Goal: Transaction & Acquisition: Obtain resource

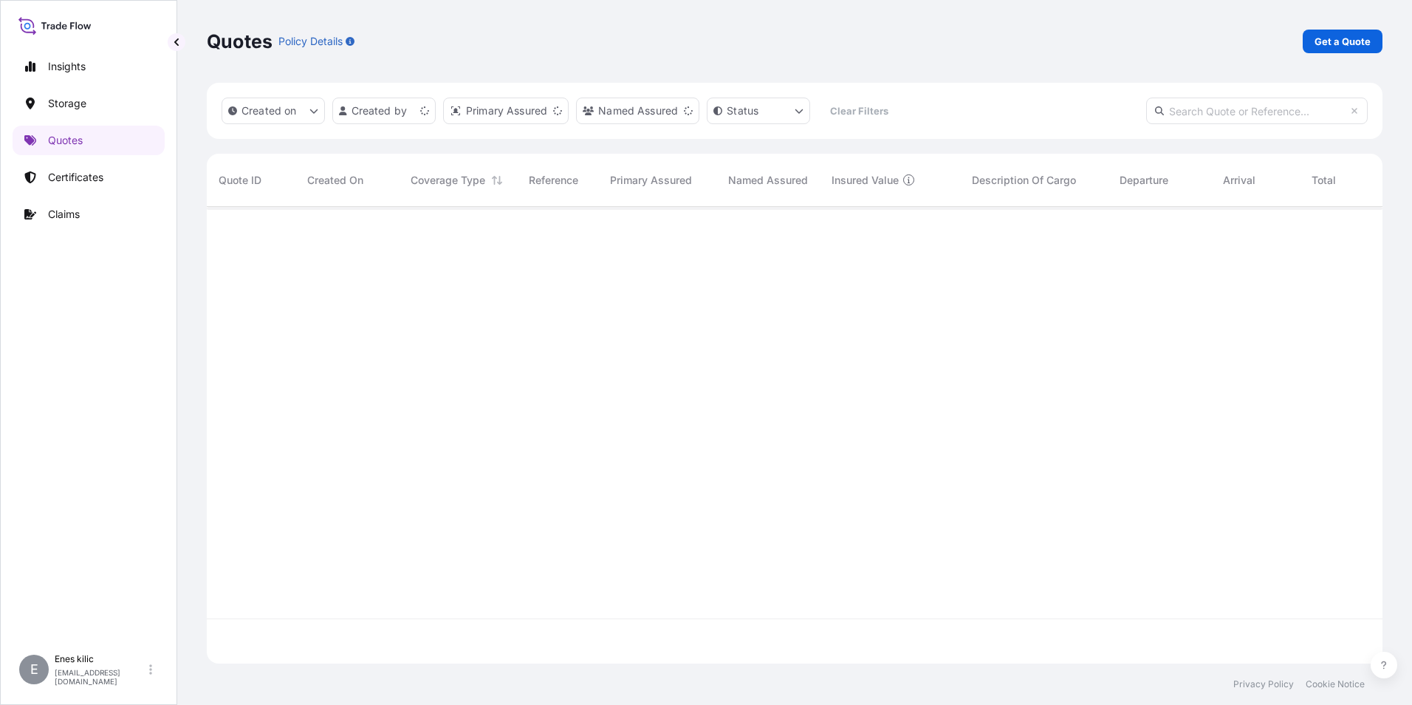
scroll to position [454, 1165]
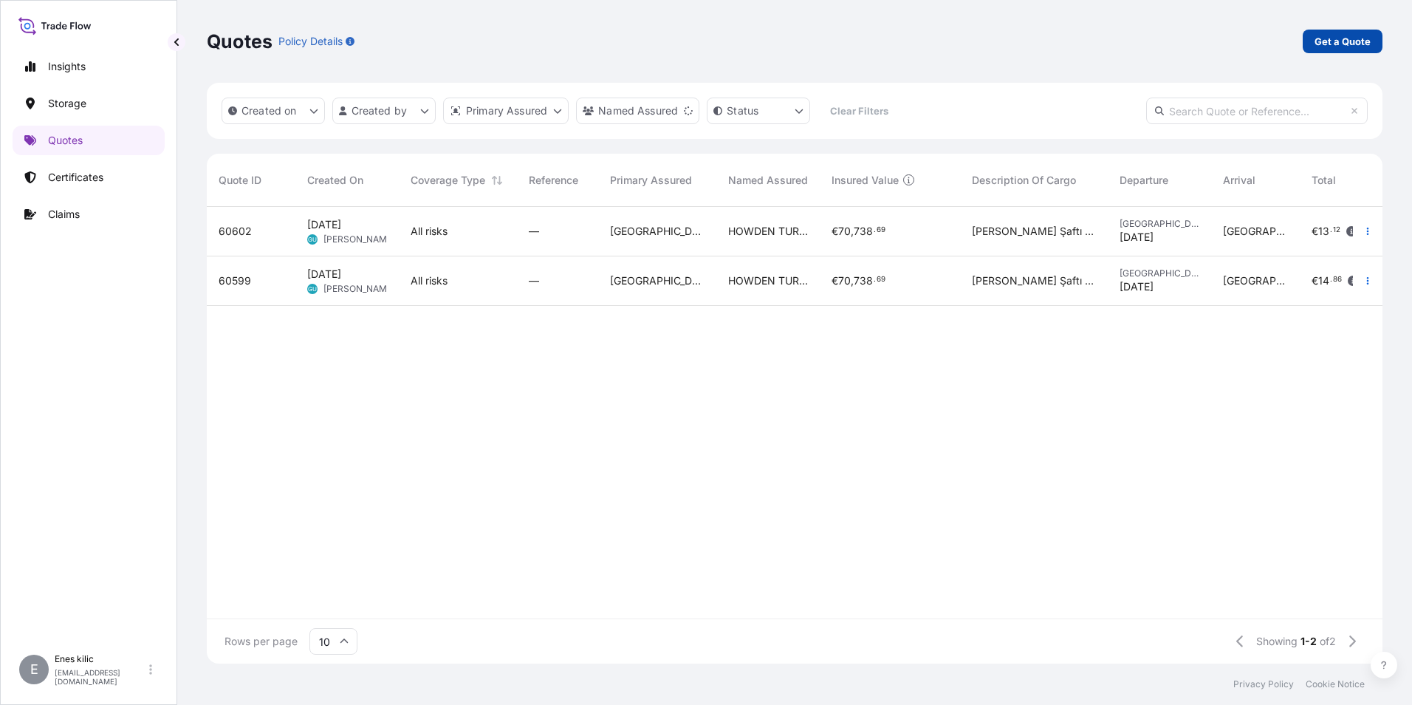
click at [1347, 44] on p "Get a Quote" at bounding box center [1343, 41] width 56 height 15
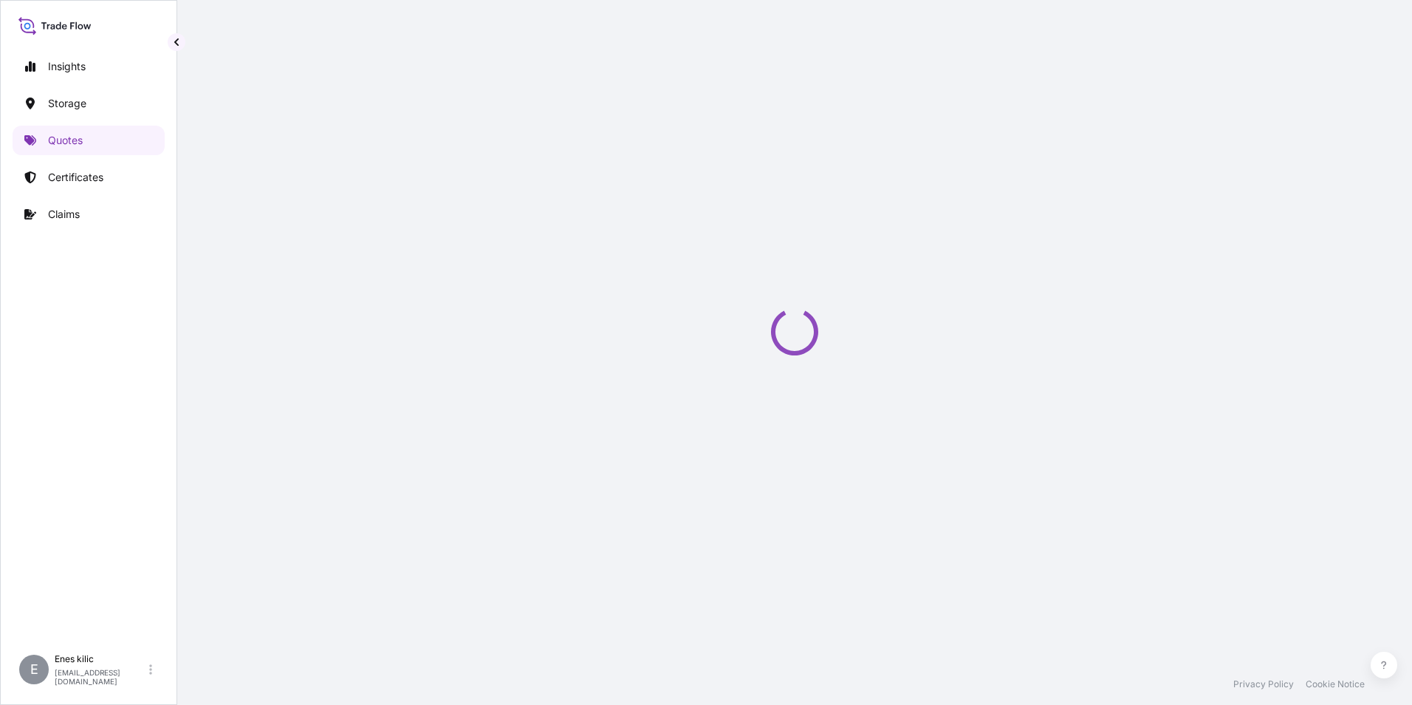
scroll to position [24, 0]
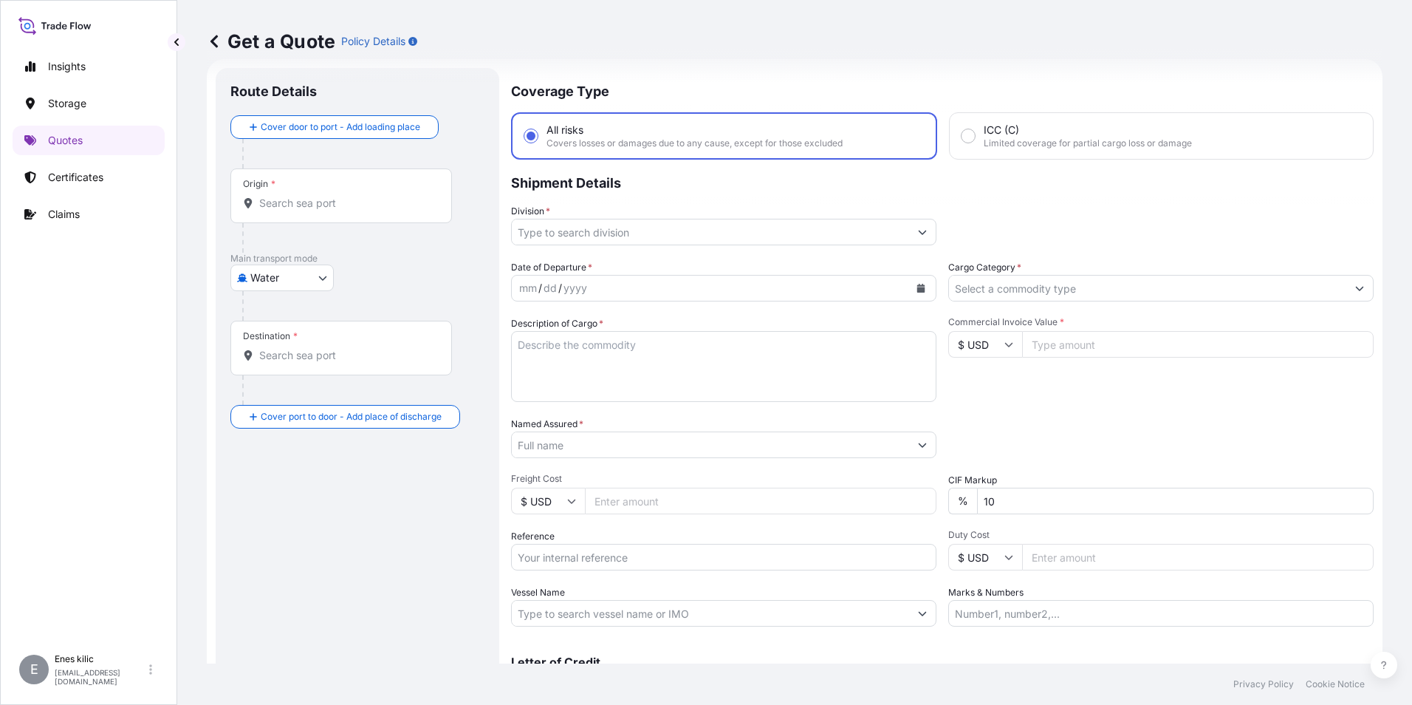
click at [314, 276] on body "Insights Storage Quotes Certificates Claims E [PERSON_NAME] [PERSON_NAME][EMAIL…" at bounding box center [706, 352] width 1412 height 705
click at [281, 368] on span "Inland" at bounding box center [274, 369] width 30 height 15
select select "Inland"
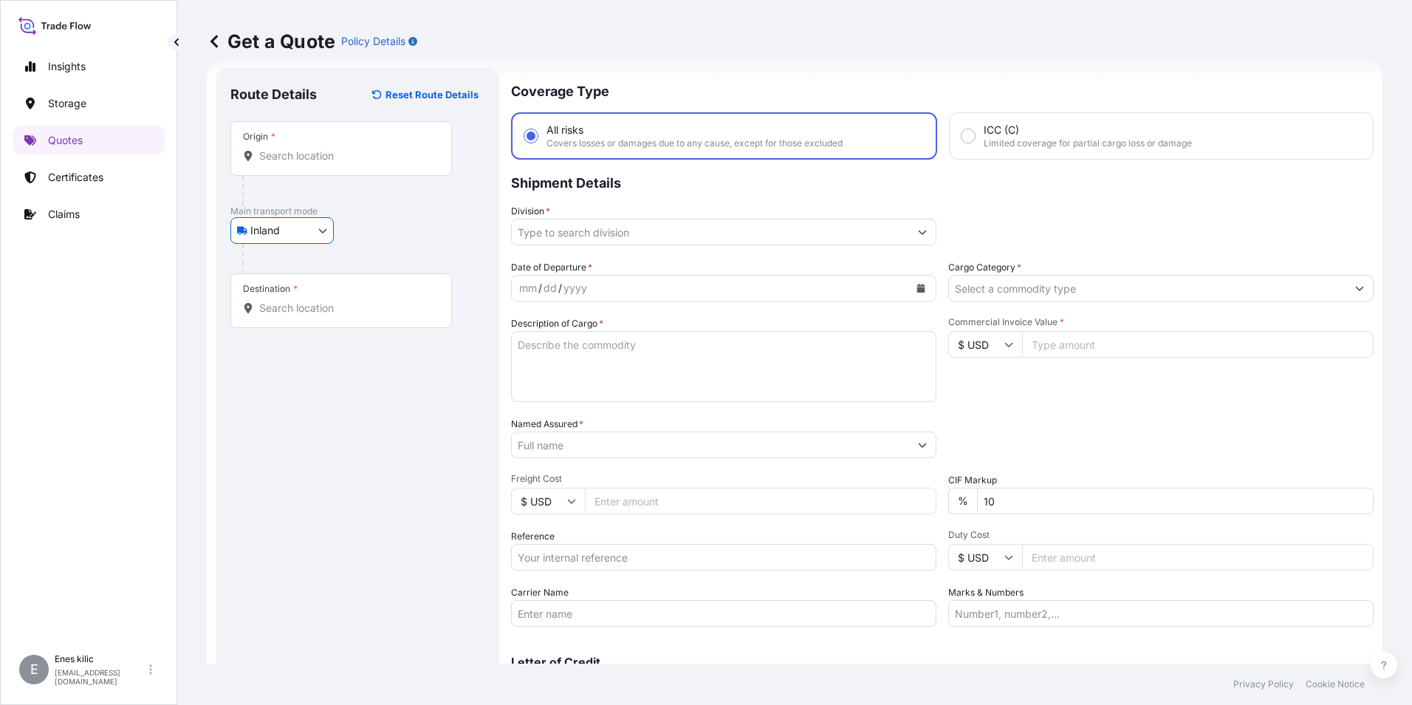
click at [309, 155] on input "Origin *" at bounding box center [346, 155] width 174 height 15
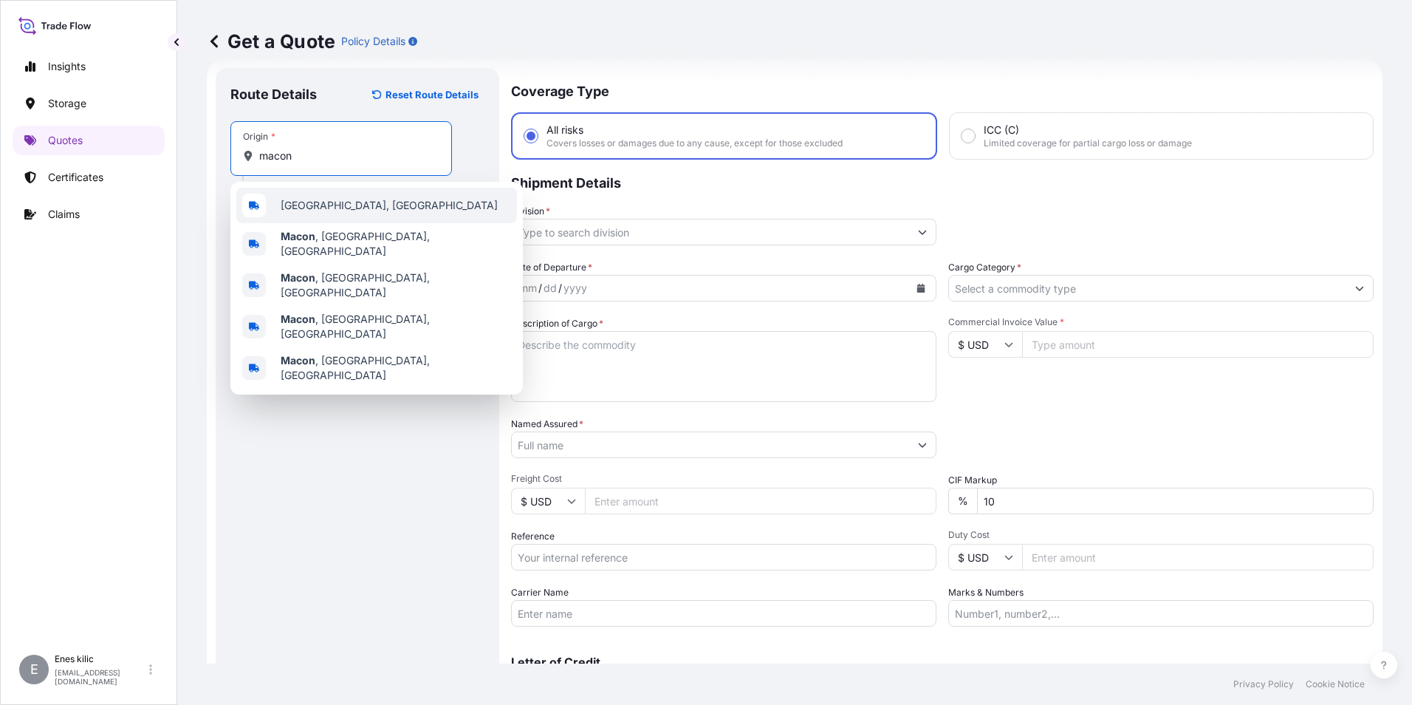
click at [339, 200] on span "[GEOGRAPHIC_DATA], [GEOGRAPHIC_DATA]" at bounding box center [389, 205] width 217 height 15
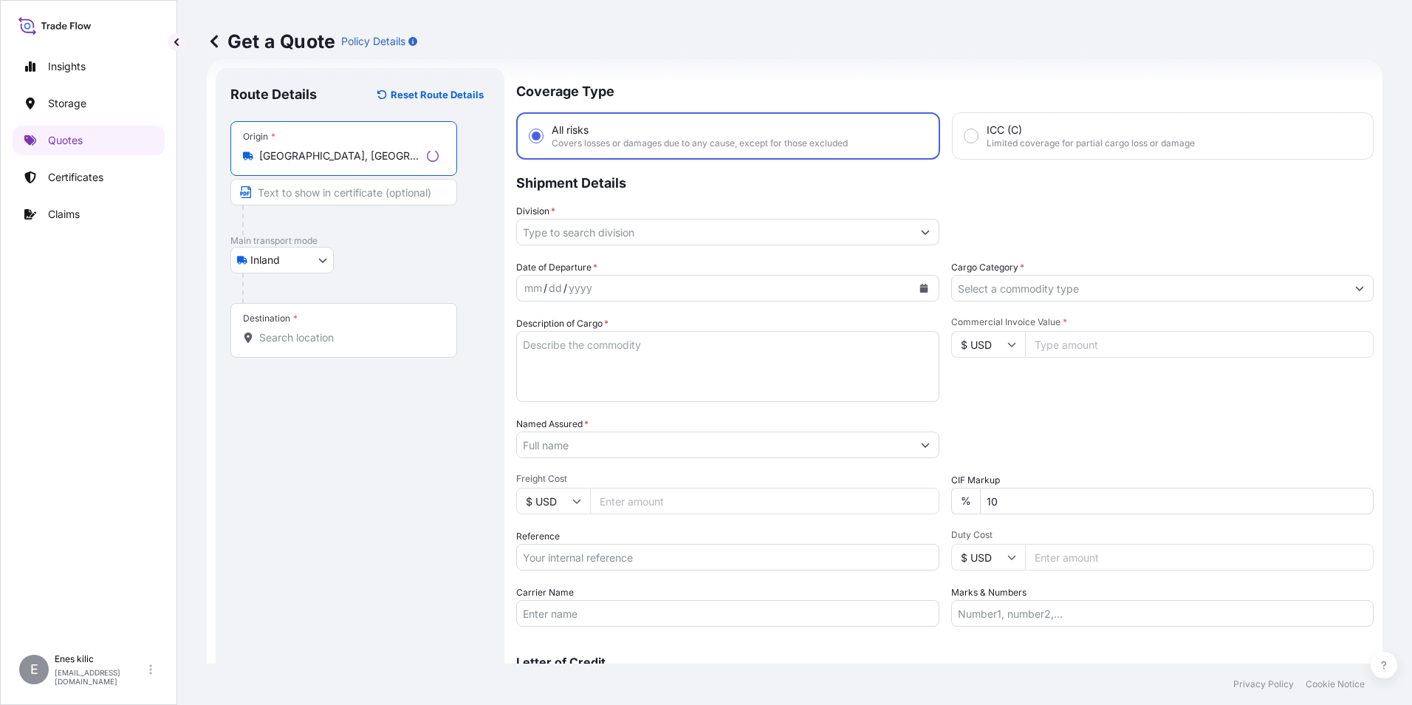
type input "[GEOGRAPHIC_DATA], [GEOGRAPHIC_DATA]"
click at [337, 324] on div "Destination *" at bounding box center [343, 330] width 227 height 55
click at [337, 330] on input "Destination *" at bounding box center [348, 337] width 179 height 15
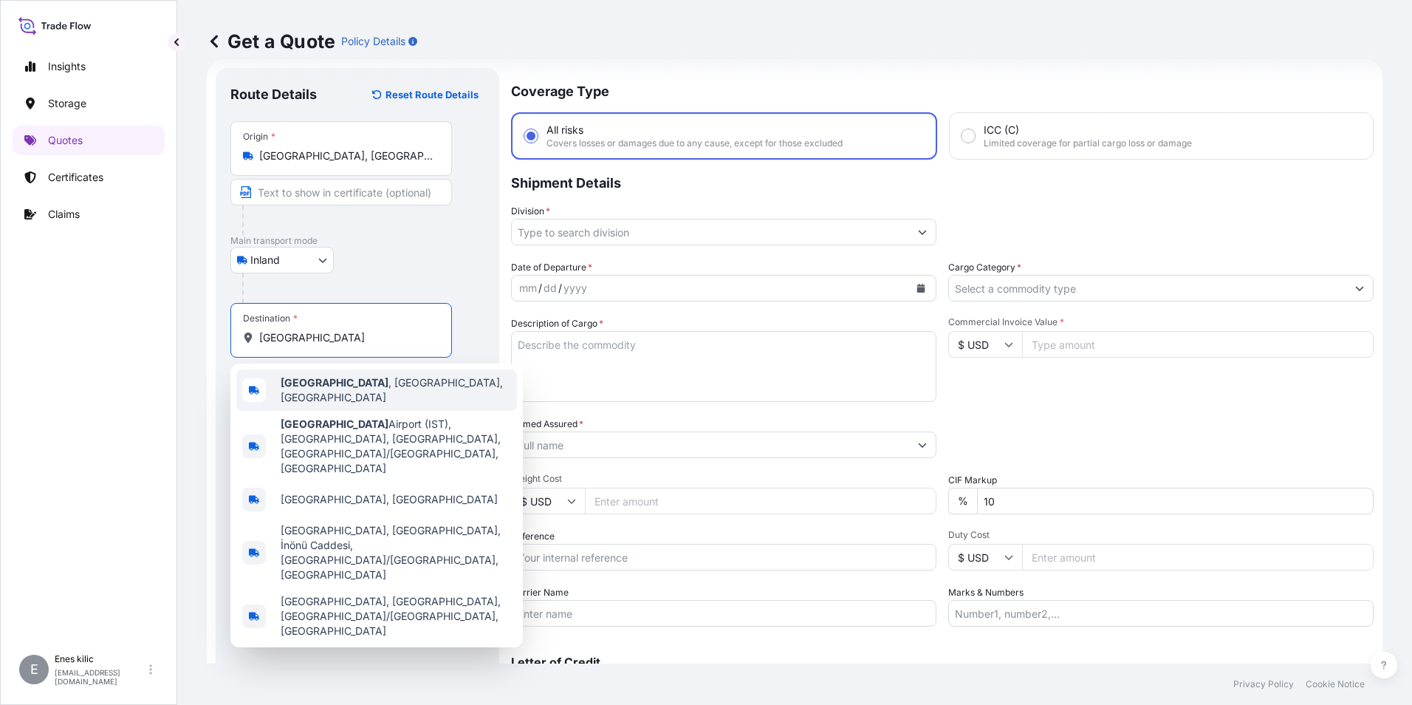
click at [396, 383] on span "[GEOGRAPHIC_DATA] , [GEOGRAPHIC_DATA], [GEOGRAPHIC_DATA]" at bounding box center [396, 390] width 230 height 30
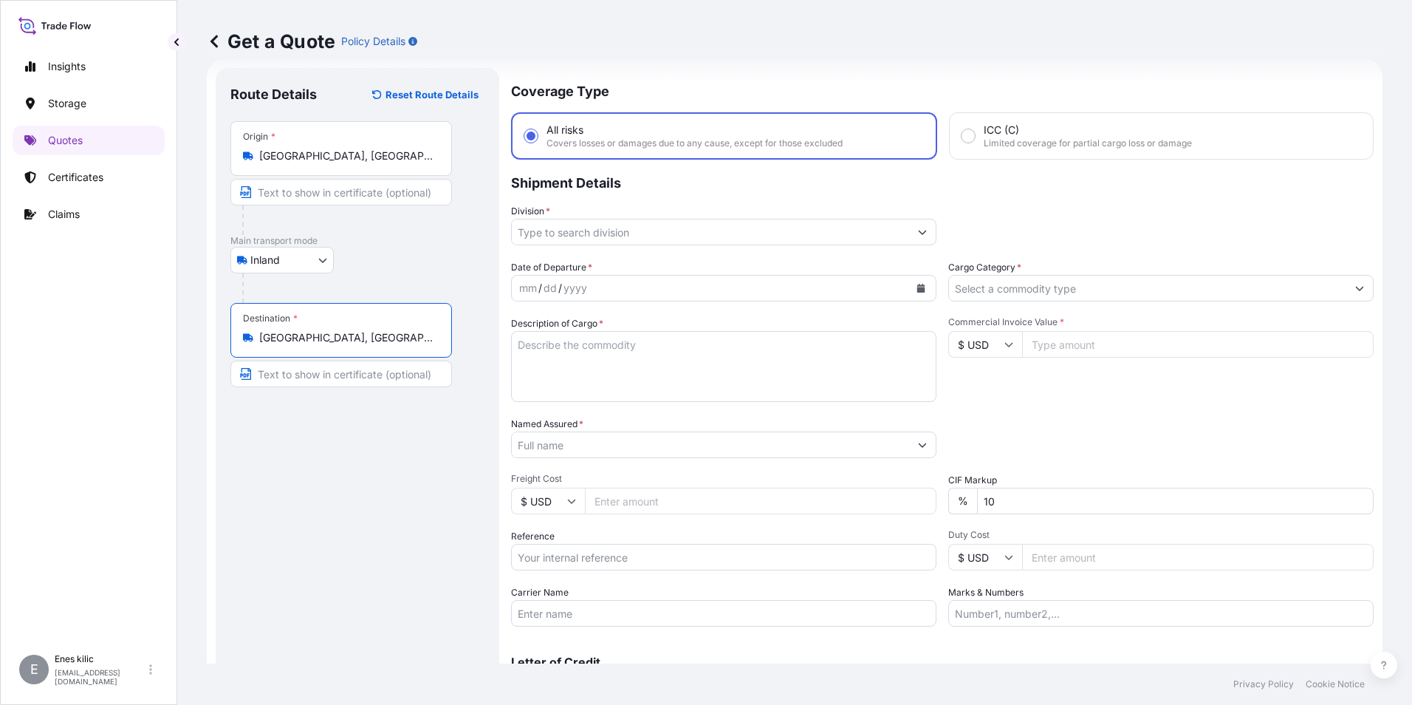
type input "[GEOGRAPHIC_DATA], [GEOGRAPHIC_DATA], [GEOGRAPHIC_DATA]"
click at [620, 228] on input "Division *" at bounding box center [710, 232] width 397 height 27
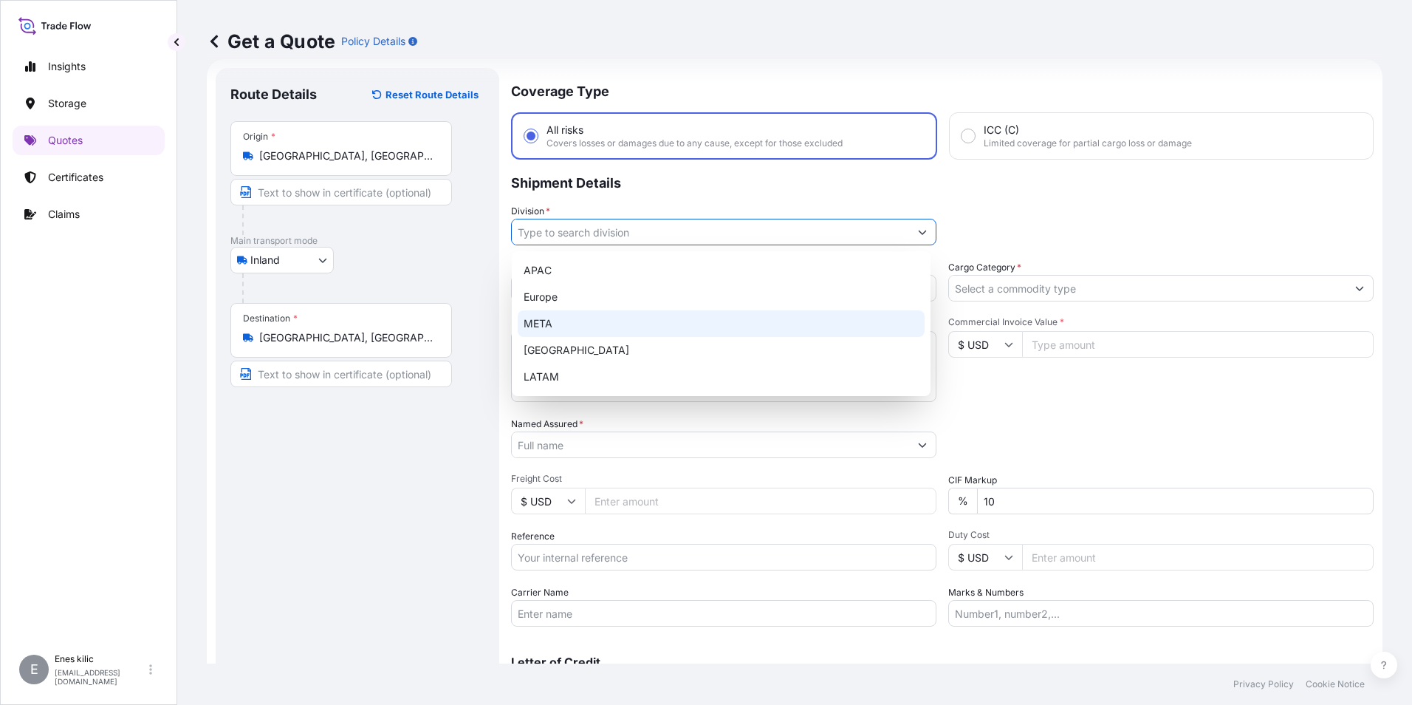
click at [592, 318] on div "META" at bounding box center [721, 323] width 407 height 27
type input "META"
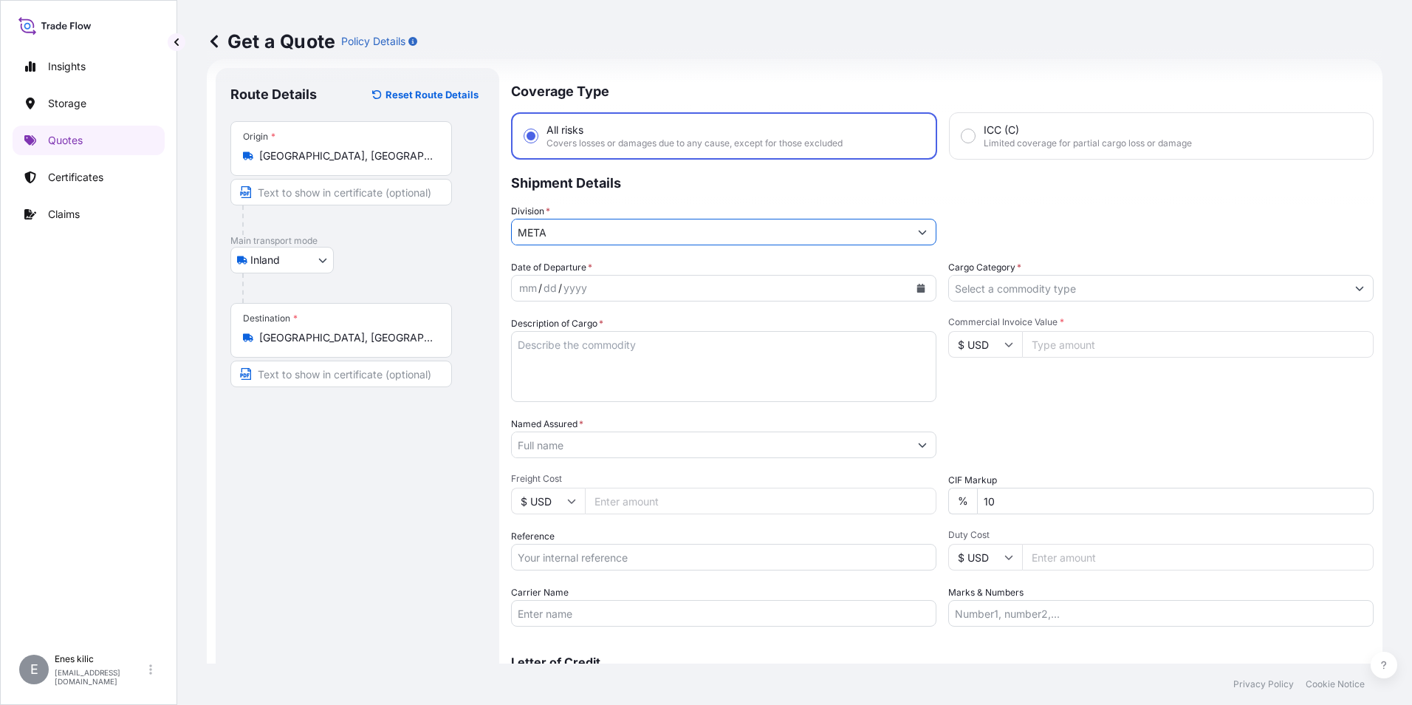
click at [1030, 277] on input "Cargo Category *" at bounding box center [1147, 288] width 397 height 27
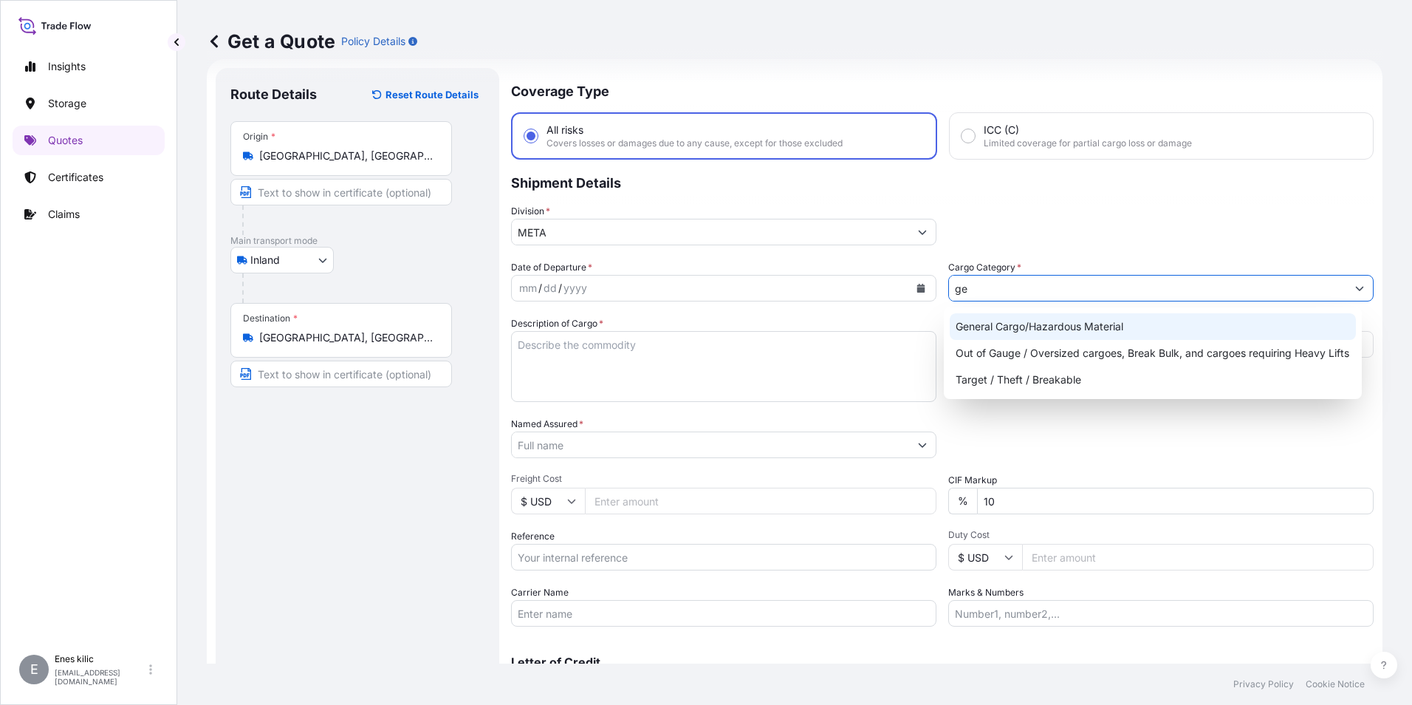
click at [1053, 332] on div "General Cargo/Hazardous Material" at bounding box center [1153, 326] width 407 height 27
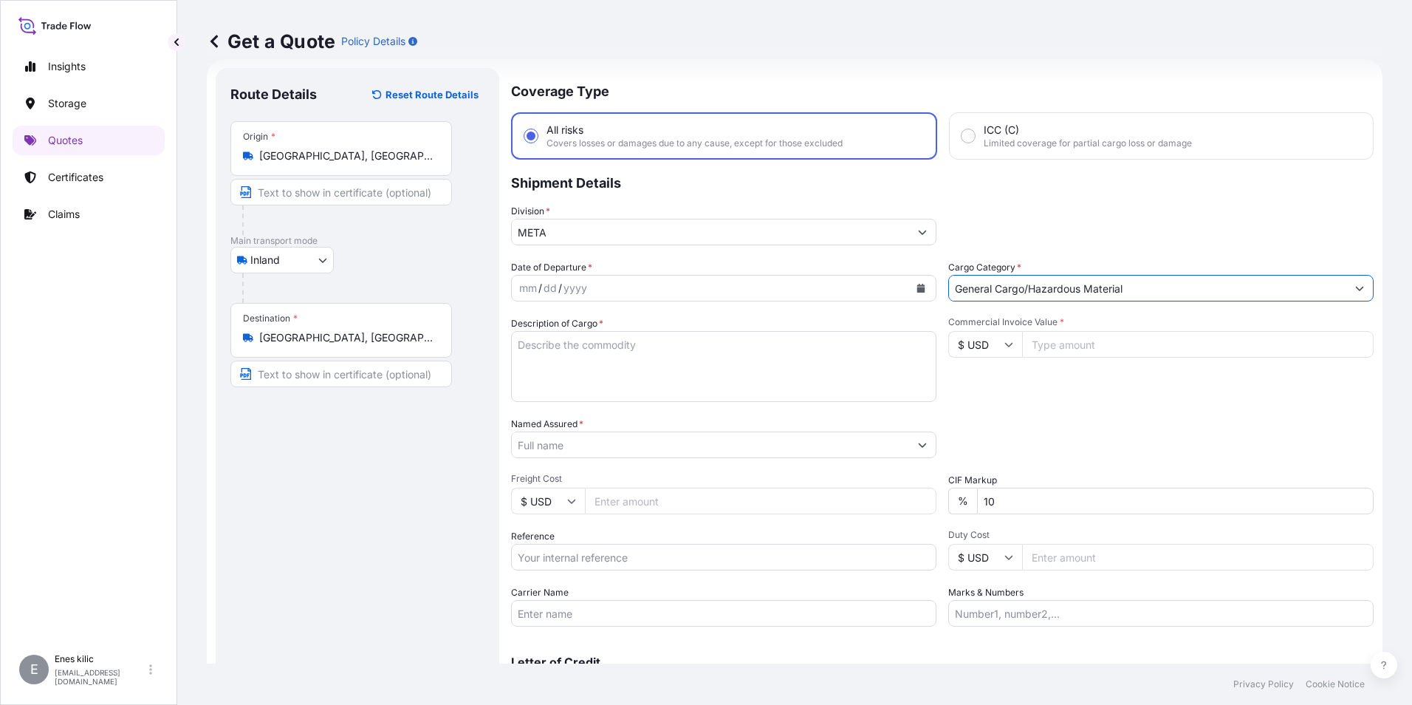
type input "General Cargo/Hazardous Material"
click at [612, 345] on textarea "Description of Cargo *" at bounding box center [723, 366] width 425 height 71
click at [589, 340] on textarea "Description of Cargo *" at bounding box center [723, 366] width 425 height 71
paste textarea ""2 palet x 130x130x261 cm 2 palet x 130x120x260 cm 2014 KG TOPLAM ""
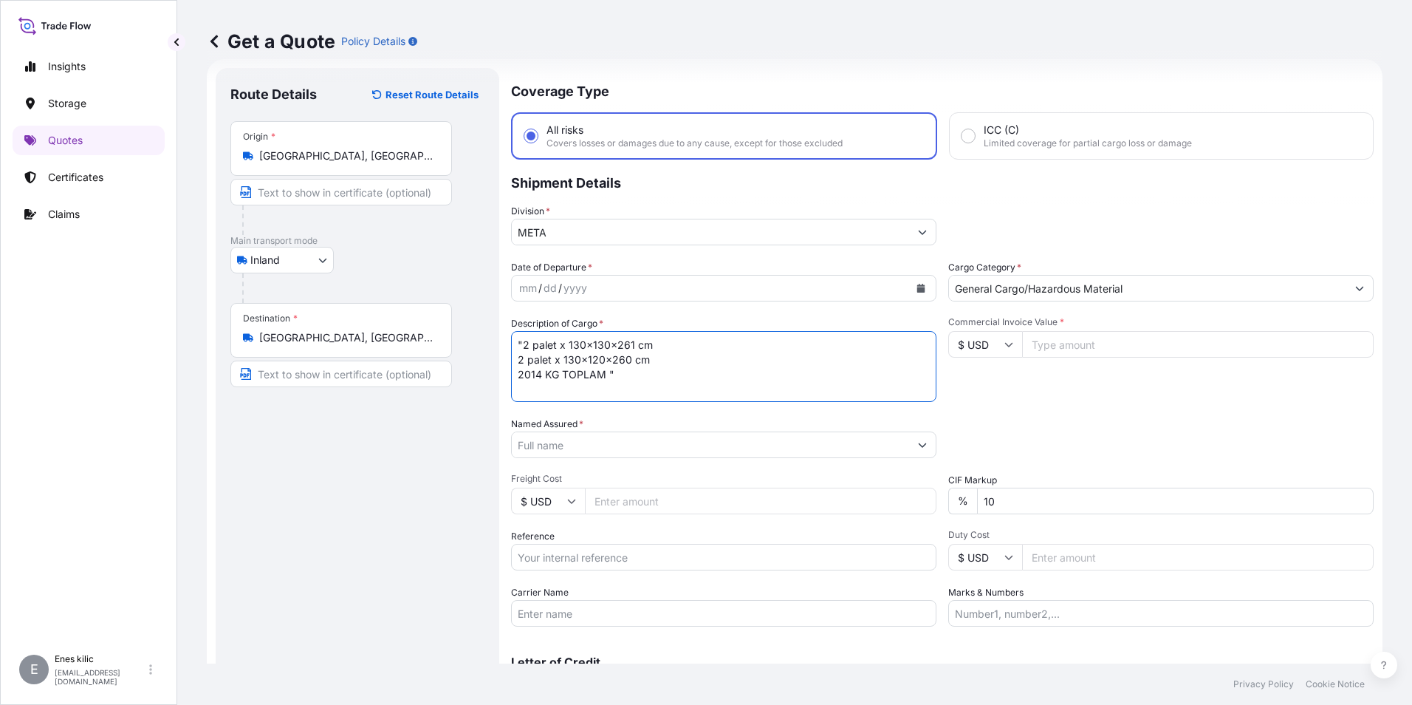
scroll to position [9, 0]
type textarea ""2 palet x 130x130x261 cm 2 palet x 130x120x260 cm 2014 KG TOPLAM " INSURANCE P…"
click at [1004, 336] on input "$ USD" at bounding box center [985, 344] width 74 height 27
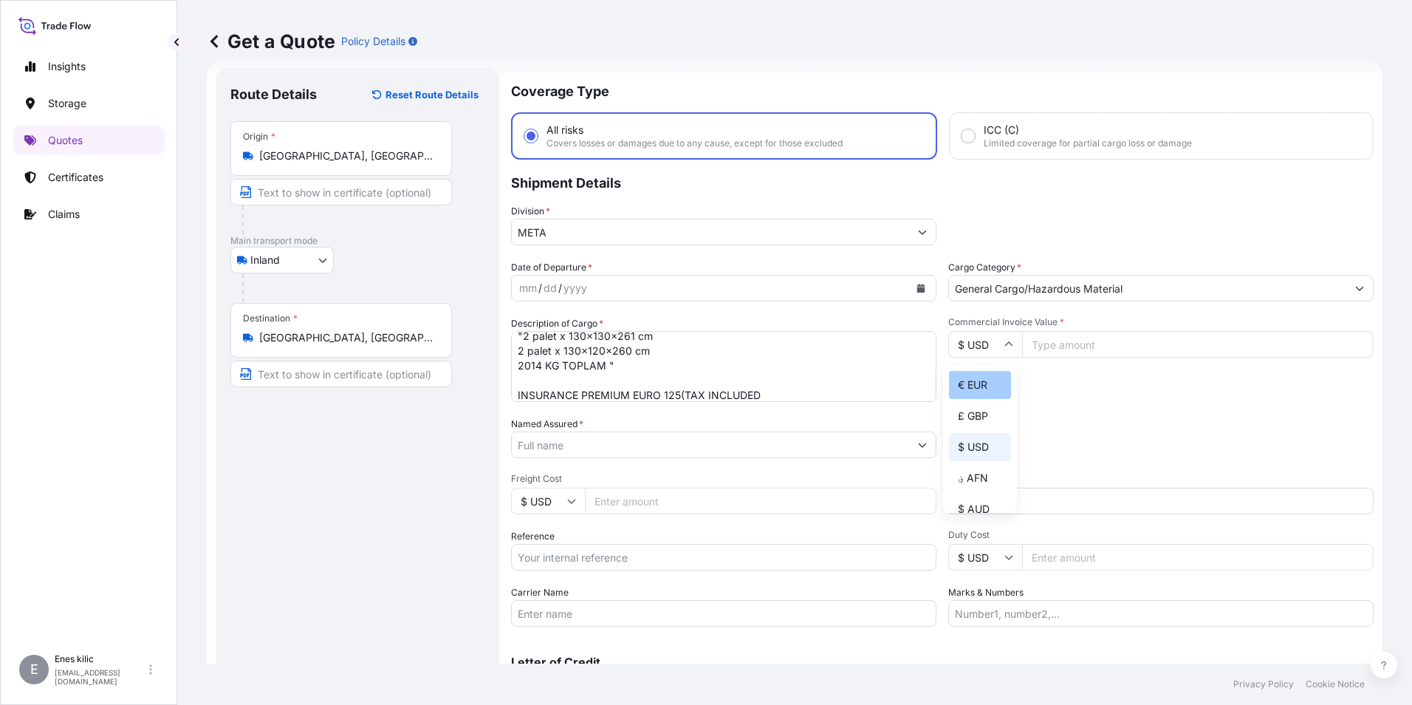
click at [974, 388] on div "€ EUR" at bounding box center [980, 385] width 62 height 28
type input "€ EUR"
click at [1180, 358] on div "Commercial Invoice Value * € EUR" at bounding box center [1160, 359] width 425 height 86
click at [1166, 346] on input "Commercial Invoice Value *" at bounding box center [1198, 344] width 352 height 27
paste input "58665"
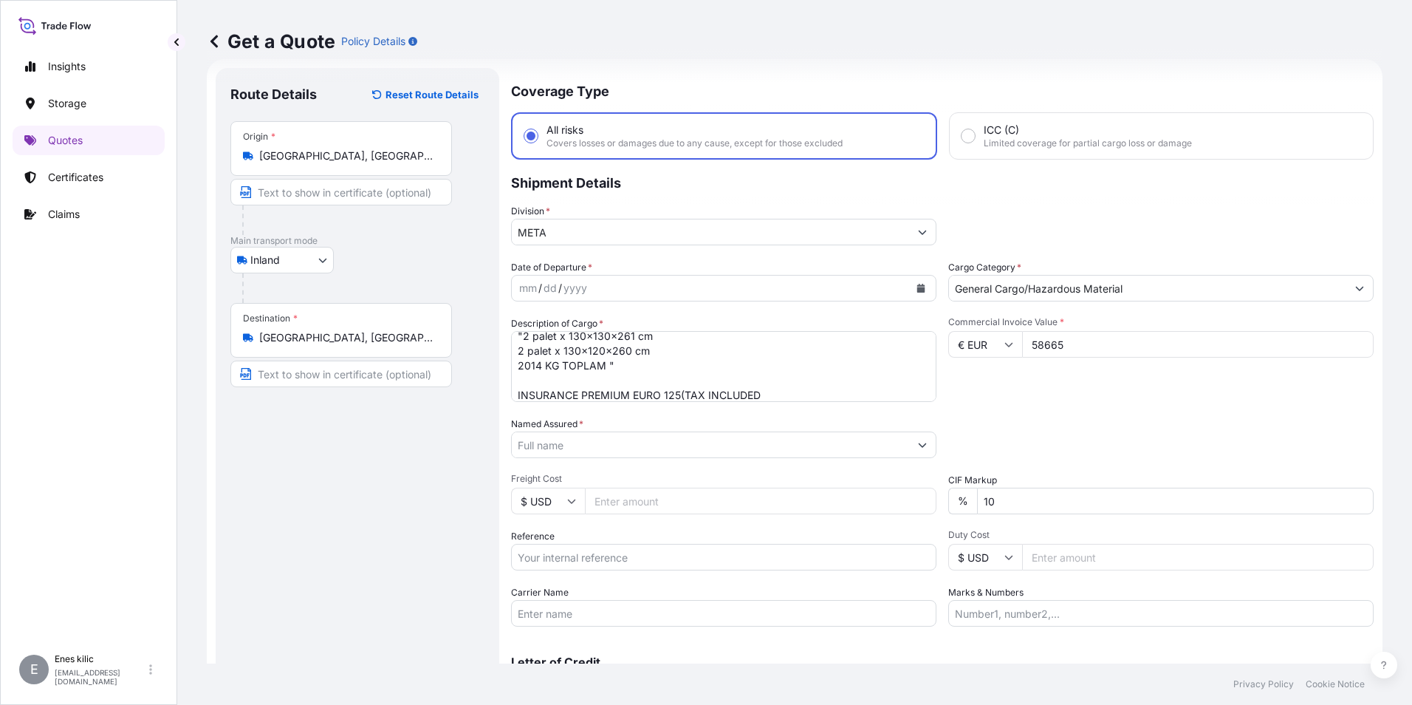
type input "58665"
click at [1098, 416] on div "Date of Departure * mm / dd / yyyy Cargo Category * General Cargo/Hazardous Mat…" at bounding box center [942, 443] width 863 height 366
click at [1116, 391] on div "Commercial Invoice Value * € EUR 58665" at bounding box center [1160, 359] width 425 height 86
click at [587, 450] on input "Named Assured *" at bounding box center [710, 444] width 397 height 27
click at [631, 448] on input "SCHE" at bounding box center [710, 444] width 397 height 27
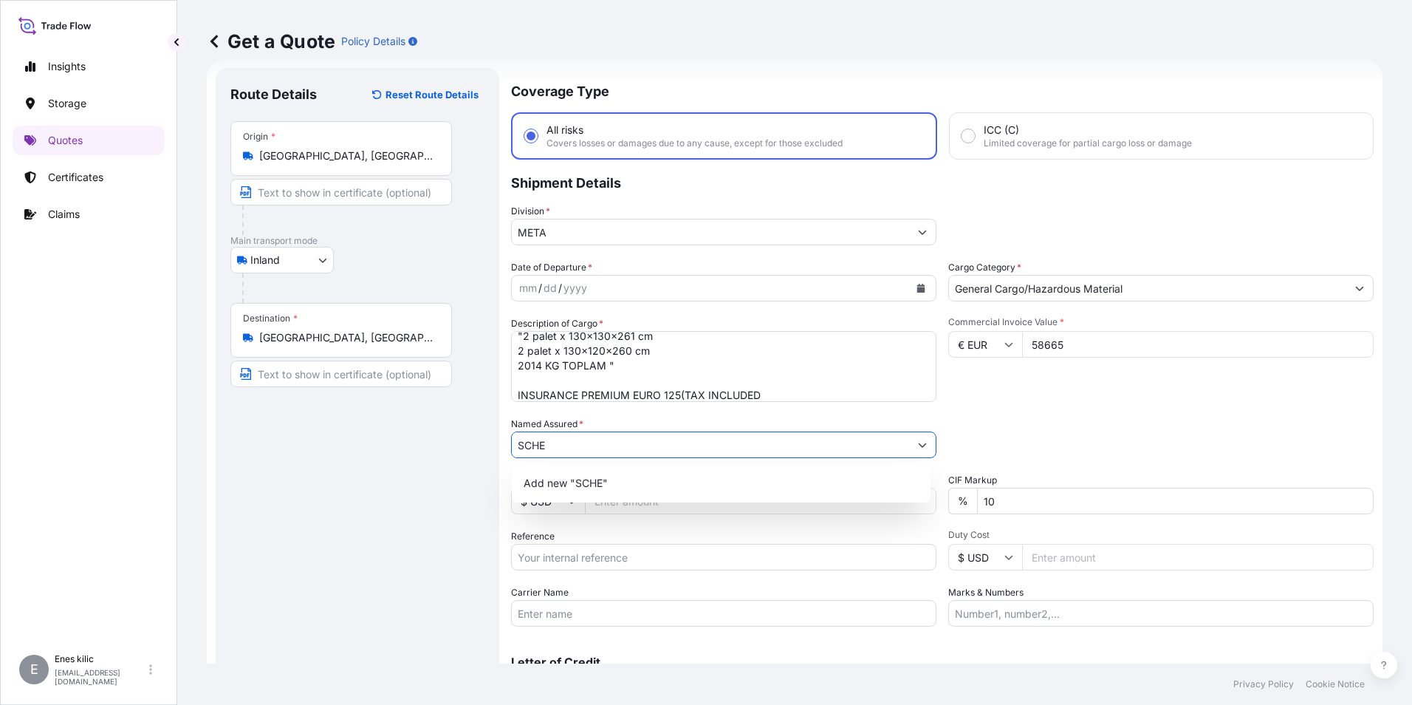
paste input "Veriler alınıyor. Birkaç saniye bekledikten sonra kesmeyi veya kopyalamayı yeni…"
type input "Veriler alınıyor. Birkaç saniye bekledikten sonra kesmeyi veya kopyalamayı yeni…"
click at [563, 448] on input "Named Assured *" at bounding box center [710, 444] width 397 height 27
paste input "[PERSON_NAME] ELEKTRİK SANAYİ VE TİCARET A.Ş."
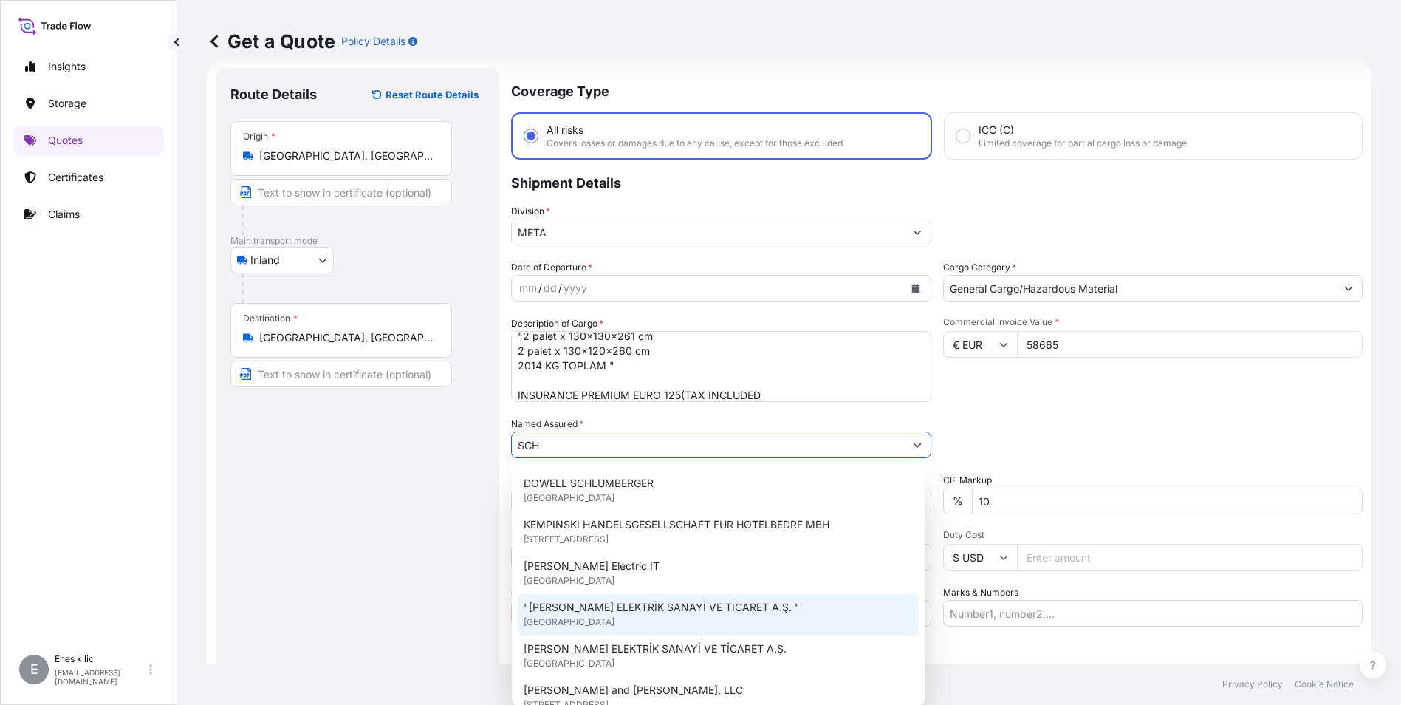
click at [700, 606] on span ""[PERSON_NAME] ELEKTRİK SANAYİ VE TİCARET A.Ş. "" at bounding box center [662, 607] width 276 height 15
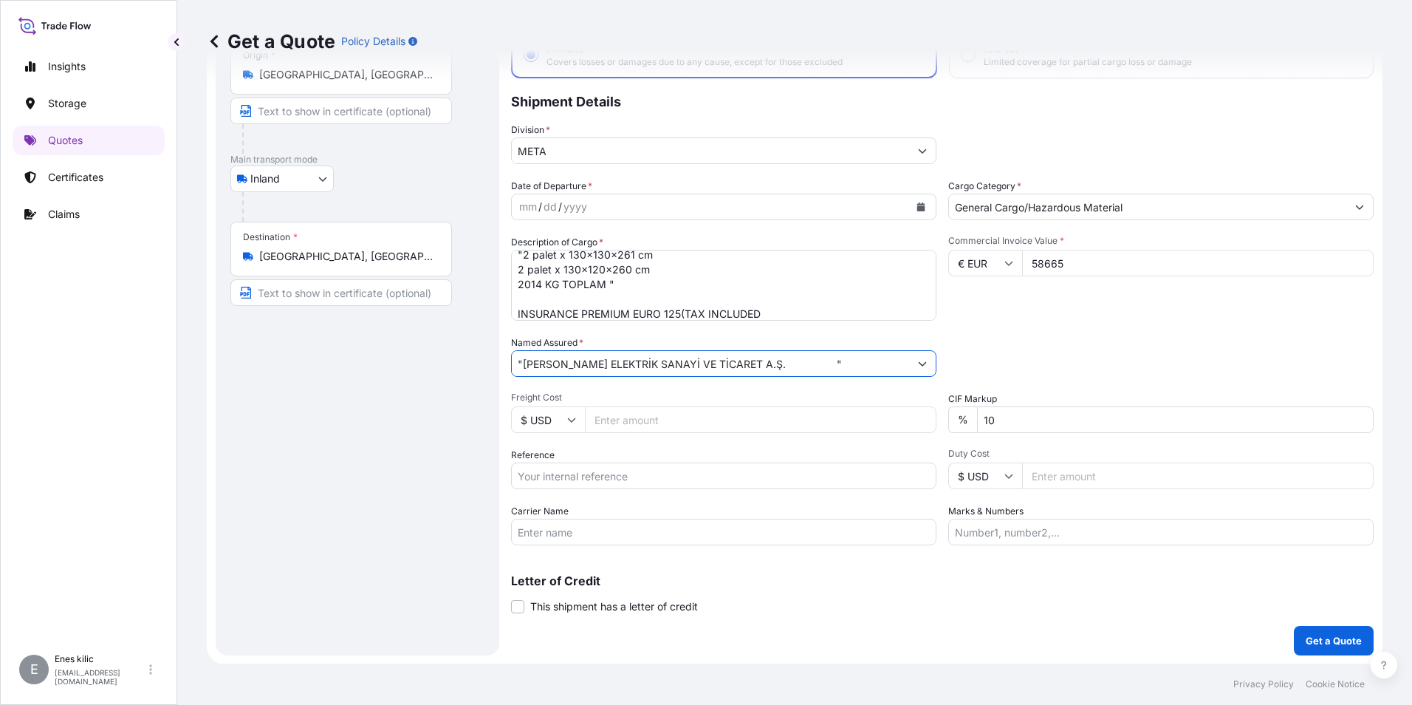
scroll to position [106, 0]
type input ""[PERSON_NAME] ELEKTRİK SANAYİ VE TİCARET A.Ş. ""
click at [598, 451] on div "Reference" at bounding box center [723, 467] width 425 height 41
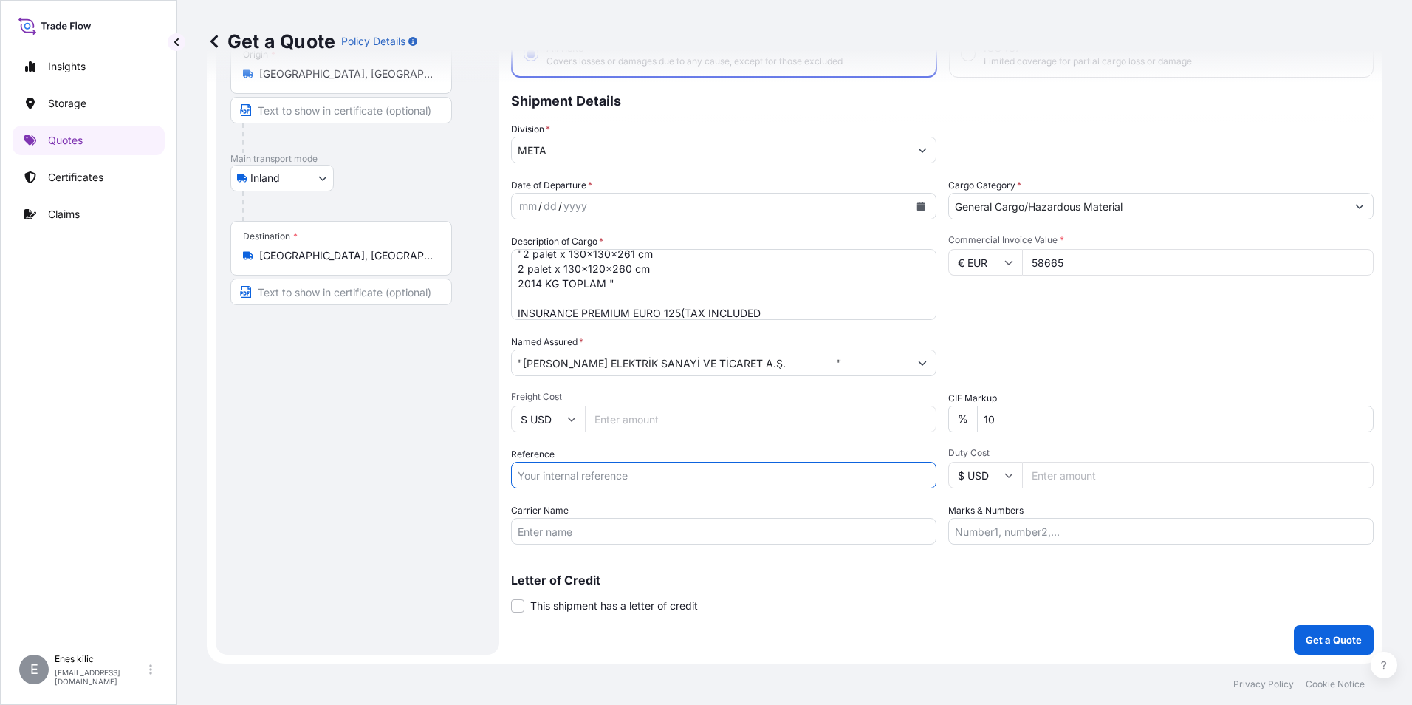
click at [592, 471] on input "Reference" at bounding box center [723, 475] width 425 height 27
click at [561, 473] on input "Reference" at bounding box center [723, 475] width 425 height 27
paste input "2111774567"
type input "2111774567"
click at [533, 534] on input "Carrier Name" at bounding box center [723, 531] width 425 height 27
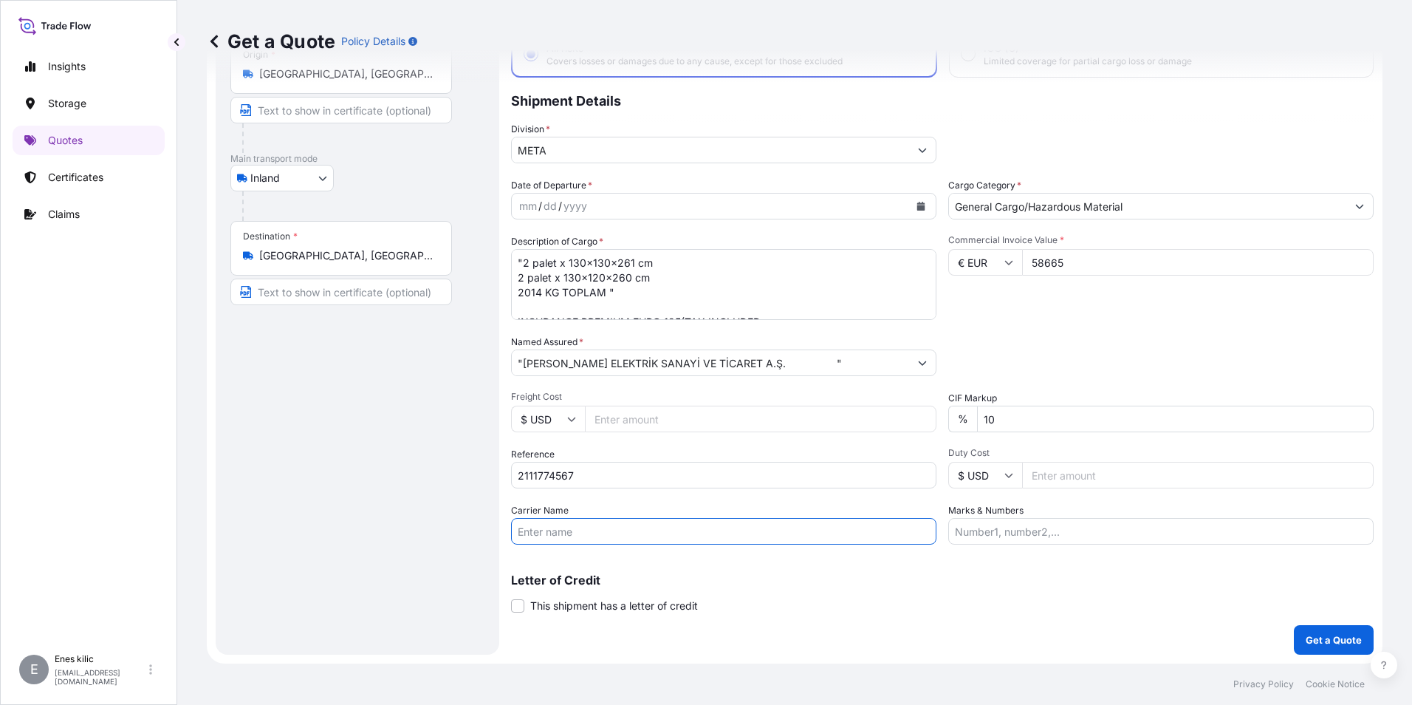
scroll to position [16, 0]
drag, startPoint x: 615, startPoint y: 276, endPoint x: 668, endPoint y: 287, distance: 54.3
click at [615, 276] on textarea ""2 palet x 130x130x261 cm 2 palet x 130x120x260 cm 2014 KG TOPLAM " INSURANCE P…" at bounding box center [723, 284] width 425 height 71
click at [712, 534] on input "Carrier Name" at bounding box center [723, 531] width 425 height 27
click at [1058, 531] on input "Marks & Numbers" at bounding box center [1160, 531] width 425 height 27
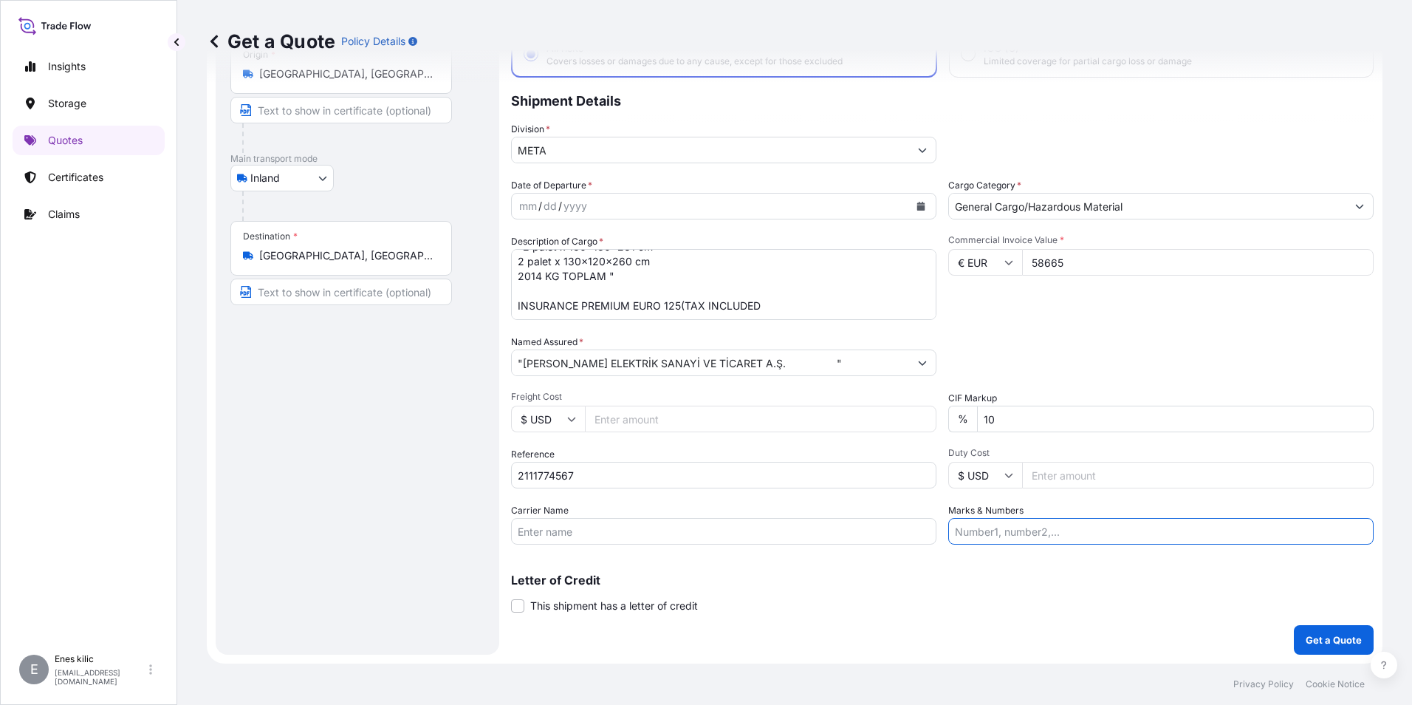
paste input "34 FCT 719/34 FZT 992"
type input "34 FCT 719/34 FZT 992"
click at [1120, 540] on input "34 FCT 719/34 FZT 992" at bounding box center [1160, 531] width 425 height 27
click at [750, 520] on input "Carrier Name" at bounding box center [723, 531] width 425 height 27
click at [747, 530] on input "Carrier Name" at bounding box center [723, 531] width 425 height 27
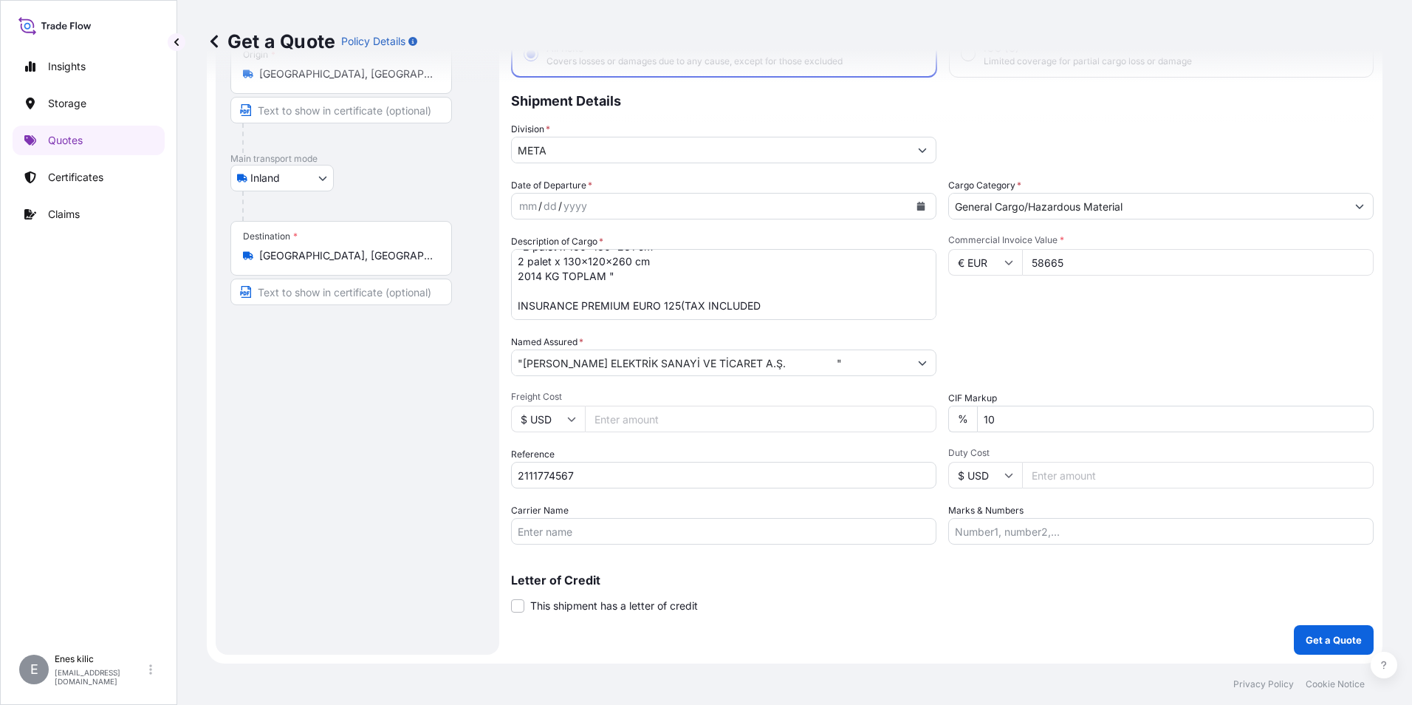
click at [1024, 511] on div "Marks & Numbers" at bounding box center [1160, 523] width 425 height 41
drag, startPoint x: 1007, startPoint y: 524, endPoint x: 663, endPoint y: 552, distance: 345.3
click at [1007, 524] on input "Marks & Numbers" at bounding box center [1160, 531] width 425 height 27
click at [553, 538] on input "Carrier Name" at bounding box center [723, 531] width 425 height 27
click at [597, 536] on input "Carrier Name" at bounding box center [723, 531] width 425 height 27
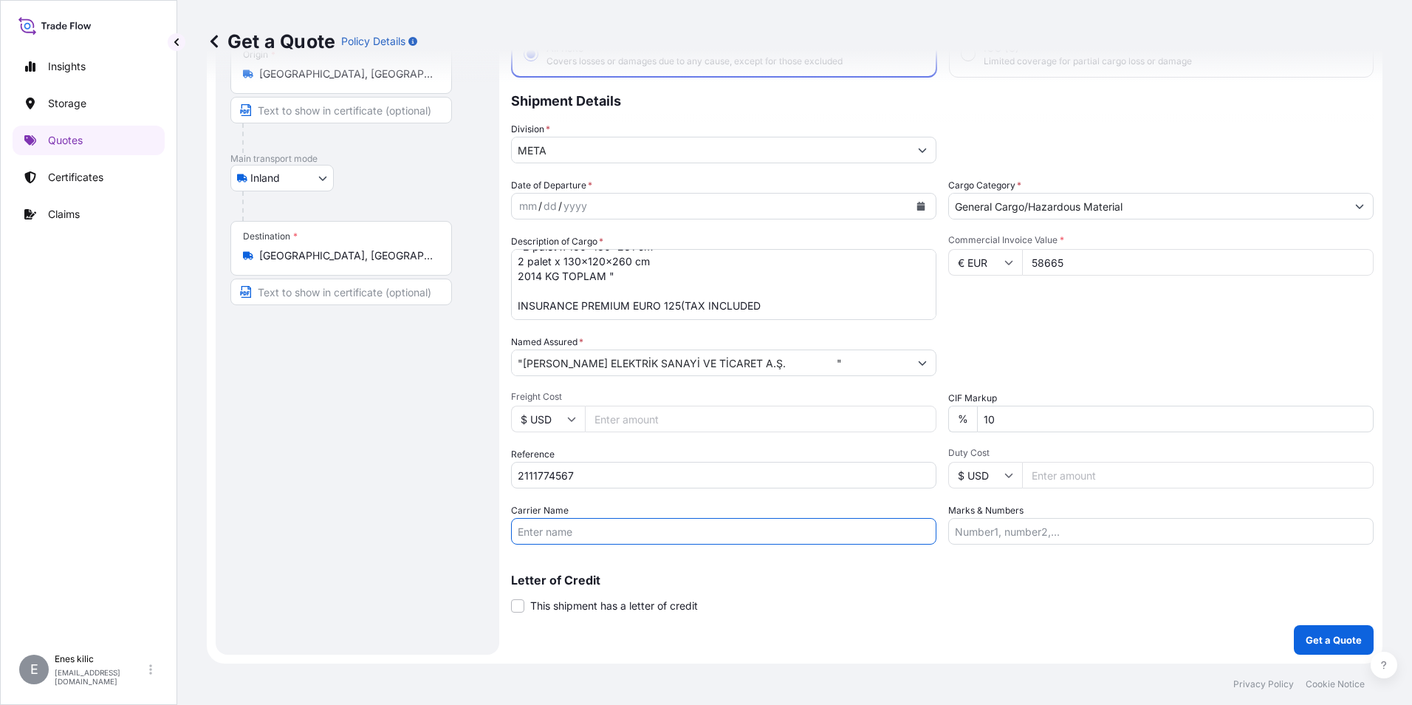
paste input "34 FCT 719/34 FZT 992"
type input "34 FCT 719/34 FZT 992"
click at [697, 509] on div "Carrier Name 34 FCT 719/34 FZT 992" at bounding box center [723, 523] width 425 height 41
drag, startPoint x: 1054, startPoint y: 529, endPoint x: 920, endPoint y: 519, distance: 134.8
click at [1054, 529] on input "Marks & Numbers" at bounding box center [1160, 531] width 425 height 27
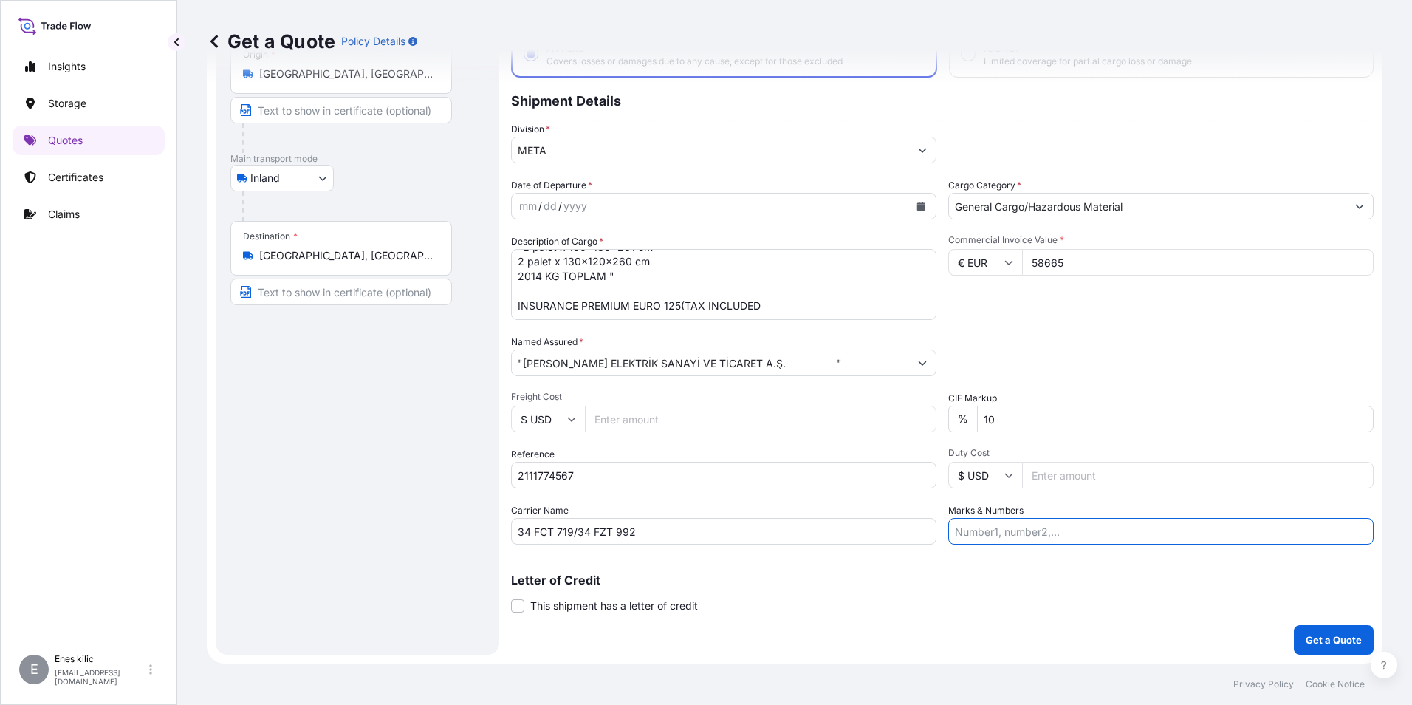
click at [865, 499] on div "Date of Departure * mm / dd / yyyy Cargo Category * General Cargo/Hazardous Mat…" at bounding box center [942, 361] width 863 height 366
click at [624, 277] on textarea ""2 palet x 130x130x261 cm 2 palet x 130x120x260 cm 2014 KG TOPLAM " INSURANCE P…" at bounding box center [723, 284] width 425 height 71
paste textarea "34 FCT 719/34 FZT 992"
type textarea ""2 palet x 130x130x261 cm 2 palet x 130x120x260 cm 2014 KG TOPLAM " 34 FCT 719/…"
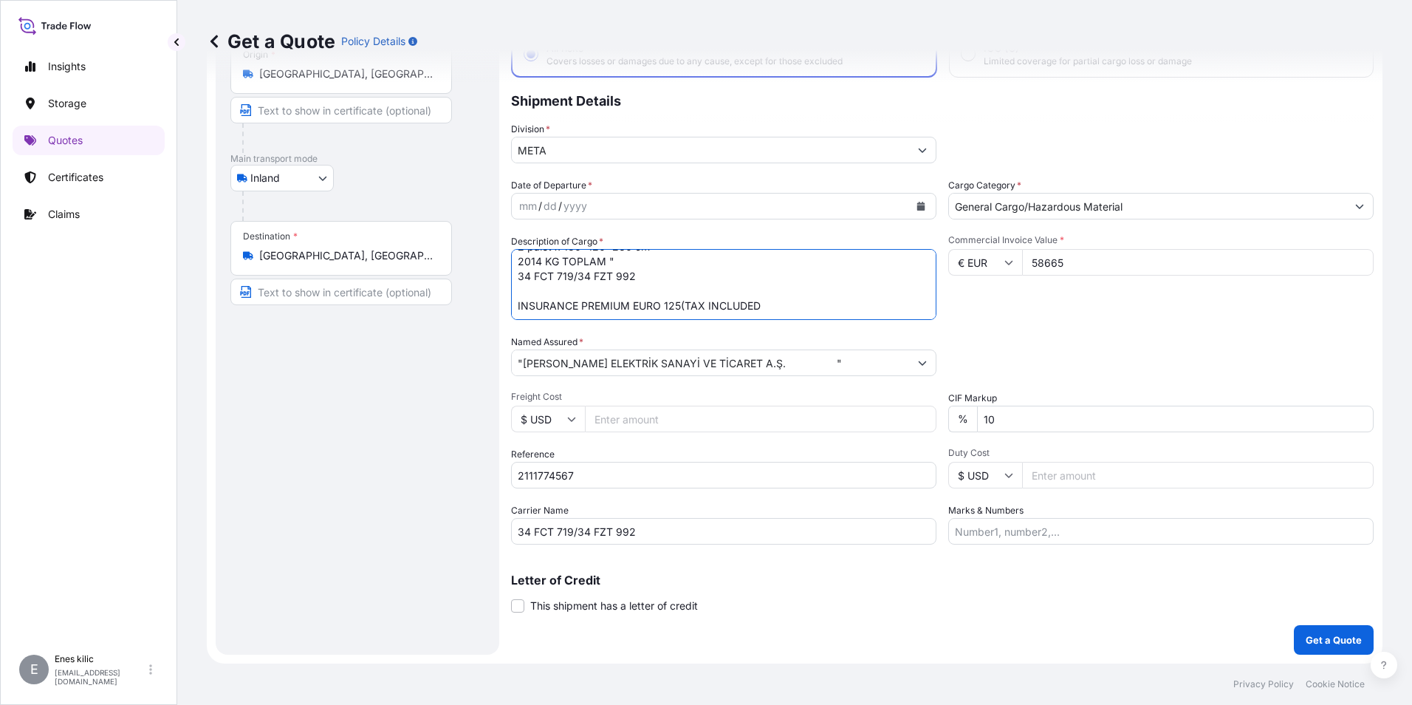
click at [1089, 322] on div "Date of Departure * mm / dd / yyyy Cargo Category * General Cargo/Hazardous Mat…" at bounding box center [942, 361] width 863 height 366
click at [953, 578] on p "Letter of Credit" at bounding box center [942, 580] width 863 height 12
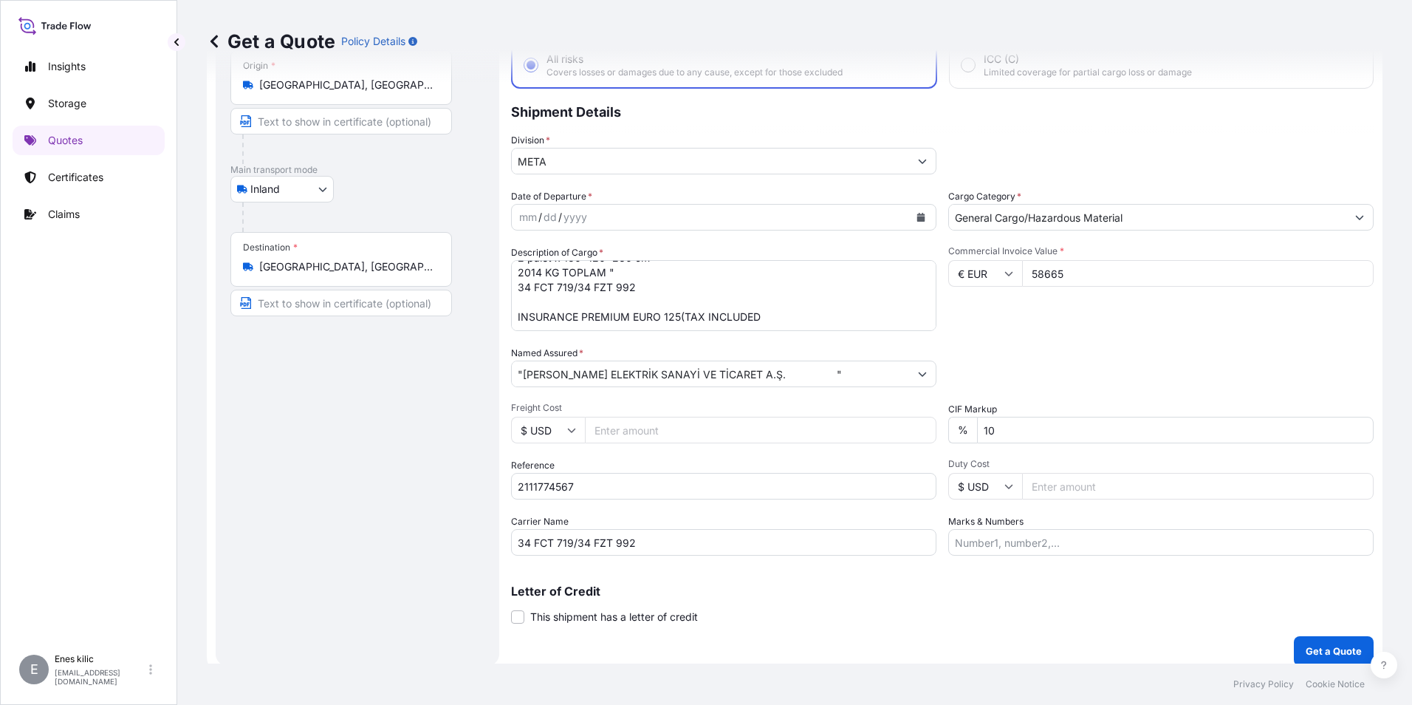
scroll to position [106, 0]
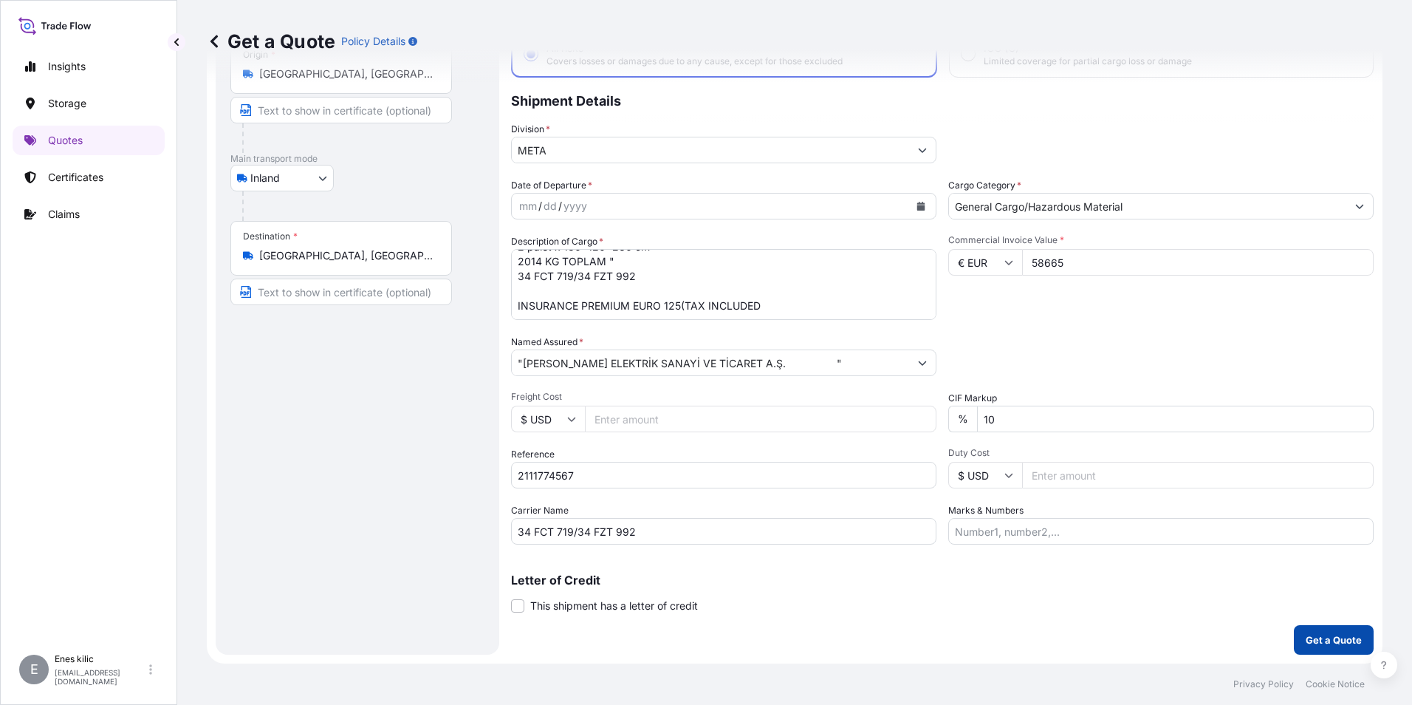
click at [1308, 630] on button "Get a Quote" at bounding box center [1334, 640] width 80 height 30
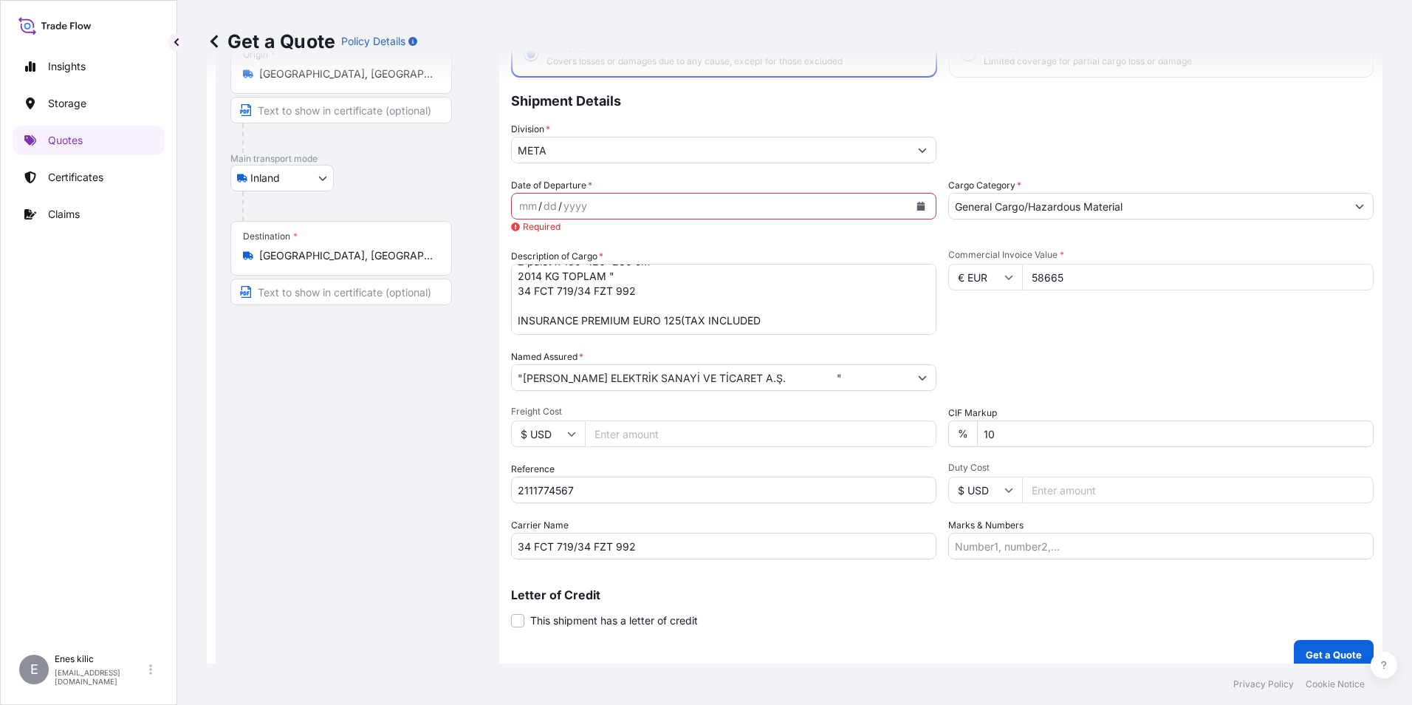
click at [917, 204] on icon "Calendar" at bounding box center [921, 206] width 8 height 9
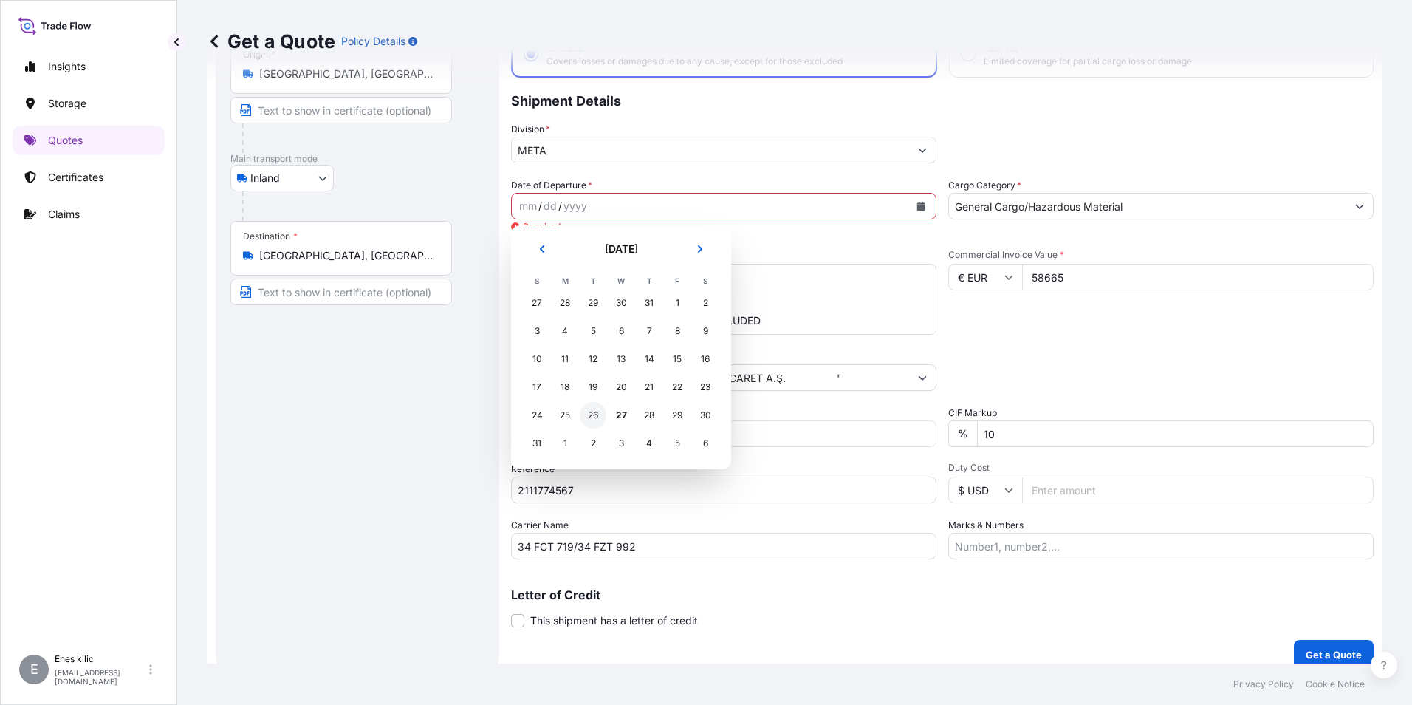
click at [603, 414] on div "26" at bounding box center [593, 415] width 27 height 27
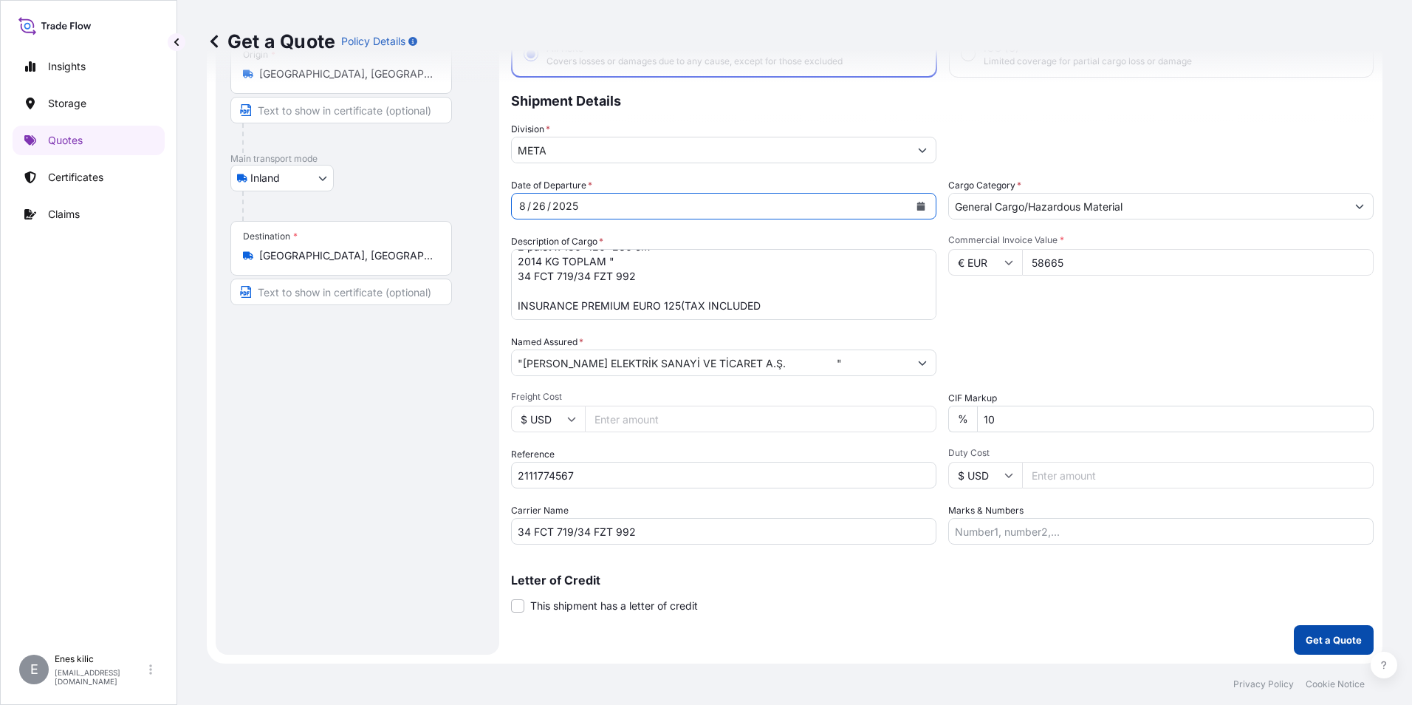
click at [1314, 634] on p "Get a Quote" at bounding box center [1334, 639] width 56 height 15
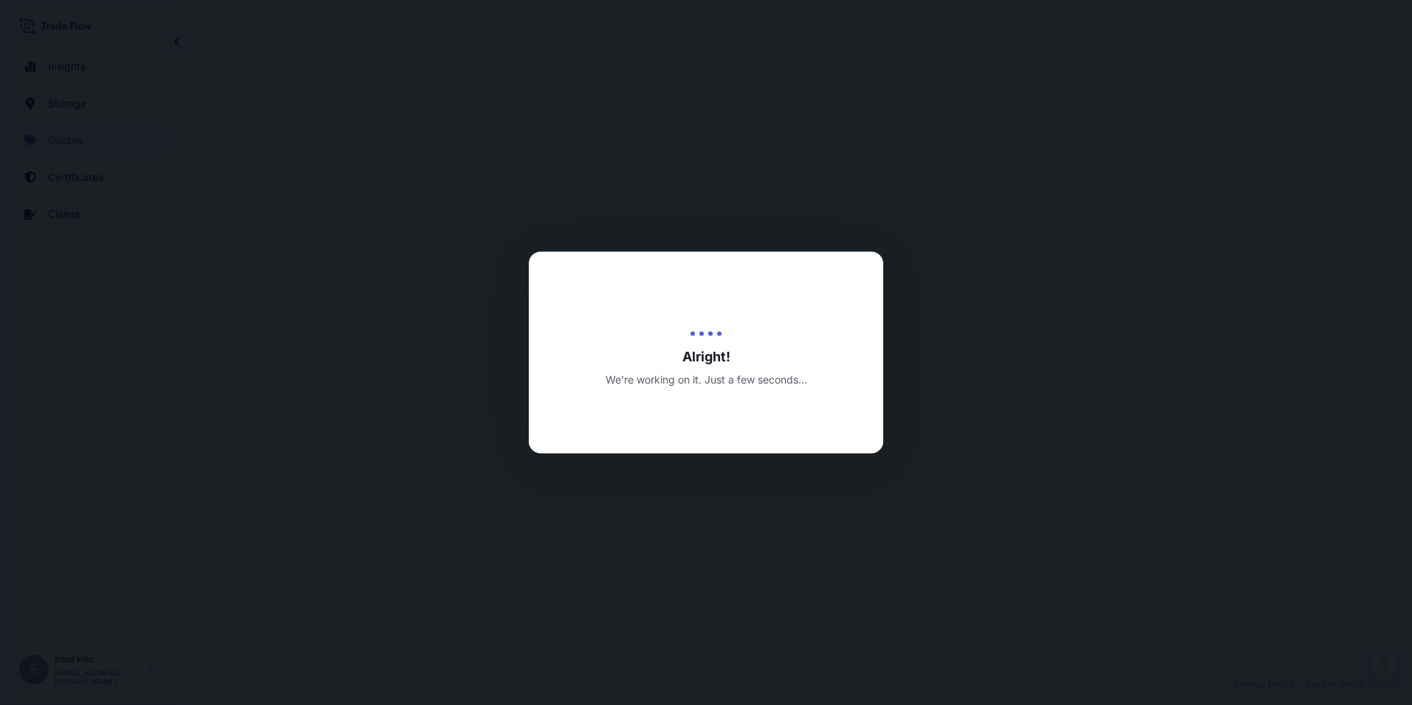
select select "Inland"
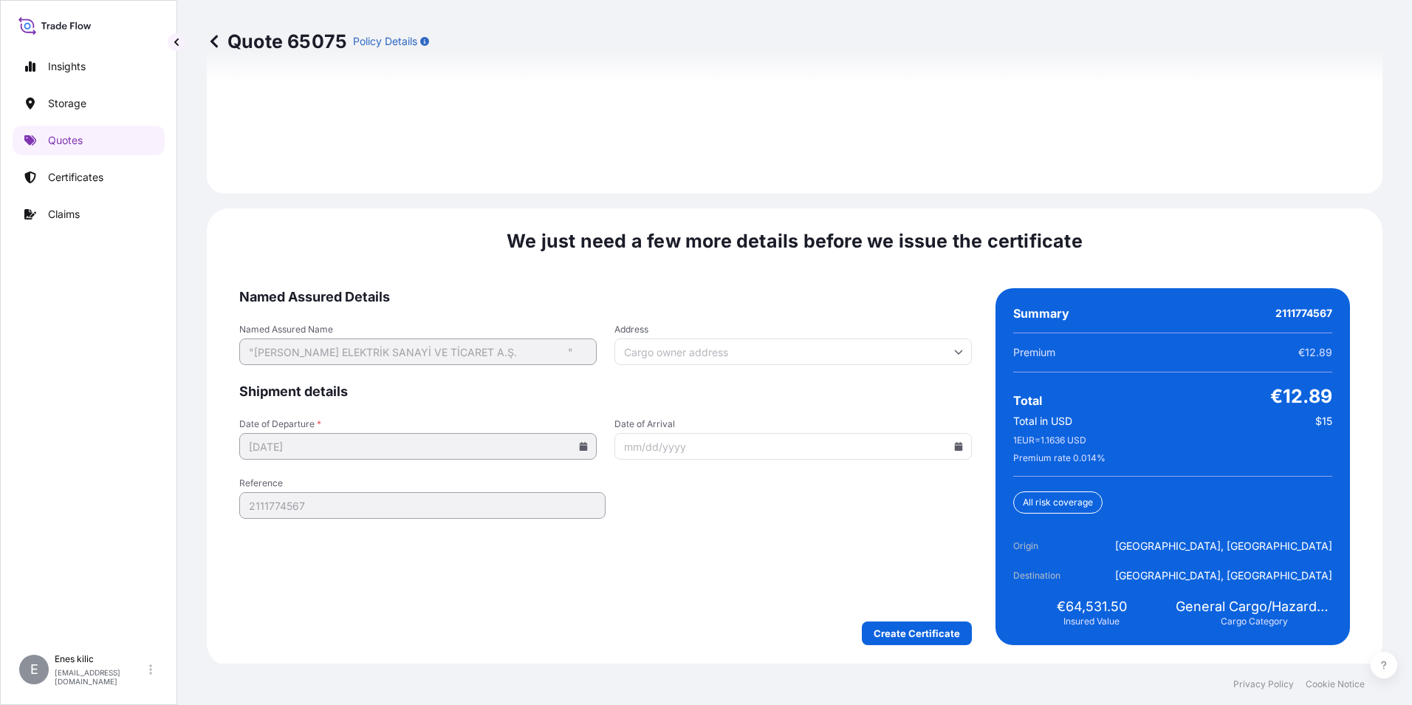
scroll to position [2157, 0]
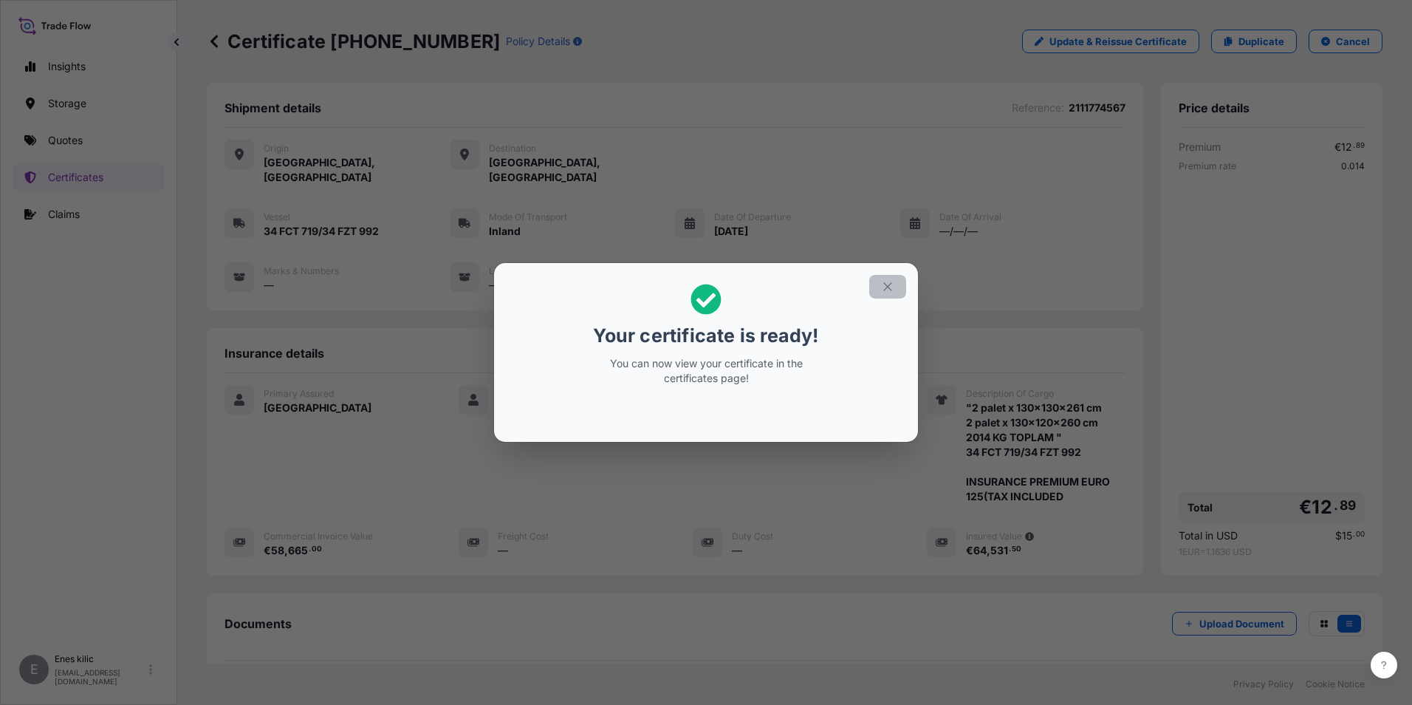
click at [888, 284] on icon "button" at bounding box center [887, 286] width 13 height 13
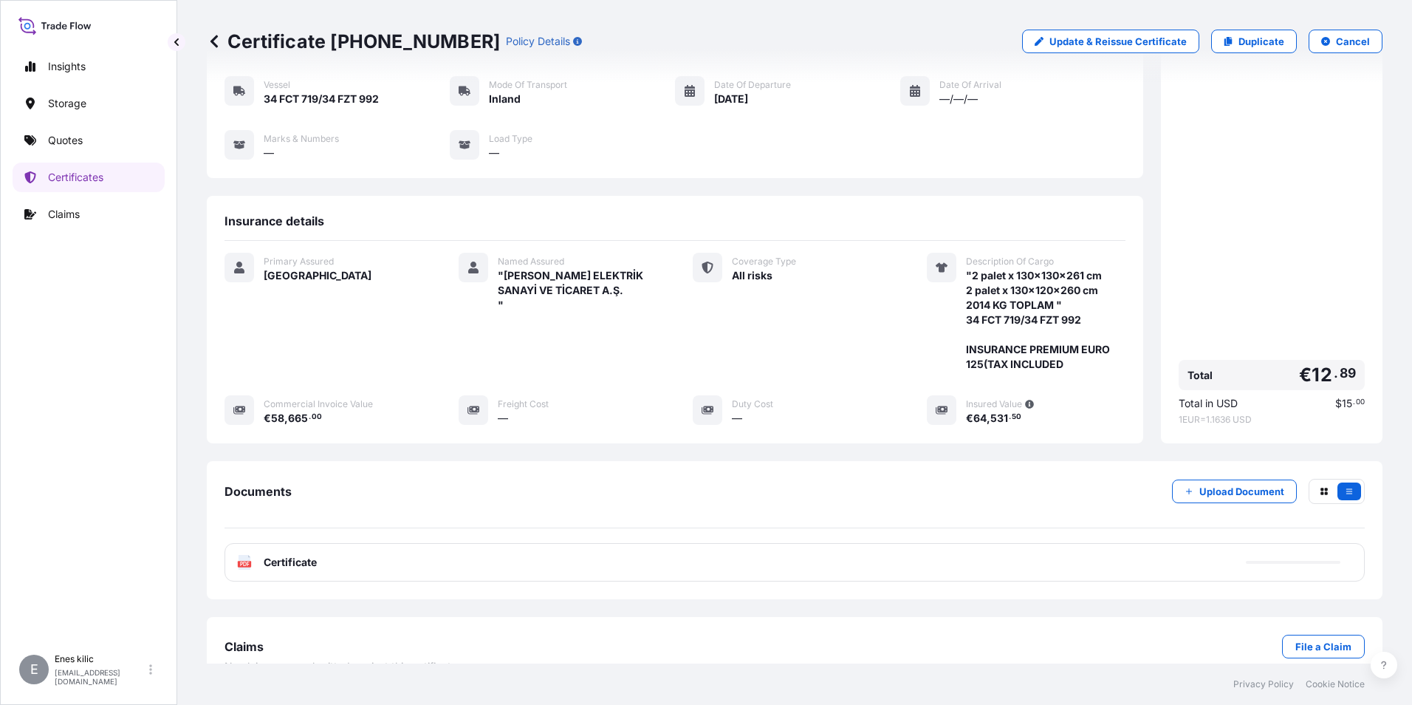
scroll to position [146, 0]
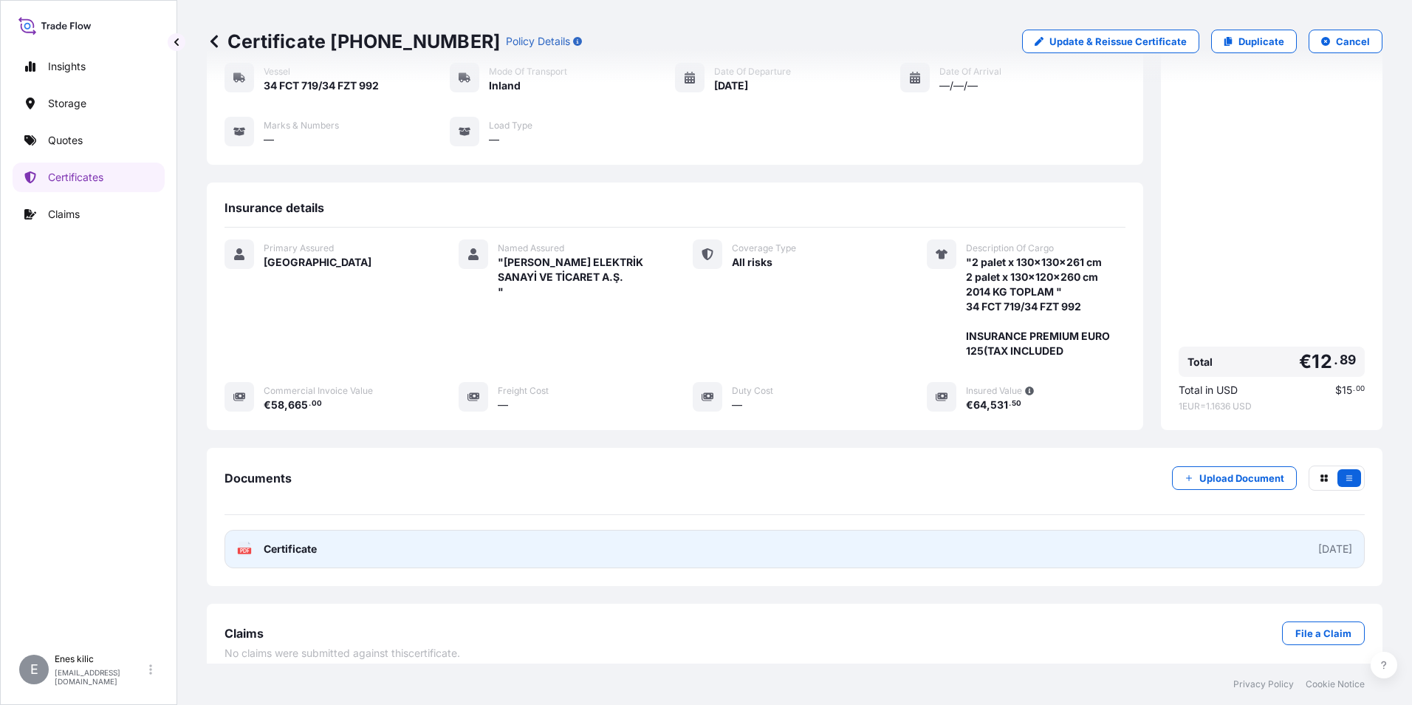
click at [275, 541] on span "Certificate" at bounding box center [290, 548] width 53 height 15
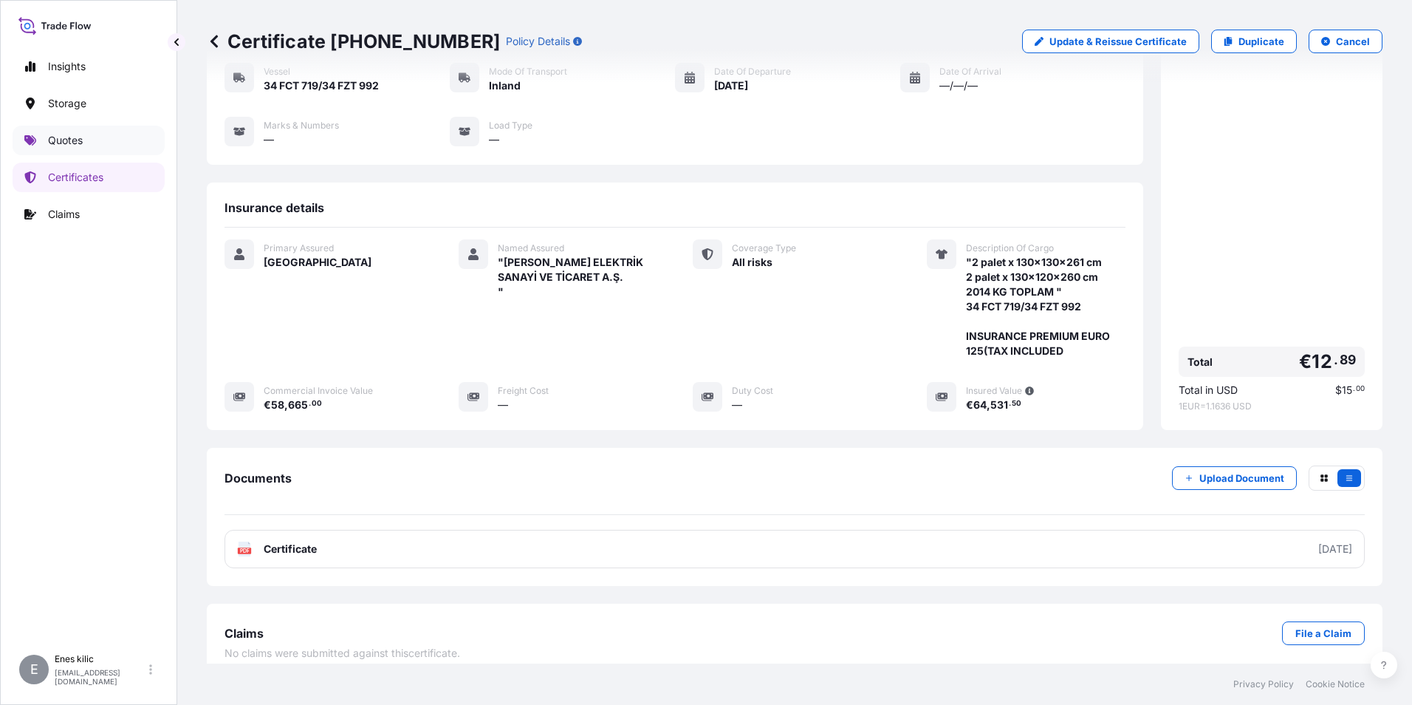
click at [83, 147] on p "Quotes" at bounding box center [65, 140] width 35 height 15
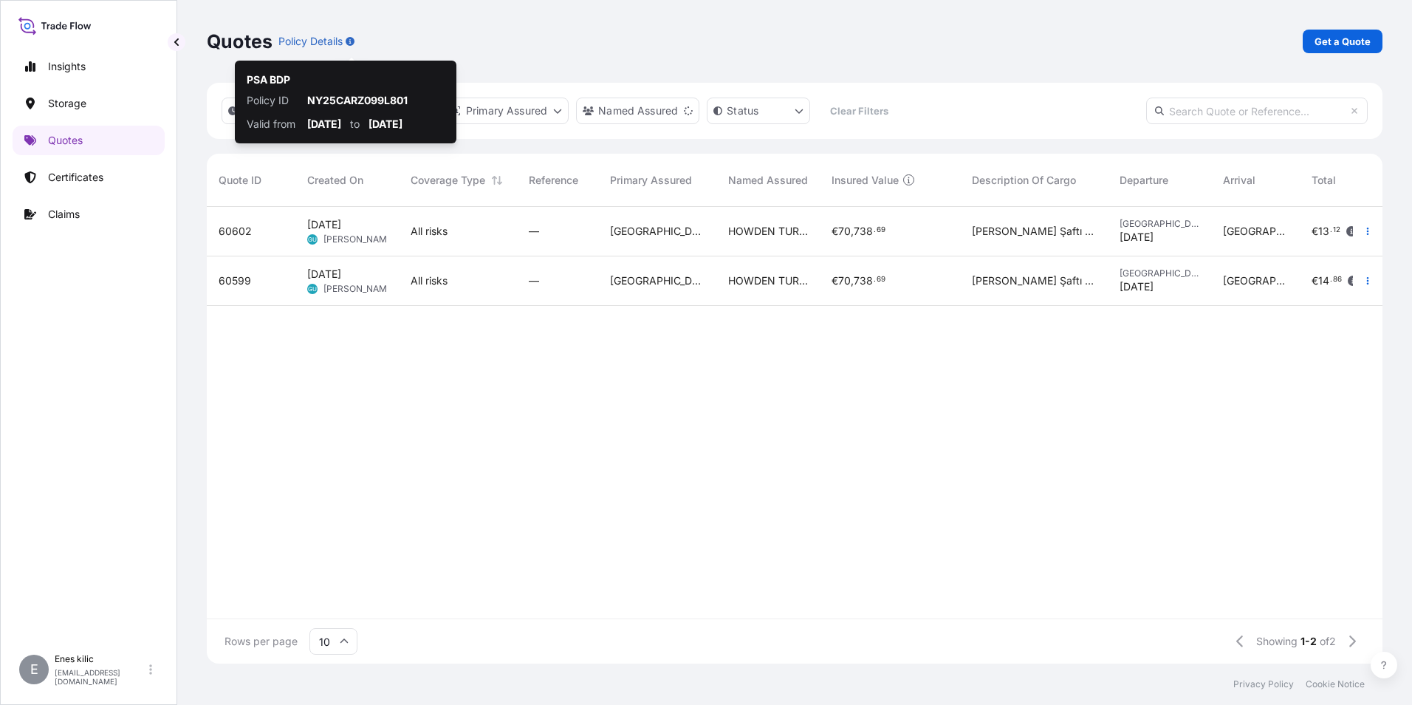
scroll to position [454, 1165]
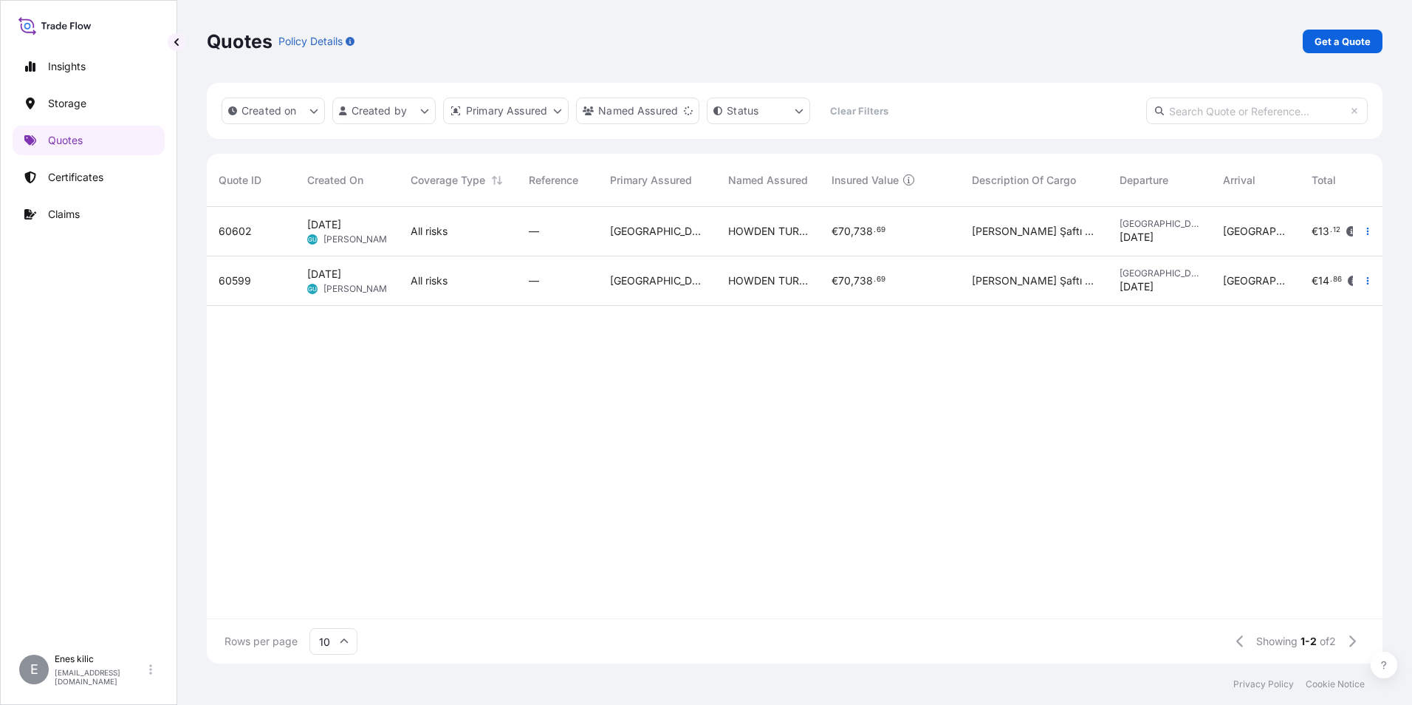
click at [1330, 35] on p "Get a Quote" at bounding box center [1343, 41] width 56 height 15
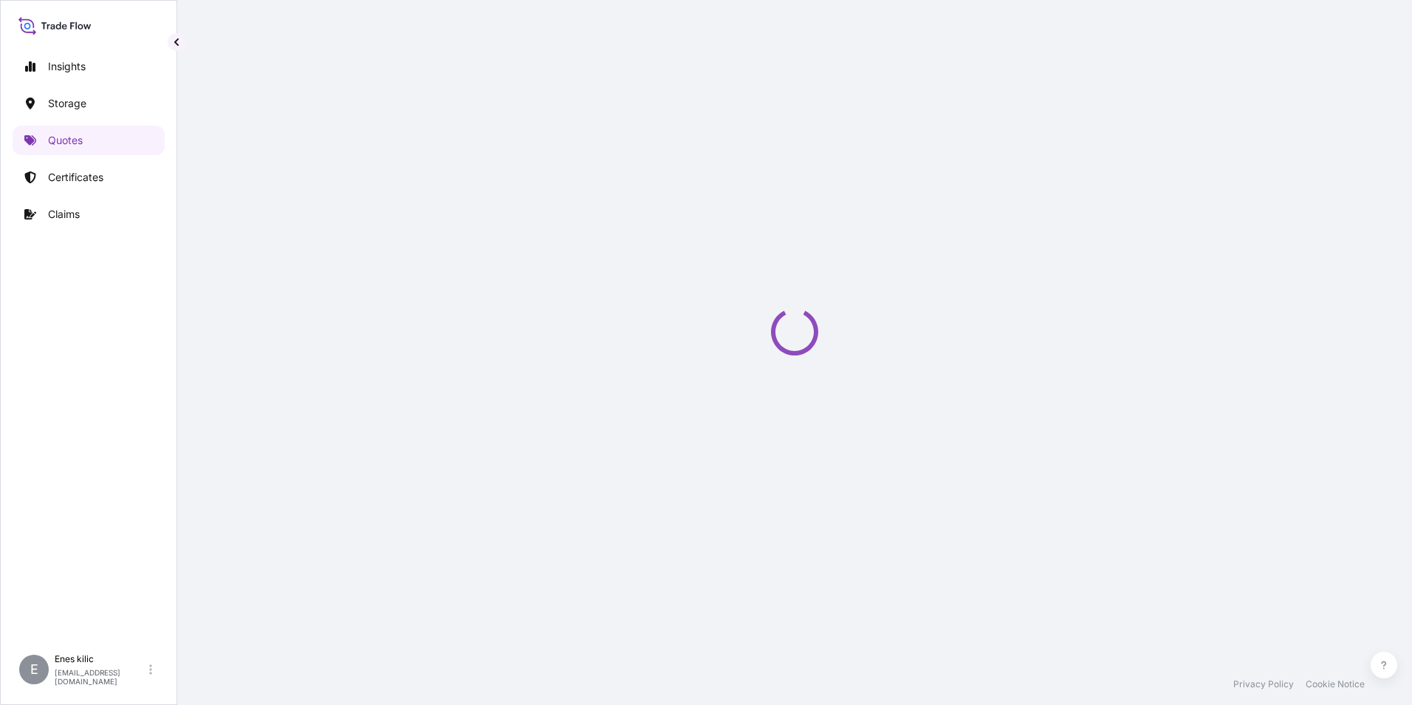
scroll to position [24, 0]
select select "Water"
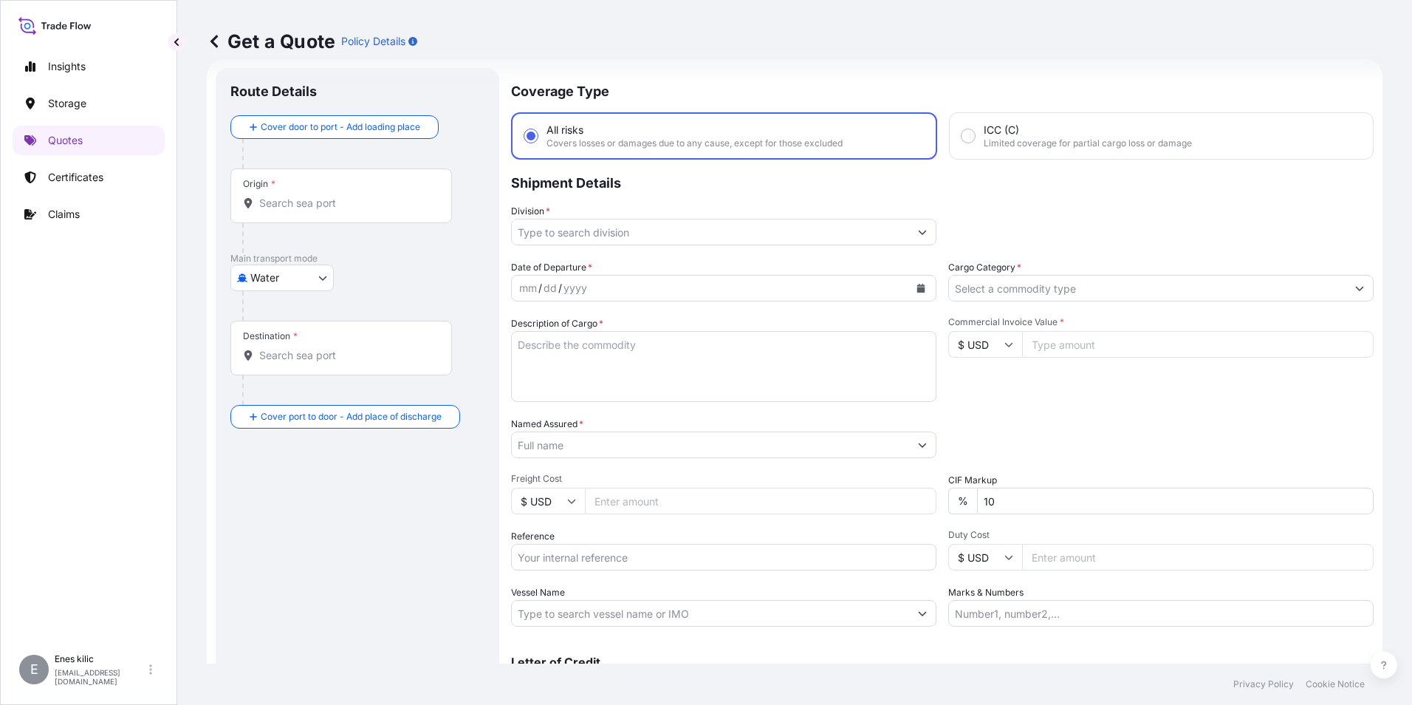
click at [314, 274] on body "Insights Storage Quotes Certificates Claims E [PERSON_NAME] [PERSON_NAME][EMAIL…" at bounding box center [706, 352] width 1412 height 705
click at [318, 211] on div "Origin *" at bounding box center [341, 195] width 222 height 55
click at [318, 211] on input "Origin *" at bounding box center [346, 203] width 174 height 15
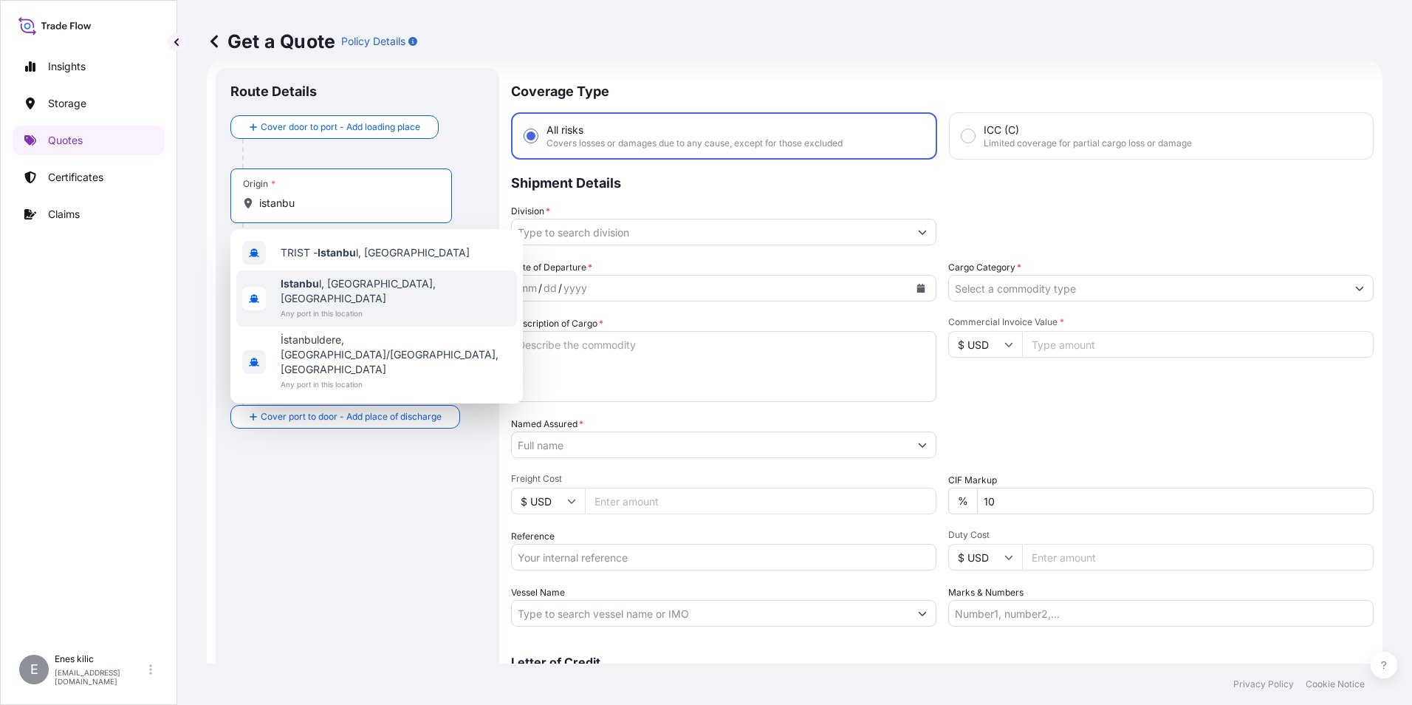
click at [357, 284] on span "Istanbu l, [GEOGRAPHIC_DATA], [GEOGRAPHIC_DATA]" at bounding box center [396, 291] width 230 height 30
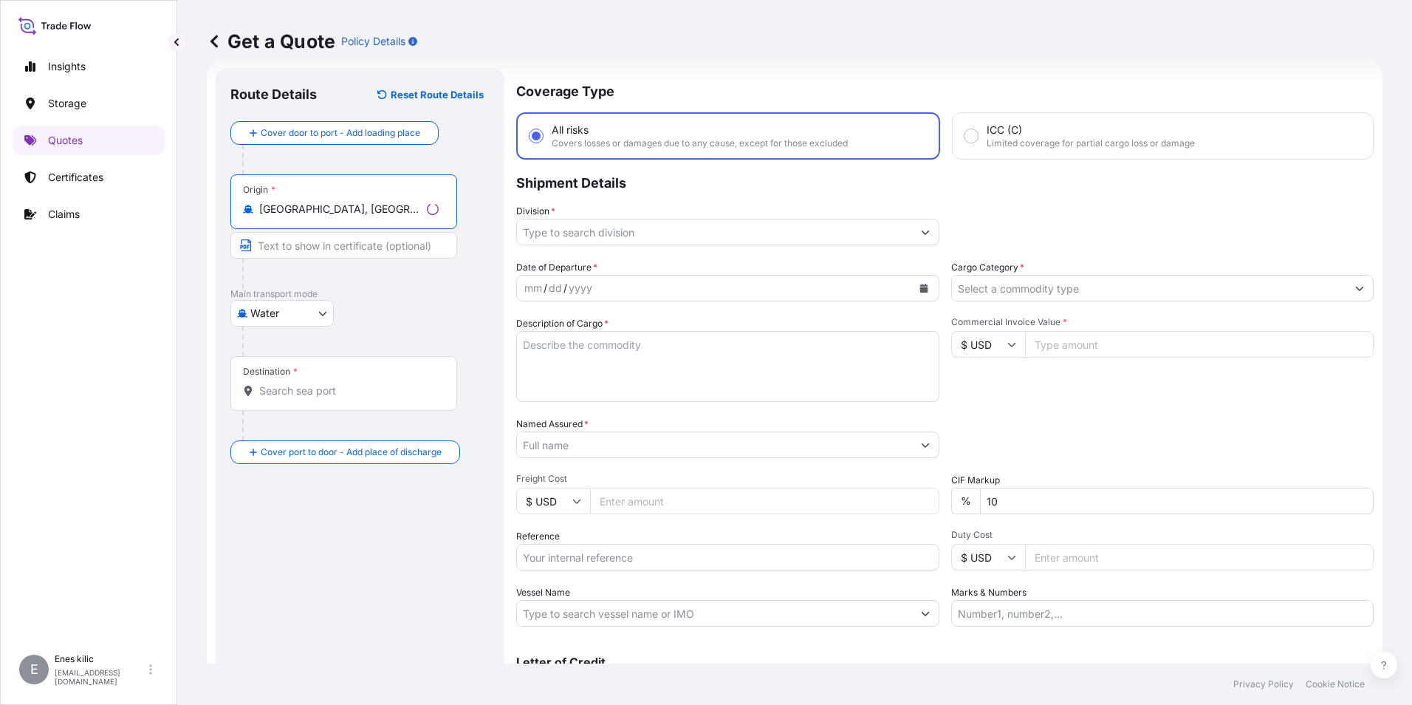
type input "[GEOGRAPHIC_DATA], [GEOGRAPHIC_DATA], [GEOGRAPHIC_DATA]"
click at [337, 374] on div "Destination *" at bounding box center [343, 383] width 227 height 55
click at [337, 383] on input "Destination *" at bounding box center [348, 390] width 179 height 15
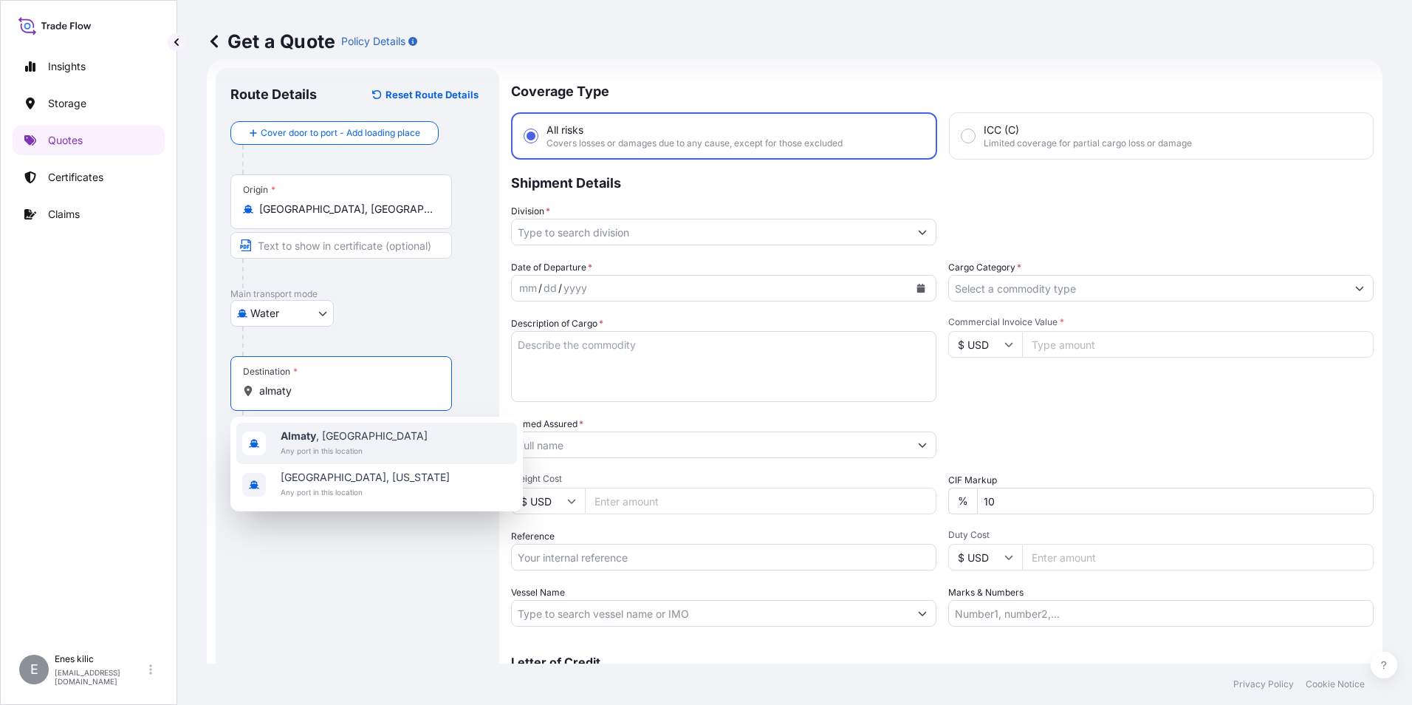
click at [335, 454] on span "Any port in this location" at bounding box center [354, 450] width 147 height 15
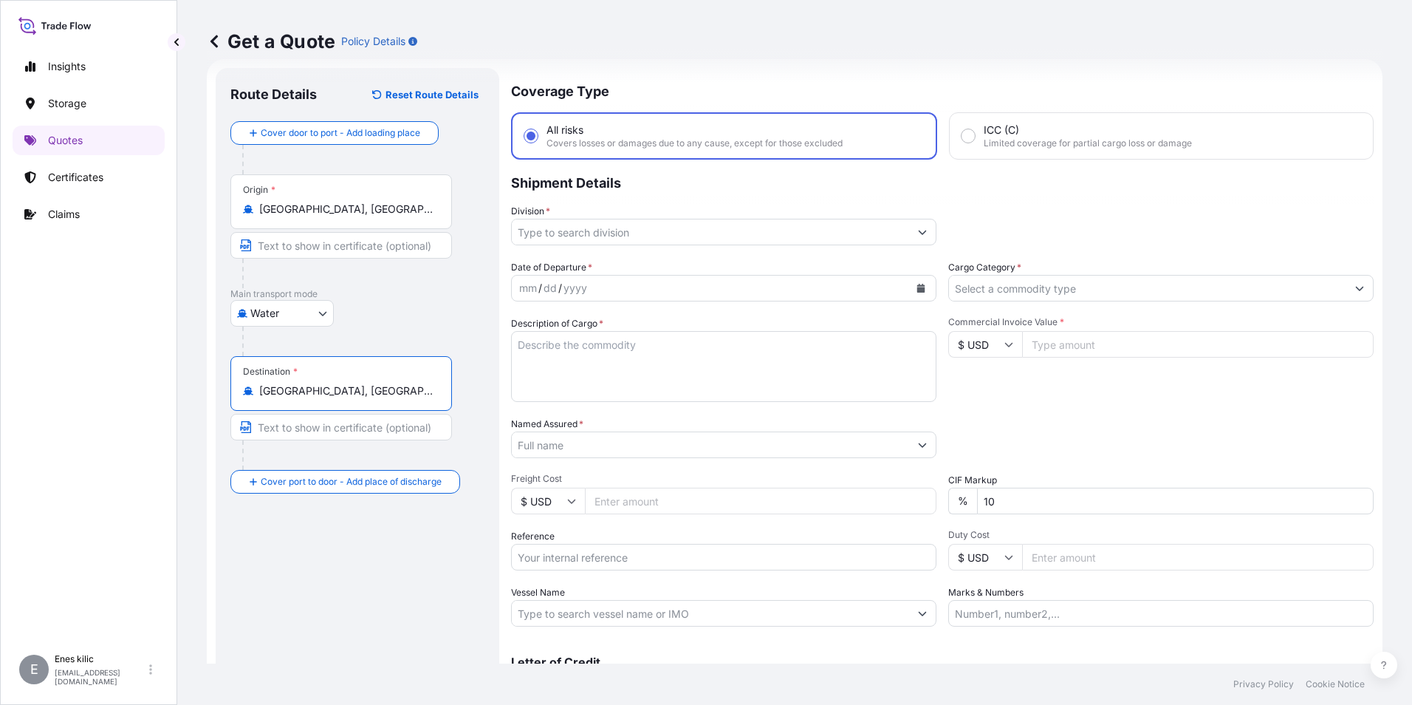
type input "[GEOGRAPHIC_DATA], [GEOGRAPHIC_DATA]"
click at [604, 231] on input "Division *" at bounding box center [710, 232] width 397 height 27
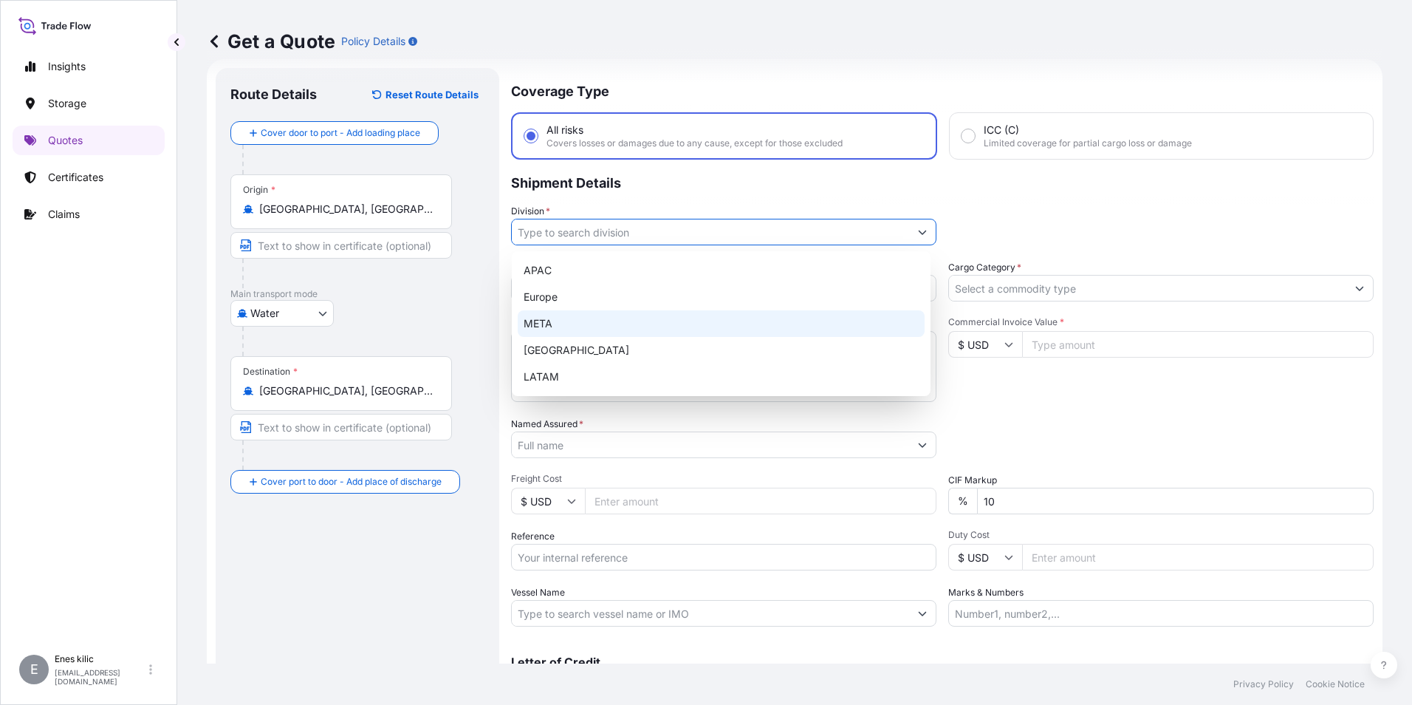
click at [592, 319] on div "META" at bounding box center [721, 323] width 407 height 27
type input "META"
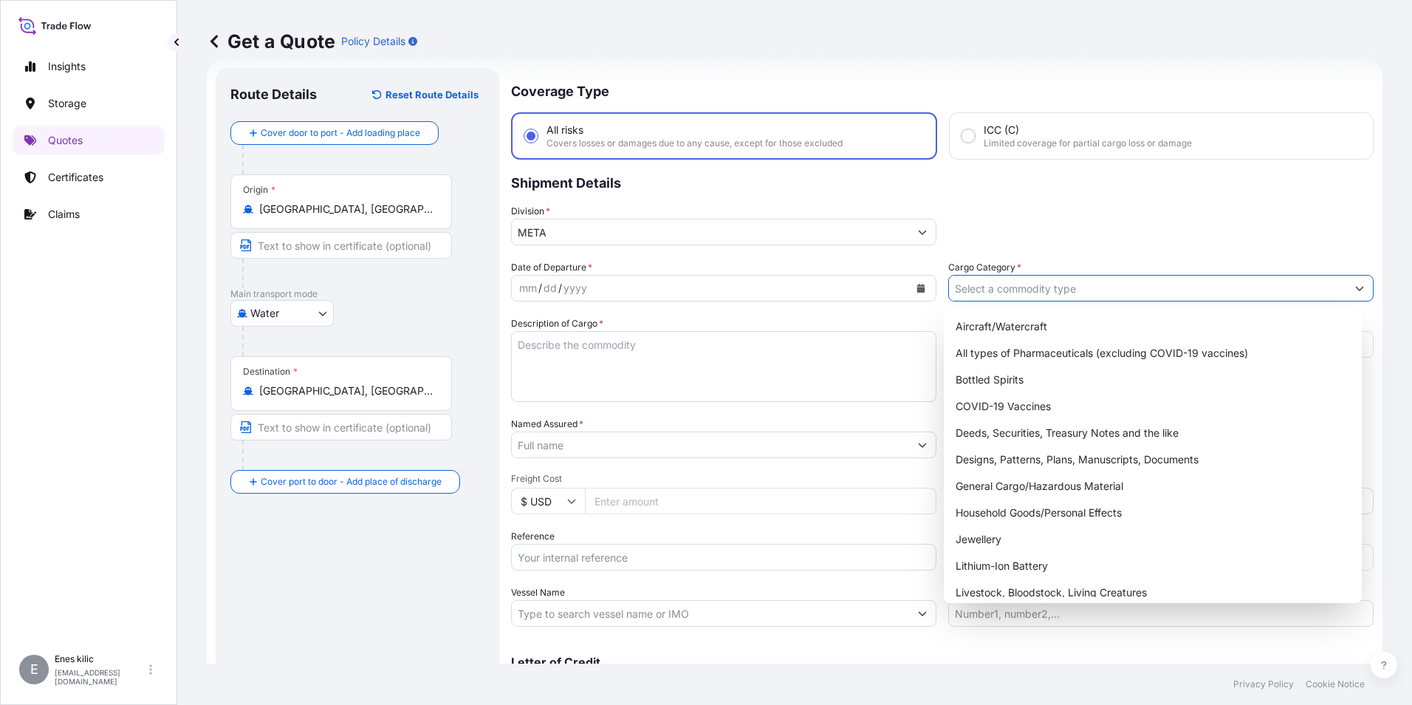
click at [1057, 287] on input "Cargo Category *" at bounding box center [1147, 288] width 397 height 27
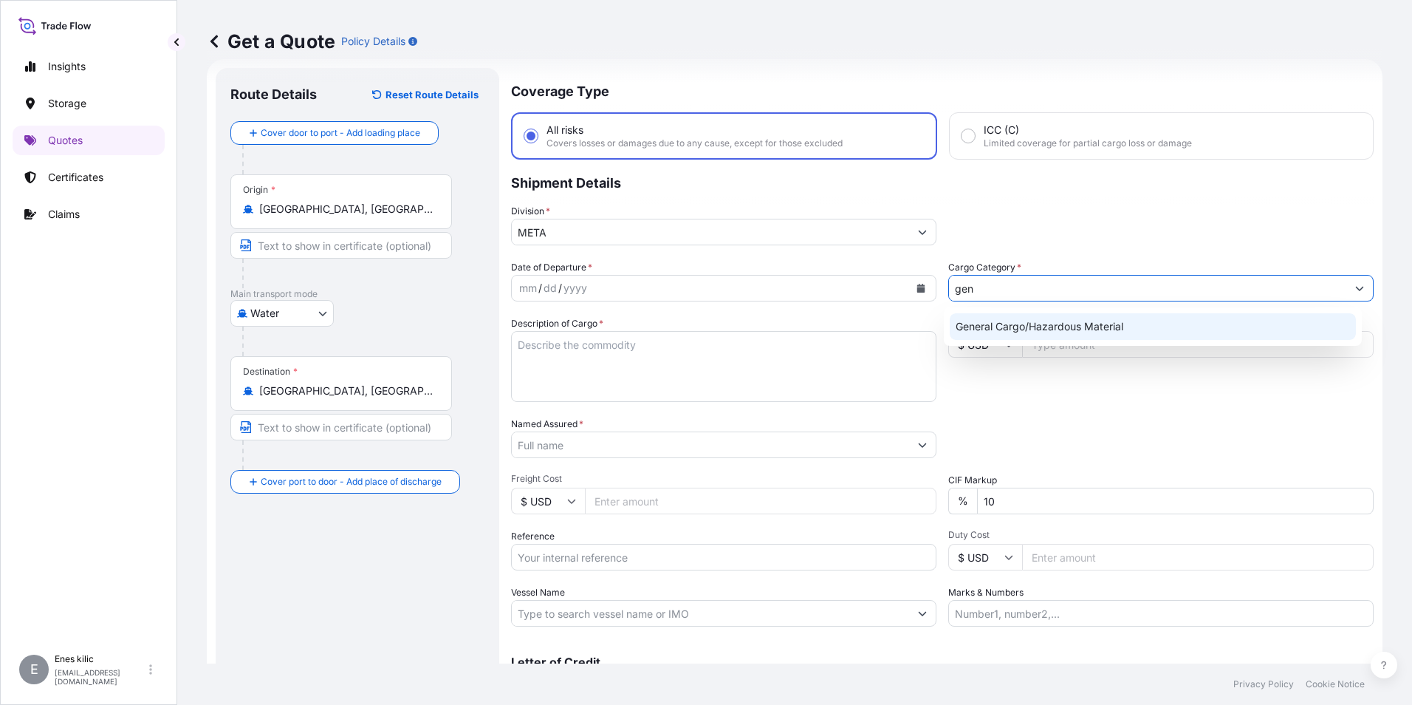
click at [1058, 330] on div "General Cargo/Hazardous Material" at bounding box center [1153, 326] width 407 height 27
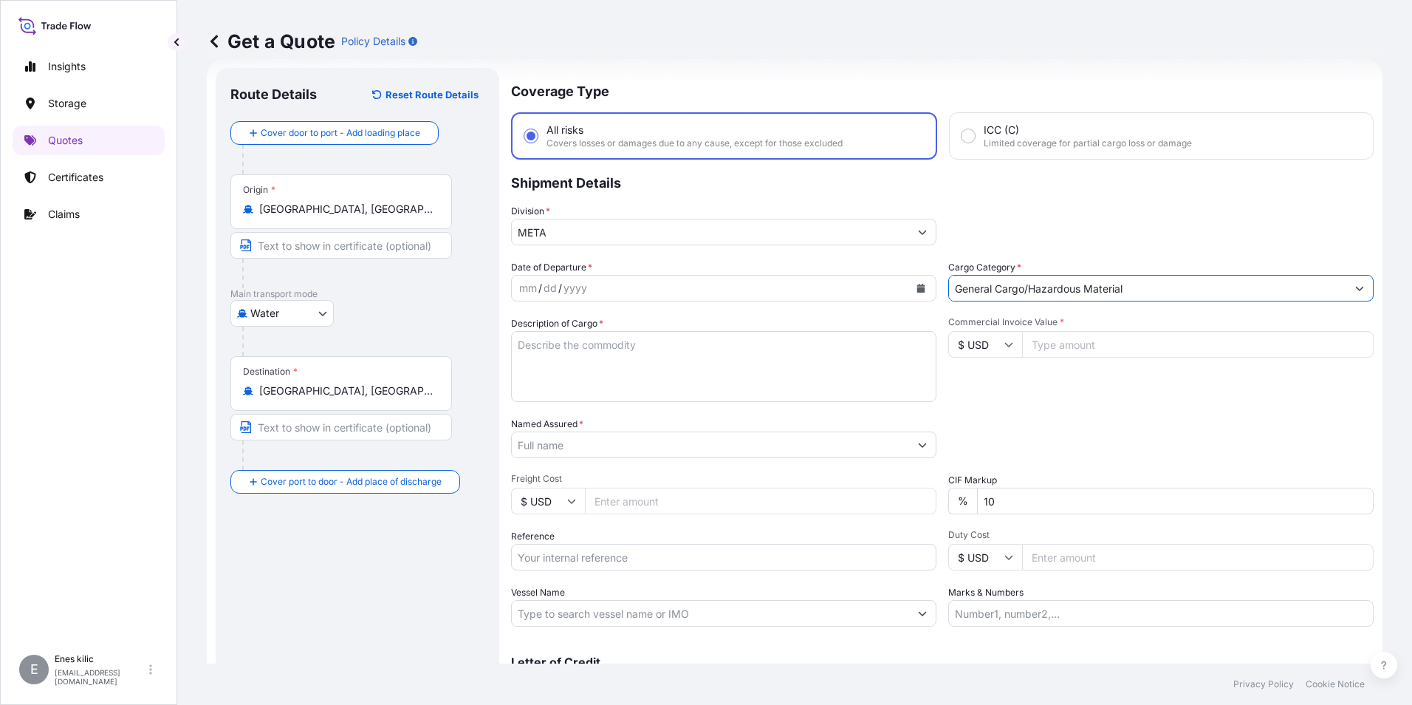
type input "General Cargo/Hazardous Material"
click at [1059, 348] on input "Commercial Invoice Value *" at bounding box center [1198, 344] width 352 height 27
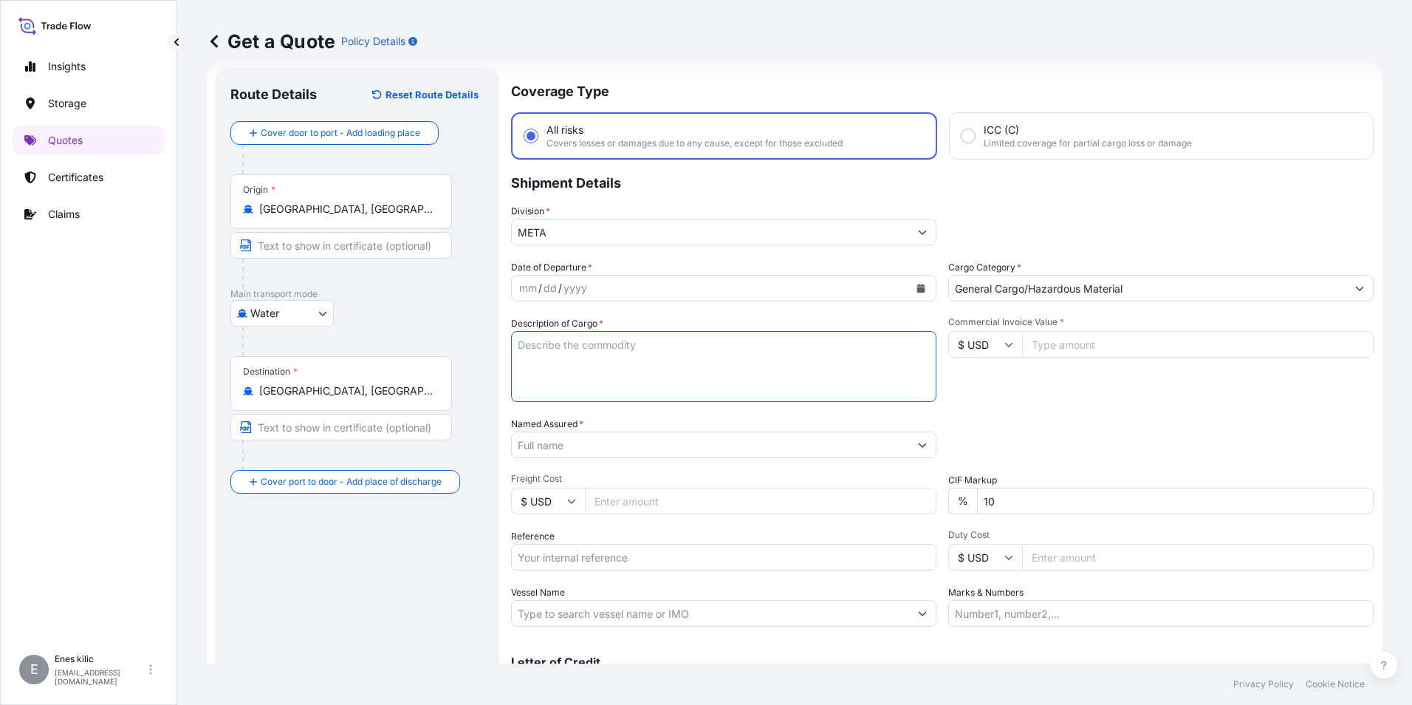
click at [684, 363] on textarea "Description of Cargo *" at bounding box center [723, 366] width 425 height 71
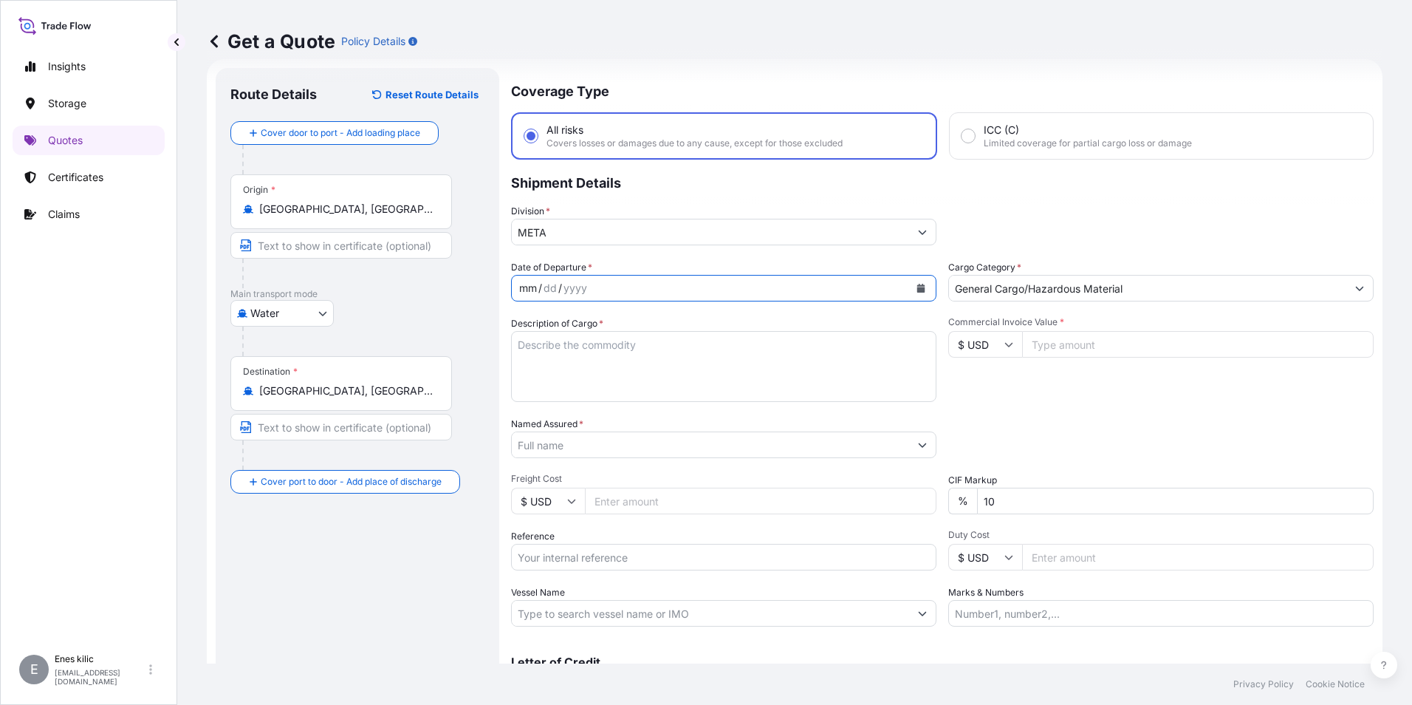
click at [610, 298] on div "mm / dd / yyyy" at bounding box center [710, 288] width 397 height 27
click at [909, 282] on button "Calendar" at bounding box center [921, 288] width 24 height 24
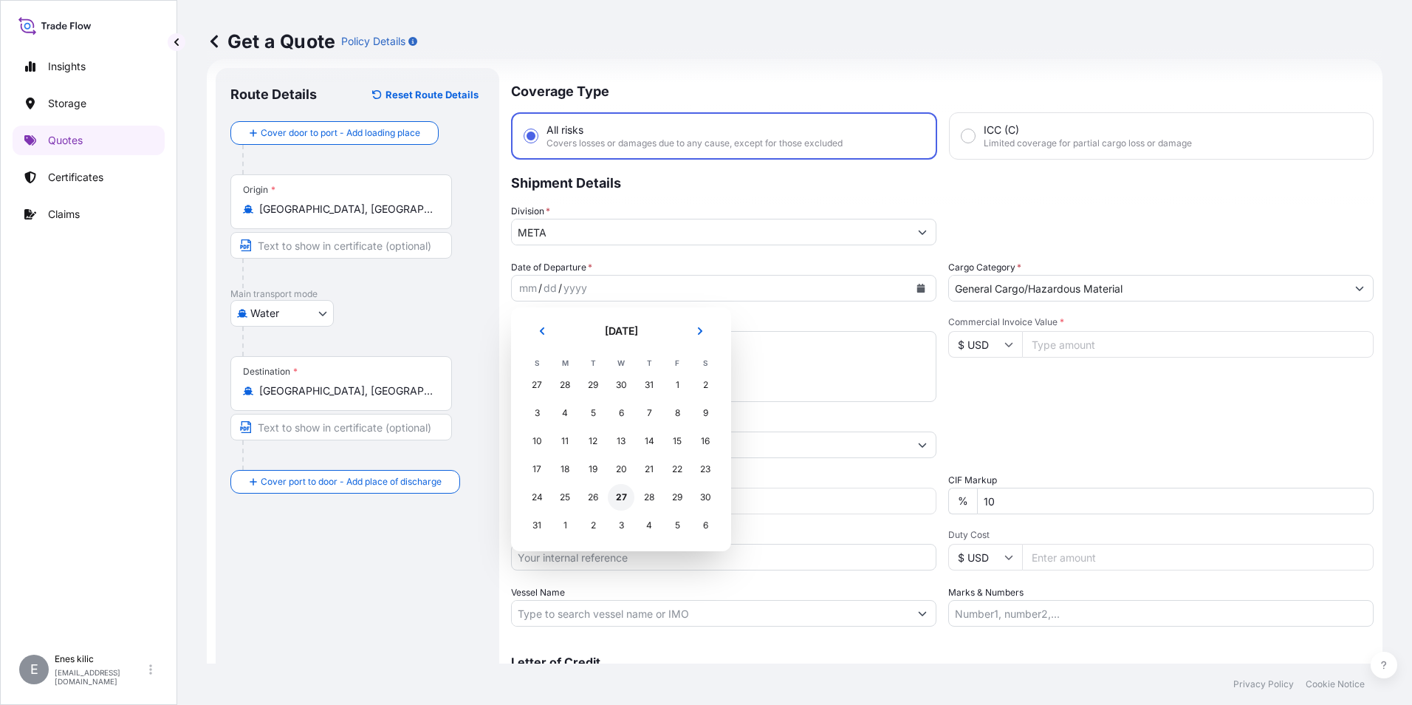
click at [622, 495] on div "27" at bounding box center [621, 497] width 27 height 27
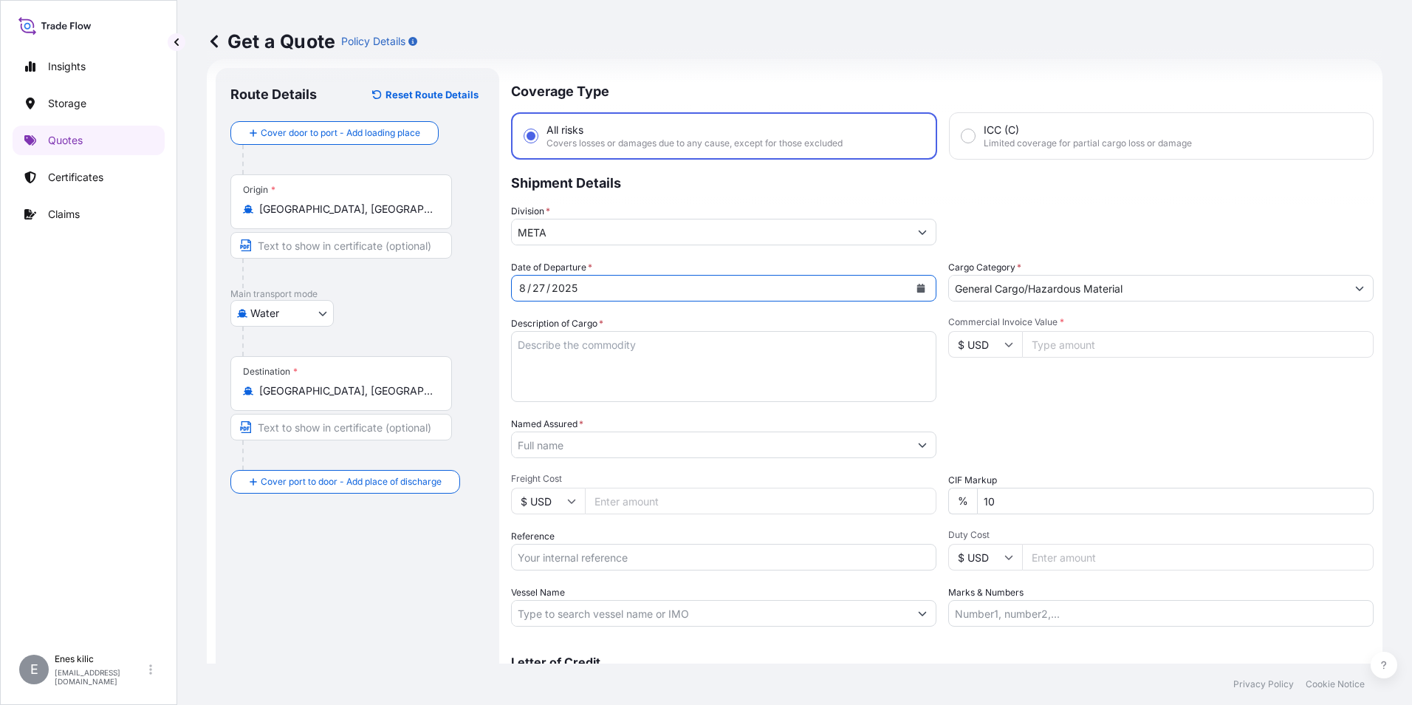
click at [607, 337] on textarea "Description of Cargo *" at bounding box center [723, 366] width 425 height 71
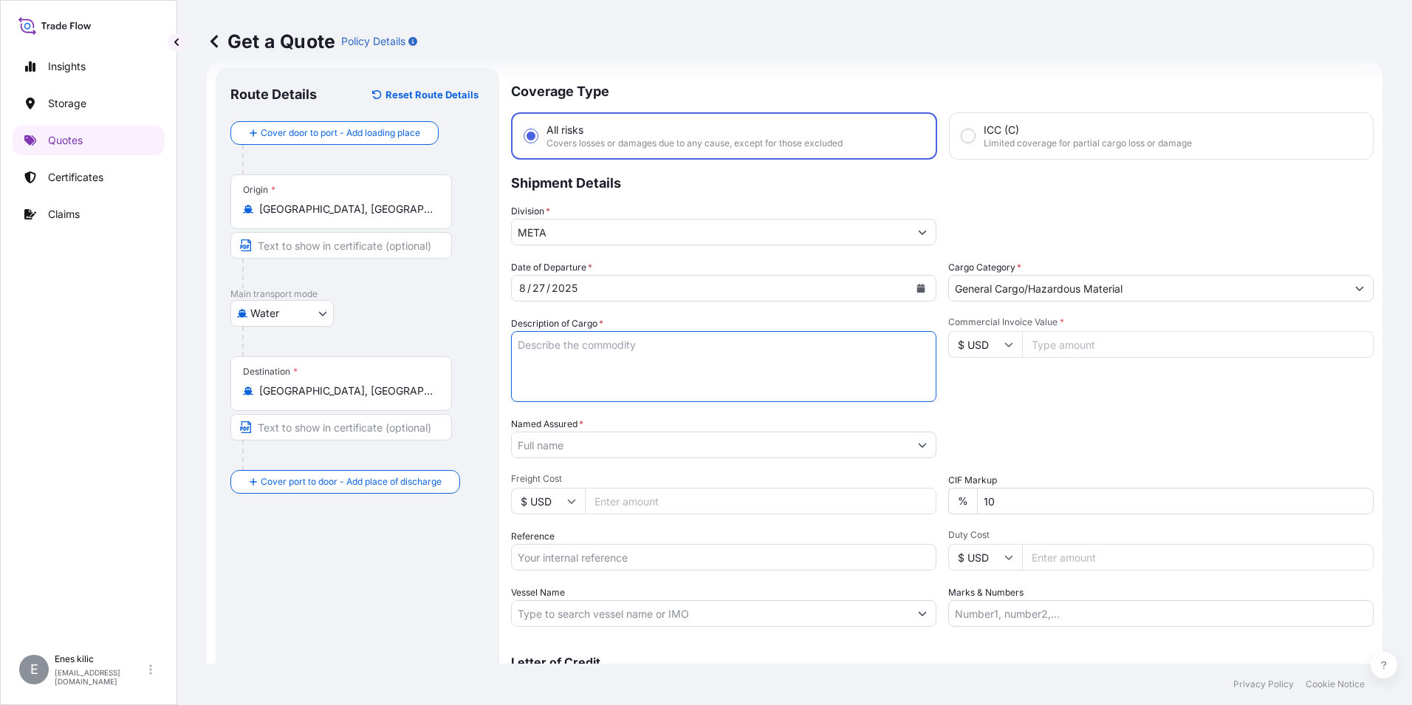
click at [1068, 346] on input "Commercial Invoice Value *" at bounding box center [1198, 344] width 352 height 27
click at [1060, 339] on input "Commercial Invoice Value *" at bounding box center [1198, 344] width 352 height 27
paste input "646.26"
type input "6"
click at [1185, 349] on input "Commercial Invoice Value *" at bounding box center [1198, 344] width 352 height 27
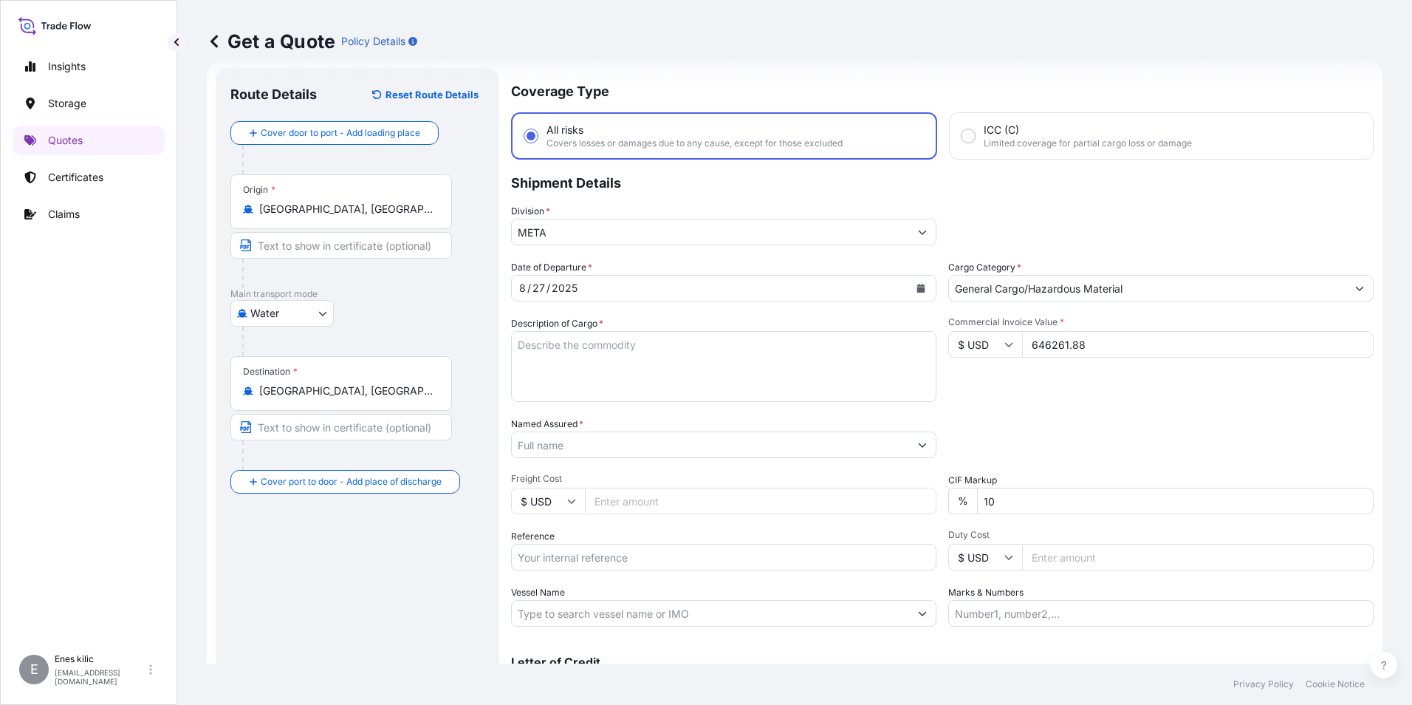
click at [1175, 414] on div "Date of Departure * [DATE] Cargo Category * General Cargo/Hazardous Material De…" at bounding box center [942, 443] width 863 height 366
click at [1081, 343] on input "646261.88" at bounding box center [1198, 344] width 352 height 27
type input "646261.88"
click at [1072, 408] on div "Date of Departure * [DATE] Cargo Category * General Cargo/Hazardous Material De…" at bounding box center [942, 443] width 863 height 366
click at [653, 359] on textarea "Description of Cargo *" at bounding box center [723, 366] width 425 height 71
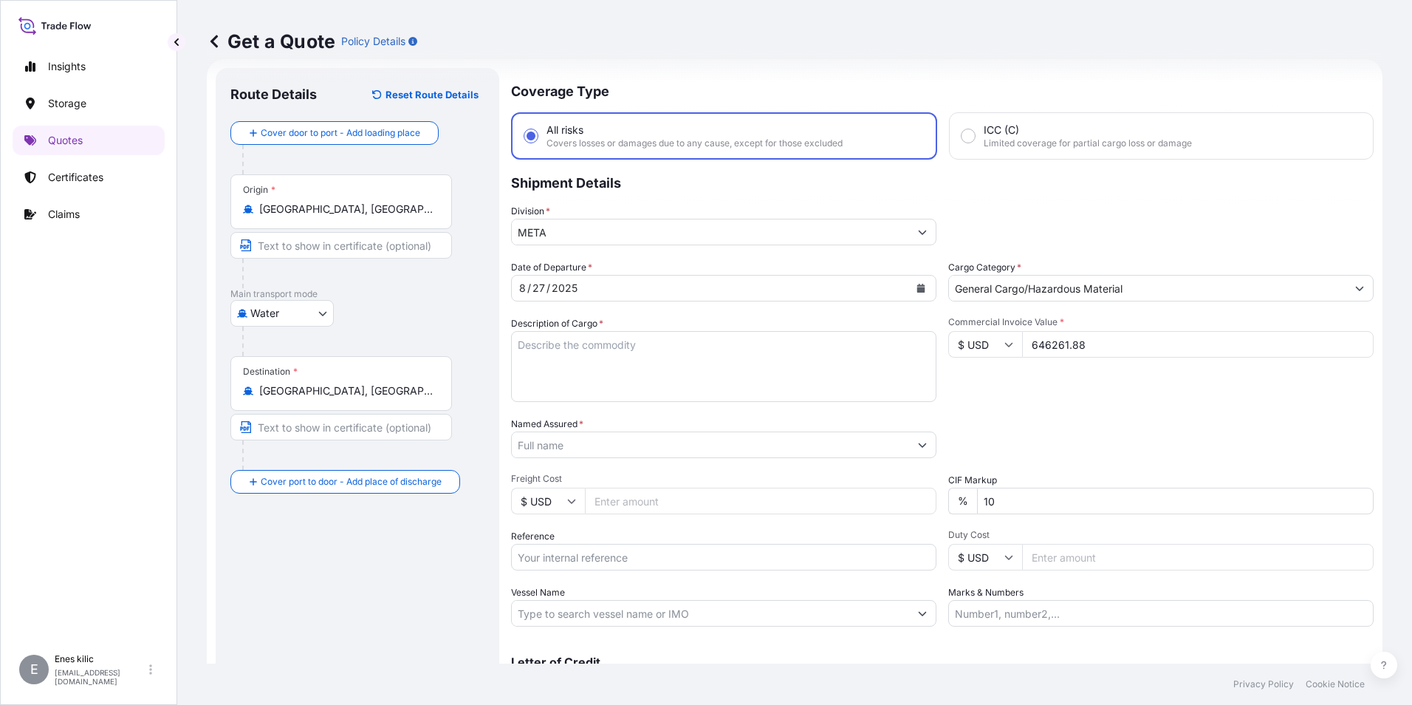
click at [568, 346] on textarea "Description of Cargo *" at bounding box center [723, 366] width 425 height 71
paste textarea ""4 KONTEYNER [PERSON_NAME].­2 KAZAKİSTAN KUVERTÜR 3X8KG 80.640 KG Bisküvi Toz K…"
drag, startPoint x: 600, startPoint y: 377, endPoint x: 674, endPoint y: 388, distance: 74.6
click at [600, 377] on textarea ""4 KONTEYNER [PERSON_NAME].­2 KAZAKİSTAN KUVERTÜR 3X8KG 80.640 KG Bisküvi Toz K…" at bounding box center [723, 366] width 425 height 71
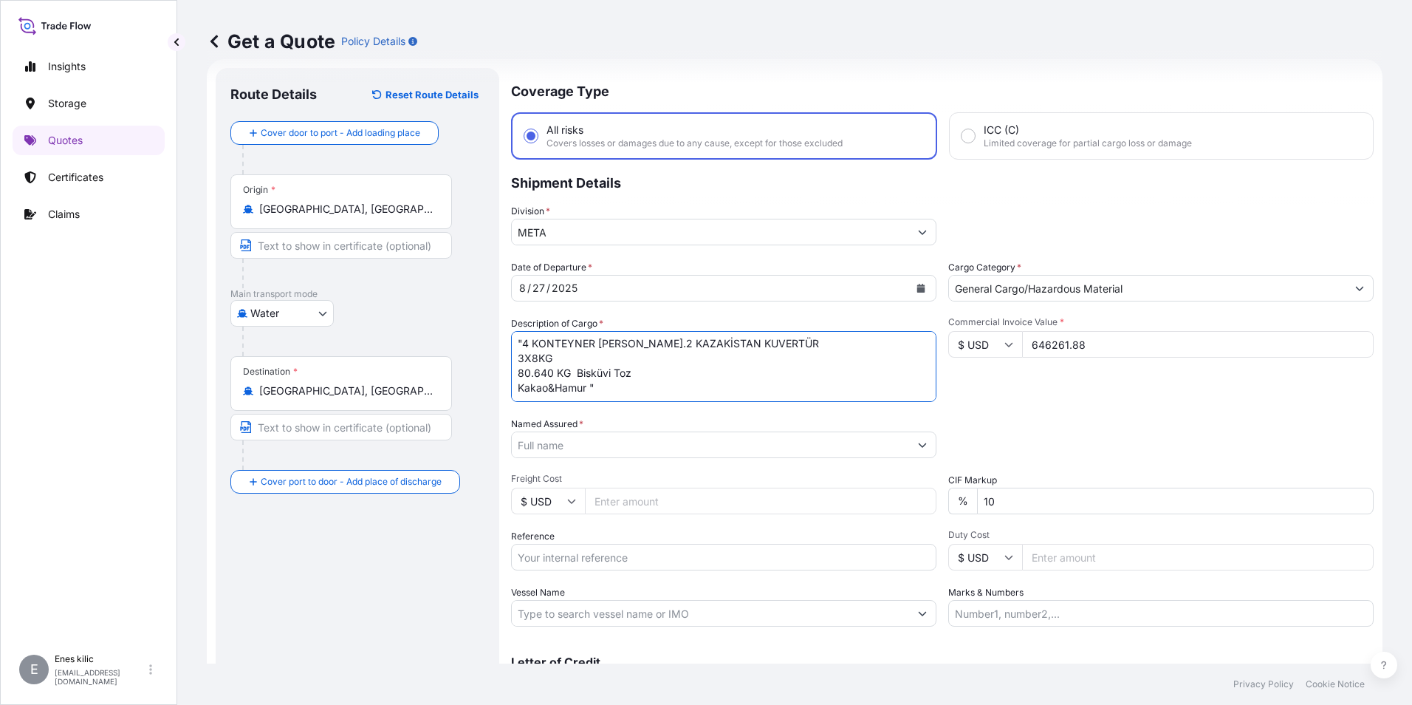
paste textarea ""25410100EX00018540 KTSU0029296 KTZU0045038 KTZU0047468 KTZU0050517""
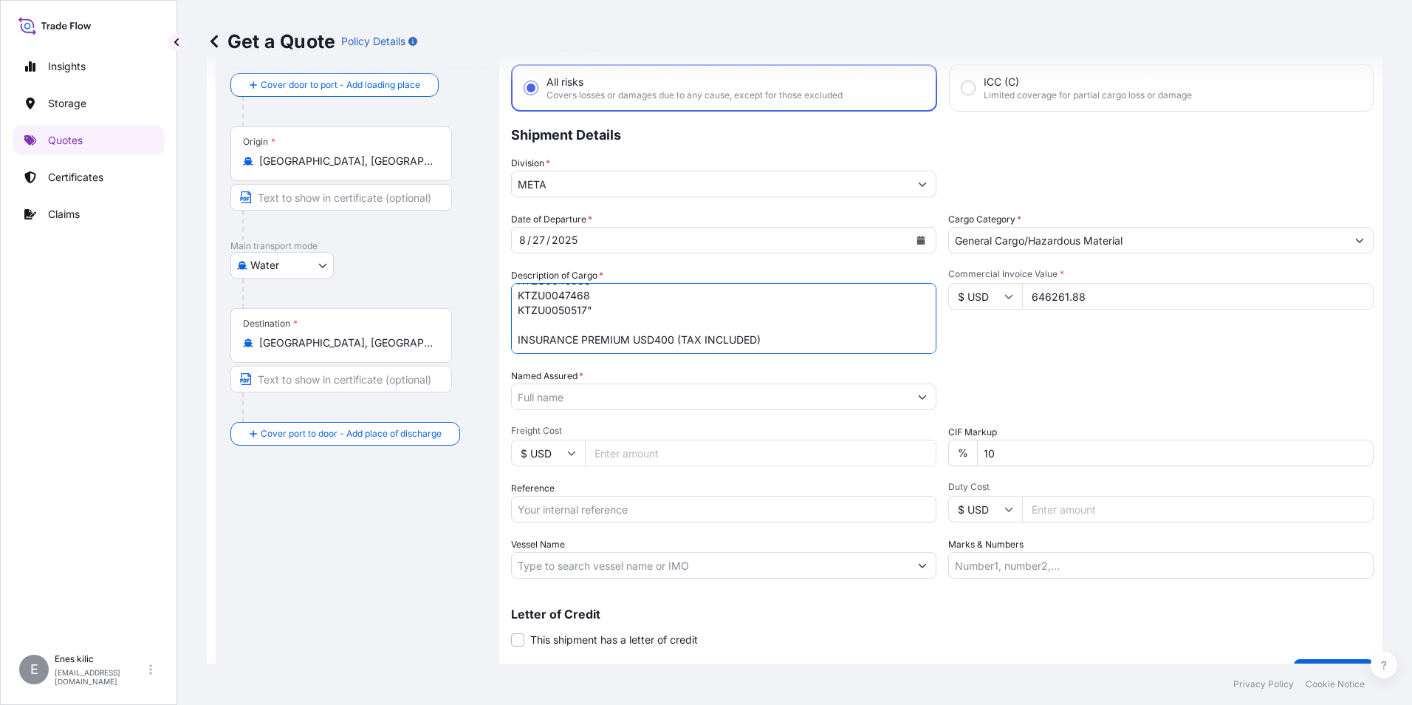
scroll to position [97, 0]
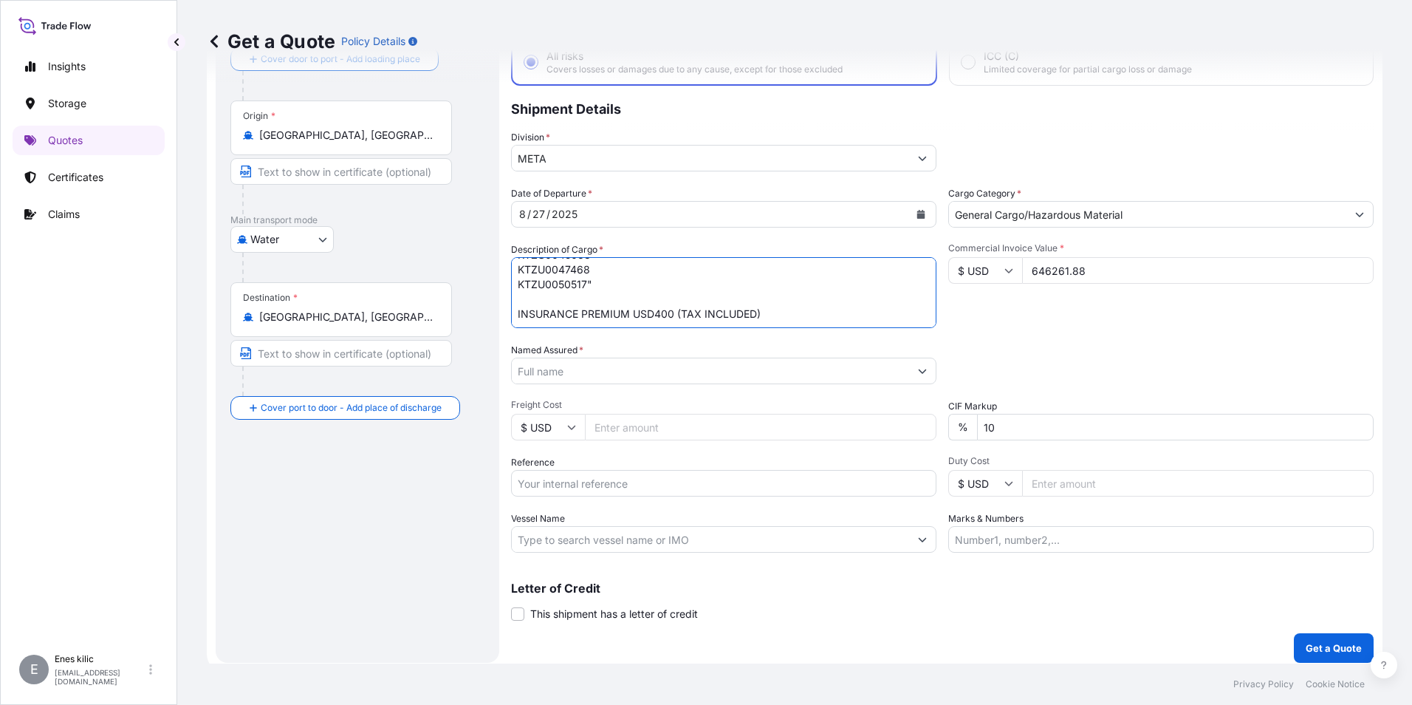
type textarea ""4 KONTEYNER [PERSON_NAME].­2 KAZAKİSTAN KUVERTÜR 3X8KG 80.640 KG Bisküvi Toz K…"
click at [620, 380] on input "Named Assured *" at bounding box center [710, 370] width 397 height 27
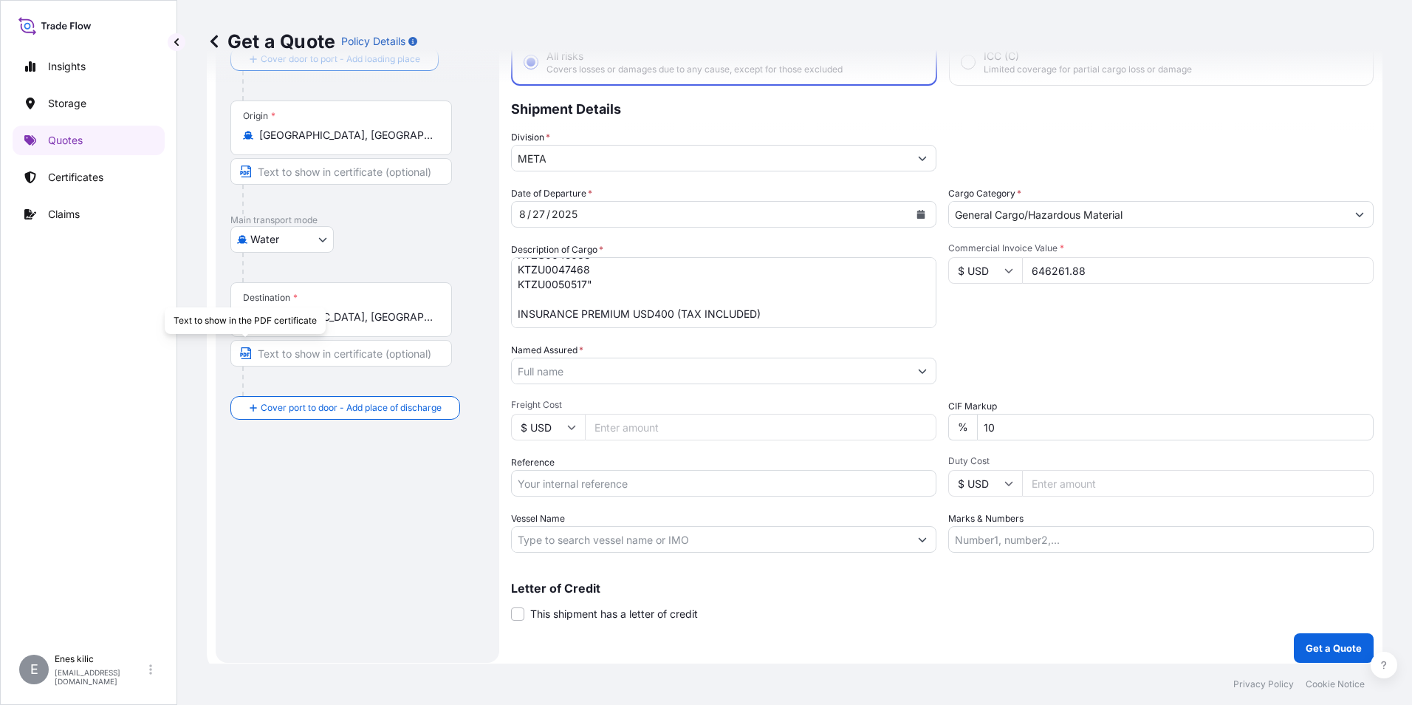
click at [669, 375] on input "Named Assured *" at bounding box center [710, 370] width 397 height 27
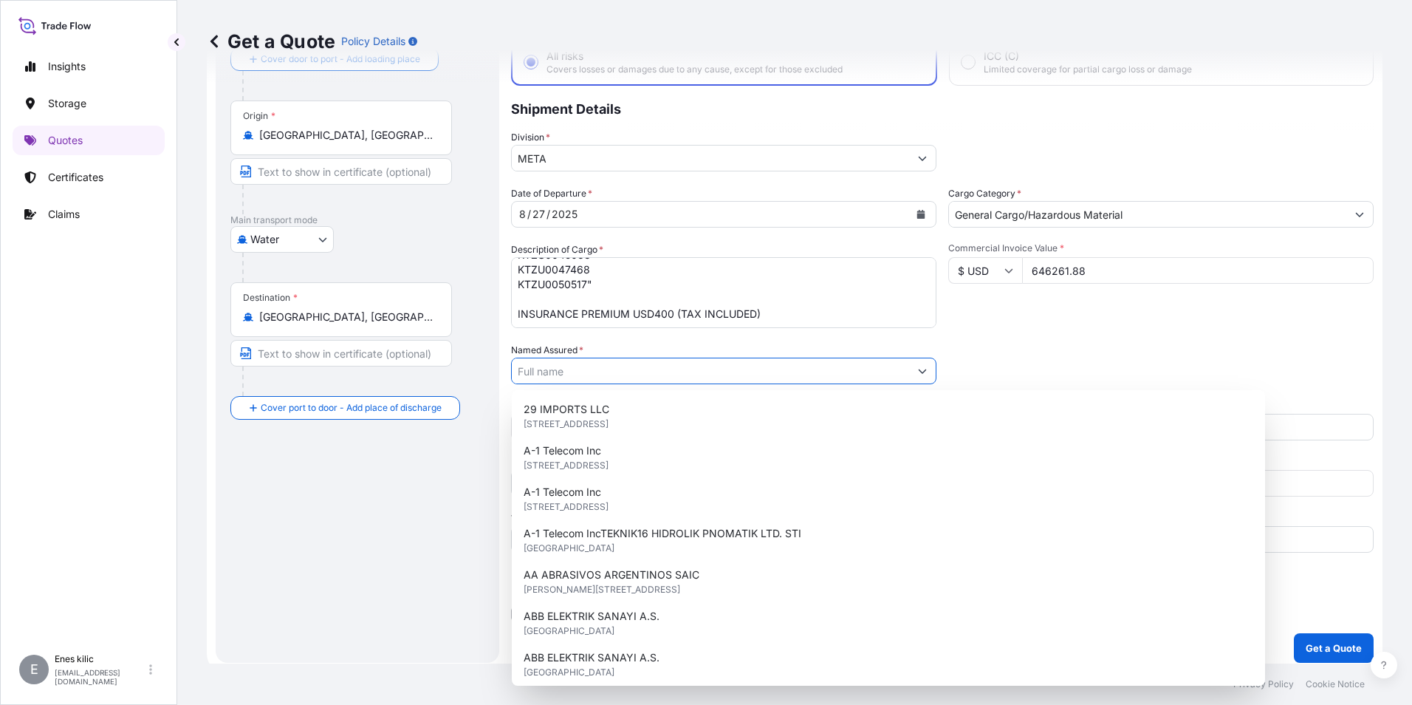
paste input "Genel B3 ISTANBUL GIDA DIS TICARET ANONIM SIRKETI"
type input "Genel B3 ISTANBUL GIDA DIS TICARET ANONIM SIRKETI"
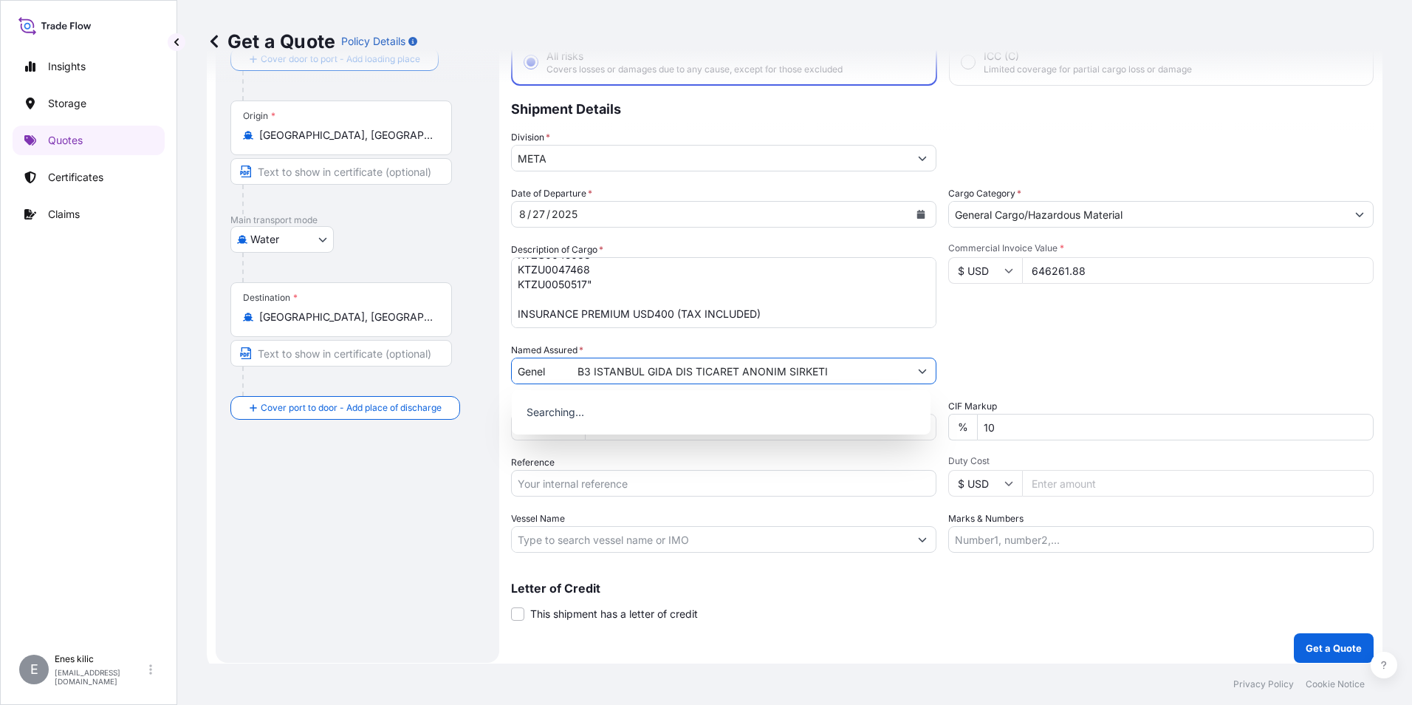
click at [579, 366] on input "Genel B3 ISTANBUL GIDA DIS TICARET ANONIM SIRKETI" at bounding box center [710, 370] width 397 height 27
type input "ISTANBUL GIDA DIS T"
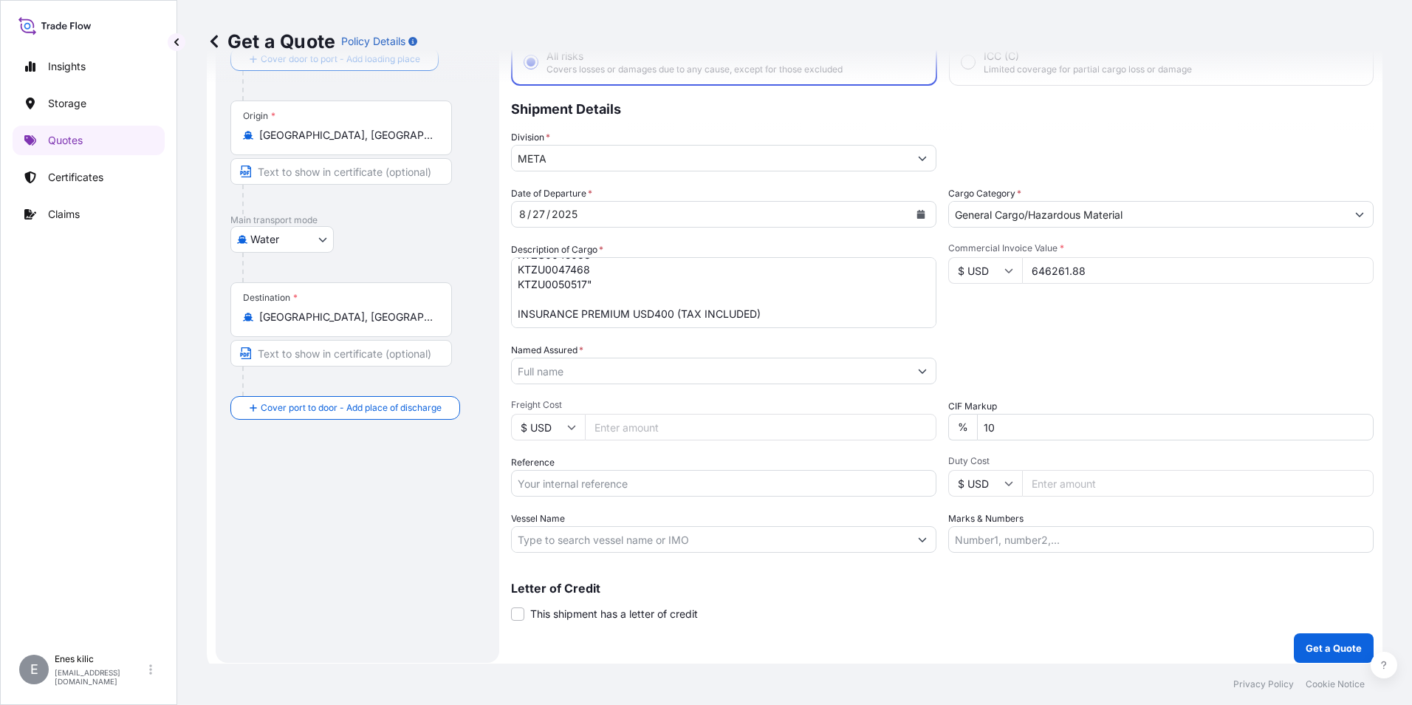
click at [576, 360] on input "Named Assured *" at bounding box center [710, 370] width 397 height 27
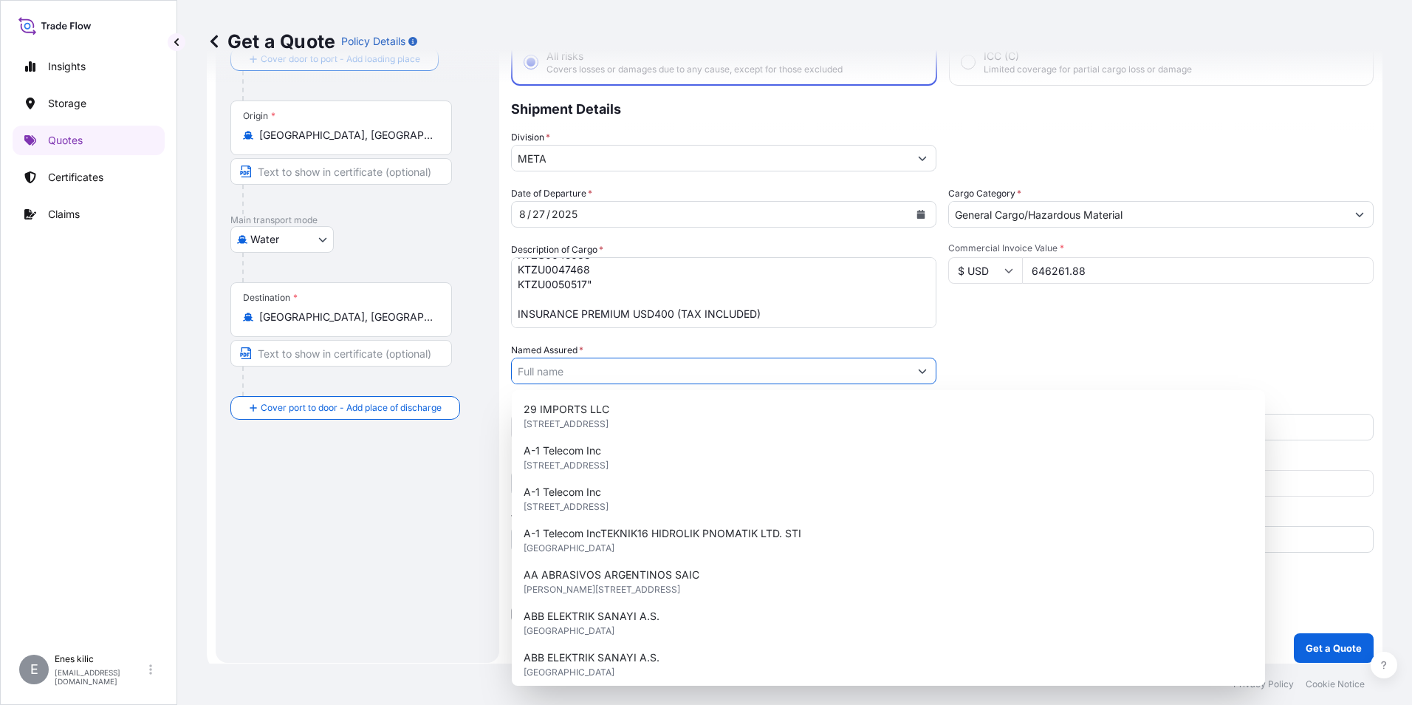
paste input "ISTANBUL GIDA DIS TICARET ANONIM SIRKETI"
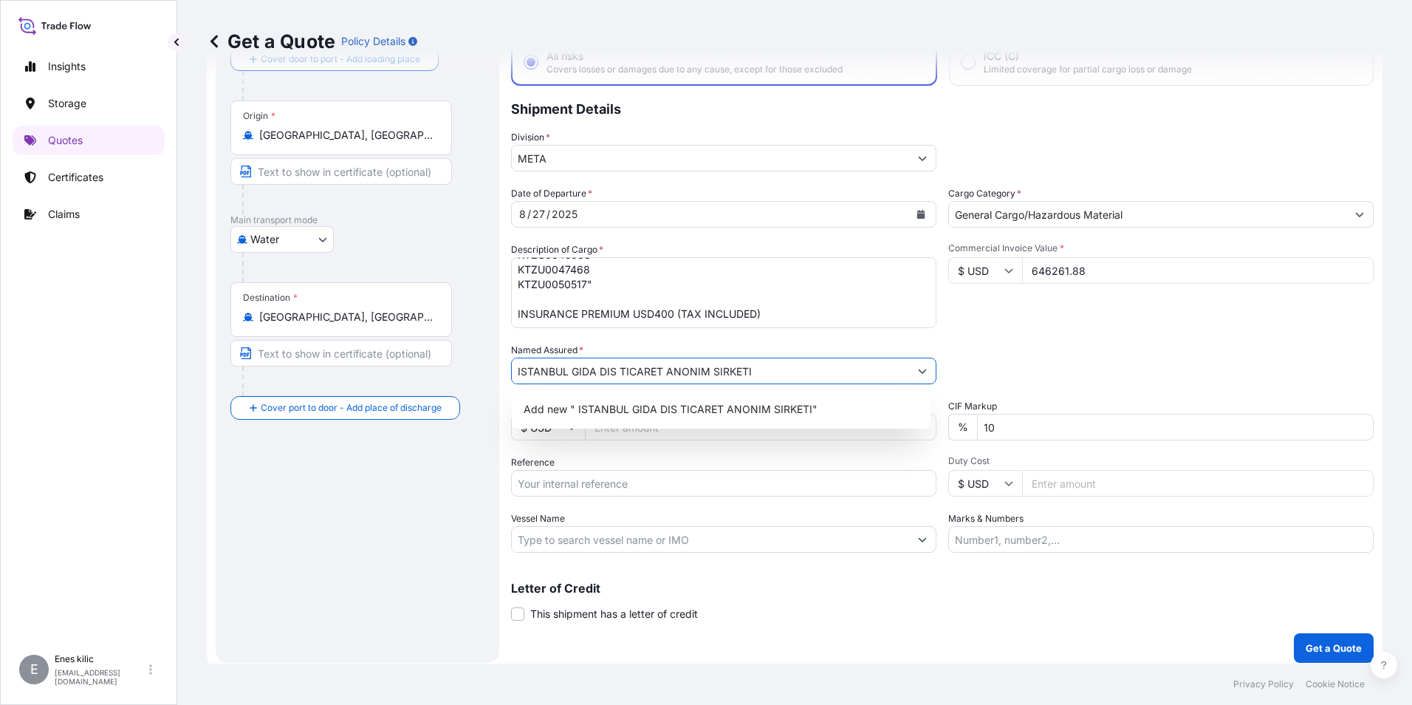
click at [520, 373] on input "ISTANBUL GIDA DIS TICARET ANONIM SIRKETI" at bounding box center [710, 370] width 397 height 27
type input "ISTANBUL GIDA DIS TICARET ANONIM SIRKETI"
click at [793, 318] on textarea ""4 KONTEYNER [PERSON_NAME].­2 KAZAKİSTAN KUVERTÜR 3X8KG 80.640 KG Bisküvi Toz K…" at bounding box center [723, 292] width 425 height 71
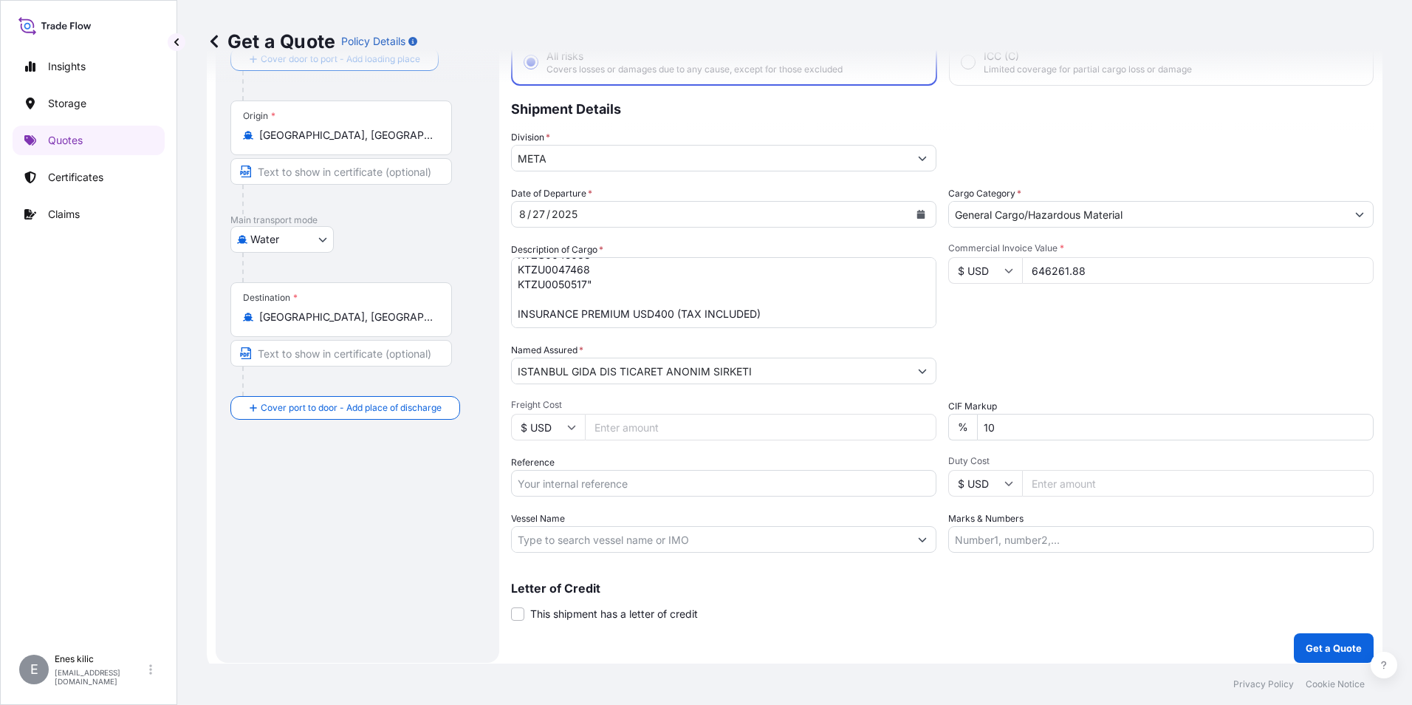
click at [787, 341] on div "Date of Departure * [DATE] Cargo Category * General Cargo/Hazardous Material De…" at bounding box center [942, 369] width 863 height 366
click at [1081, 436] on input "10" at bounding box center [1175, 427] width 397 height 27
click at [1080, 436] on input "10" at bounding box center [1175, 427] width 397 height 27
click at [1086, 380] on div "Packing Category Type to search a container mode Please select a primary mode o…" at bounding box center [1160, 363] width 425 height 41
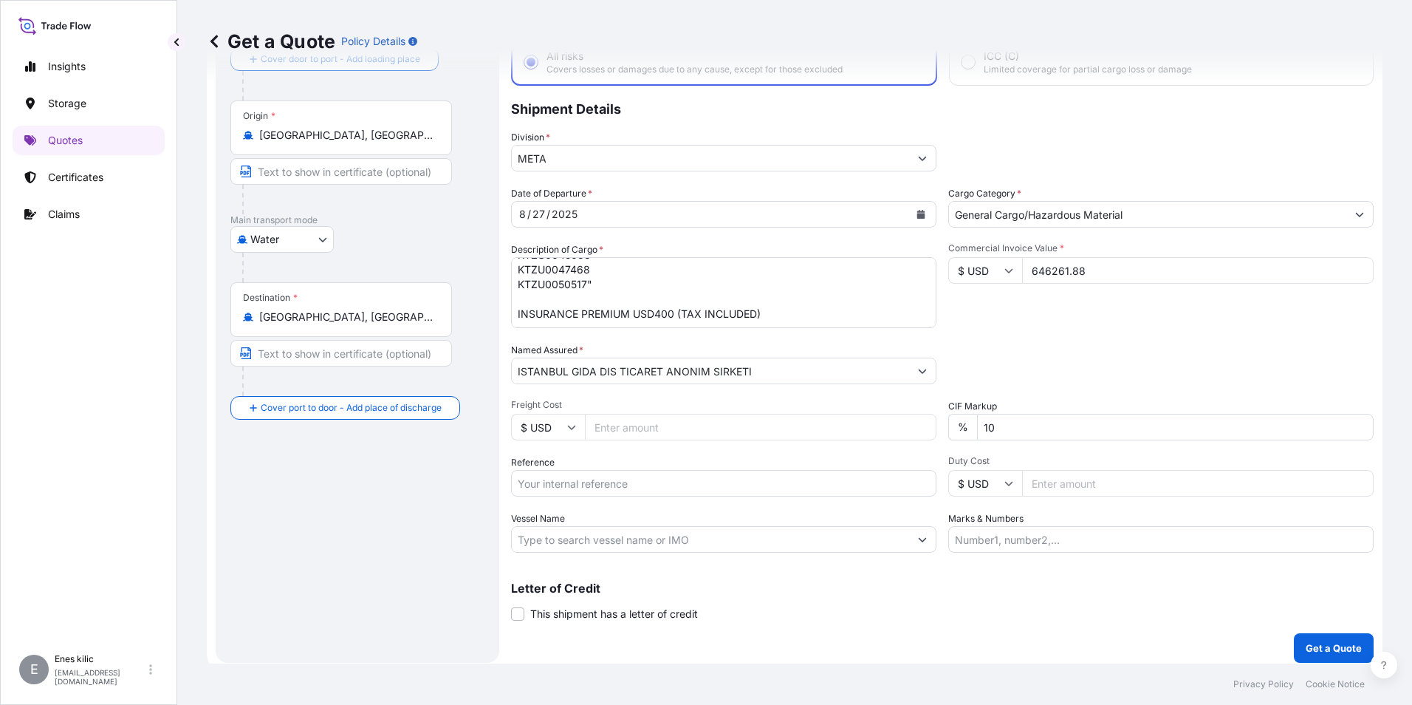
drag, startPoint x: 994, startPoint y: 347, endPoint x: 956, endPoint y: 372, distance: 45.5
click at [994, 347] on div "Packing Category Type to search a container mode Please select a primary mode o…" at bounding box center [1160, 363] width 425 height 41
click at [663, 417] on input "Freight Cost" at bounding box center [761, 427] width 352 height 27
click at [606, 464] on div "Reference" at bounding box center [723, 475] width 425 height 41
click at [599, 473] on input "Reference" at bounding box center [723, 483] width 425 height 27
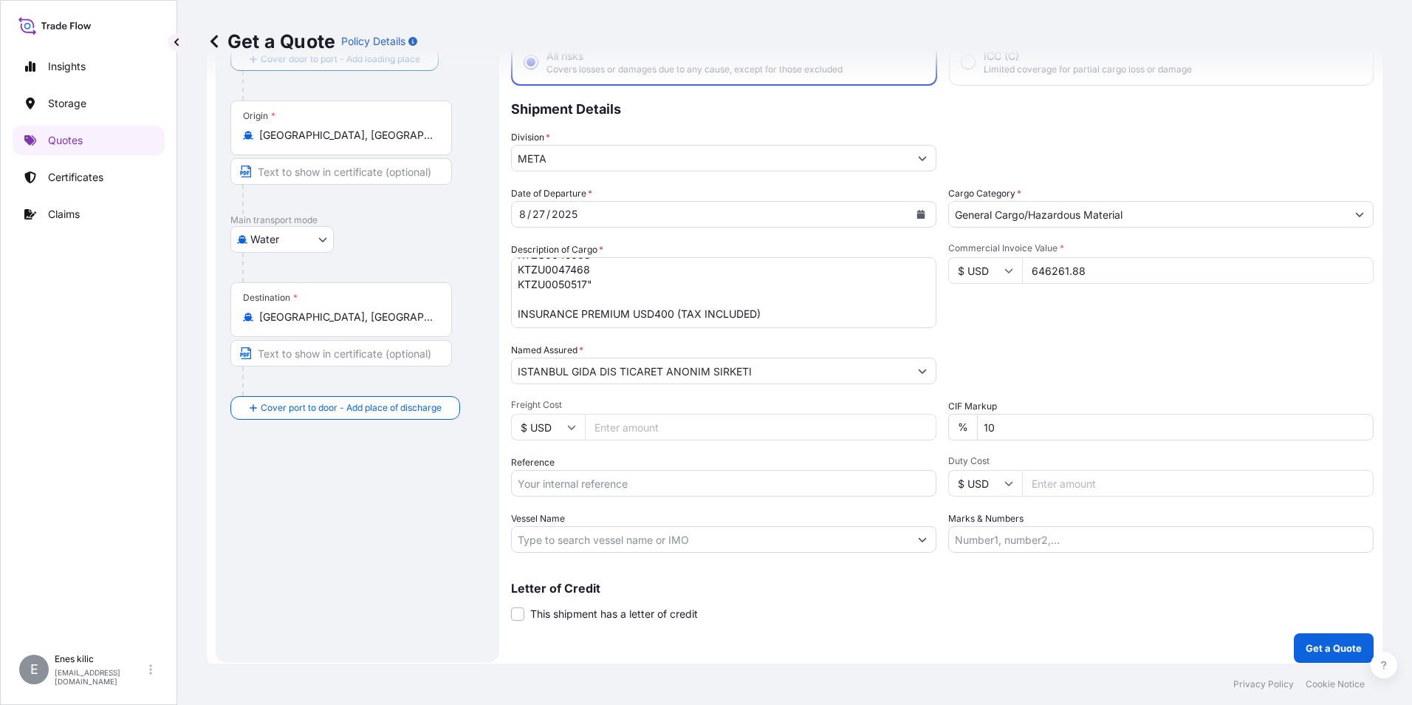
click at [634, 482] on input "Reference" at bounding box center [723, 483] width 425 height 27
paste input "2101771999"
type input "2101771999"
click at [533, 518] on label "Vessel Name" at bounding box center [538, 518] width 54 height 15
click at [533, 526] on input "Vessel Name" at bounding box center [710, 539] width 397 height 27
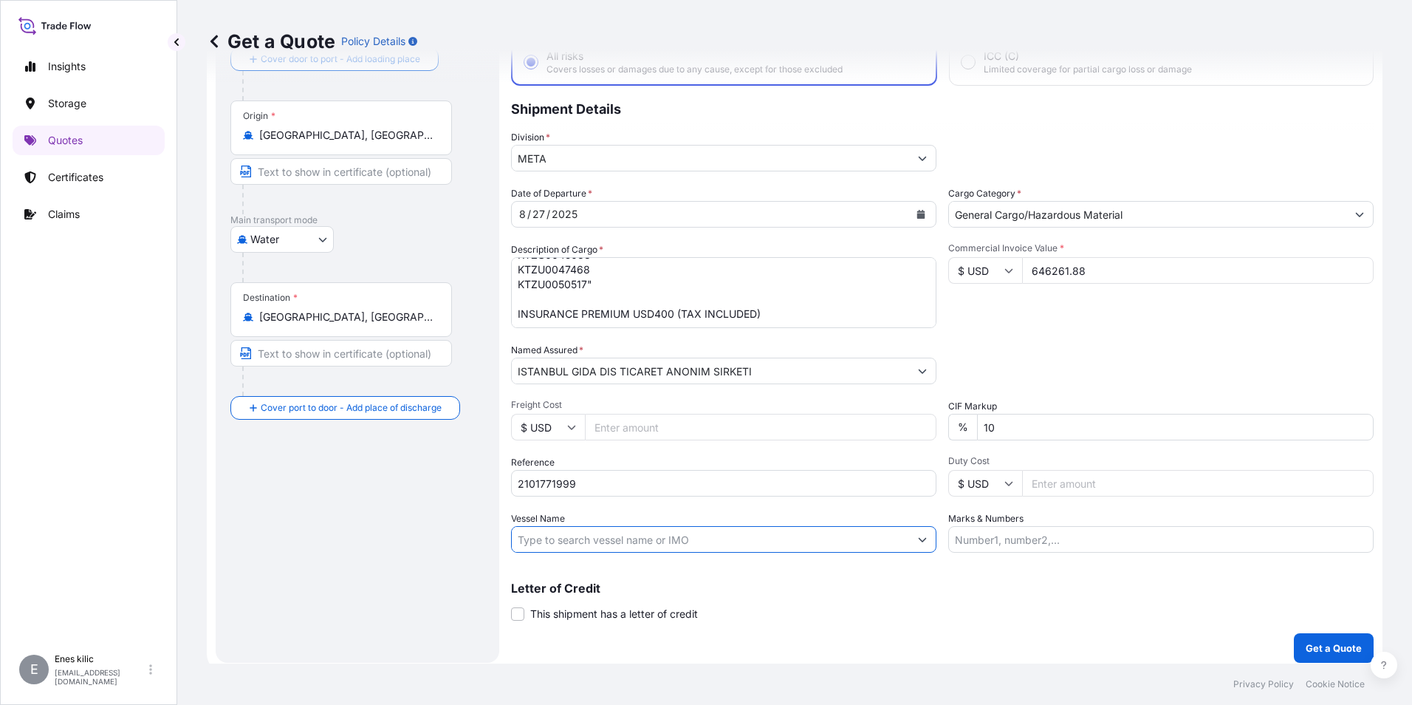
click at [547, 539] on input "Vessel Name" at bounding box center [710, 539] width 397 height 27
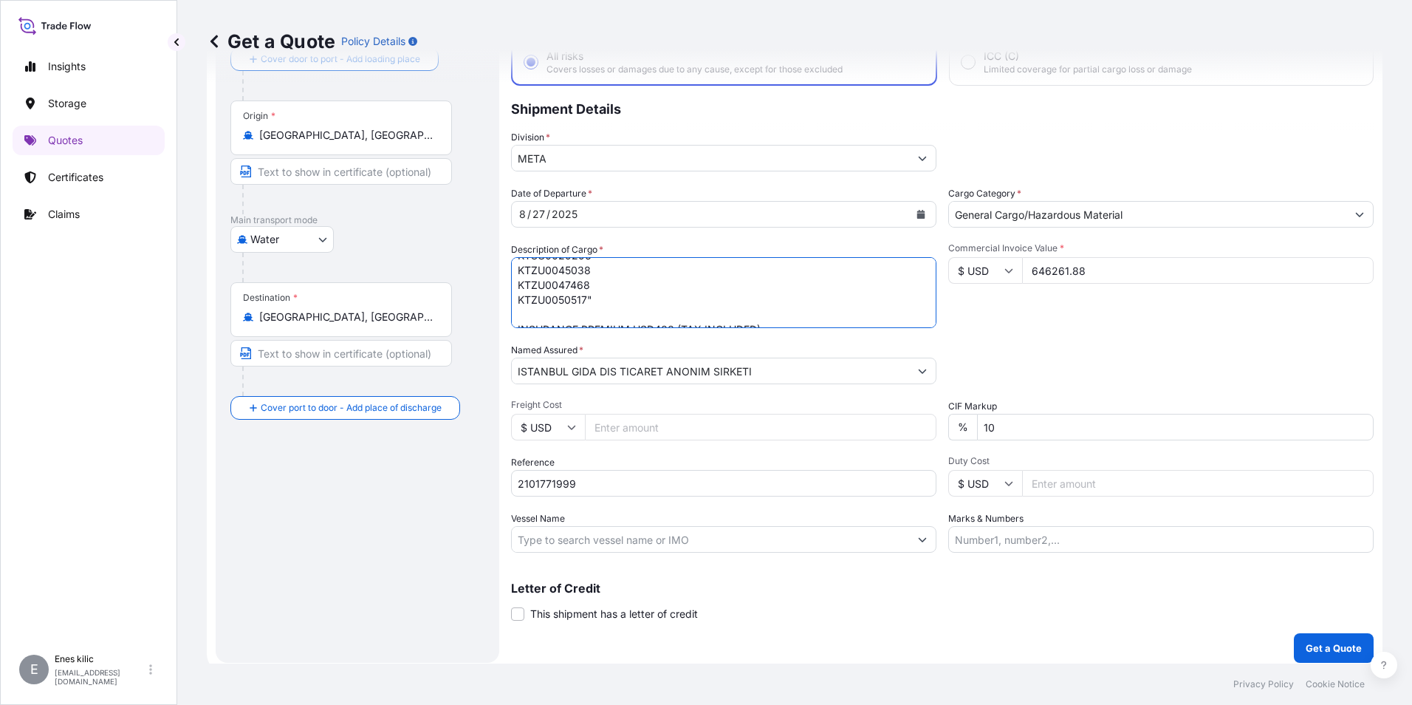
scroll to position [117, 0]
drag, startPoint x: 519, startPoint y: 298, endPoint x: 589, endPoint y: 304, distance: 69.7
click at [589, 304] on textarea ""4 KONTEYNER [PERSON_NAME].­2 KAZAKİSTAN KUVERTÜR 3X8KG 80.640 KG Bisküvi Toz K…" at bounding box center [723, 292] width 425 height 71
click at [1081, 538] on input "Marks & Numbers" at bounding box center [1160, 539] width 425 height 27
paste input "KTSU0029296 KTZU0045038 KTZU0047468 KTZU0050517"
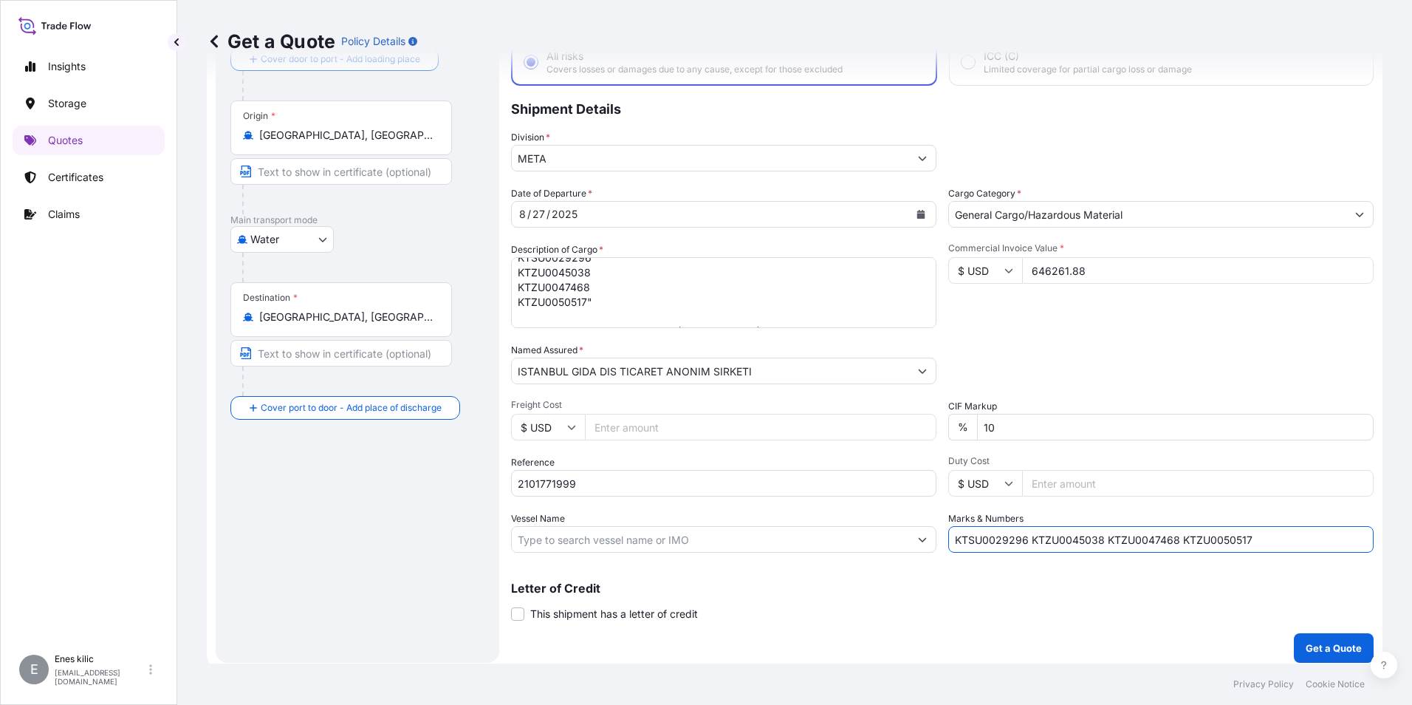
type input "KTSU0029296 KTZU0045038 KTZU0047468 KTZU0050517"
click at [1105, 569] on div "Letter of Credit This shipment has a letter of credit Letter of credit * Letter…" at bounding box center [942, 592] width 863 height 57
click at [615, 543] on input "Vessel Name" at bounding box center [710, 539] width 397 height 27
click at [1086, 621] on div "Coverage Type All risks Covers losses or damages due to any cause, except for t…" at bounding box center [942, 328] width 863 height 668
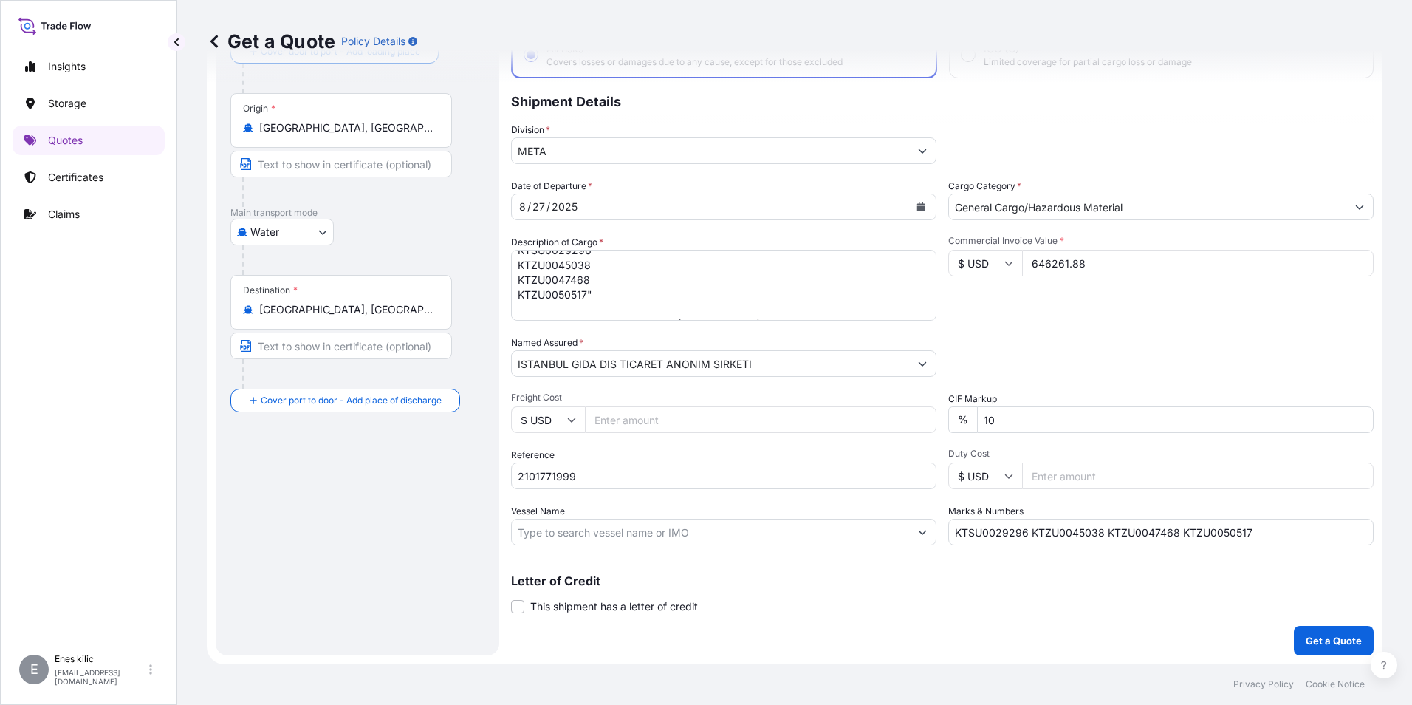
scroll to position [106, 0]
click at [1337, 642] on p "Get a Quote" at bounding box center [1334, 639] width 56 height 15
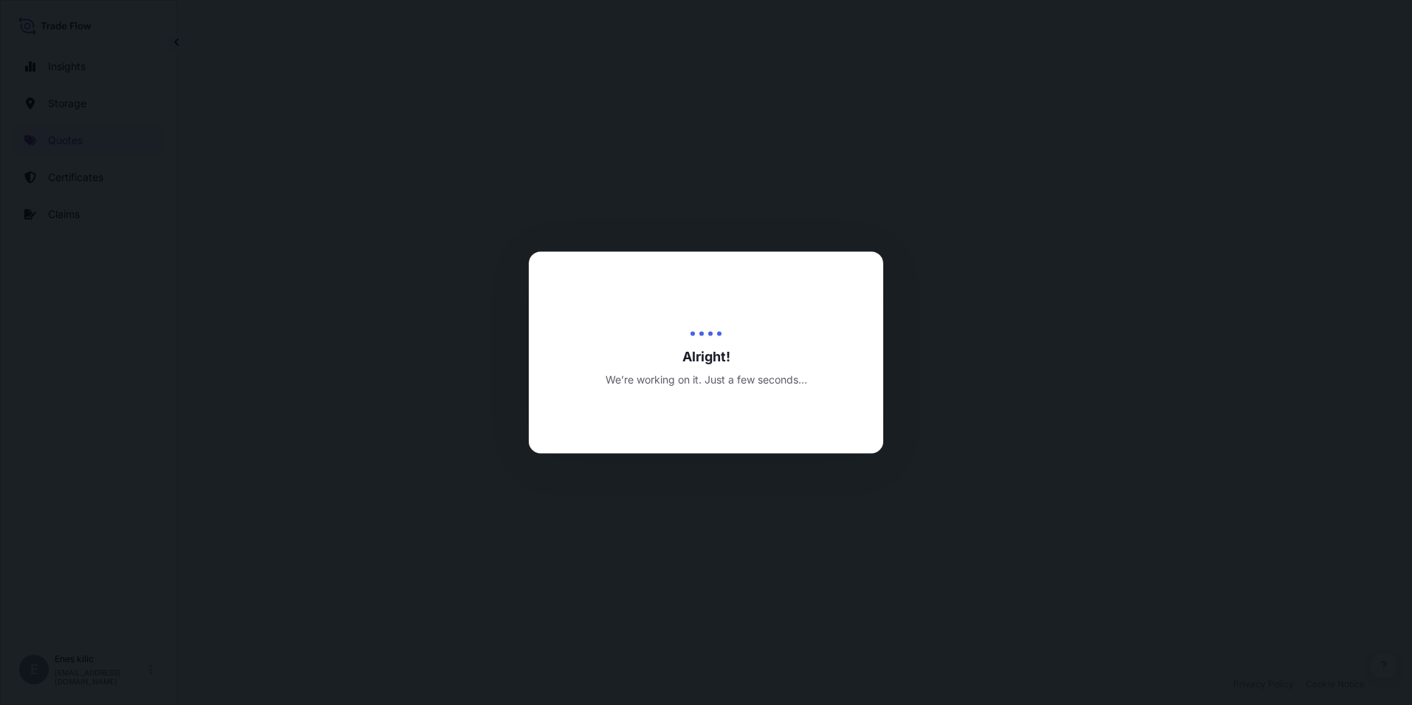
select select "Water"
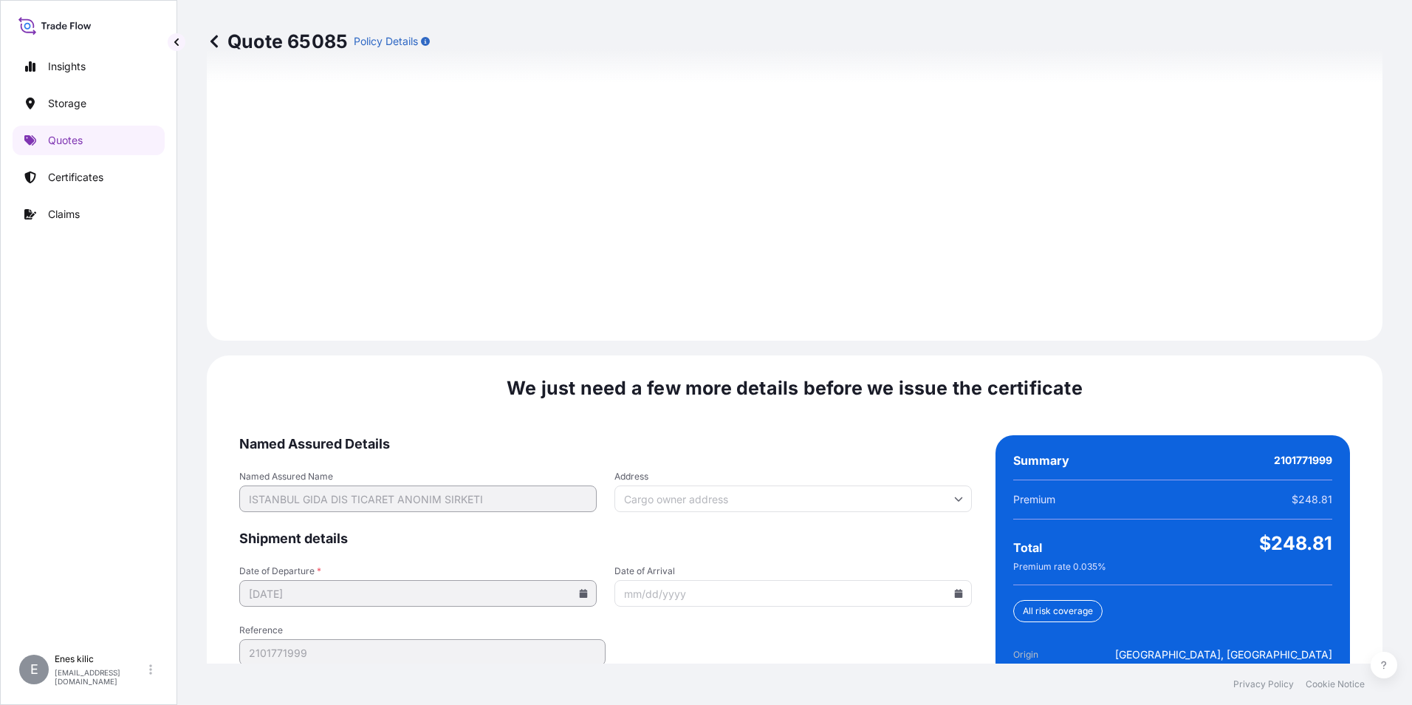
scroll to position [2080, 0]
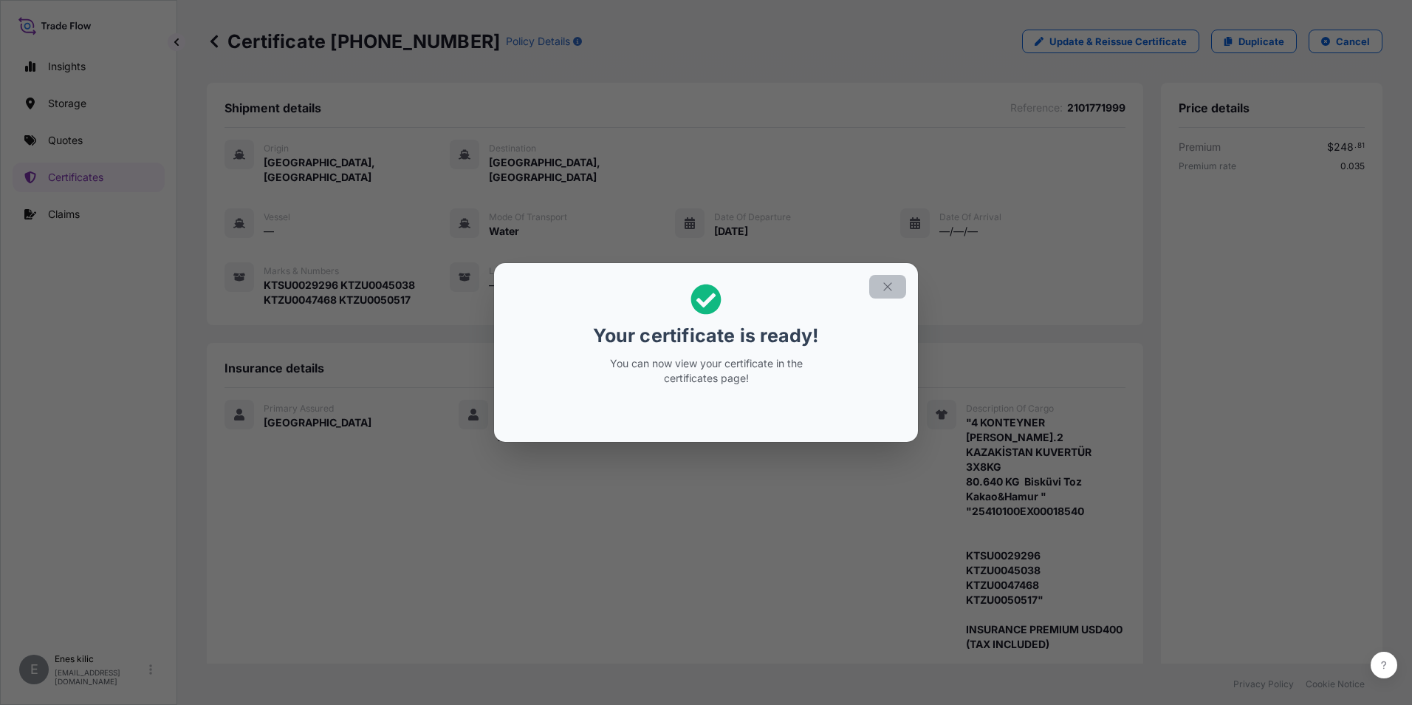
click at [893, 284] on icon "button" at bounding box center [887, 286] width 13 height 13
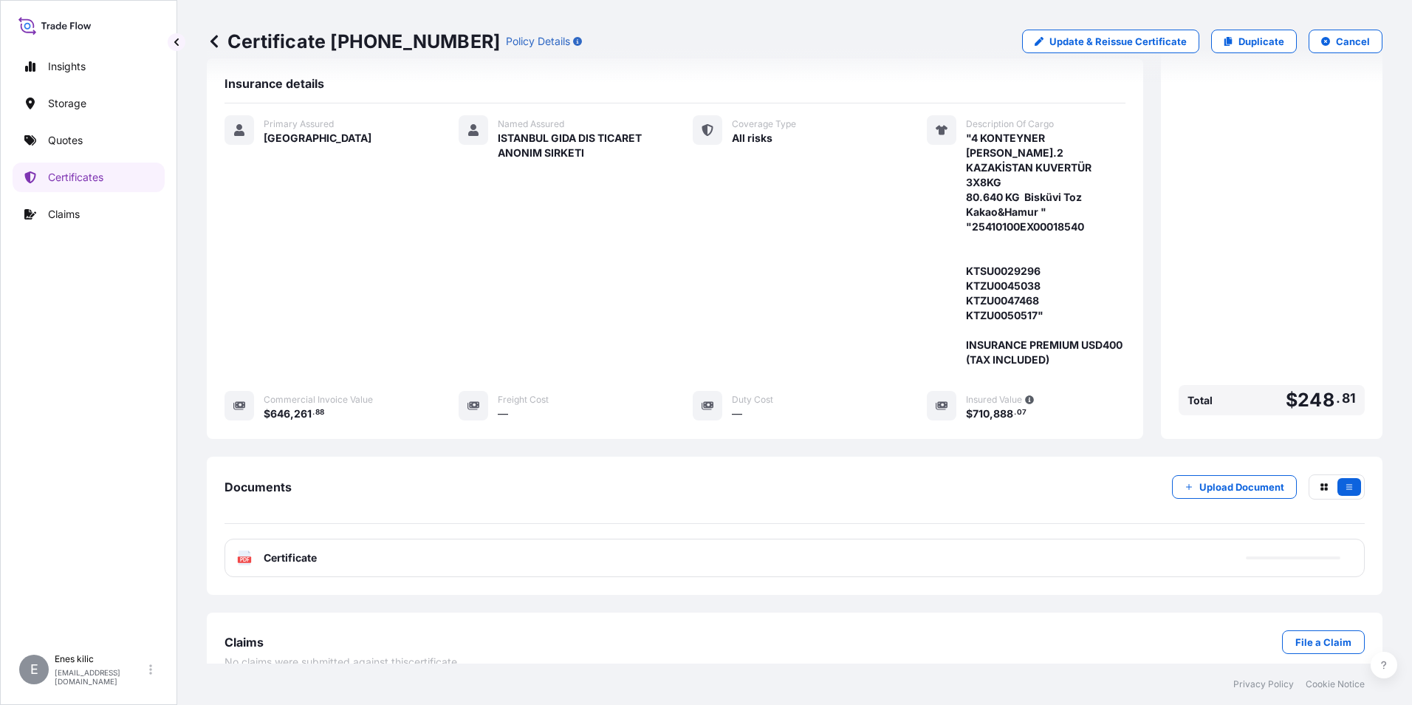
scroll to position [293, 0]
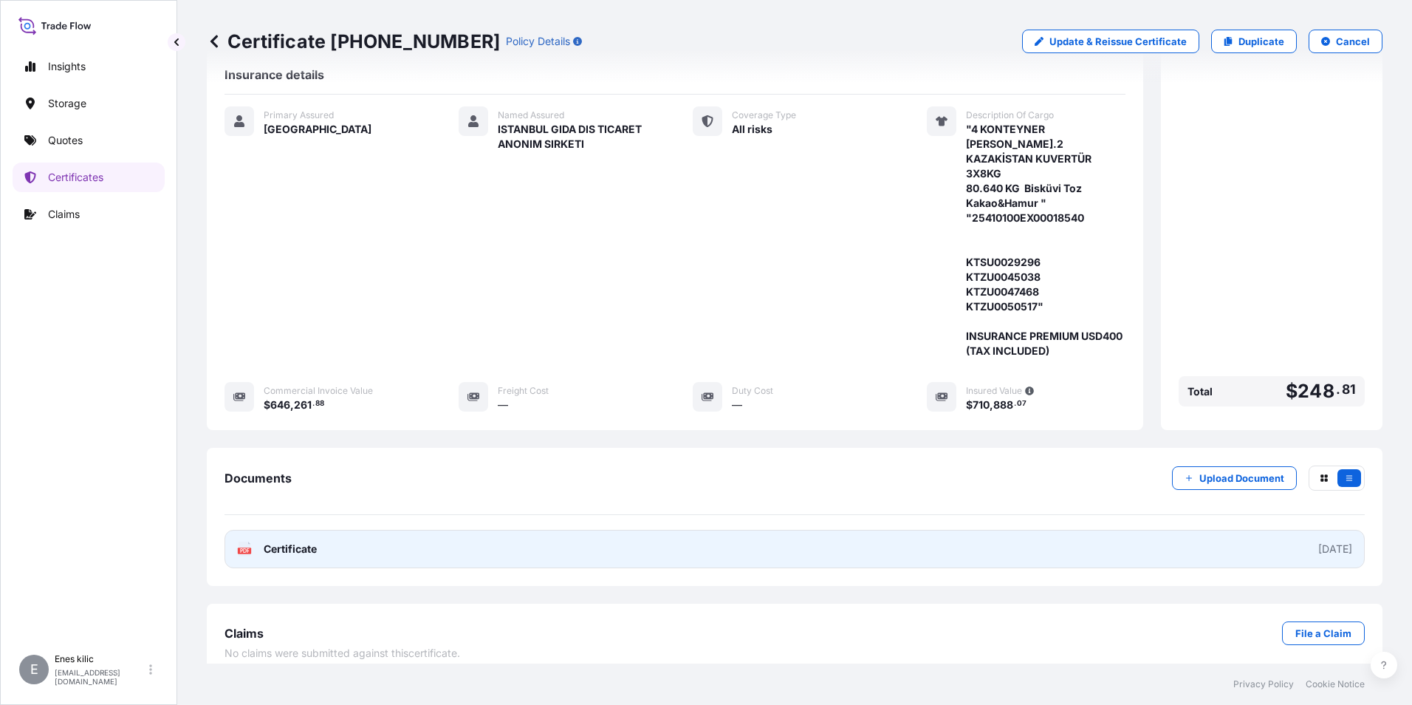
click at [256, 541] on div "PDF Certificate" at bounding box center [277, 548] width 80 height 15
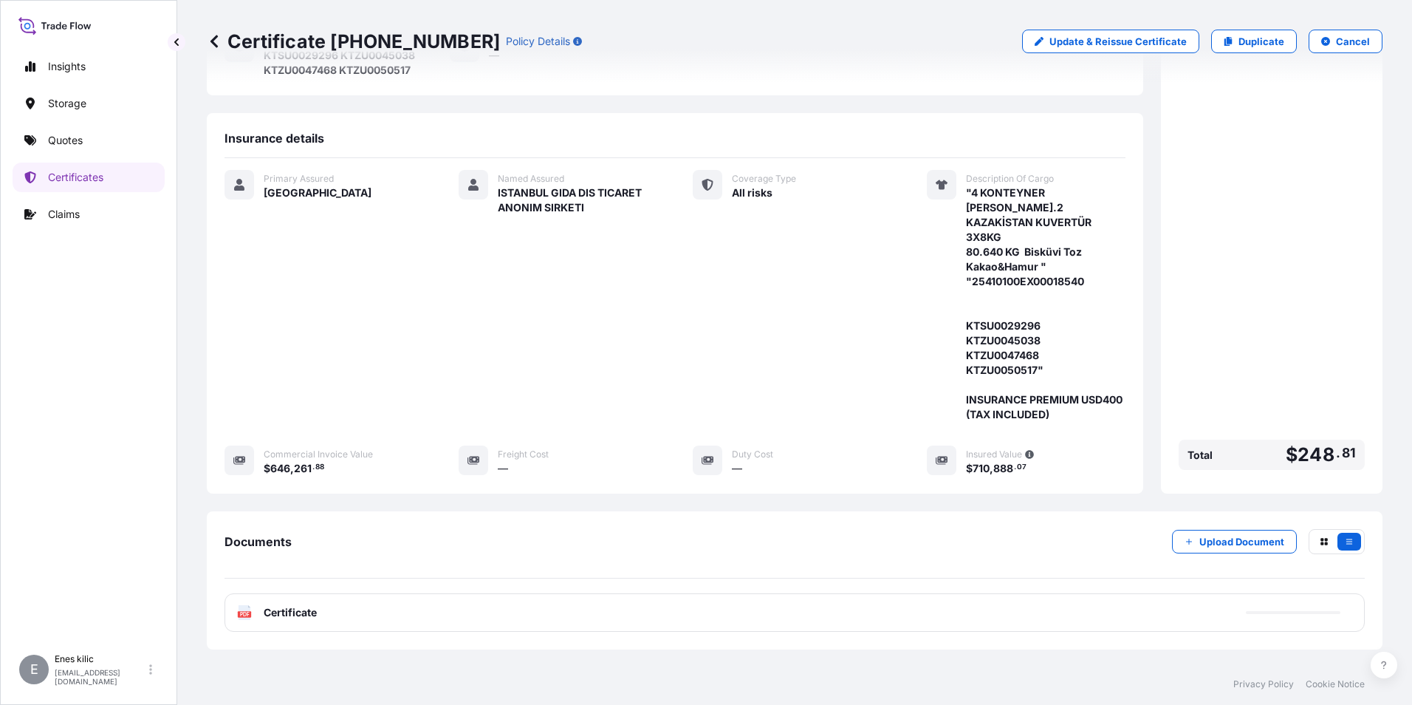
scroll to position [146, 0]
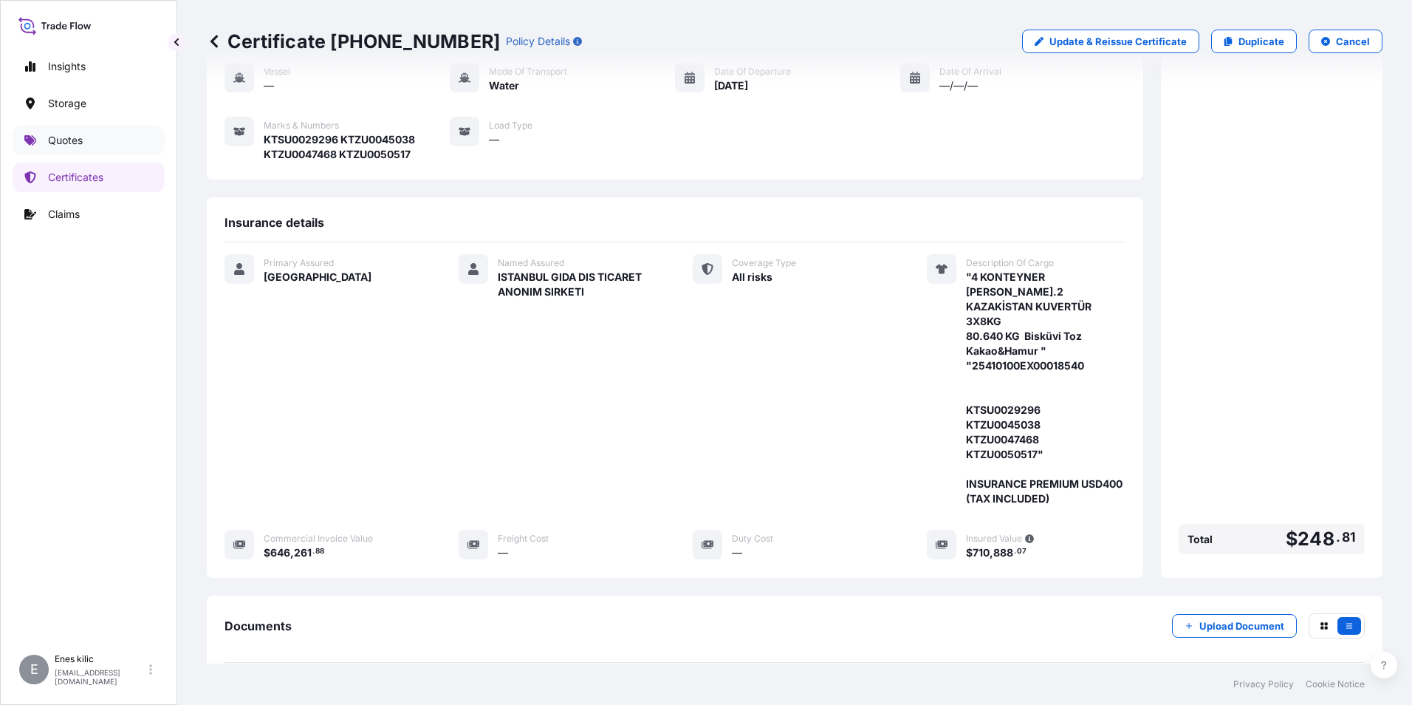
click at [67, 140] on p "Quotes" at bounding box center [65, 140] width 35 height 15
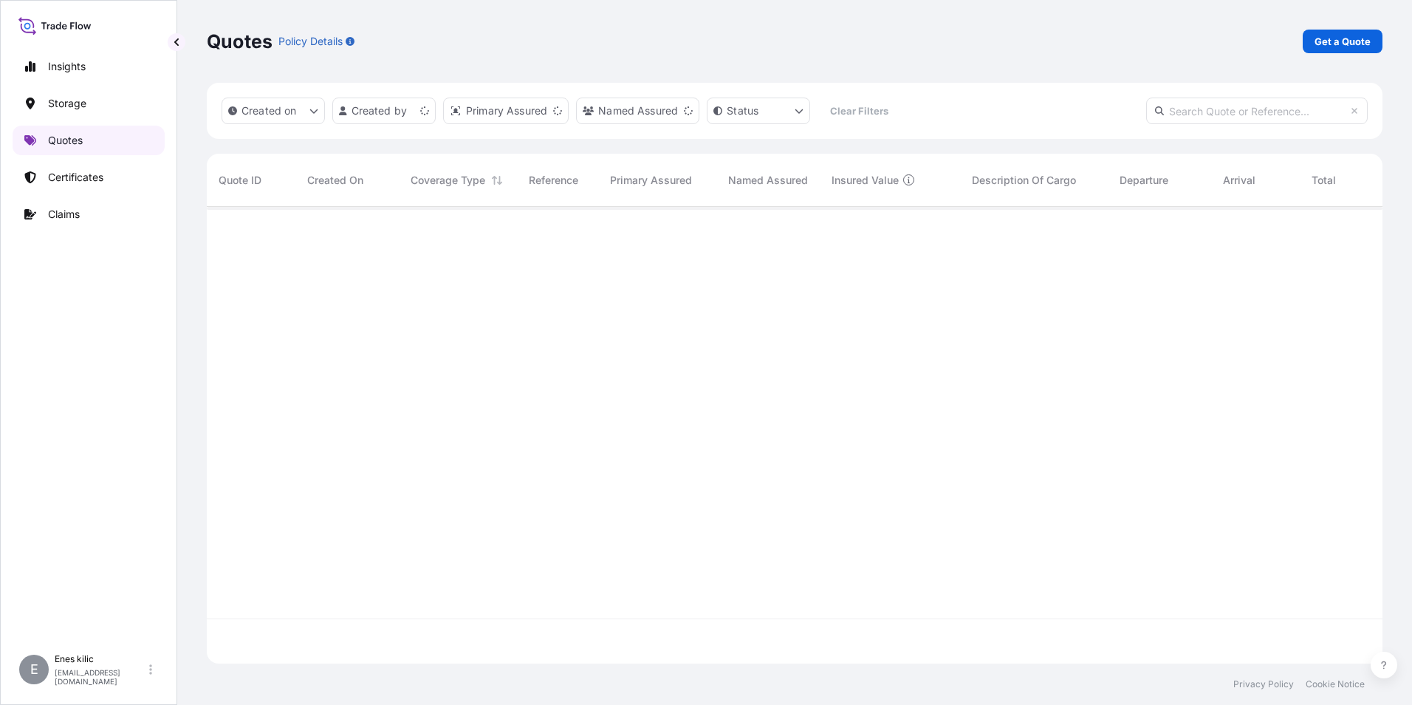
scroll to position [454, 1165]
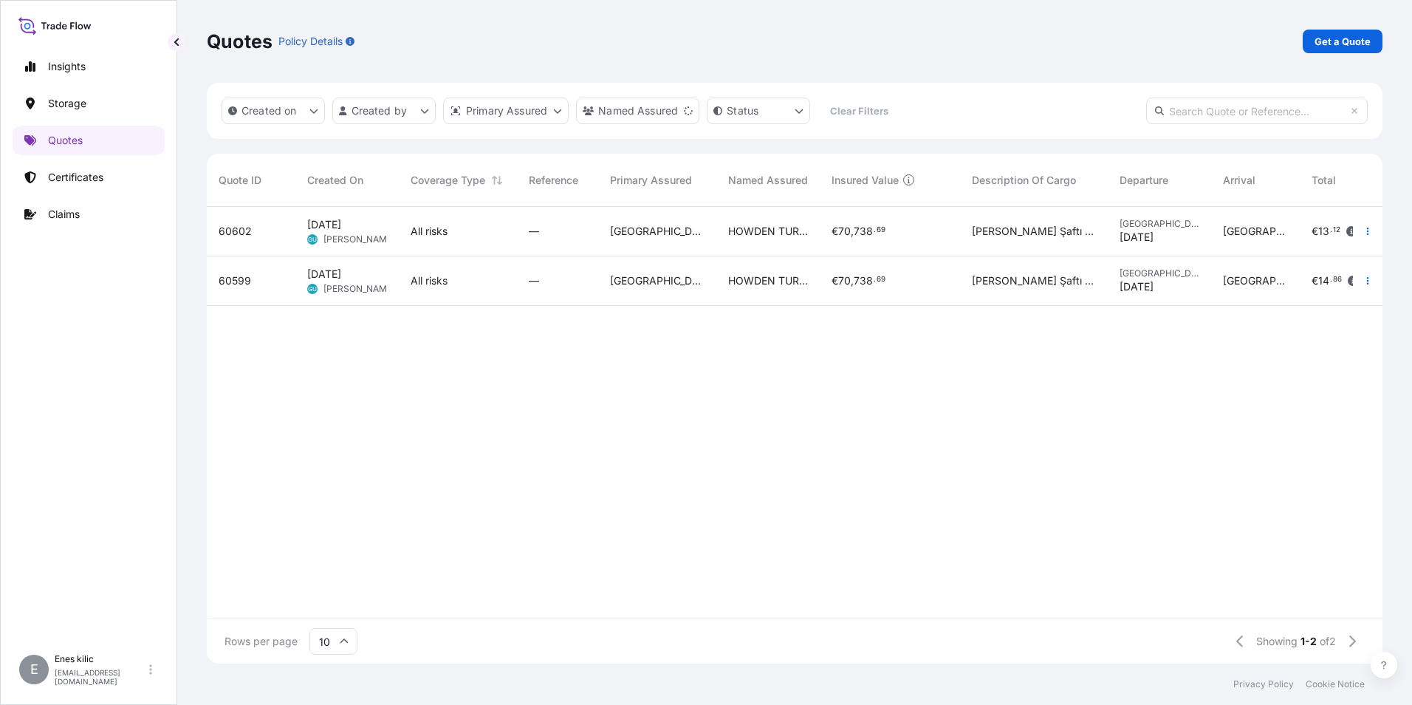
click at [1351, 40] on p "Get a Quote" at bounding box center [1343, 41] width 56 height 15
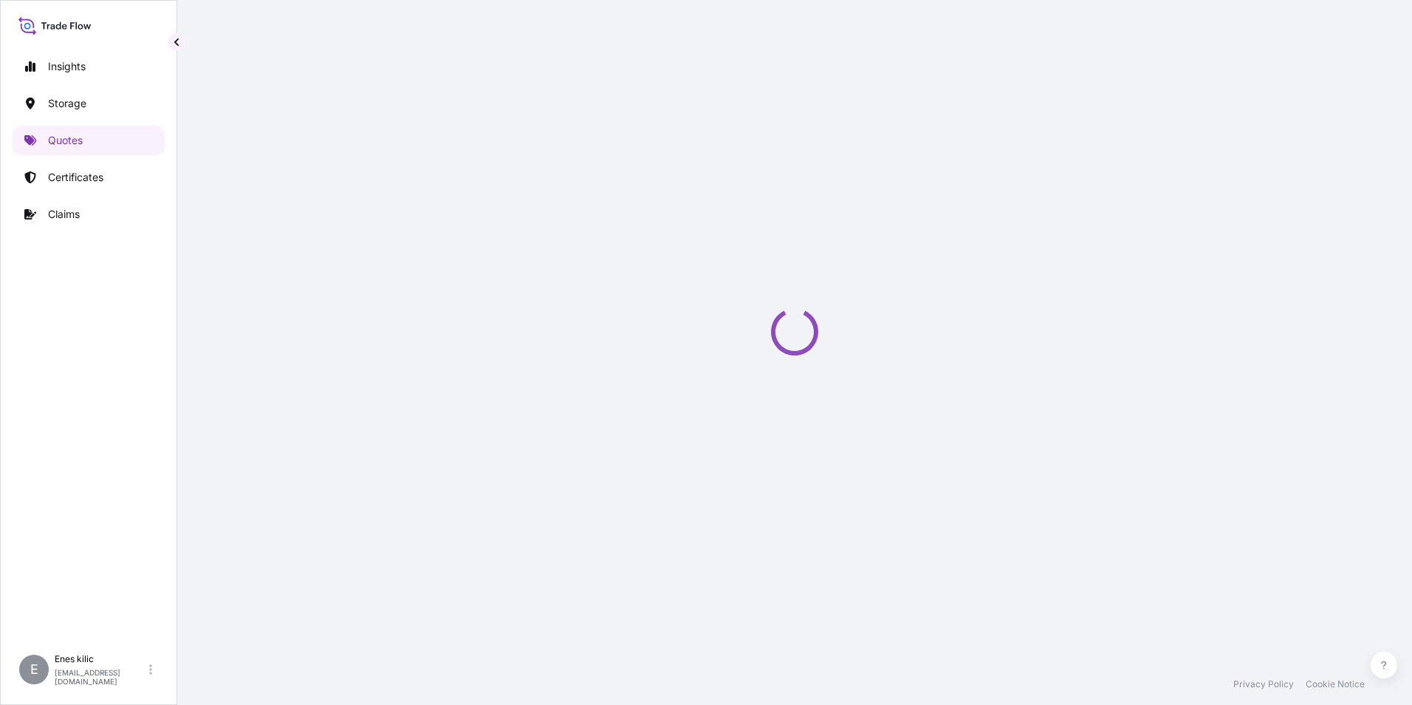
scroll to position [24, 0]
select select "Water"
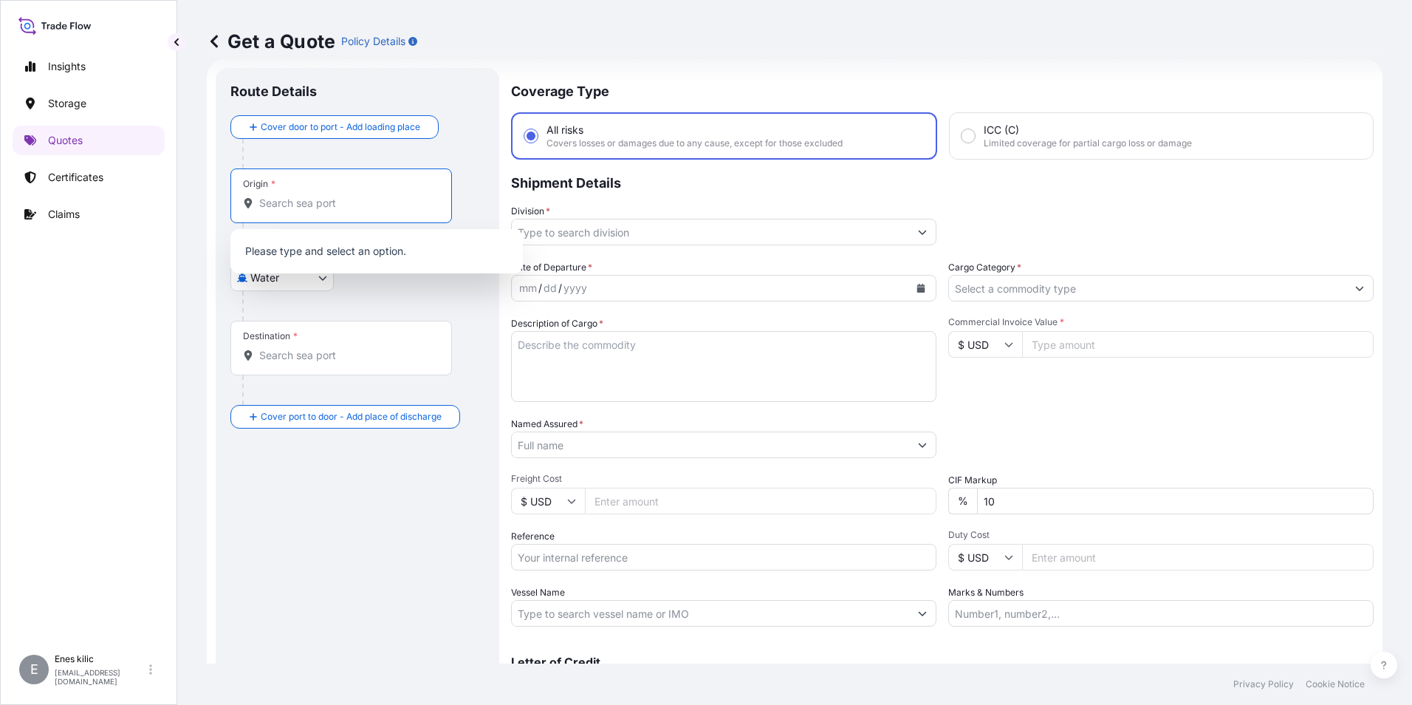
click at [358, 208] on input "Origin *" at bounding box center [346, 203] width 174 height 15
click at [651, 227] on input "Division *" at bounding box center [710, 232] width 397 height 27
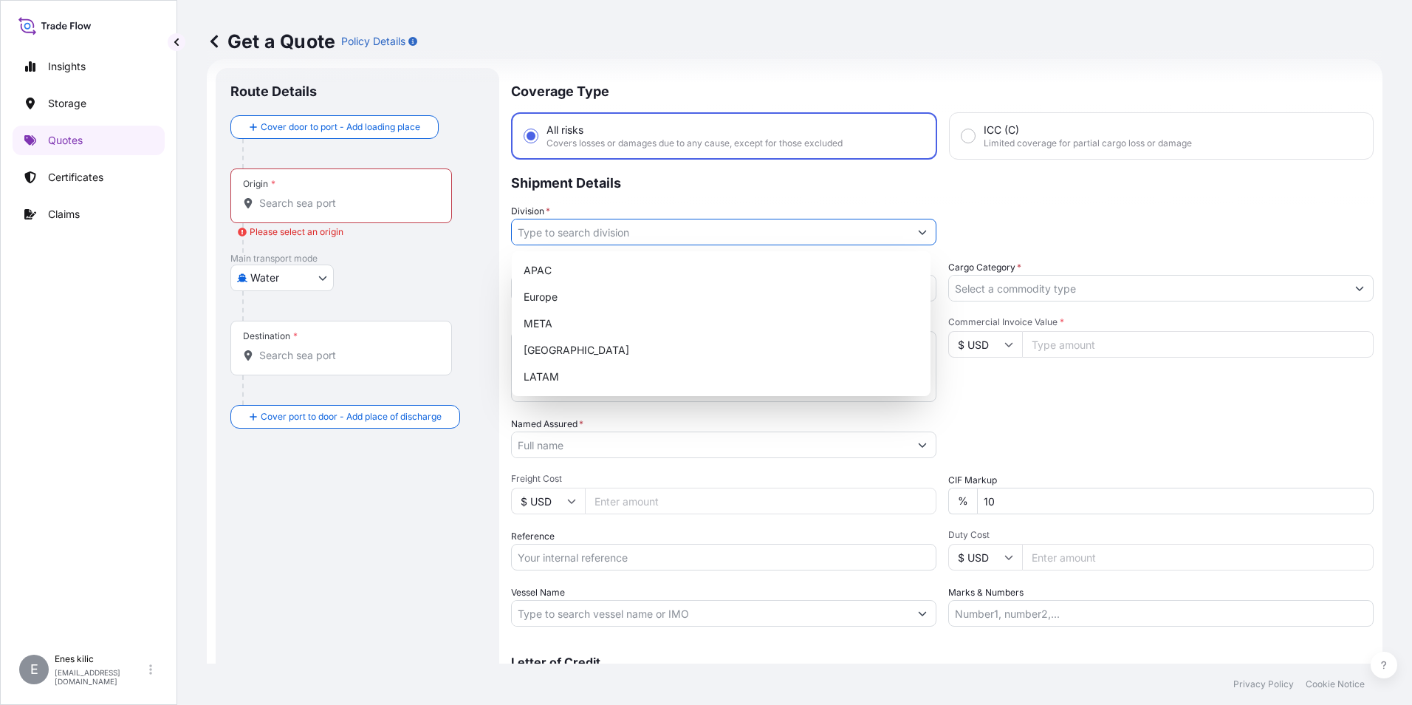
click at [307, 208] on input "Origin * Please select an origin" at bounding box center [346, 203] width 174 height 15
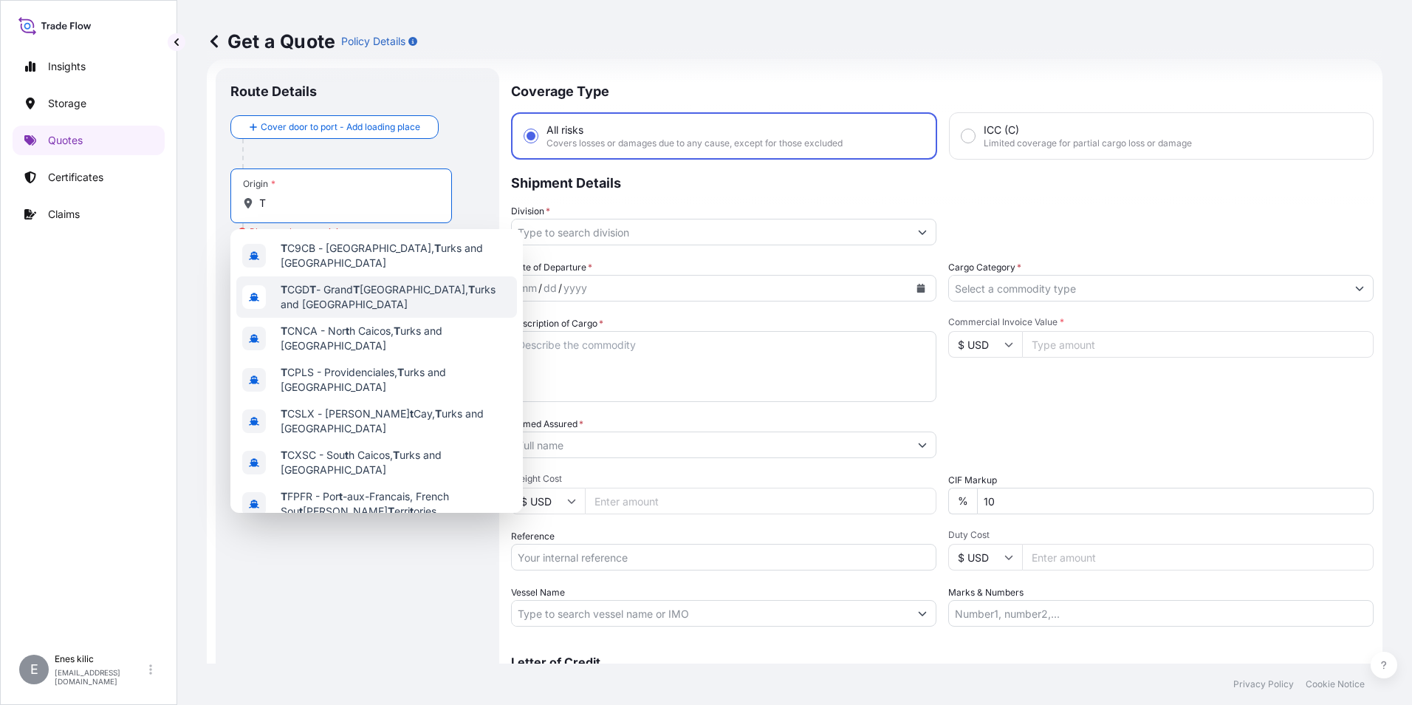
type input "T"
click at [193, 301] on div "Get a Quote Policy Details Route Details Cover door to port - Add loading place…" at bounding box center [794, 331] width 1235 height 663
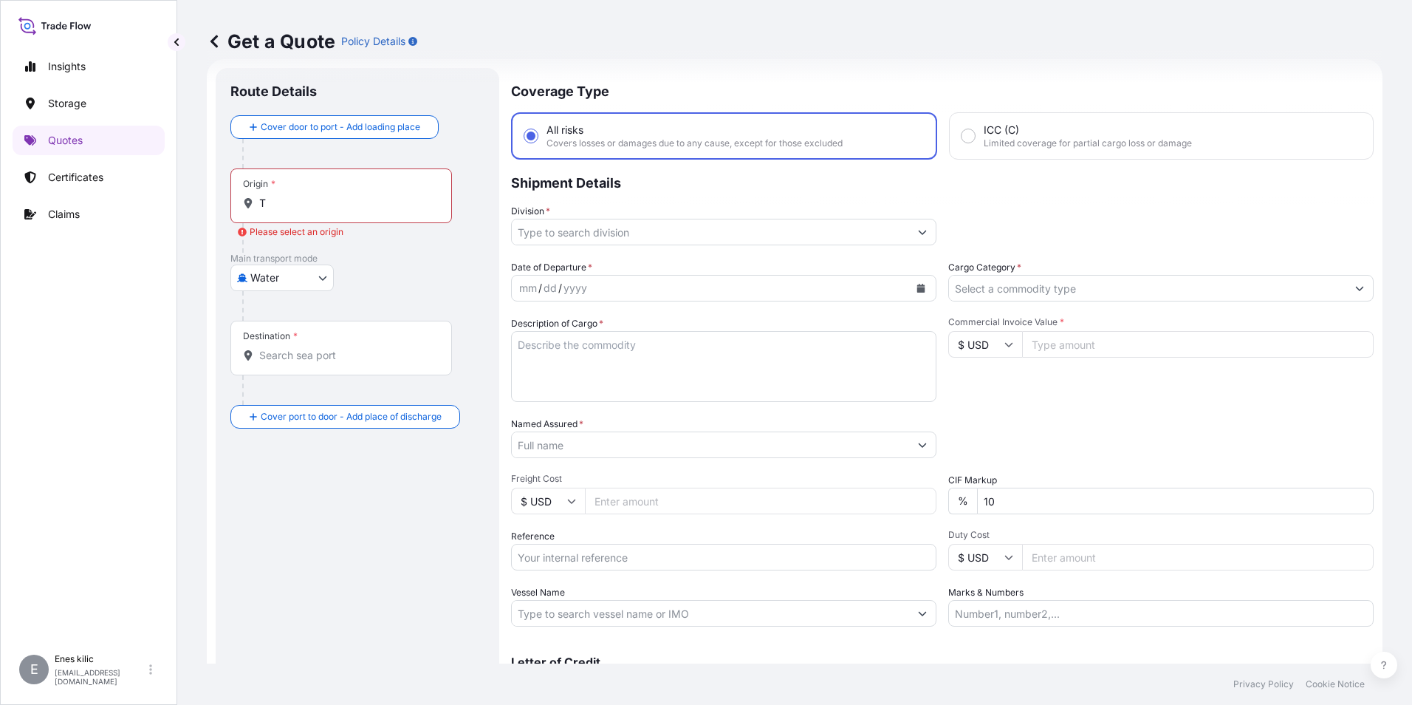
click at [307, 281] on body "0 options available. 5 options available. 0 options available. 10 options avail…" at bounding box center [706, 352] width 1412 height 705
click at [290, 365] on div "Inland" at bounding box center [282, 369] width 92 height 27
select select "Inland"
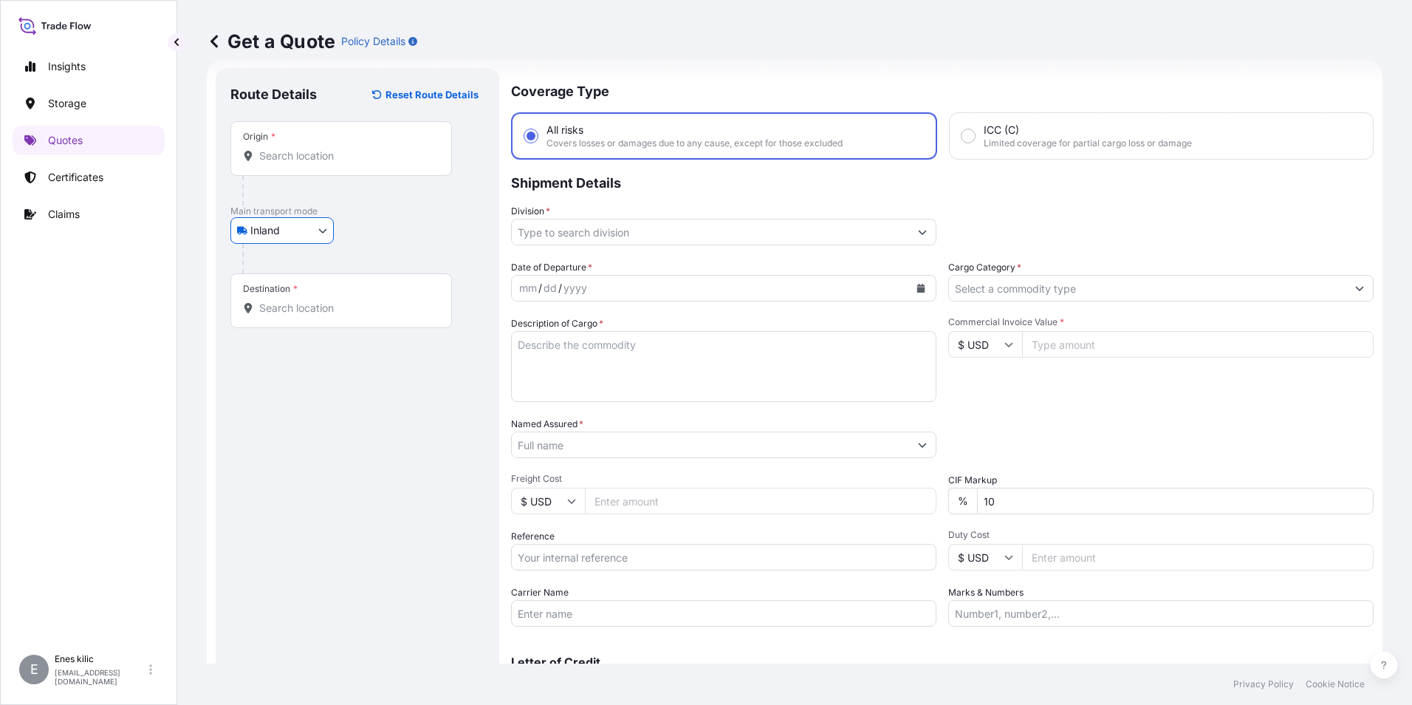
click at [315, 156] on input "Origin *" at bounding box center [346, 155] width 174 height 15
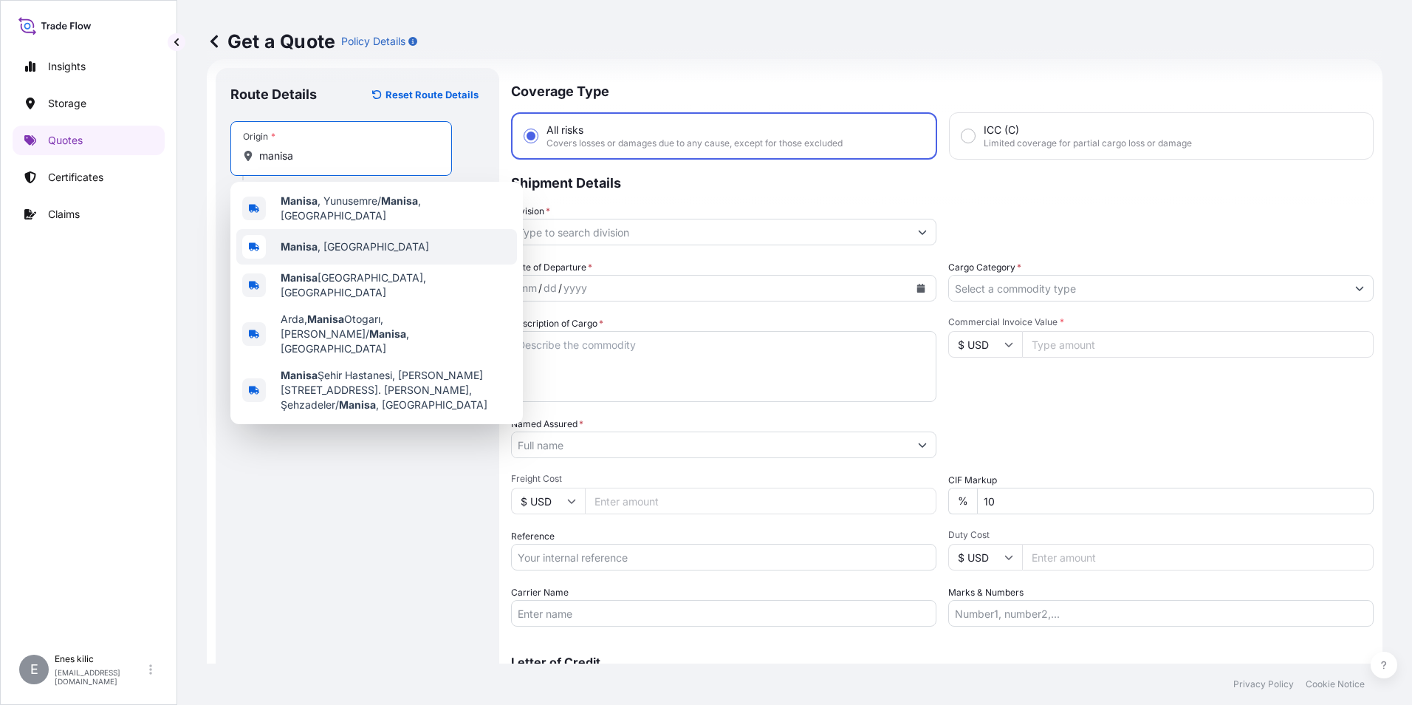
click at [384, 230] on div "[GEOGRAPHIC_DATA] , [GEOGRAPHIC_DATA]" at bounding box center [376, 246] width 281 height 35
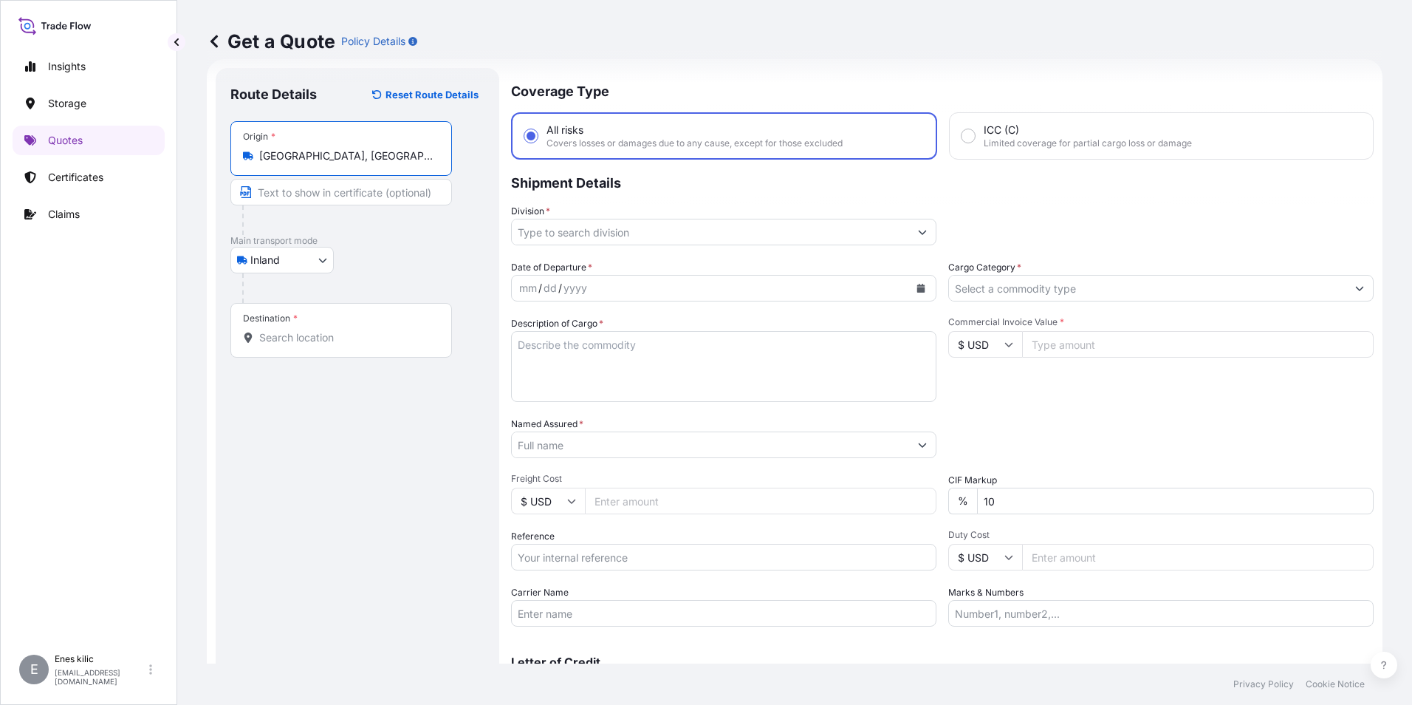
type input "[GEOGRAPHIC_DATA], [GEOGRAPHIC_DATA]"
click at [318, 329] on div "Destination *" at bounding box center [341, 330] width 222 height 55
click at [318, 330] on input "Destination *" at bounding box center [346, 337] width 174 height 15
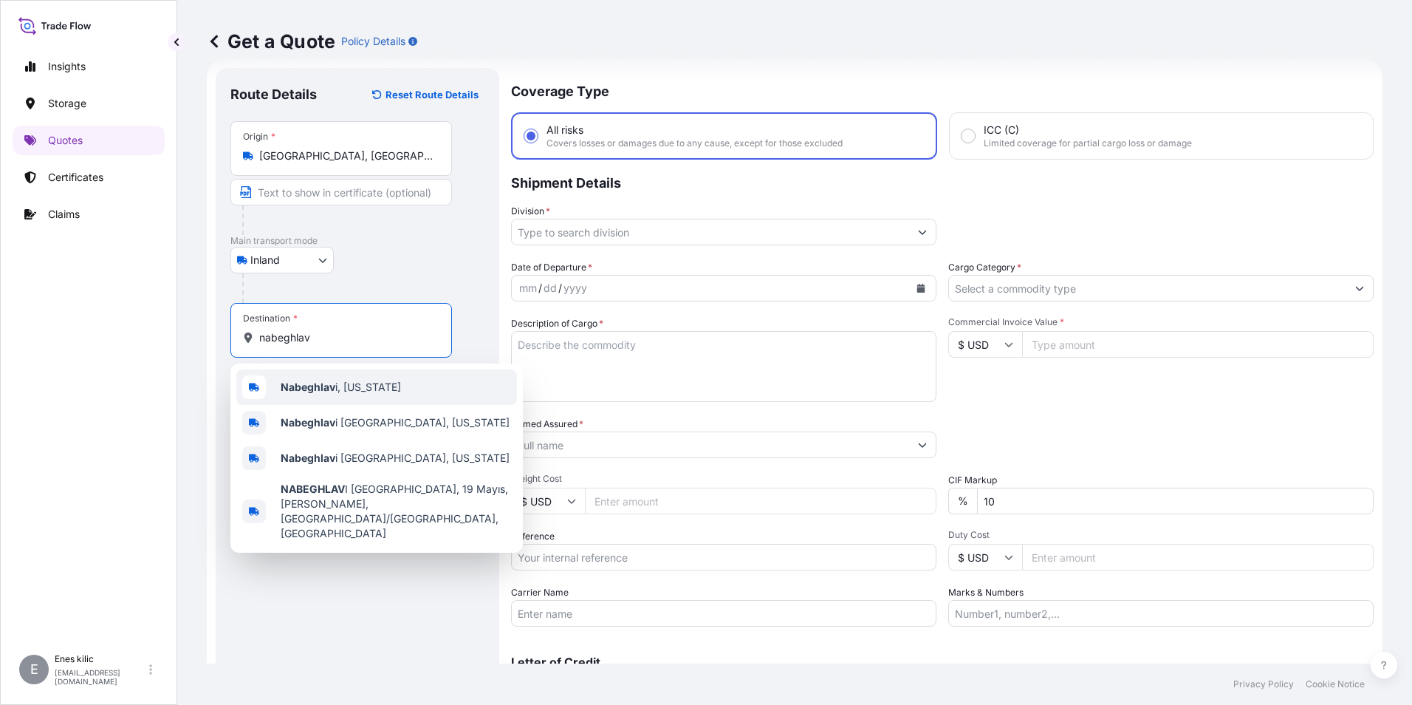
click at [395, 393] on div "Nabeghlav i, [US_STATE]" at bounding box center [376, 386] width 281 height 35
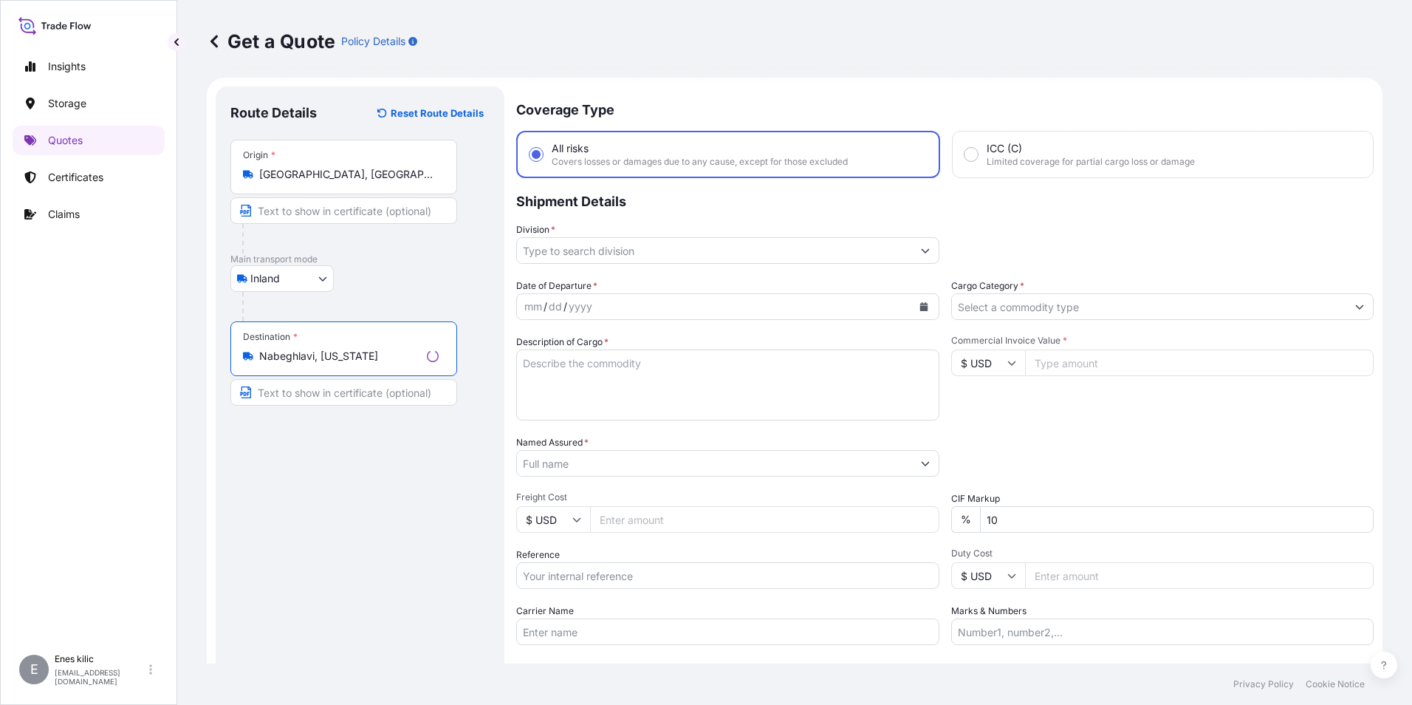
scroll to position [0, 0]
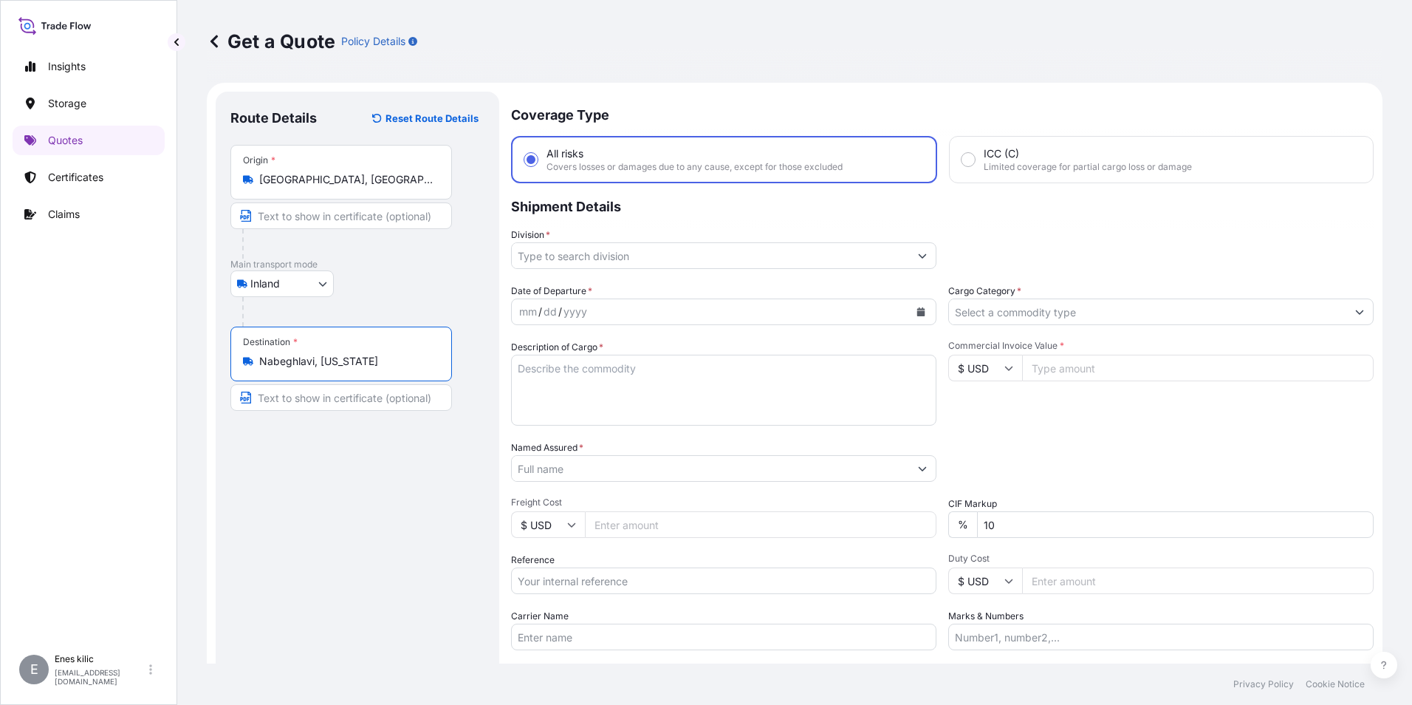
type input "Nabeghlavi, [US_STATE]"
click at [610, 264] on input "Division *" at bounding box center [710, 255] width 397 height 27
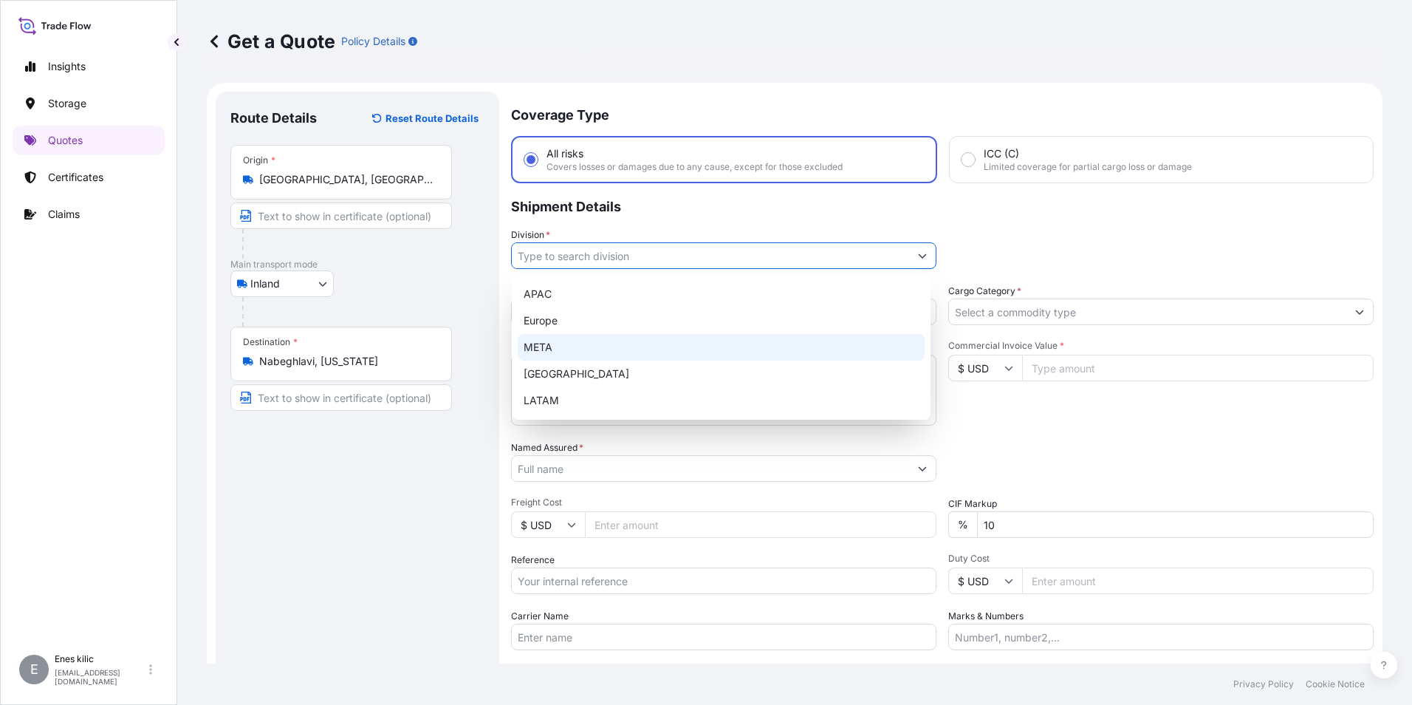
click at [592, 344] on div "META" at bounding box center [721, 347] width 407 height 27
type input "META"
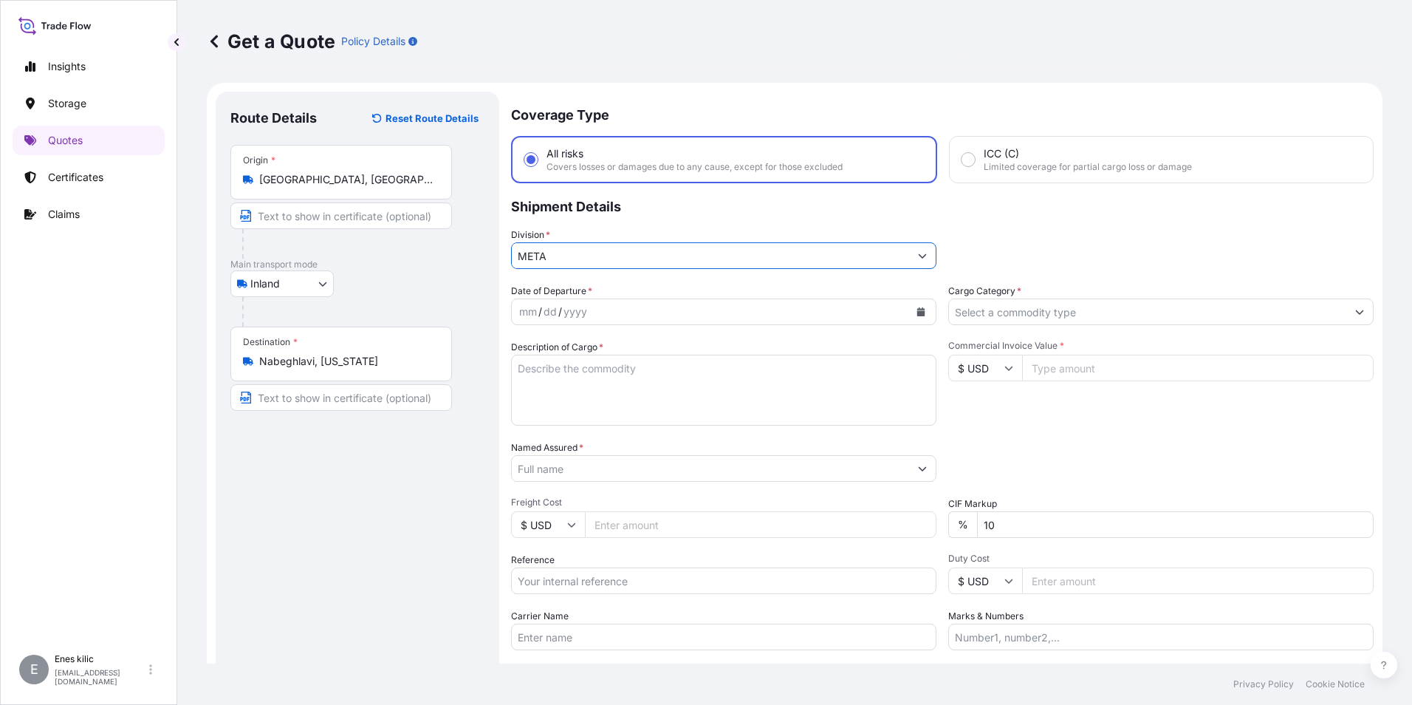
click at [1019, 315] on input "Cargo Category *" at bounding box center [1147, 311] width 397 height 27
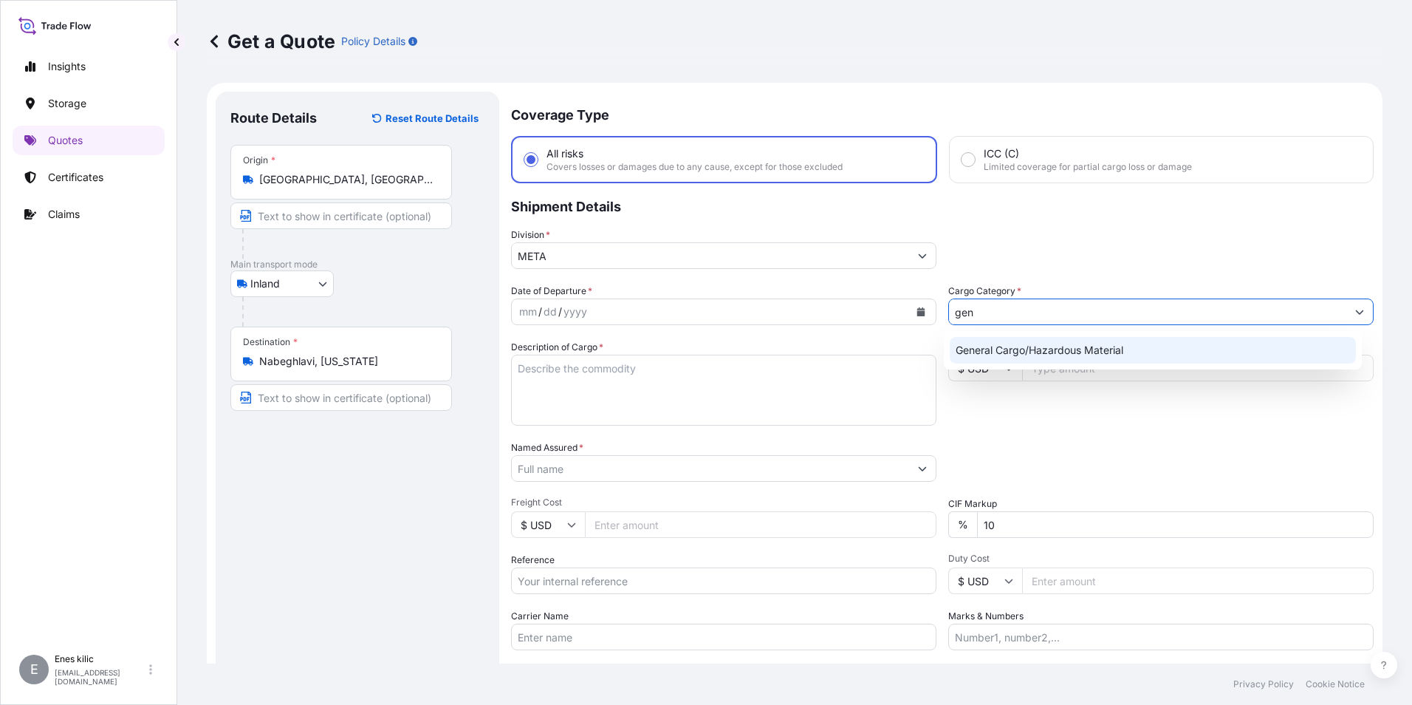
click at [1023, 343] on div "General Cargo/Hazardous Material" at bounding box center [1153, 350] width 407 height 27
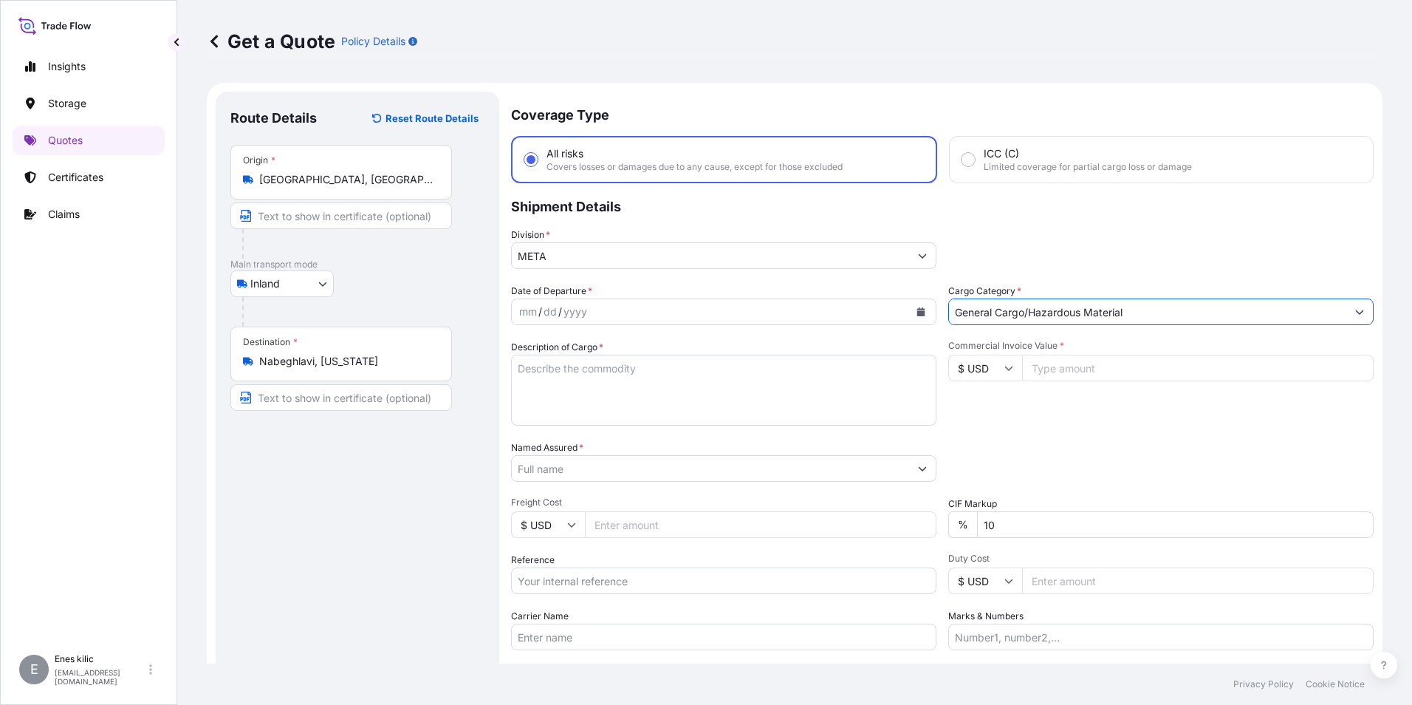
type input "General Cargo/Hazardous Material"
click at [731, 294] on div "Date of Departure * mm / dd / yyyy" at bounding box center [723, 304] width 425 height 41
click at [922, 310] on button "Calendar" at bounding box center [921, 312] width 24 height 24
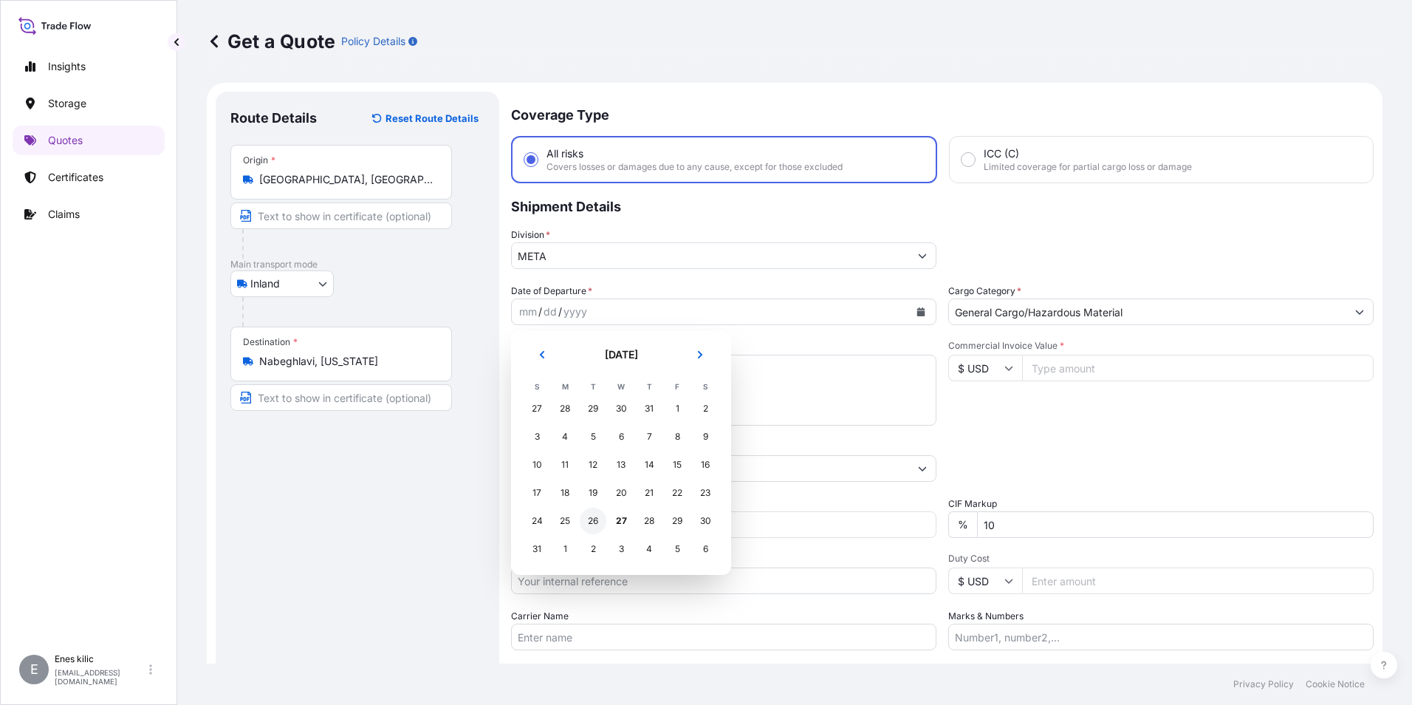
click at [598, 516] on div "26" at bounding box center [593, 520] width 27 height 27
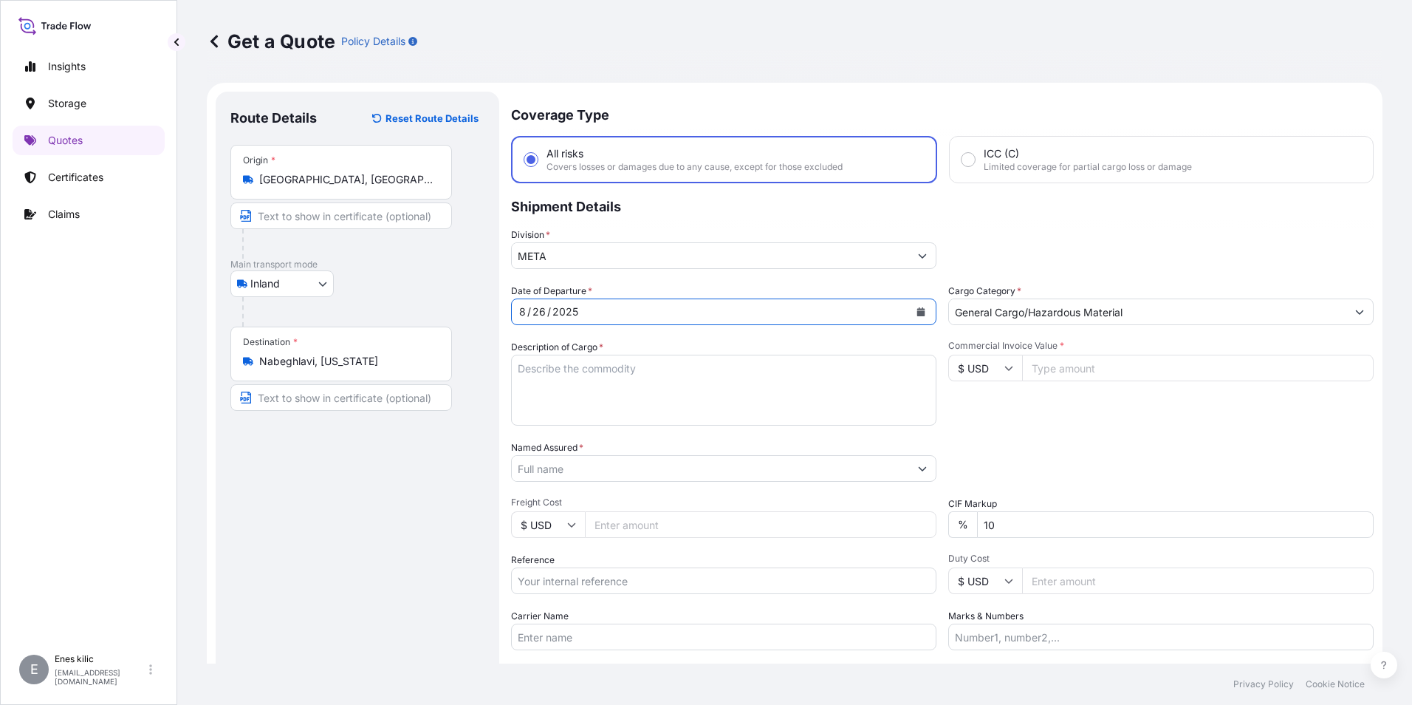
click at [626, 401] on textarea "Description of Cargo *" at bounding box center [723, 390] width 425 height 71
click at [570, 371] on textarea "Description of Cargo *" at bounding box center [723, 390] width 425 height 71
paste textarea "CAPS ALUMINIUM EMPTY BEVERAGE CANS"
drag, startPoint x: 680, startPoint y: 387, endPoint x: 689, endPoint y: 387, distance: 8.9
click at [680, 387] on textarea "CAPS ALUMINIUM EMPTY BEVERAGE CANS" at bounding box center [723, 390] width 425 height 71
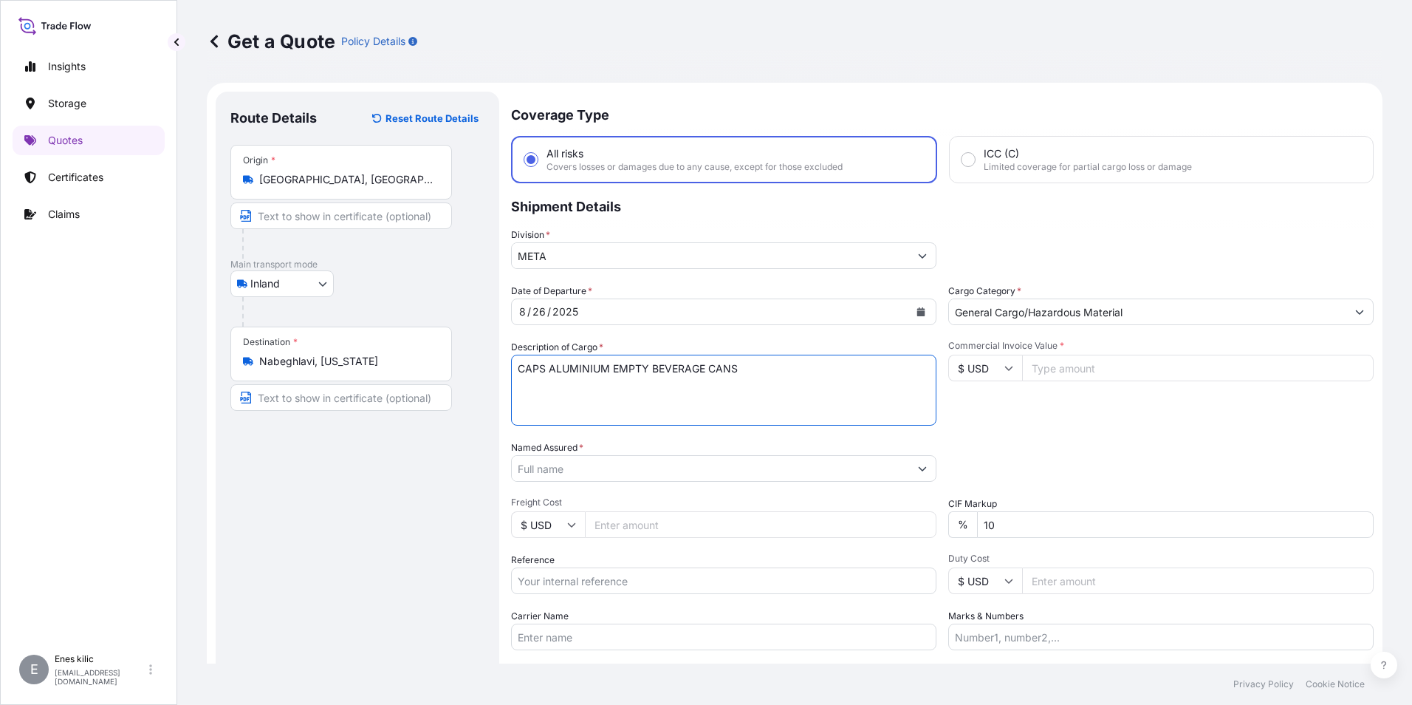
paste textarea "18 KAP - 2.396,93 KG"
click at [620, 408] on textarea "CAPS ALUMINIUM EMPTY BEVERAGE CANS 18 KAP - 2.396,93 KG" at bounding box center [723, 390] width 425 height 71
paste textarea "32 SB 116 / 32 ACT 479"
type textarea "CAPS ALUMINIUM EMPTY BEVERAGE CANS 18 KAP - 2.396,93 KG 32 SB 116 / 32 ACT 479 …"
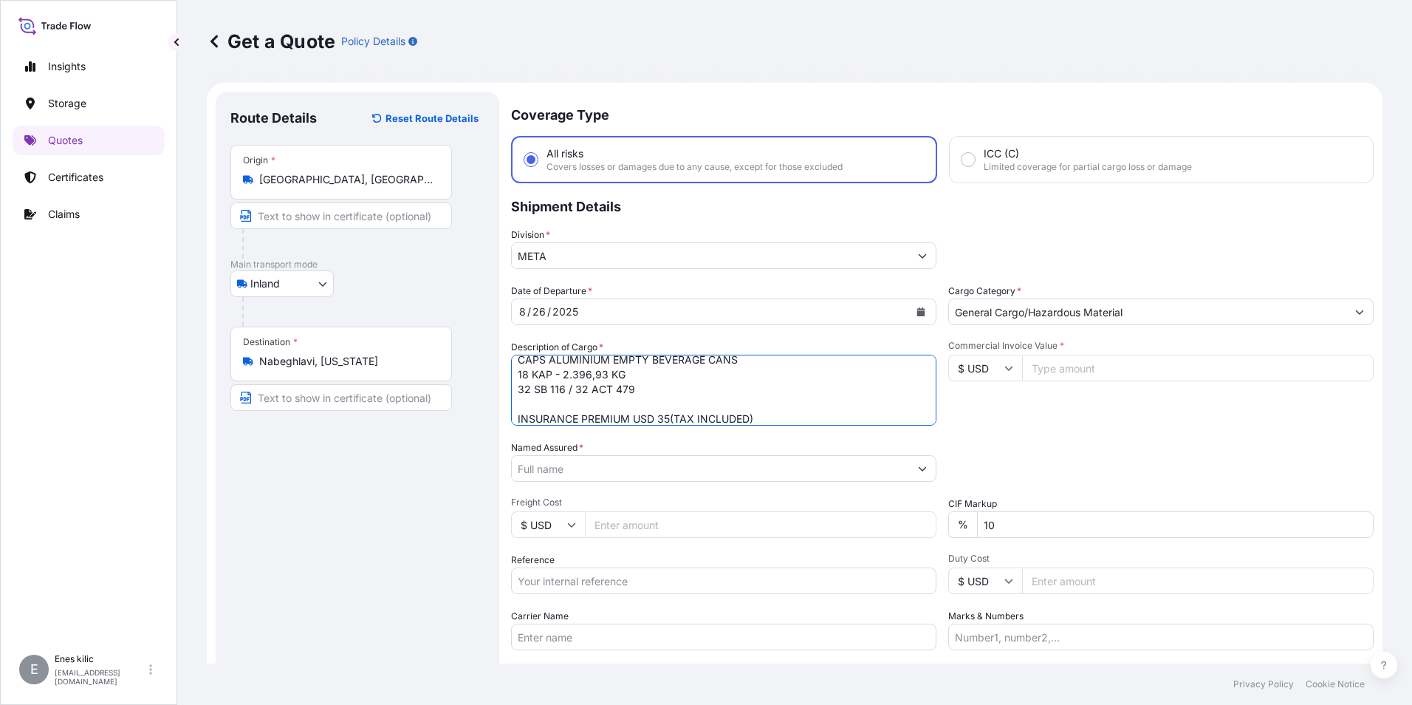
click at [1149, 369] on input "Commercial Invoice Value *" at bounding box center [1198, 368] width 352 height 27
click at [985, 361] on input "$ USD" at bounding box center [985, 368] width 74 height 27
click at [981, 416] on div "€ EUR" at bounding box center [980, 408] width 62 height 28
type input "€ EUR"
click at [1051, 369] on input "Commercial Invoice Value *" at bounding box center [1198, 368] width 352 height 27
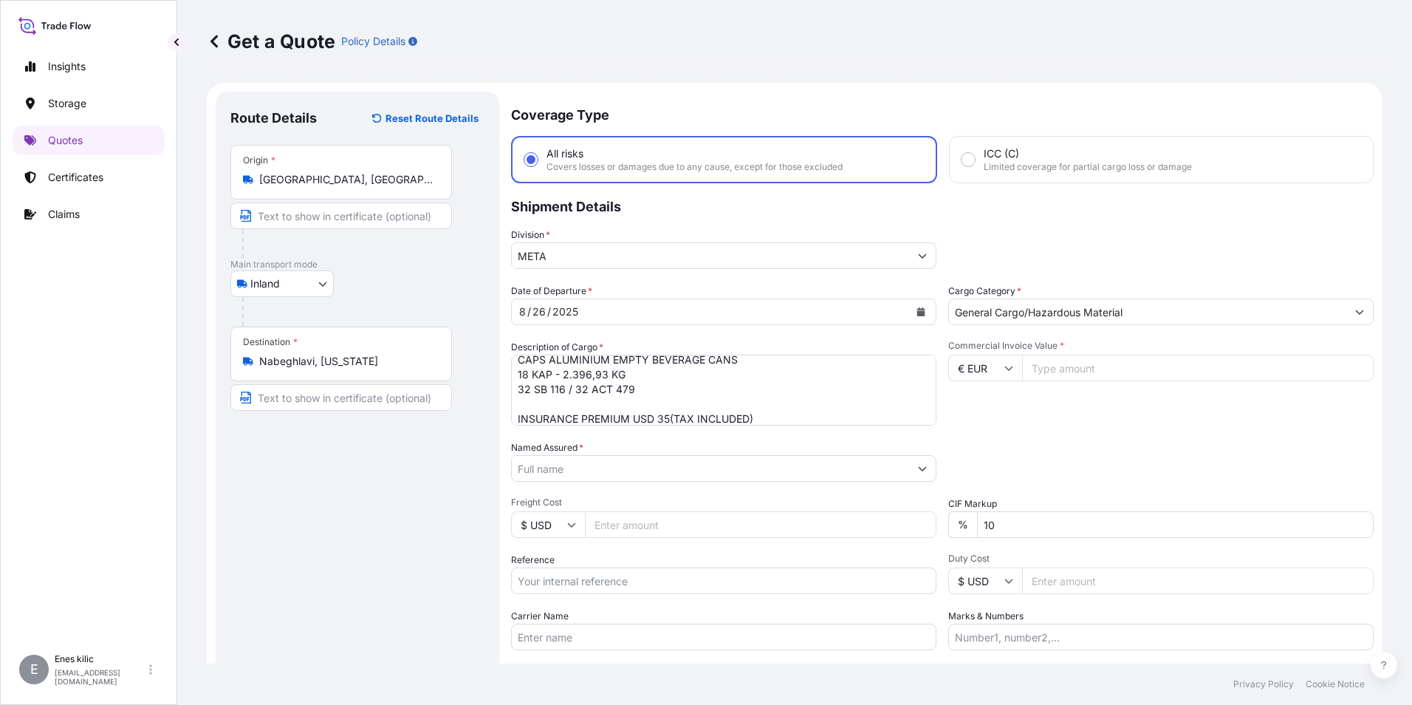
paste input "1214862"
type input "12148.62"
click at [1089, 436] on div "Date of Departure * [DATE] Cargo Category * General Cargo/Hazardous Material De…" at bounding box center [942, 467] width 863 height 366
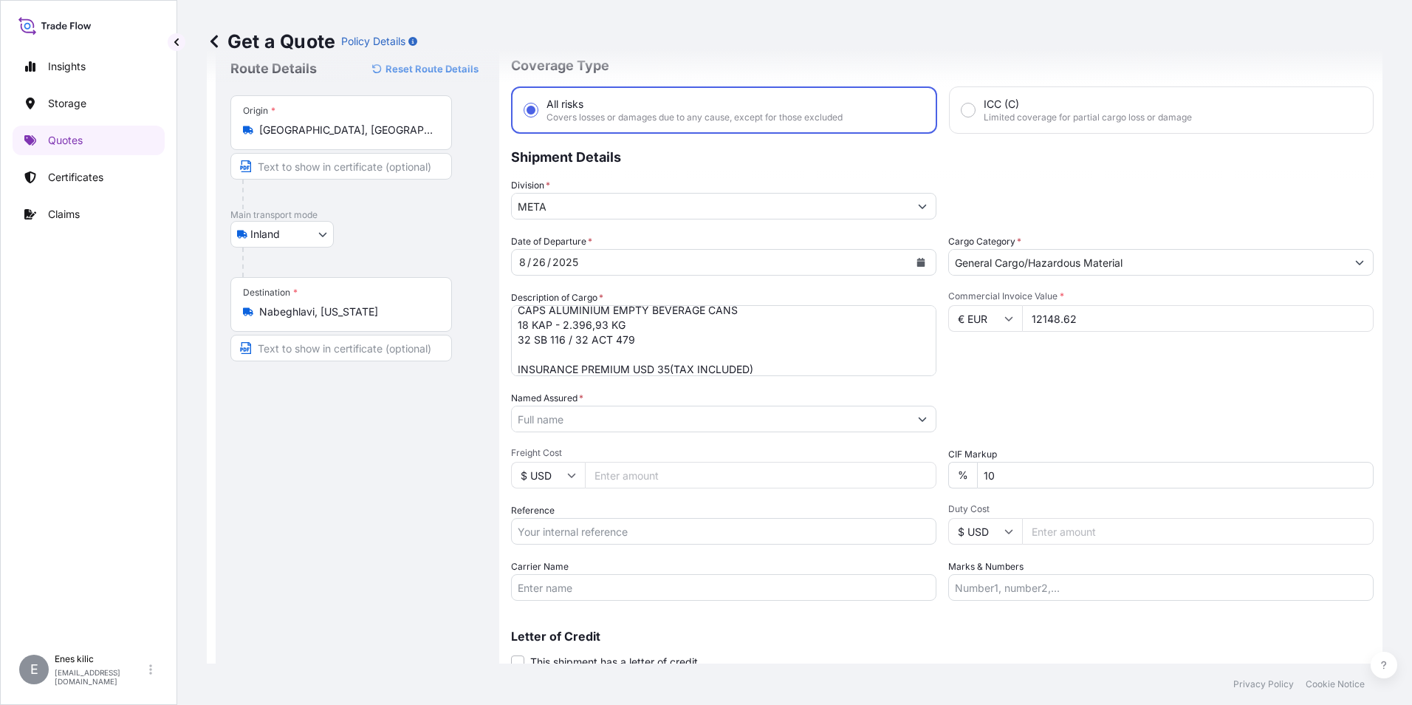
scroll to position [74, 0]
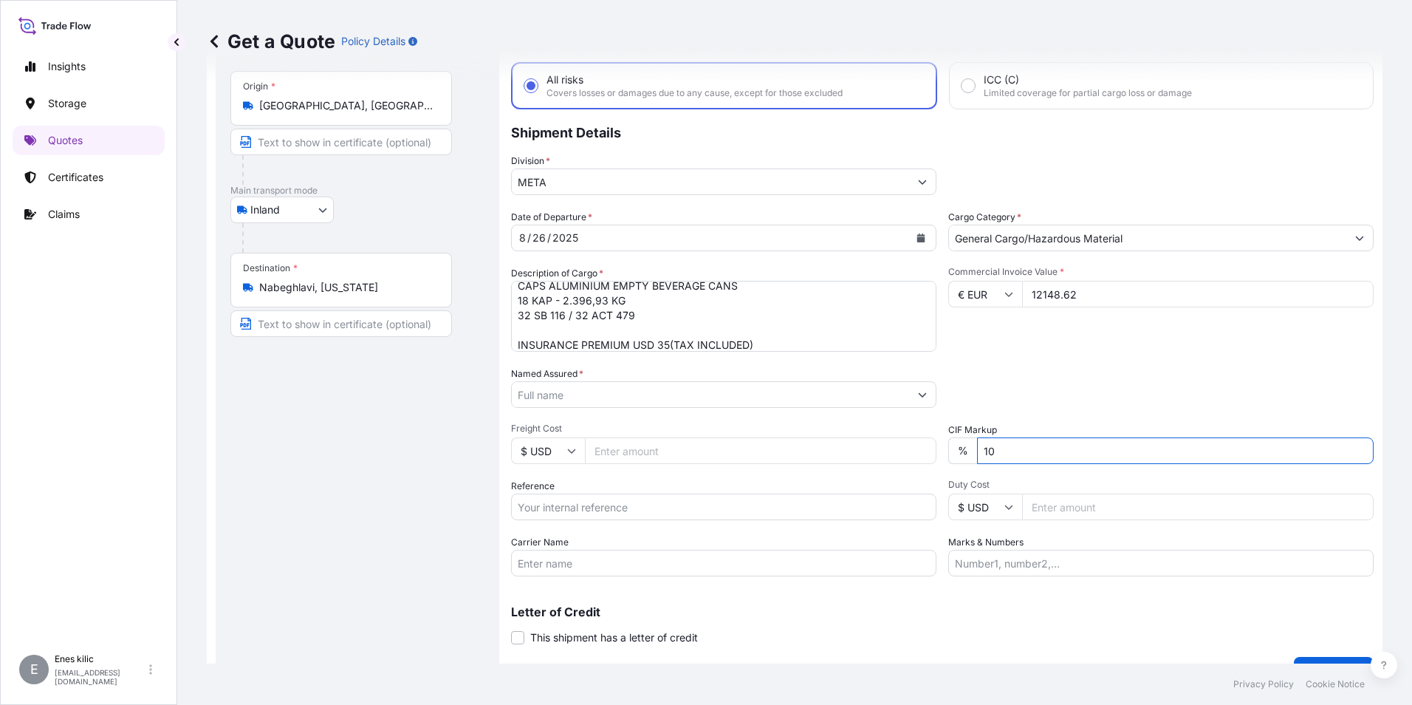
click at [1059, 444] on input "10" at bounding box center [1175, 450] width 397 height 27
type input "0"
click at [1095, 338] on div "Commercial Invoice Value * € EUR 12148.62" at bounding box center [1160, 309] width 425 height 86
click at [629, 391] on input "Named Assured *" at bounding box center [710, 394] width 397 height 27
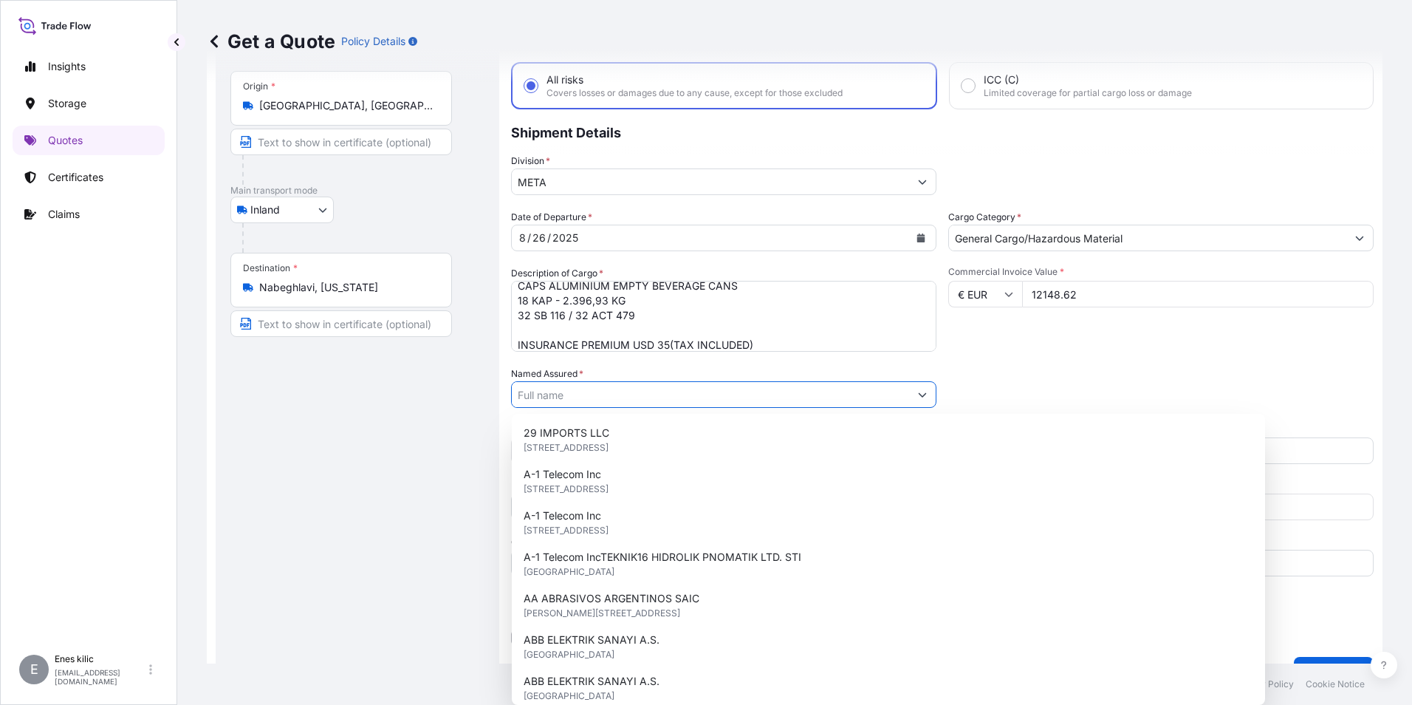
click at [613, 399] on input "Named Assured *" at bounding box center [710, 394] width 397 height 27
paste input "Ball Beverage Turkey Paketleme A.S."
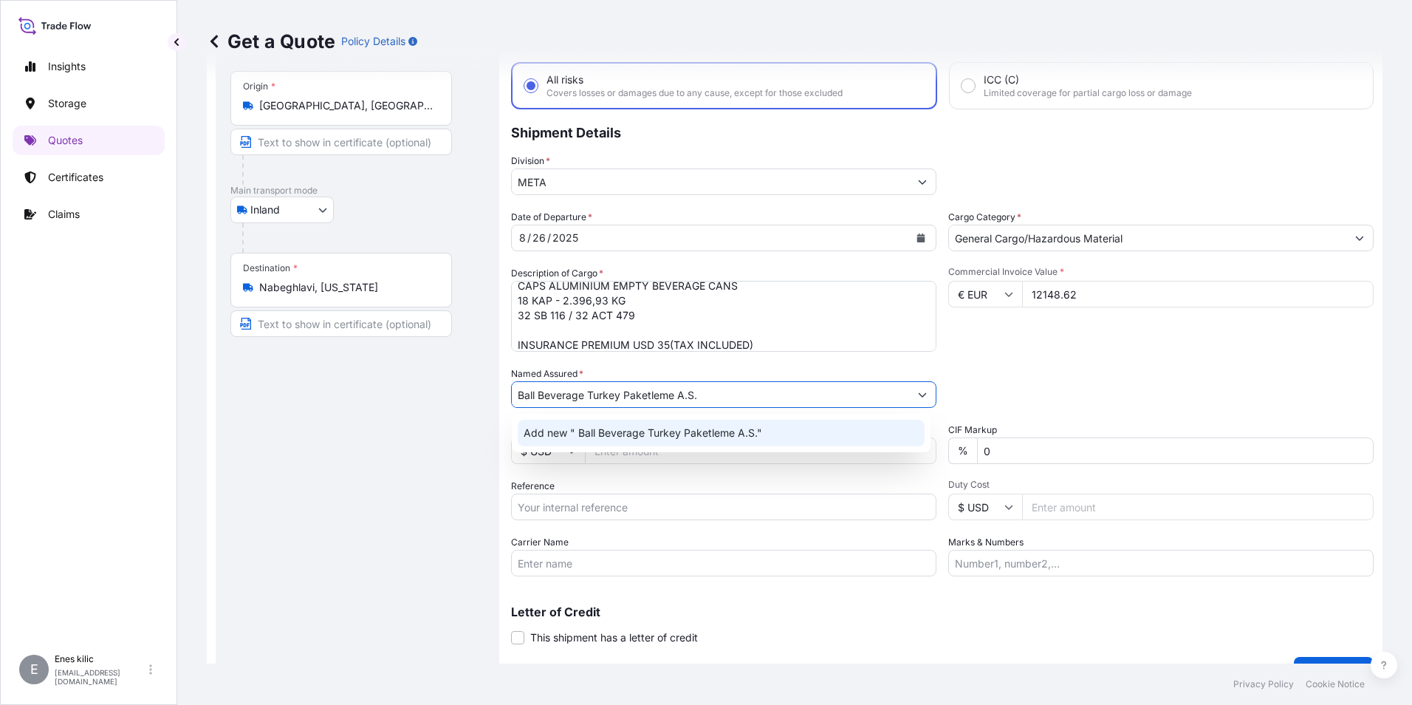
click at [639, 434] on span "Add new " Ball Beverage Turkey Paketleme A.S."" at bounding box center [643, 432] width 239 height 15
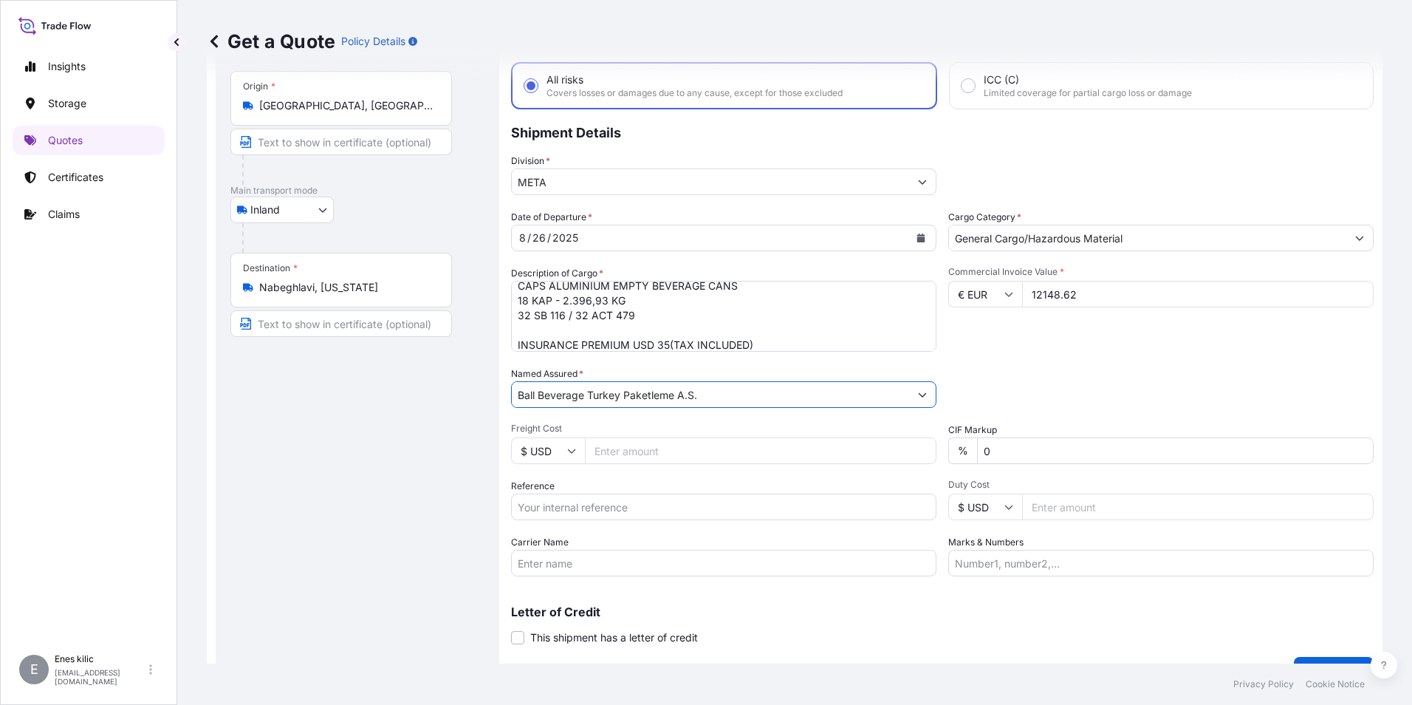
type input "Ball Beverage Turkey Paketleme A.S."
click at [706, 415] on div "Date of Departure * [DATE] Cargo Category * General Cargo/Hazardous Material De…" at bounding box center [942, 393] width 863 height 366
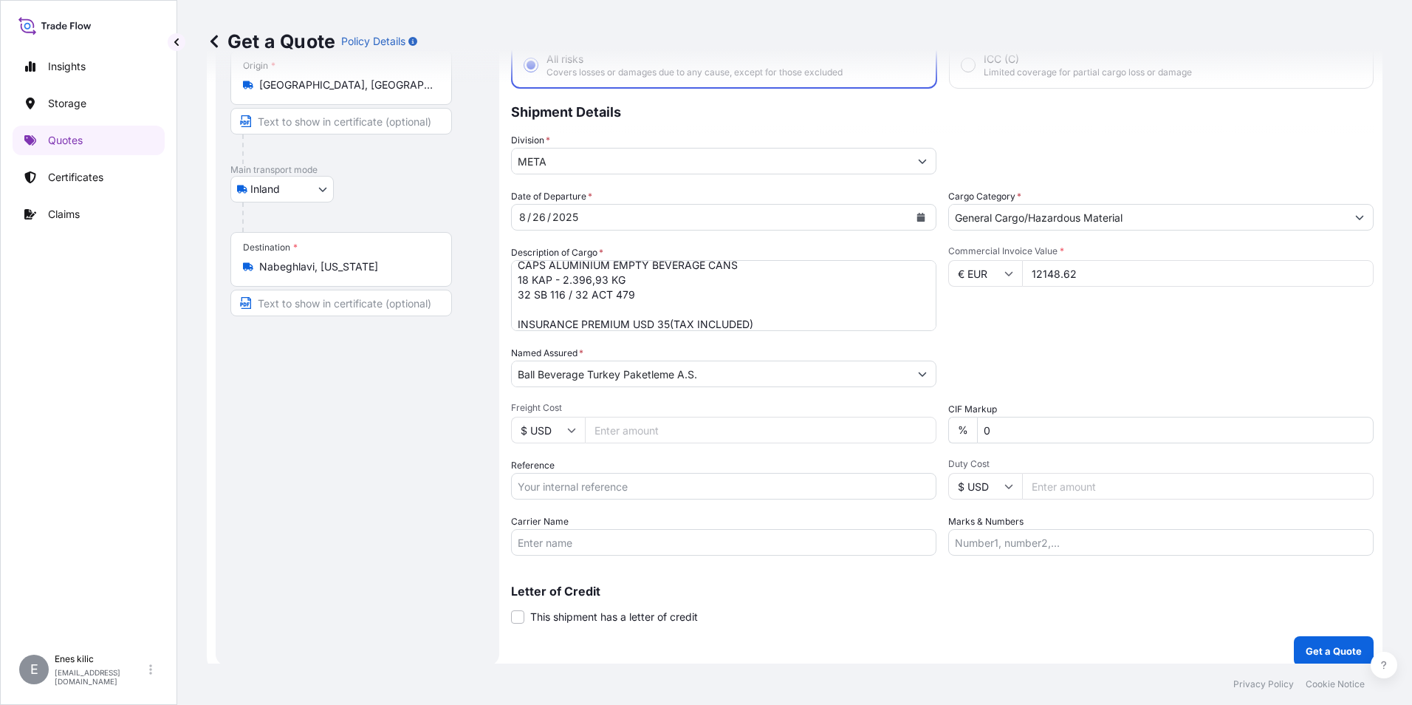
scroll to position [106, 0]
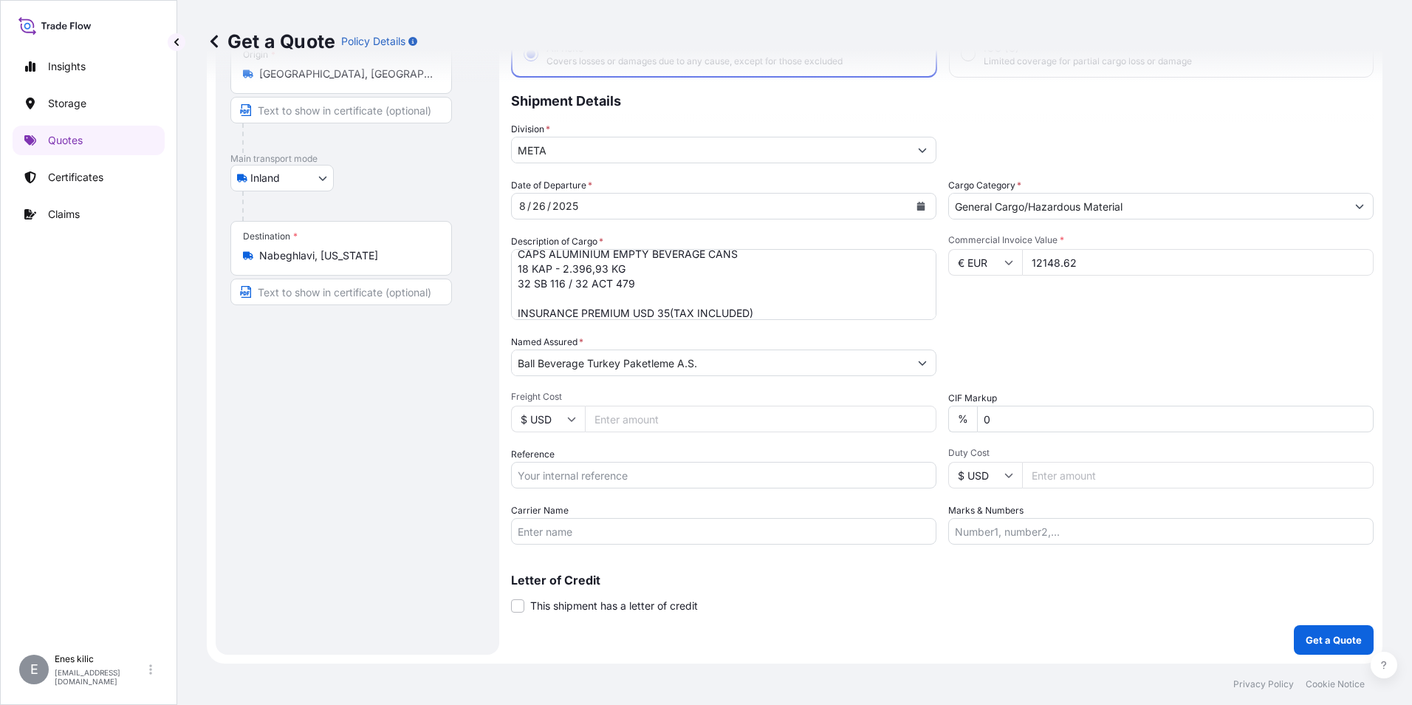
click at [625, 468] on input "Reference" at bounding box center [723, 475] width 425 height 27
click at [617, 466] on input "Reference" at bounding box center [723, 475] width 425 height 27
paste input "2201774226"
type input "2201774226"
click at [530, 536] on input "Carrier Name" at bounding box center [723, 531] width 425 height 27
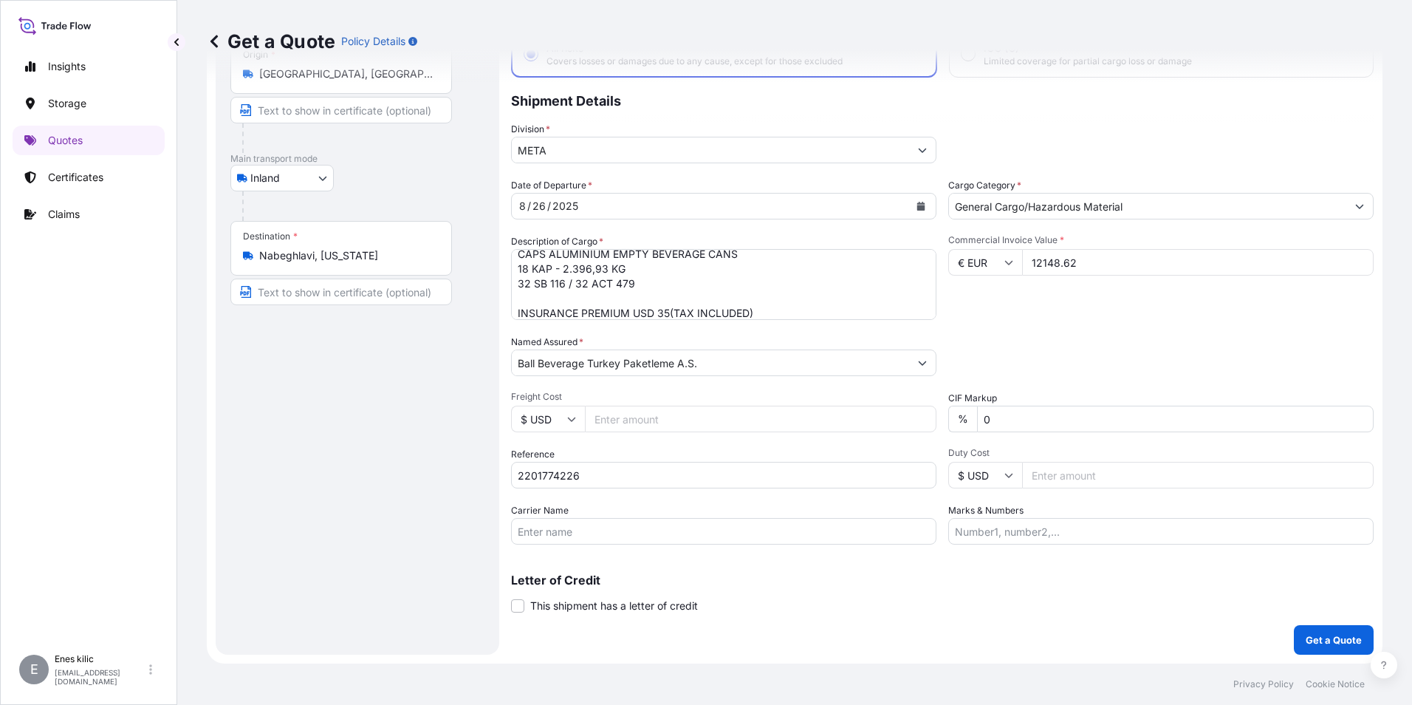
click at [1017, 538] on input "Marks & Numbers" at bounding box center [1160, 531] width 425 height 27
paste input "32 SB 116 / 32 ACT 479"
type input "32 SB 116 / 32 ACT 479"
click at [929, 608] on div "Letter of Credit This shipment has a letter of credit Letter of credit * Letter…" at bounding box center [942, 593] width 863 height 39
click at [1306, 637] on p "Get a Quote" at bounding box center [1334, 639] width 56 height 15
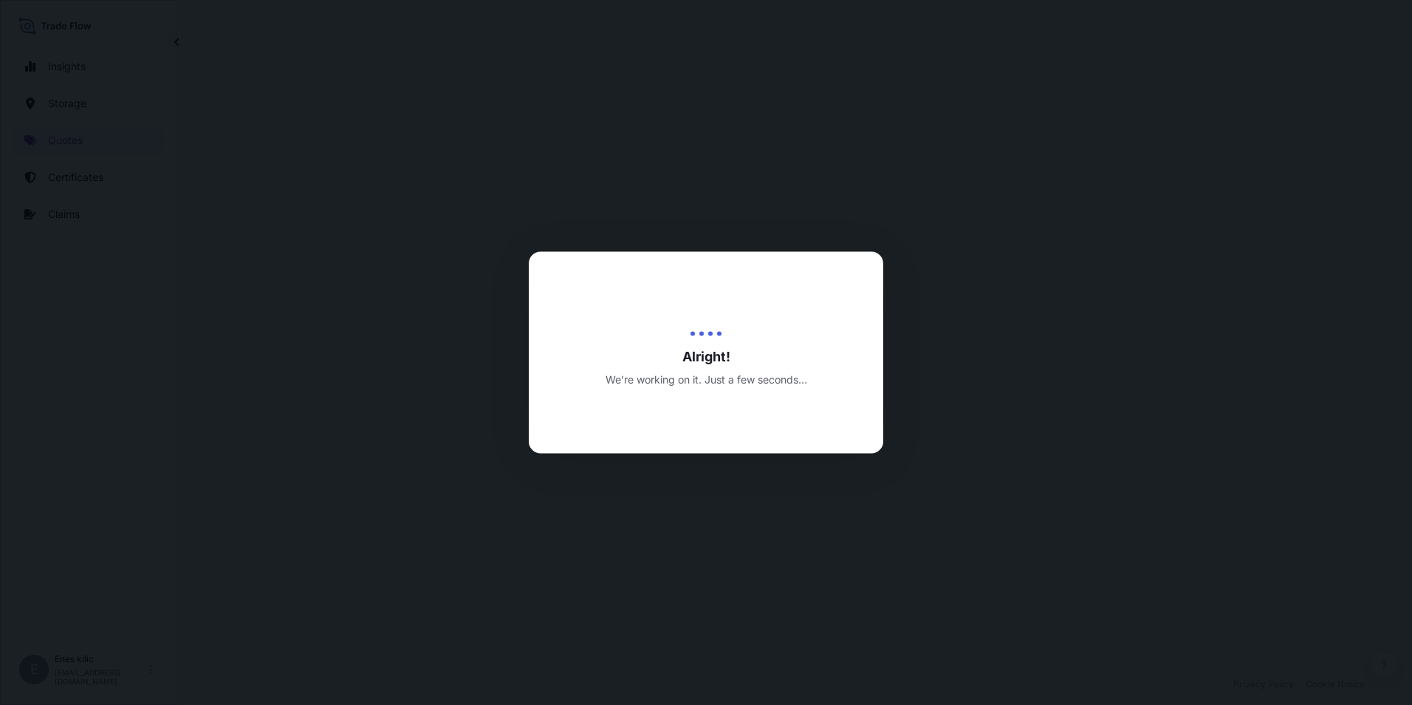
select select "Inland"
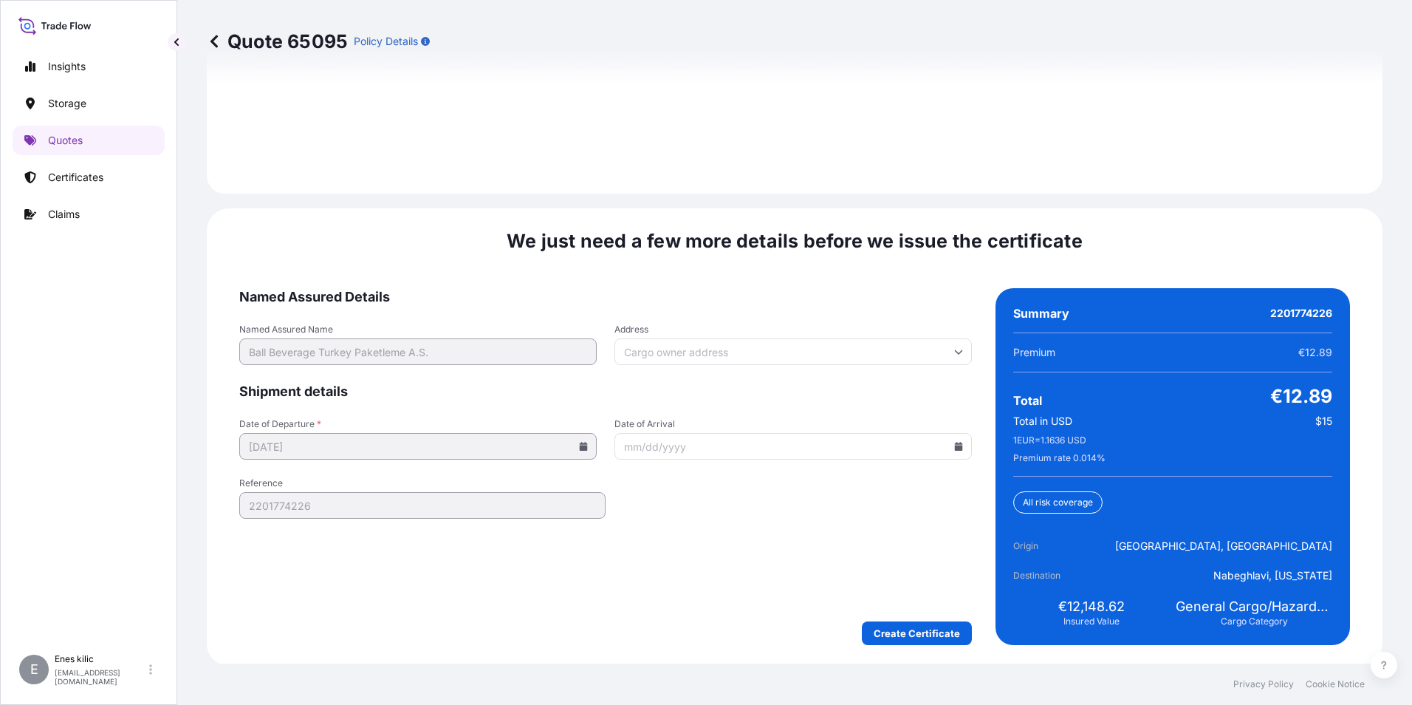
scroll to position [2157, 0]
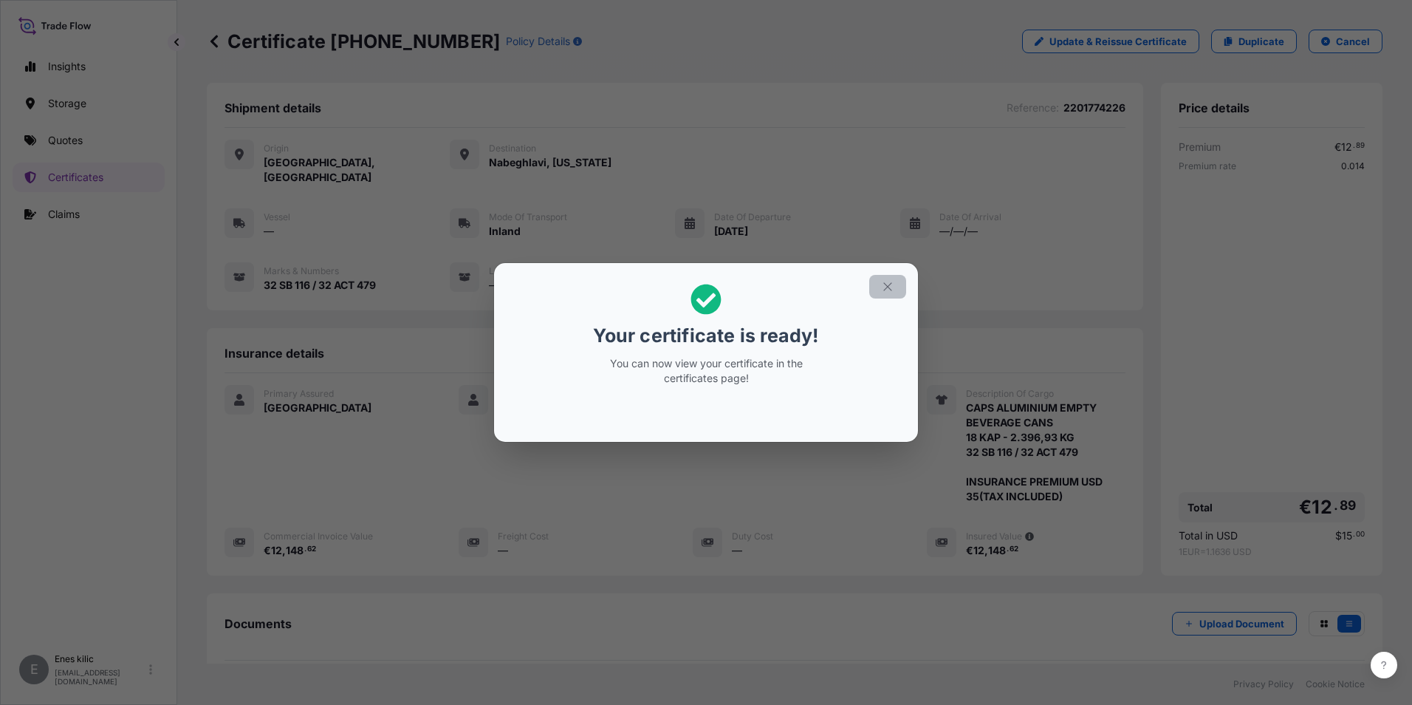
click at [896, 283] on button "button" at bounding box center [887, 287] width 37 height 24
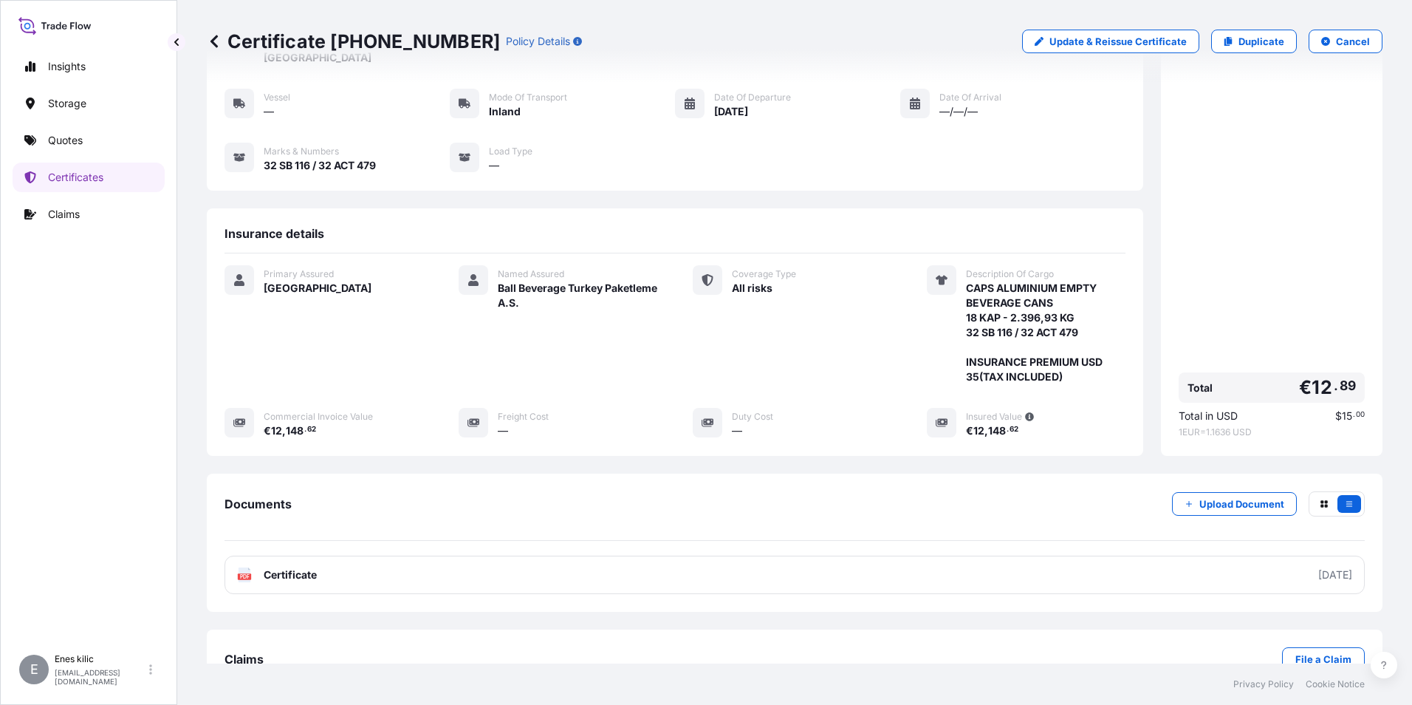
scroll to position [146, 0]
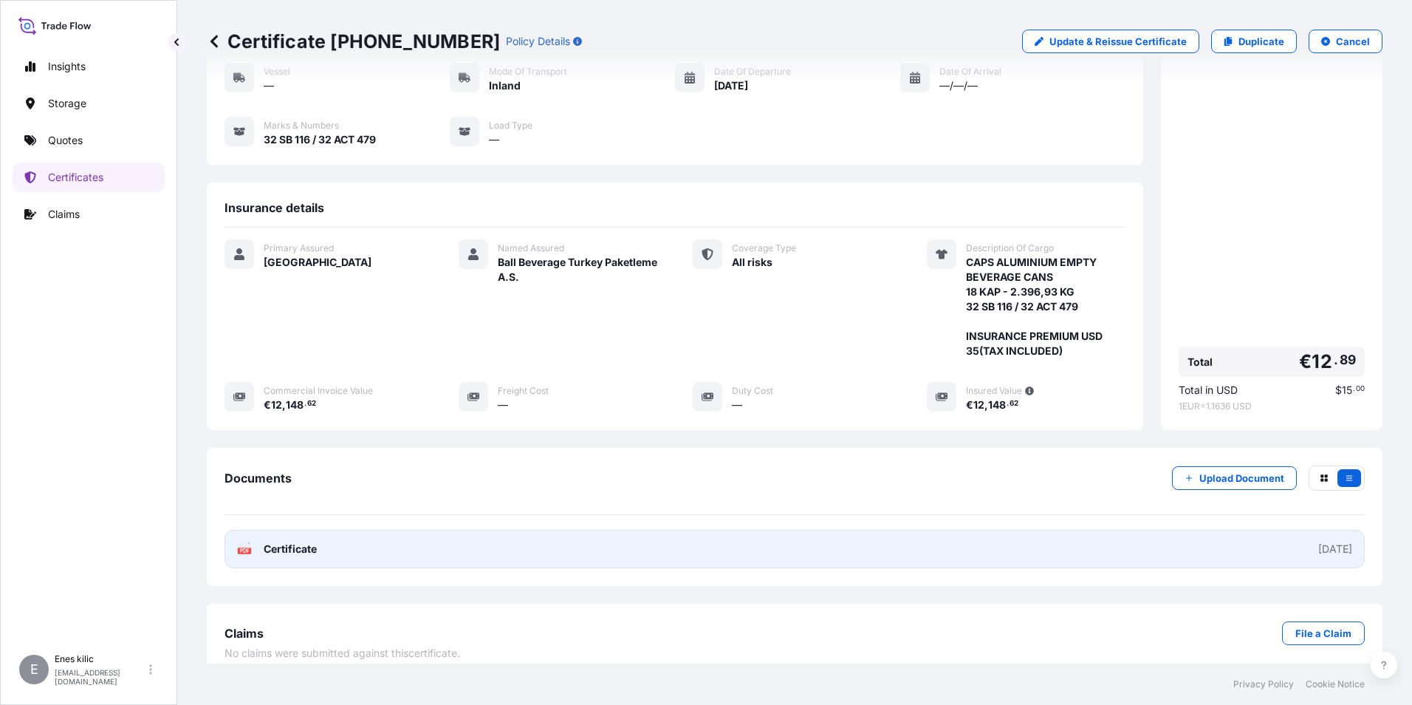
click at [359, 532] on link "PDF Certificate [DATE]" at bounding box center [795, 549] width 1140 height 38
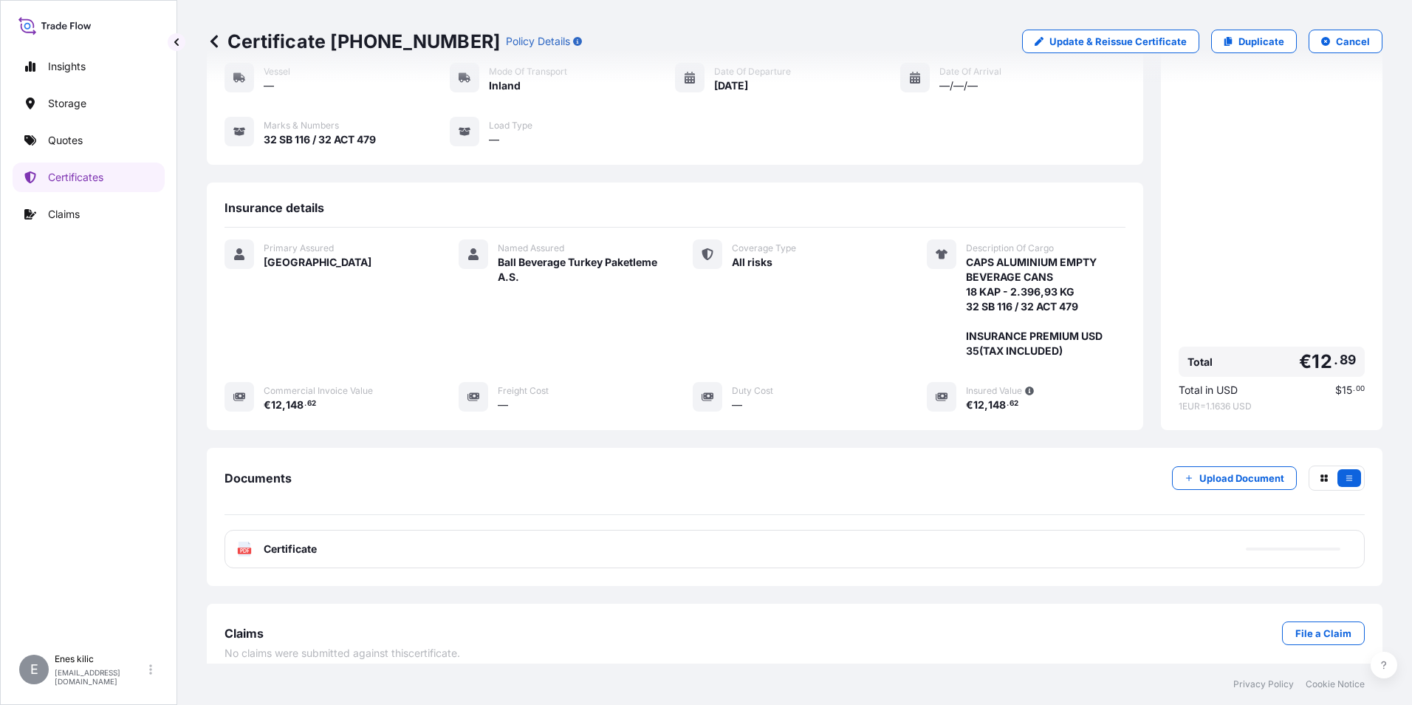
click at [79, 140] on p "Quotes" at bounding box center [65, 140] width 35 height 15
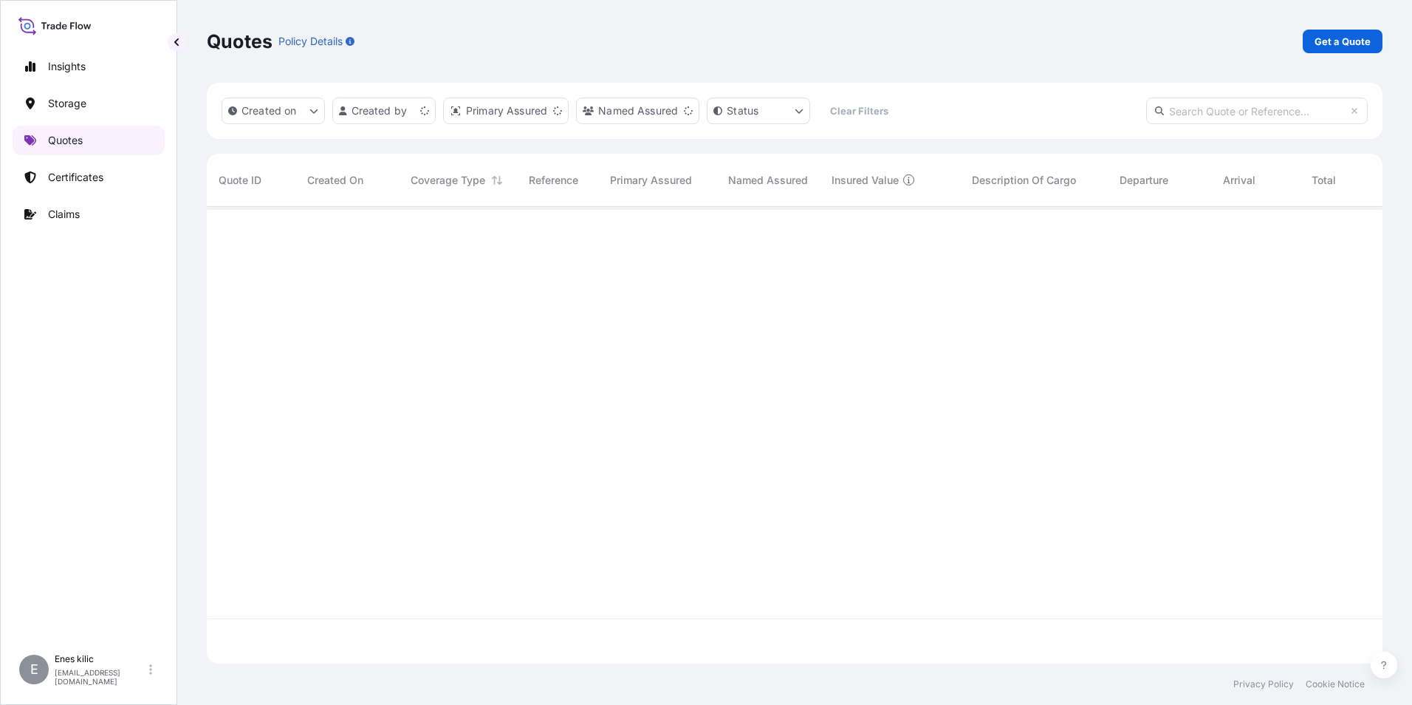
scroll to position [454, 1165]
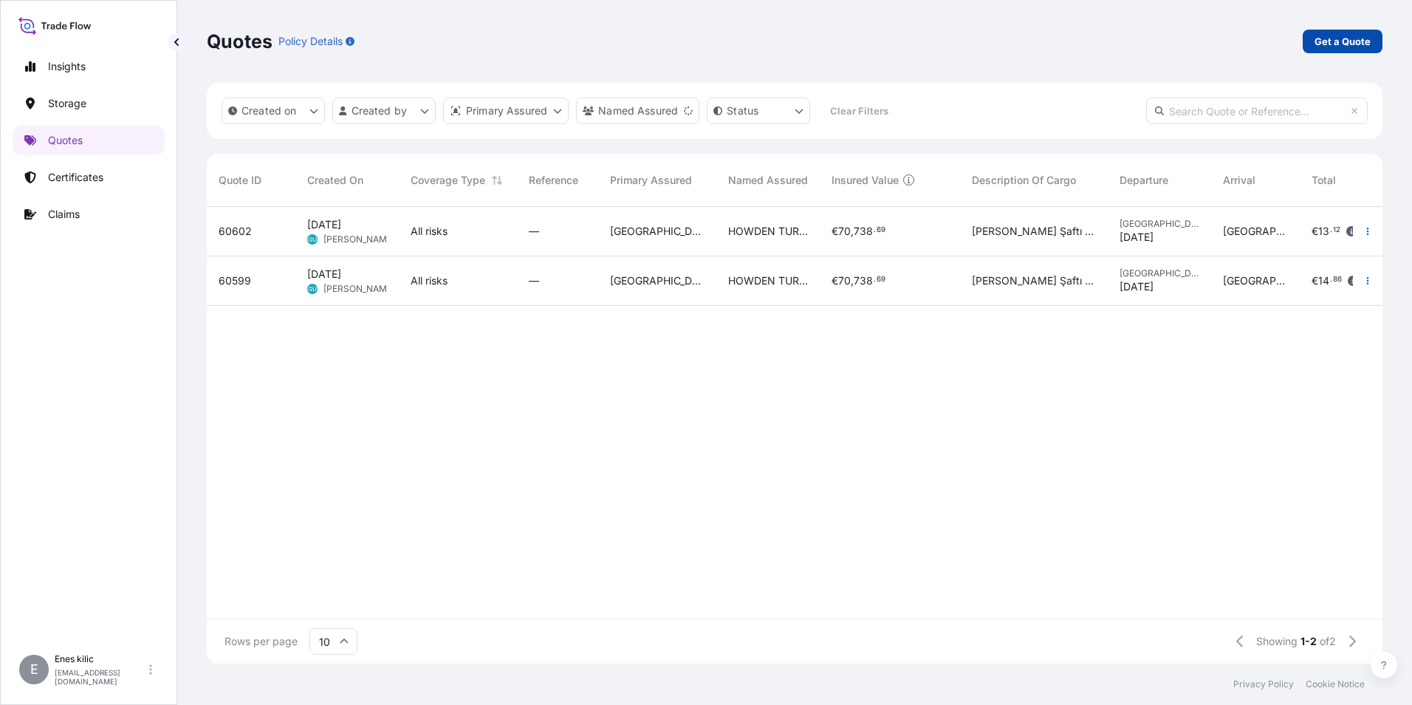
click at [1335, 40] on p "Get a Quote" at bounding box center [1343, 41] width 56 height 15
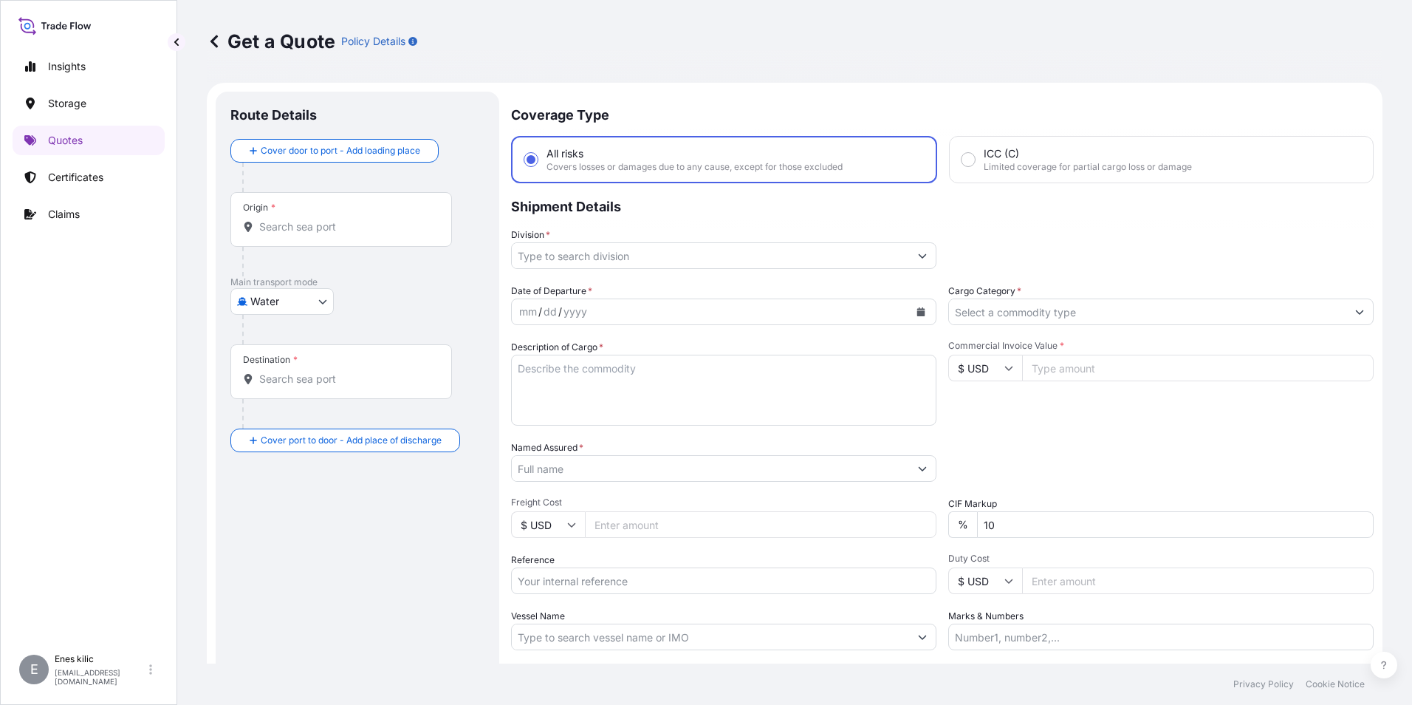
scroll to position [24, 0]
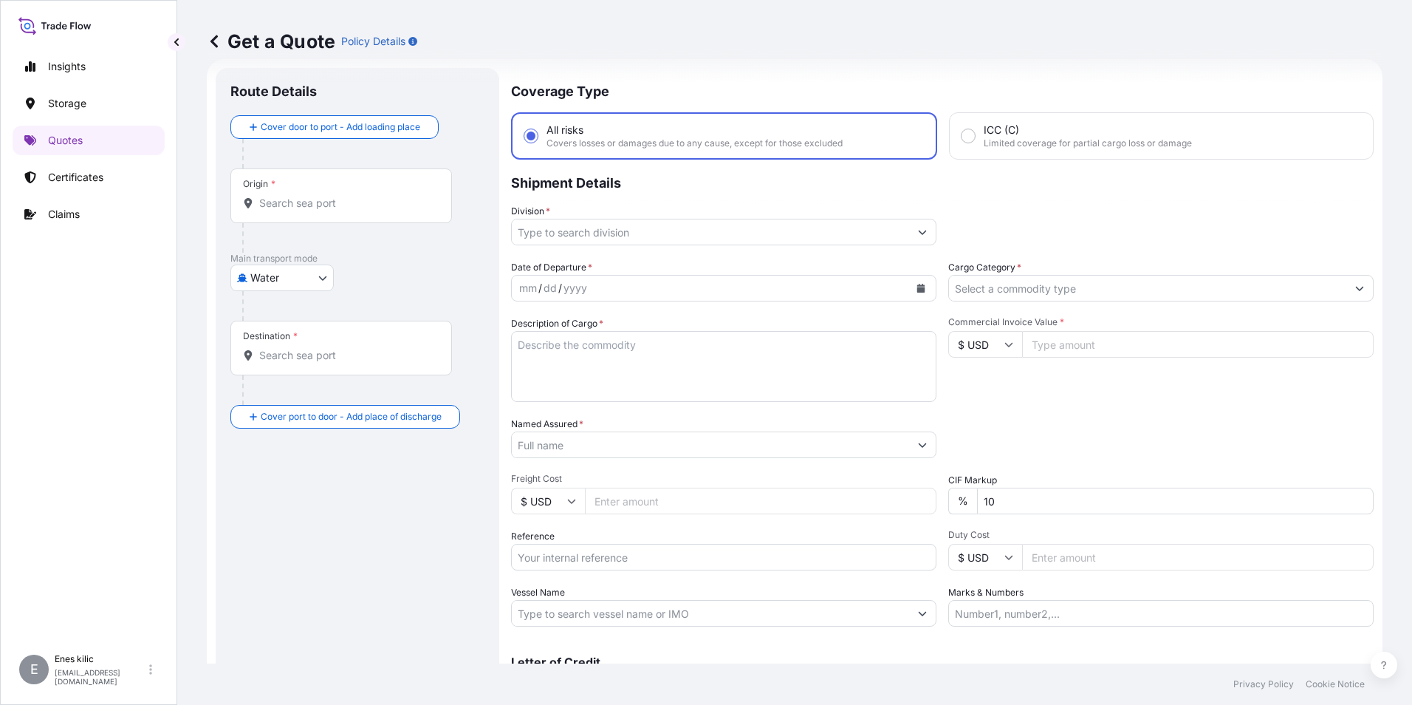
click at [302, 268] on body "Insights Storage Quotes Certificates Claims E [PERSON_NAME] [PERSON_NAME][EMAIL…" at bounding box center [706, 352] width 1412 height 705
click at [290, 283] on body "Insights Storage Quotes Certificates Claims E [PERSON_NAME] [PERSON_NAME][EMAIL…" at bounding box center [706, 352] width 1412 height 705
click at [301, 369] on div "Inland" at bounding box center [282, 369] width 92 height 27
select select "Inland"
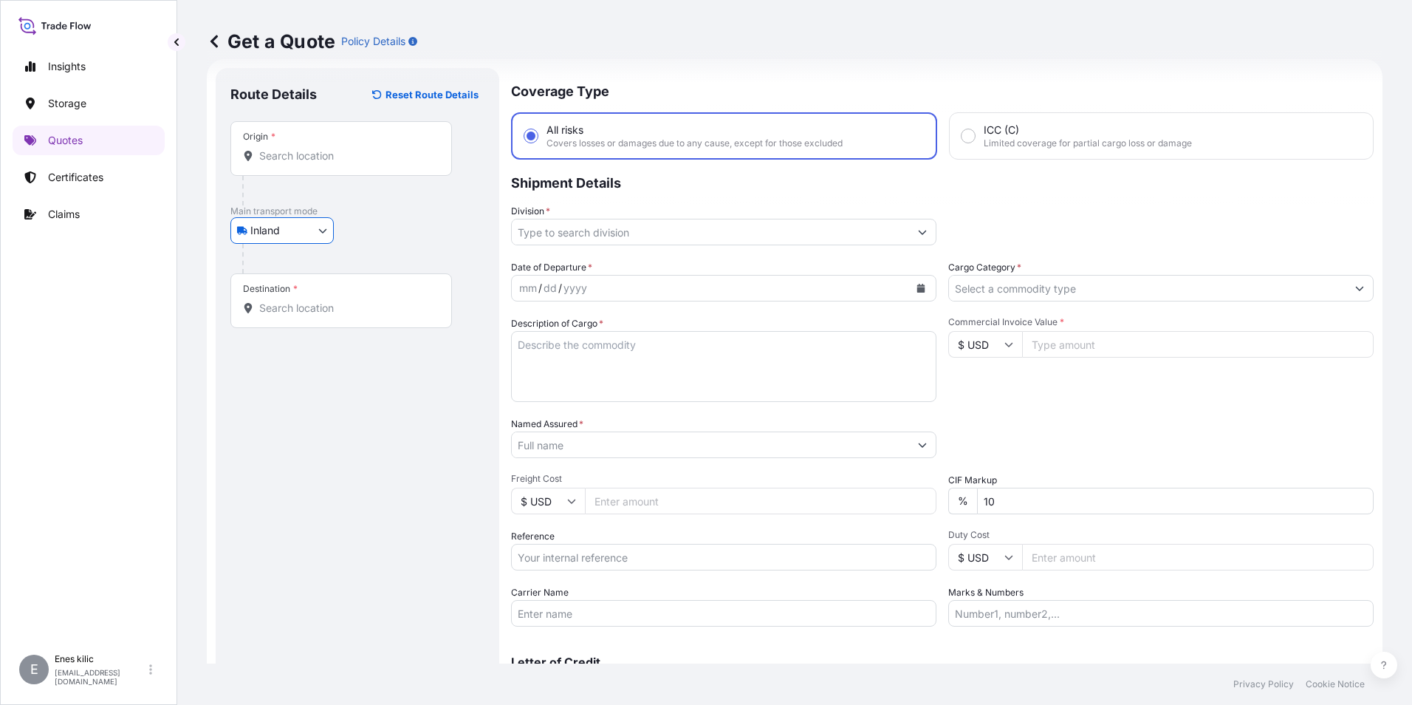
click at [326, 159] on input "Origin *" at bounding box center [346, 155] width 174 height 15
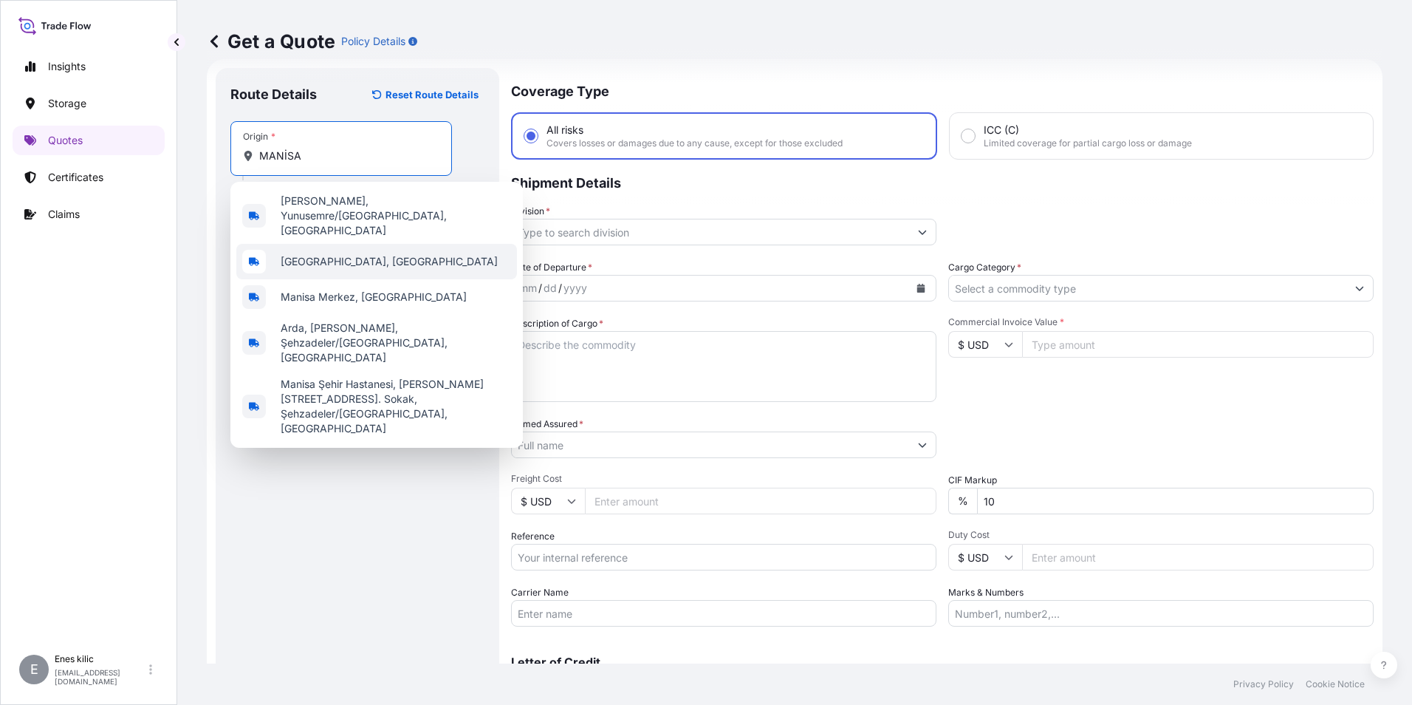
click at [387, 244] on div "[GEOGRAPHIC_DATA], [GEOGRAPHIC_DATA]" at bounding box center [376, 261] width 281 height 35
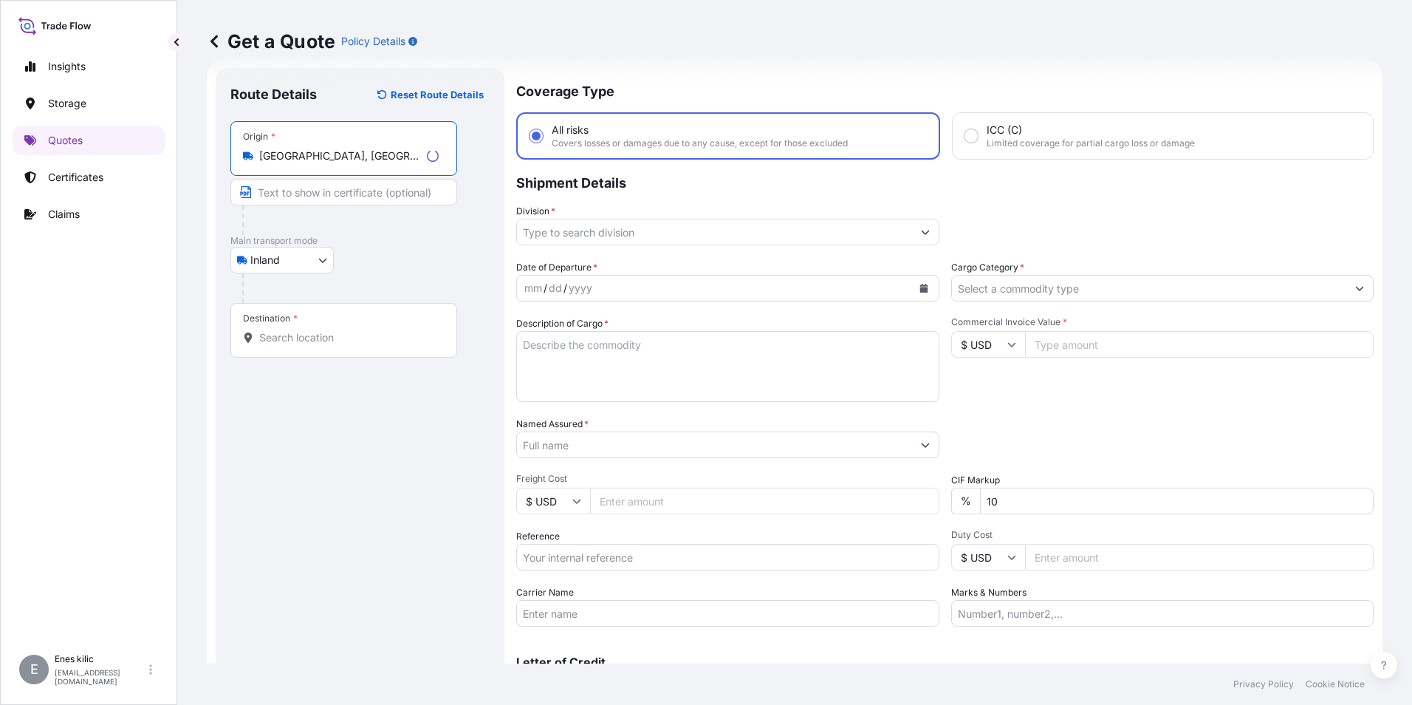
type input "[GEOGRAPHIC_DATA], [GEOGRAPHIC_DATA]"
click at [311, 335] on input "Destination *" at bounding box center [348, 337] width 179 height 15
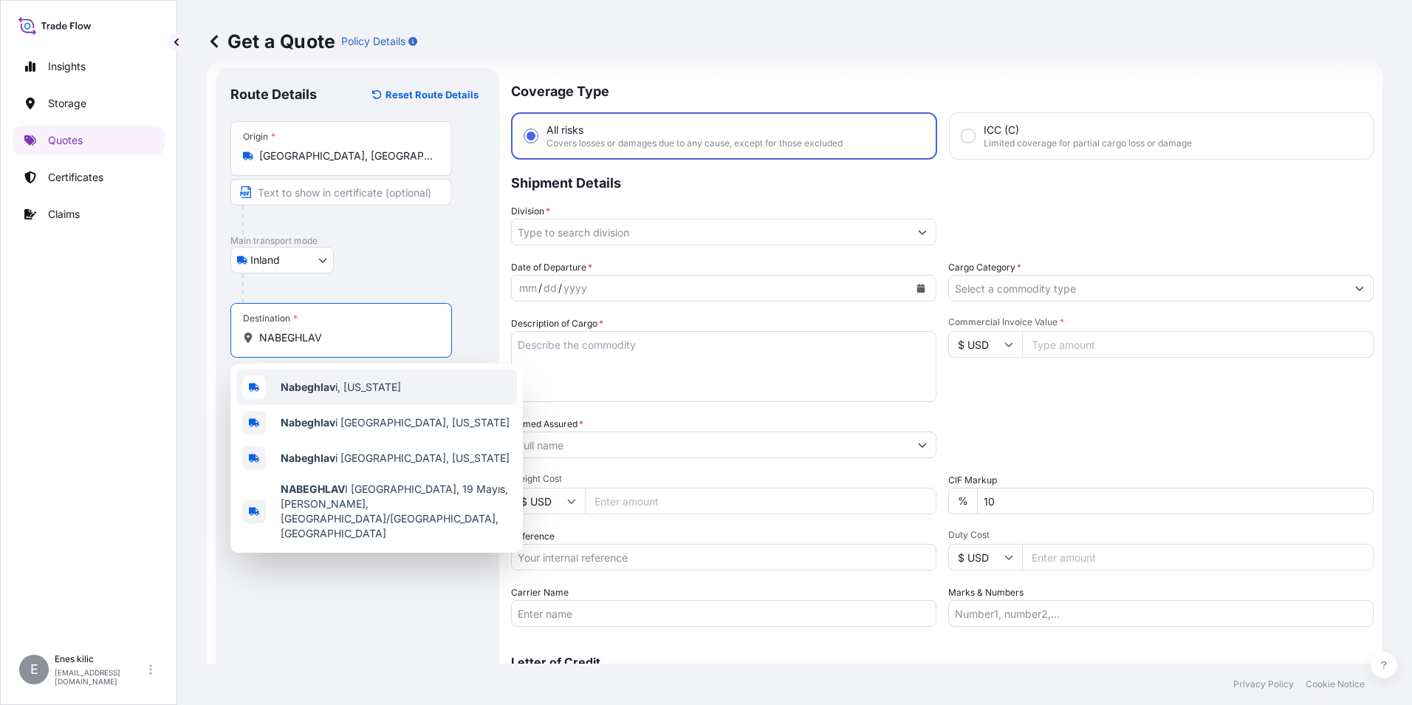
click at [309, 383] on b "Nabeghlav" at bounding box center [308, 386] width 55 height 13
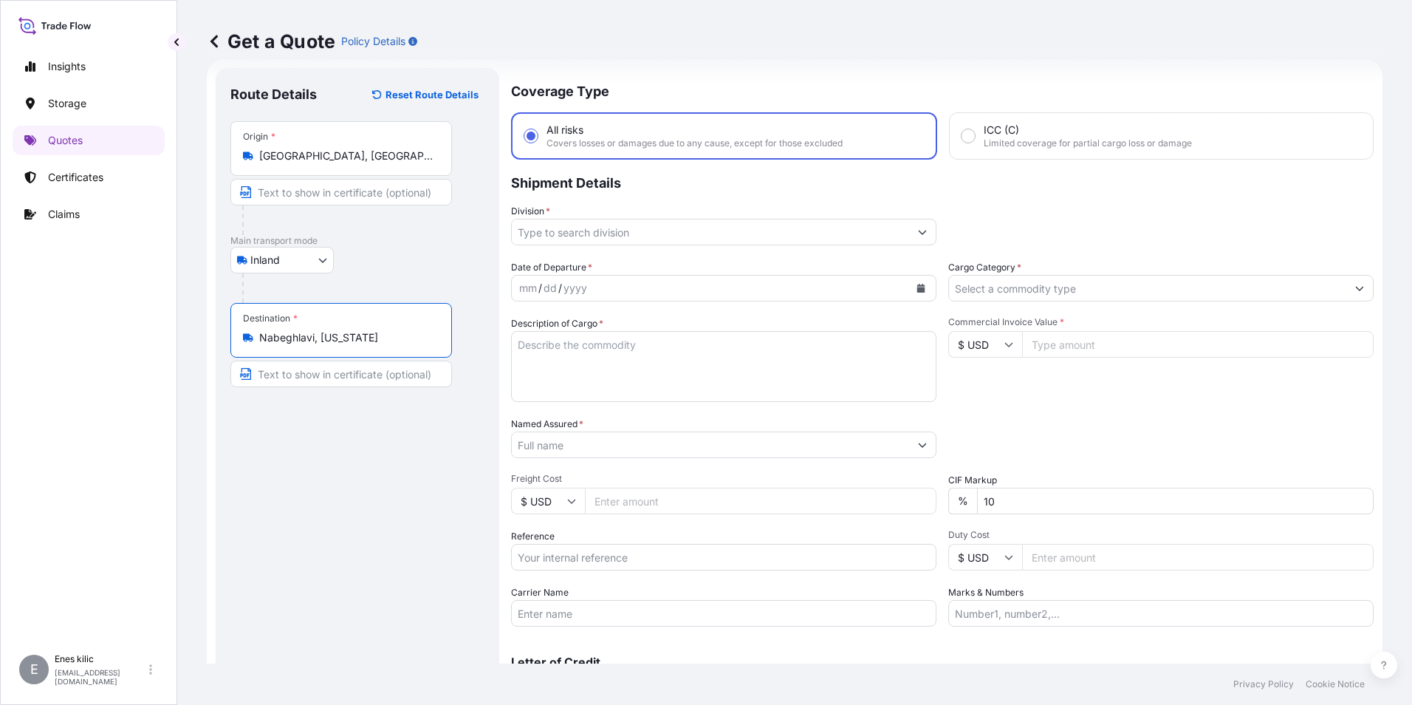
type input "Nabeghlavi, [US_STATE]"
click at [575, 233] on input "Division *" at bounding box center [710, 232] width 397 height 27
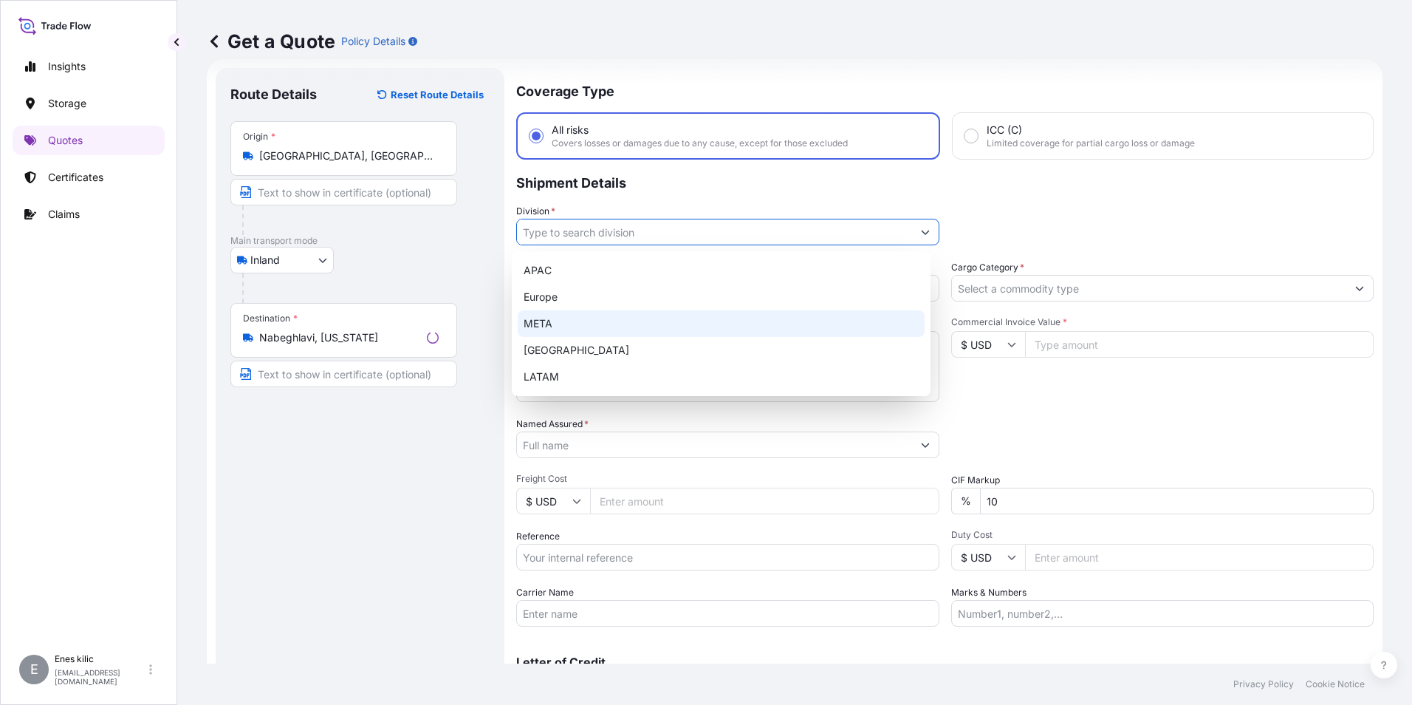
click at [564, 321] on div "META" at bounding box center [721, 323] width 407 height 27
type input "META"
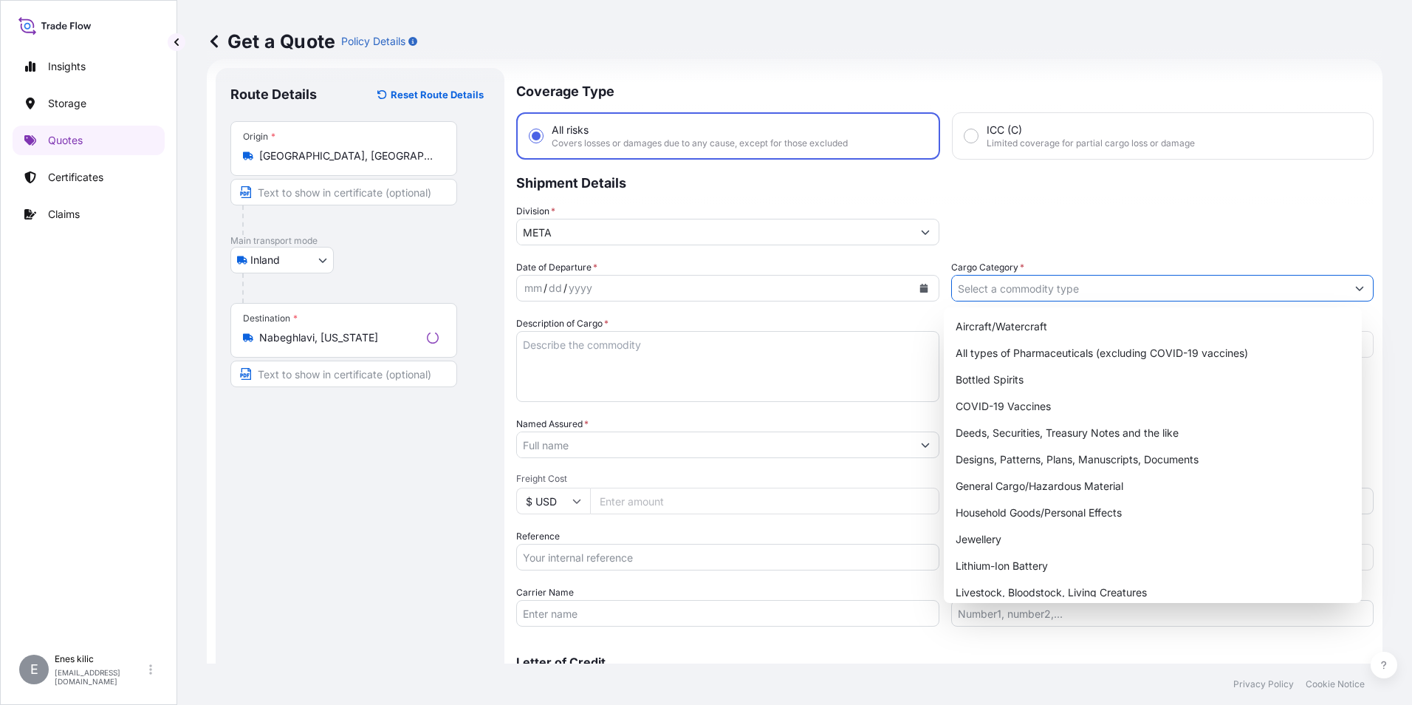
click at [1000, 287] on input "Cargo Category *" at bounding box center [1149, 288] width 395 height 27
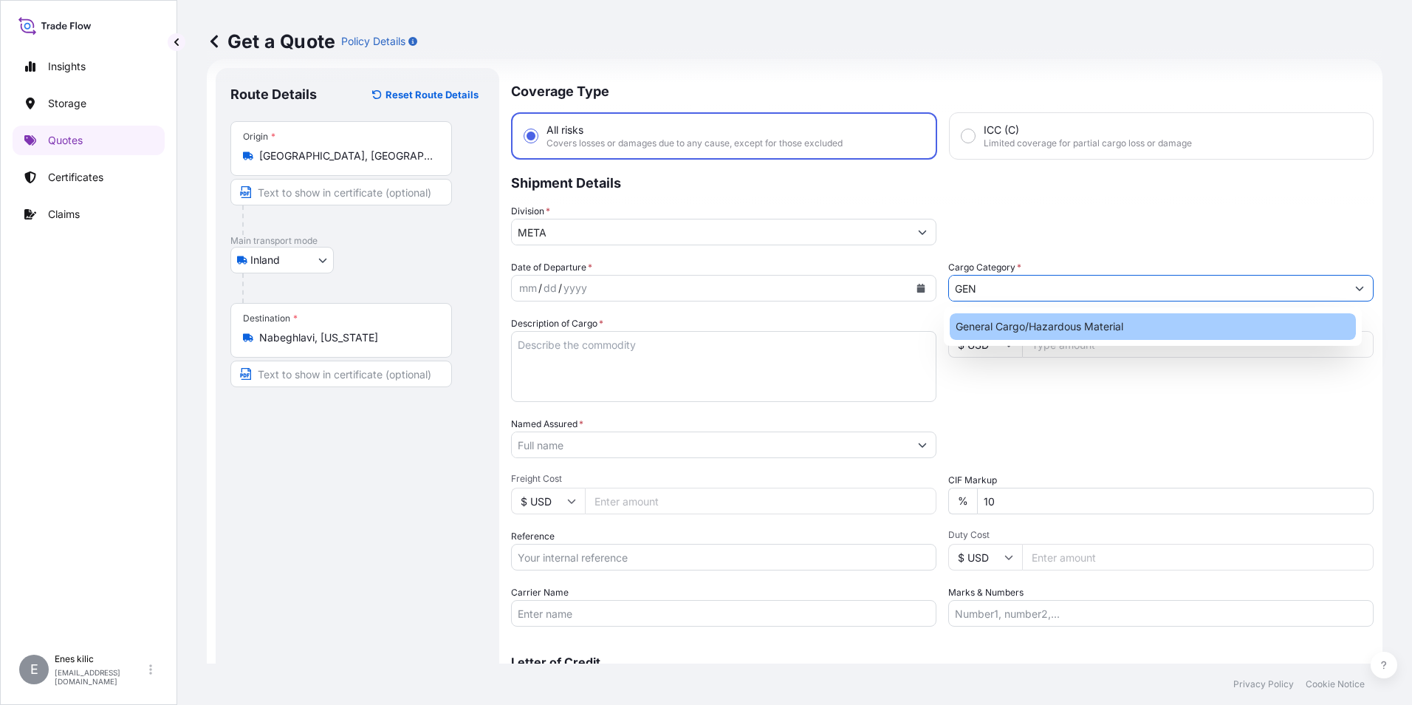
click at [1026, 324] on div "General Cargo/Hazardous Material" at bounding box center [1153, 326] width 407 height 27
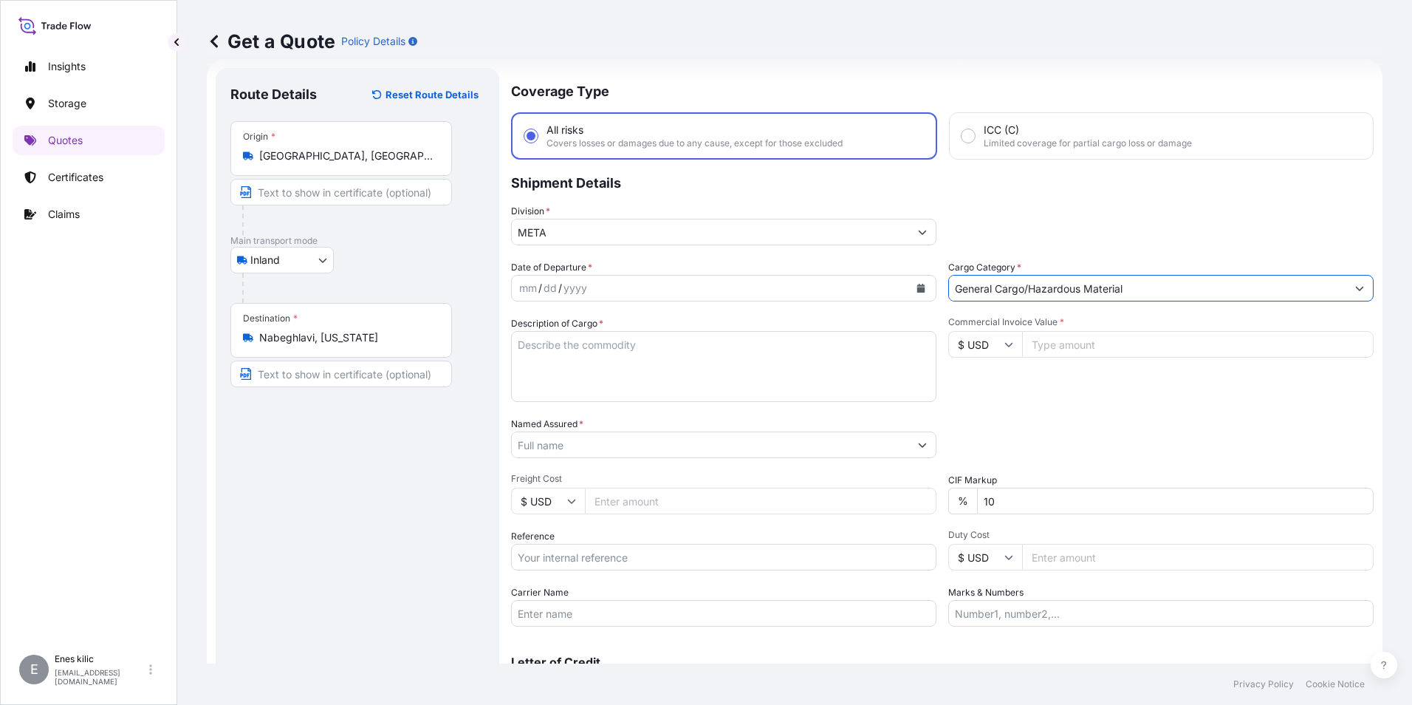
type input "General Cargo/Hazardous Material"
click at [800, 294] on div "mm / dd / yyyy" at bounding box center [710, 288] width 397 height 27
click at [917, 292] on icon "Calendar" at bounding box center [921, 288] width 8 height 9
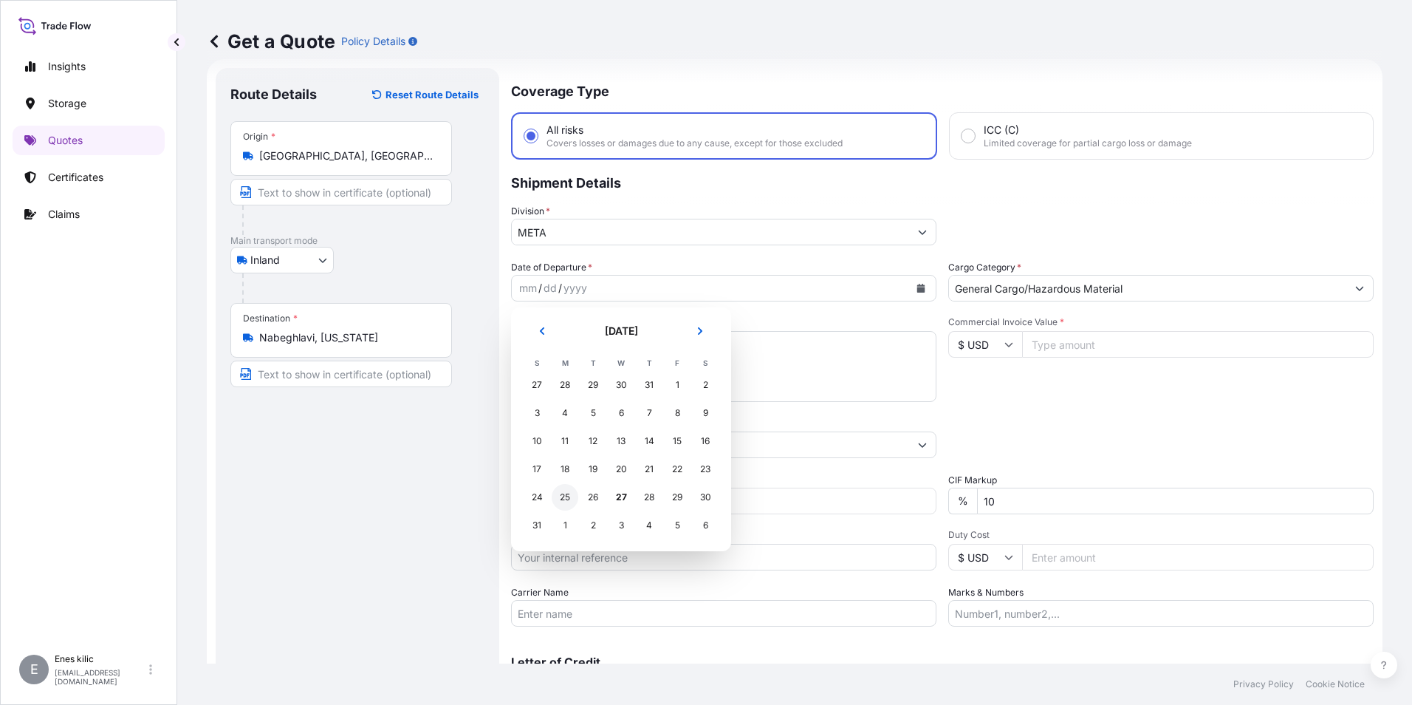
click at [568, 499] on div "25" at bounding box center [565, 497] width 27 height 27
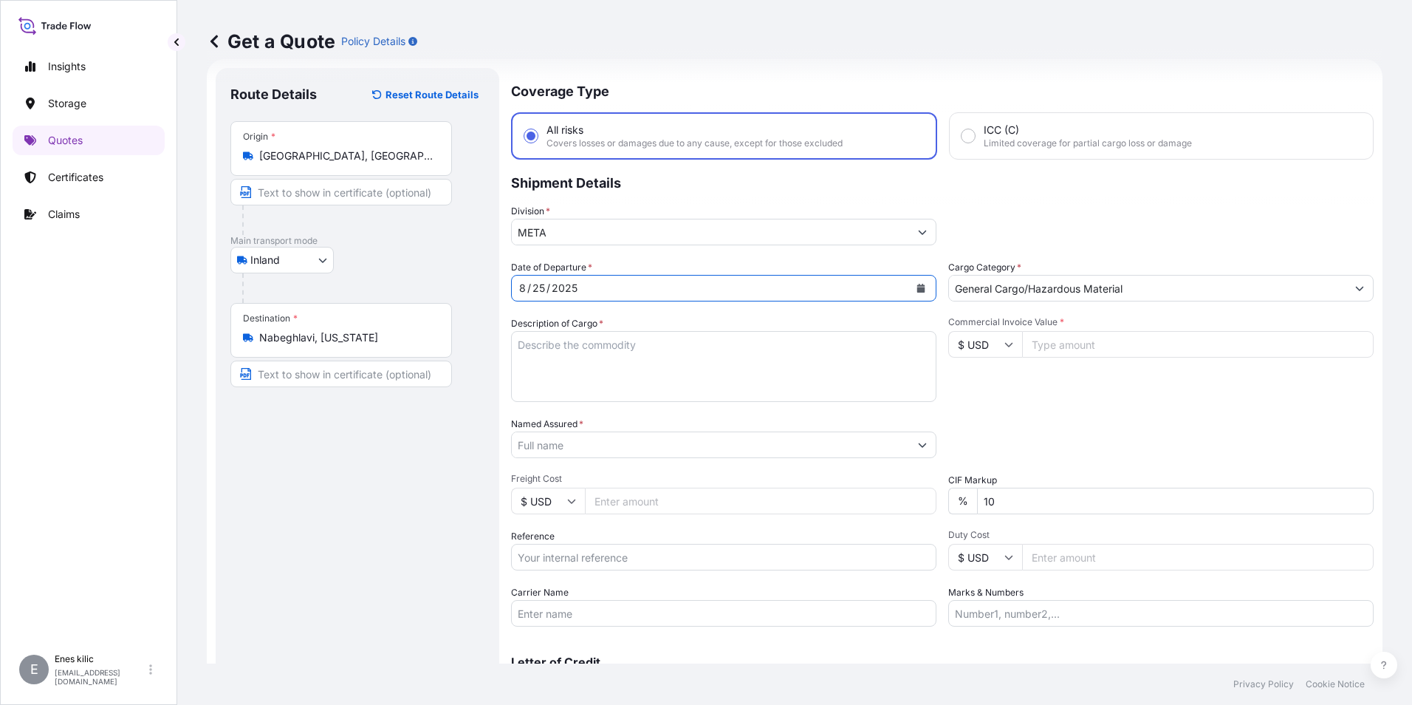
click at [578, 367] on textarea "Description of Cargo *" at bounding box center [723, 366] width 425 height 71
click at [595, 356] on textarea "Description of Cargo *" at bounding box center [723, 366] width 425 height 71
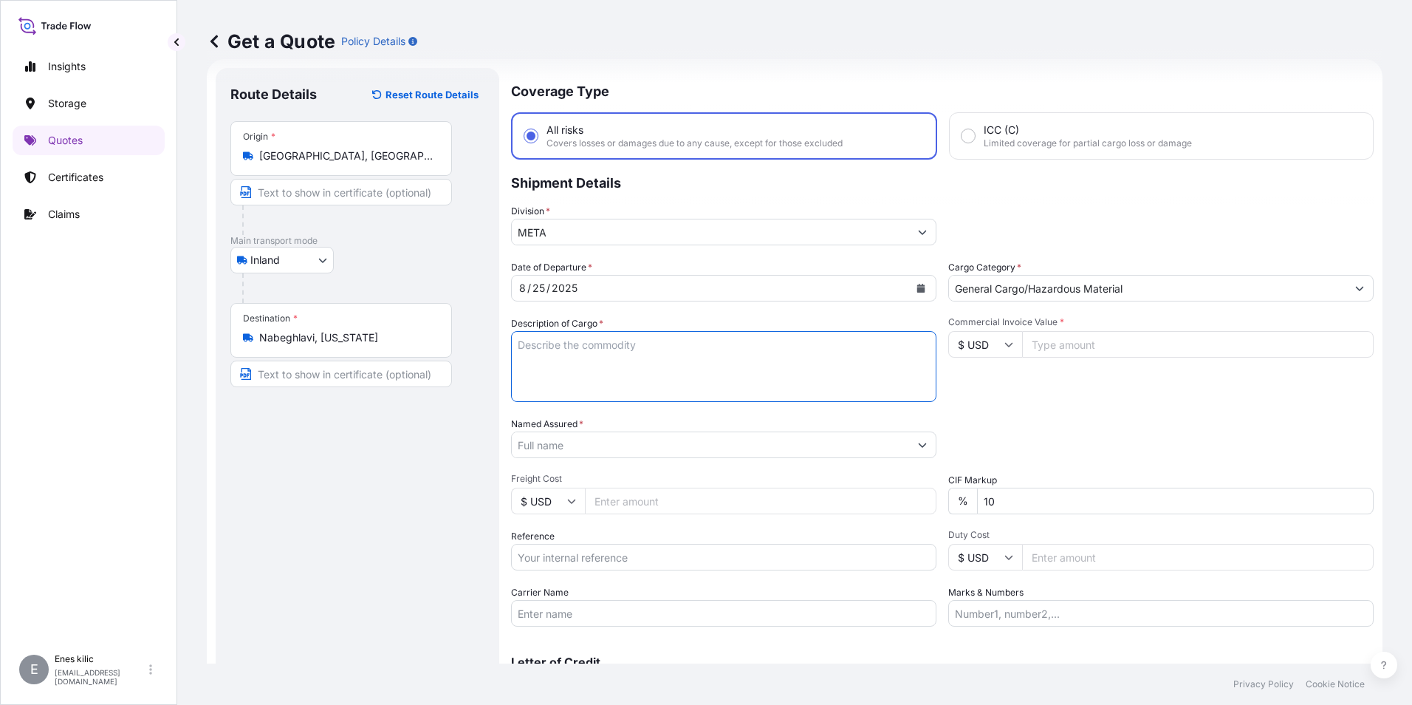
paste textarea "CAPS ALUMINIUM EMPTY BEVERAGE CANS"
click at [760, 332] on textarea "CAPS ALUMINIUM EMPTY BEVERAGE CANS" at bounding box center [723, 366] width 425 height 71
paste textarea "18 KAP - 2.396,93 KG"
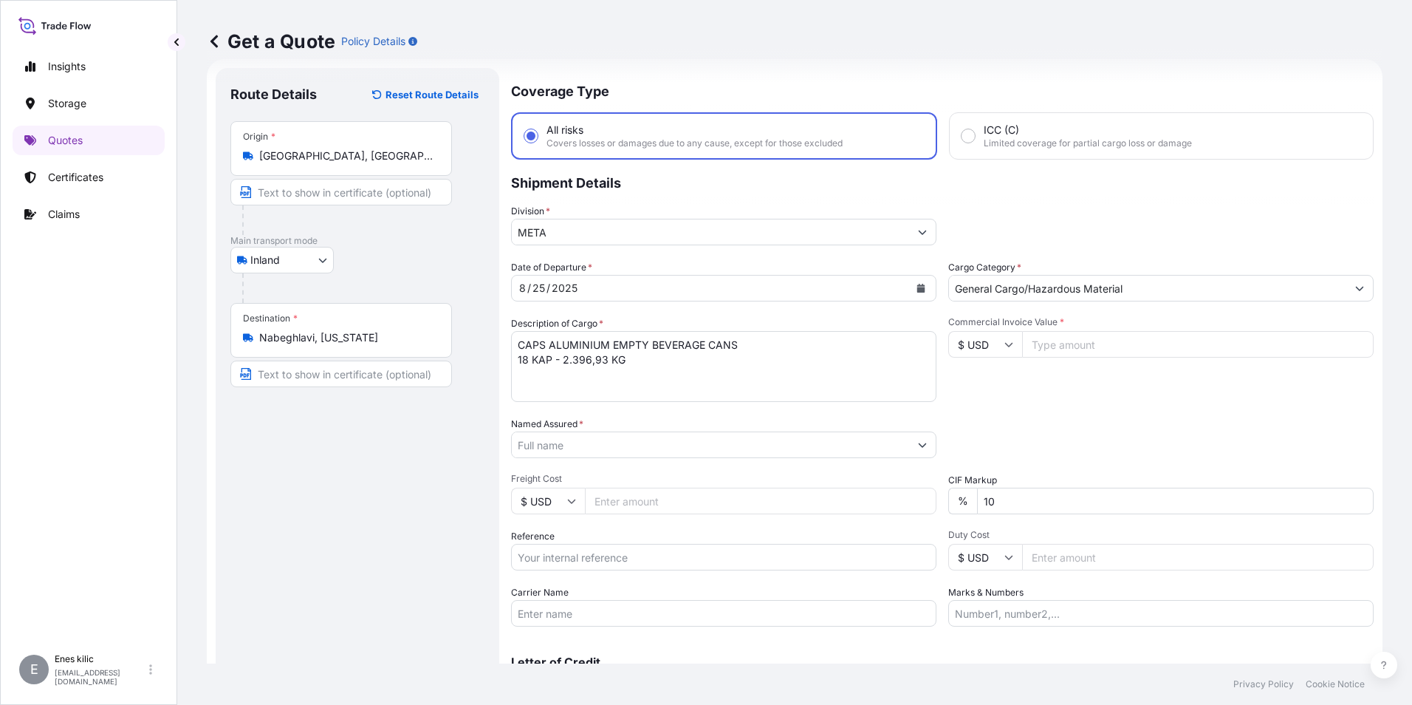
click at [657, 354] on textarea "CAPS ALUMINIUM EMPTY BEVERAGE CANS 18 KAP - 2.396,93 KG" at bounding box center [723, 366] width 425 height 71
paste textarea "35 HD 479 / 41 TM 117"
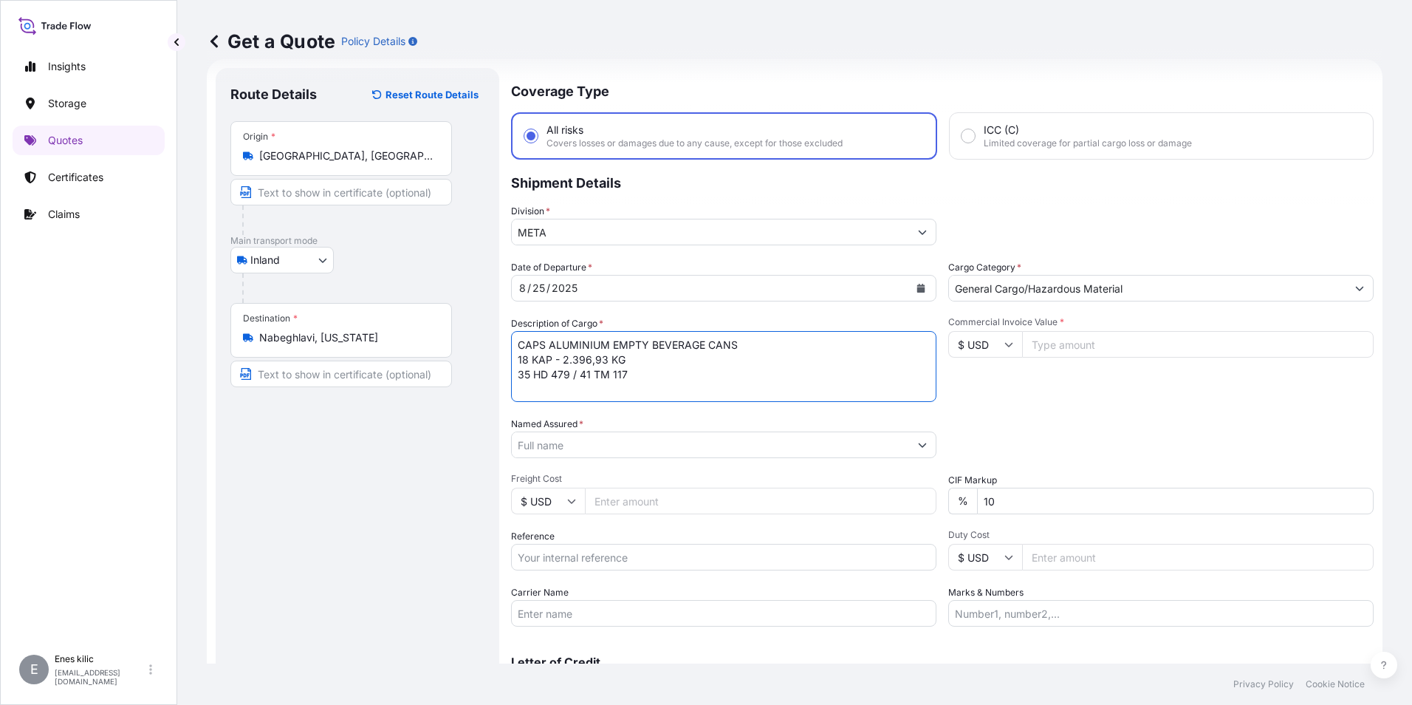
scroll to position [9, 0]
type textarea "CAPS ALUMINIUM EMPTY BEVERAGE CANS 18 KAP - 2.396,93 KG 35 HD 479 / 41 TM 117 I…"
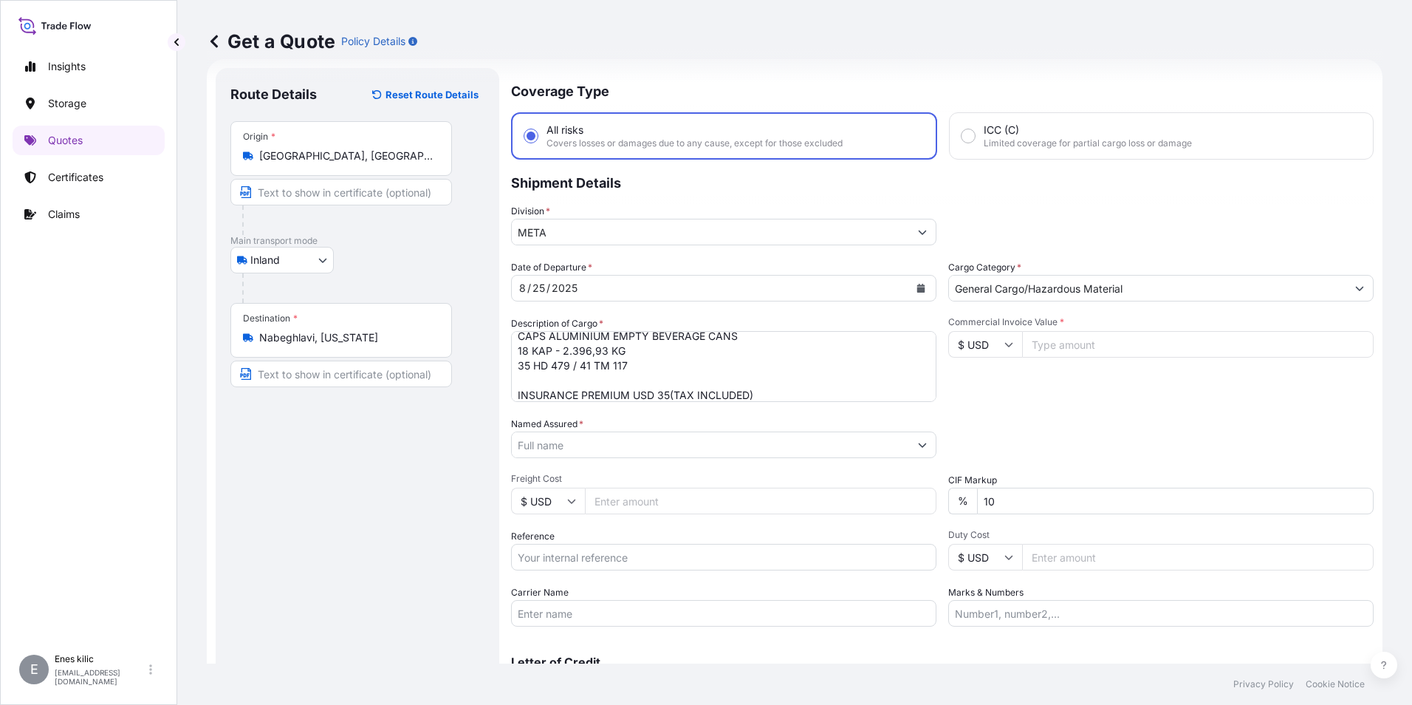
click at [1200, 346] on input "Commercial Invoice Value *" at bounding box center [1198, 344] width 352 height 27
click at [955, 346] on input "$ USD" at bounding box center [985, 344] width 74 height 27
click at [980, 378] on div "€ EUR" at bounding box center [980, 385] width 62 height 28
type input "€ EUR"
click at [1165, 336] on input "Commercial Invoice Value *" at bounding box center [1198, 344] width 352 height 27
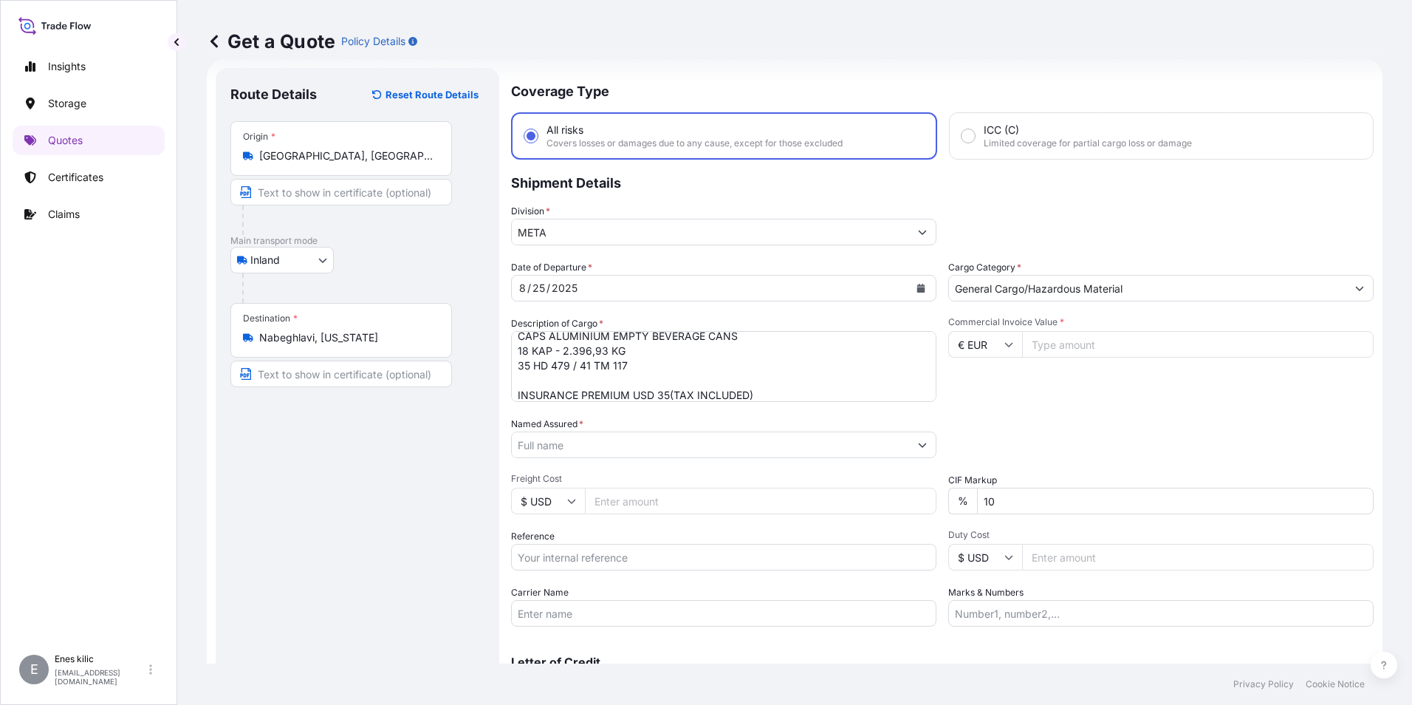
paste input "1214862"
type input "12148.62"
click at [1086, 436] on div "Packing Category Type to search a container mode Please select a primary mode o…" at bounding box center [1160, 437] width 425 height 41
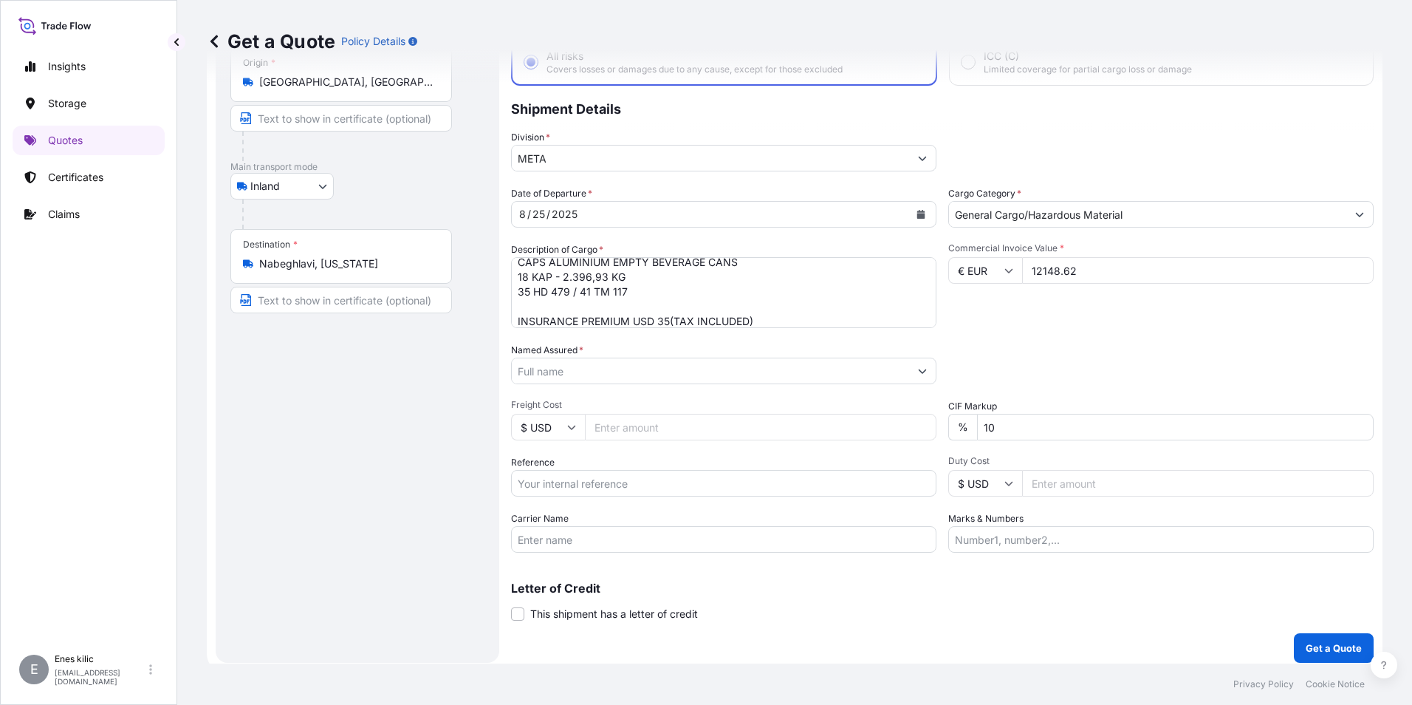
click at [600, 378] on input "Named Assured *" at bounding box center [710, 370] width 397 height 27
click at [559, 366] on input "Named Assured *" at bounding box center [710, 370] width 397 height 27
paste input "Ball Beverage Turkey Paketleme A.S."
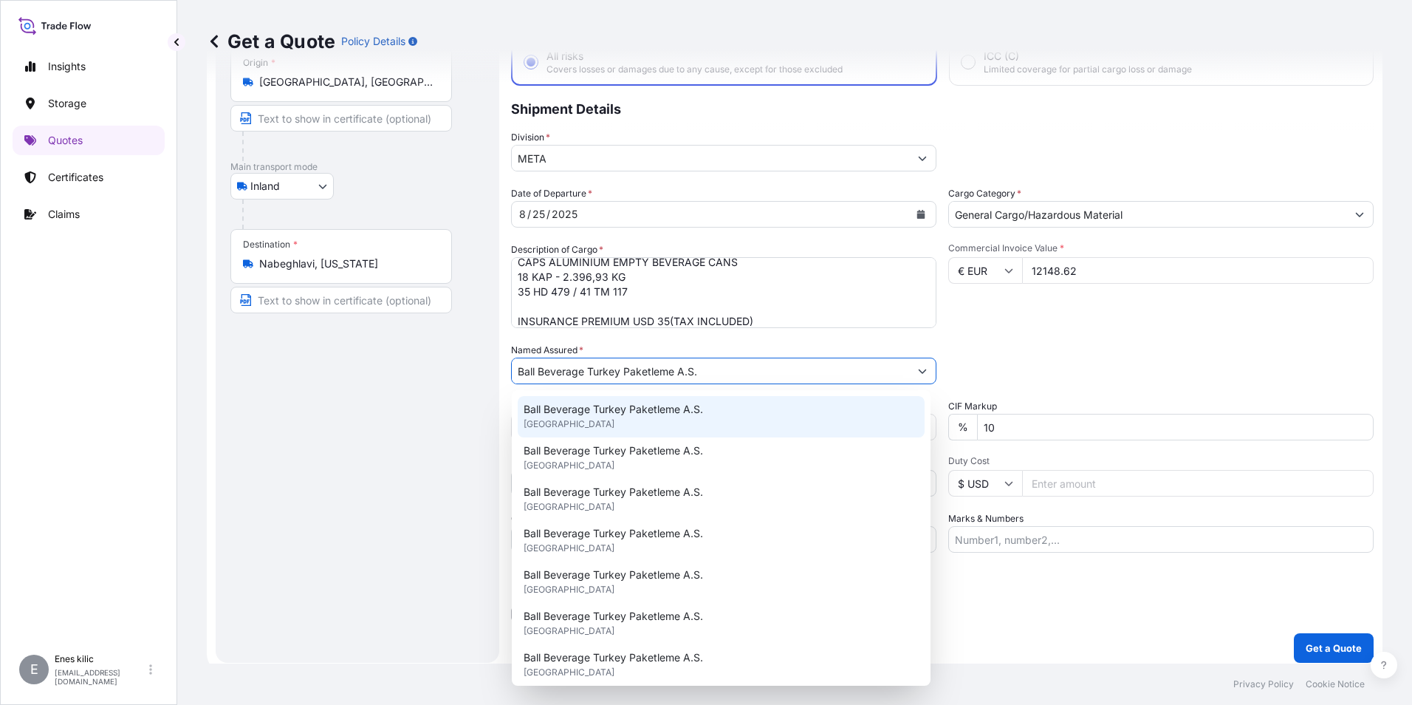
click at [639, 412] on span "Ball Beverage Turkey Paketleme A.S." at bounding box center [613, 409] width 179 height 15
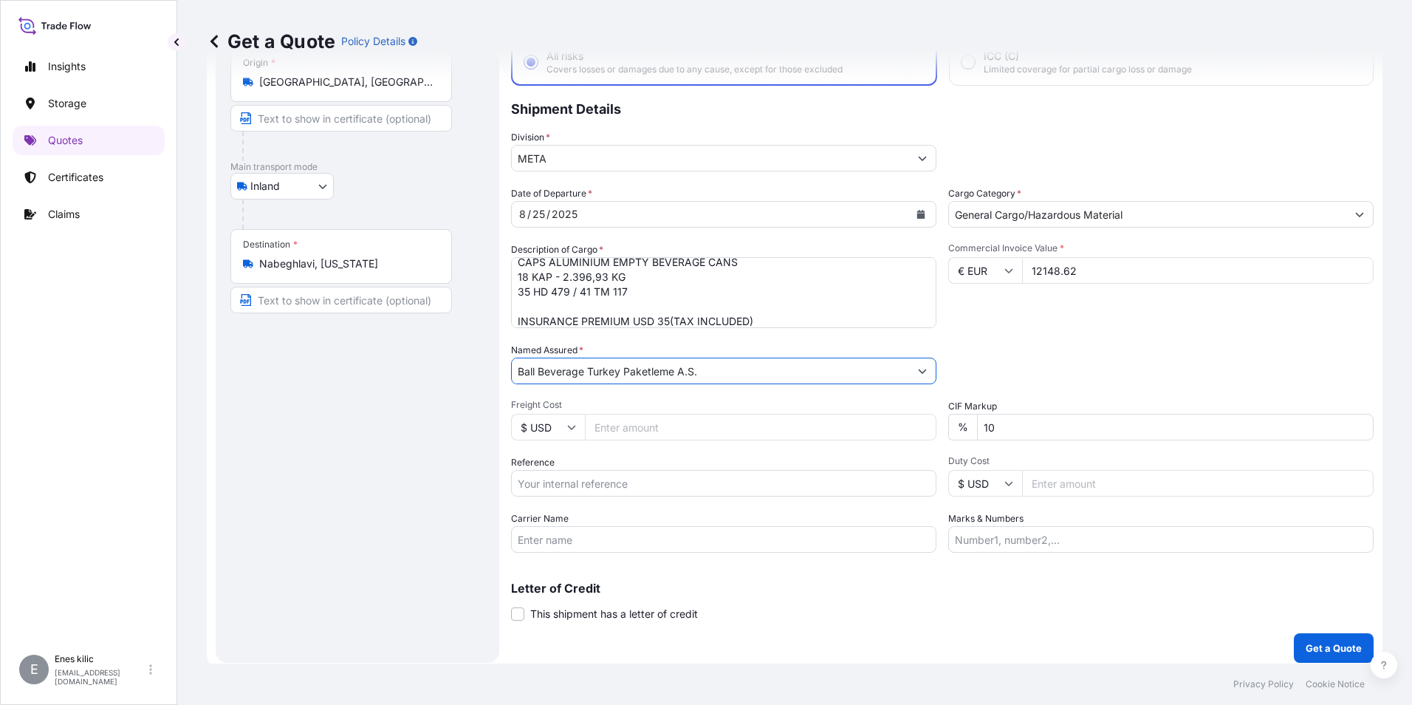
type input "Ball Beverage Turkey Paketleme A.S."
click at [1083, 382] on div "Packing Category Type to search a container mode Please select a primary mode o…" at bounding box center [1160, 363] width 425 height 41
click at [1046, 437] on input "10" at bounding box center [1175, 427] width 397 height 27
type input "0"
click at [1086, 454] on div "Date of Departure * [DATE] Cargo Category * General Cargo/Hazardous Material De…" at bounding box center [942, 369] width 863 height 366
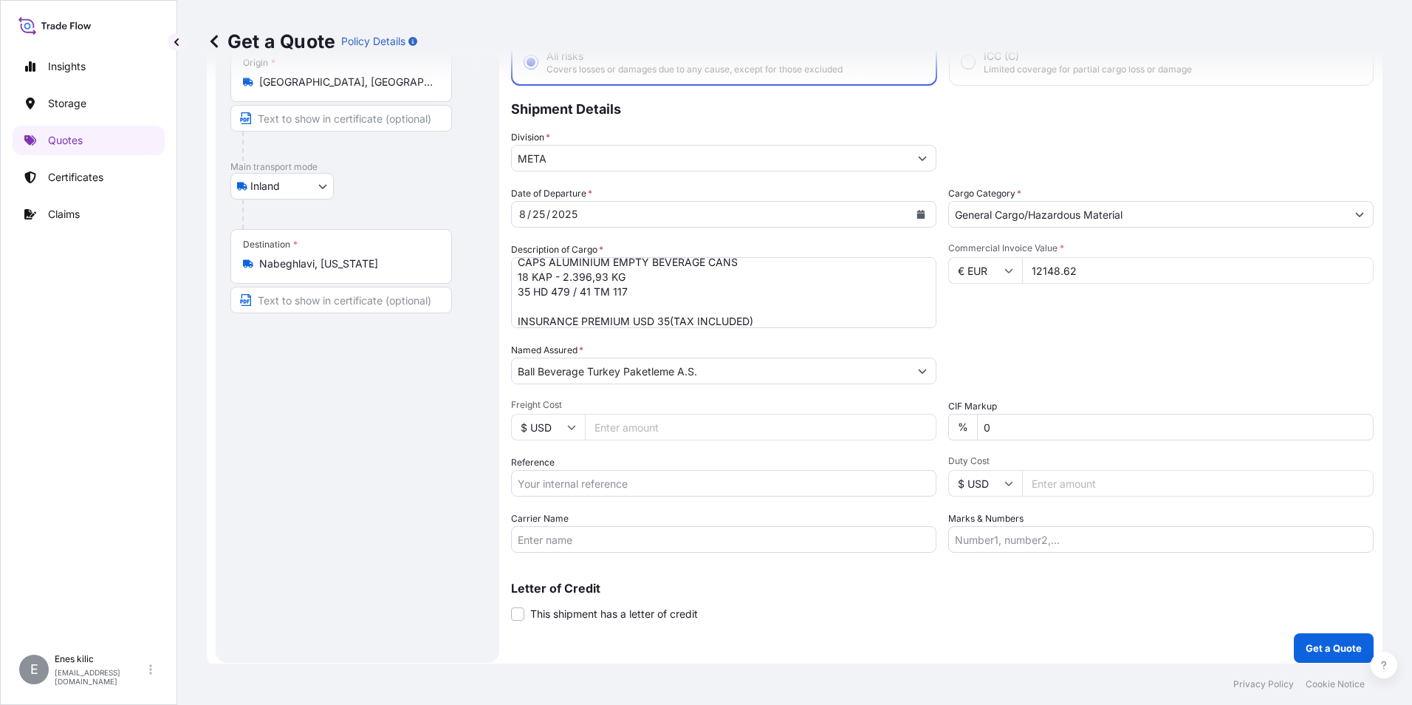
click at [682, 488] on input "Reference" at bounding box center [723, 483] width 425 height 27
click at [569, 486] on input "Reference" at bounding box center [723, 483] width 425 height 27
paste input "2201774211"
type input "2201774211"
click at [407, 521] on div "Route Details Reset Route Details Place of loading Road / Inland Road / Inland …" at bounding box center [357, 328] width 254 height 639
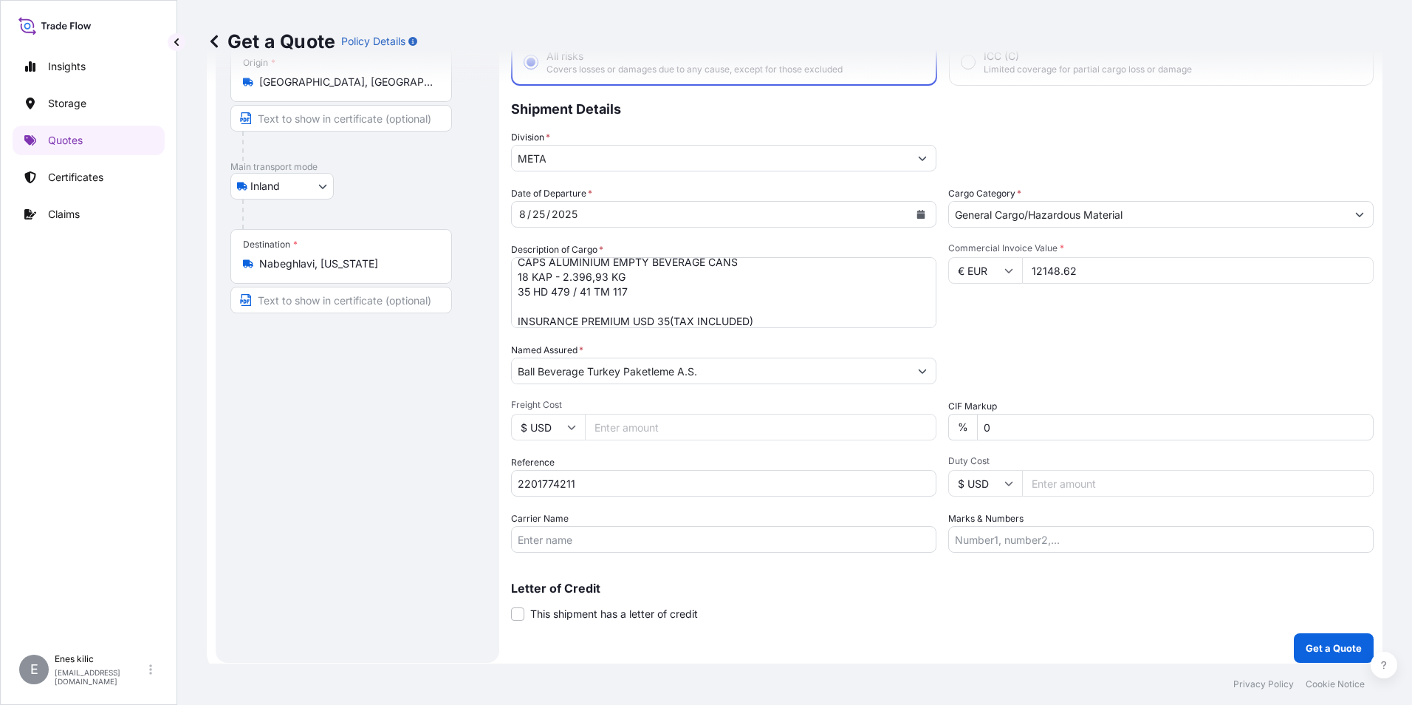
drag, startPoint x: 1044, startPoint y: 541, endPoint x: 998, endPoint y: 550, distance: 47.4
click at [1044, 541] on input "Marks & Numbers" at bounding box center [1160, 539] width 425 height 27
click at [1039, 555] on div "Coverage Type All risks Covers losses or damages due to any cause, except for t…" at bounding box center [942, 328] width 863 height 668
click at [1017, 542] on input "Marks & Numbers" at bounding box center [1160, 539] width 425 height 27
paste input "35 HD 479 / 41 TM 117"
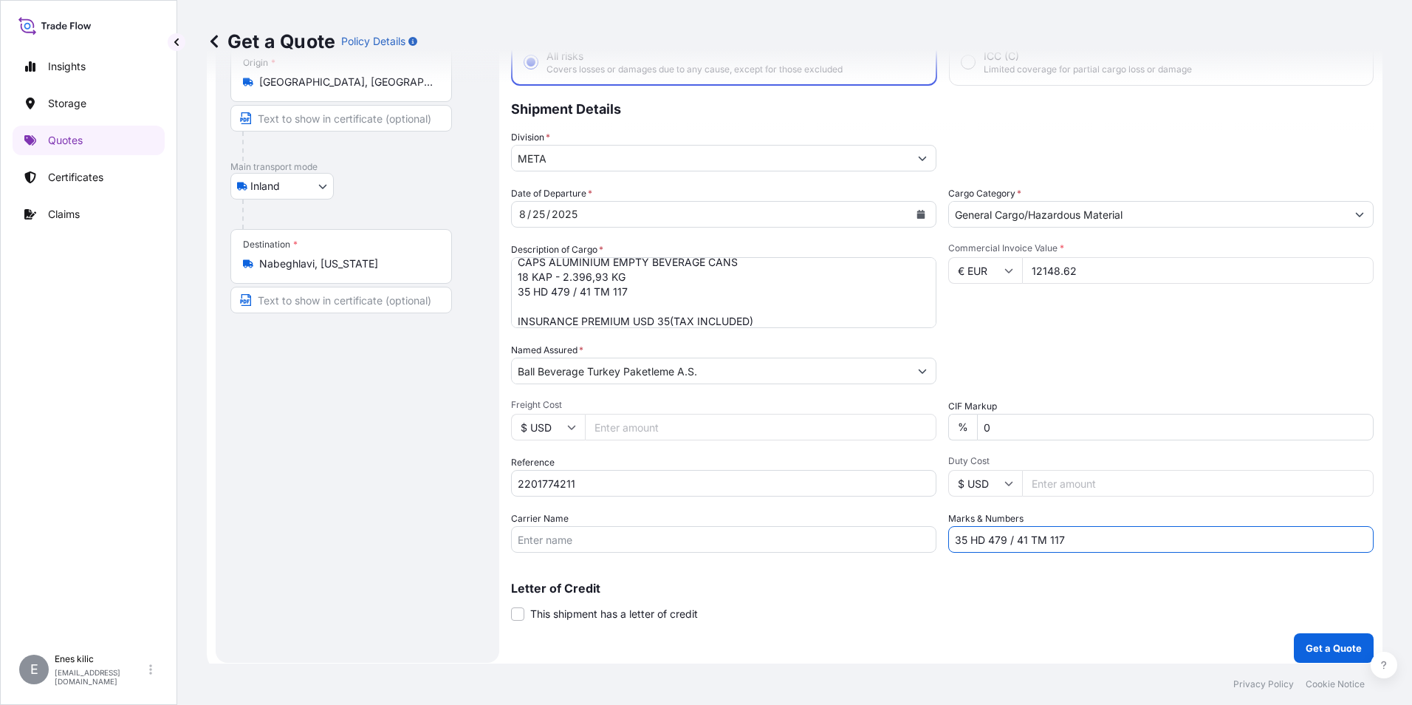
type input "35 HD 479 / 41 TM 117"
click at [962, 596] on div "Letter of Credit This shipment has a letter of credit Letter of credit * Letter…" at bounding box center [942, 601] width 863 height 39
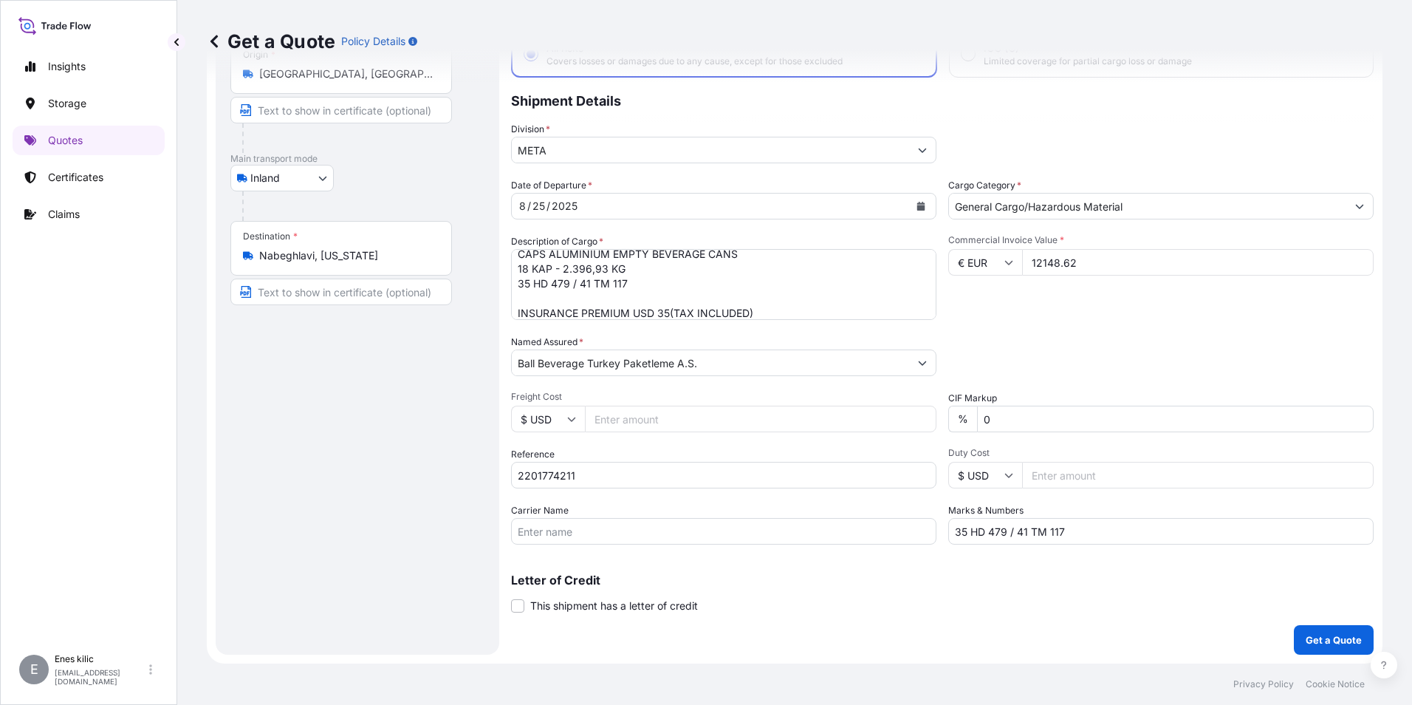
click at [1062, 540] on input "35 HD 479 / 41 TM 117" at bounding box center [1160, 531] width 425 height 27
click at [606, 536] on input "Carrier Name" at bounding box center [723, 531] width 425 height 27
paste input "35 HD 479 / 41 TM 117"
type input "35 HD 479 / 41 TM 117"
click at [739, 571] on div "Letter of Credit This shipment has a letter of credit Letter of credit * Letter…" at bounding box center [942, 584] width 863 height 57
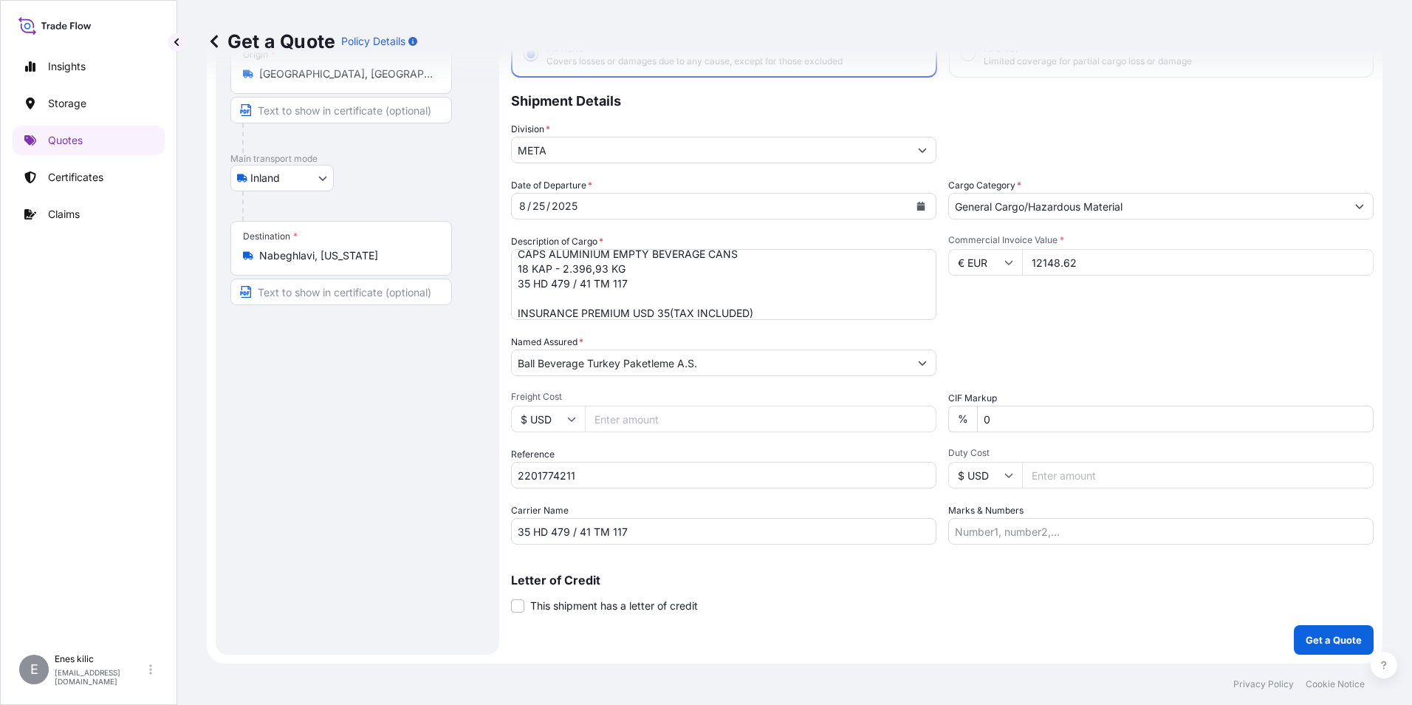
click at [728, 567] on div "Letter of Credit This shipment has a letter of credit Letter of credit * Letter…" at bounding box center [942, 584] width 863 height 57
click at [705, 549] on div "Coverage Type All risks Covers losses or damages due to any cause, except for t…" at bounding box center [942, 320] width 863 height 668
click at [1155, 614] on div "Coverage Type All risks Covers losses or damages due to any cause, except for t…" at bounding box center [942, 320] width 863 height 668
click at [1339, 648] on button "Get a Quote" at bounding box center [1334, 640] width 80 height 30
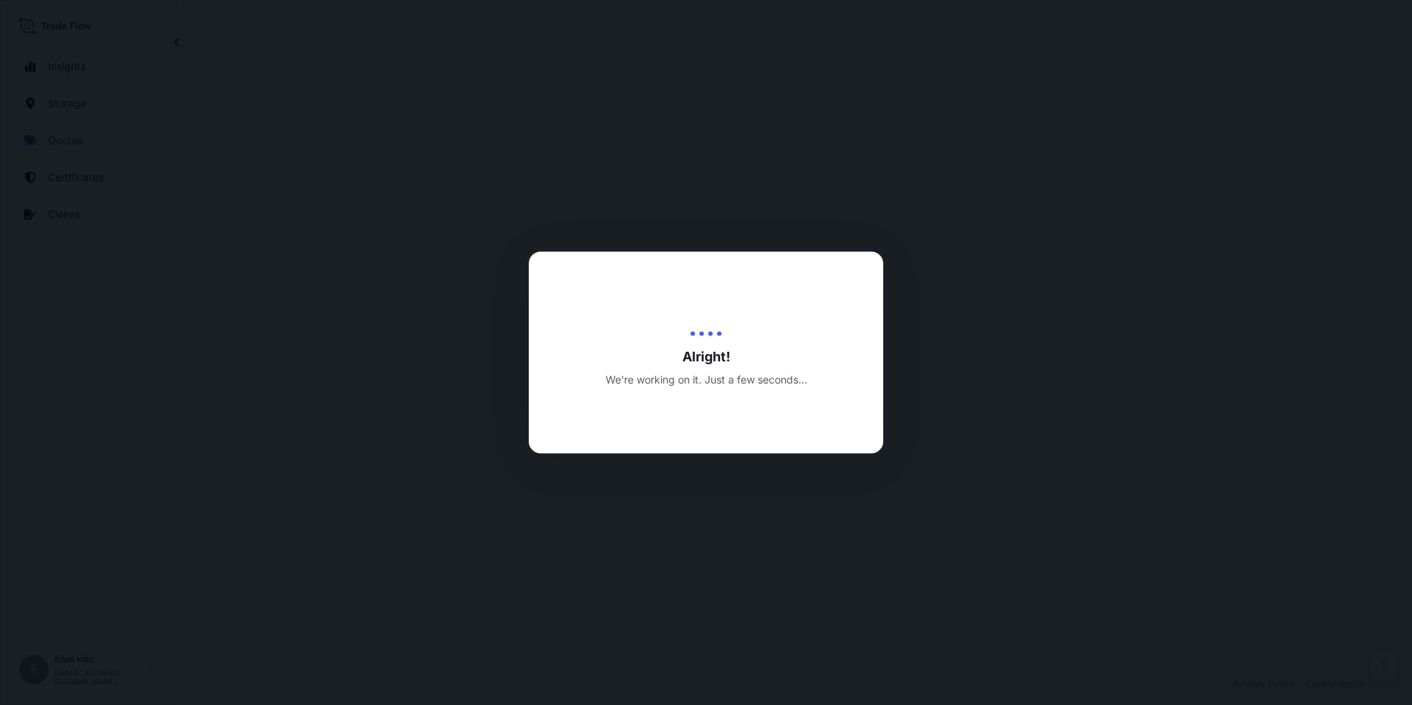
select select "Inland"
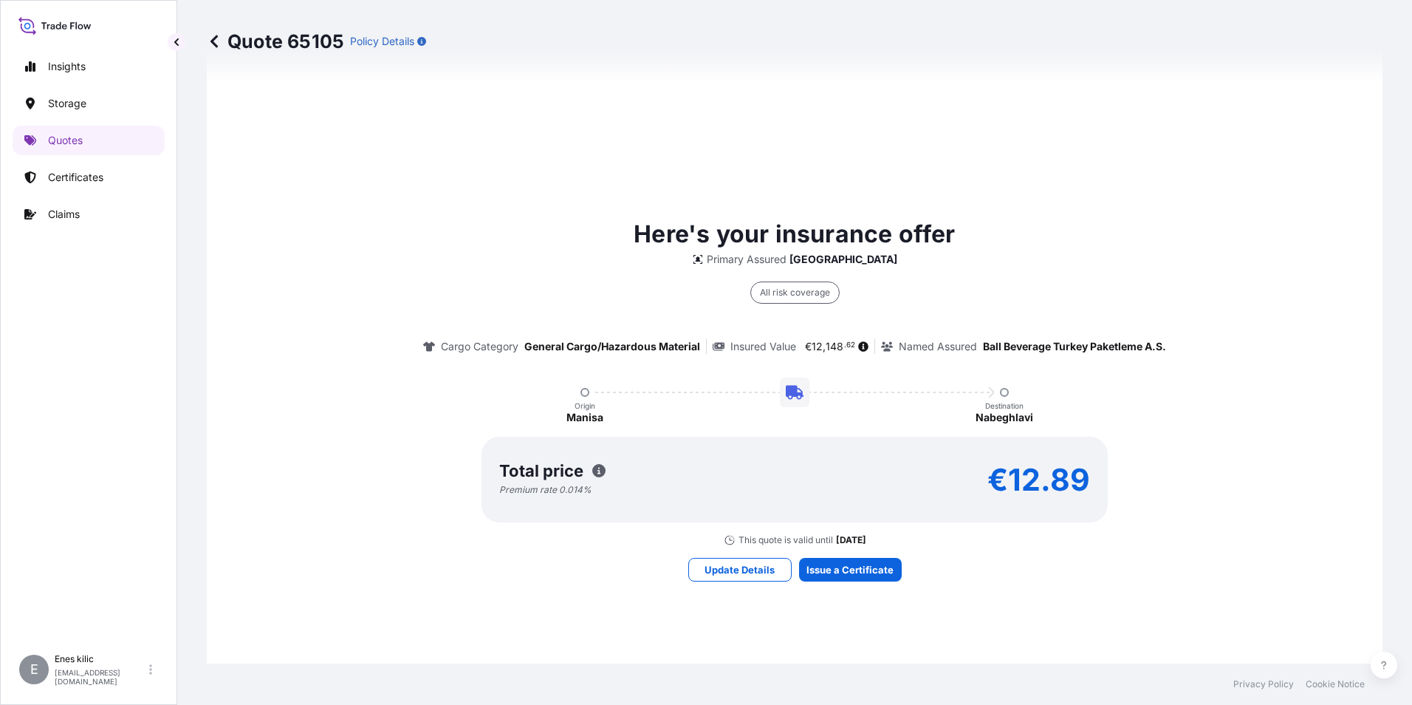
click at [866, 581] on div "Here's your insurance offer Primary Assured Turkey All risk coverage Cargo Cate…" at bounding box center [794, 398] width 1134 height 1051
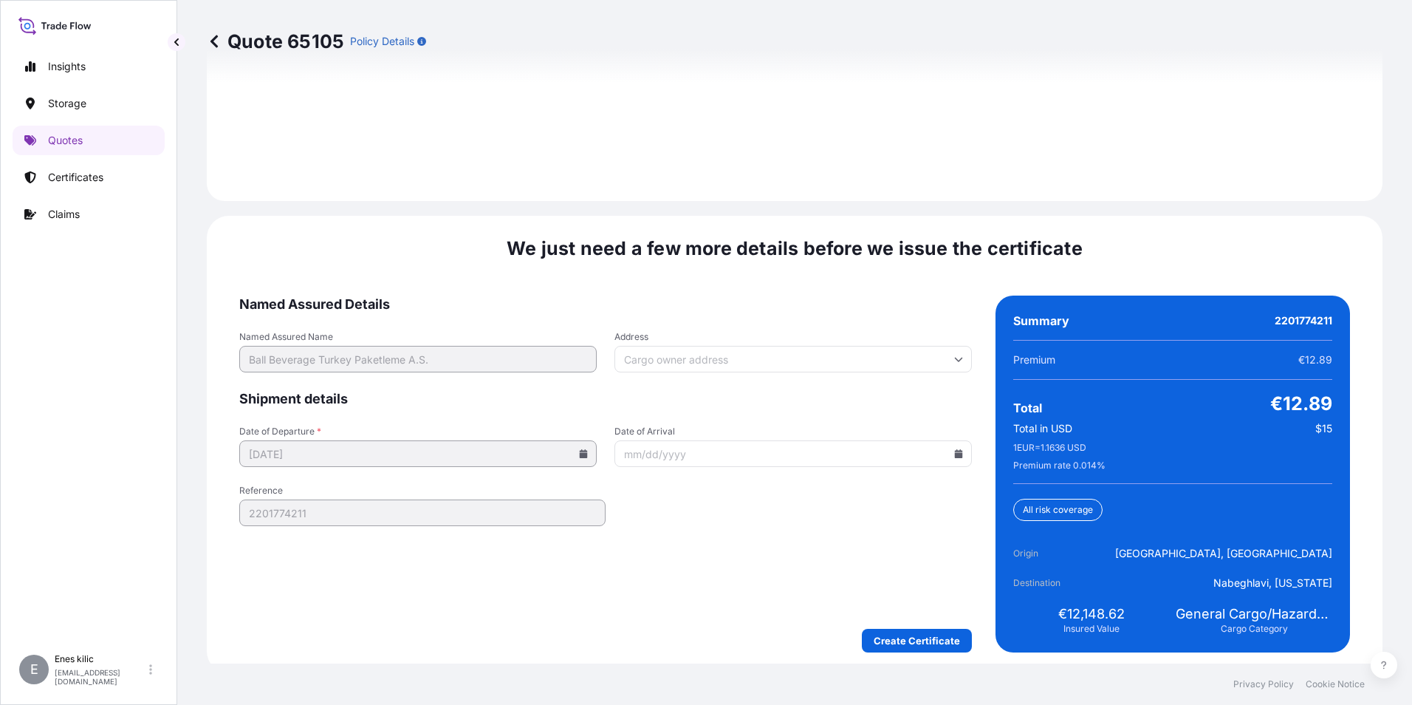
scroll to position [2157, 0]
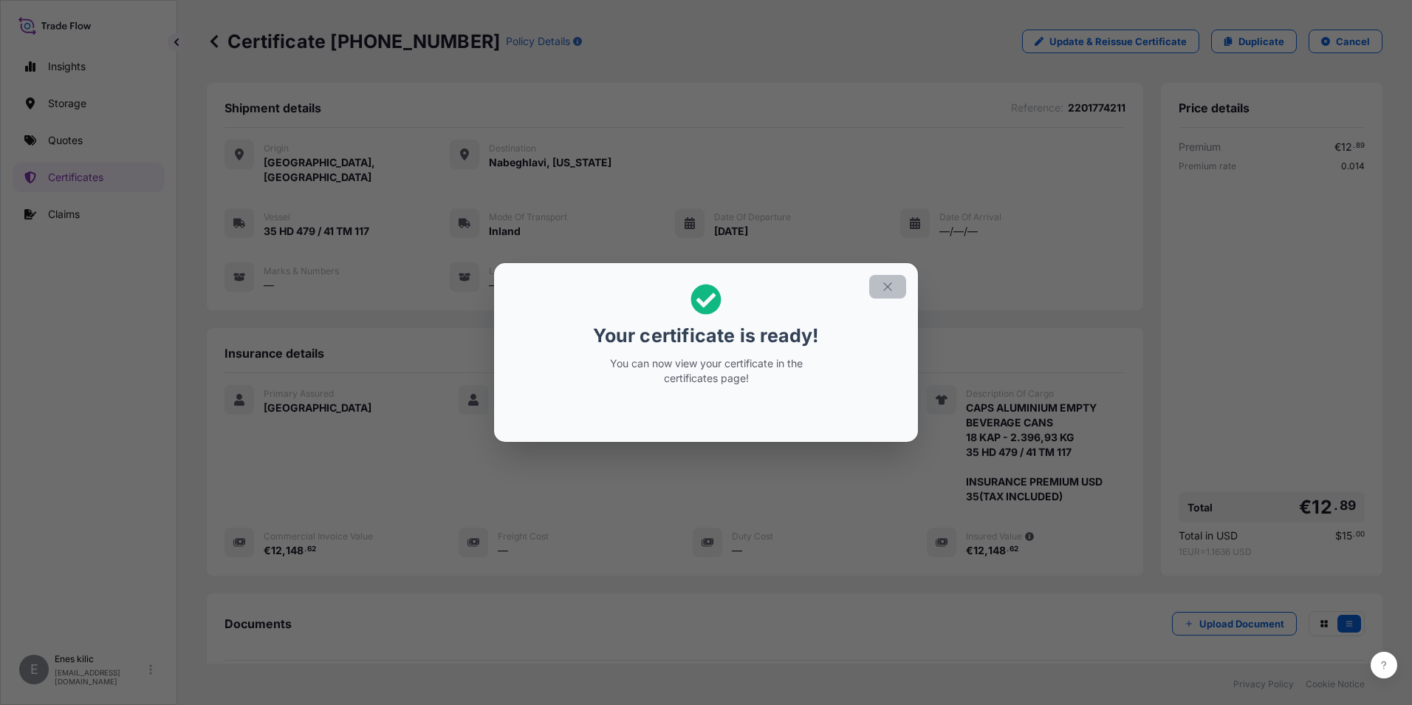
click at [887, 290] on icon "button" at bounding box center [887, 286] width 13 height 13
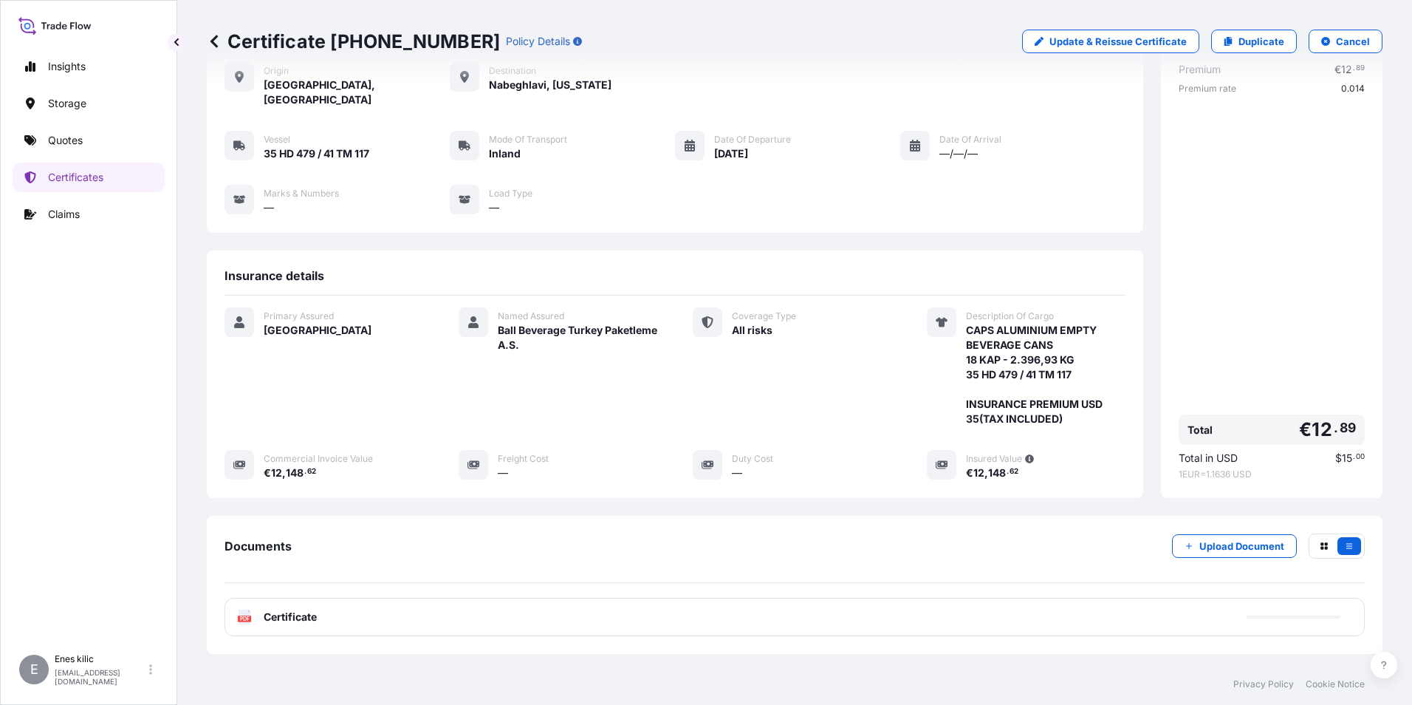
scroll to position [146, 0]
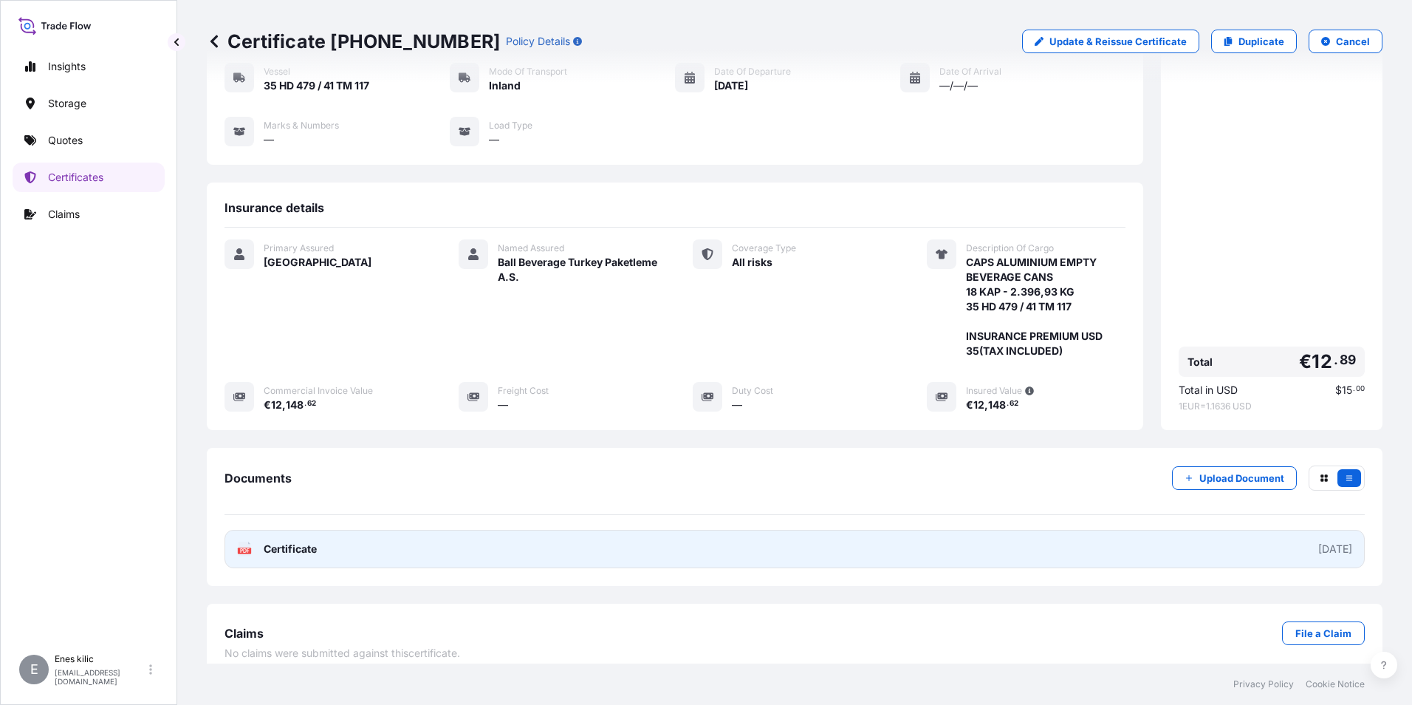
click at [284, 541] on span "Certificate" at bounding box center [290, 548] width 53 height 15
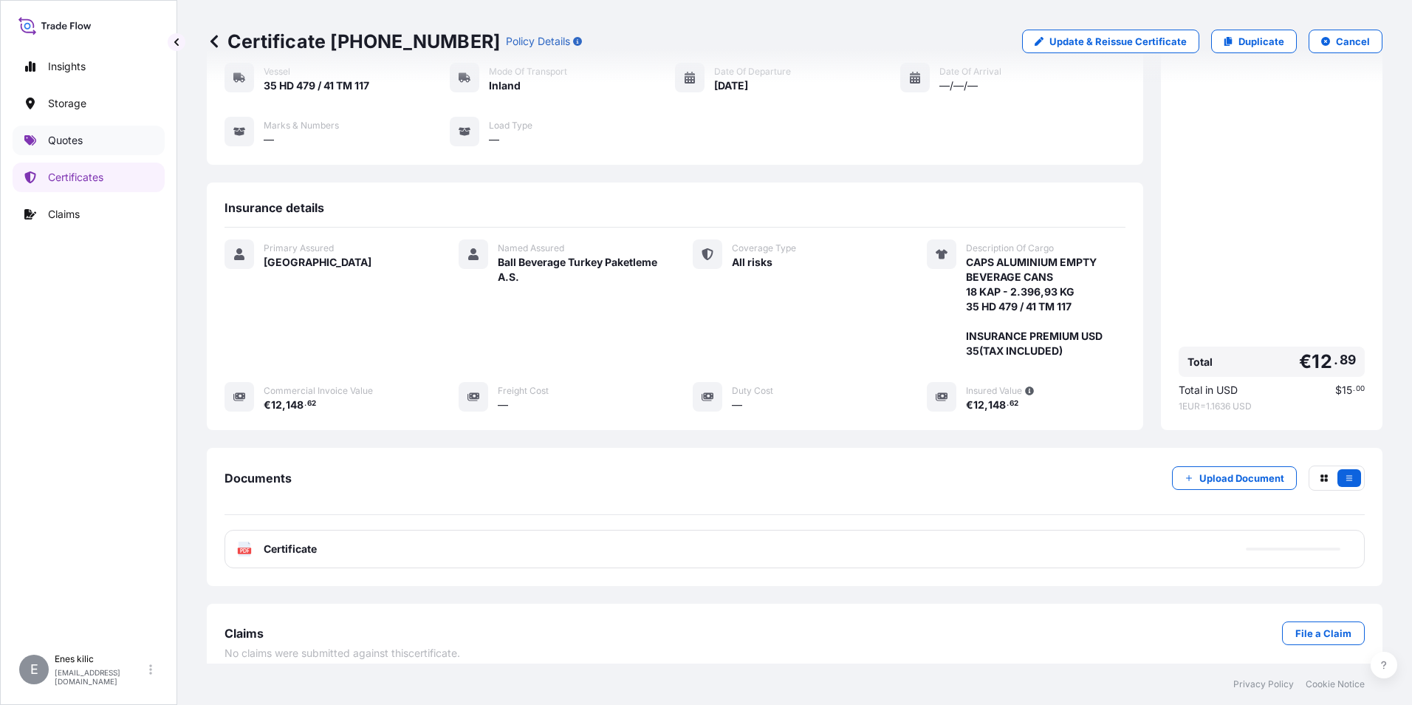
click at [59, 140] on p "Quotes" at bounding box center [65, 140] width 35 height 15
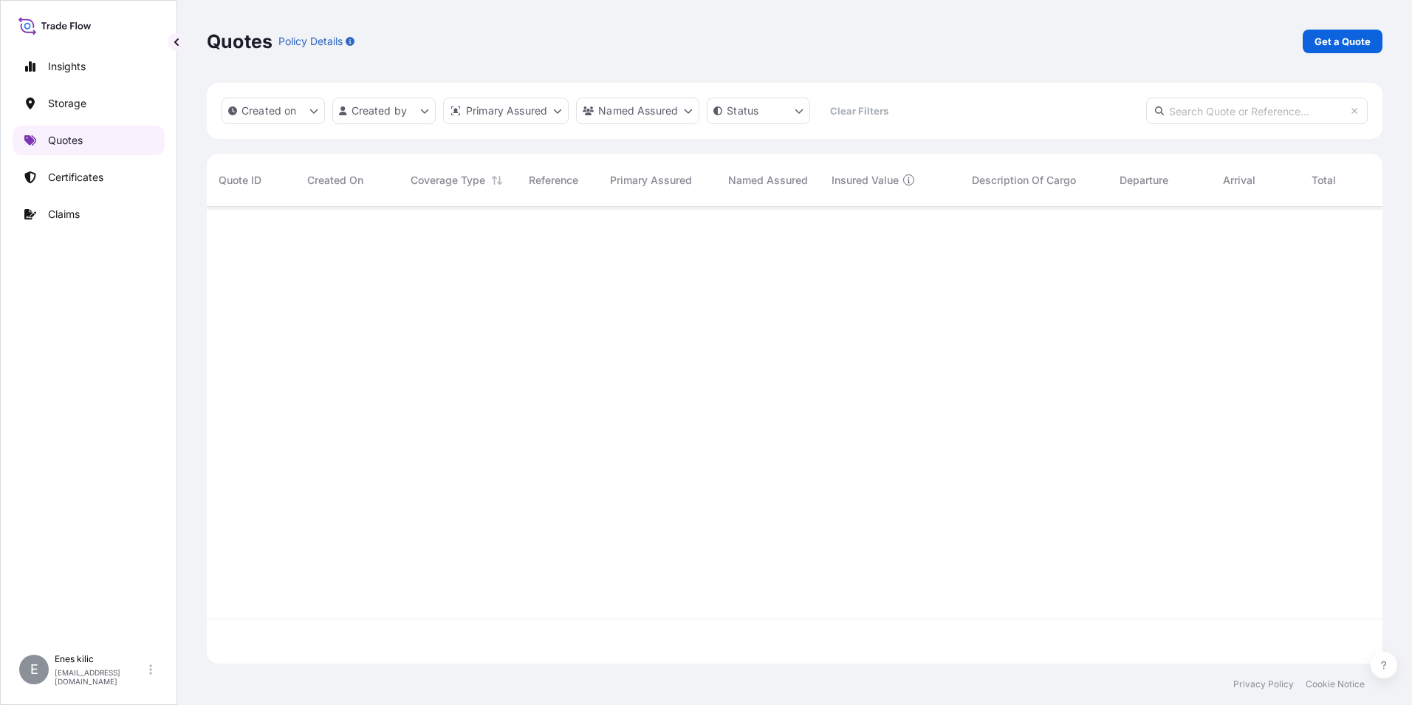
scroll to position [454, 1165]
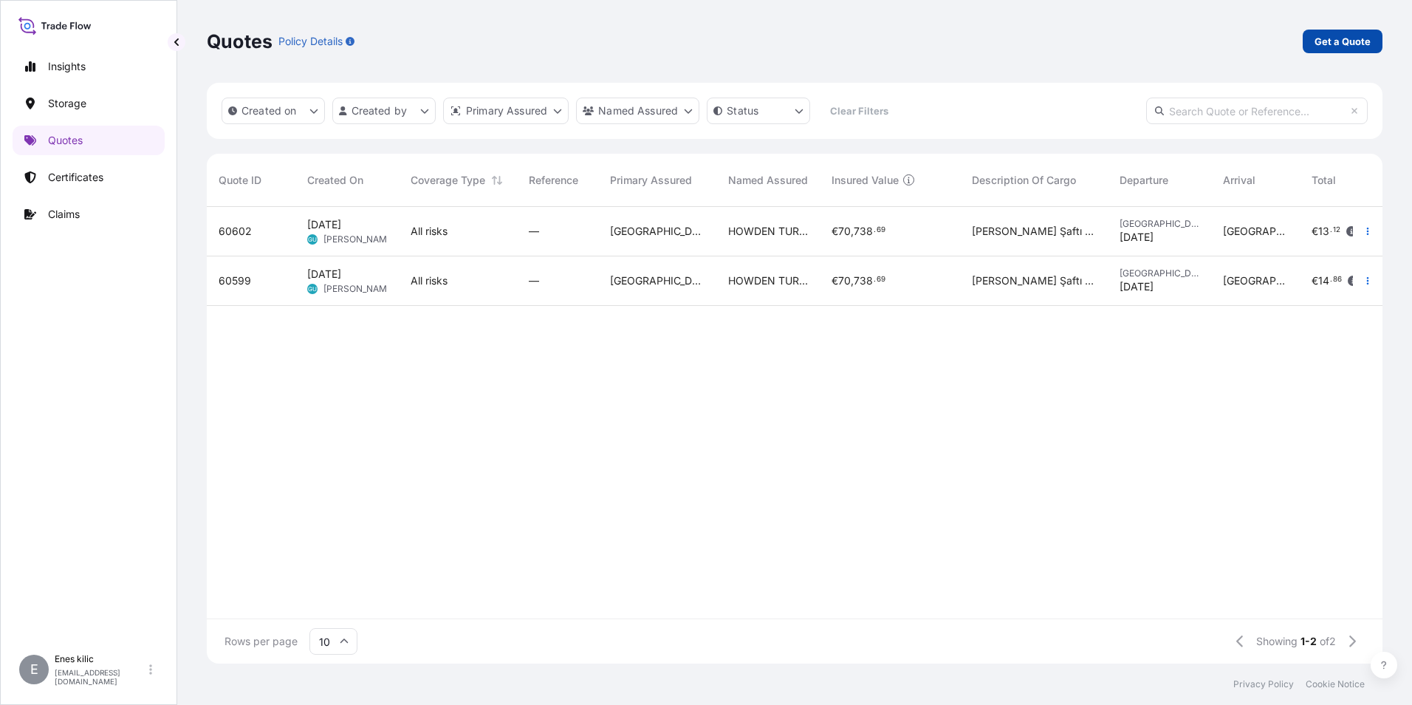
click at [1312, 43] on link "Get a Quote" at bounding box center [1343, 42] width 80 height 24
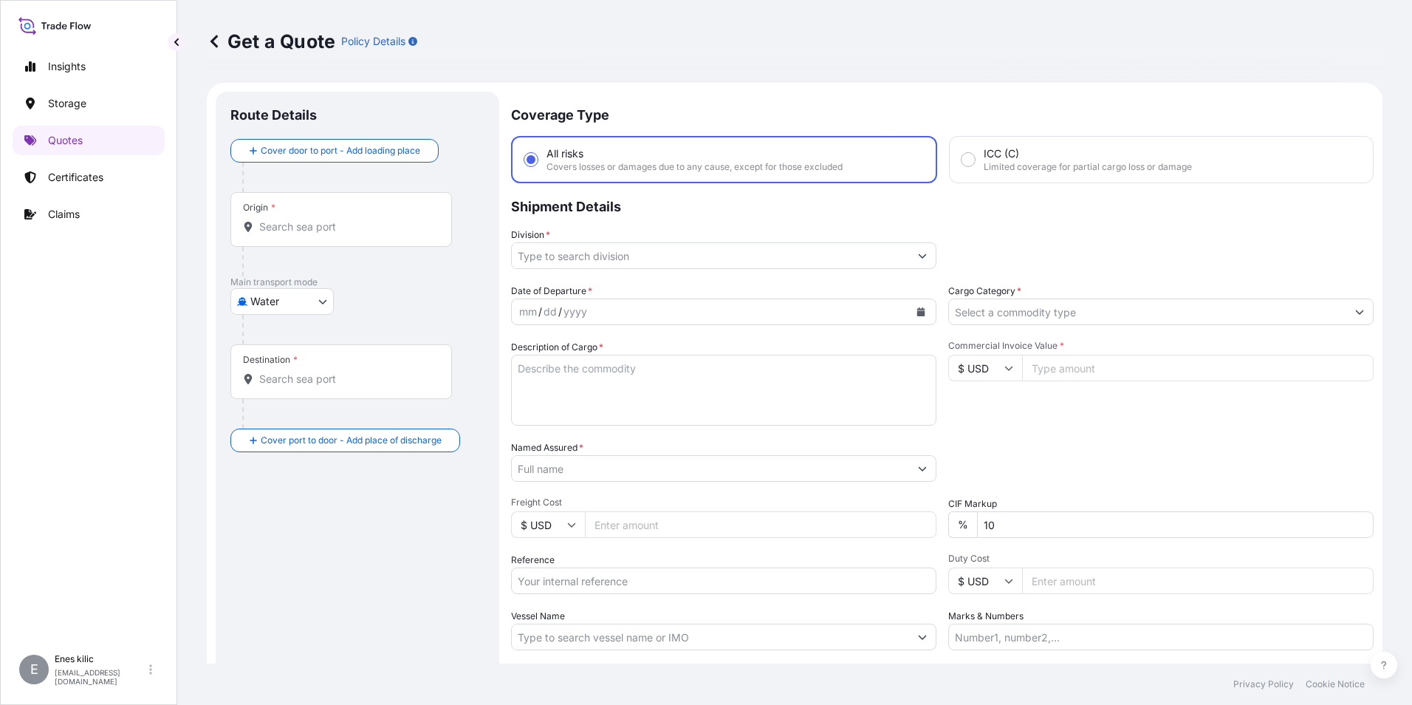
scroll to position [24, 0]
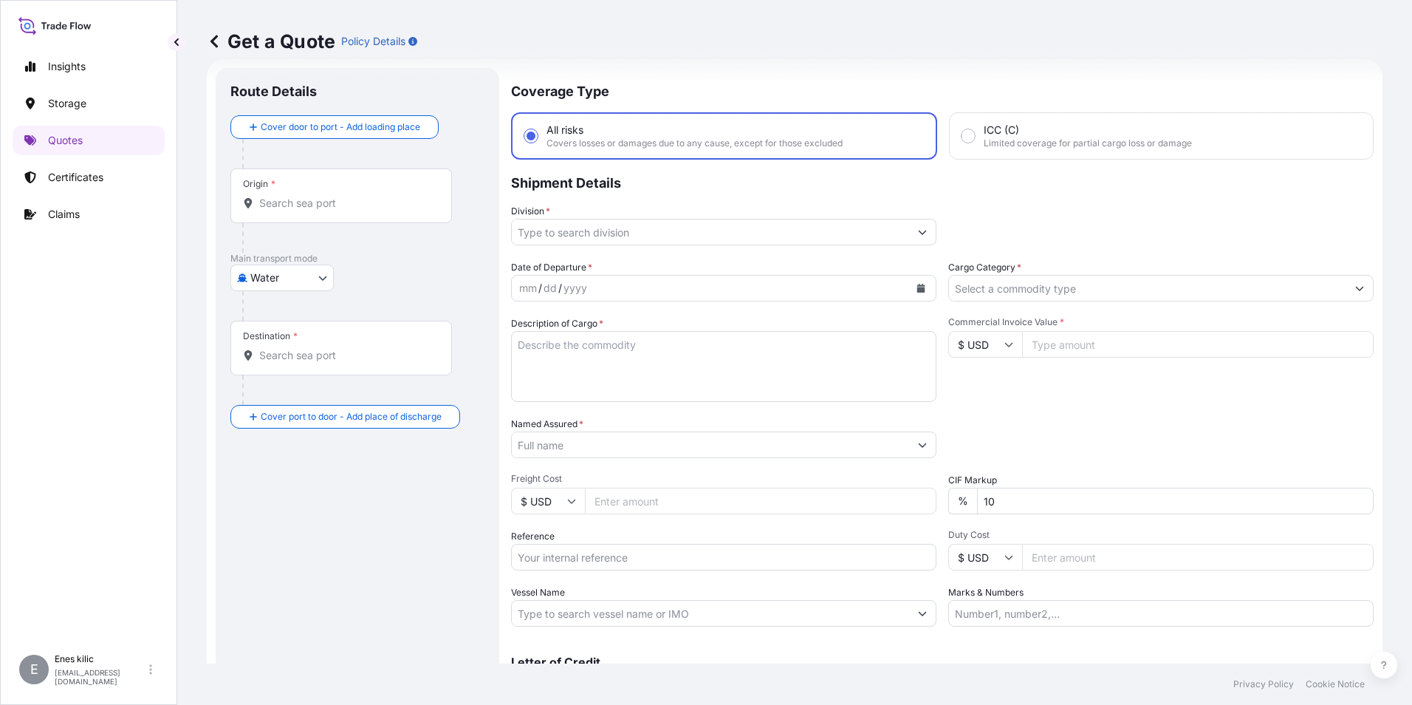
click at [347, 211] on div "Origin *" at bounding box center [341, 195] width 222 height 55
click at [347, 211] on input "Origin *" at bounding box center [346, 203] width 174 height 15
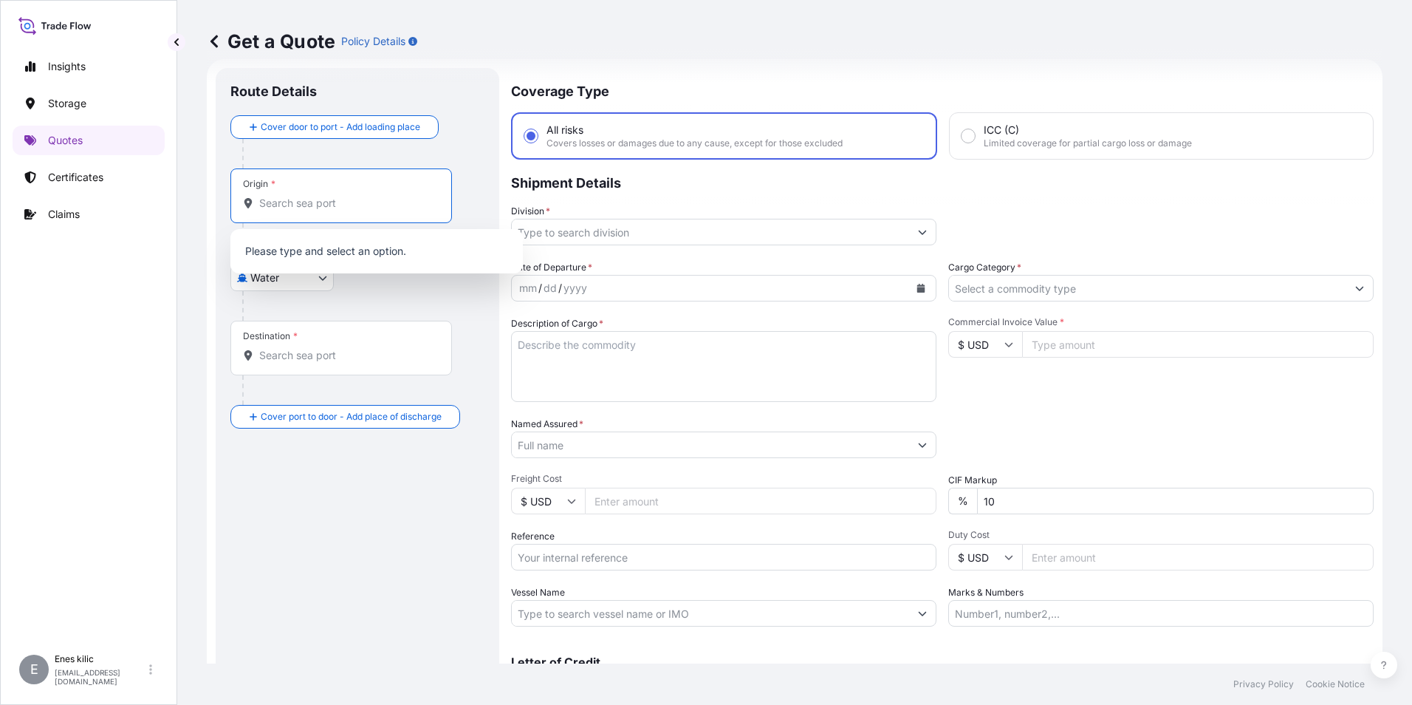
click at [270, 285] on body "0 options available. Insights Storage Quotes Certificates Claims E [PERSON_NAME…" at bounding box center [706, 352] width 1412 height 705
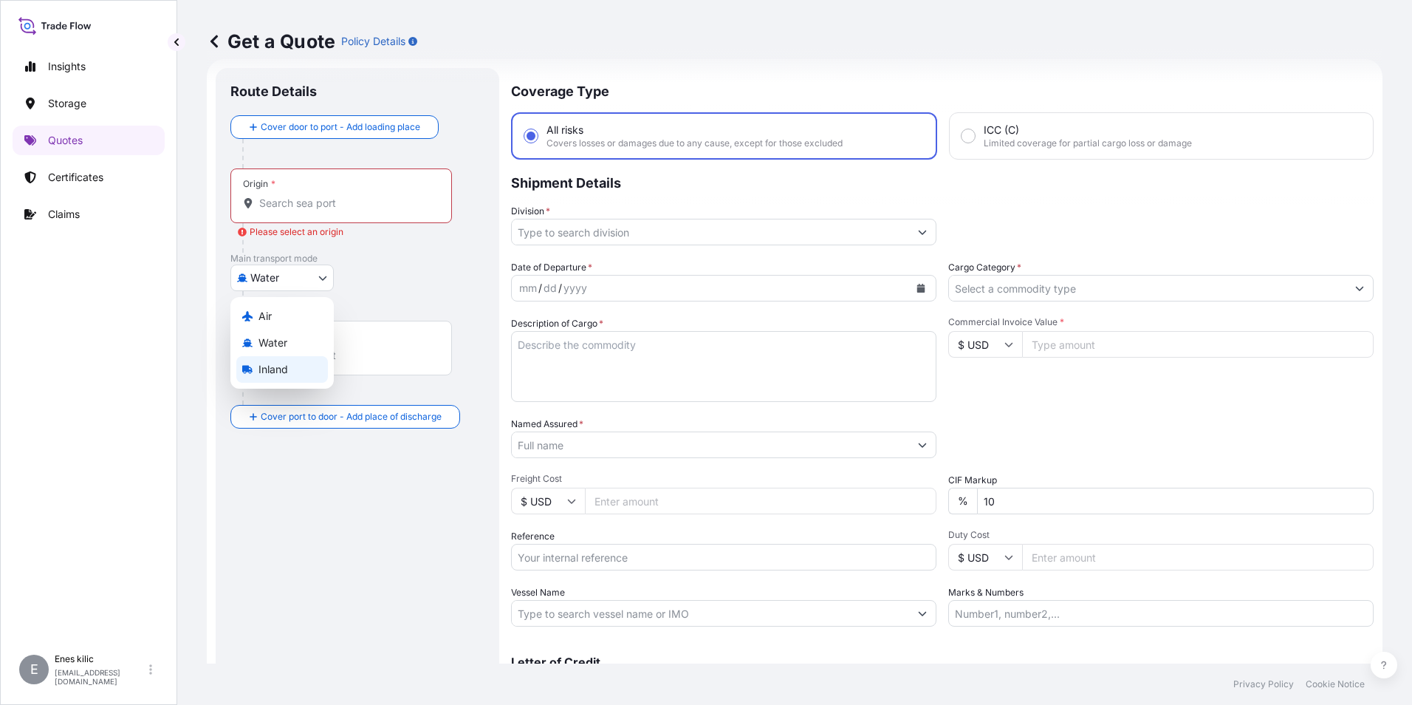
click at [284, 364] on span "Inland" at bounding box center [274, 369] width 30 height 15
select select "Inland"
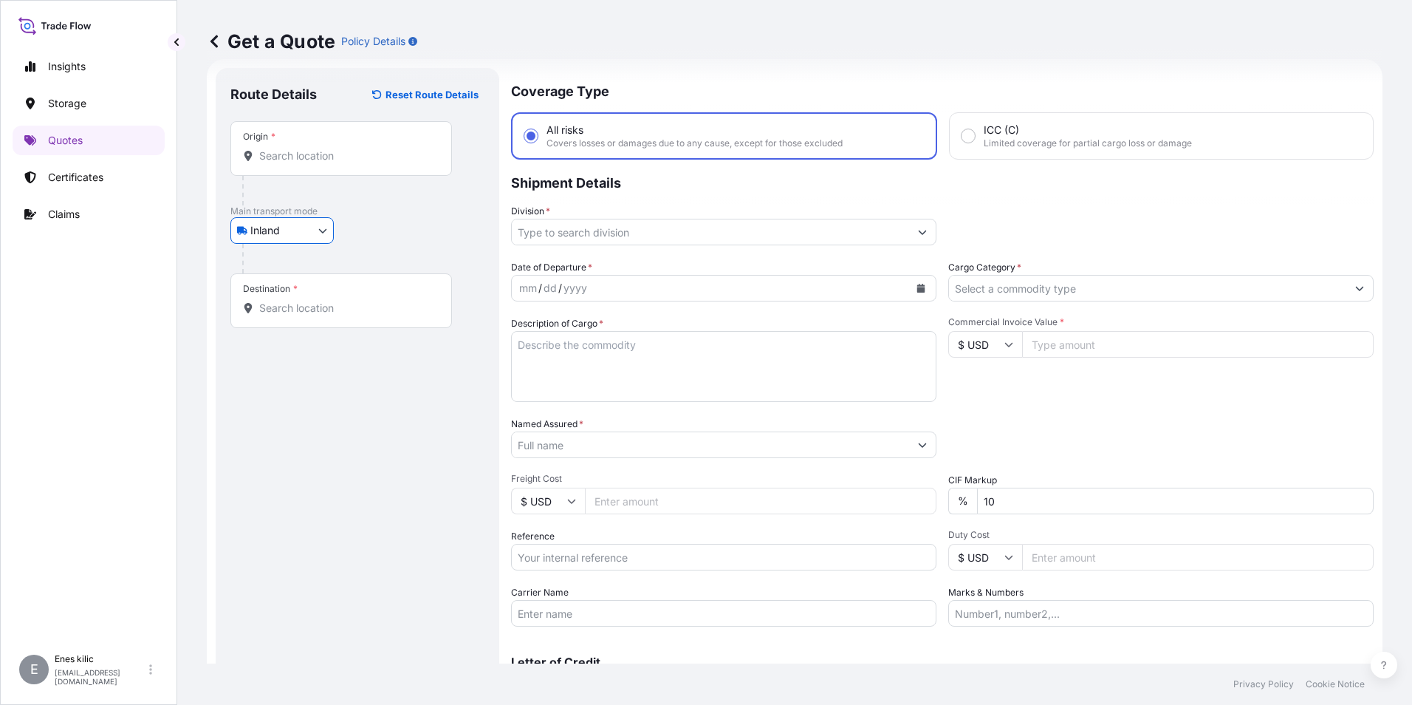
click at [303, 175] on div "Origin *" at bounding box center [357, 163] width 254 height 84
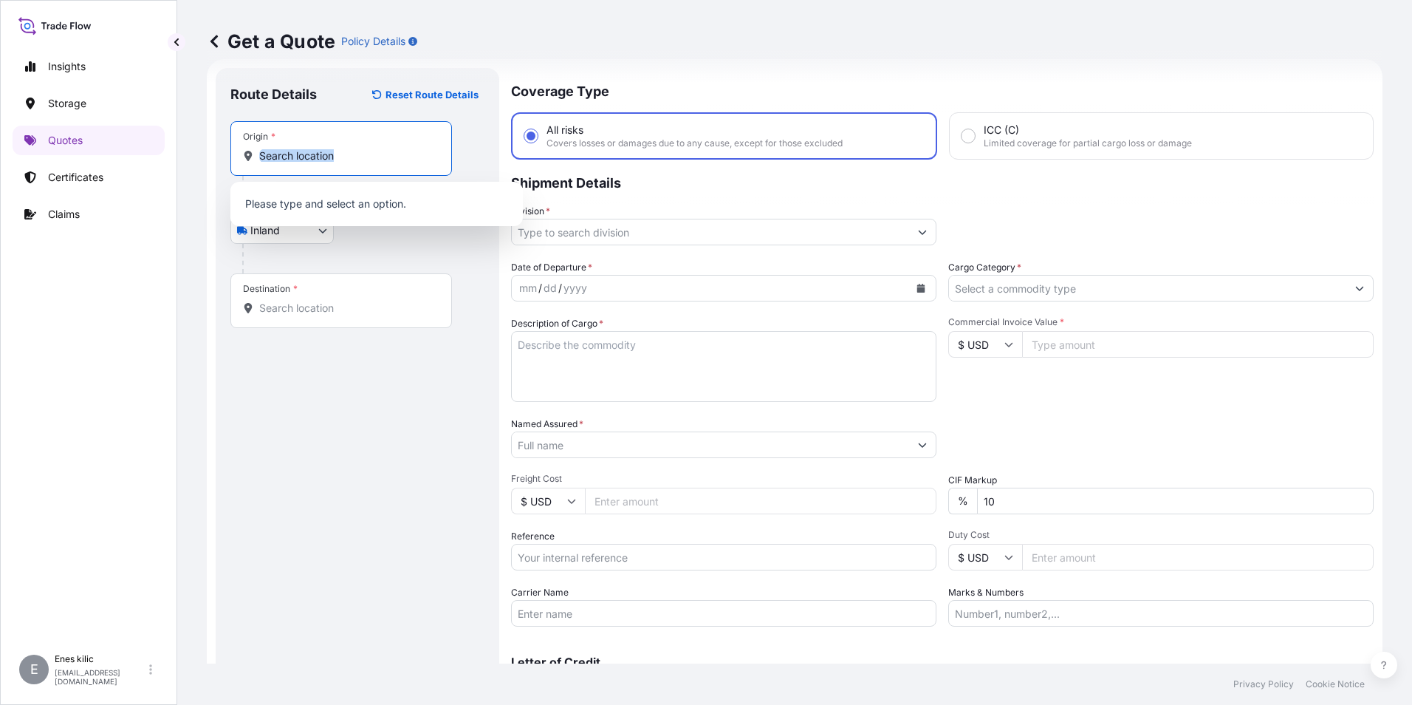
drag, startPoint x: 303, startPoint y: 175, endPoint x: 287, endPoint y: 157, distance: 23.6
click at [287, 157] on input "Origin *" at bounding box center [346, 155] width 174 height 15
click at [307, 146] on div "Origin *" at bounding box center [341, 148] width 222 height 55
click at [307, 148] on input "Origin * Please select an origin" at bounding box center [346, 155] width 174 height 15
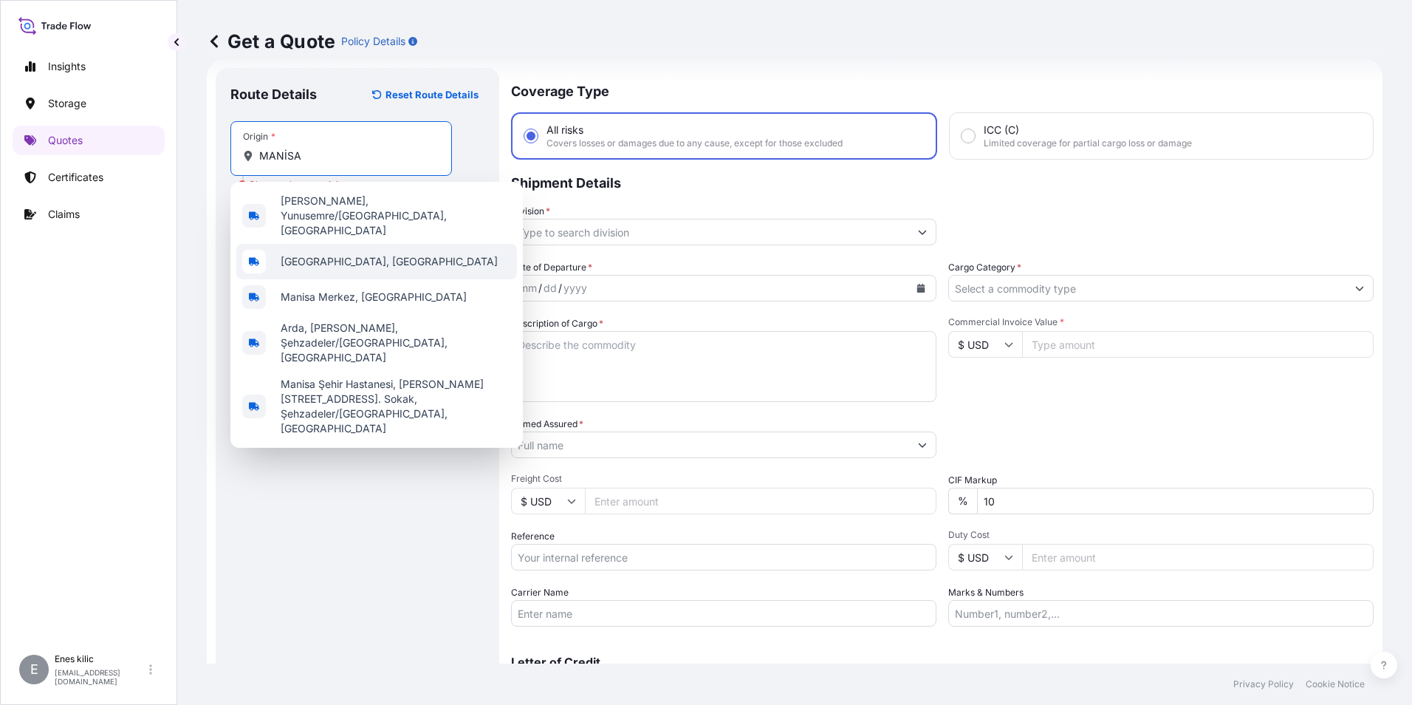
click at [360, 244] on div "[GEOGRAPHIC_DATA], [GEOGRAPHIC_DATA]" at bounding box center [376, 261] width 281 height 35
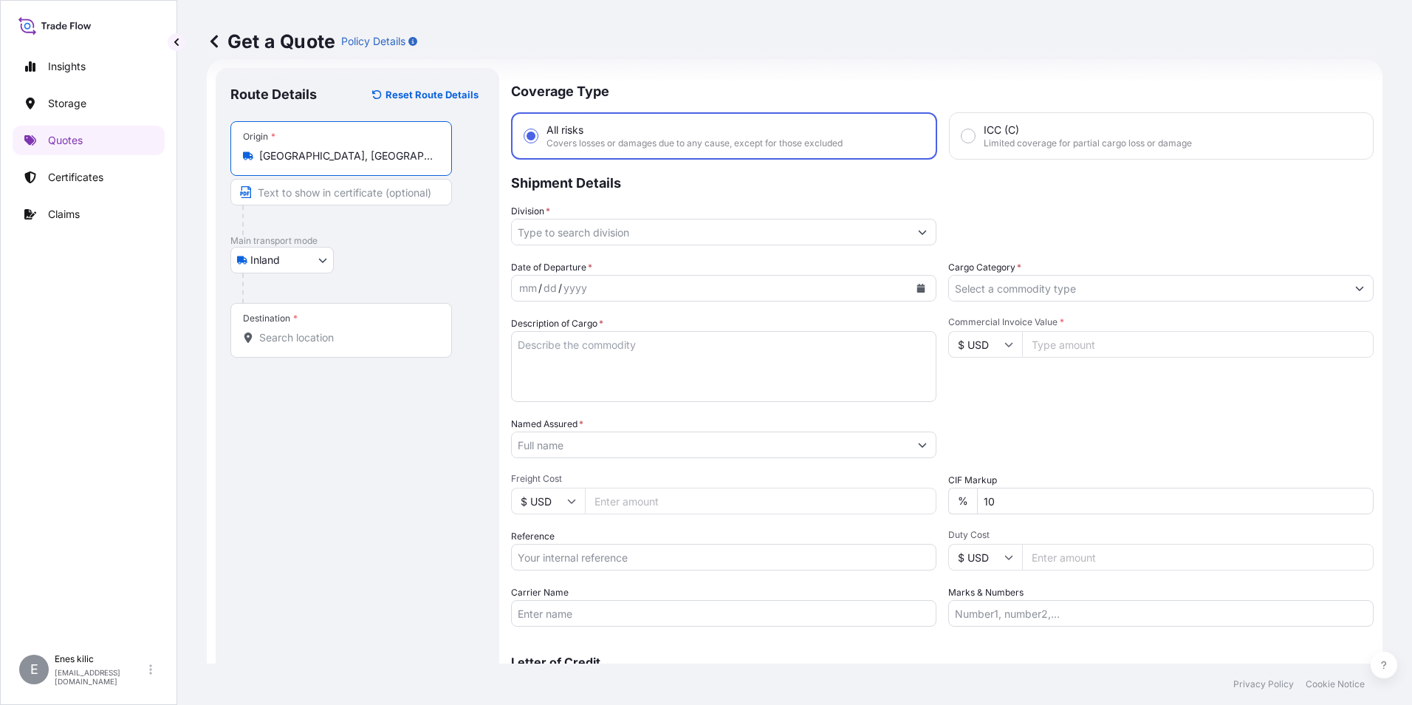
type input "[GEOGRAPHIC_DATA], [GEOGRAPHIC_DATA]"
click at [321, 328] on div "Destination *" at bounding box center [341, 330] width 222 height 55
click at [321, 330] on input "Destination *" at bounding box center [346, 337] width 174 height 15
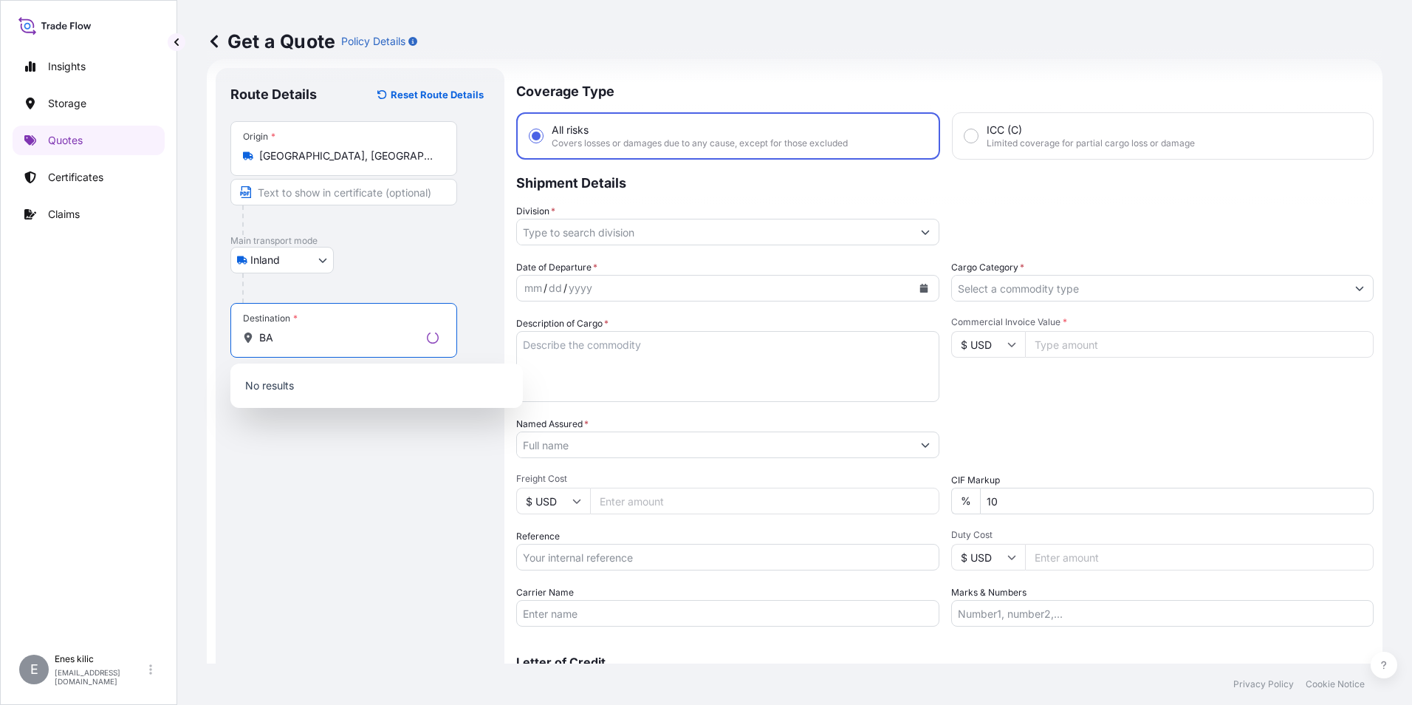
type input "B"
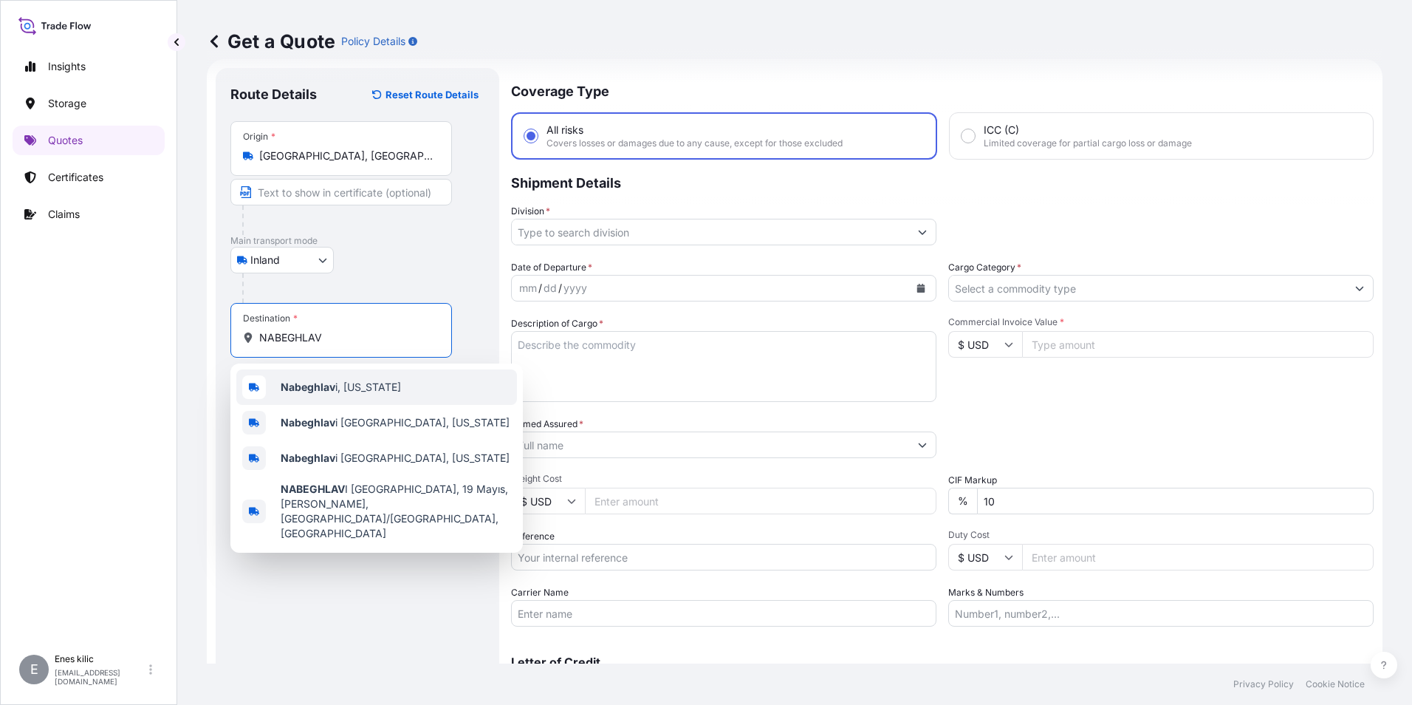
click at [311, 391] on b "Nabeghlav" at bounding box center [308, 386] width 55 height 13
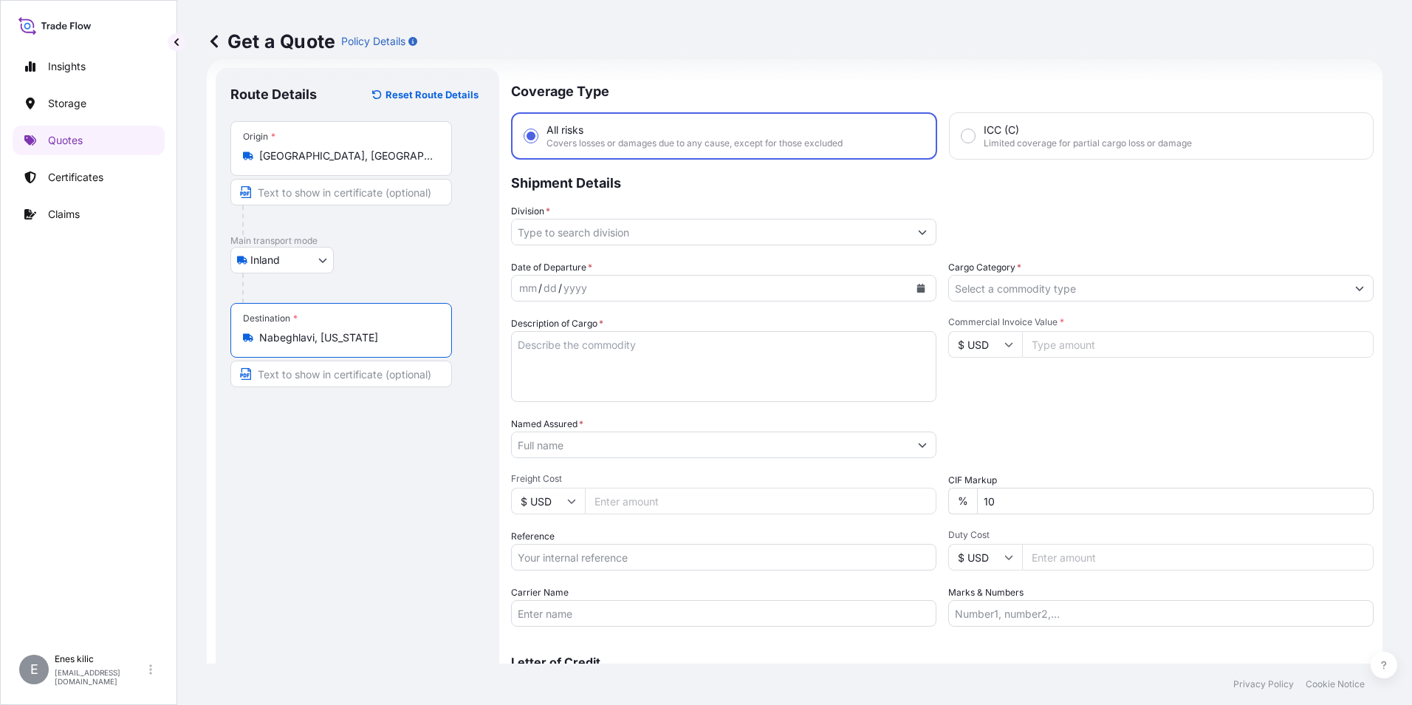
type input "Nabeghlavi, [US_STATE]"
click at [596, 219] on div at bounding box center [723, 232] width 425 height 27
click at [595, 235] on input "Division *" at bounding box center [714, 232] width 395 height 27
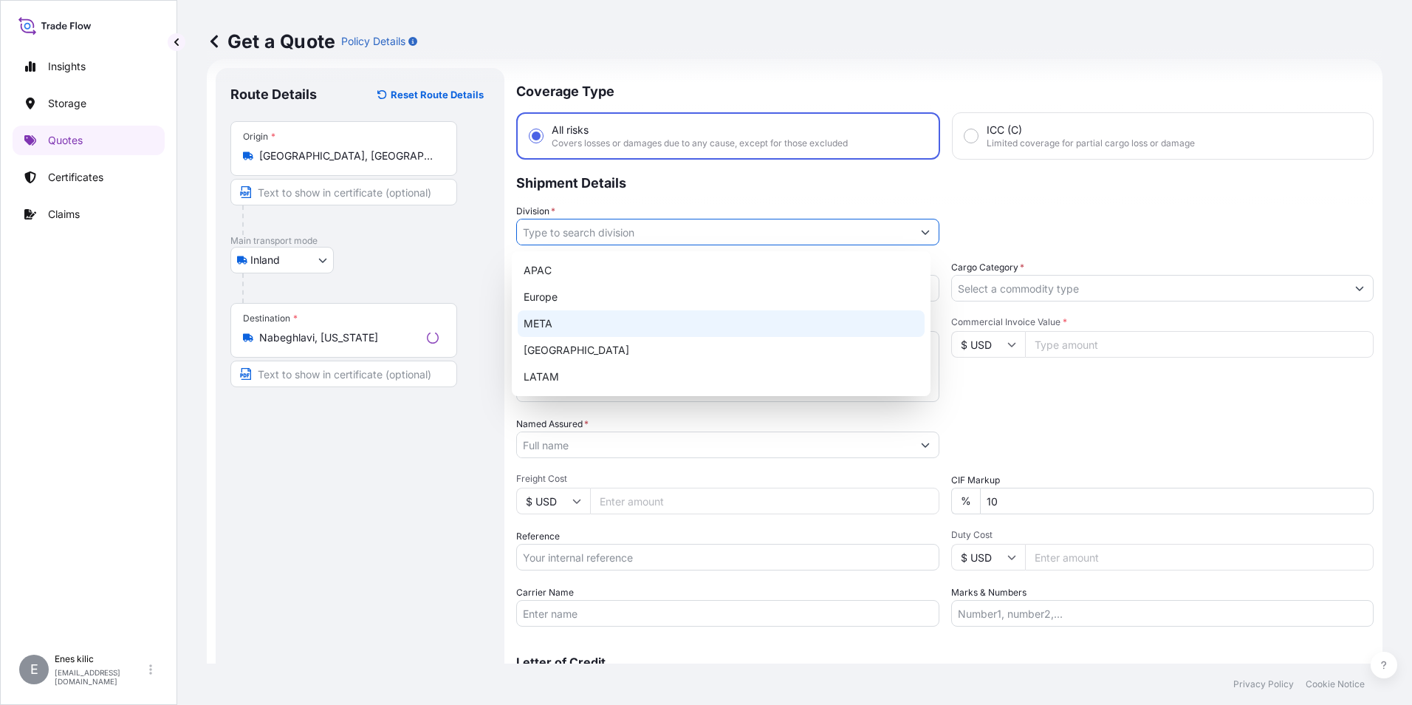
click at [575, 319] on div "META" at bounding box center [721, 323] width 407 height 27
type input "META"
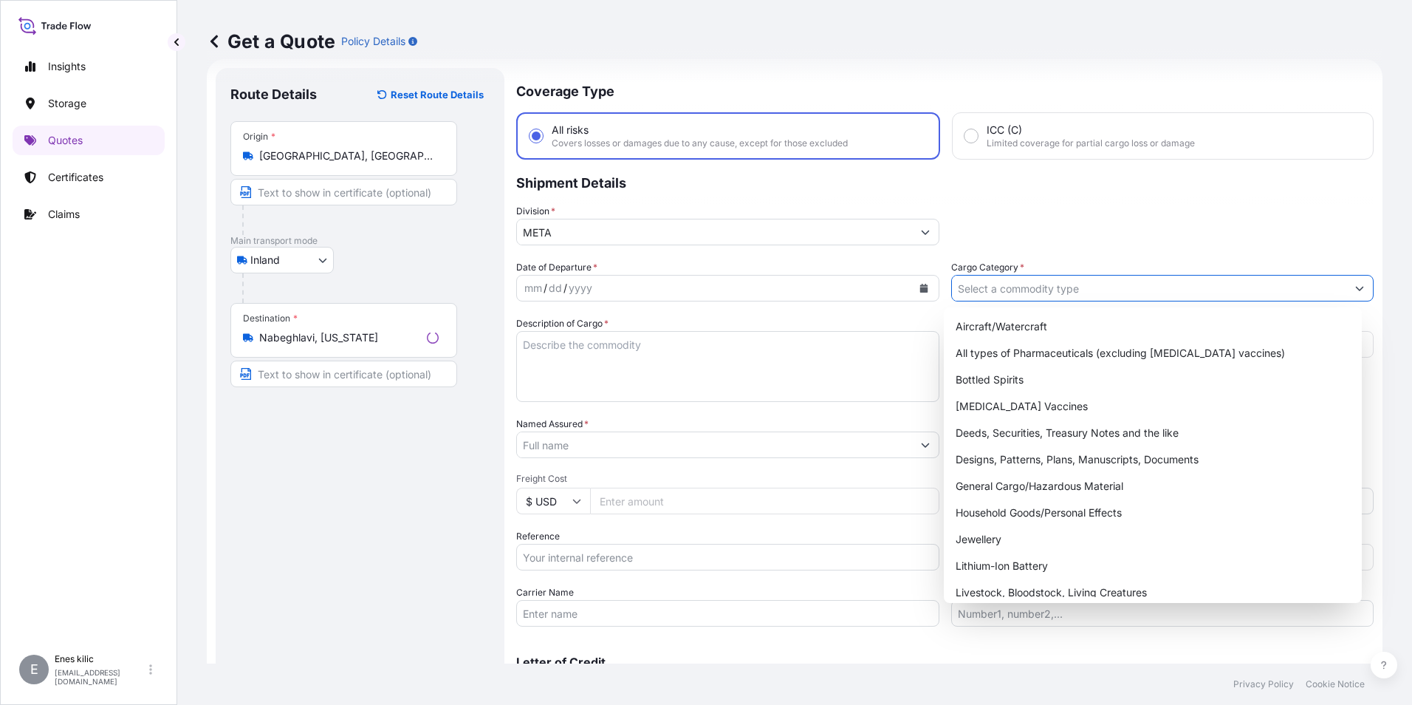
click at [1055, 287] on input "Cargo Category *" at bounding box center [1149, 288] width 395 height 27
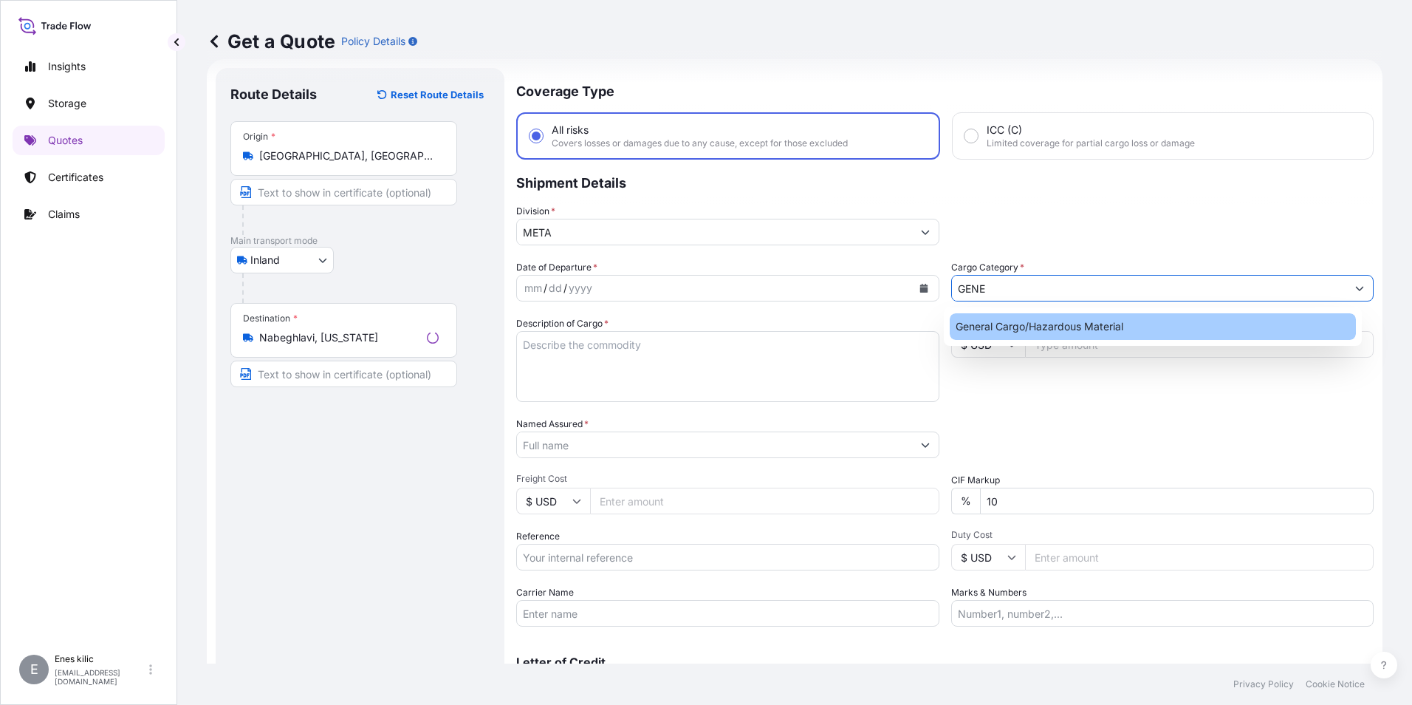
click at [1041, 324] on div "General Cargo/Hazardous Material" at bounding box center [1153, 326] width 407 height 27
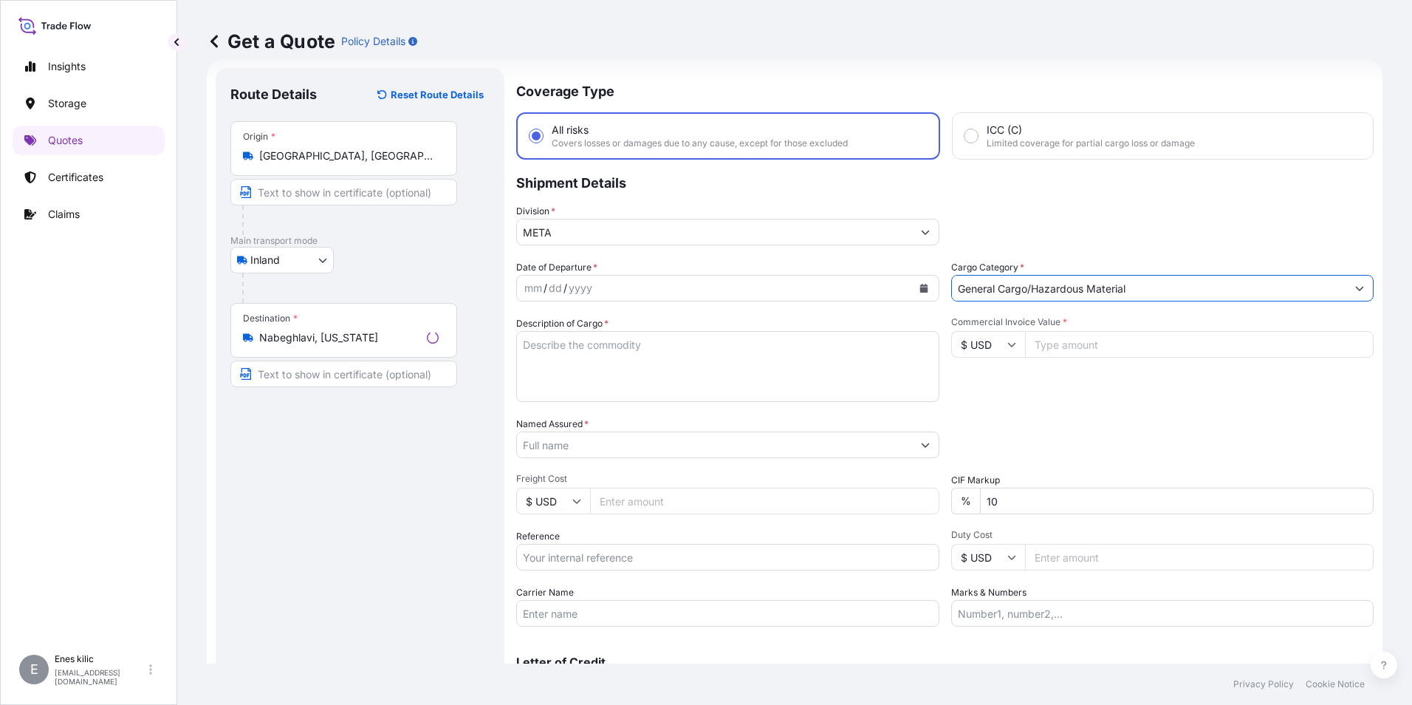
type input "General Cargo/Hazardous Material"
click at [658, 287] on div "mm / dd / yyyy" at bounding box center [714, 288] width 395 height 27
click at [914, 292] on button "Calendar" at bounding box center [921, 288] width 24 height 24
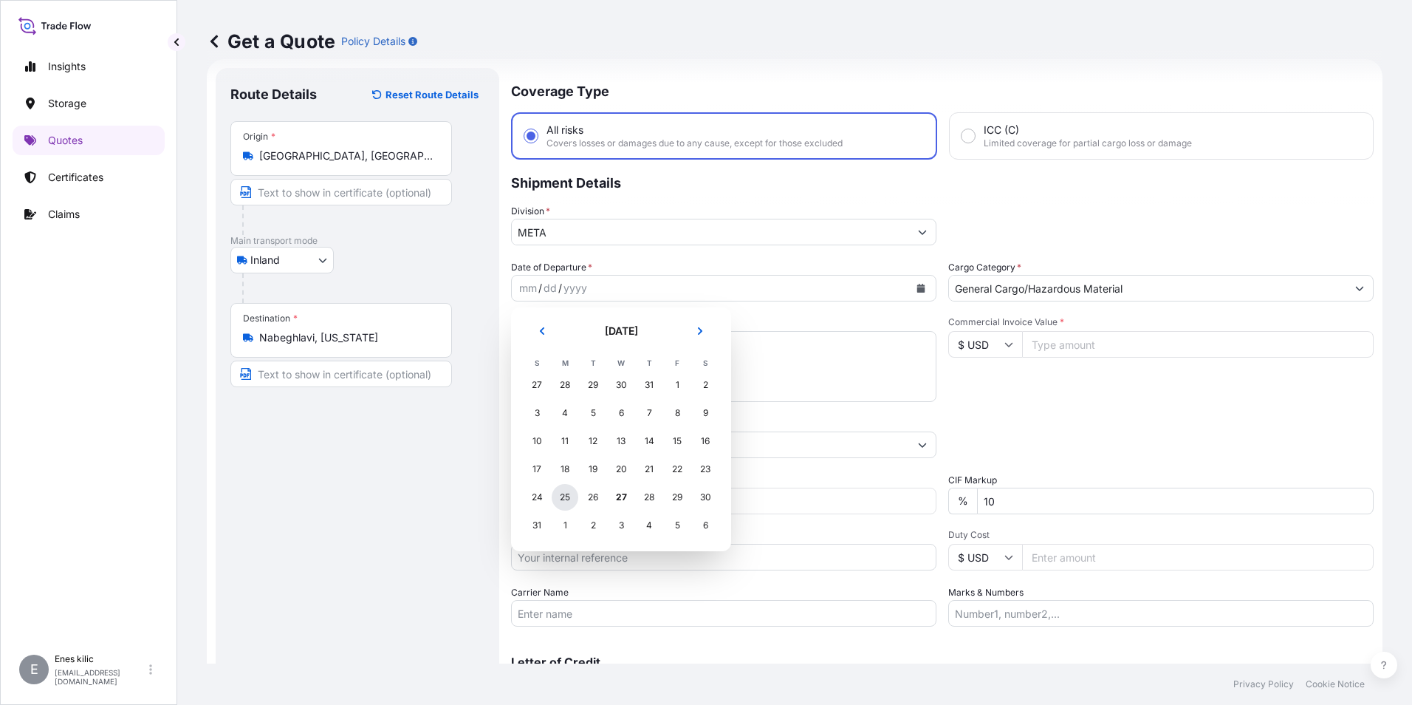
click at [566, 495] on div "25" at bounding box center [565, 497] width 27 height 27
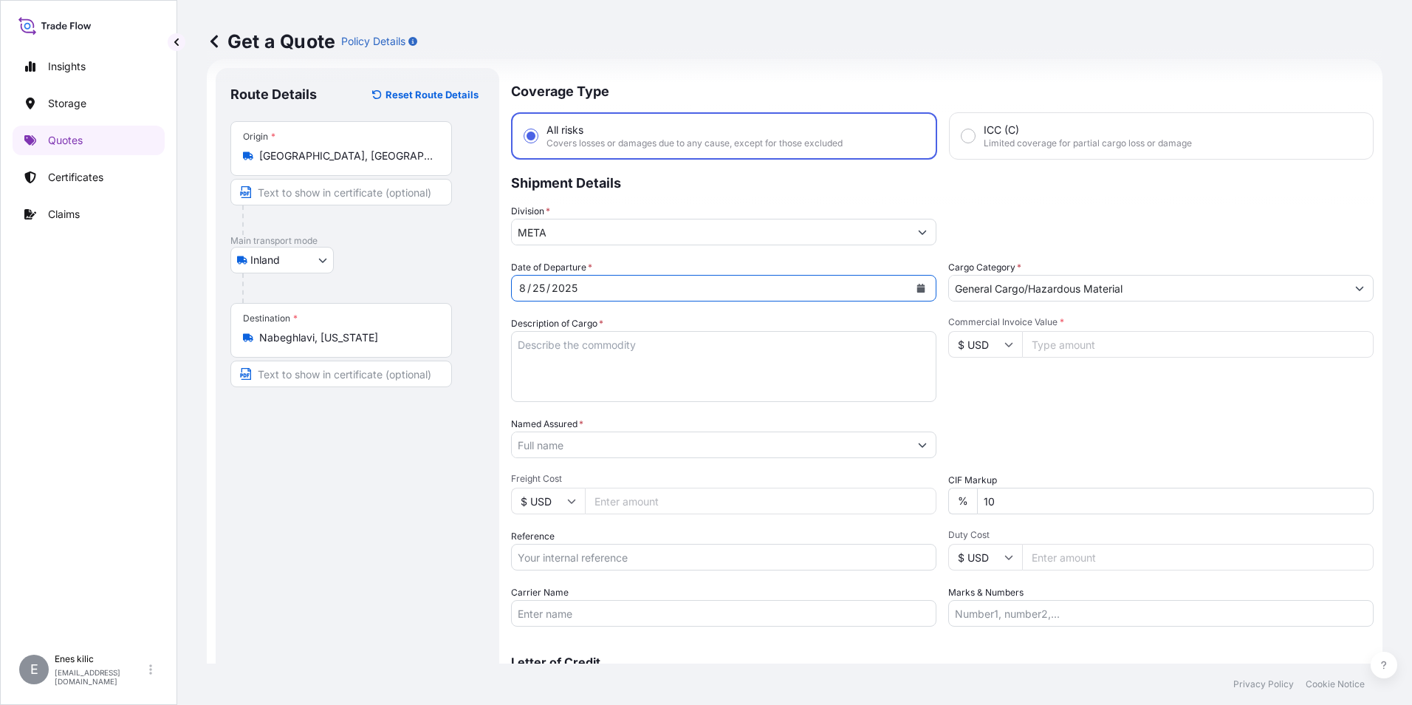
click at [584, 347] on textarea "Description of Cargo *" at bounding box center [723, 366] width 425 height 71
click at [617, 340] on textarea "Description of Cargo *" at bounding box center [723, 366] width 425 height 71
paste textarea "CAPS ALUMINIUM EMPTY BEVERAGE CANS"
click at [603, 358] on textarea "CAPS ALUMINIUM EMPTY BEVERAGE CANS" at bounding box center [723, 366] width 425 height 71
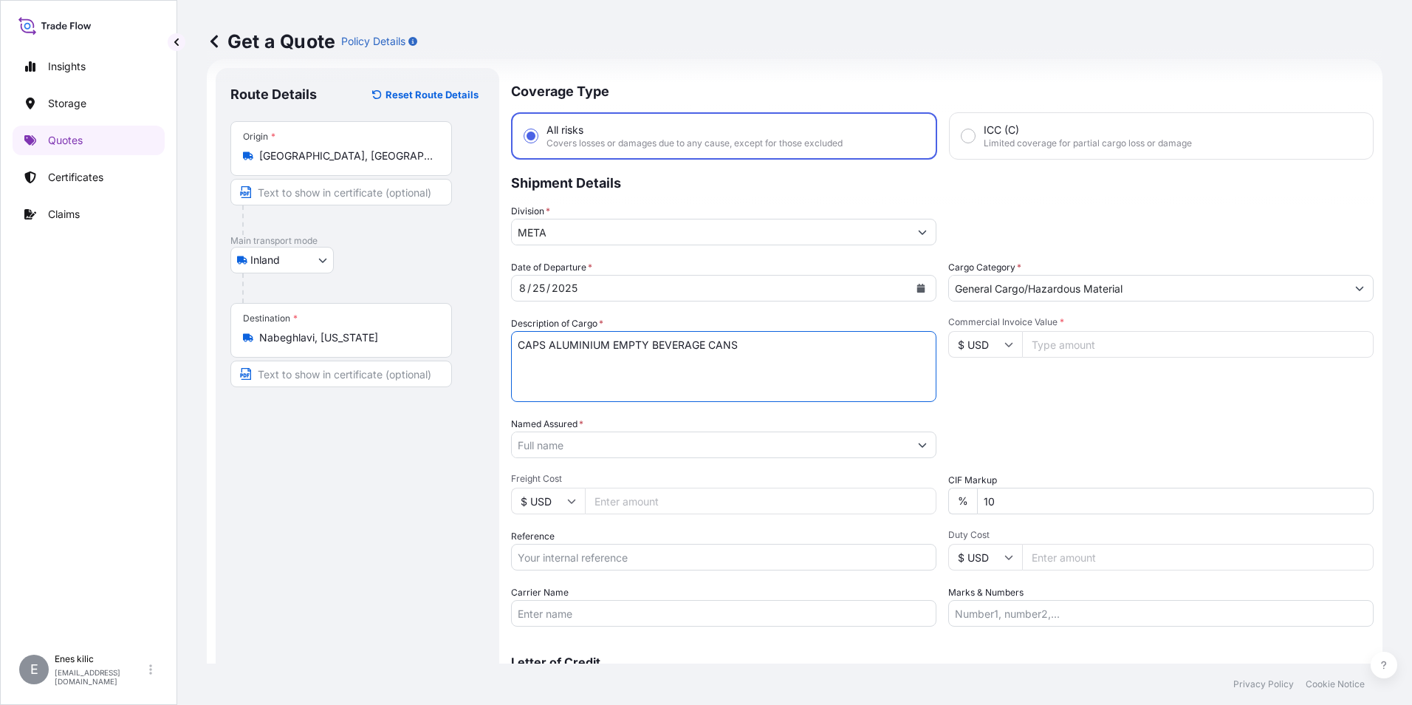
paste textarea "18 KAP - 2.396,93 KG"
click at [592, 375] on textarea "CAPS ALUMINIUM EMPTY BEVERAGE CANS 18 KAP - 2.396,93 KG" at bounding box center [723, 366] width 425 height 71
click at [637, 366] on textarea "CAPS ALUMINIUM EMPTY BEVERAGE CANS 18 KAP - 2.396,93 KG" at bounding box center [723, 366] width 425 height 71
paste textarea "10 ADU 611 / 10 ADU 613"
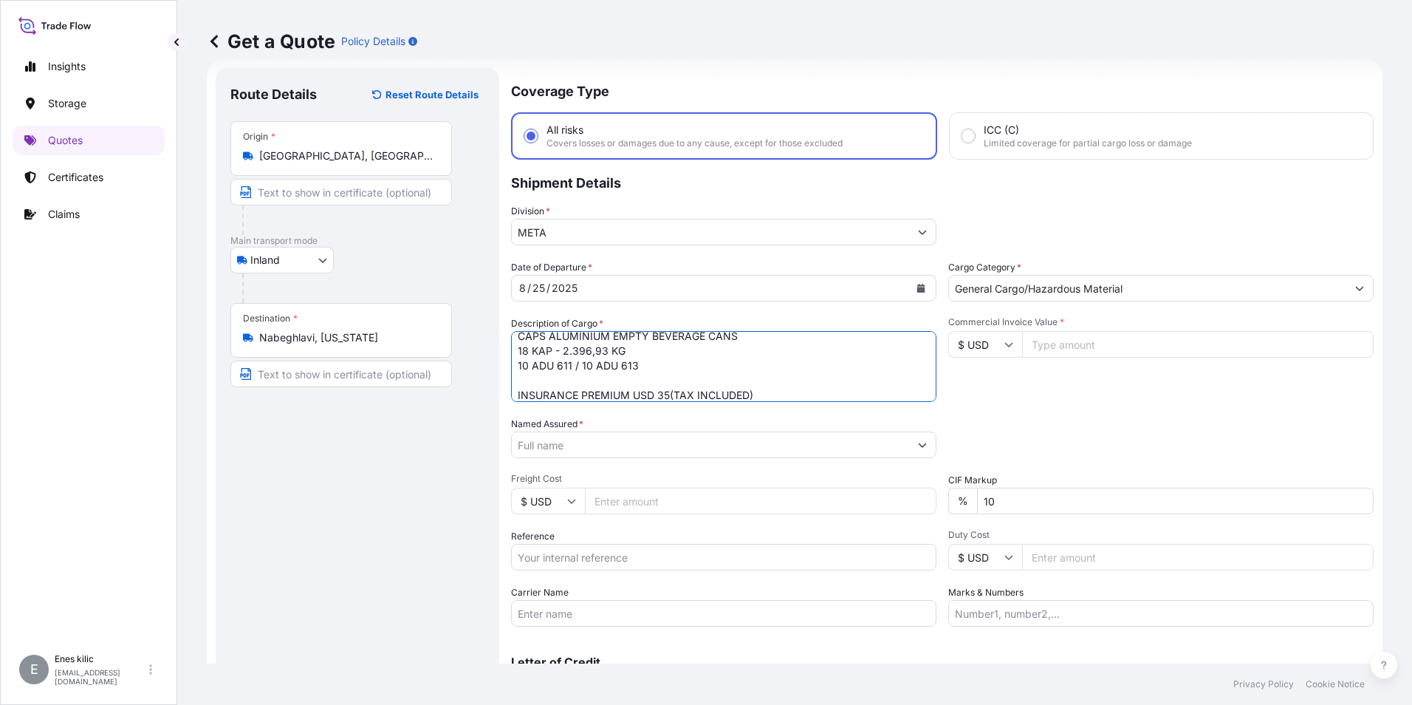
type textarea "CAPS ALUMINIUM EMPTY BEVERAGE CANS 18 KAP - 2.396,93 KG 10 ADU 611 / 10 ADU 613…"
click at [997, 347] on input "$ USD" at bounding box center [985, 344] width 74 height 27
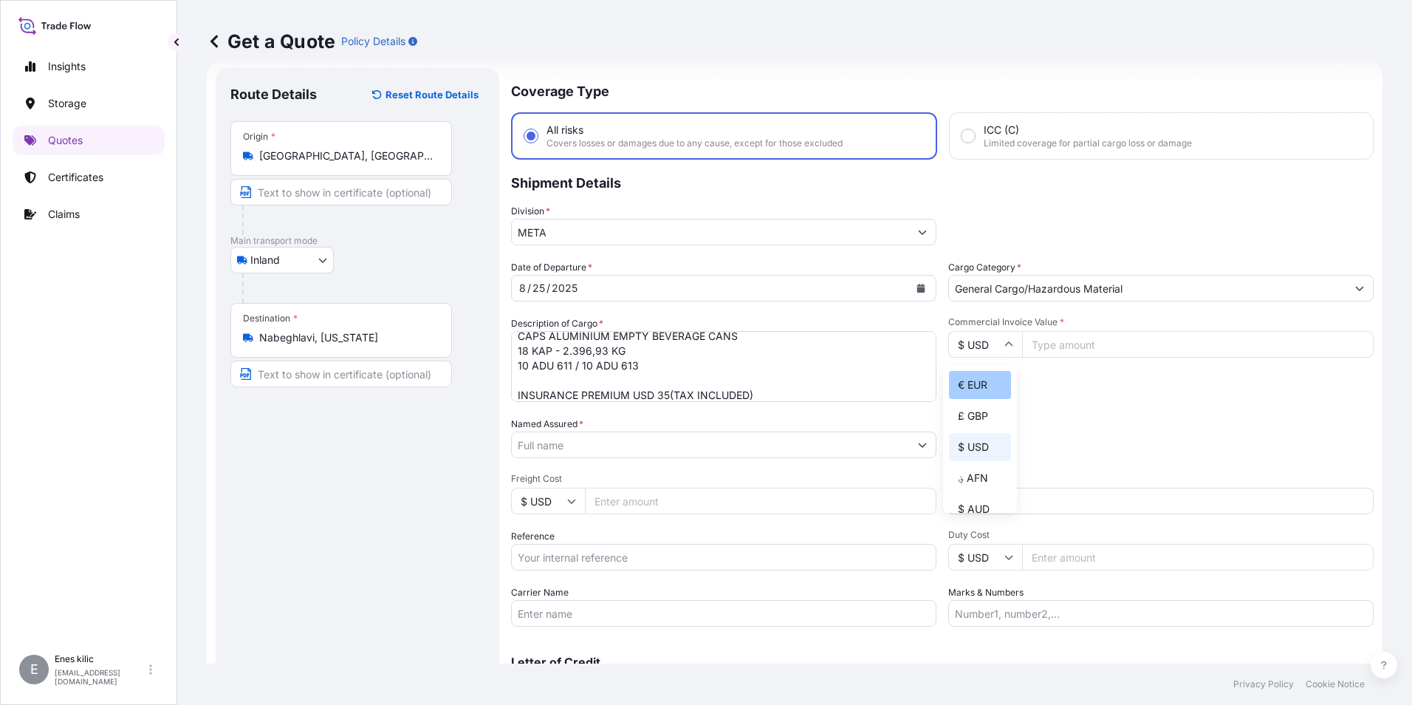
click at [990, 386] on div "€ EUR" at bounding box center [980, 385] width 62 height 28
type input "€ EUR"
click at [1081, 349] on input "Commercial Invoice Value *" at bounding box center [1198, 344] width 352 height 27
type input "12148.62"
click at [1016, 494] on input "10" at bounding box center [1175, 500] width 397 height 27
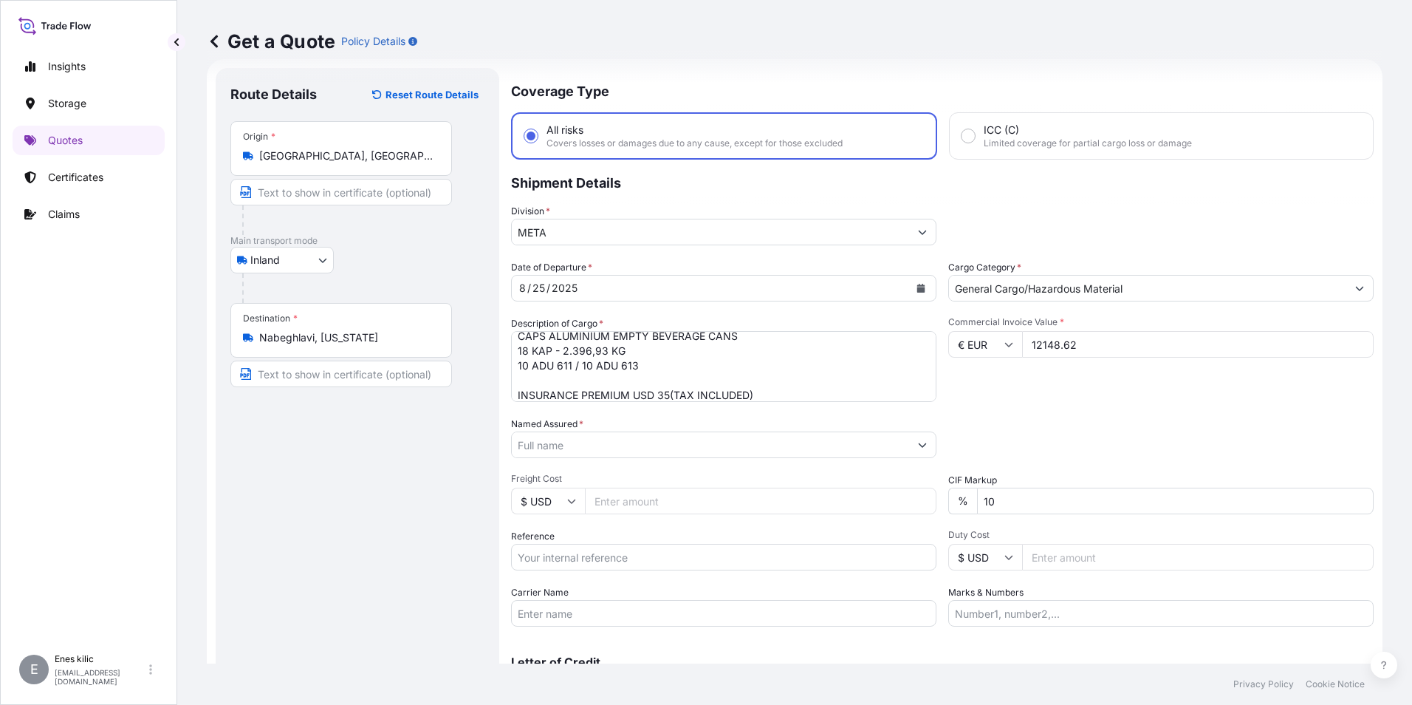
drag, startPoint x: 1014, startPoint y: 490, endPoint x: 1019, endPoint y: 501, distance: 12.2
click at [1015, 490] on input "10" at bounding box center [1175, 500] width 397 height 27
type input "1"
type input "0"
click at [579, 444] on input "Named Assured *" at bounding box center [710, 444] width 397 height 27
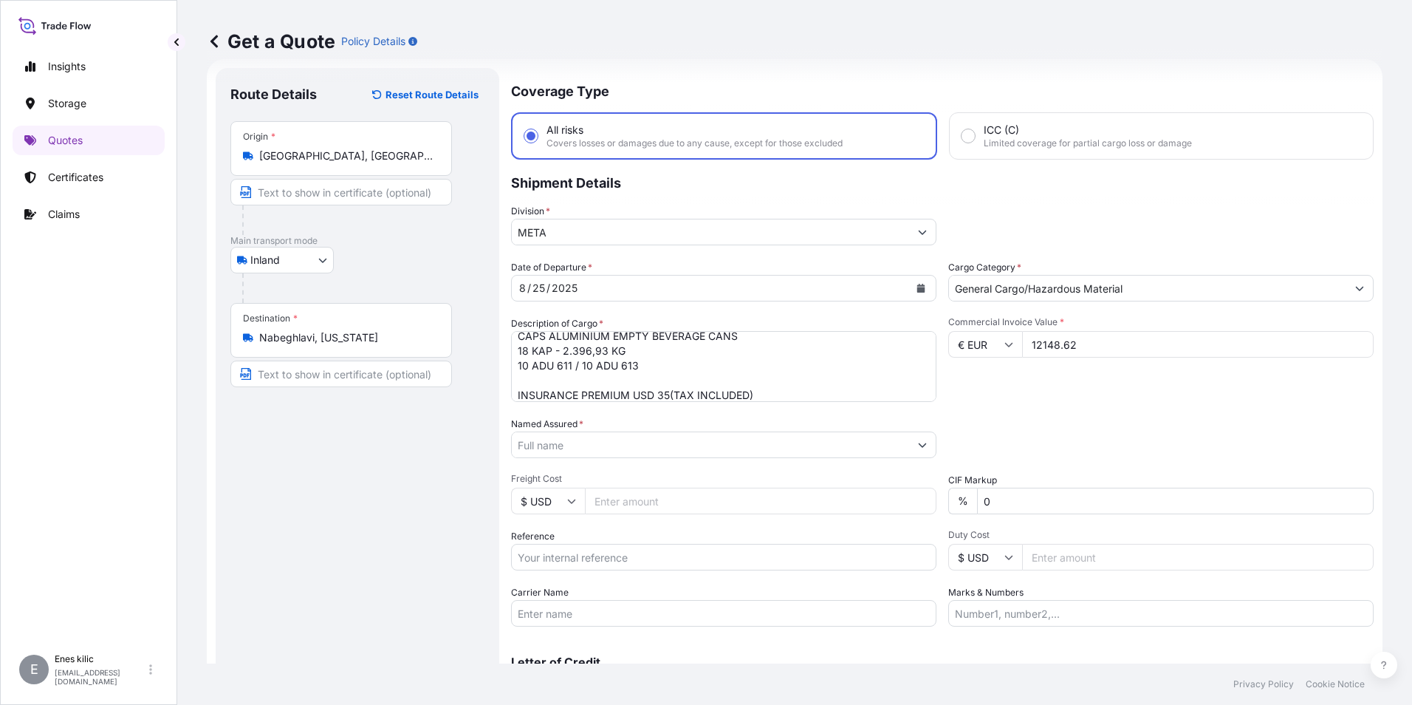
click at [666, 435] on input "Named Assured *" at bounding box center [710, 444] width 397 height 27
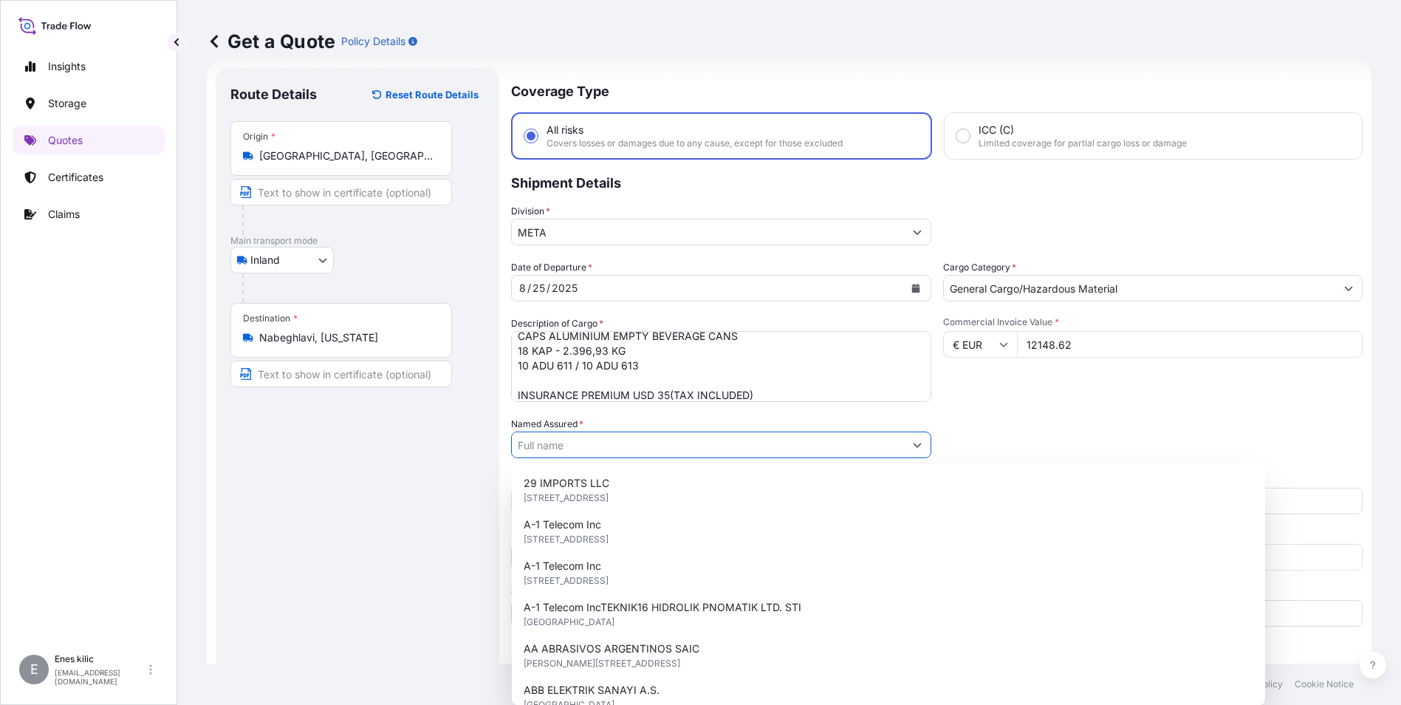
paste input "Ball Beverage Turkey Paketleme A.S."
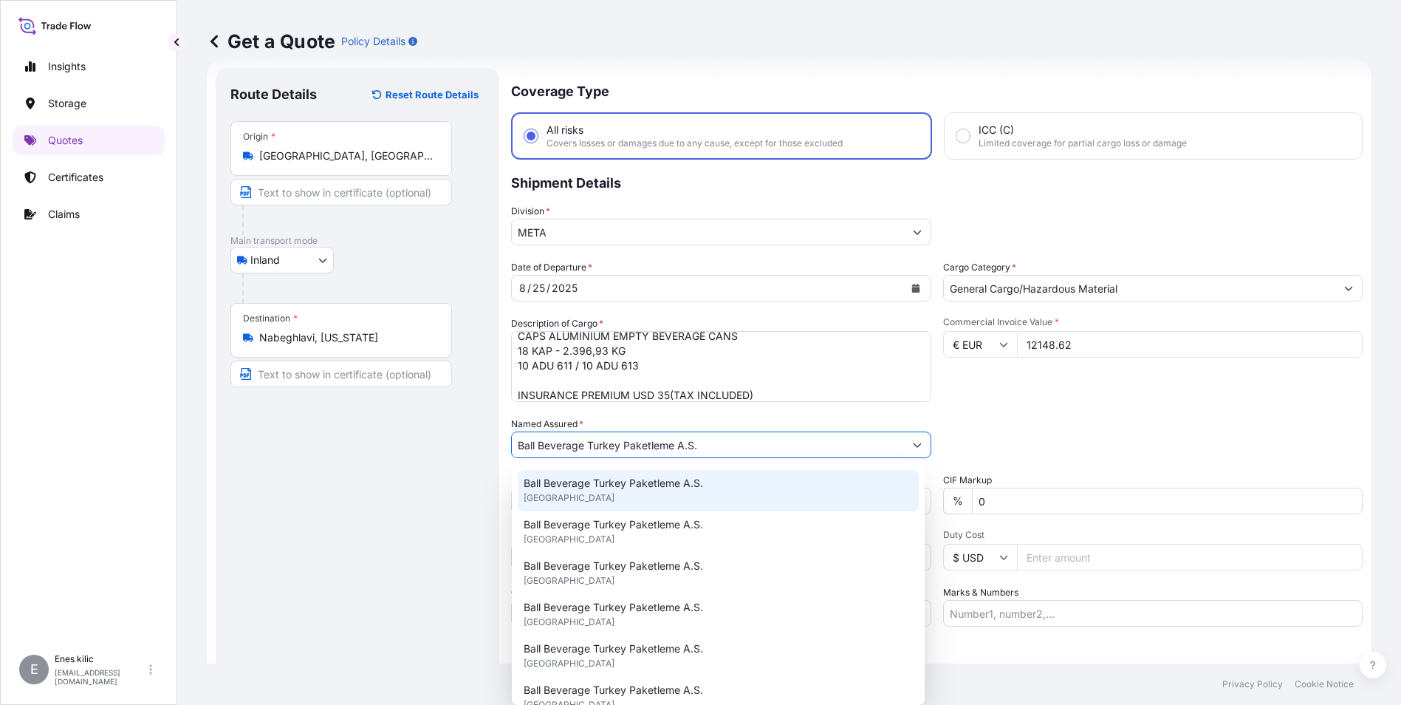
click at [617, 487] on span "Ball Beverage Turkey Paketleme A.S." at bounding box center [613, 483] width 179 height 15
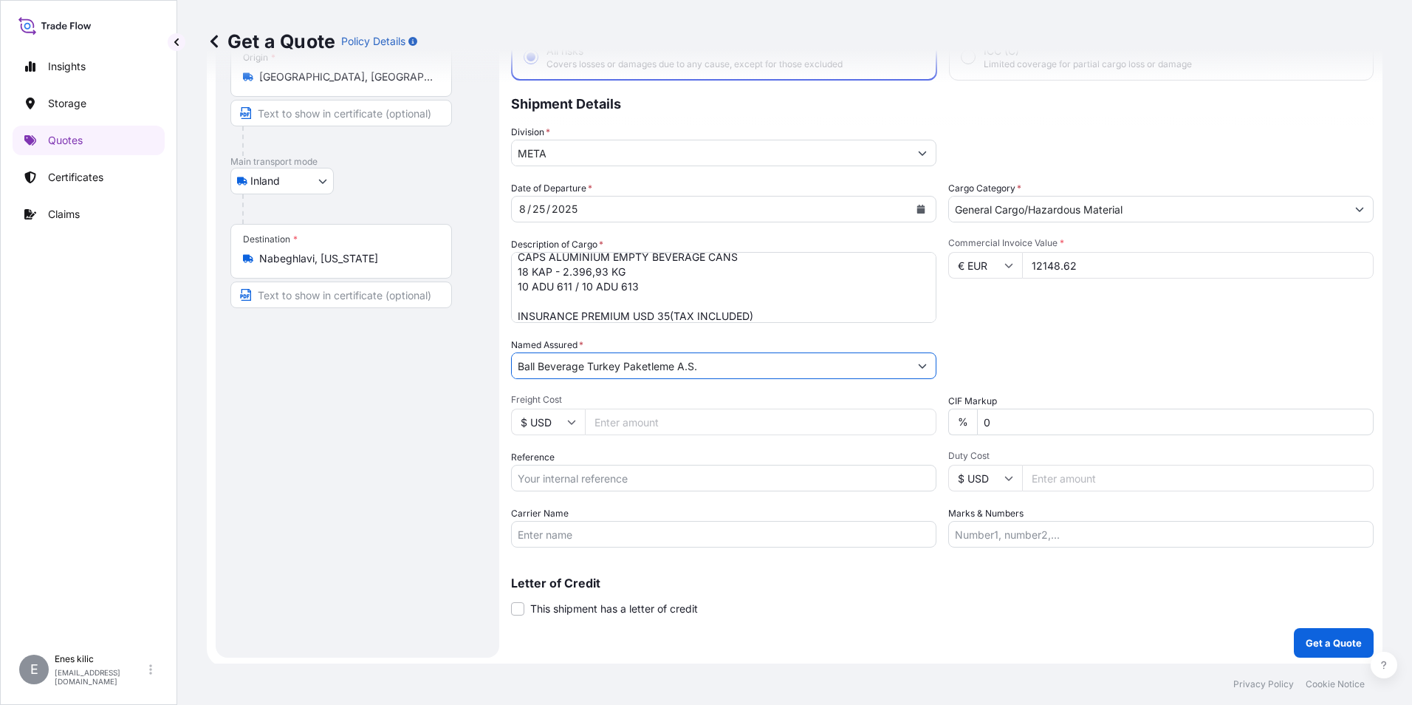
scroll to position [106, 0]
type input "Ball Beverage Turkey Paketleme A.S."
click at [609, 482] on input "Reference" at bounding box center [723, 475] width 425 height 27
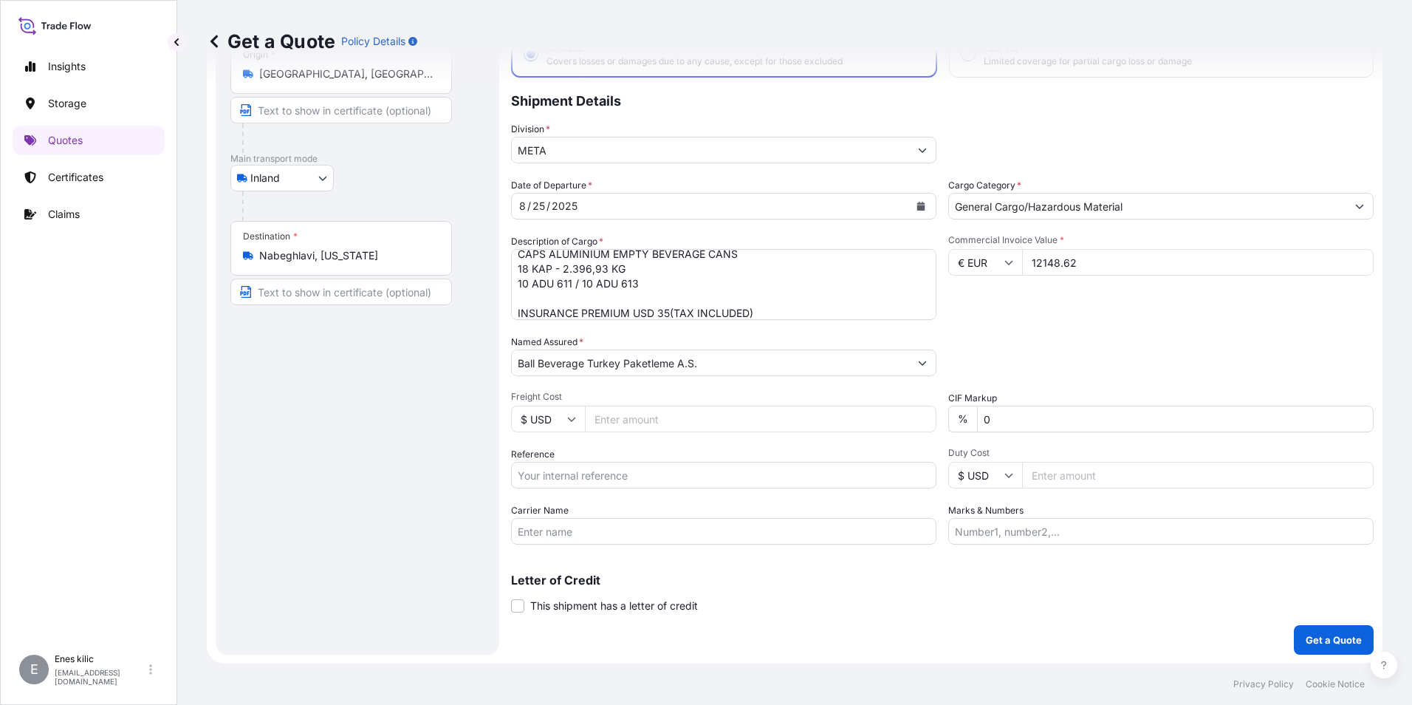
click at [648, 473] on input "Reference" at bounding box center [723, 475] width 425 height 27
paste input "2201774216"
type input "2201774216"
click at [534, 525] on input "Carrier Name" at bounding box center [723, 531] width 425 height 27
click at [606, 545] on div "Coverage Type All risks Covers losses or damages due to any cause, except for t…" at bounding box center [942, 320] width 863 height 668
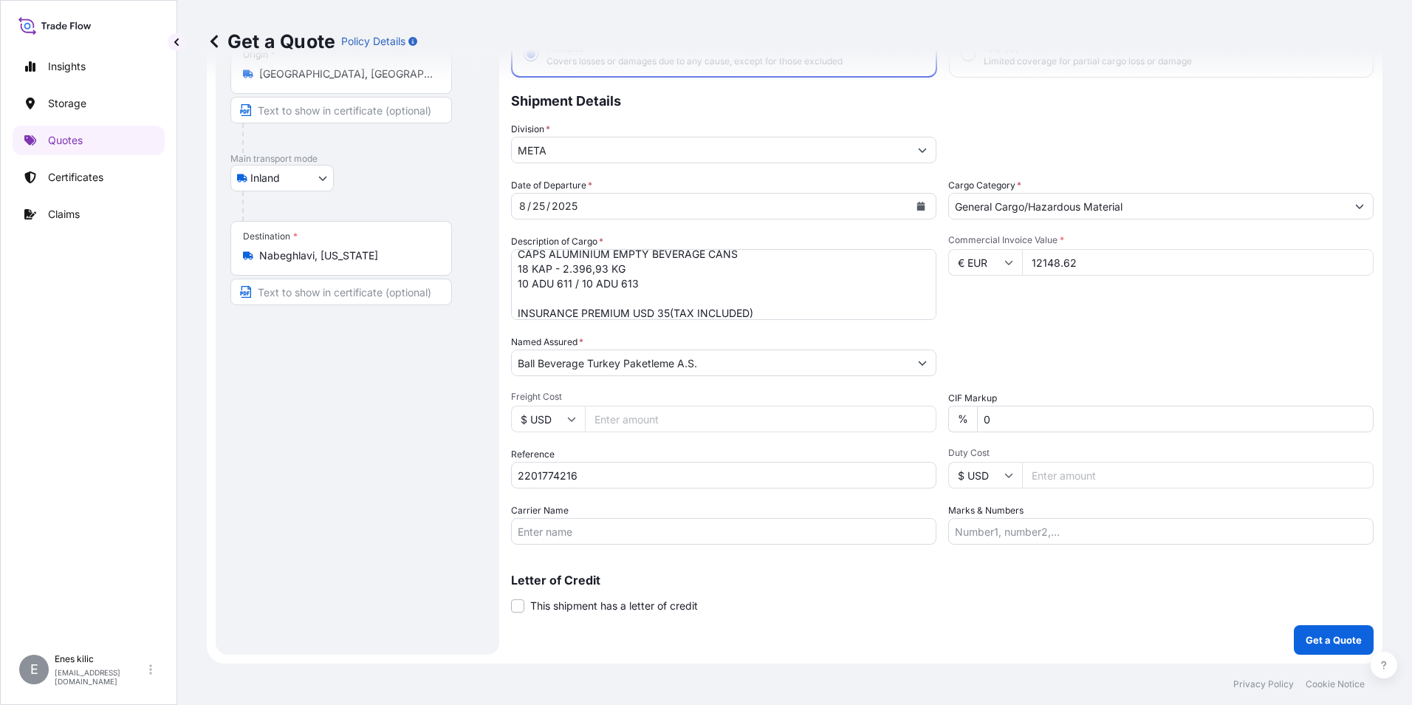
click at [598, 530] on input "Carrier Name" at bounding box center [723, 531] width 425 height 27
paste input "10 ADU 611 / 10 ADU 613"
type input "10 ADU 611 / 10 ADU 613"
click at [1048, 591] on div "Letter of Credit This shipment has a letter of credit Letter of credit * Letter…" at bounding box center [942, 593] width 863 height 39
click at [1314, 637] on p "Get a Quote" at bounding box center [1334, 639] width 56 height 15
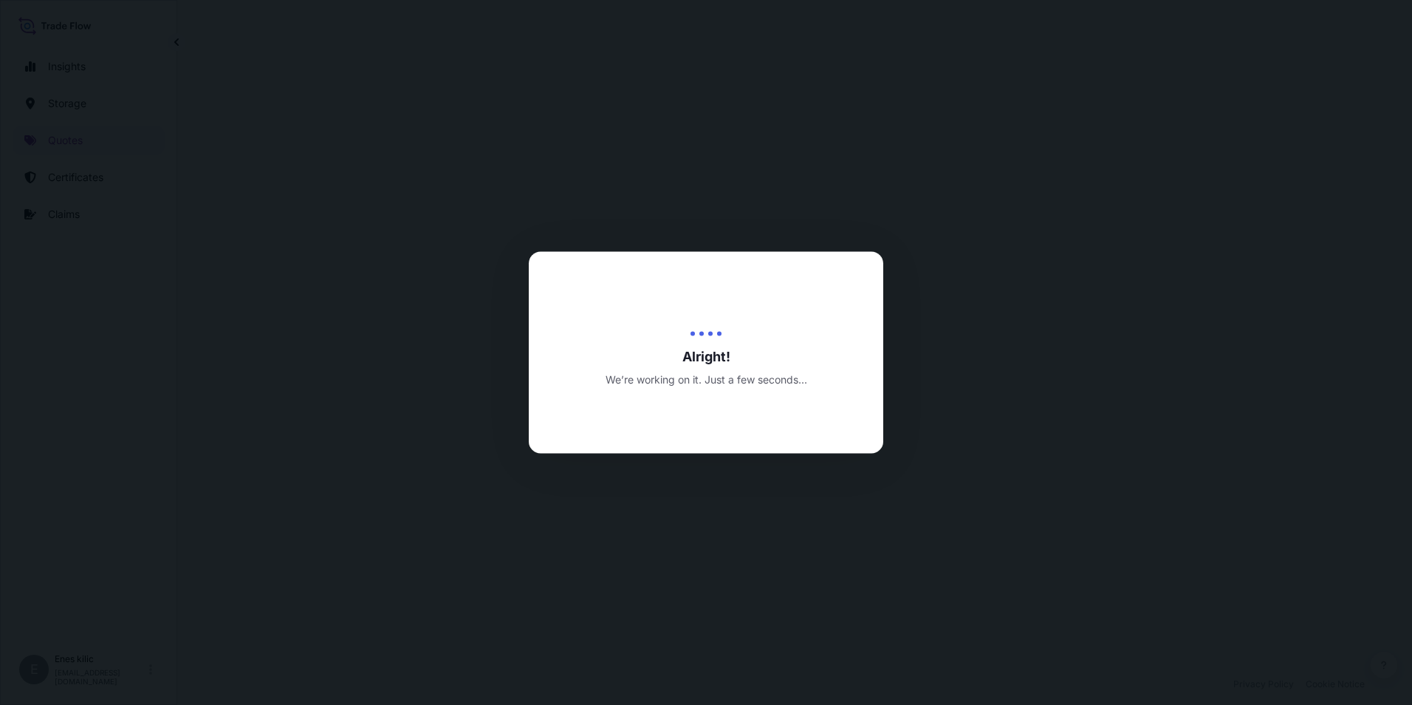
select select "Inland"
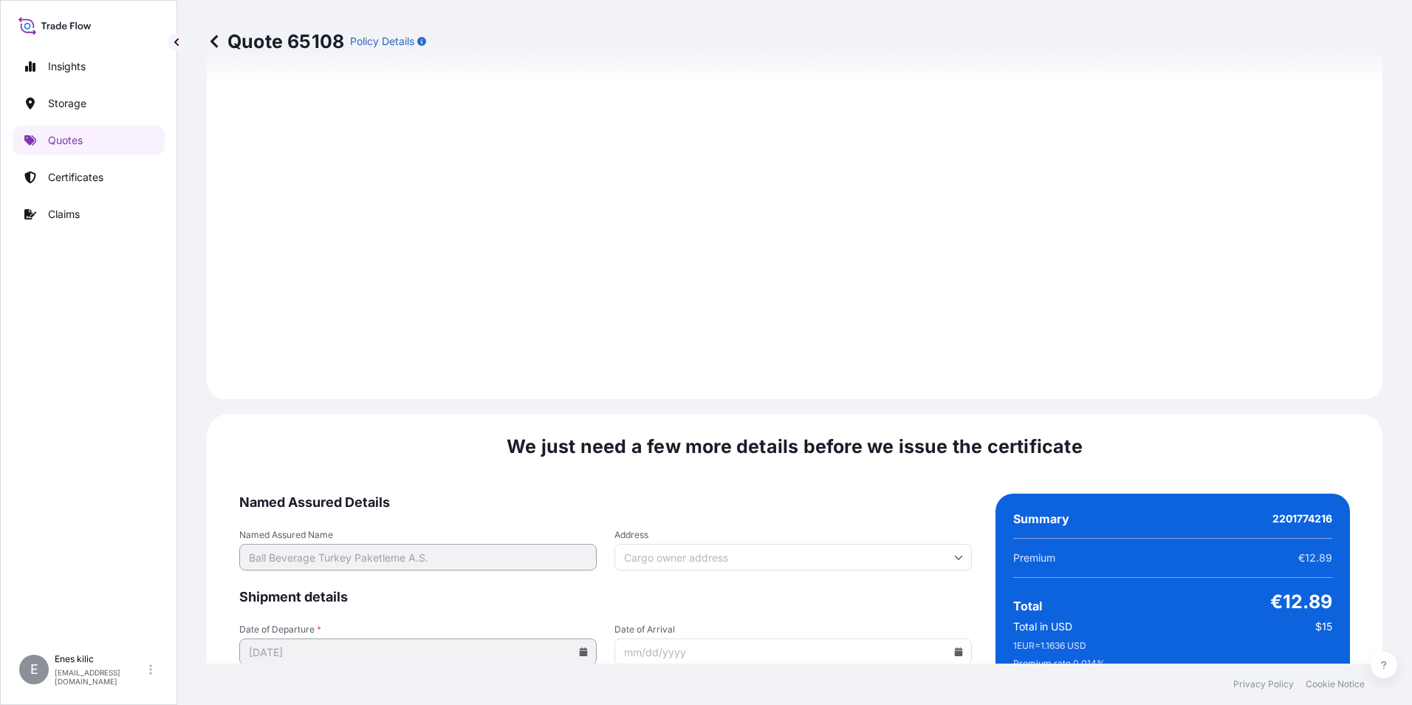
scroll to position [2157, 0]
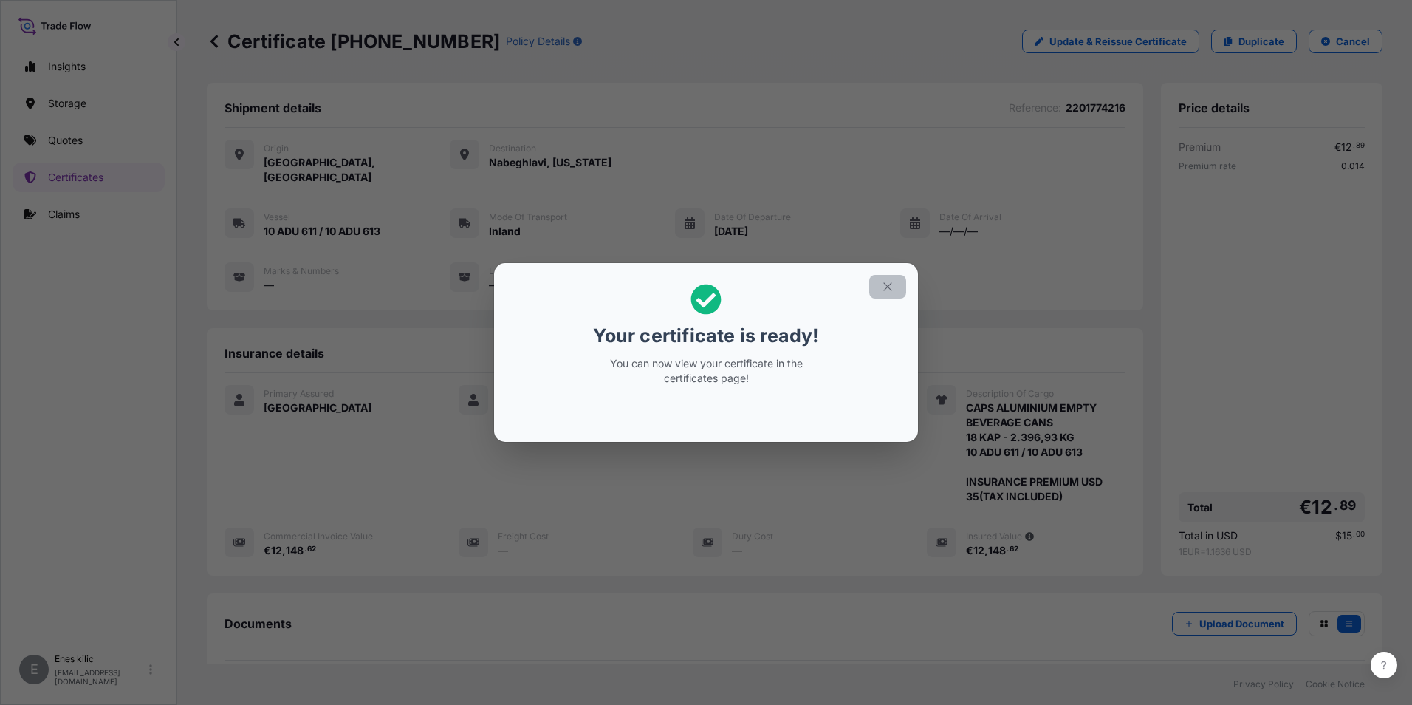
click at [891, 290] on icon "button" at bounding box center [887, 286] width 13 height 13
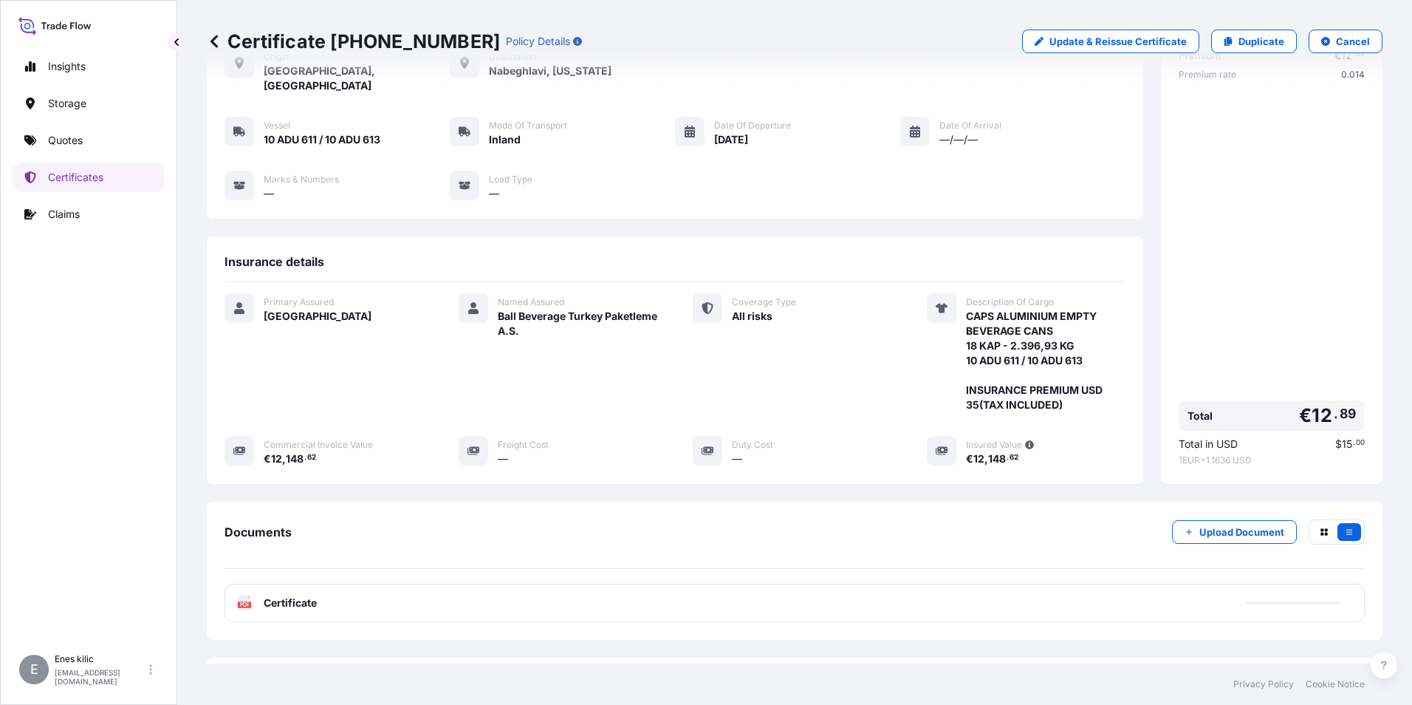
scroll to position [146, 0]
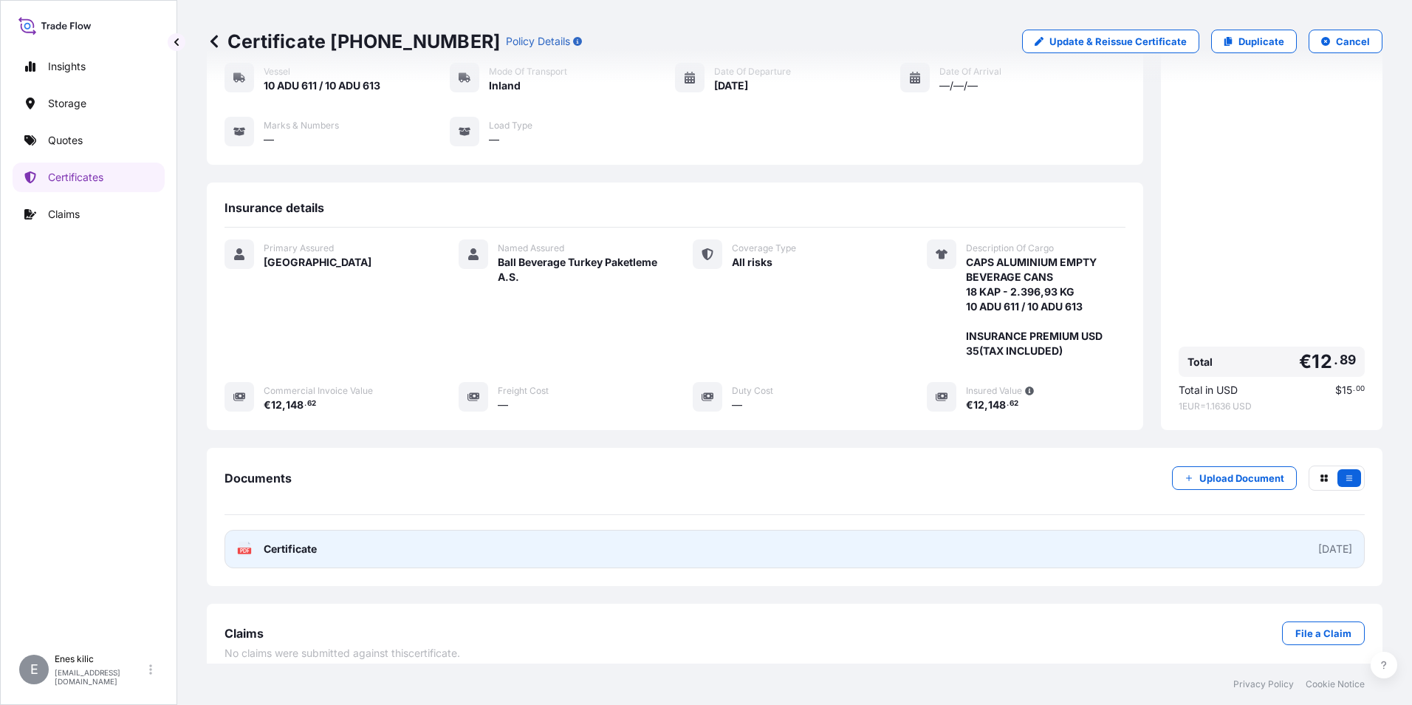
click at [308, 541] on span "Certificate" at bounding box center [290, 548] width 53 height 15
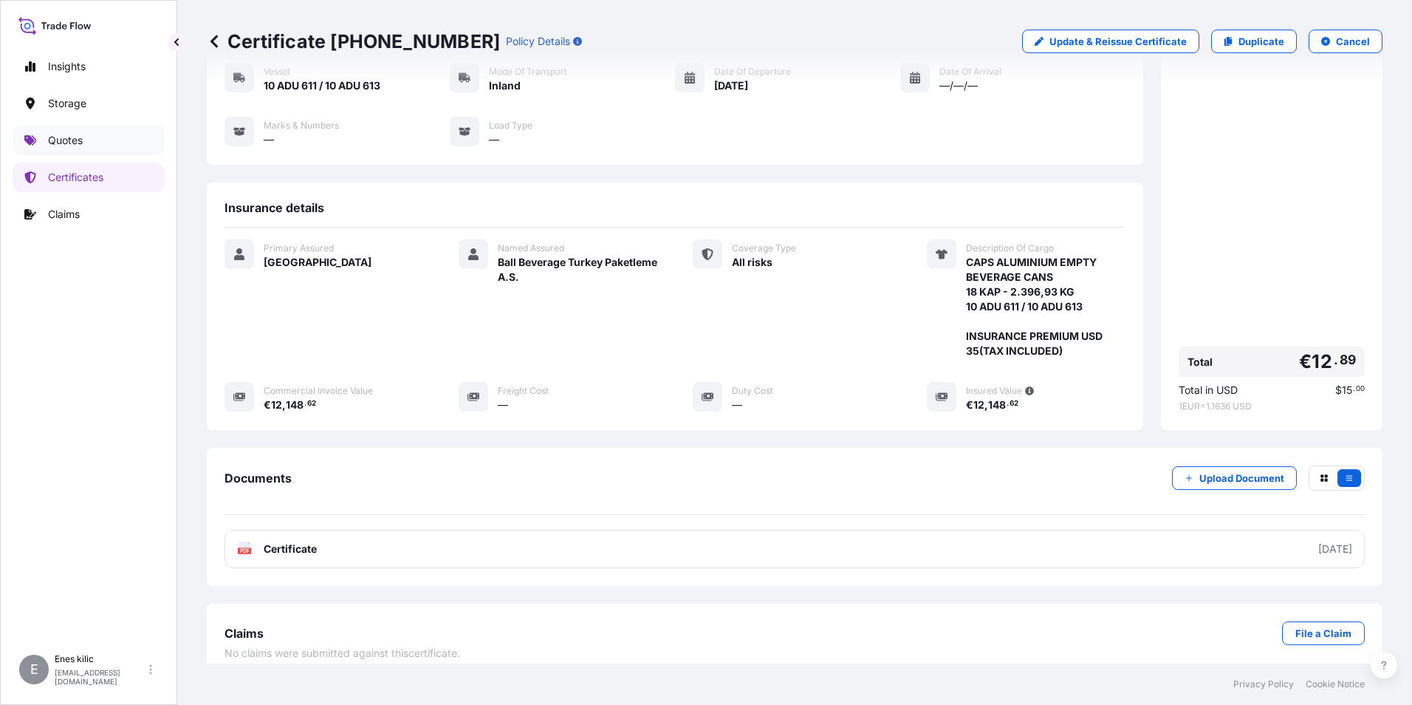
click at [92, 150] on link "Quotes" at bounding box center [89, 141] width 152 height 30
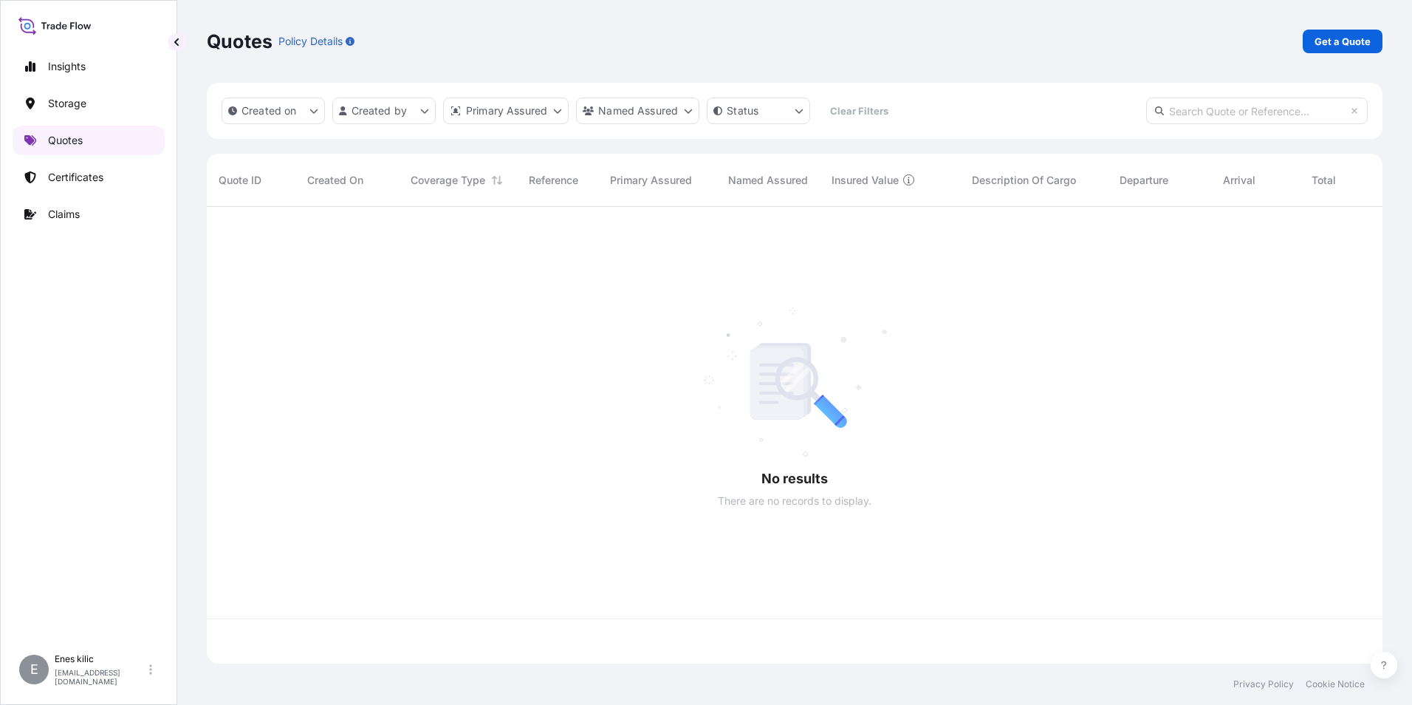
scroll to position [454, 1165]
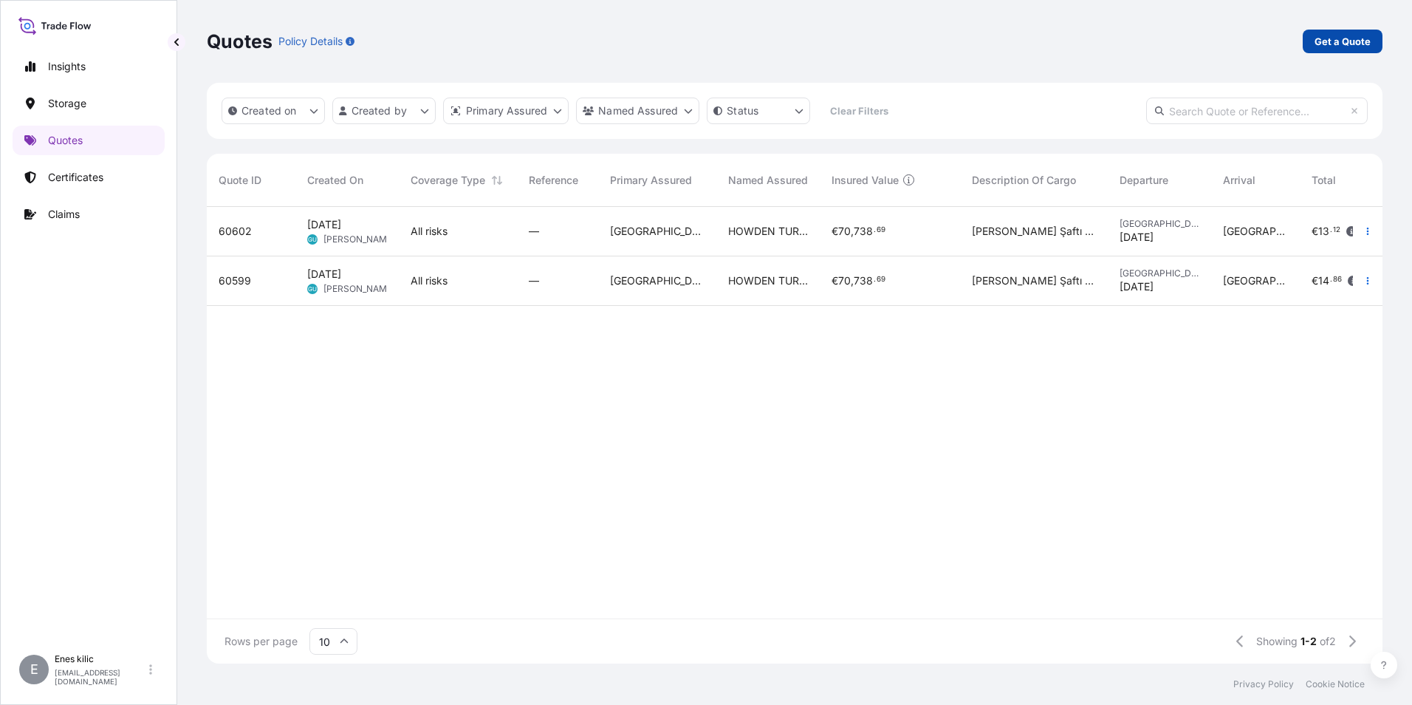
click at [1332, 34] on p "Get a Quote" at bounding box center [1343, 41] width 56 height 15
select select "Water"
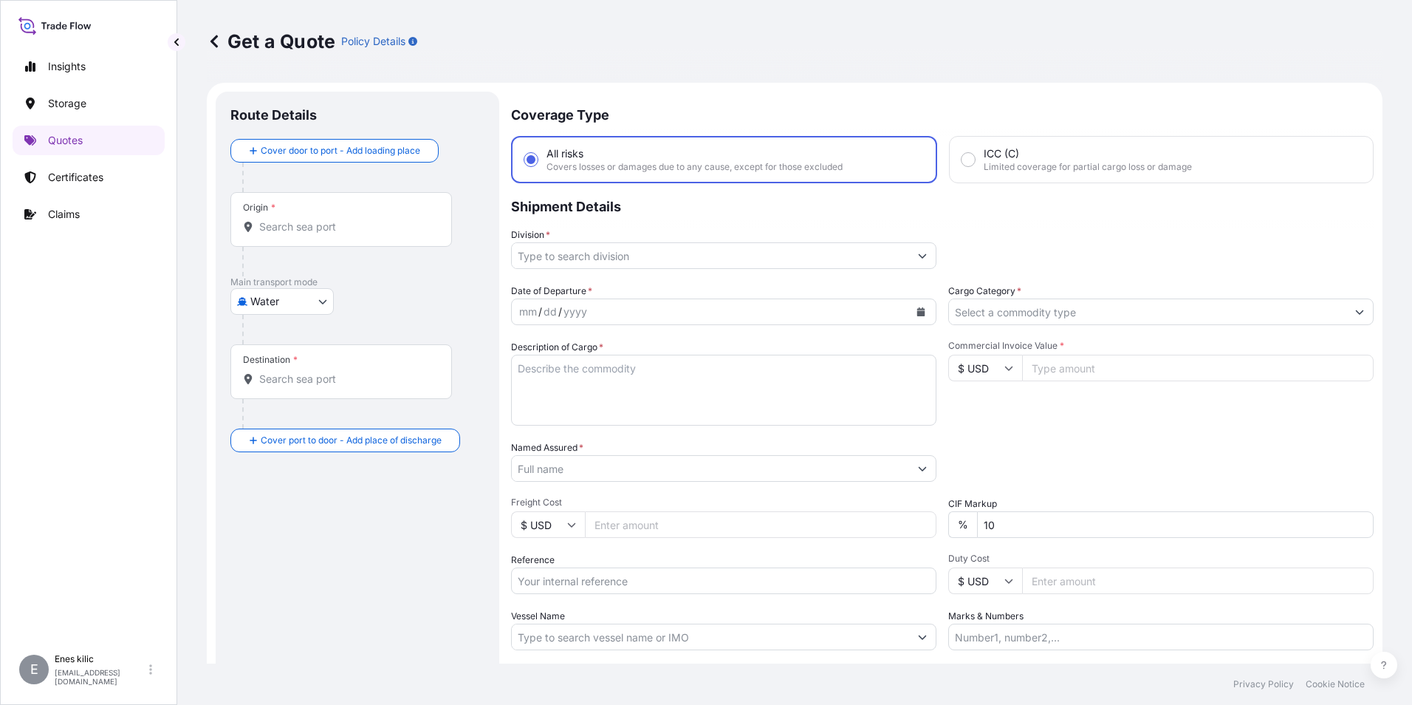
scroll to position [24, 0]
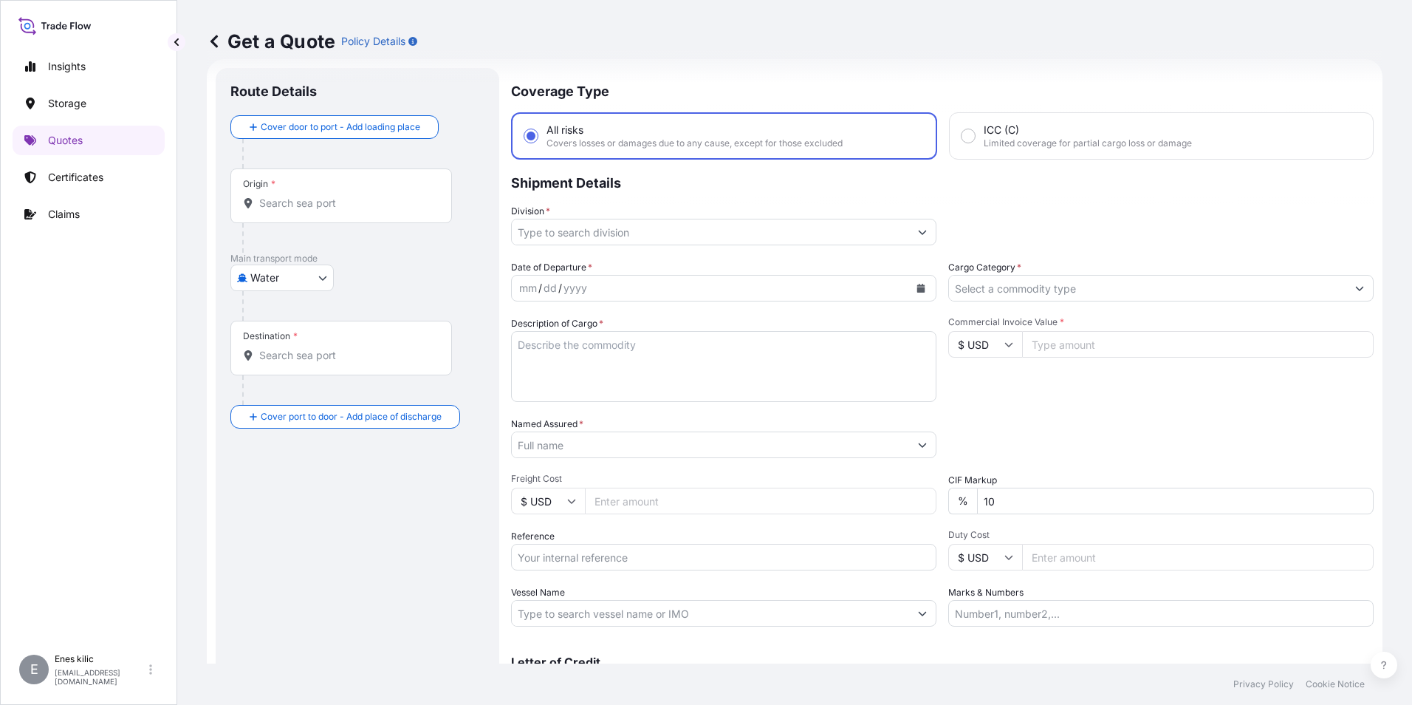
click at [304, 211] on div "Origin *" at bounding box center [341, 195] width 222 height 55
click at [304, 211] on input "Origin *" at bounding box center [346, 203] width 174 height 15
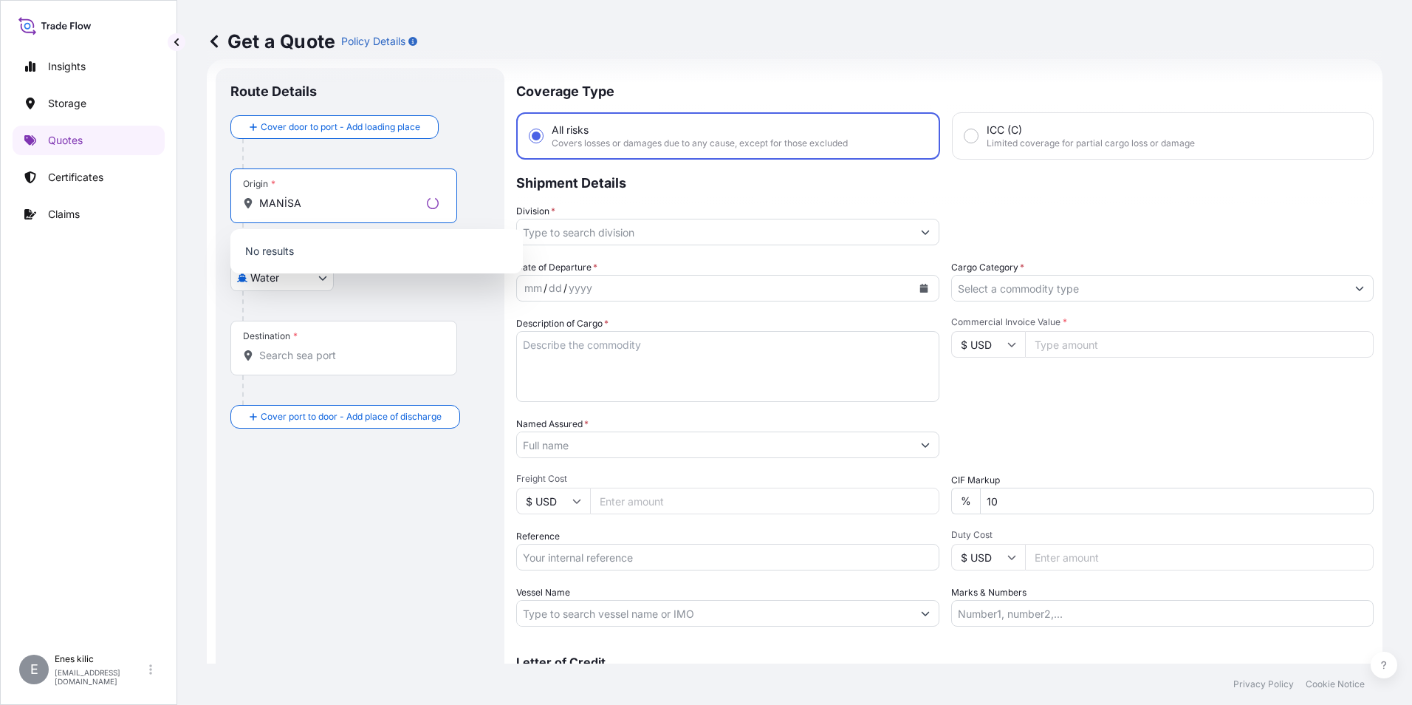
type input "MANİSA"
click at [317, 288] on body "0 options available. Insights Storage Quotes Certificates Claims E [PERSON_NAME…" at bounding box center [706, 352] width 1412 height 705
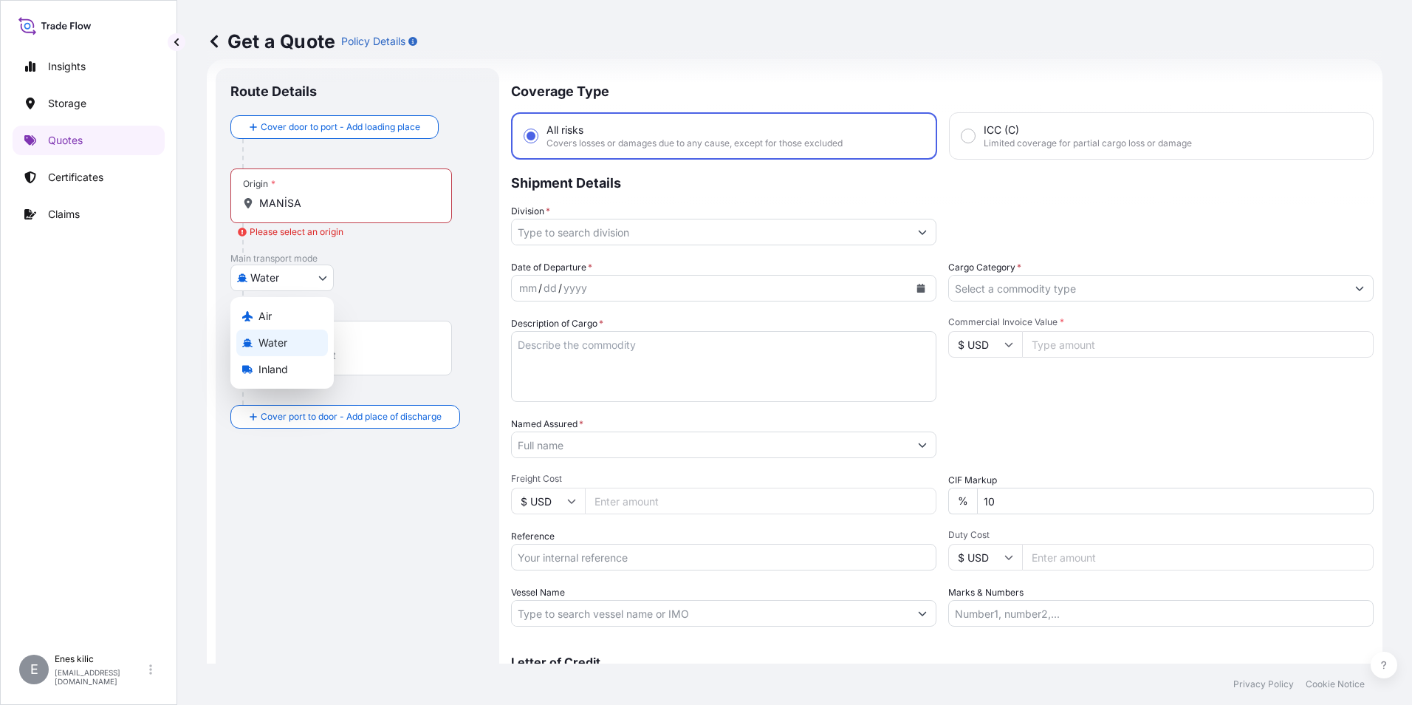
click at [284, 369] on span "Inland" at bounding box center [274, 369] width 30 height 15
select select "Inland"
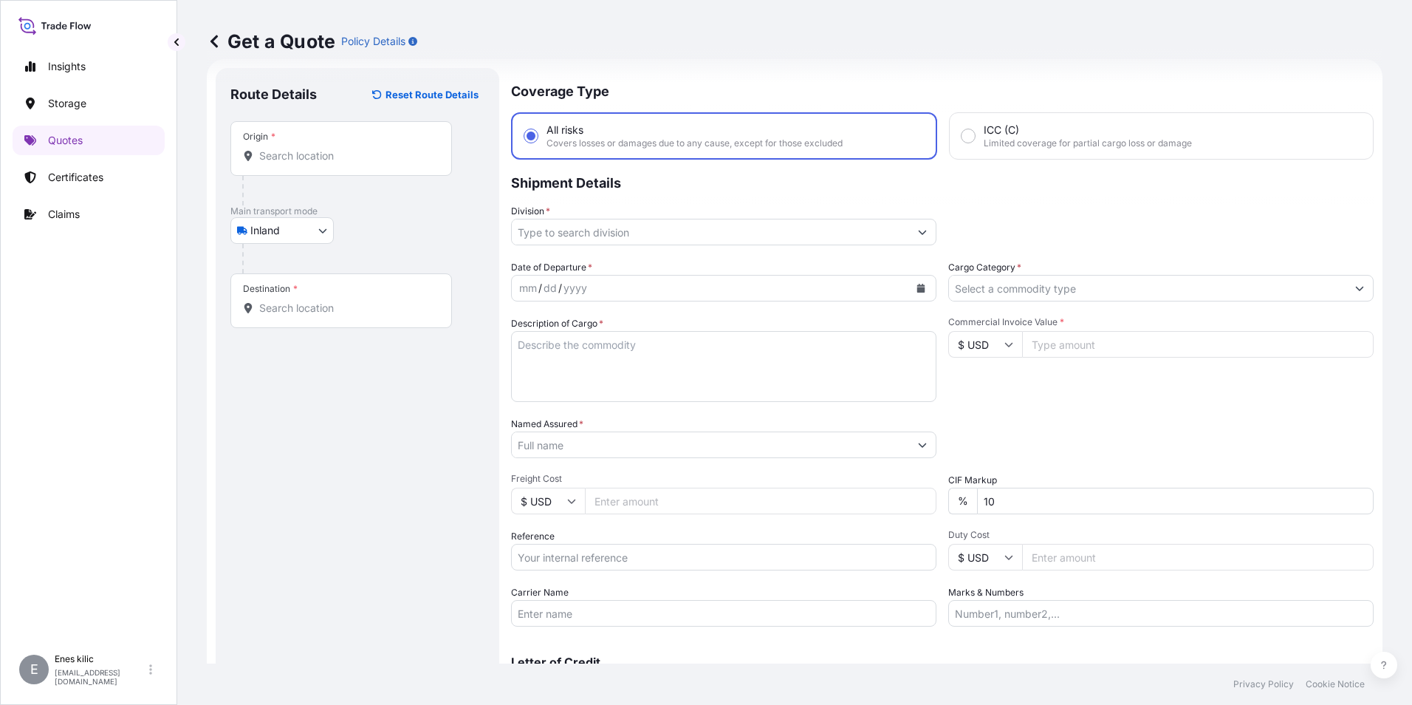
click at [312, 170] on div "Origin *" at bounding box center [341, 148] width 222 height 55
click at [312, 163] on input "Origin *" at bounding box center [346, 155] width 174 height 15
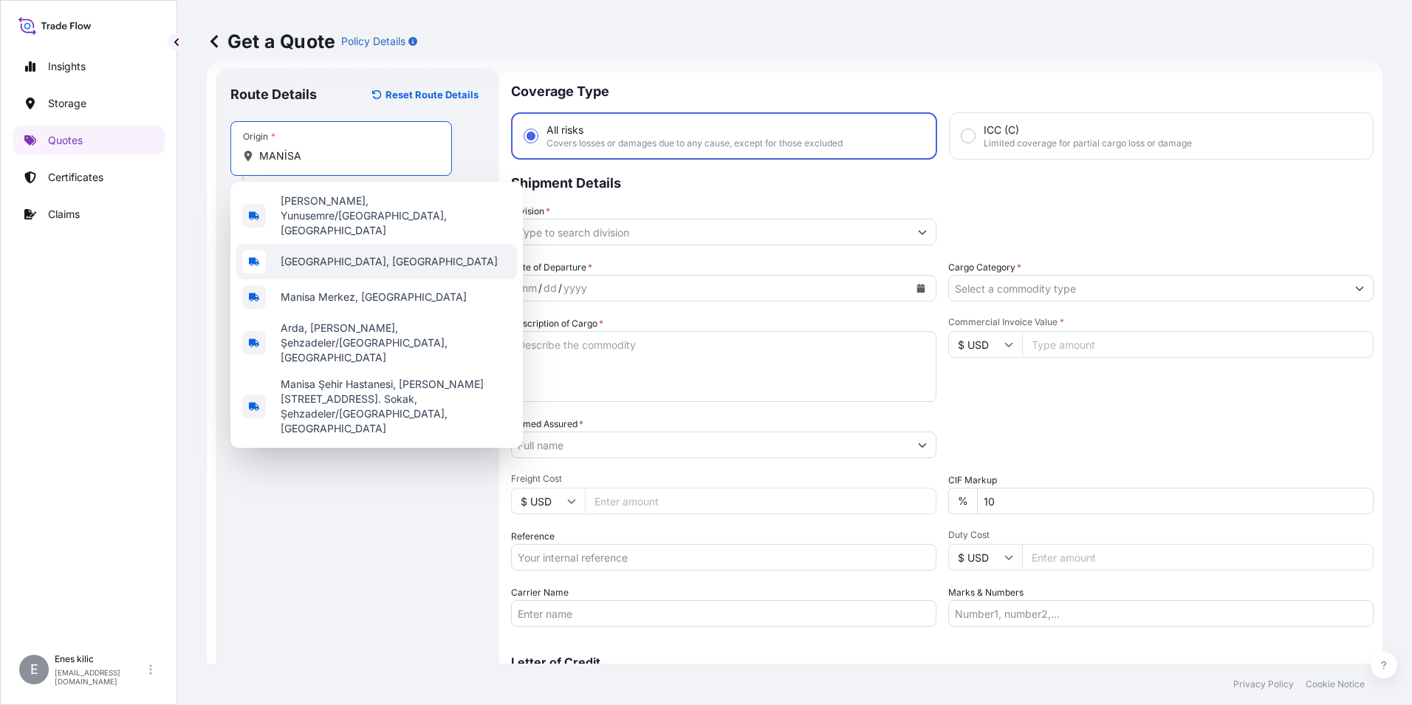
click at [324, 254] on span "[GEOGRAPHIC_DATA], [GEOGRAPHIC_DATA]" at bounding box center [389, 261] width 217 height 15
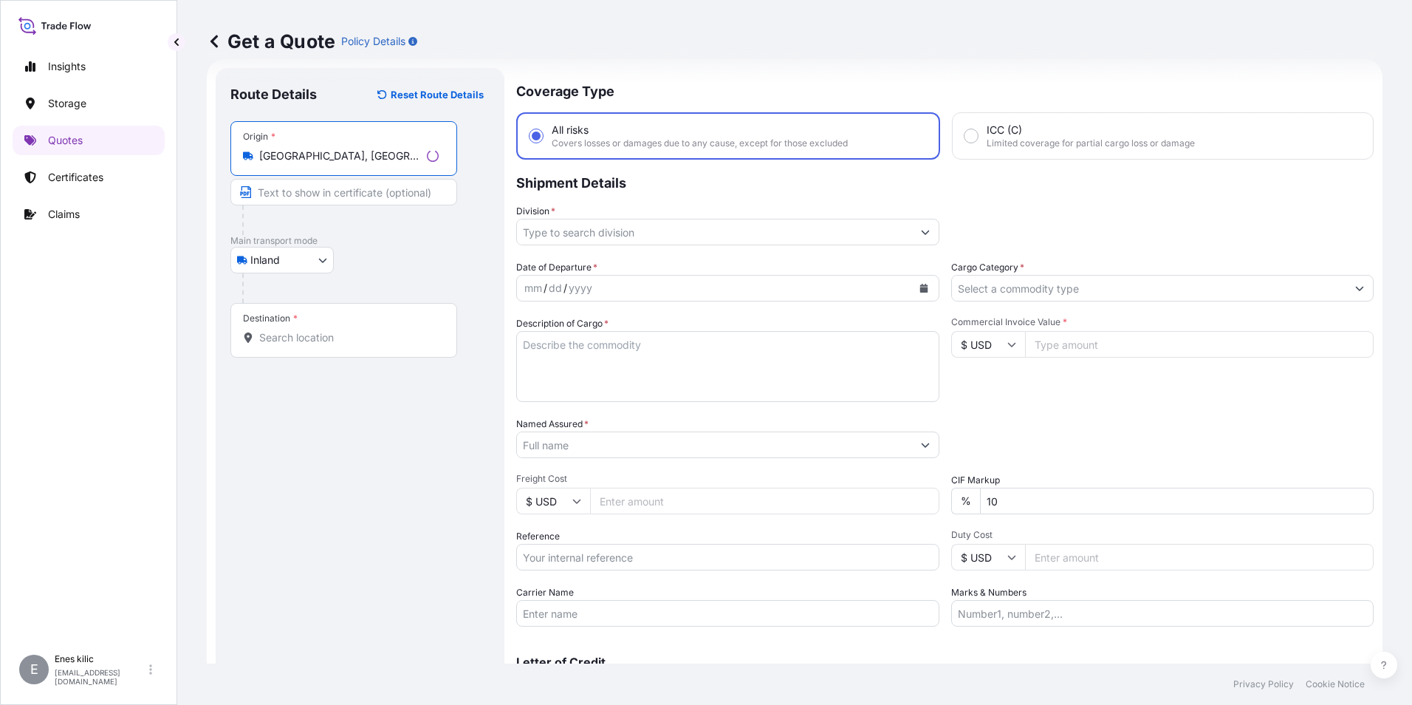
type input "[GEOGRAPHIC_DATA], [GEOGRAPHIC_DATA]"
click at [322, 338] on input "Destination *" at bounding box center [348, 337] width 179 height 15
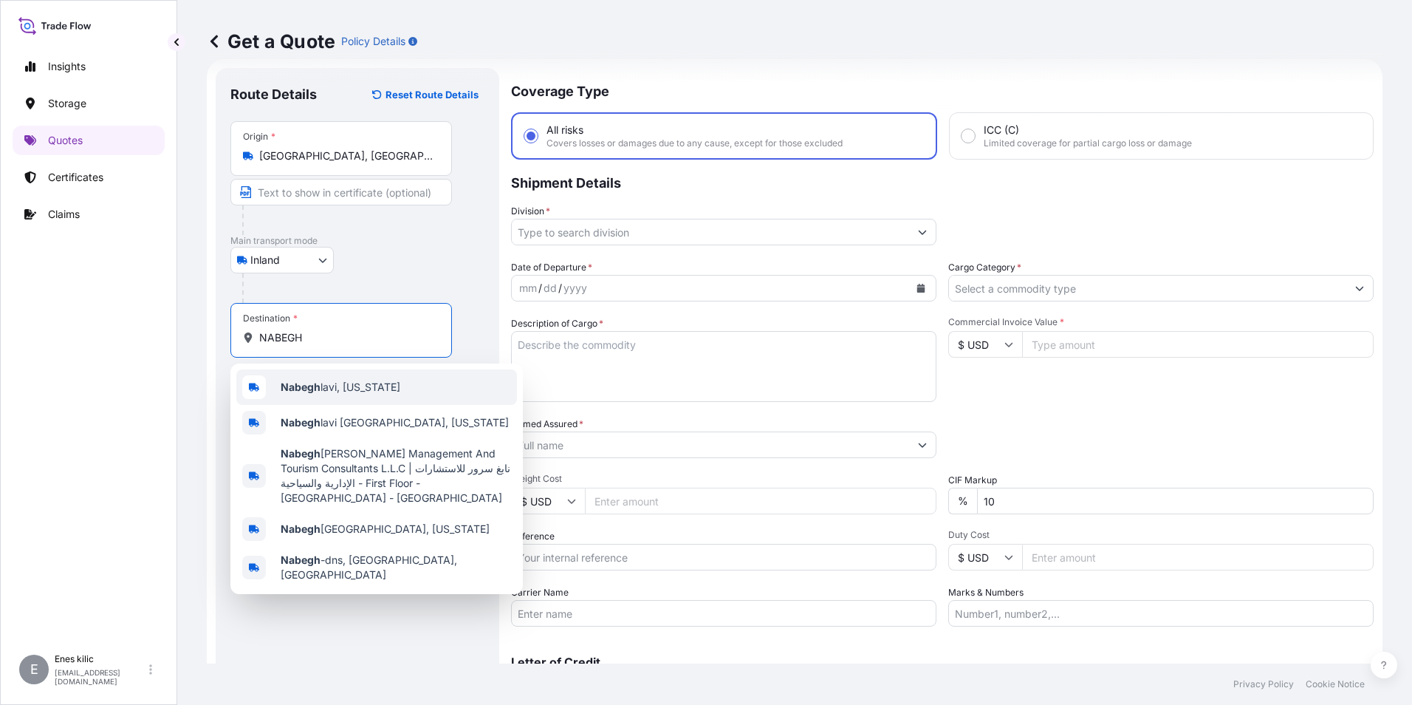
click at [343, 391] on span "[PERSON_NAME], [US_STATE]" at bounding box center [341, 387] width 120 height 15
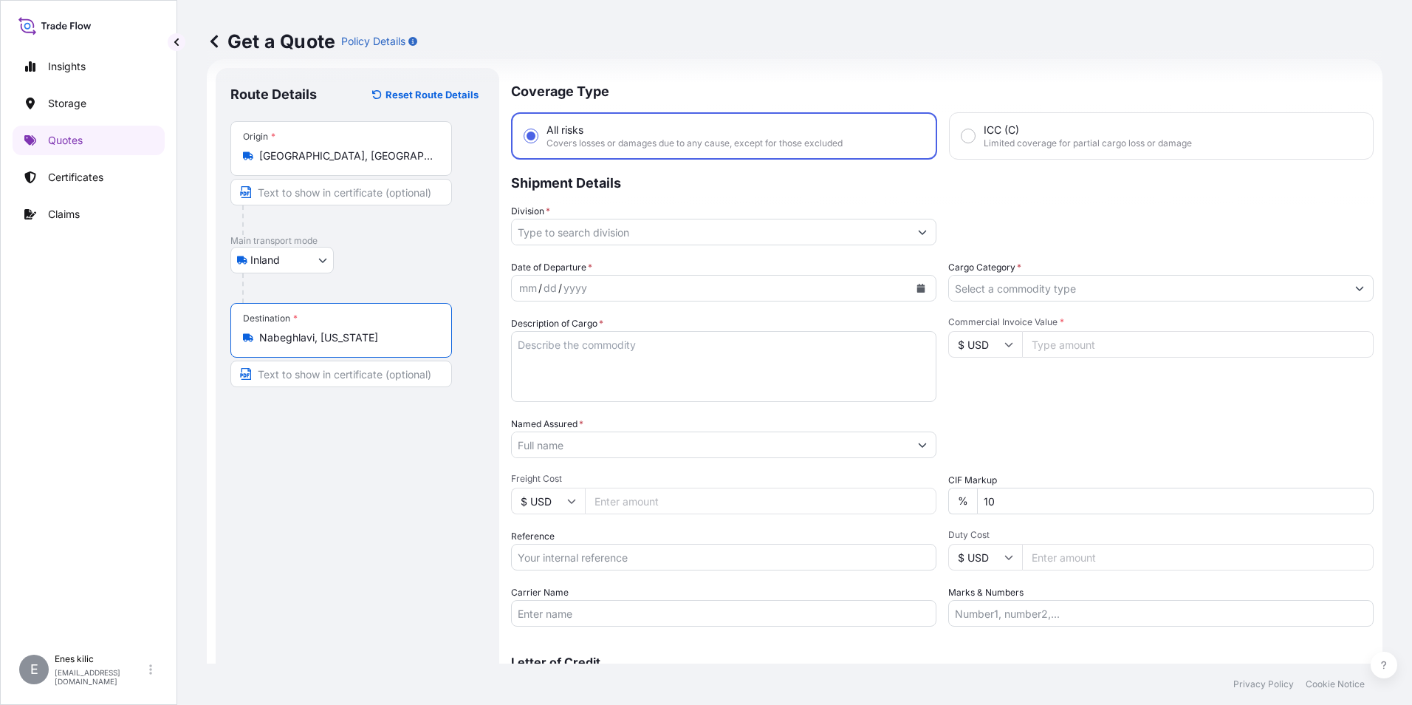
type input "Nabeghlavi, [US_STATE]"
click at [578, 232] on input "Division *" at bounding box center [710, 232] width 397 height 27
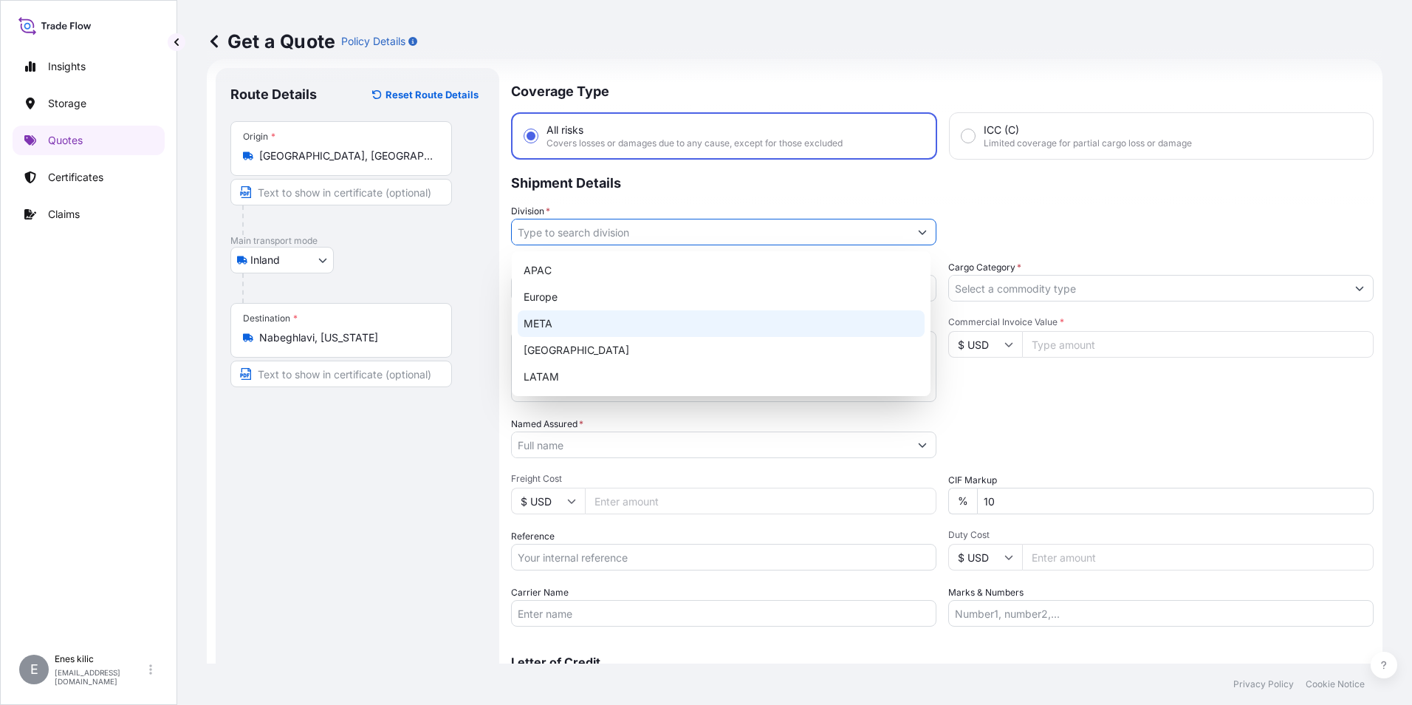
click at [598, 321] on div "META" at bounding box center [721, 323] width 407 height 27
type input "META"
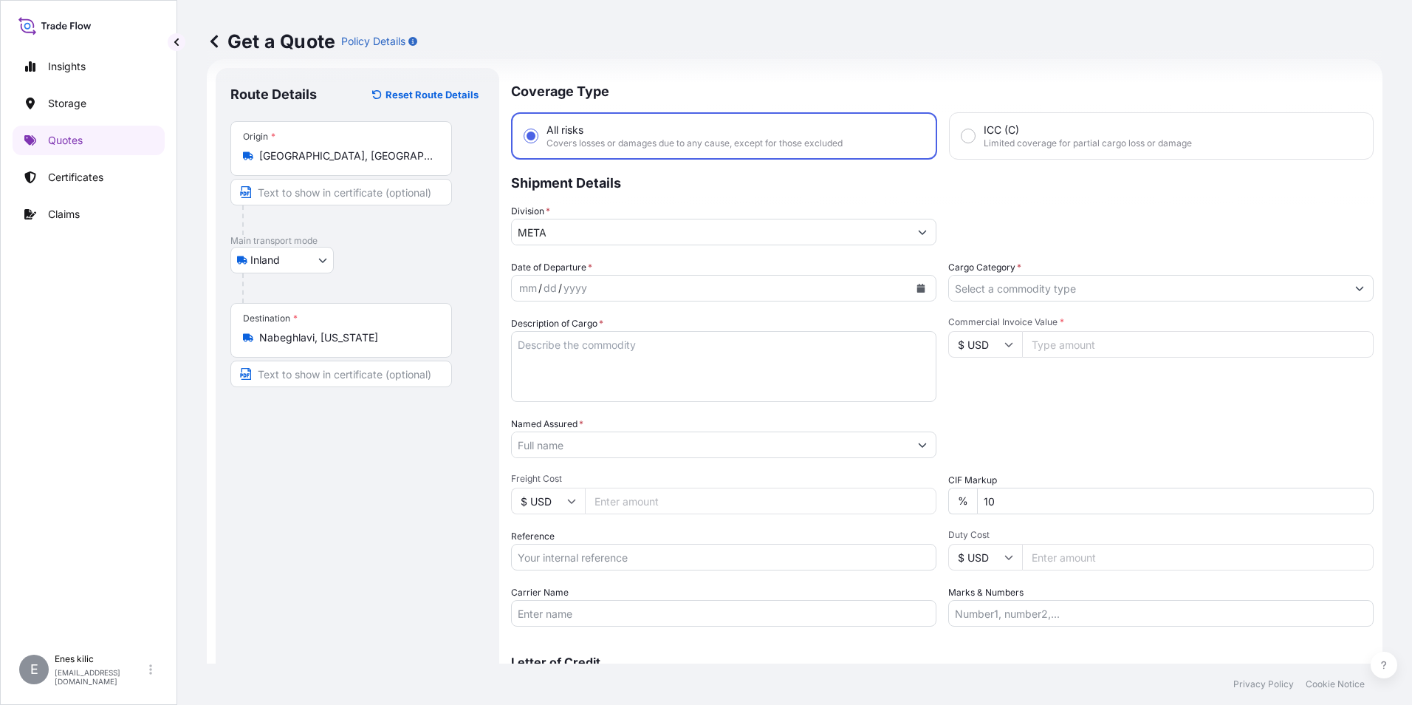
click at [1061, 311] on div "Date of Departure * mm / dd / yyyy Cargo Category * Description of Cargo * Comm…" at bounding box center [942, 443] width 863 height 366
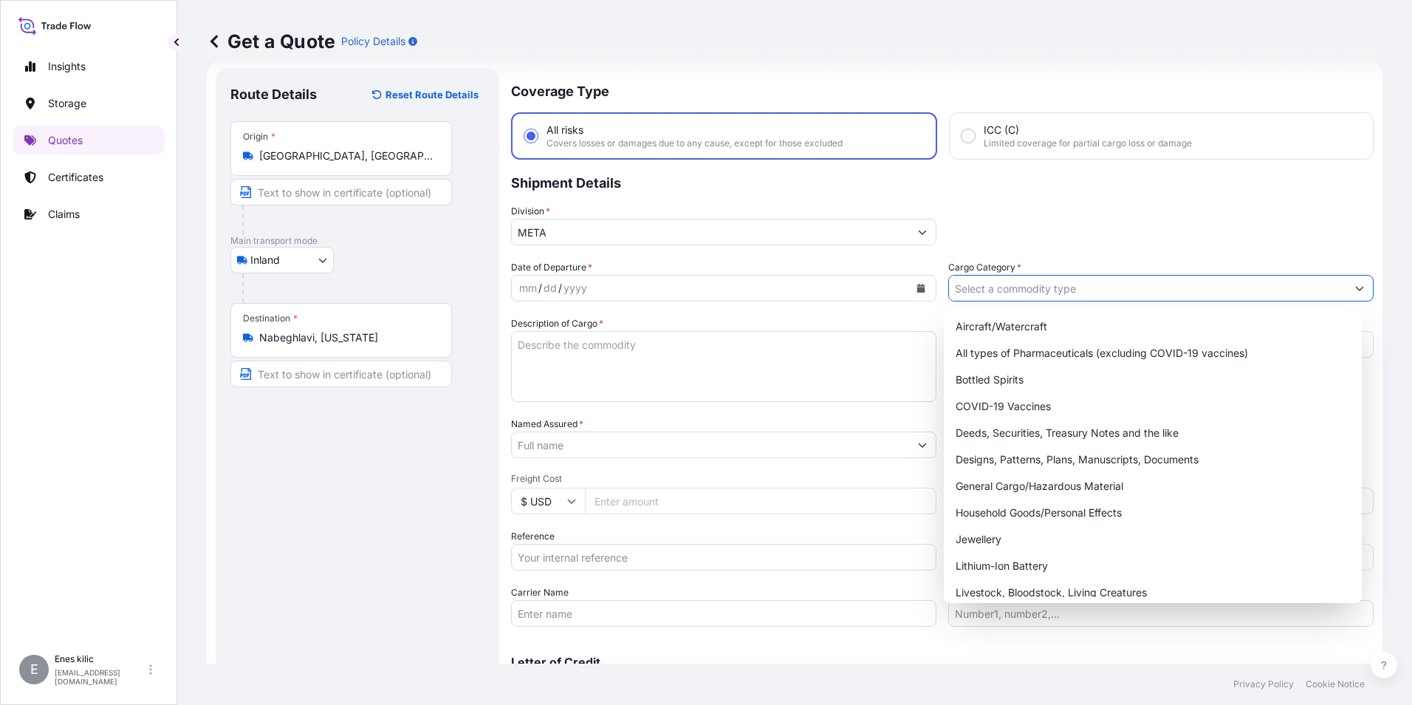
click at [1057, 298] on input "Cargo Category *" at bounding box center [1147, 288] width 397 height 27
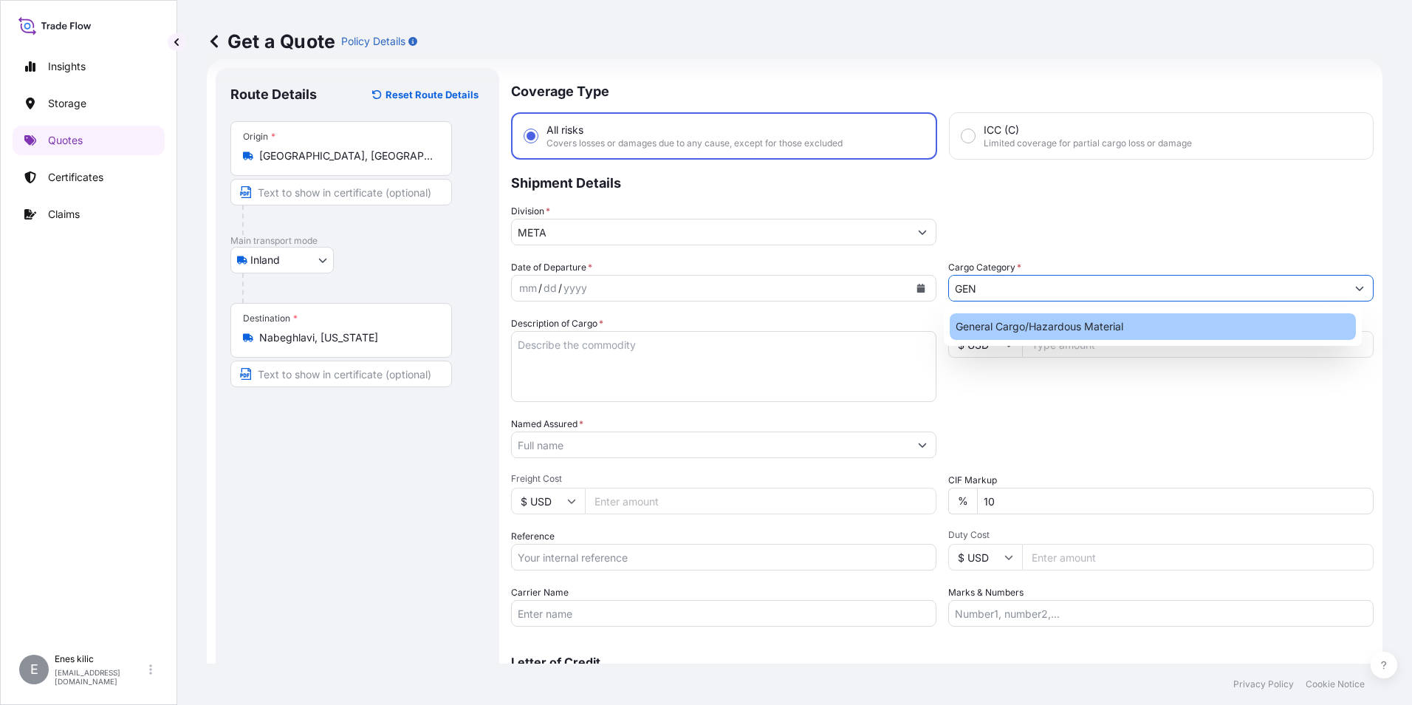
click at [1061, 324] on div "General Cargo/Hazardous Material" at bounding box center [1153, 326] width 407 height 27
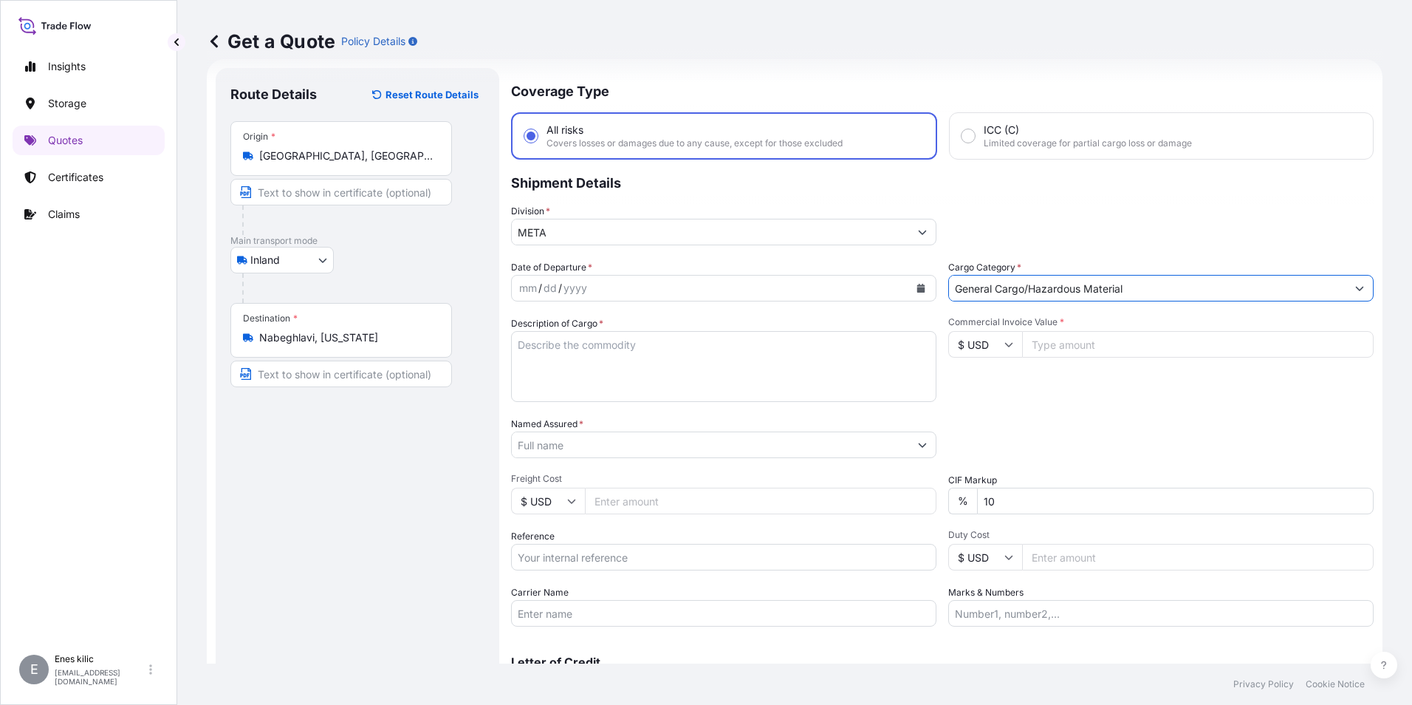
type input "General Cargo/Hazardous Material"
click at [734, 292] on div "mm / dd / yyyy" at bounding box center [710, 288] width 397 height 27
click at [917, 290] on icon "Calendar" at bounding box center [921, 288] width 8 height 9
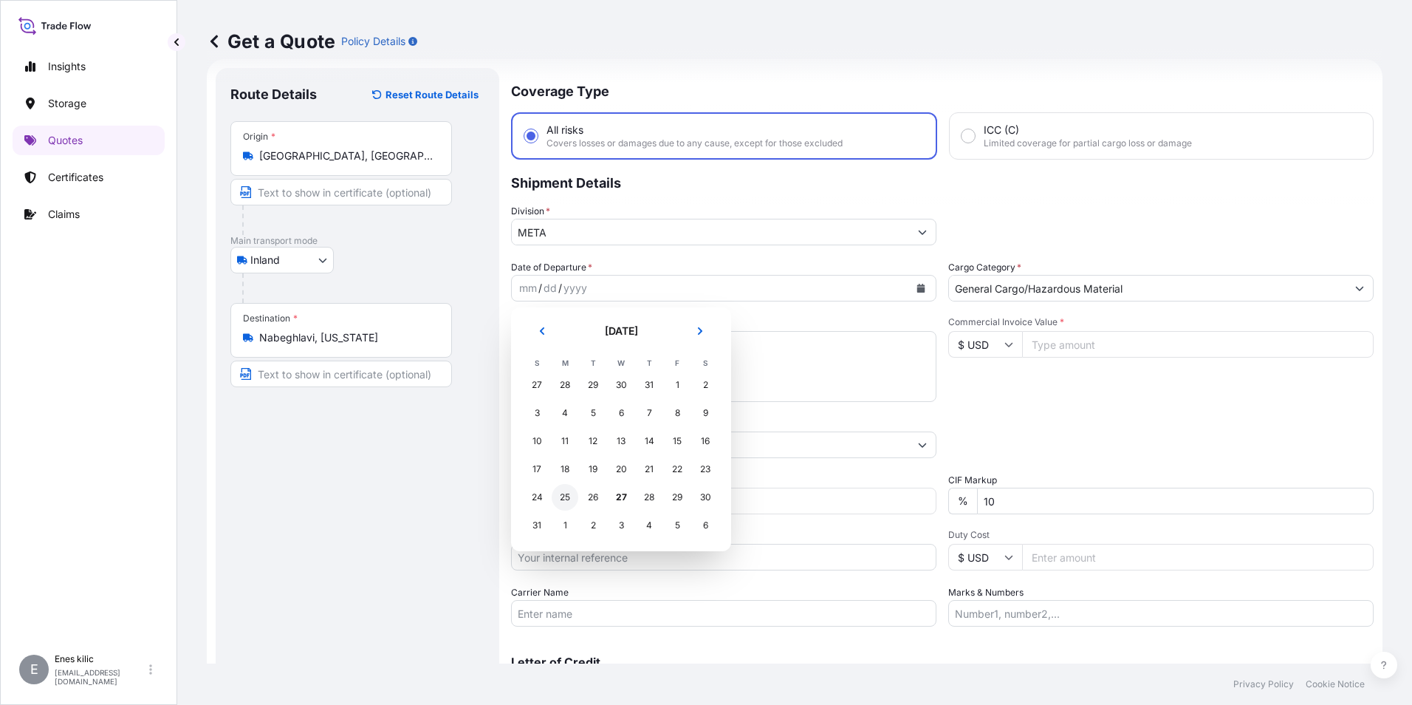
click at [566, 490] on div "25" at bounding box center [565, 497] width 27 height 27
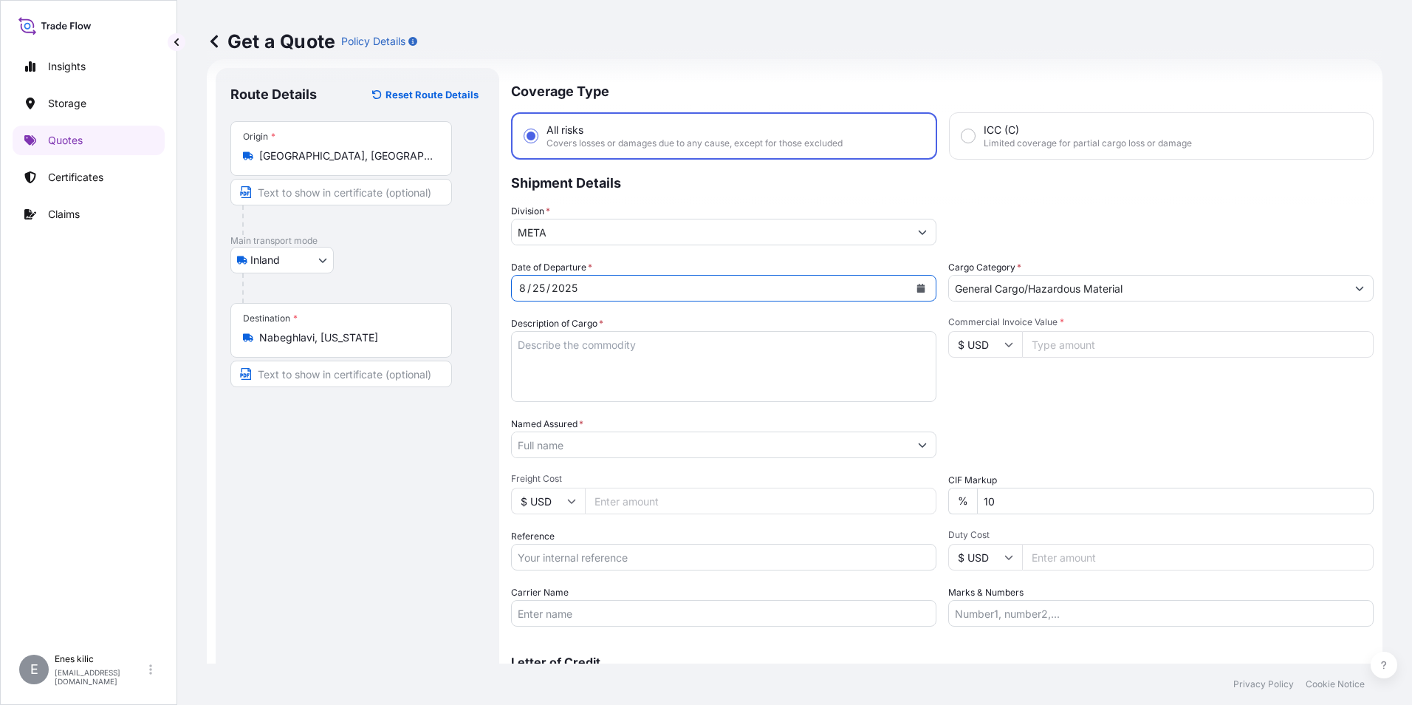
click at [603, 371] on textarea "Description of Cargo *" at bounding box center [723, 366] width 425 height 71
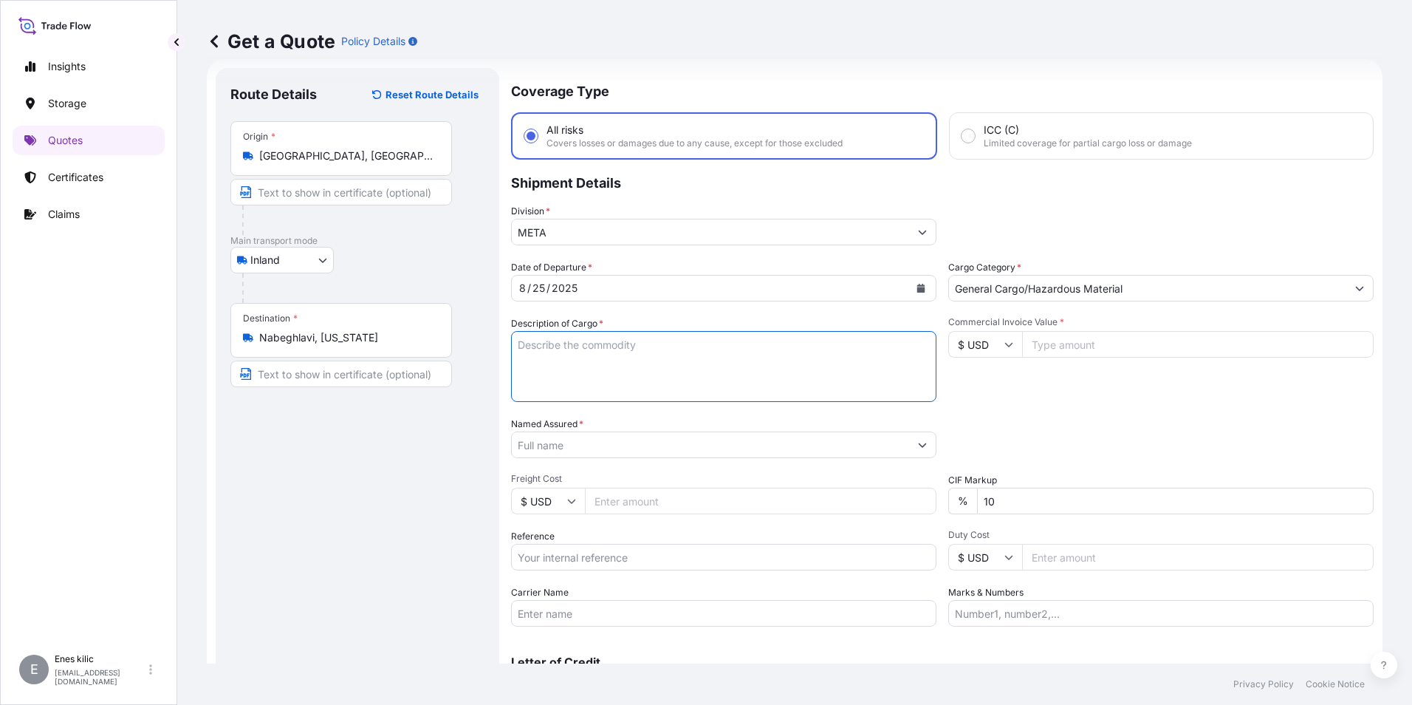
click at [552, 350] on textarea "Description of Cargo *" at bounding box center [723, 366] width 425 height 71
paste textarea "CAPS ALUMINIUM EMPTY BEVERAGE CANS"
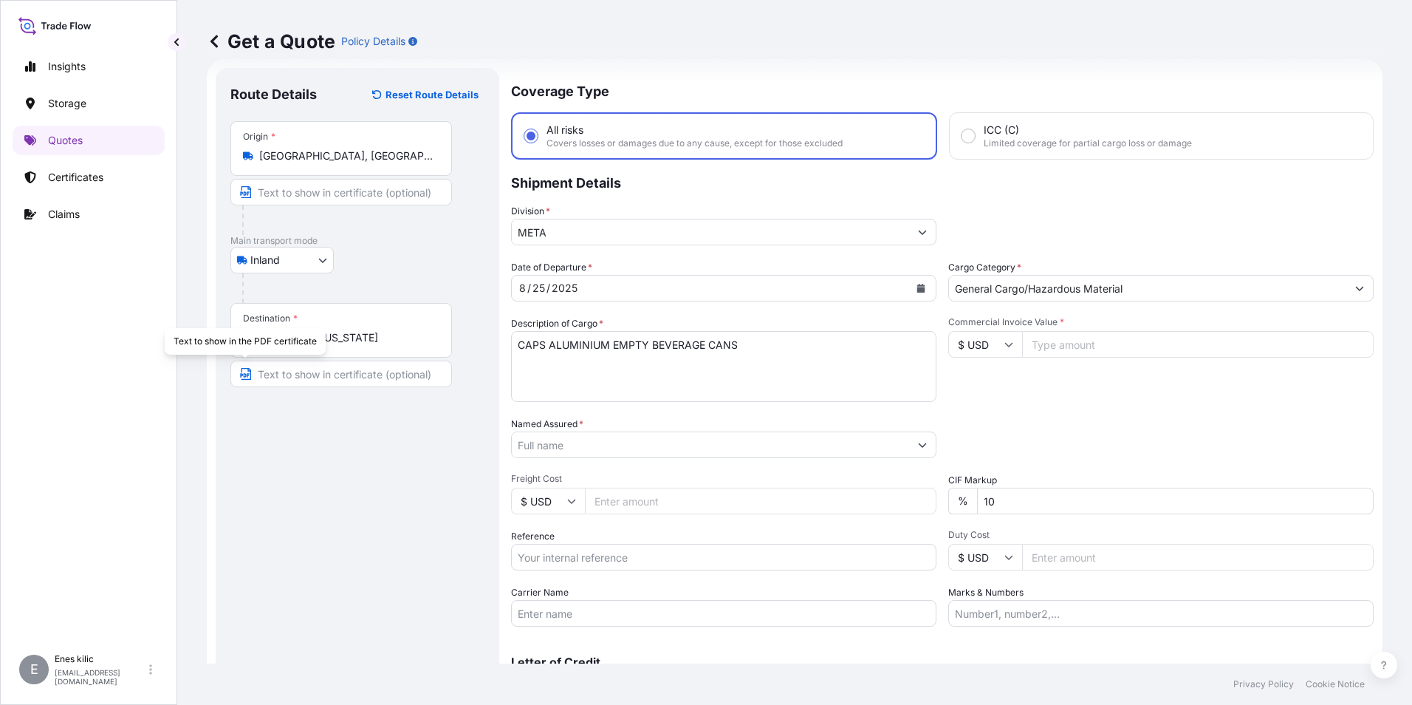
click at [782, 341] on textarea "CAPS ALUMINIUM EMPTY BEVERAGE CANS" at bounding box center [723, 366] width 425 height 71
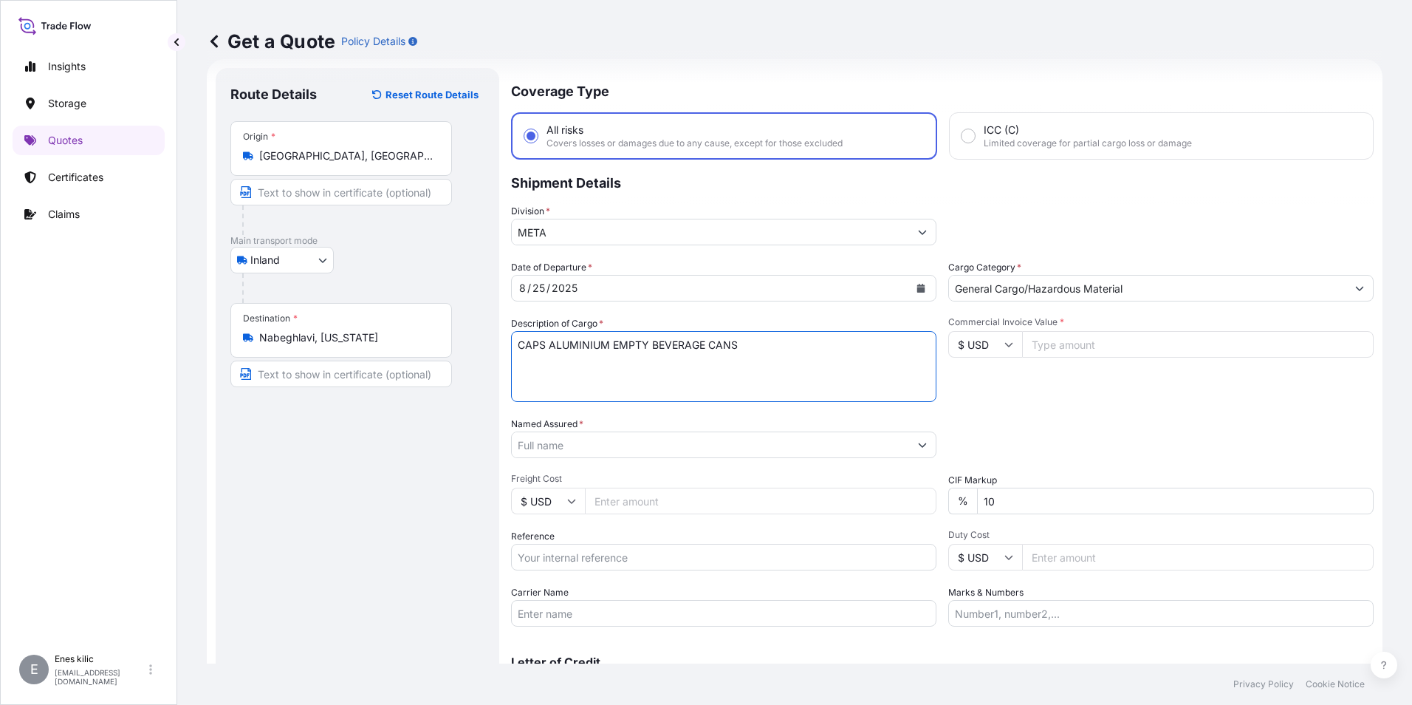
paste textarea "18 KAP - 2.396,93 KG"
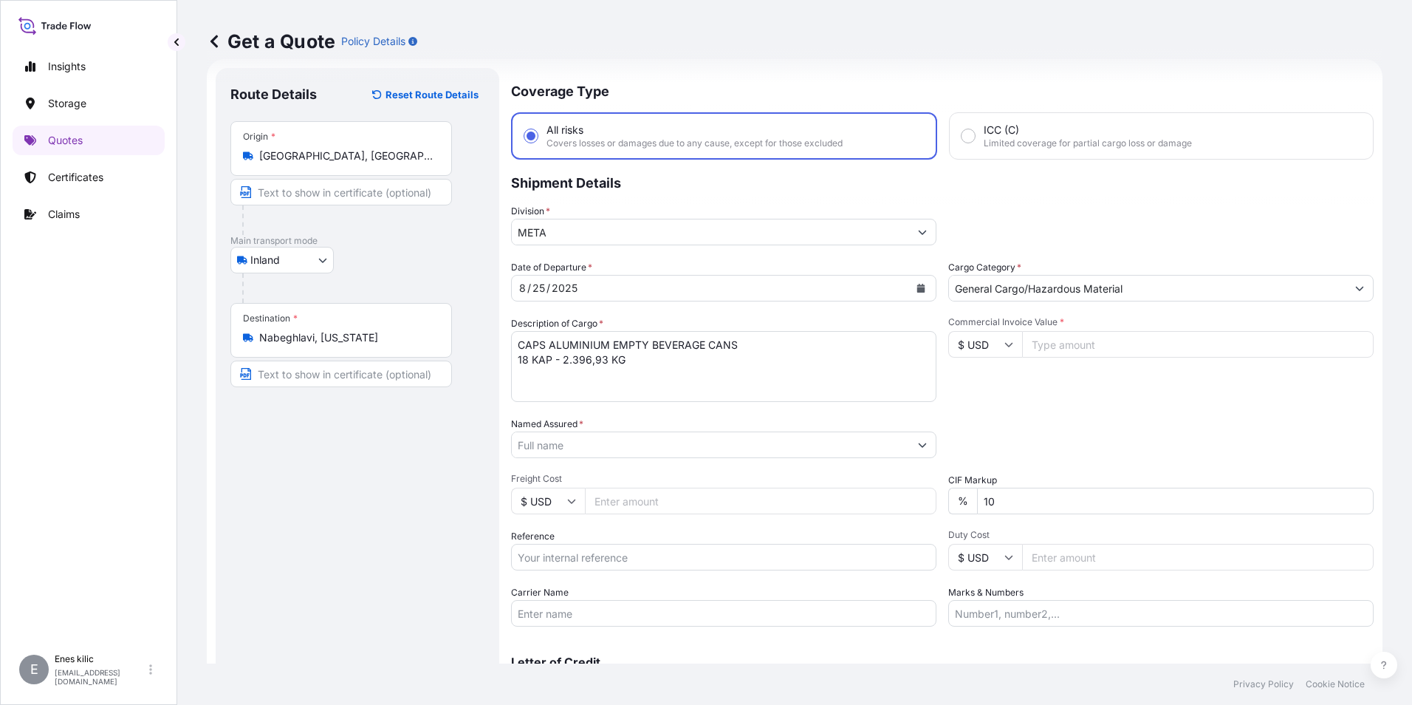
click at [671, 365] on textarea "CAPS ALUMINIUM EMPTY BEVERAGE CANS 18 KAP - 2.396,93 KG" at bounding box center [723, 366] width 425 height 71
paste textarea "53 EK 756 / 53 EK 837"
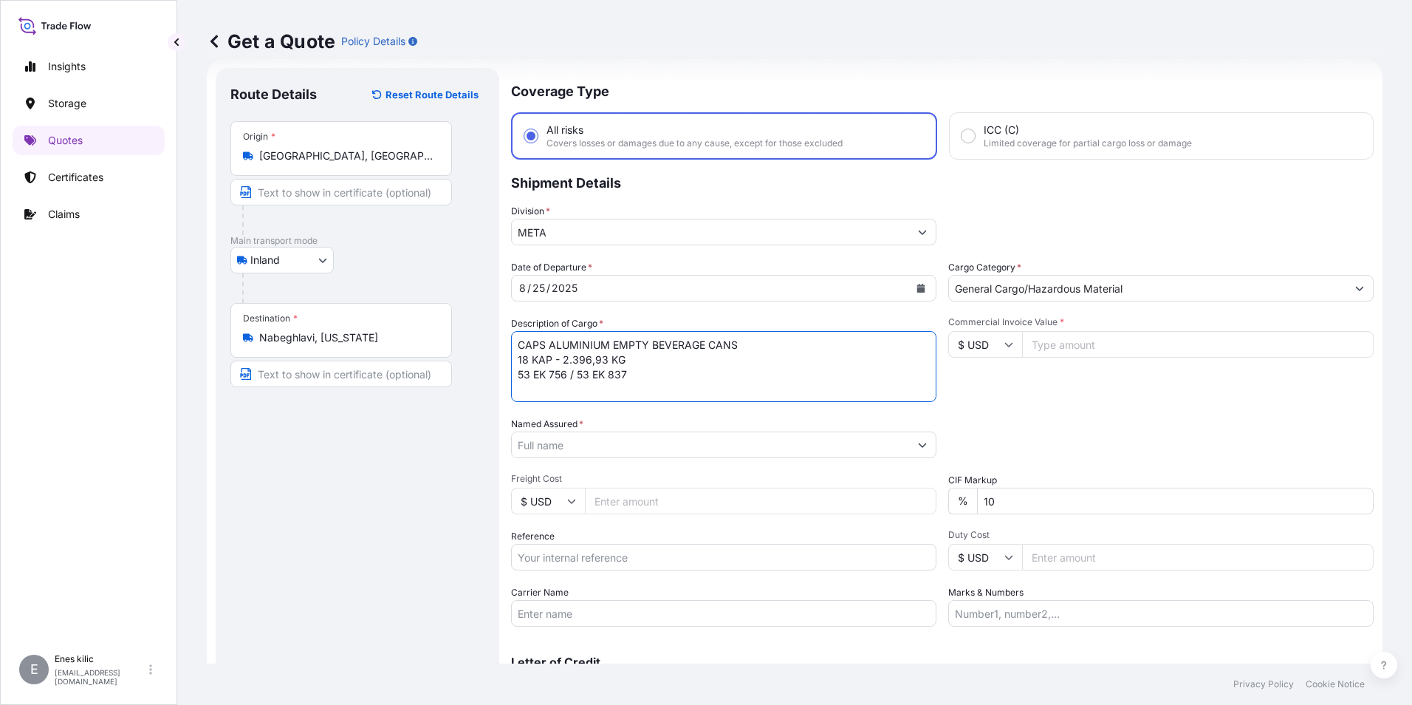
scroll to position [9, 0]
type textarea "CAPS ALUMINIUM EMPTY BEVERAGE CANS 18 KAP - 2.396,93 KG 53 EK 756 / 53 EK 837 I…"
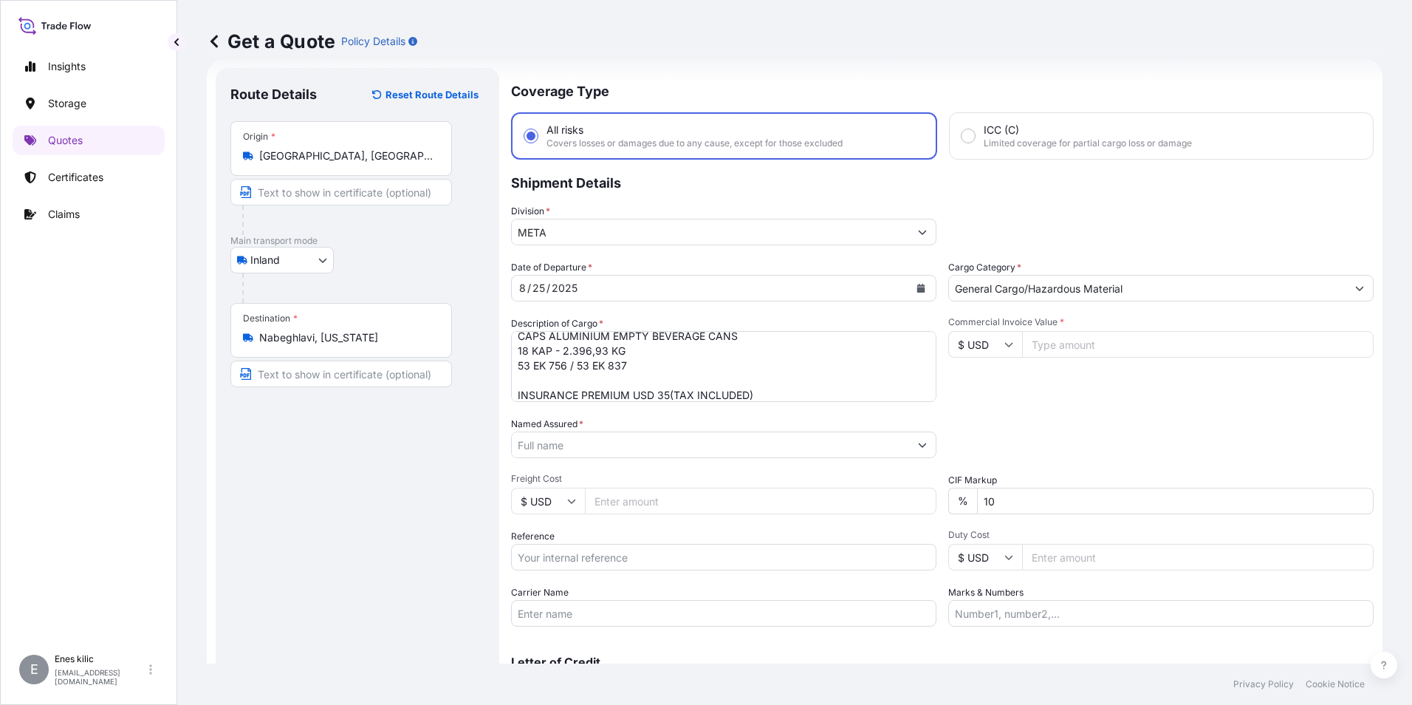
click at [996, 344] on input "$ USD" at bounding box center [985, 344] width 74 height 27
click at [975, 386] on div "€ EUR" at bounding box center [980, 385] width 62 height 28
type input "€ EUR"
click at [1061, 343] on input "Commercial Invoice Value *" at bounding box center [1198, 344] width 352 height 27
type input "12148.62"
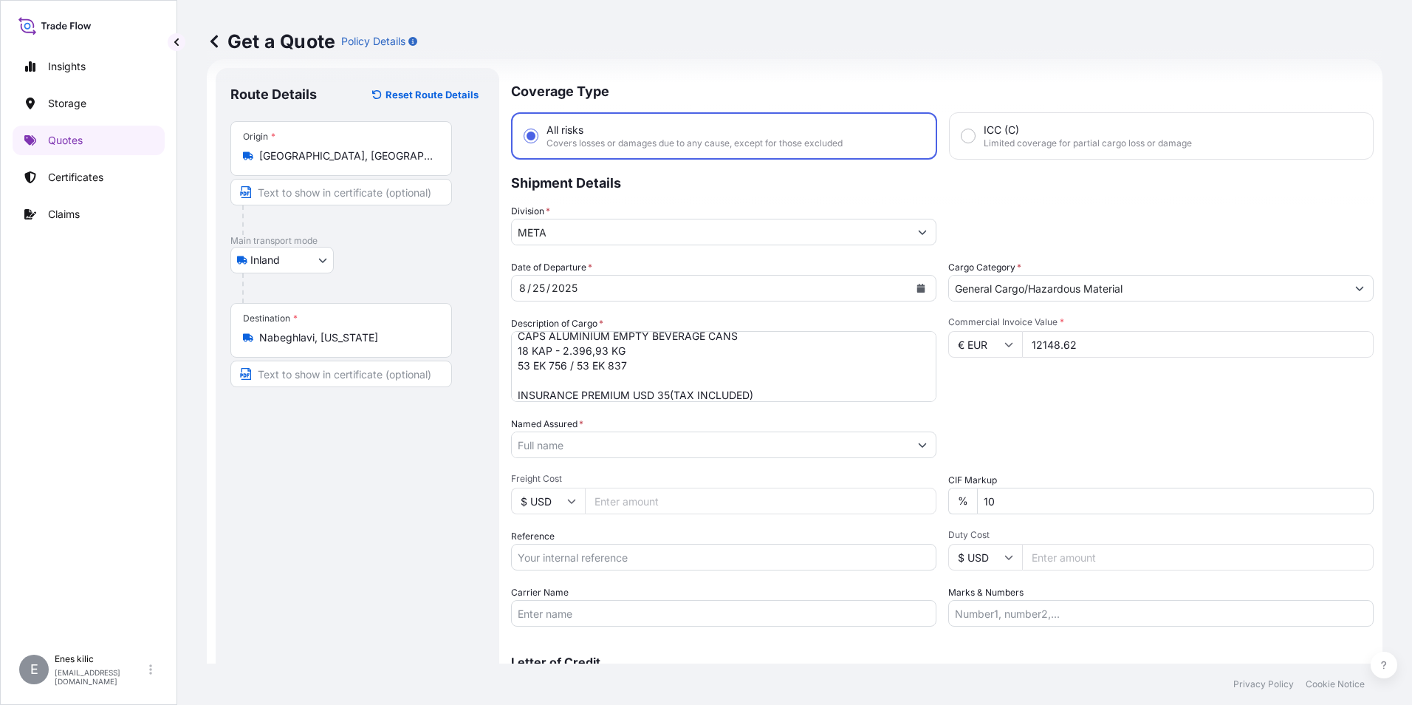
click at [1050, 390] on div "Commercial Invoice Value * € EUR 12148.62" at bounding box center [1160, 359] width 425 height 86
click at [646, 441] on input "Named Assured *" at bounding box center [710, 444] width 397 height 27
paste input "Ball Beverage Turkey Paketleme A.S."
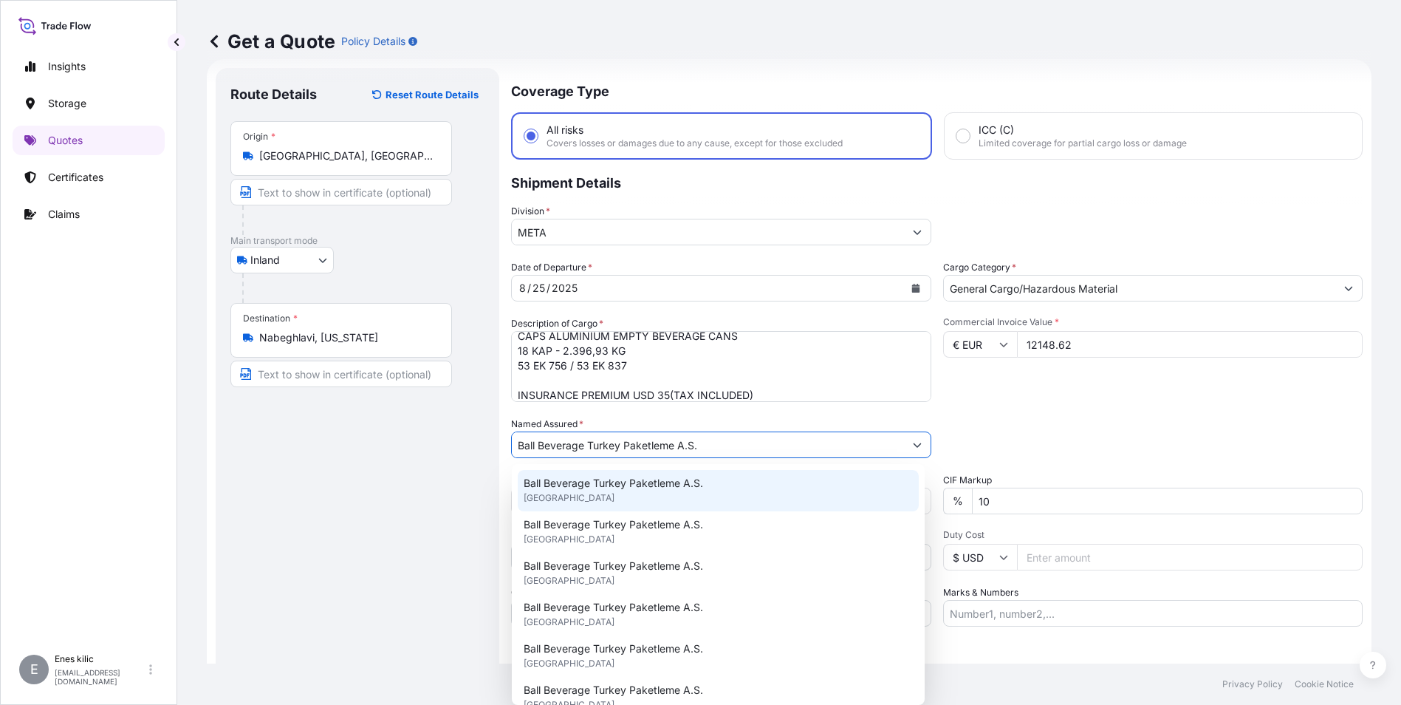
click at [646, 485] on span "Ball Beverage Turkey Paketleme A.S." at bounding box center [613, 483] width 179 height 15
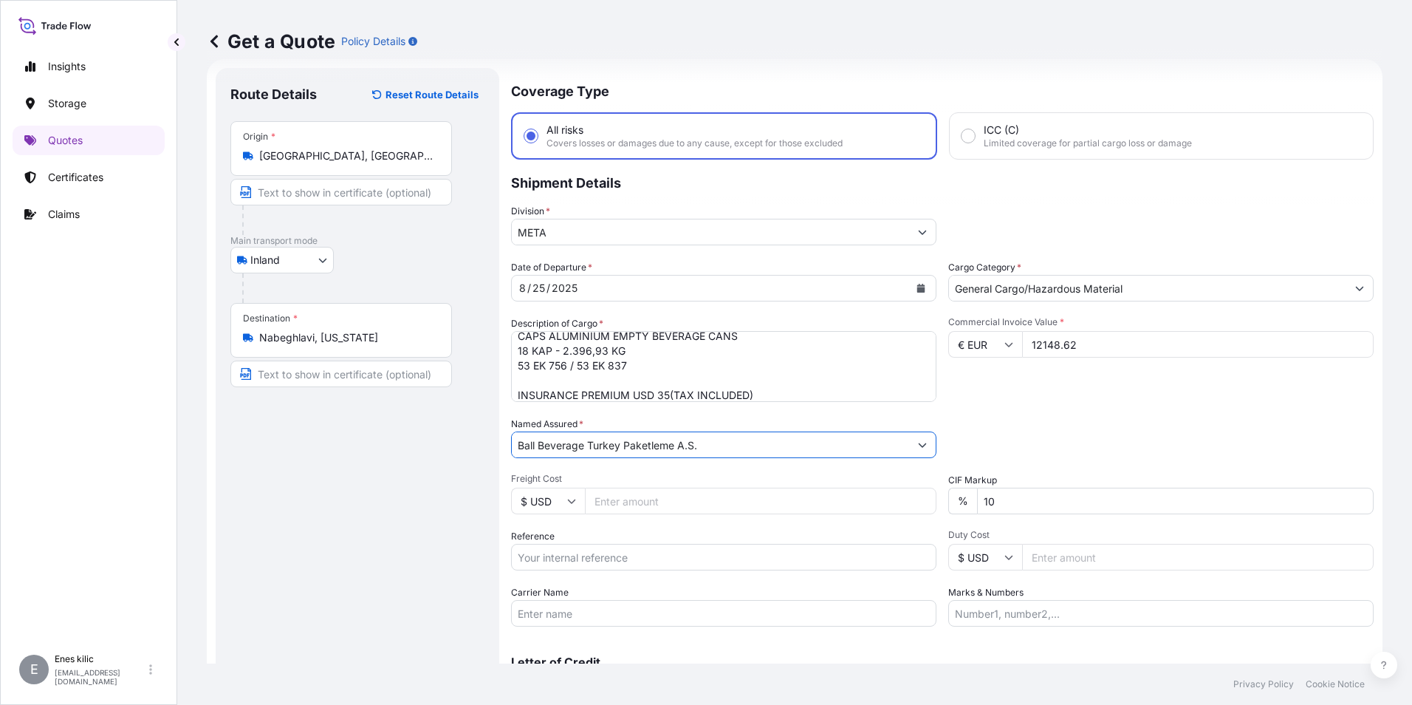
type input "Ball Beverage Turkey Paketleme A.S."
click at [1095, 428] on div "Packing Category Type to search a container mode Please select a primary mode o…" at bounding box center [1160, 437] width 425 height 41
click at [1051, 492] on div "CIF Markup % 10" at bounding box center [1160, 493] width 425 height 41
click at [1051, 494] on input "10" at bounding box center [1175, 500] width 397 height 27
type input "0"
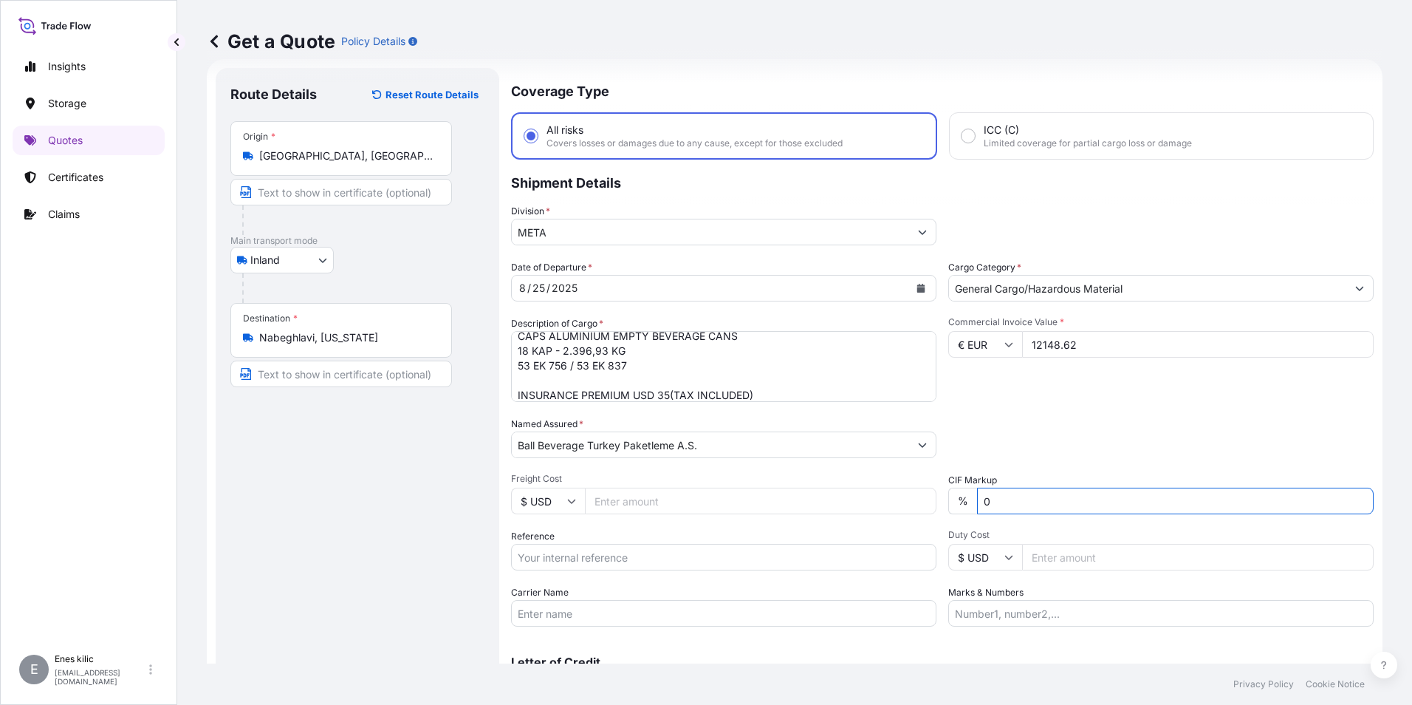
click at [1038, 434] on div "Packing Category Type to search a container mode Please select a primary mode o…" at bounding box center [1160, 437] width 425 height 41
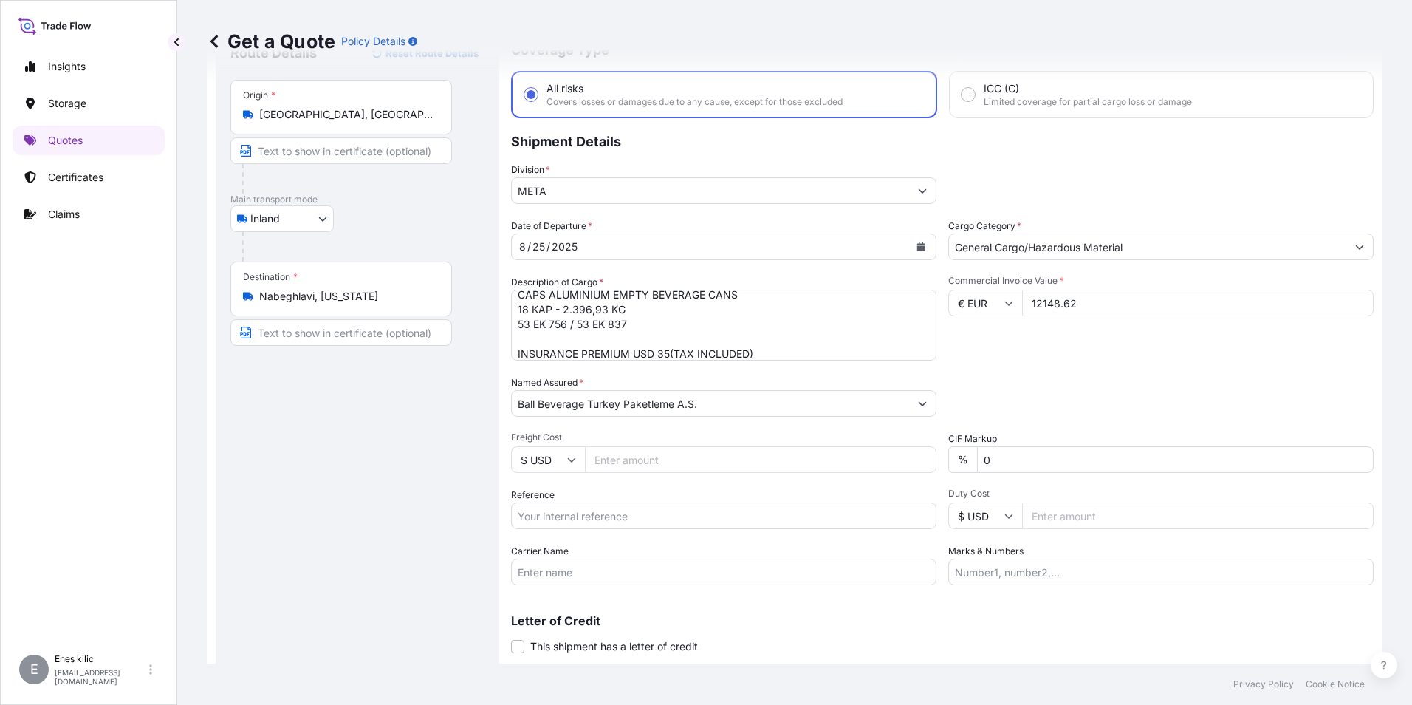
scroll to position [106, 0]
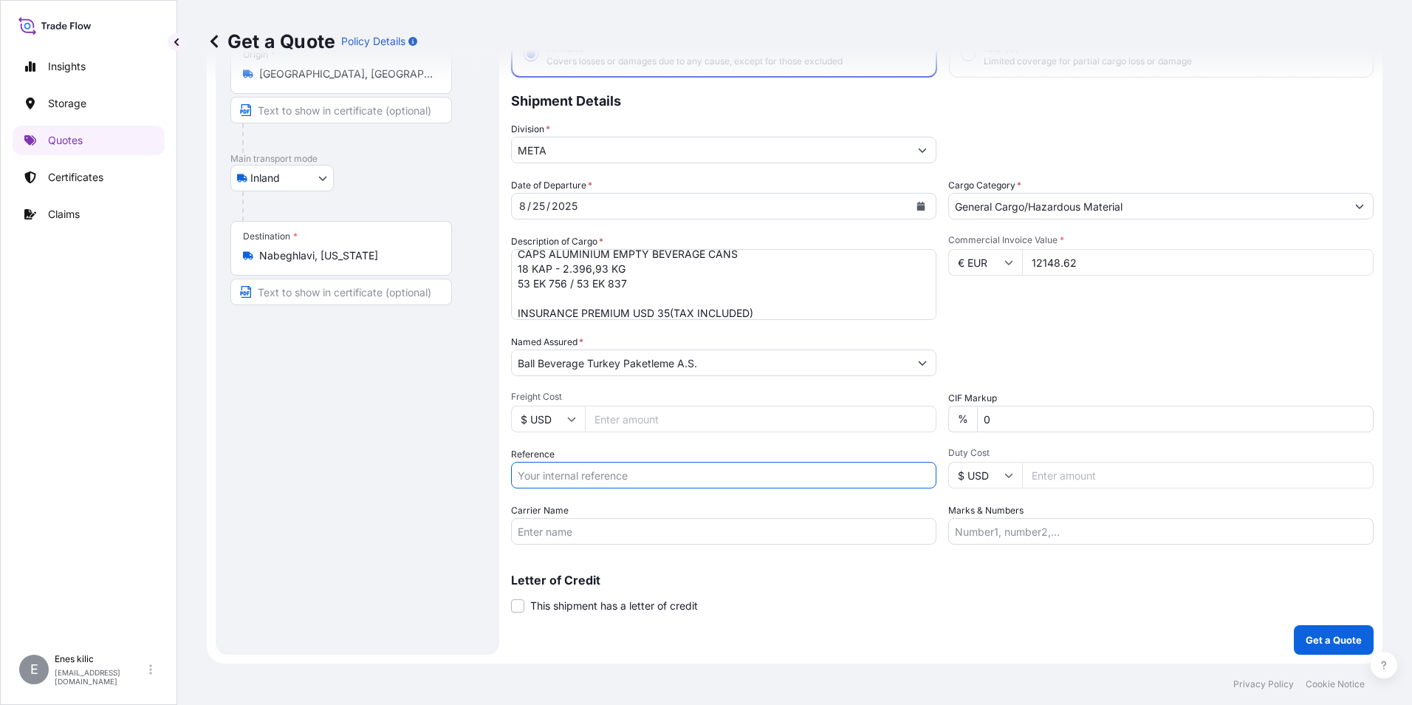
click at [660, 480] on input "Reference" at bounding box center [723, 475] width 425 height 27
click at [630, 473] on input "Reference" at bounding box center [723, 475] width 425 height 27
paste input "2201774220"
type input "2201774220"
click at [530, 535] on input "Carrier Name" at bounding box center [723, 531] width 425 height 27
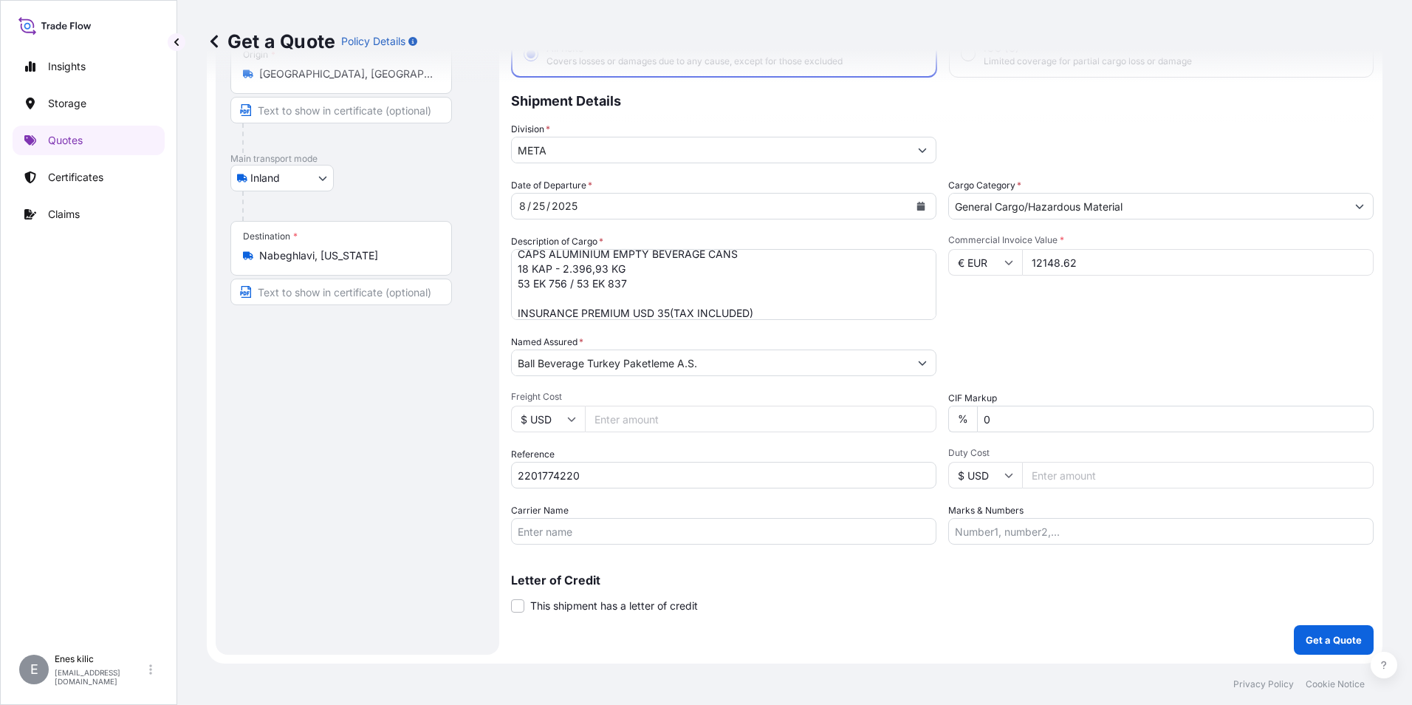
click at [600, 529] on input "Carrier Name" at bounding box center [723, 531] width 425 height 27
paste input "53 EK 756 / 53 EK 837"
type input "53 EK 756 / 53 EK 837"
click at [1038, 601] on div "Letter of Credit This shipment has a letter of credit Letter of credit * Letter…" at bounding box center [942, 593] width 863 height 39
click at [1339, 642] on p "Get a Quote" at bounding box center [1334, 639] width 56 height 15
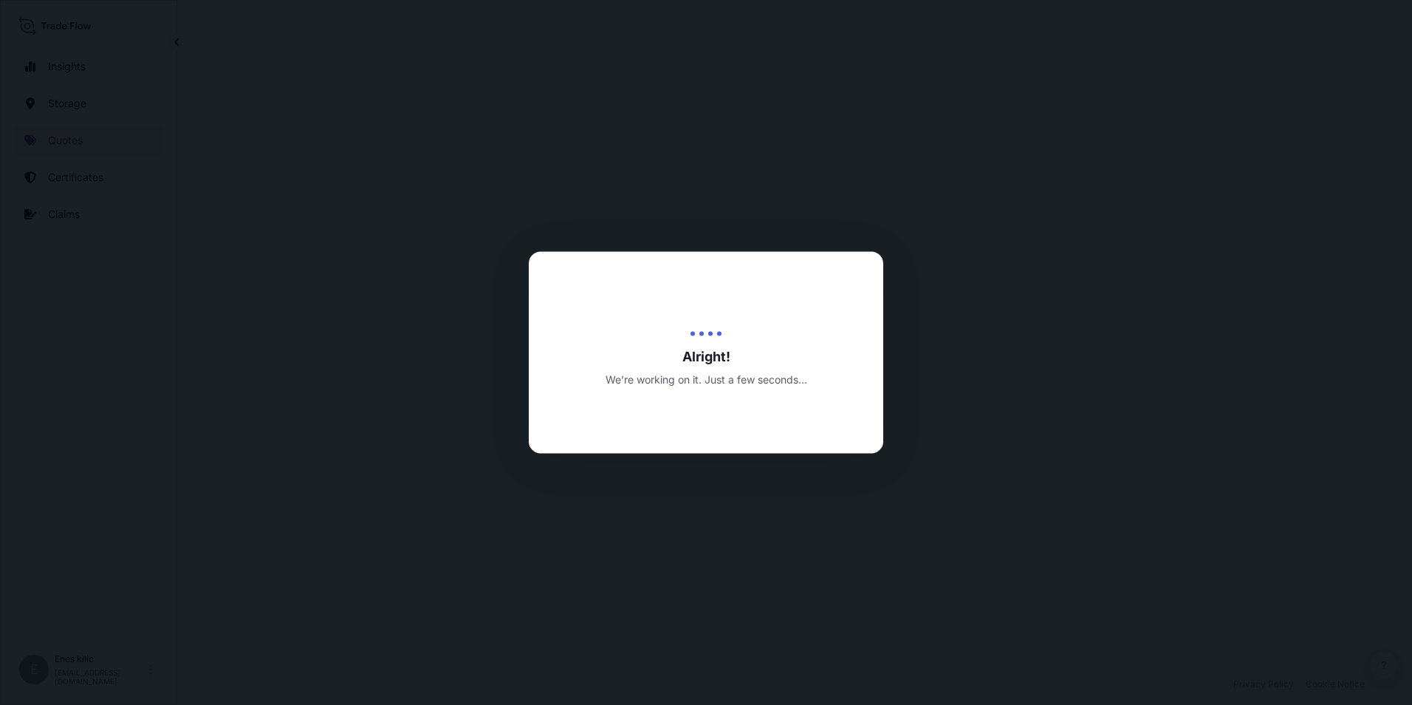
select select "Inland"
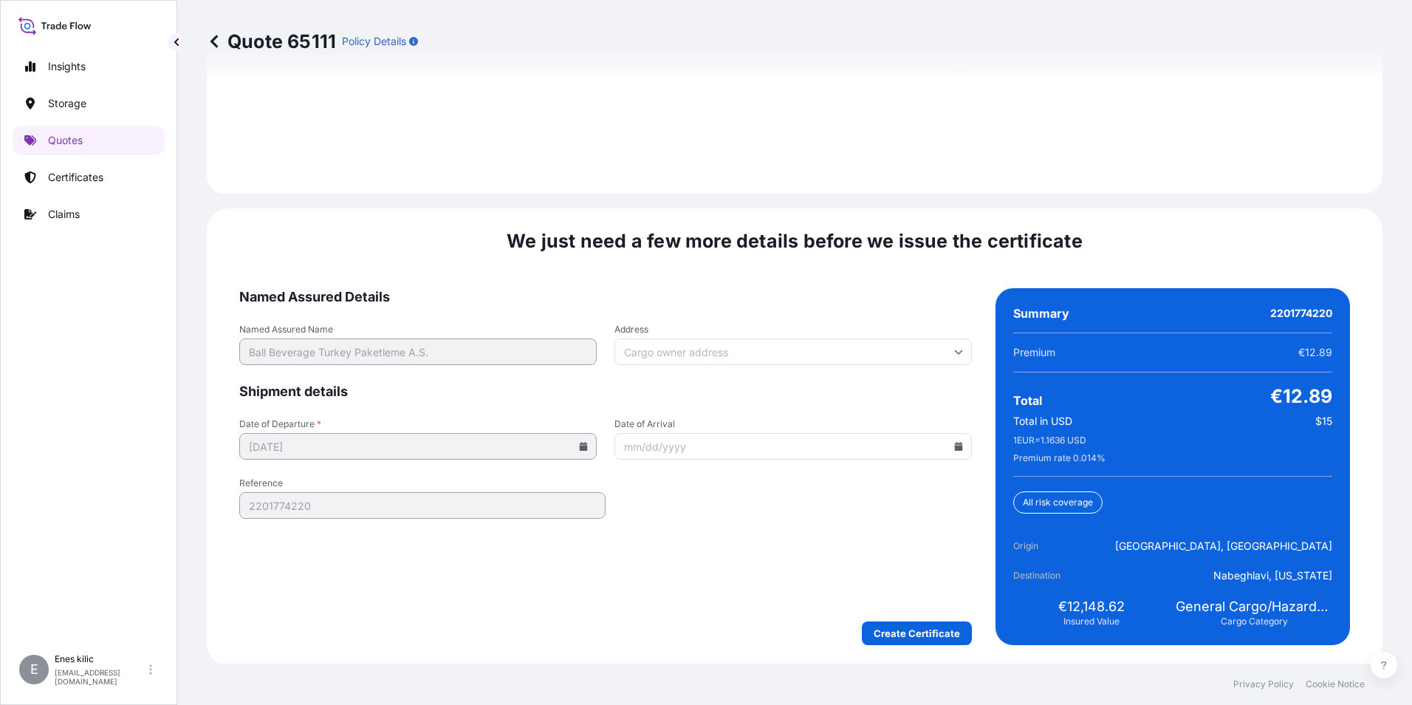
scroll to position [2157, 0]
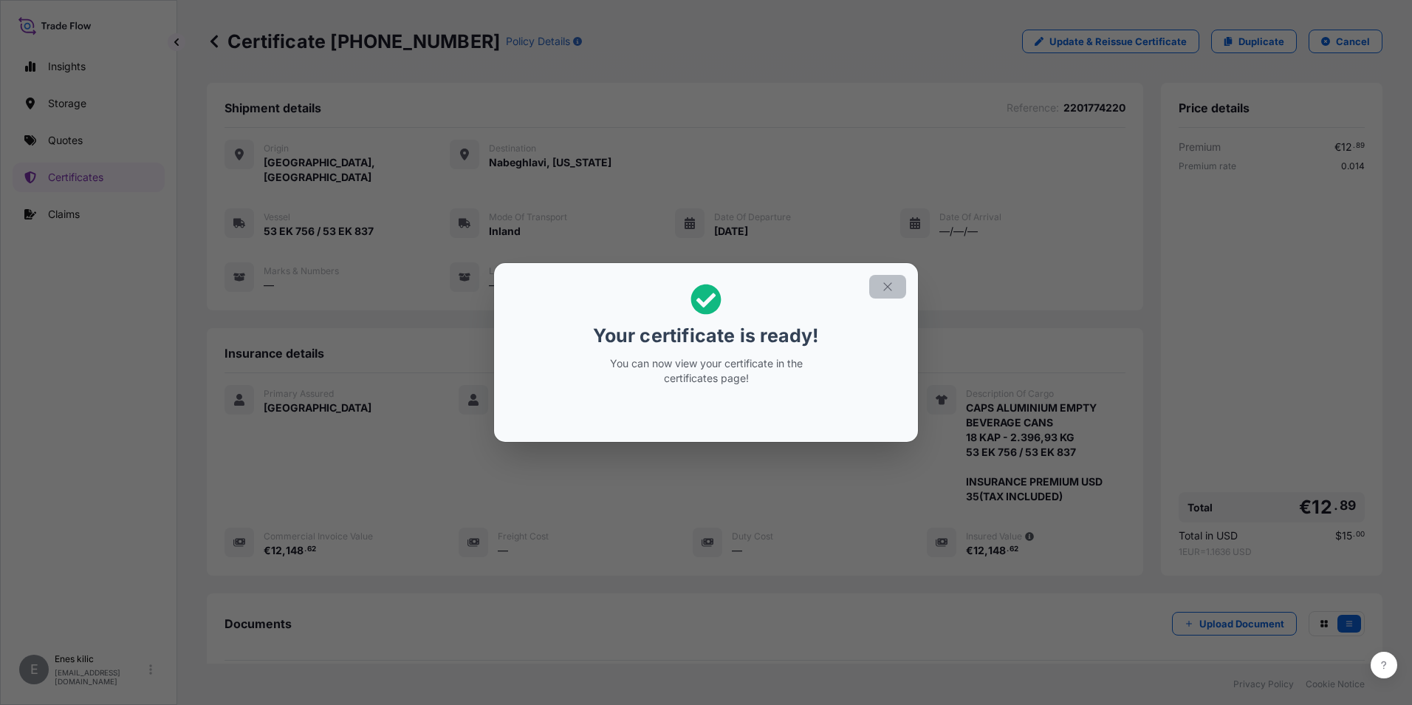
click at [883, 296] on button "button" at bounding box center [887, 287] width 37 height 24
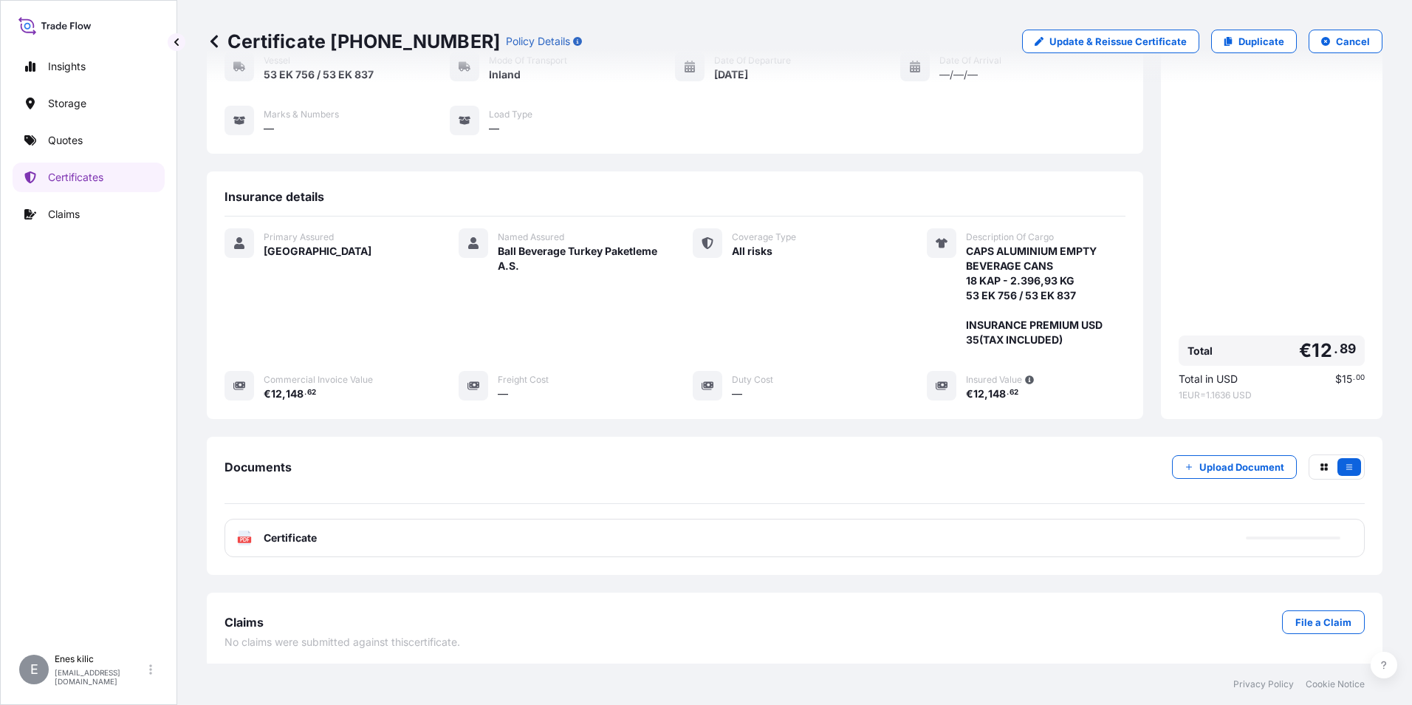
scroll to position [160, 0]
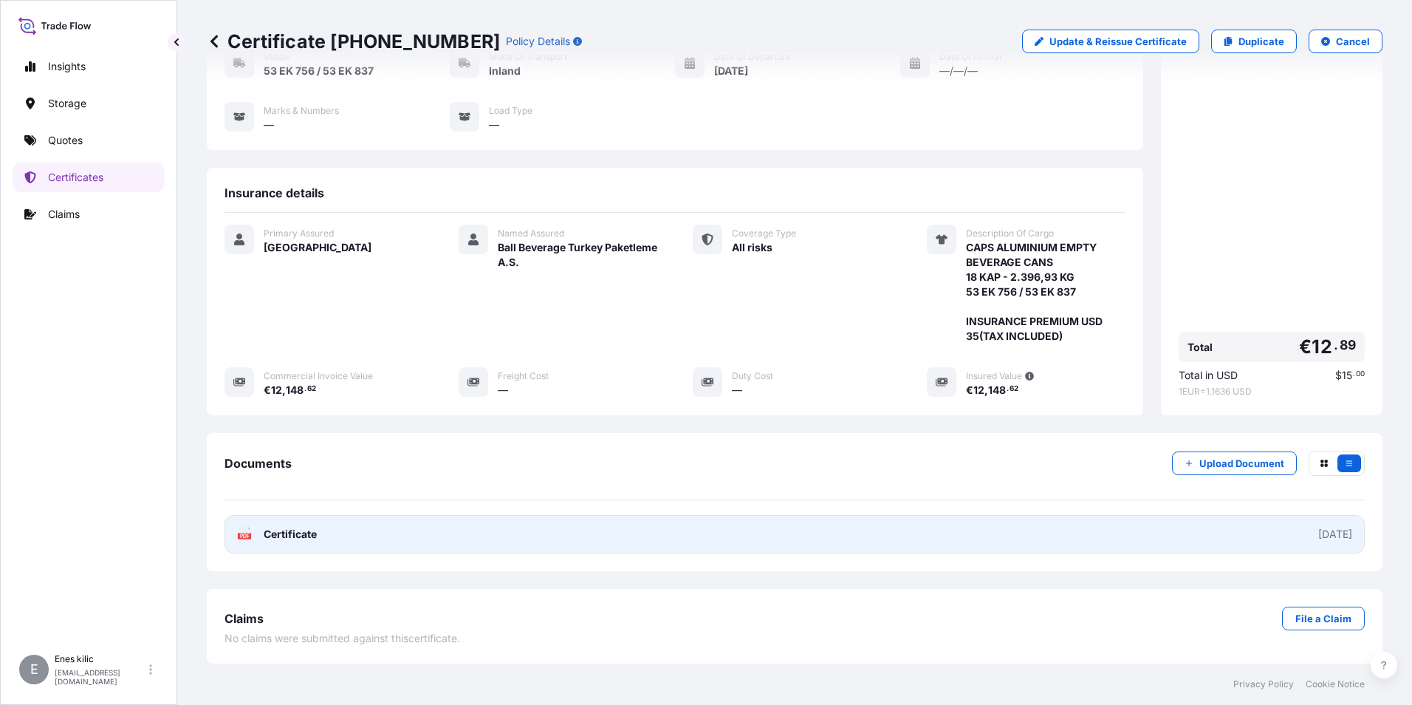
click at [275, 533] on span "Certificate" at bounding box center [290, 534] width 53 height 15
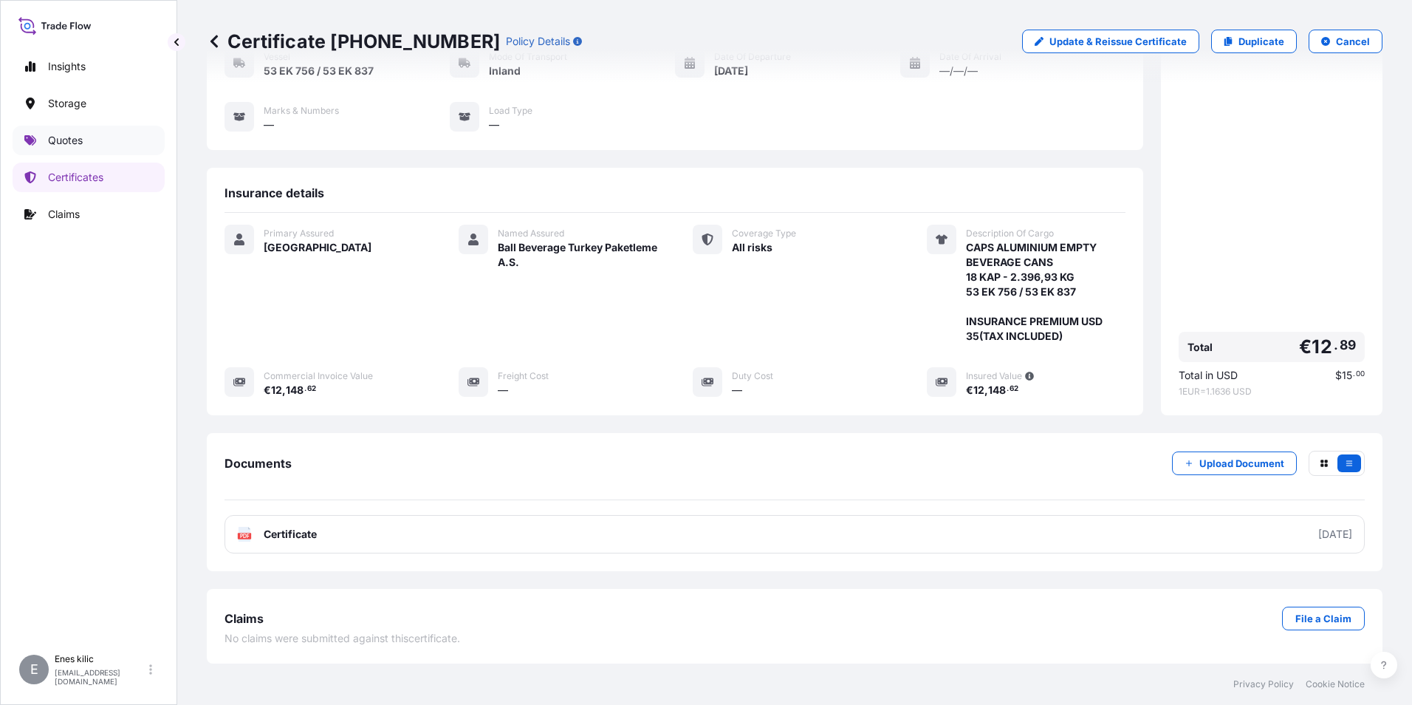
click at [76, 148] on link "Quotes" at bounding box center [89, 141] width 152 height 30
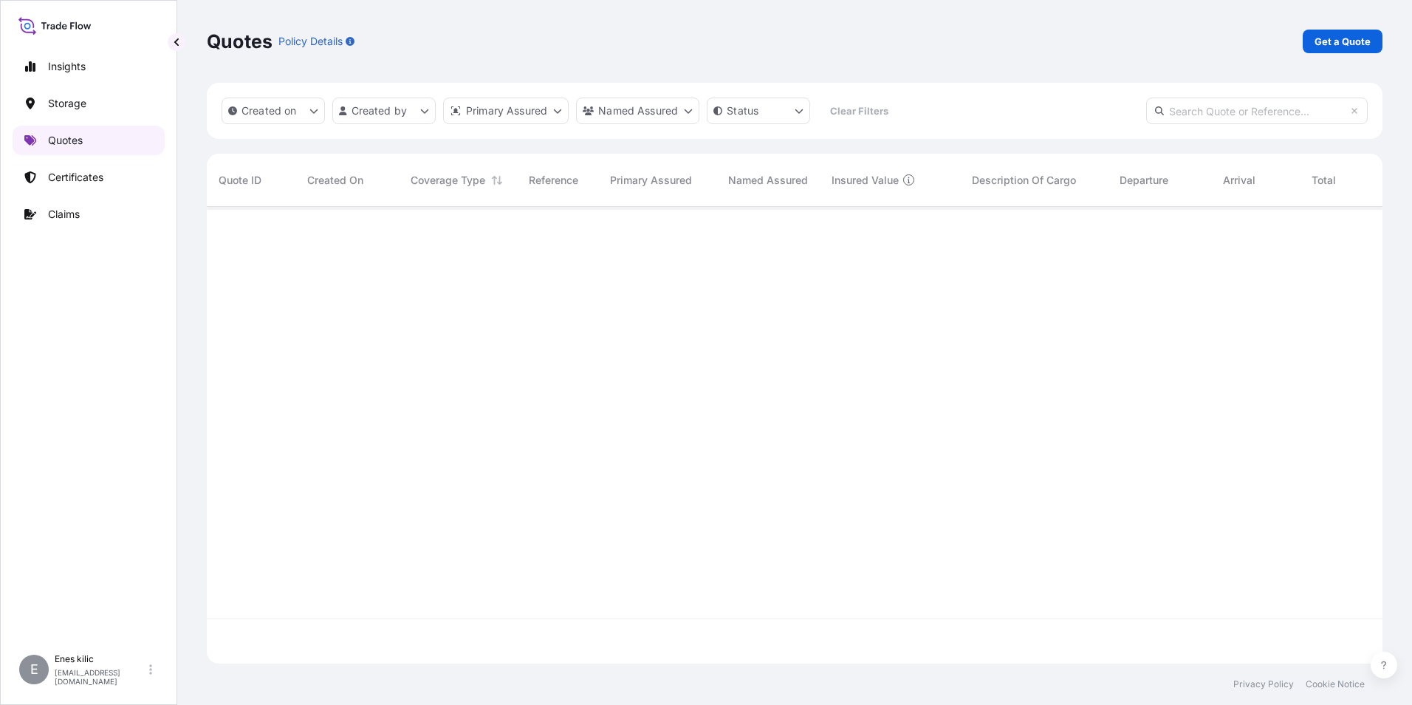
scroll to position [454, 1165]
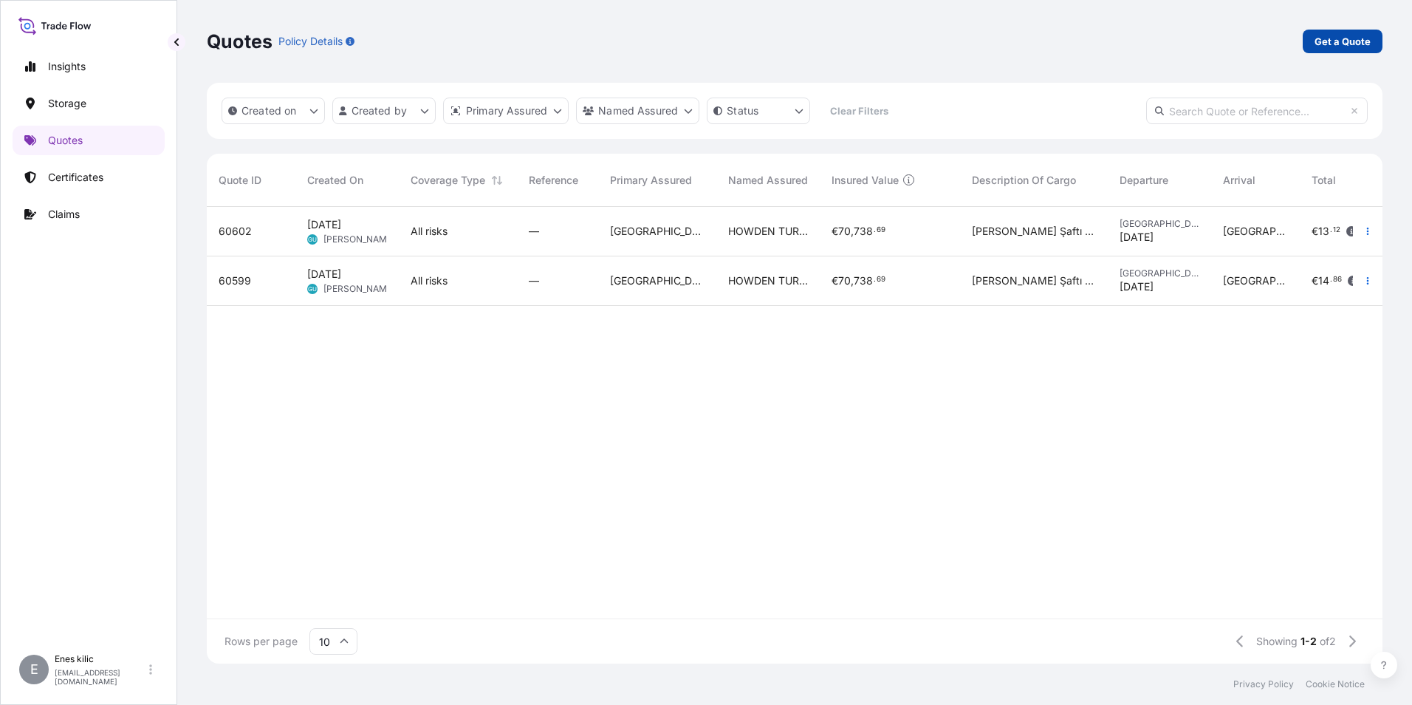
click at [1363, 41] on p "Get a Quote" at bounding box center [1343, 41] width 56 height 15
select select "Water"
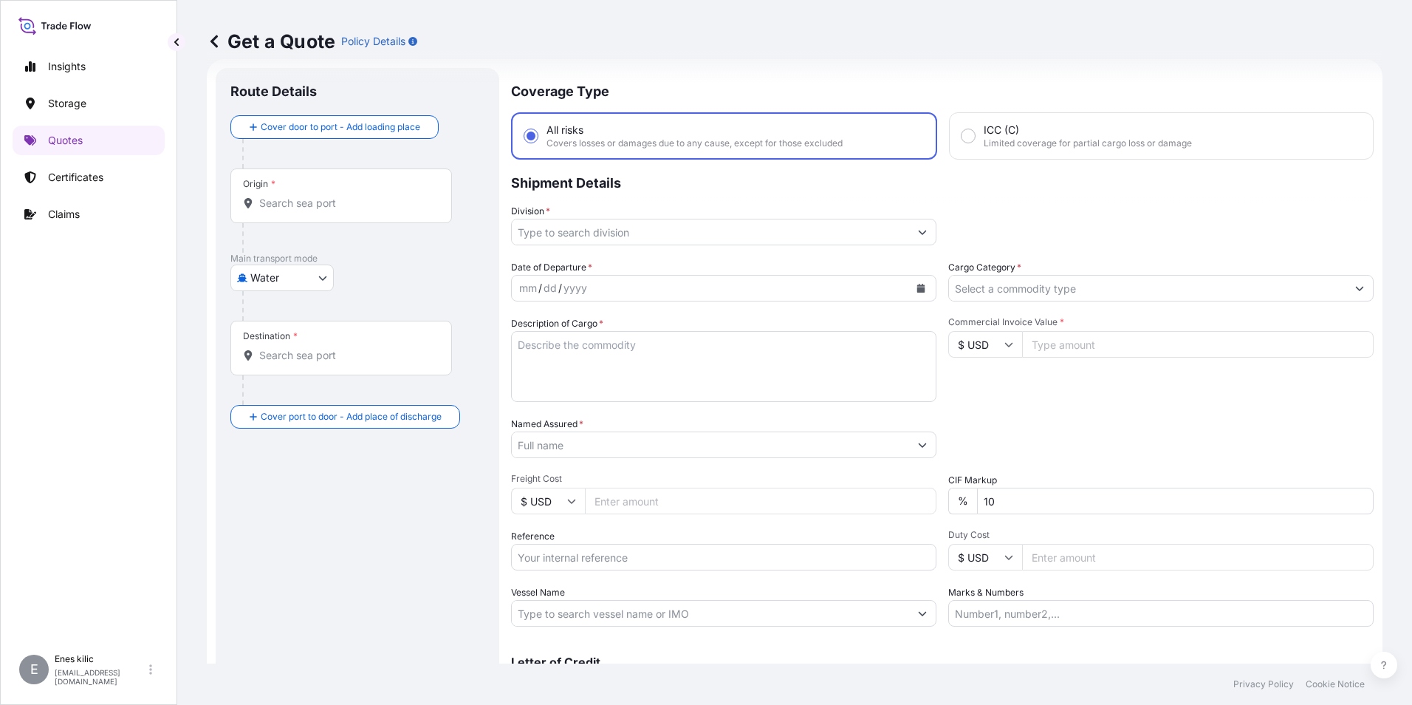
click at [312, 207] on input "Origin *" at bounding box center [346, 203] width 174 height 15
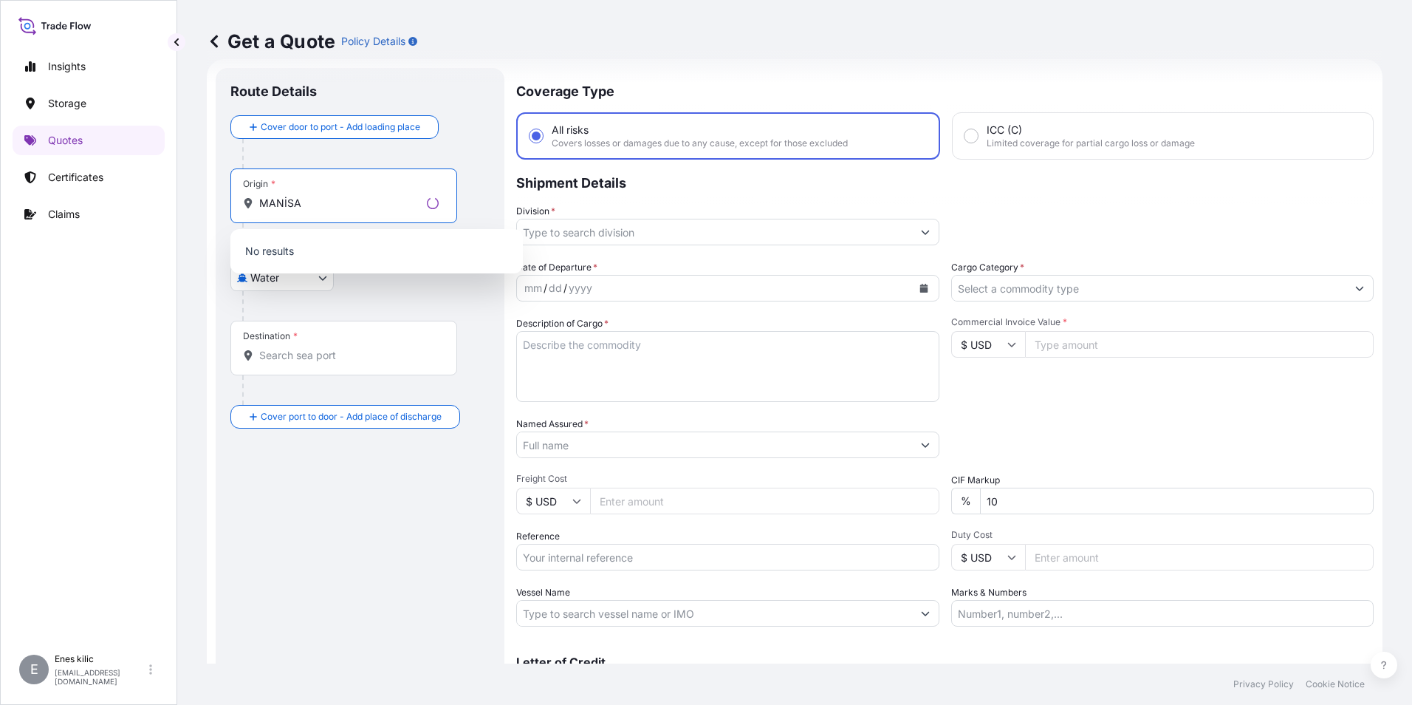
type input "MANİSA"
click at [293, 323] on div "Destination *" at bounding box center [343, 348] width 227 height 55
click at [293, 348] on input "Destination *" at bounding box center [348, 355] width 179 height 15
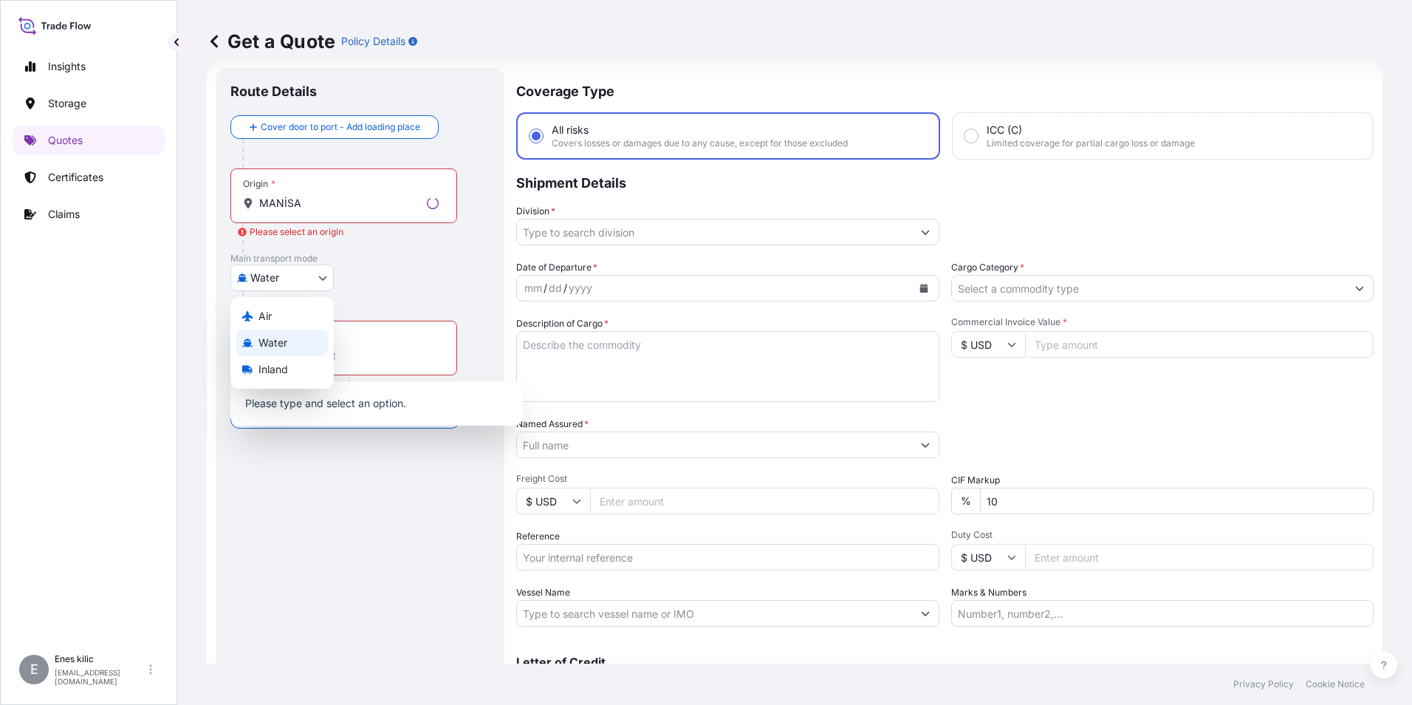
click at [298, 271] on body "0 options available. Insights Storage Quotes Certificates Claims E [PERSON_NAME…" at bounding box center [706, 352] width 1412 height 705
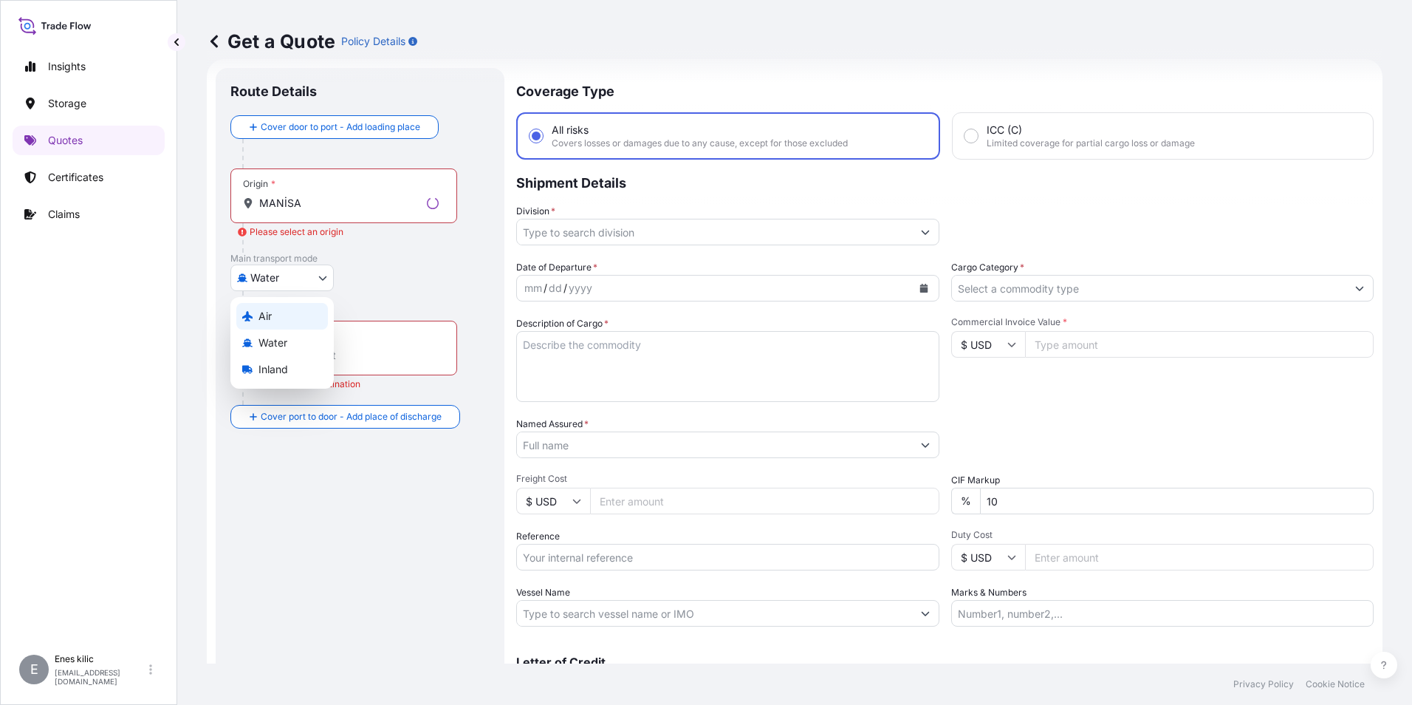
click at [281, 318] on div "Air" at bounding box center [282, 316] width 92 height 27
click at [287, 279] on body "0 options available. Insights Storage Quotes Certificates Claims E [PERSON_NAME…" at bounding box center [706, 352] width 1412 height 705
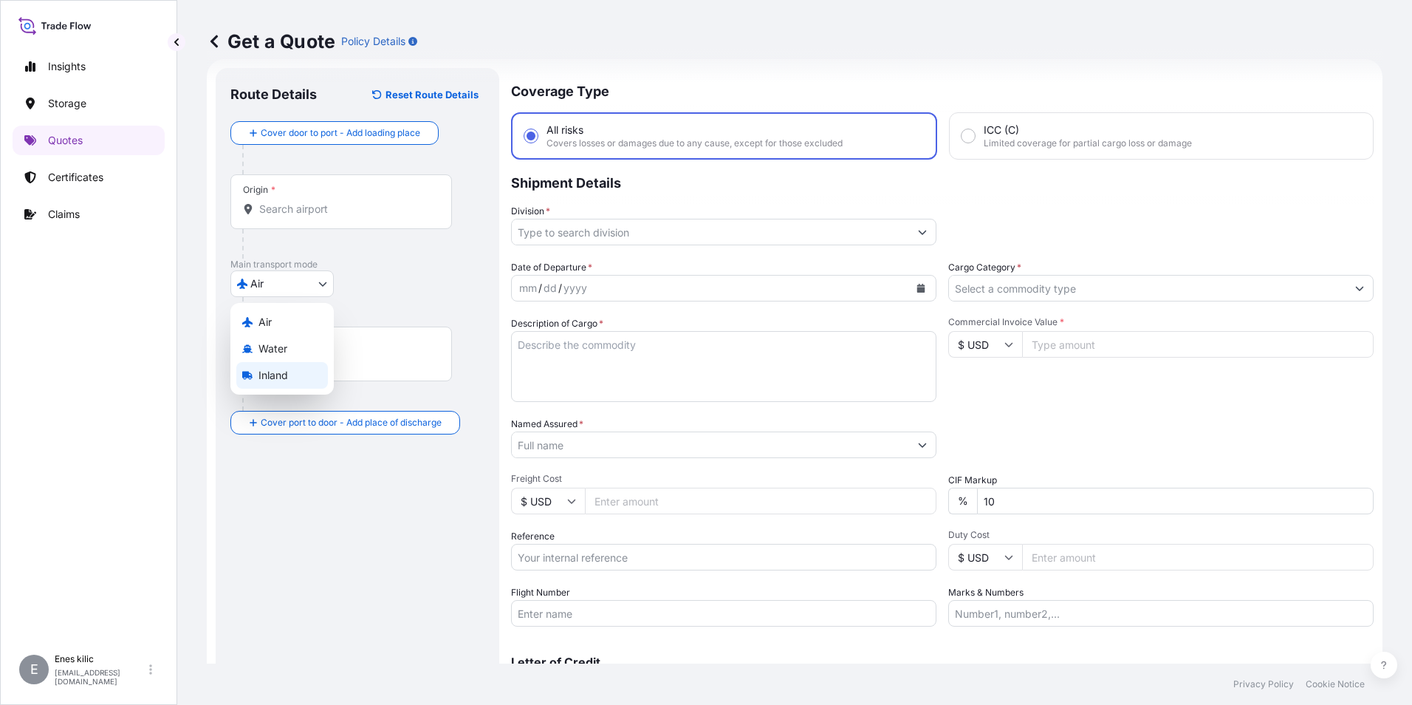
click at [284, 377] on span "Inland" at bounding box center [274, 375] width 30 height 15
select select "Inland"
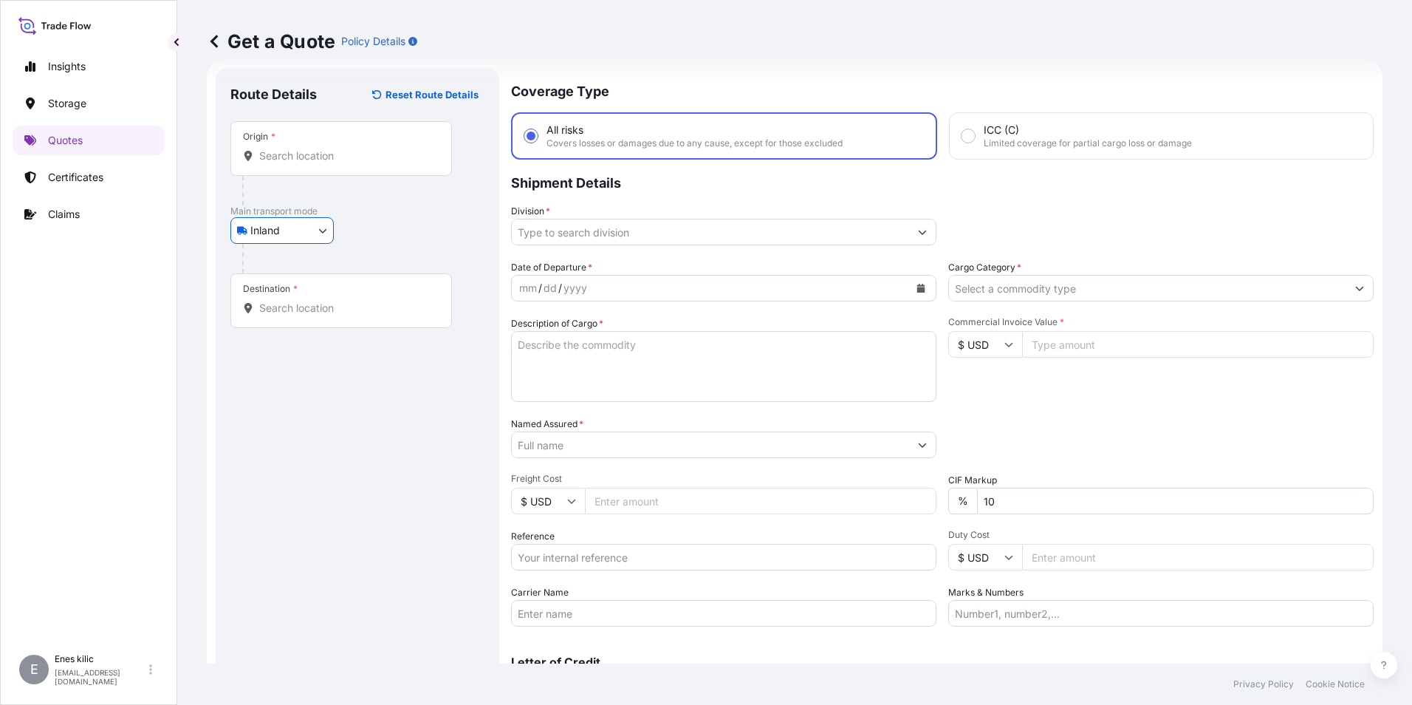
click at [319, 160] on input "Origin *" at bounding box center [346, 155] width 174 height 15
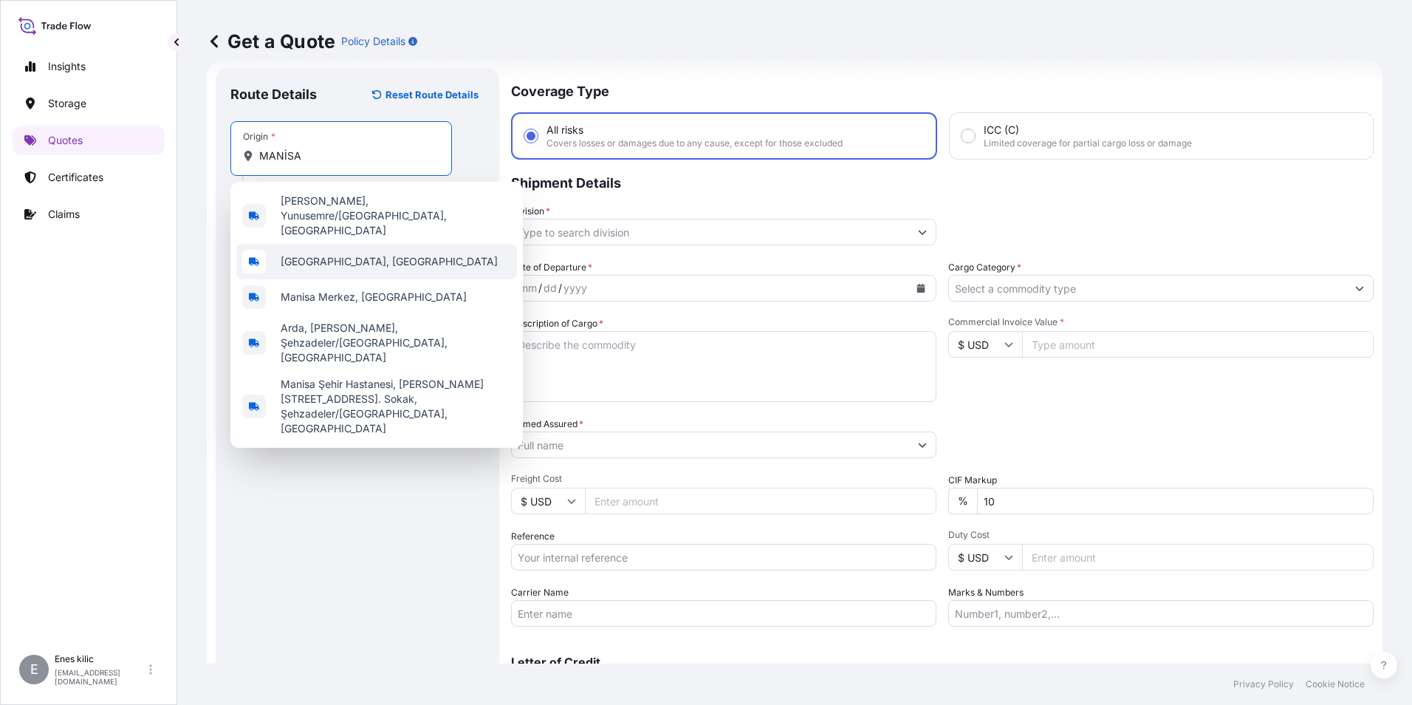
click at [342, 254] on span "[GEOGRAPHIC_DATA], [GEOGRAPHIC_DATA]" at bounding box center [389, 261] width 217 height 15
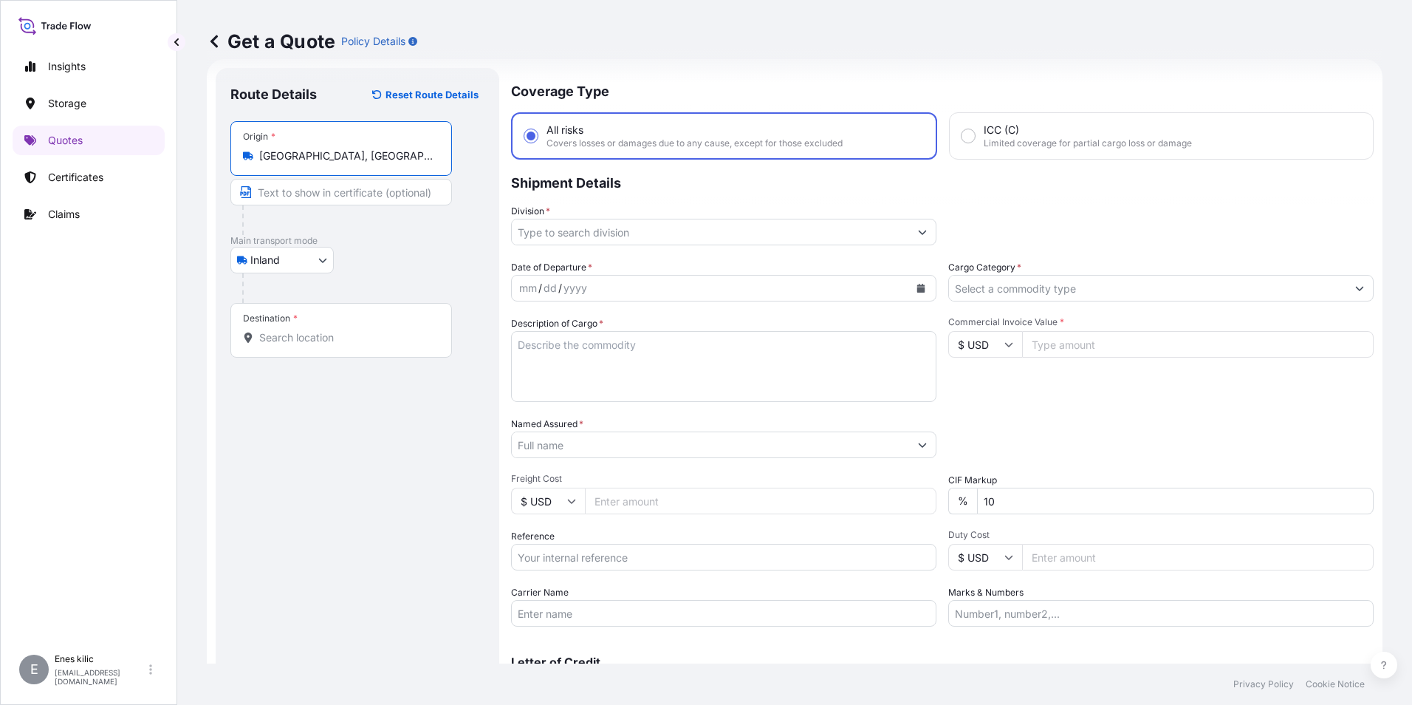
type input "[GEOGRAPHIC_DATA], [GEOGRAPHIC_DATA]"
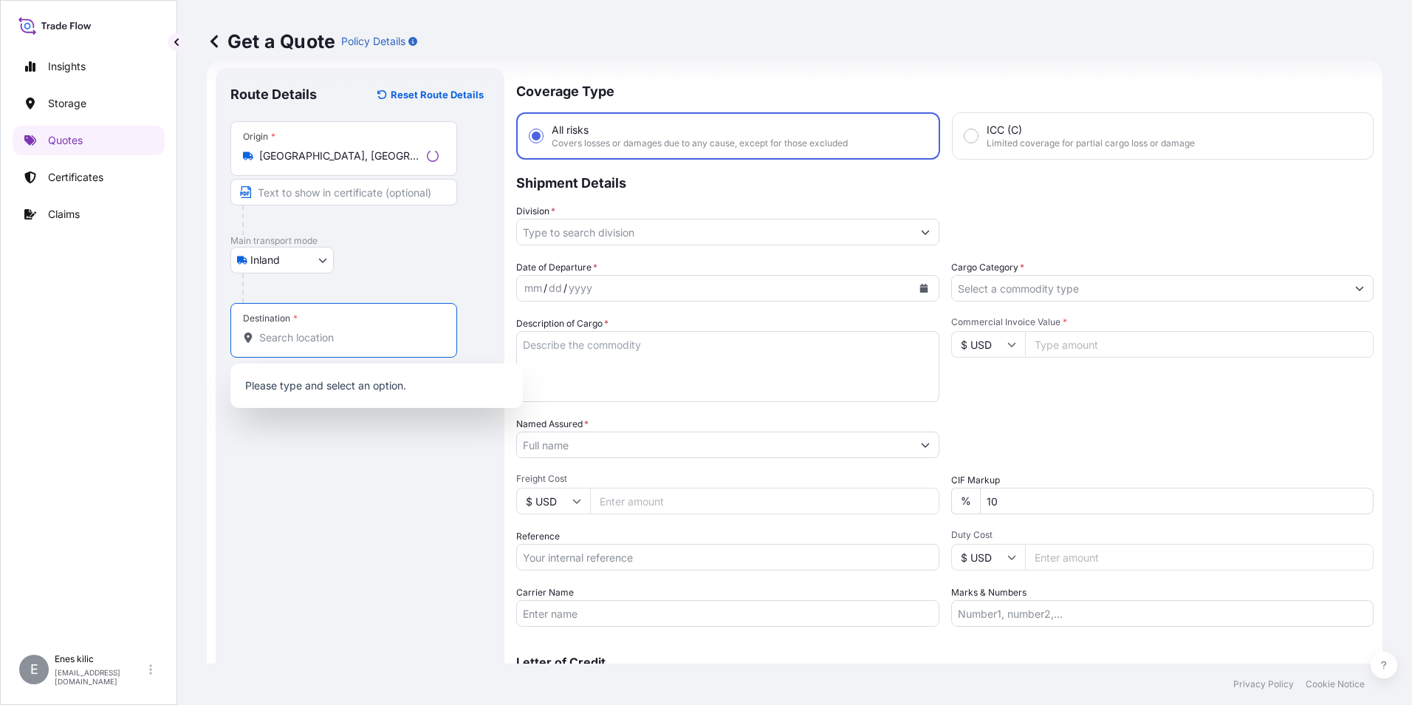
click at [322, 338] on input "Destination *" at bounding box center [348, 337] width 179 height 15
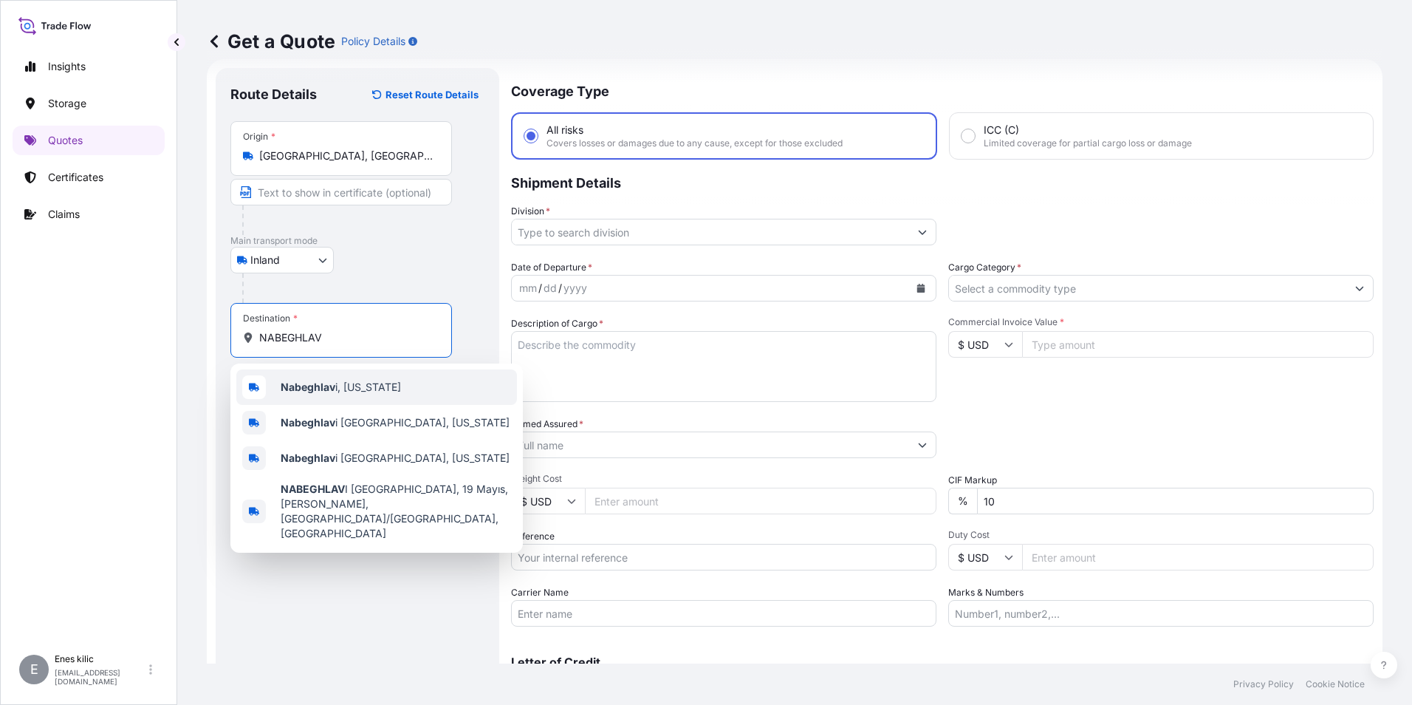
click at [338, 389] on span "Nabeghlav i, [US_STATE]" at bounding box center [341, 387] width 120 height 15
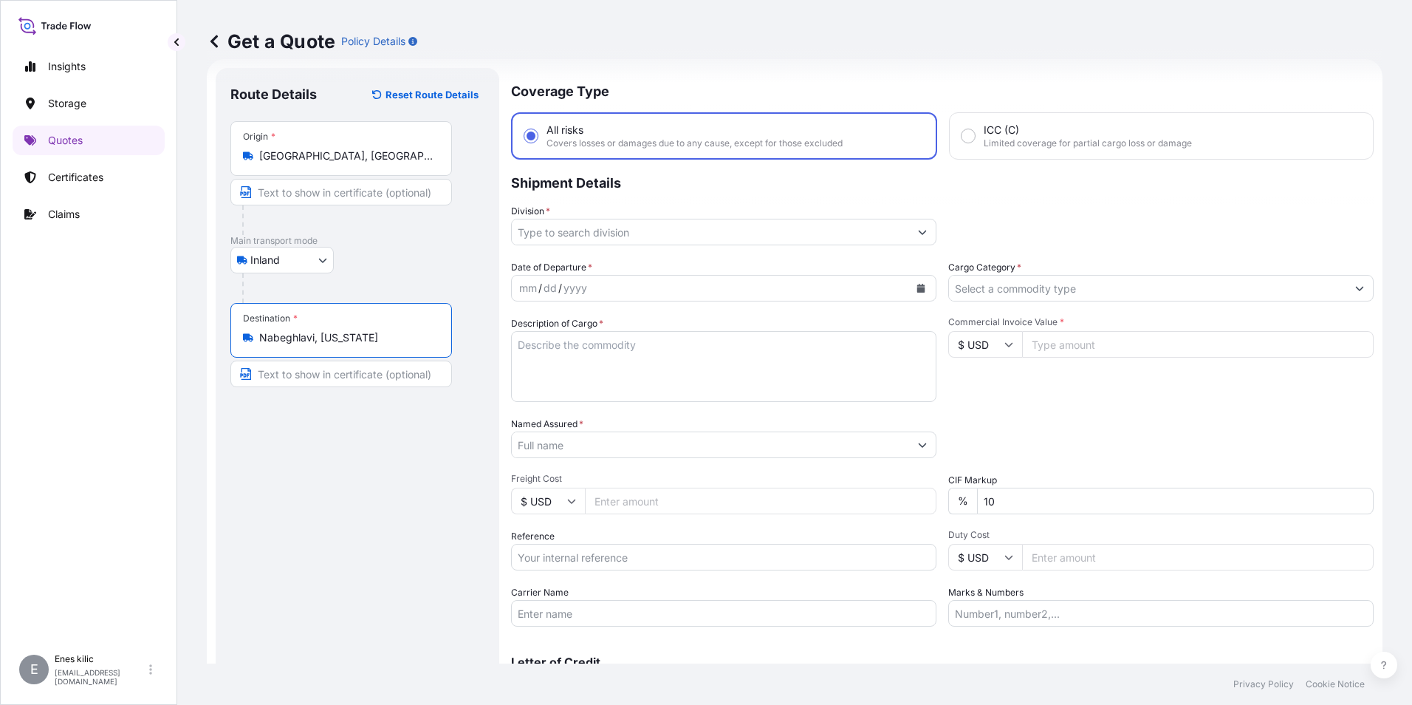
type input "Nabeghlavi, [US_STATE]"
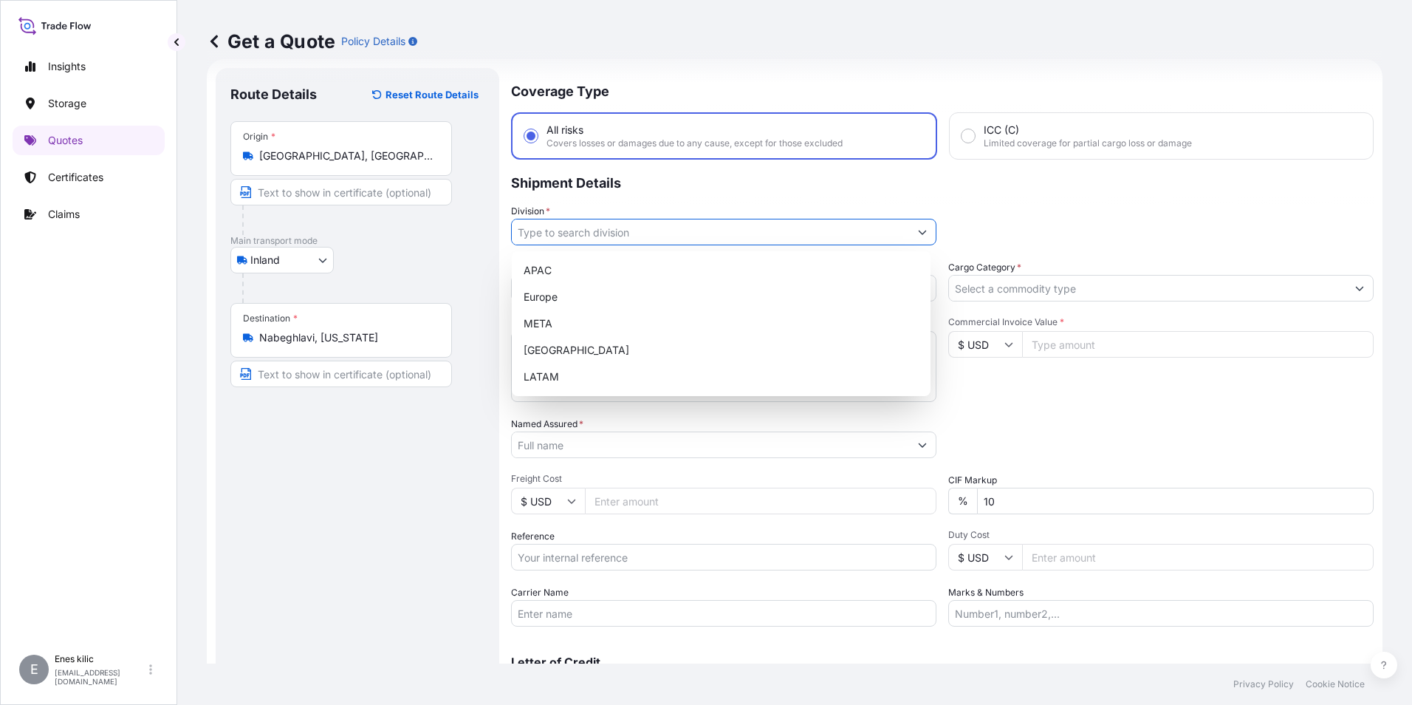
click at [593, 233] on input "Division *" at bounding box center [710, 232] width 397 height 27
click at [578, 318] on div "META" at bounding box center [721, 323] width 407 height 27
type input "META"
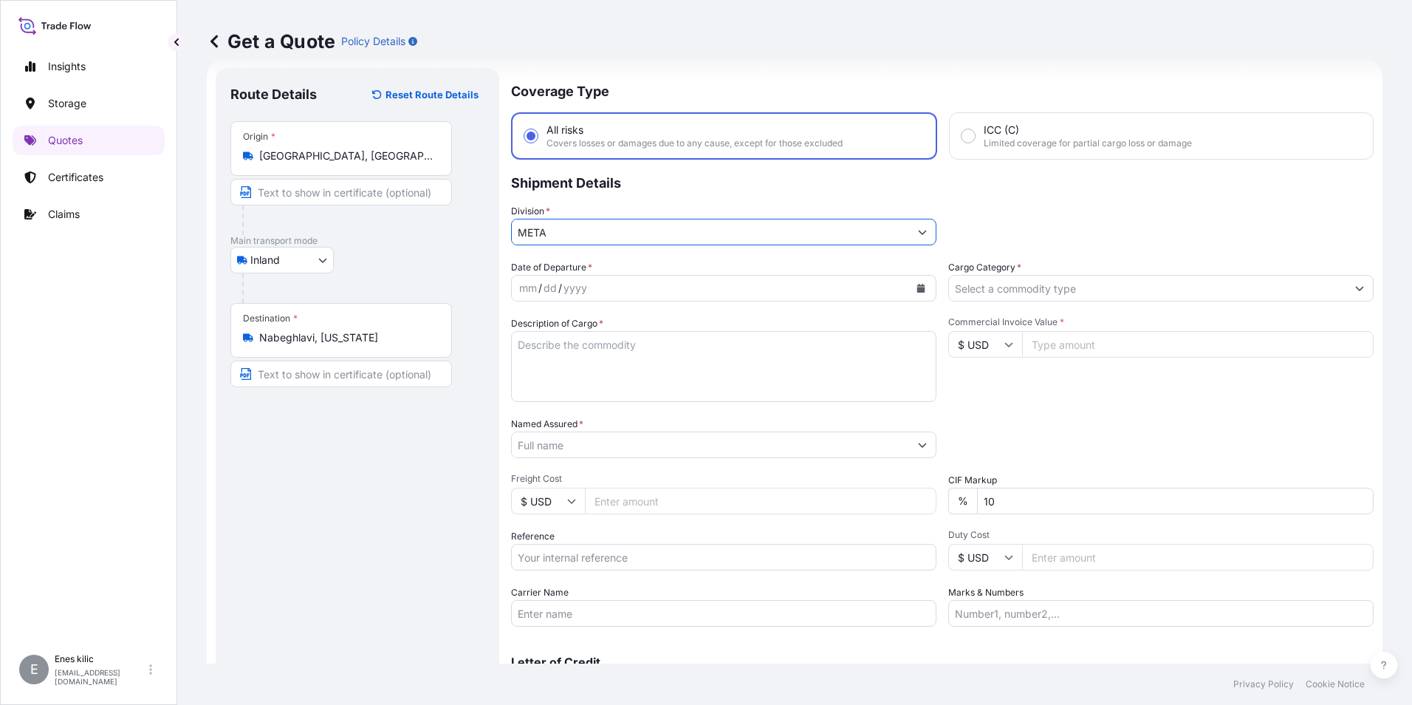
click at [1067, 264] on div "Cargo Category *" at bounding box center [1160, 280] width 425 height 41
click at [1055, 292] on input "Cargo Category *" at bounding box center [1147, 288] width 397 height 27
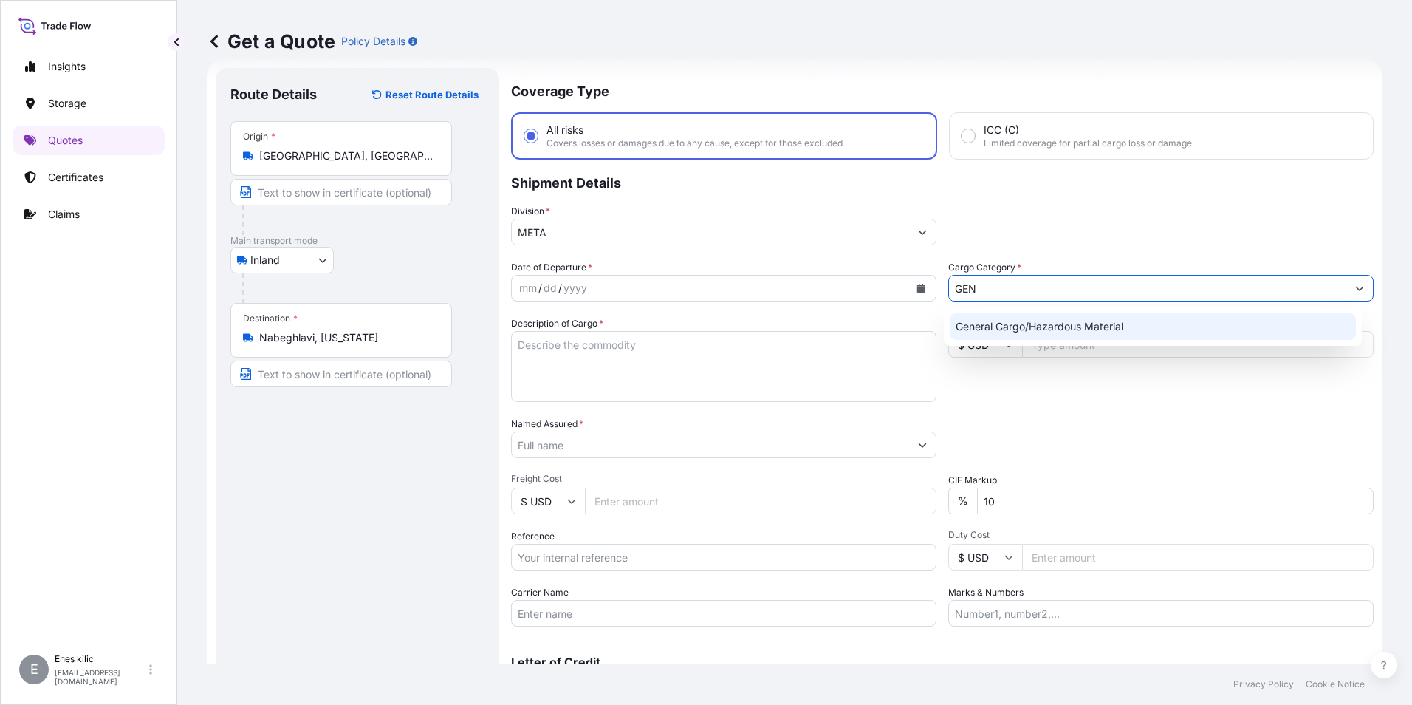
click at [1051, 319] on div "General Cargo/Hazardous Material" at bounding box center [1153, 326] width 407 height 27
type input "General Cargo/Hazardous Material"
click at [725, 302] on div "Date of Departure * mm / dd / yyyy Cargo Category * General Cargo/Hazardous Mat…" at bounding box center [942, 443] width 863 height 366
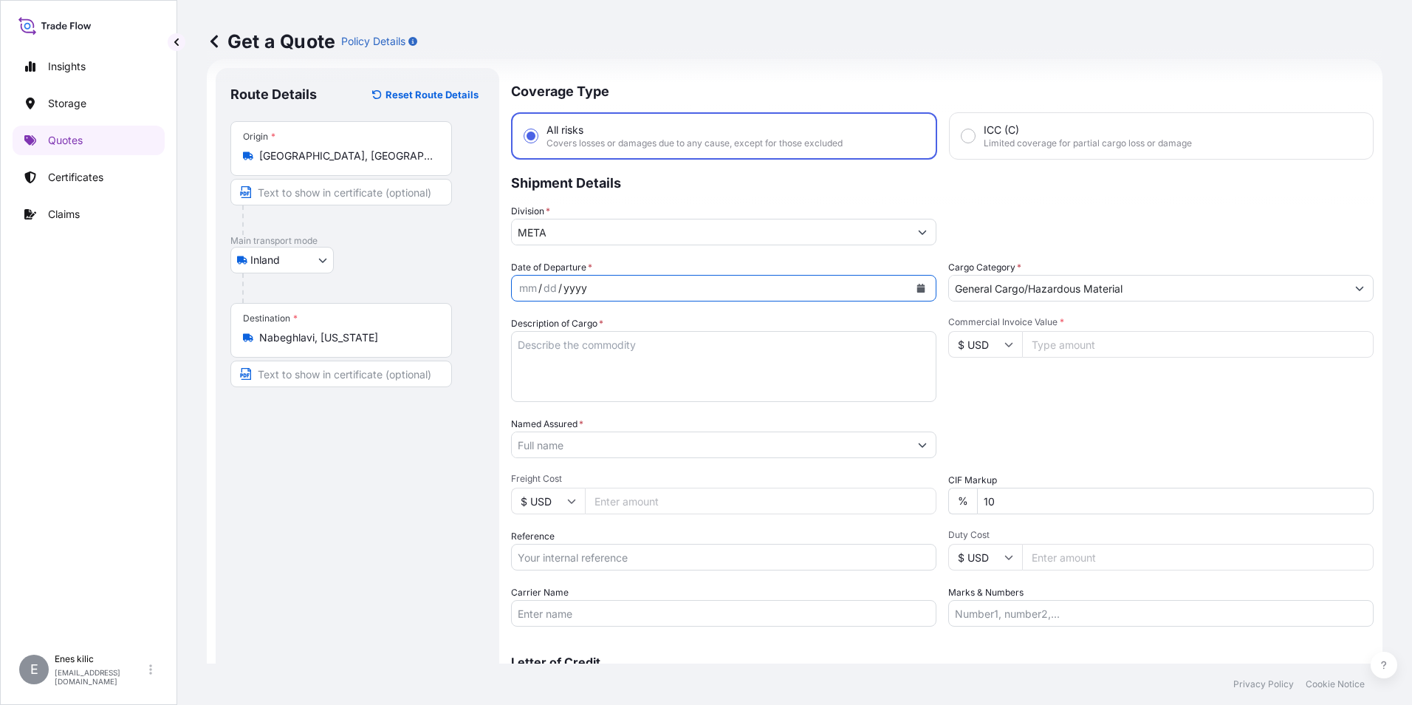
click at [917, 285] on icon "Calendar" at bounding box center [921, 288] width 8 height 9
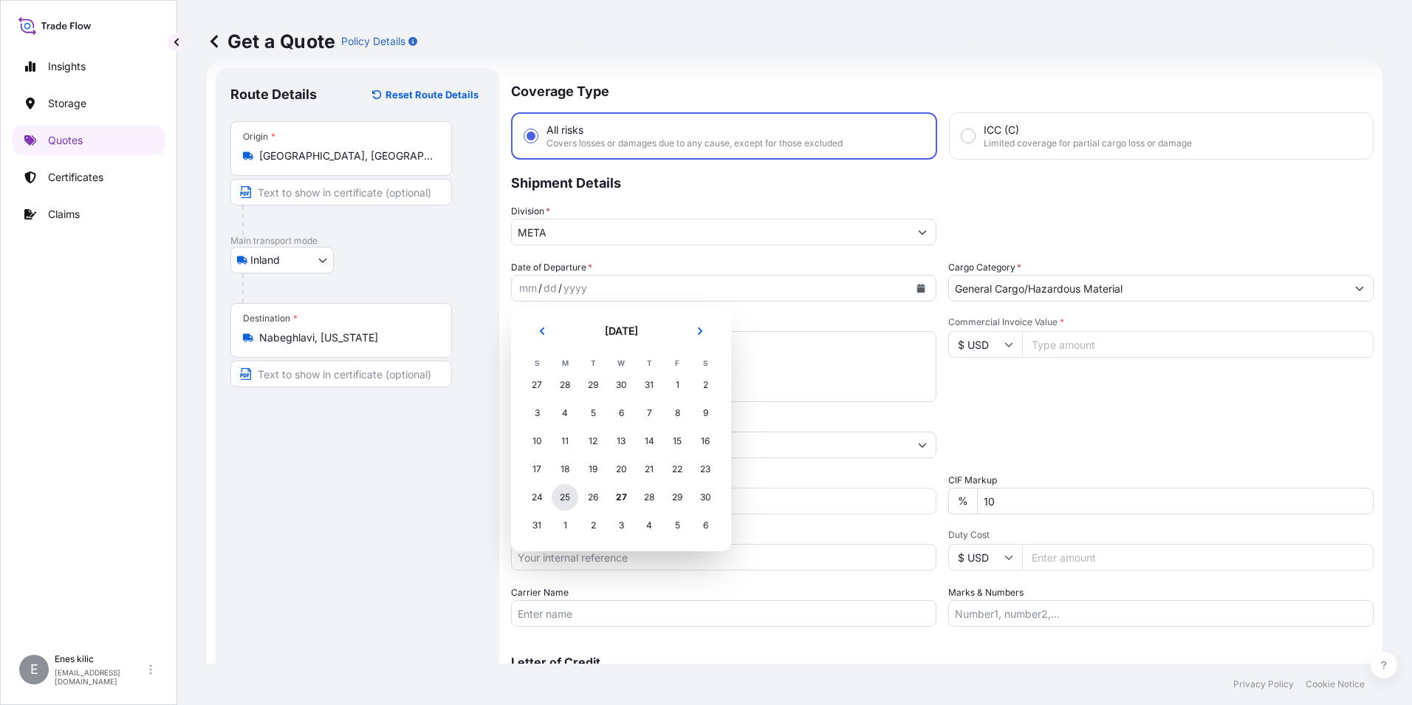
click at [560, 493] on div "25" at bounding box center [565, 497] width 27 height 27
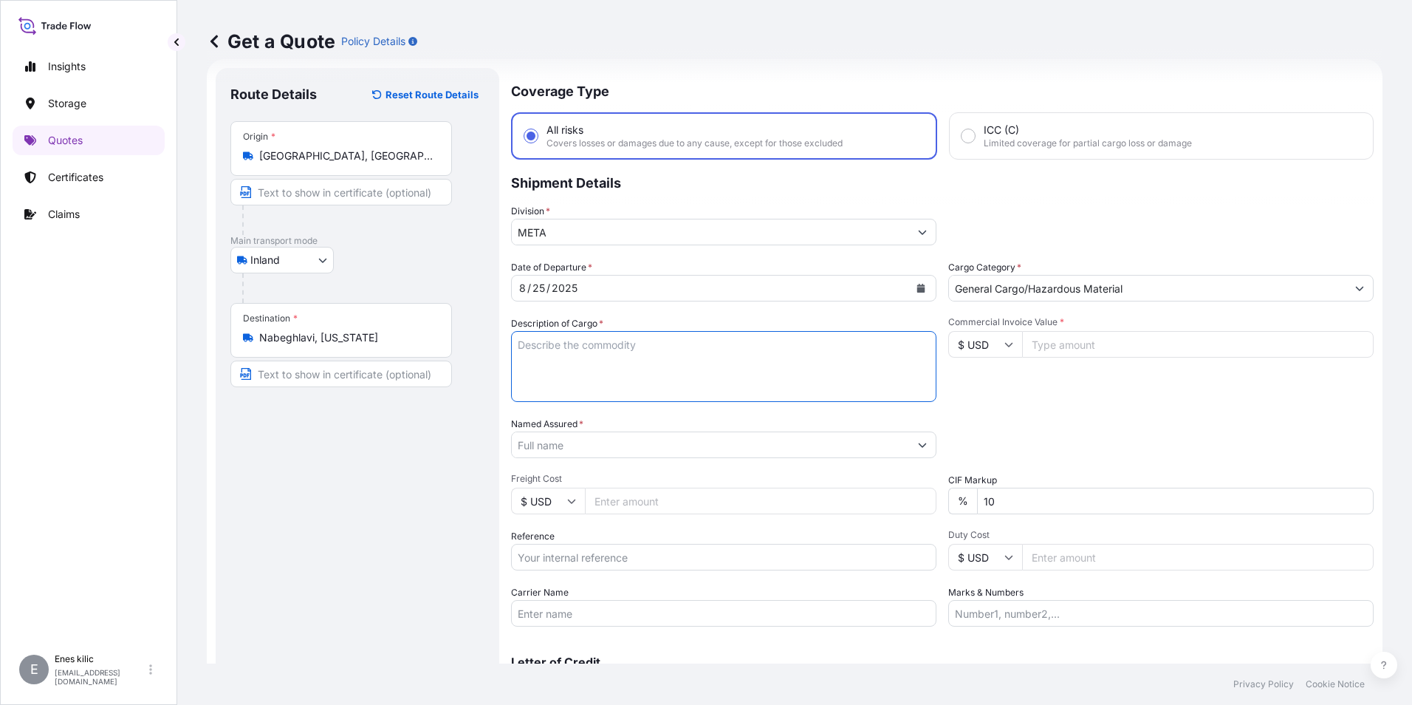
click at [606, 355] on textarea "Description of Cargo *" at bounding box center [723, 366] width 425 height 71
click at [582, 361] on textarea "Description of Cargo *" at bounding box center [723, 366] width 425 height 71
paste textarea "CAPS ALUMINIUM EMPTY BEVERAGE CANS"
click at [750, 352] on textarea "CAPS ALUMINIUM EMPTY BEVERAGE CANS" at bounding box center [723, 366] width 425 height 71
paste textarea "18 KAP - 2.396,93 KG"
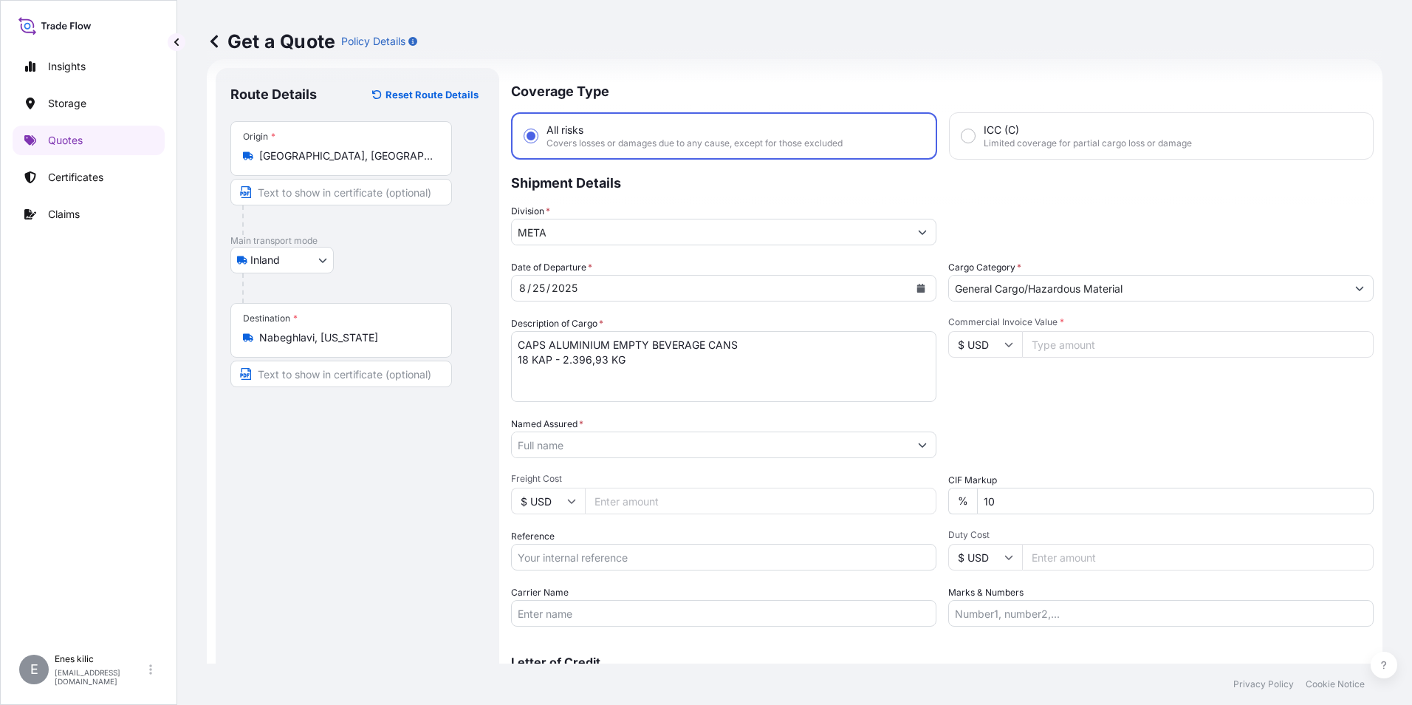
click at [657, 361] on textarea "CAPS ALUMINIUM EMPTY BEVERAGE CANS 18 KAP - 2.396,93 KG" at bounding box center [723, 366] width 425 height 71
paste textarea "53 ACM 461 / 53 ACK 917"
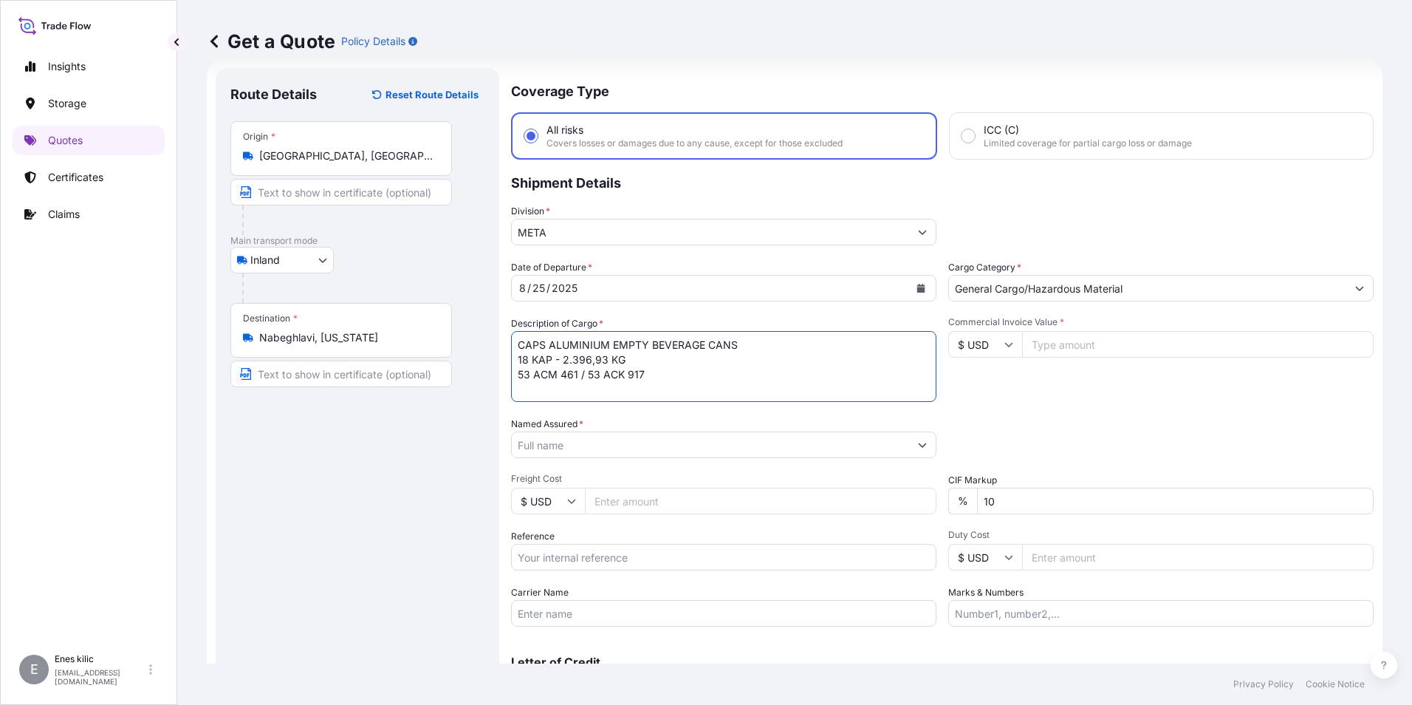
scroll to position [9, 0]
type textarea "CAPS ALUMINIUM EMPTY BEVERAGE CANS 18 KAP - 2.396,93 KG 53 ACM 461 / 53 ACK 917…"
click at [996, 343] on input "$ USD" at bounding box center [985, 344] width 74 height 27
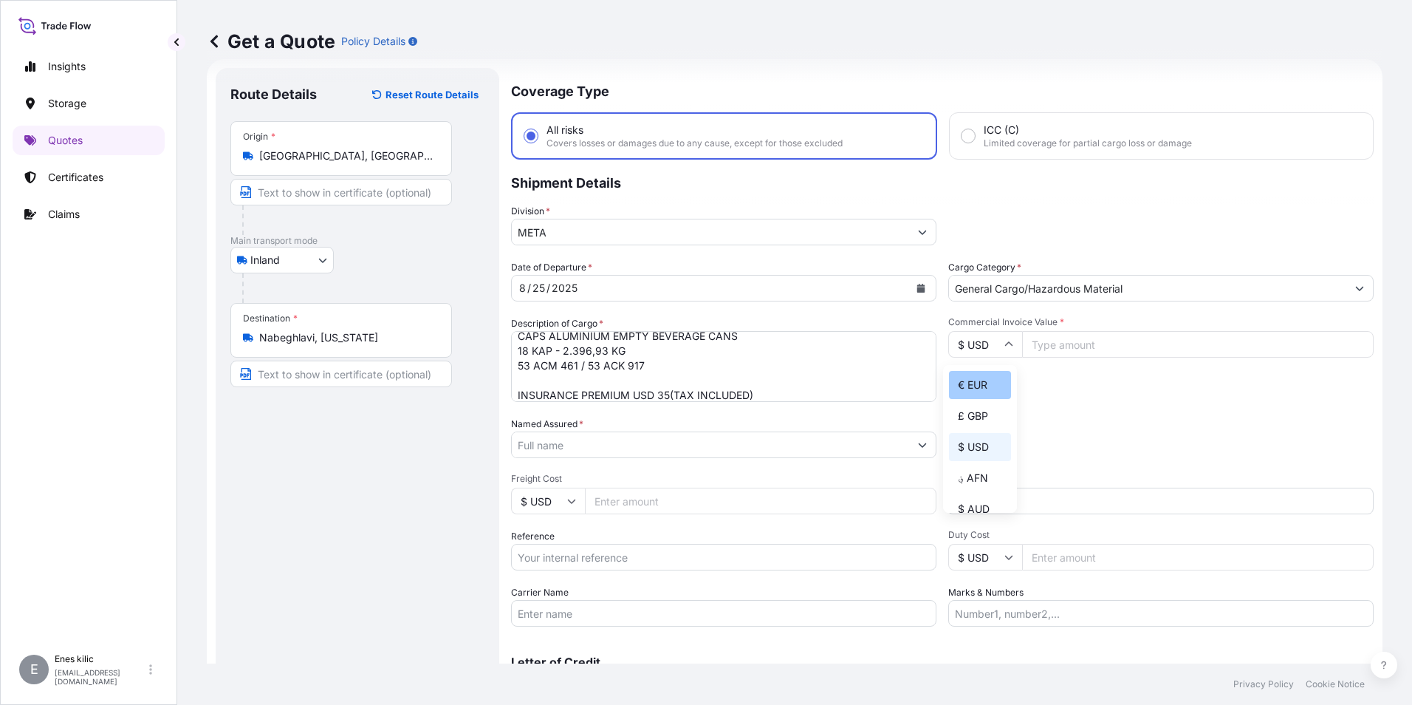
click at [988, 380] on div "€ EUR" at bounding box center [980, 385] width 62 height 28
type input "€ EUR"
click at [1055, 349] on input "Commercial Invoice Value *" at bounding box center [1198, 344] width 352 height 27
type input "12148.62"
click at [1028, 493] on input "10" at bounding box center [1175, 500] width 397 height 27
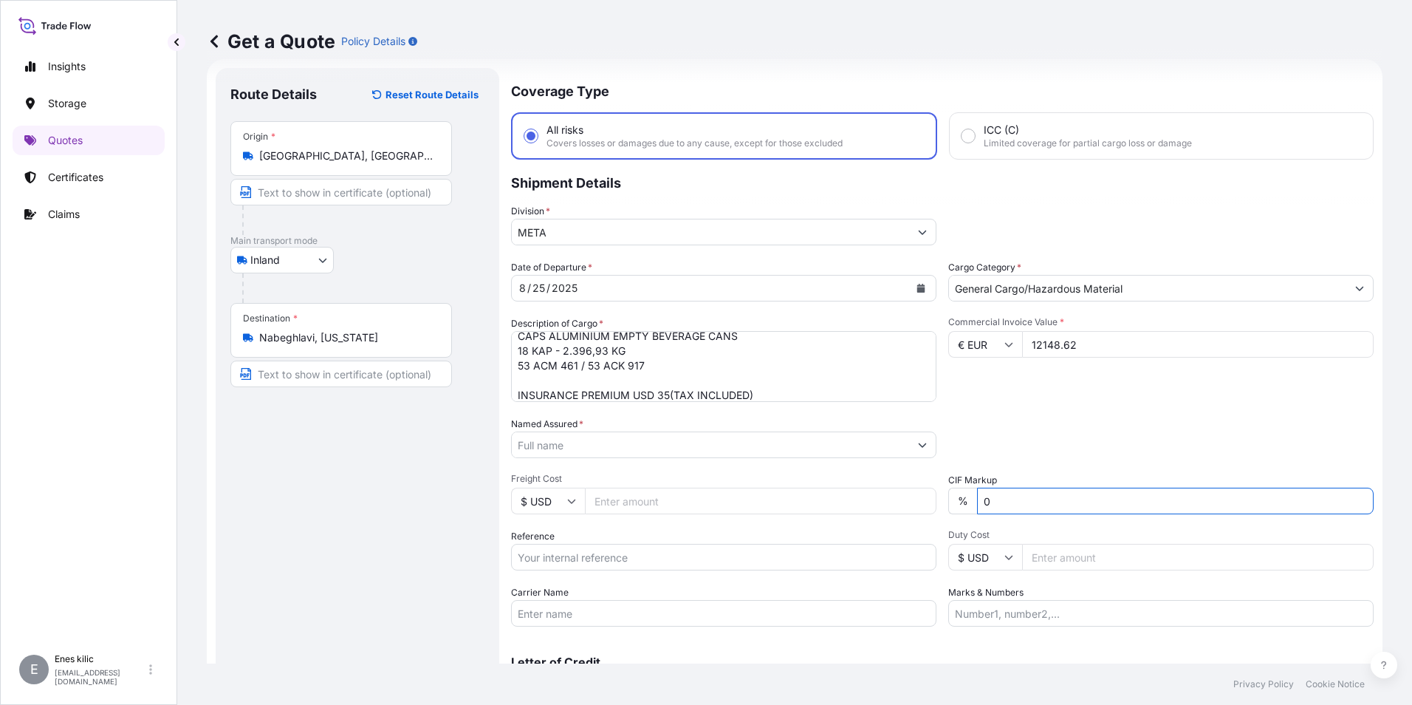
type input "0"
click at [1033, 410] on div "Date of Departure * [DATE] Cargo Category * General Cargo/Hazardous Material De…" at bounding box center [942, 443] width 863 height 366
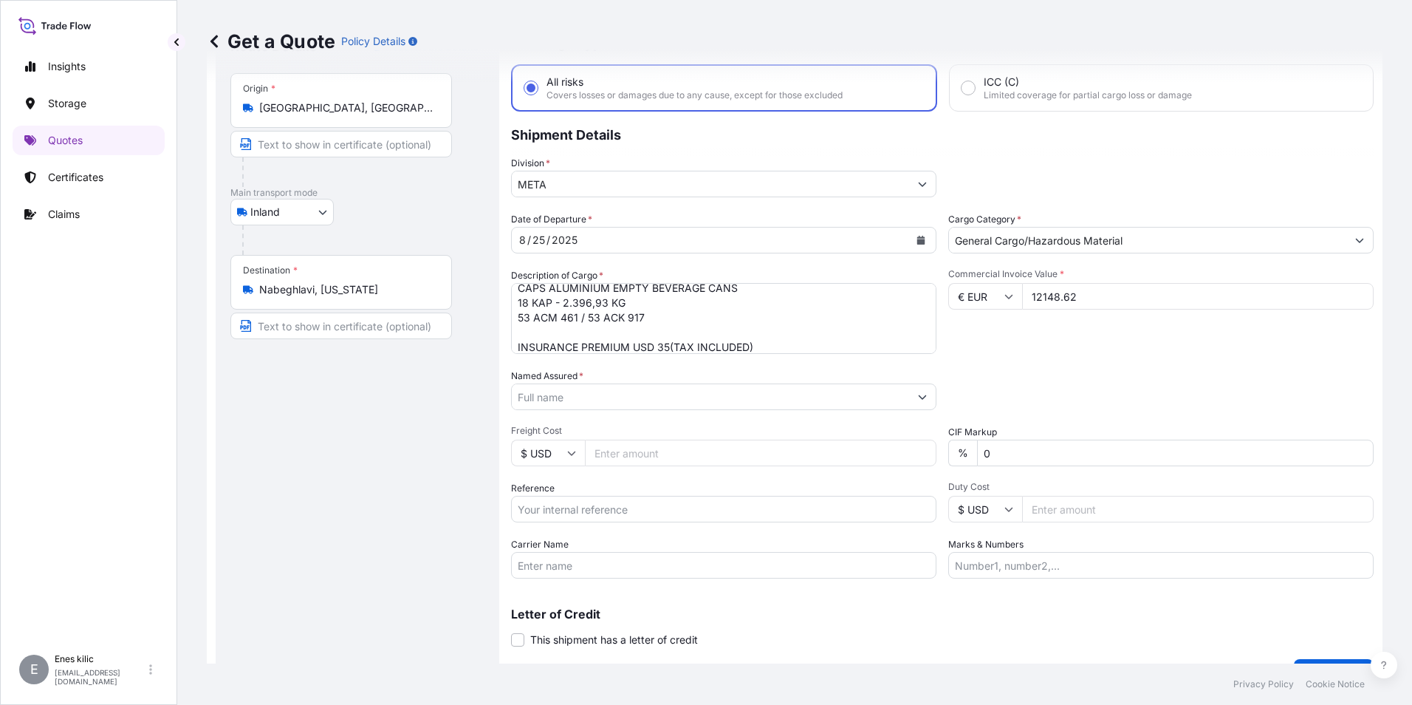
scroll to position [97, 0]
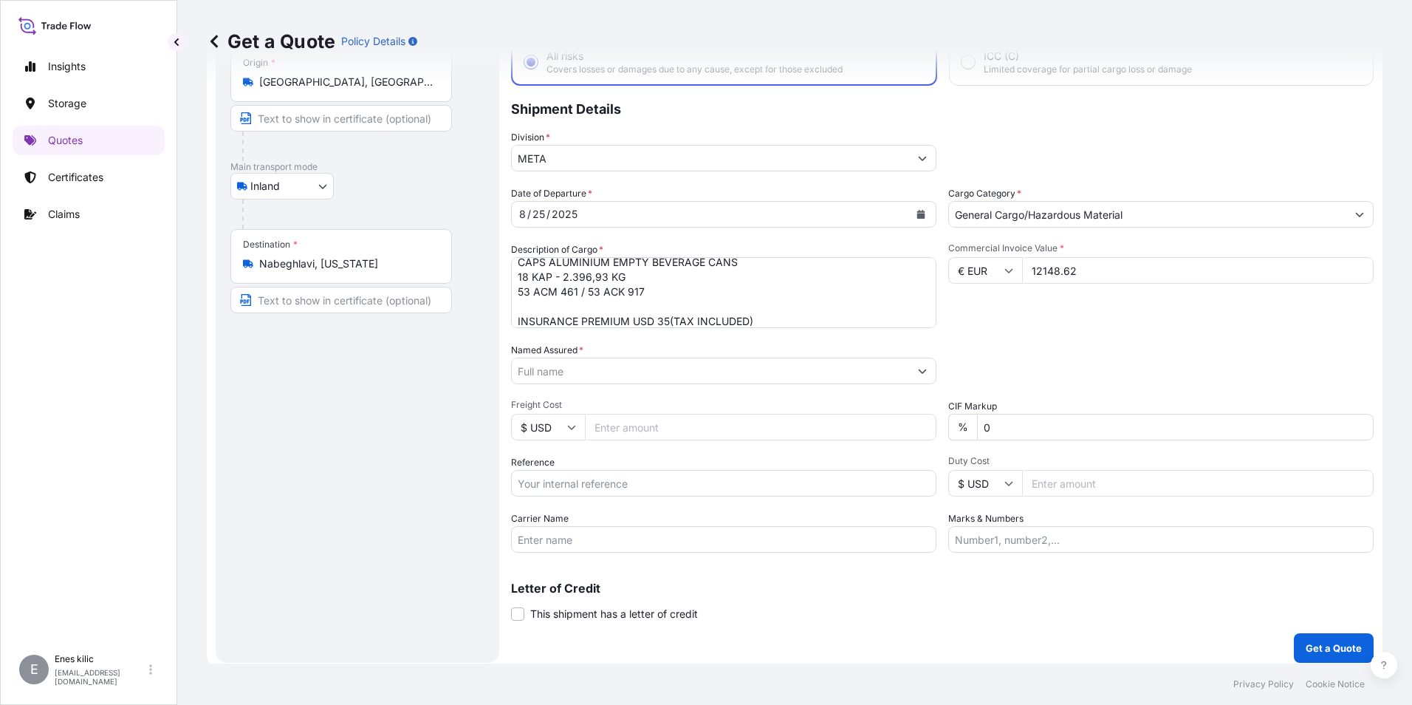
drag, startPoint x: 661, startPoint y: 484, endPoint x: 640, endPoint y: 484, distance: 20.7
click at [661, 484] on input "Reference" at bounding box center [723, 483] width 425 height 27
click at [606, 487] on input "Reference" at bounding box center [723, 483] width 425 height 27
paste input "2201774218"
type input "2201774218"
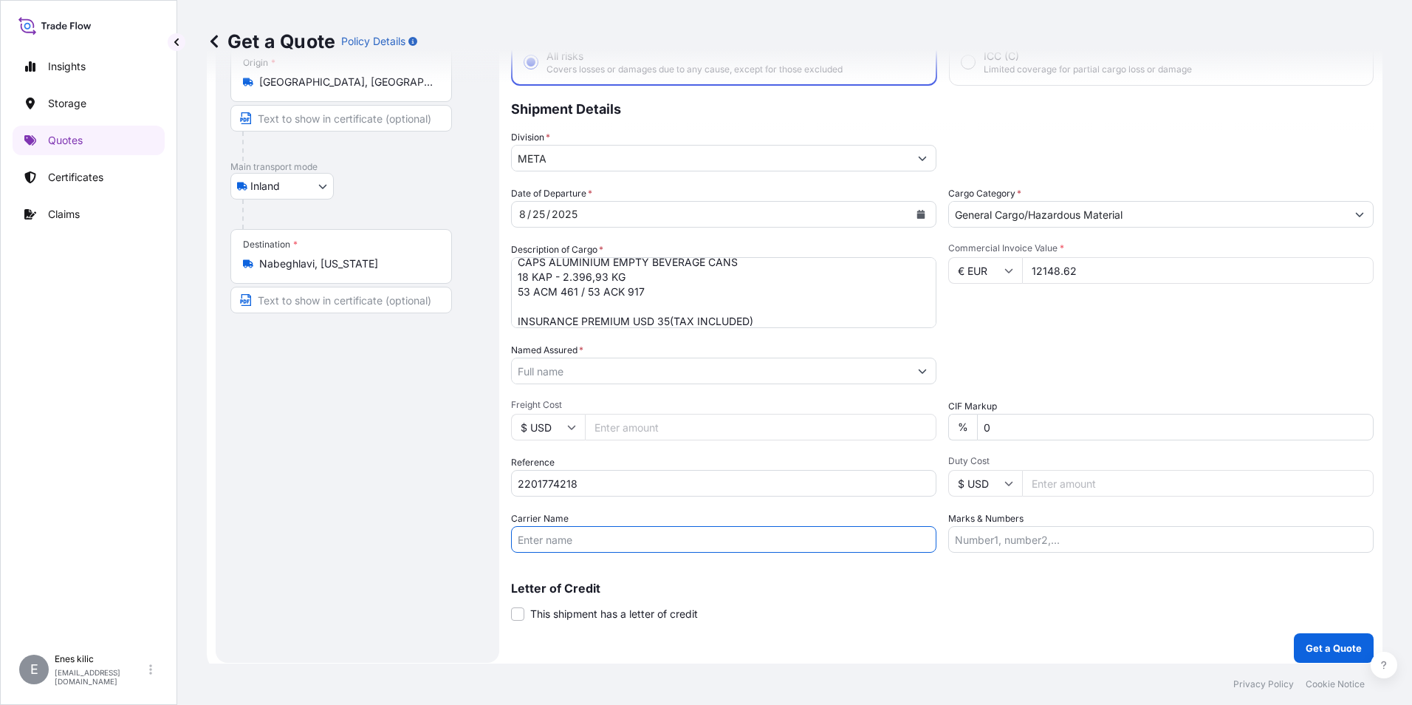
click at [539, 532] on input "Carrier Name" at bounding box center [723, 539] width 425 height 27
click at [611, 528] on input "Carrier Name" at bounding box center [723, 539] width 425 height 27
paste input "53 ACM 461 / 53 ACK 917"
type input "53 ACM 461 / 53 ACK 917"
click at [1030, 584] on p "Letter of Credit" at bounding box center [942, 588] width 863 height 12
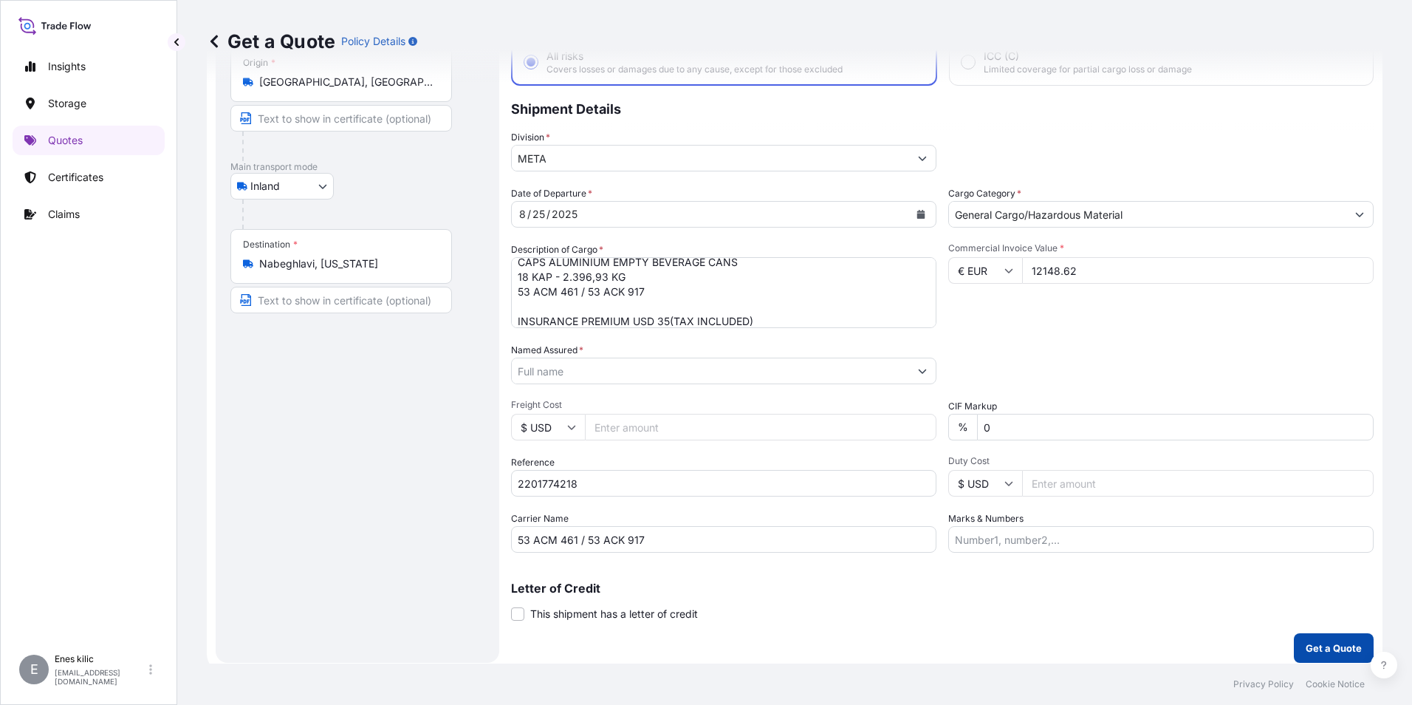
click at [1308, 637] on button "Get a Quote" at bounding box center [1334, 648] width 80 height 30
click at [630, 369] on input "Named Assured *" at bounding box center [710, 370] width 397 height 27
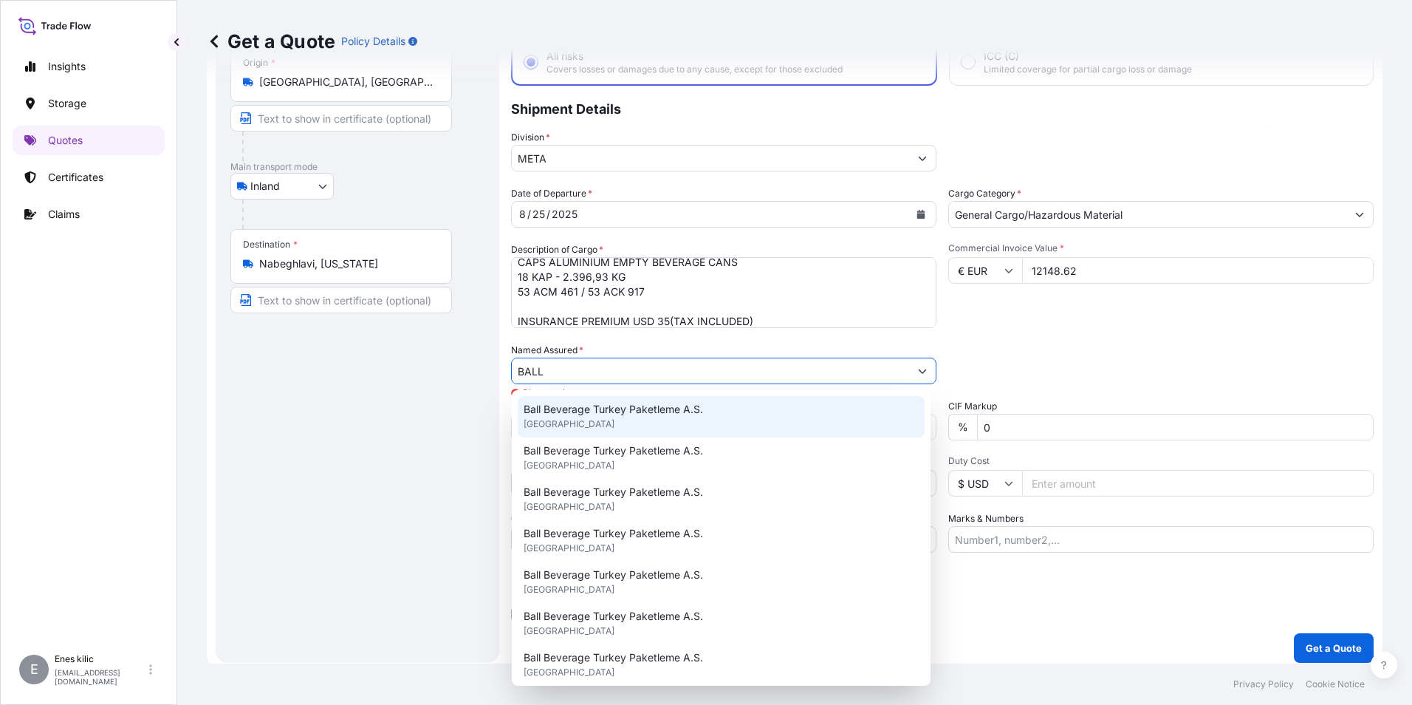
click at [612, 408] on span "Ball Beverage Turkey Paketleme A.S." at bounding box center [613, 409] width 179 height 15
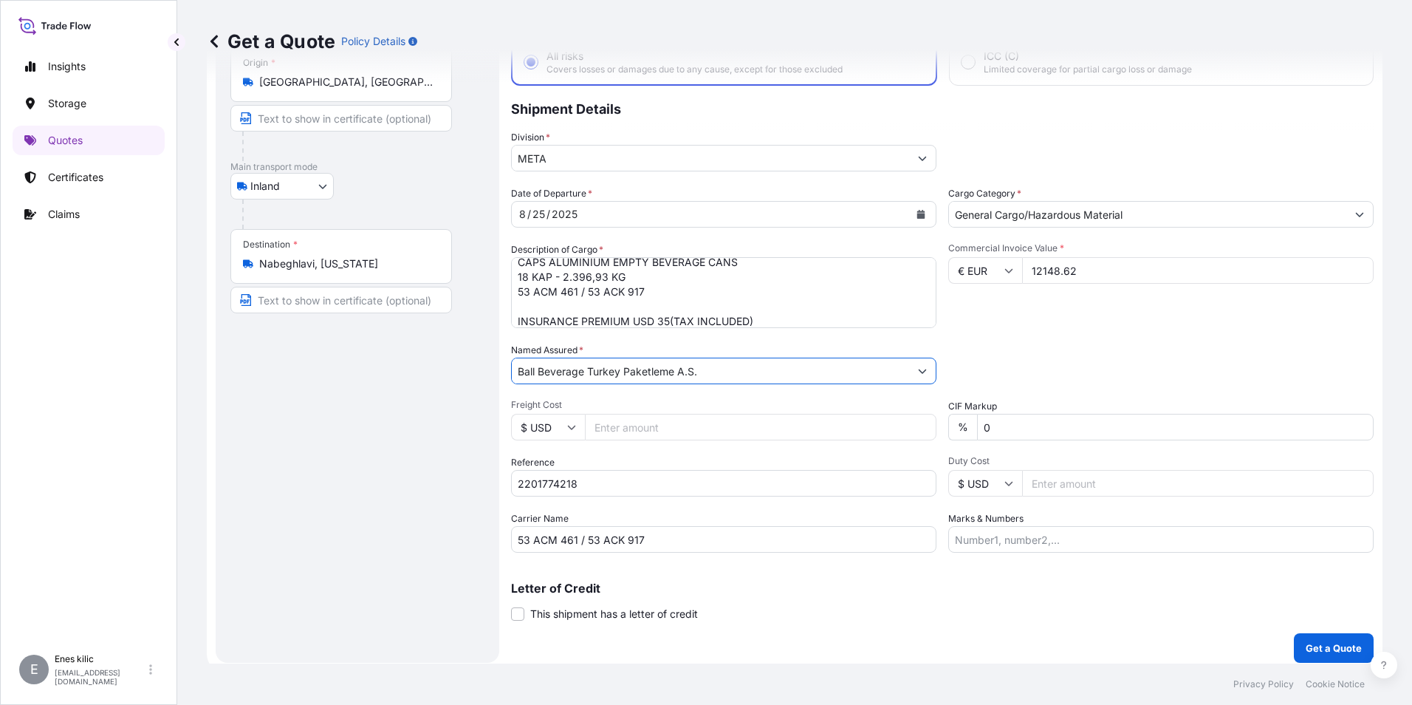
type input "Ball Beverage Turkey Paketleme A.S."
click at [1324, 665] on footer "Privacy Policy Cookie Notice" at bounding box center [794, 683] width 1235 height 41
click at [1317, 647] on p "Get a Quote" at bounding box center [1334, 647] width 56 height 15
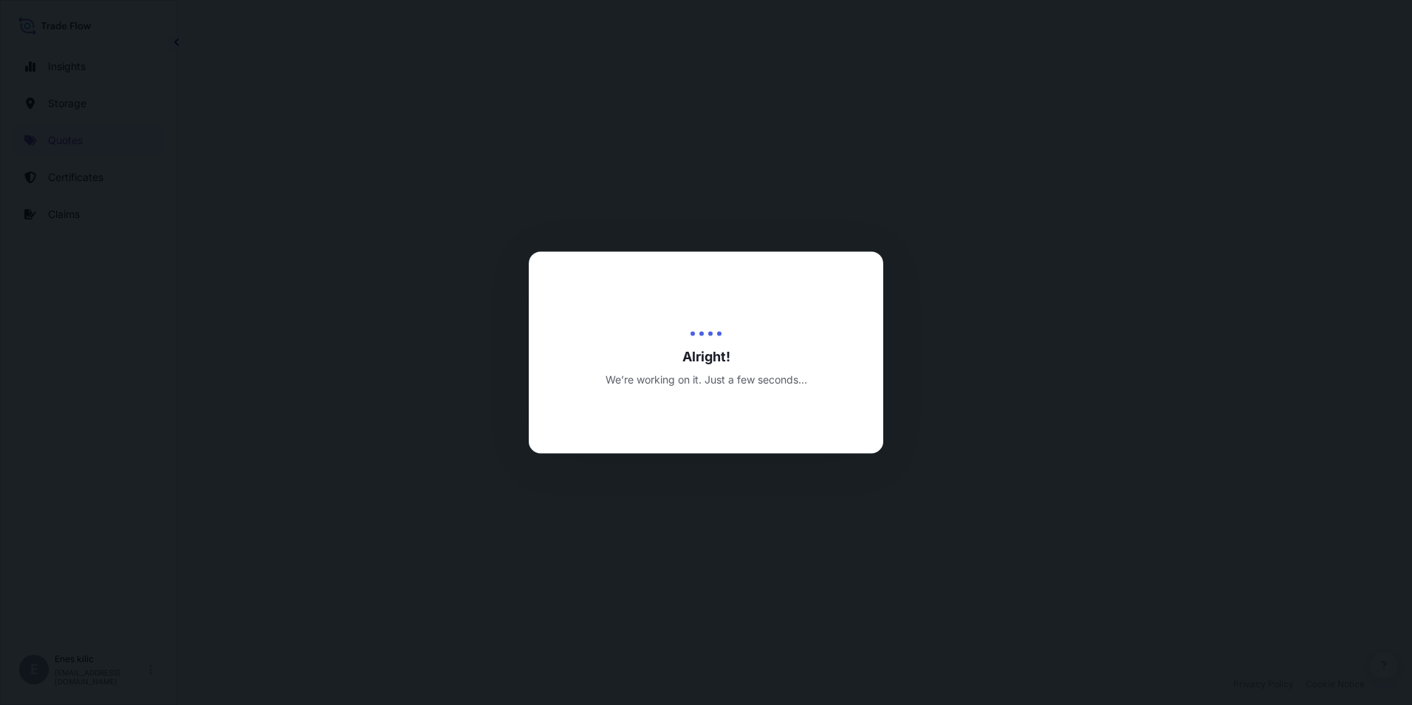
select select "Inland"
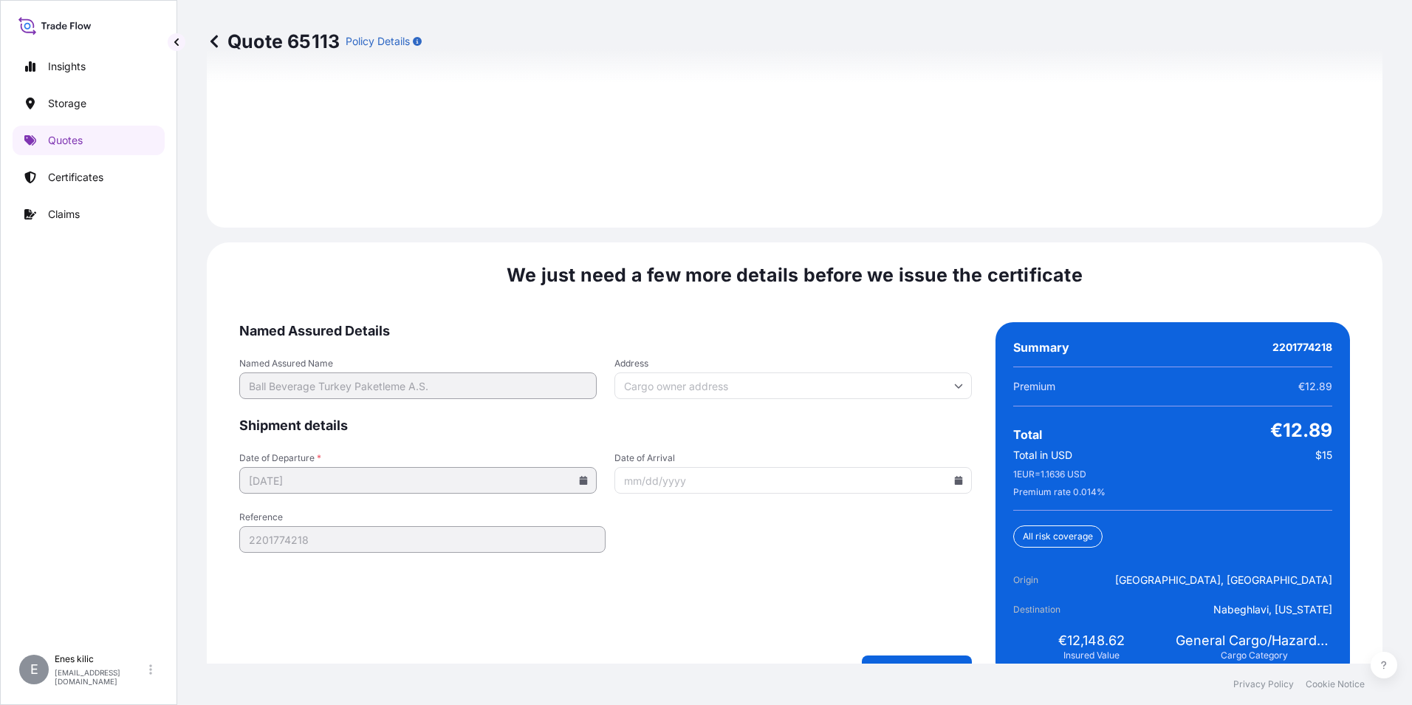
scroll to position [2157, 0]
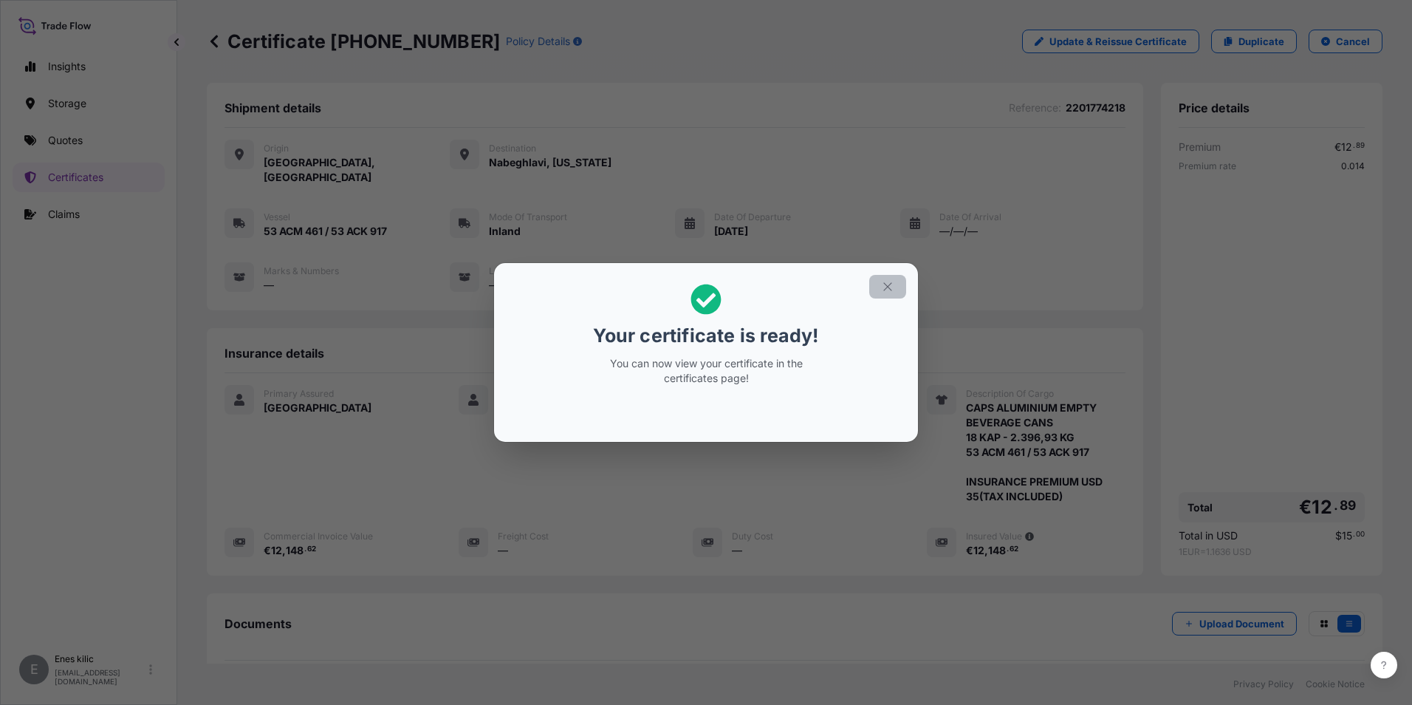
click at [880, 281] on button "button" at bounding box center [887, 287] width 37 height 24
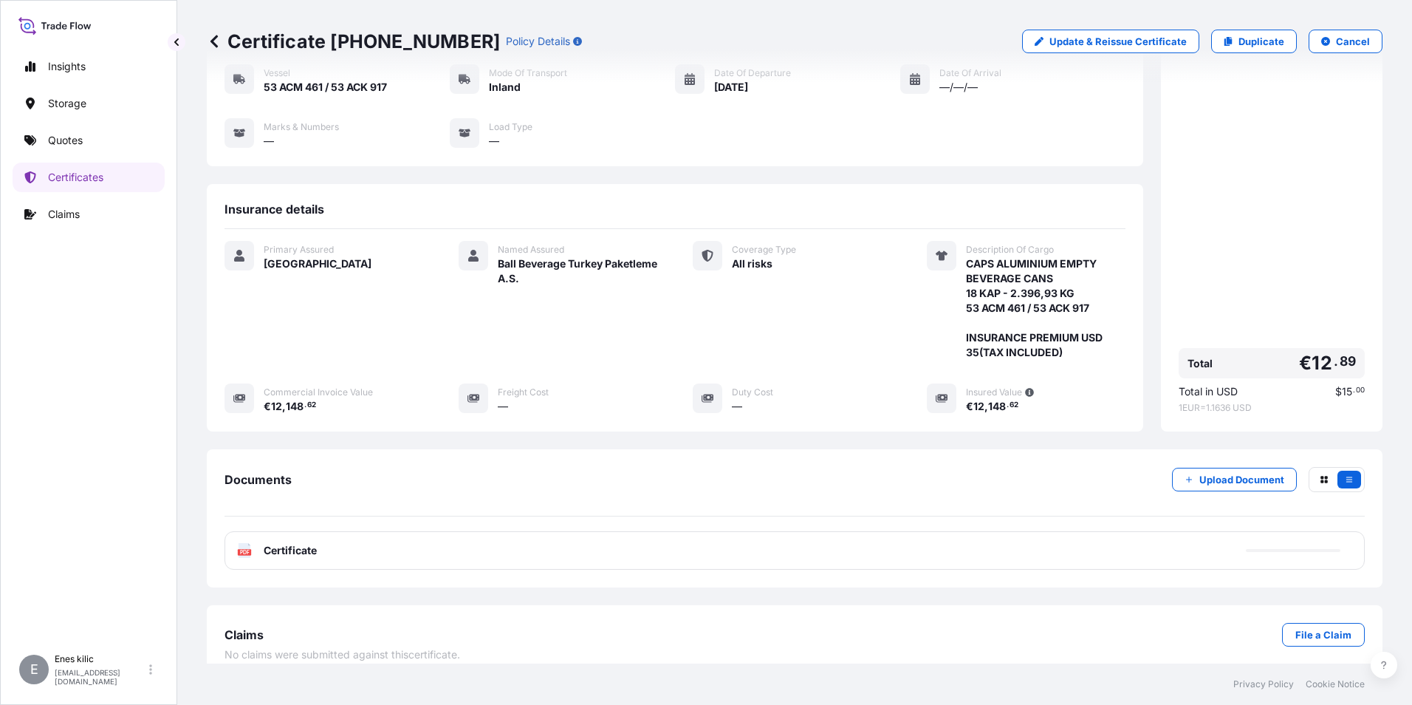
scroll to position [146, 0]
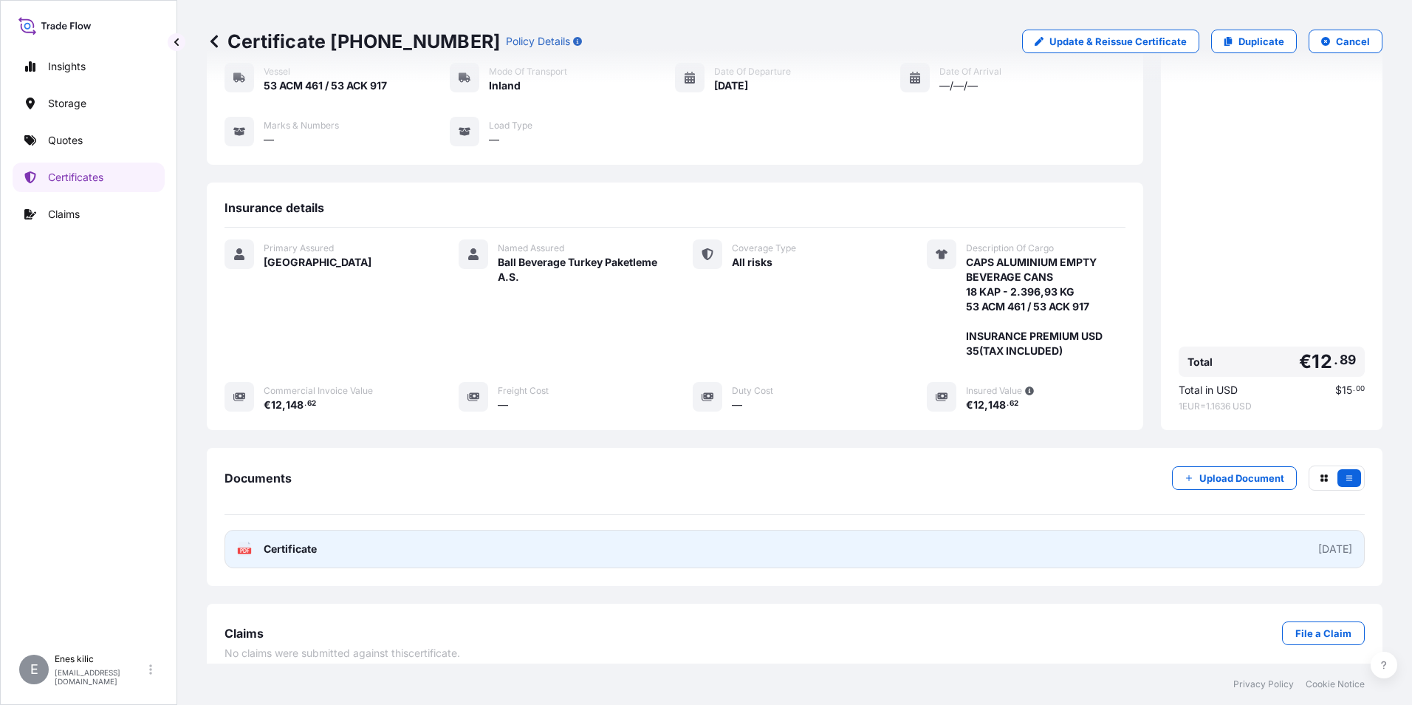
click at [312, 541] on span "Certificate" at bounding box center [290, 548] width 53 height 15
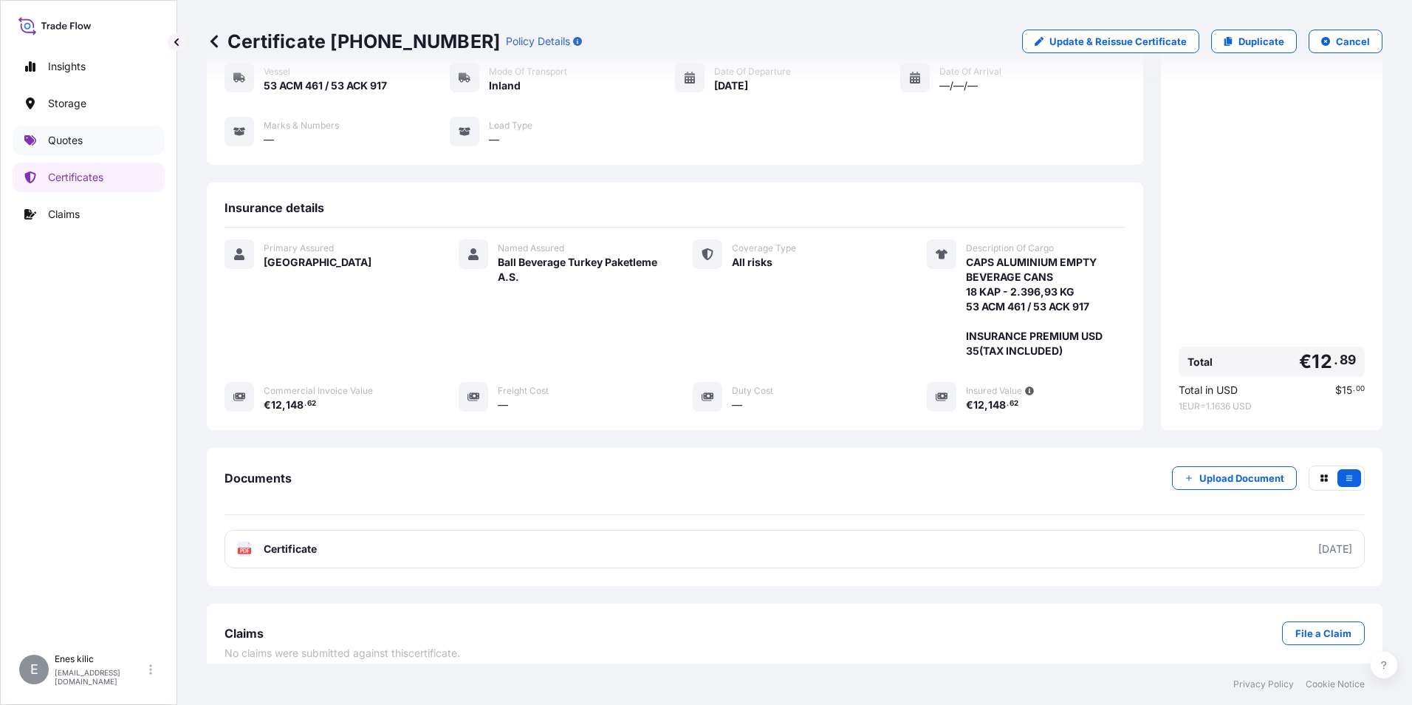
click at [66, 144] on p "Quotes" at bounding box center [65, 140] width 35 height 15
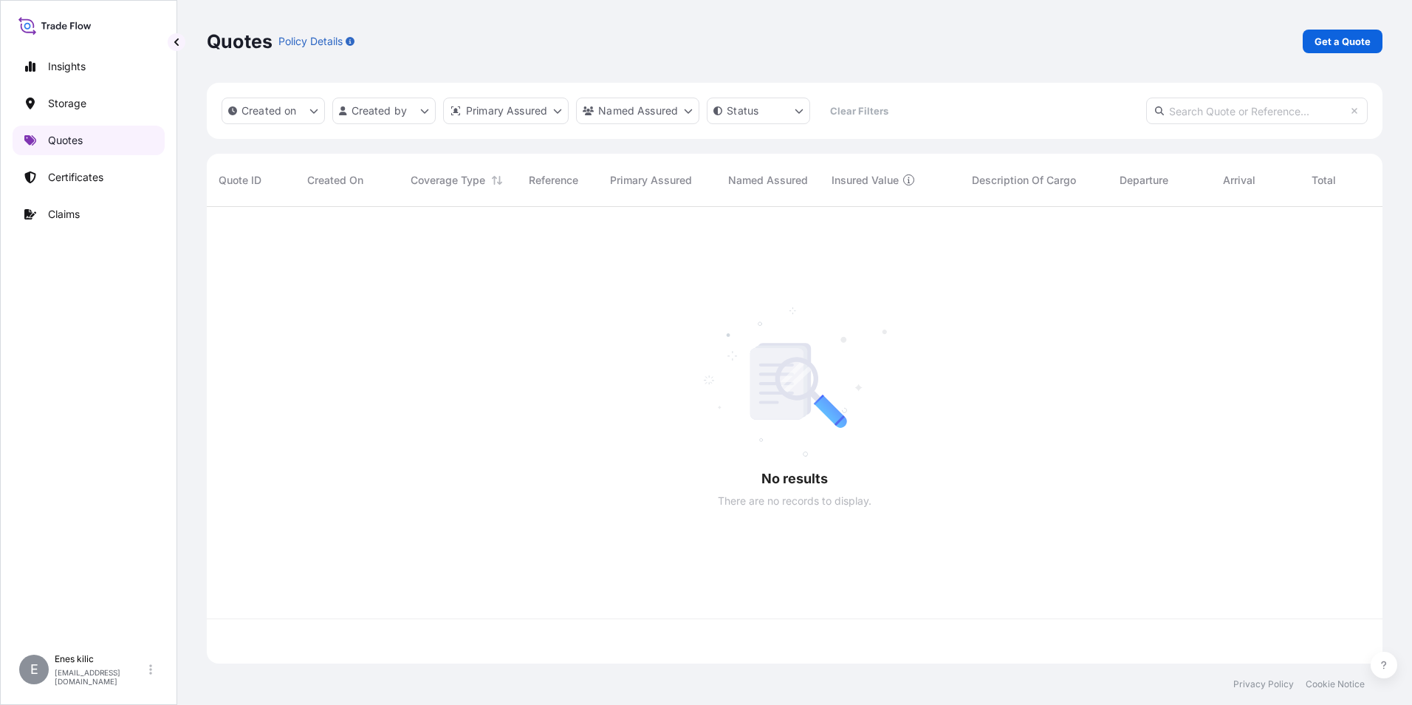
scroll to position [454, 1165]
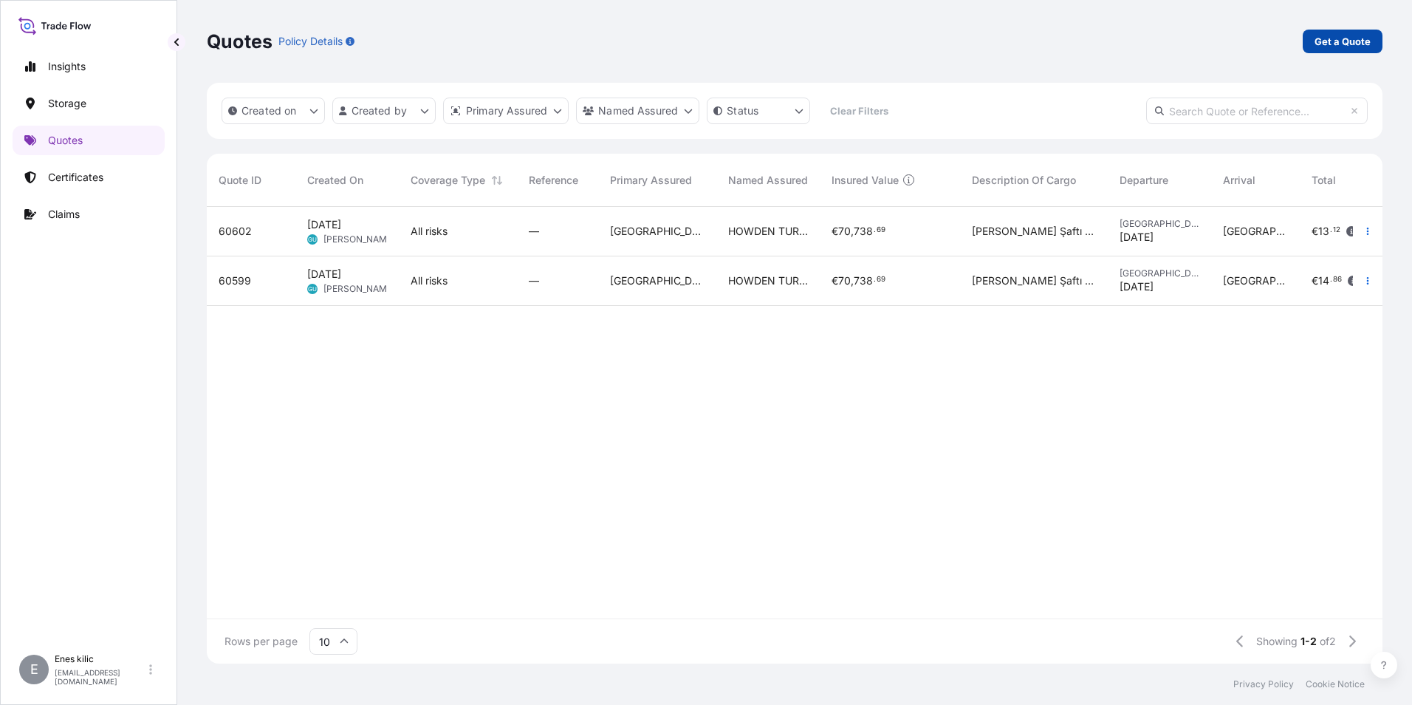
click at [1352, 46] on p "Get a Quote" at bounding box center [1343, 41] width 56 height 15
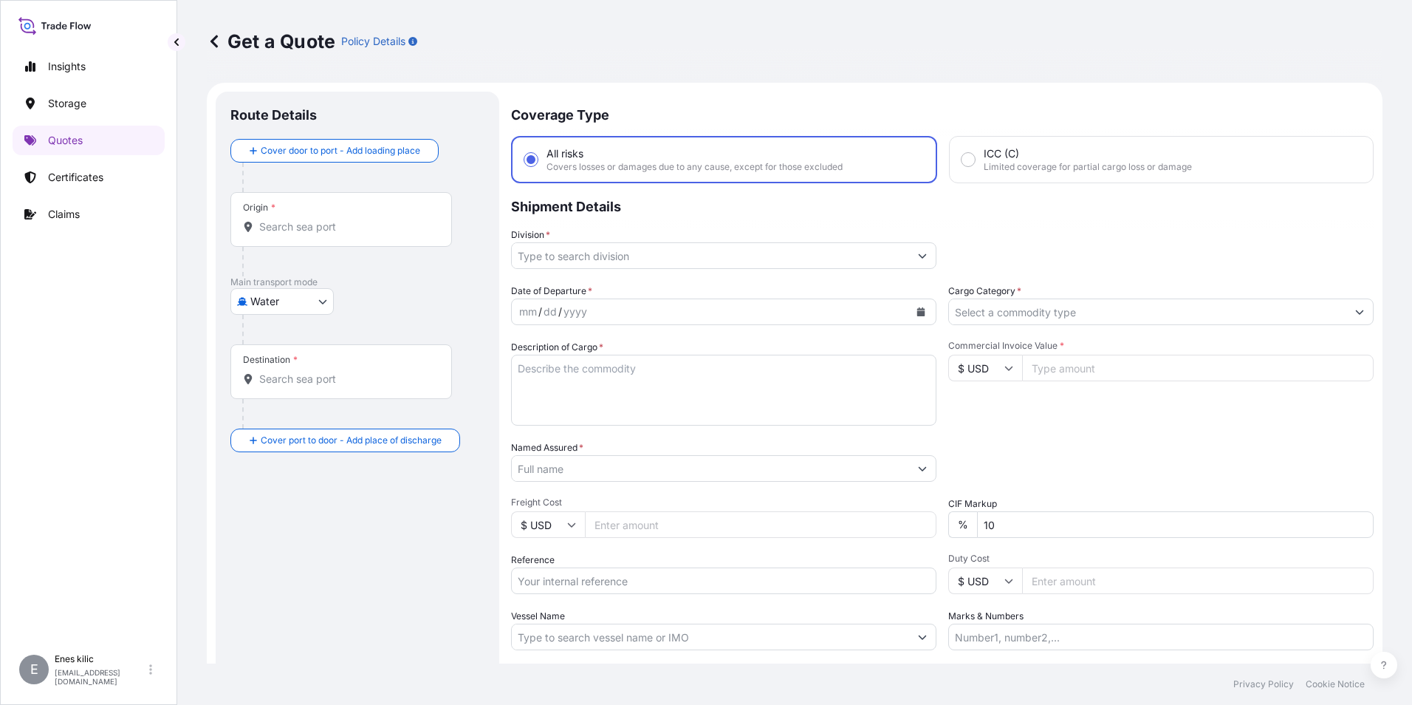
scroll to position [24, 0]
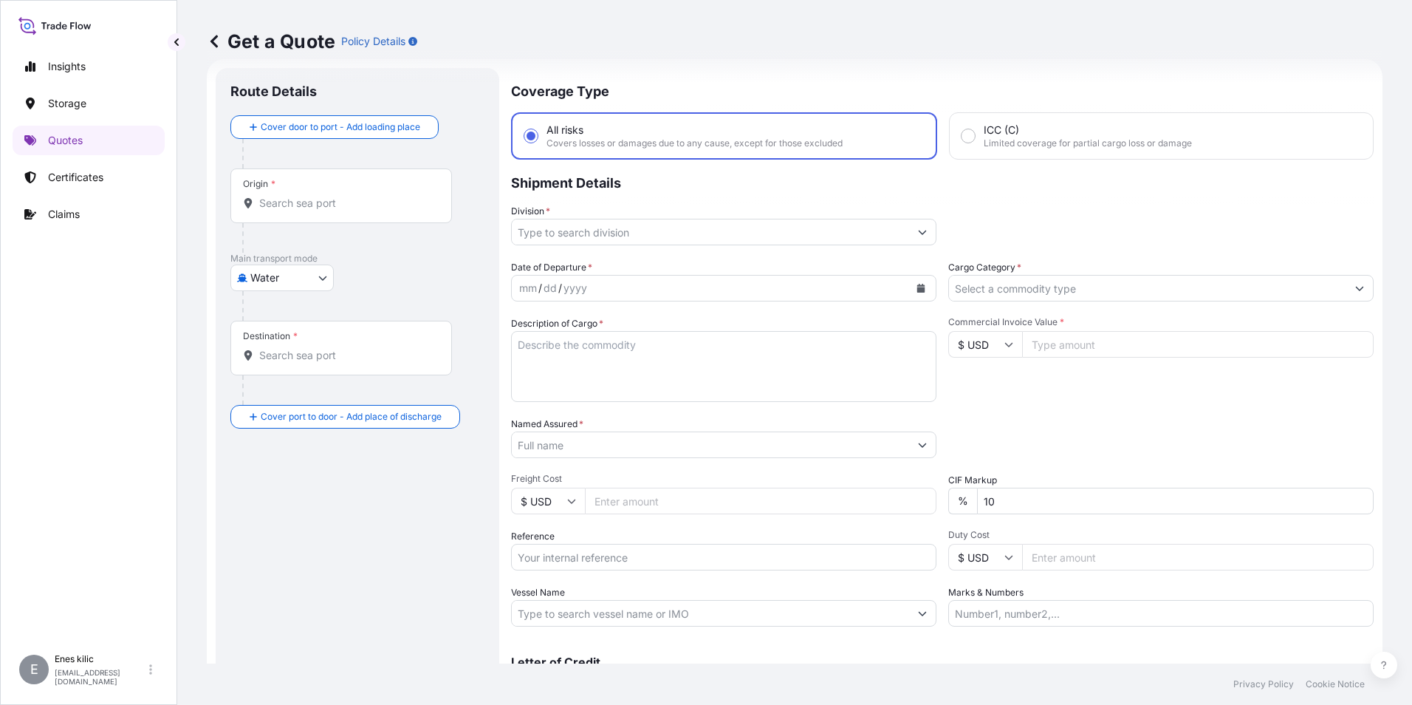
click at [293, 298] on div at bounding box center [363, 306] width 242 height 30
click at [292, 281] on body "Insights Storage Quotes Certificates Claims E [PERSON_NAME] [PERSON_NAME][EMAIL…" at bounding box center [706, 352] width 1412 height 705
click at [283, 369] on span "Inland" at bounding box center [274, 369] width 30 height 15
select select "Inland"
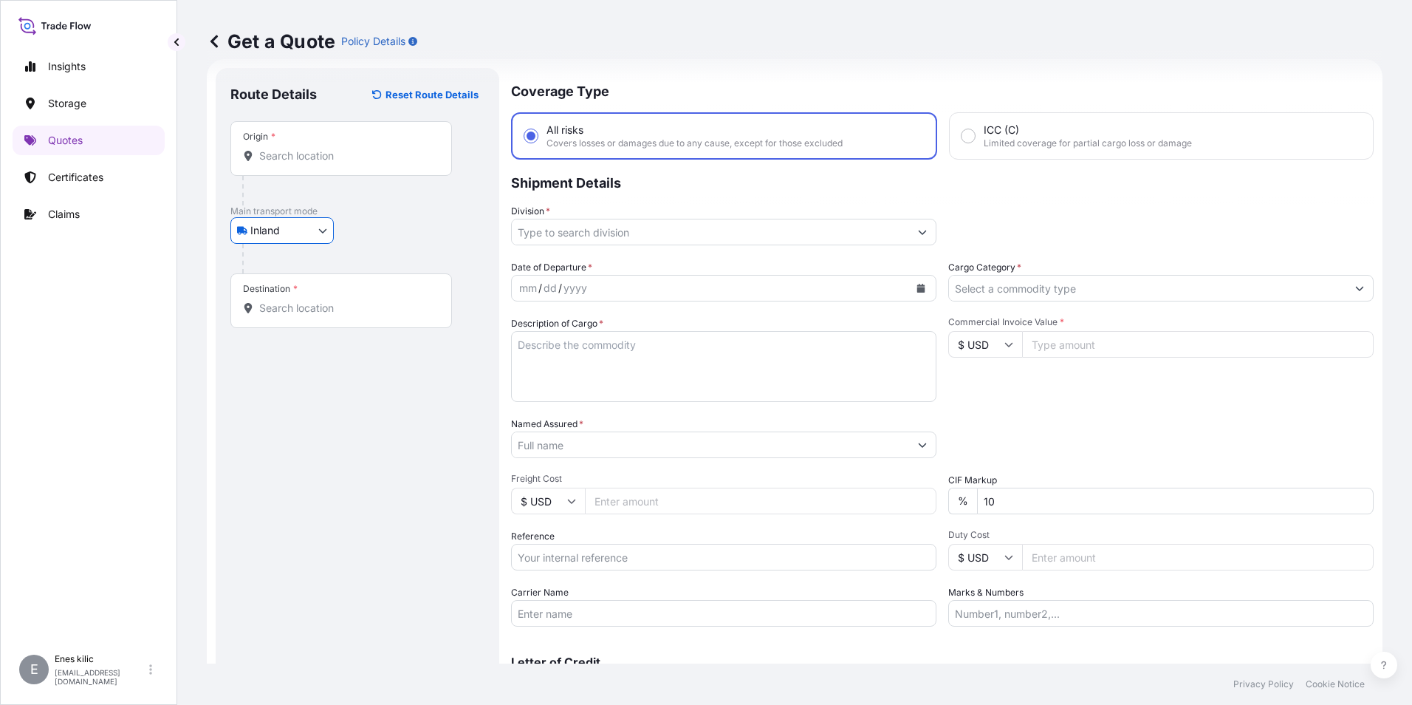
click at [311, 194] on div at bounding box center [347, 191] width 210 height 30
click at [312, 168] on div "Origin *" at bounding box center [341, 148] width 222 height 55
click at [312, 163] on input "Origin *" at bounding box center [346, 155] width 174 height 15
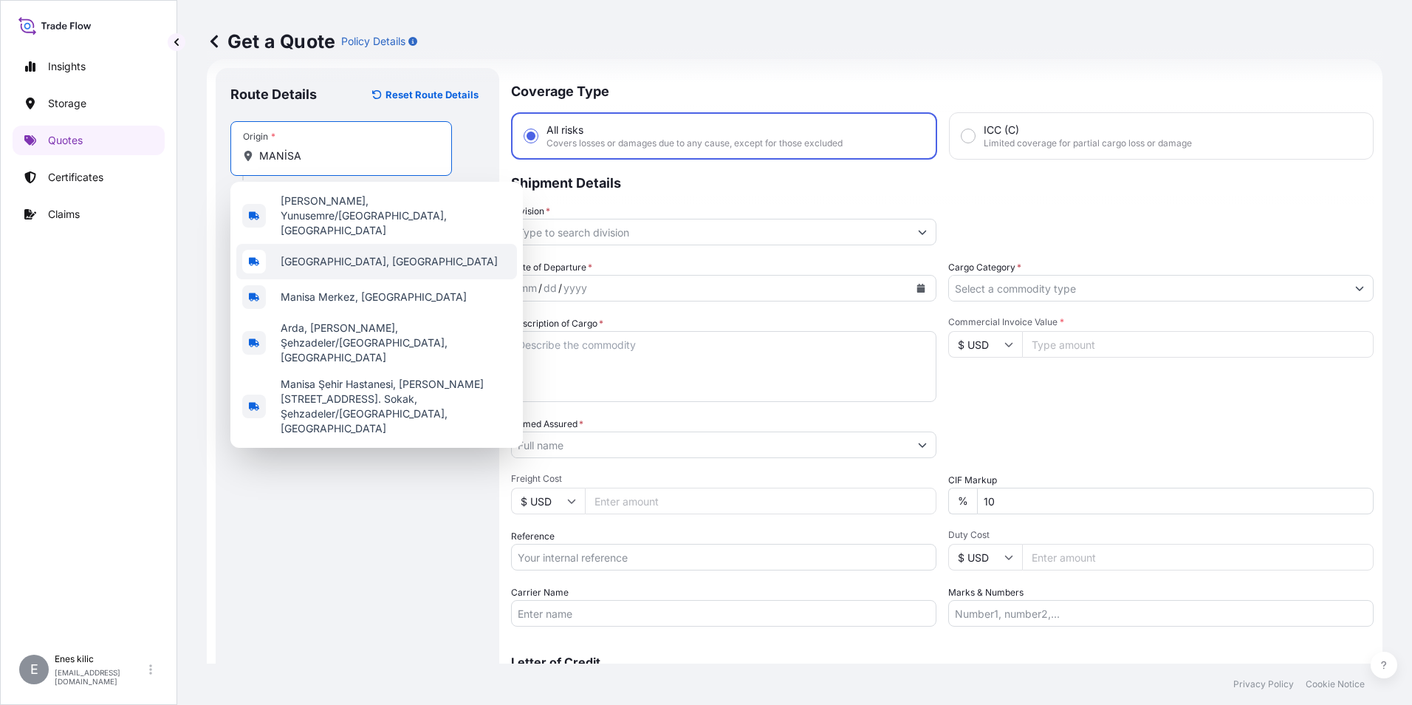
click at [341, 254] on span "[GEOGRAPHIC_DATA], [GEOGRAPHIC_DATA]" at bounding box center [389, 261] width 217 height 15
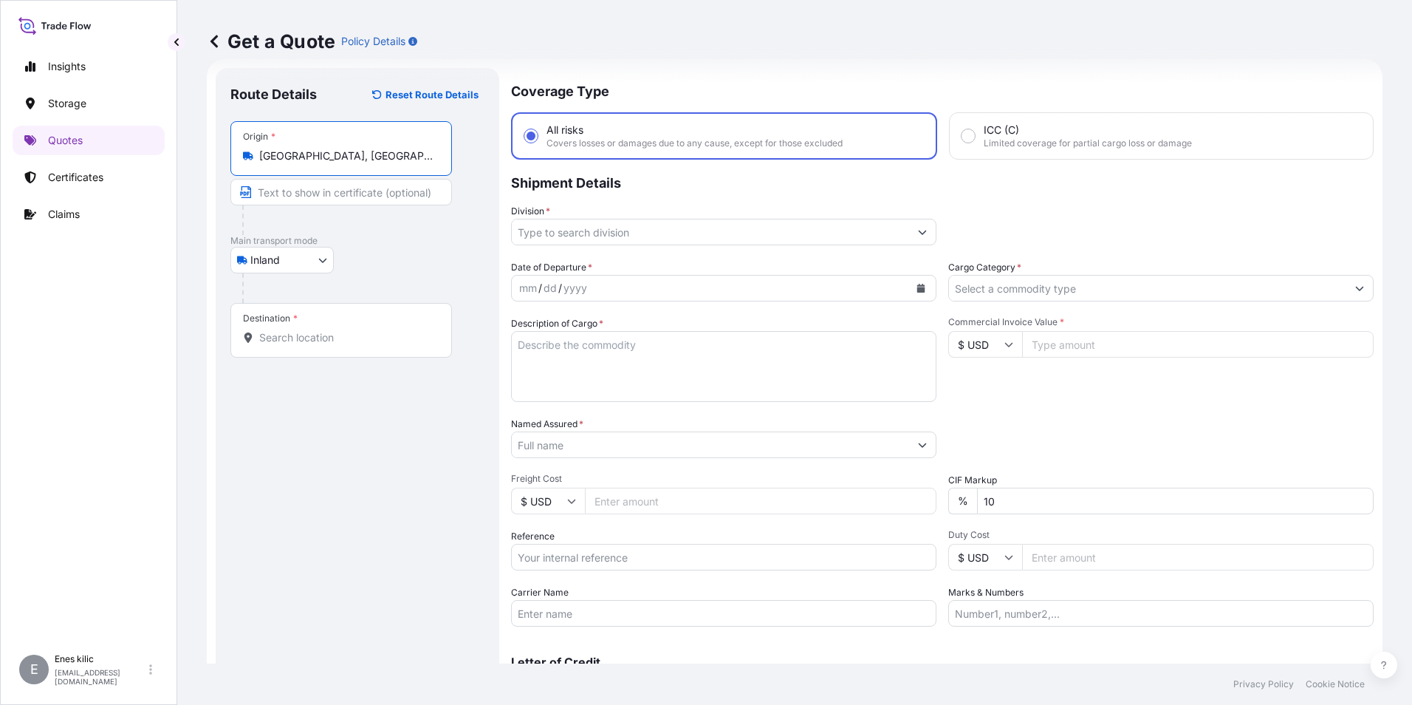
type input "[GEOGRAPHIC_DATA], [GEOGRAPHIC_DATA]"
click at [323, 290] on div at bounding box center [363, 288] width 242 height 30
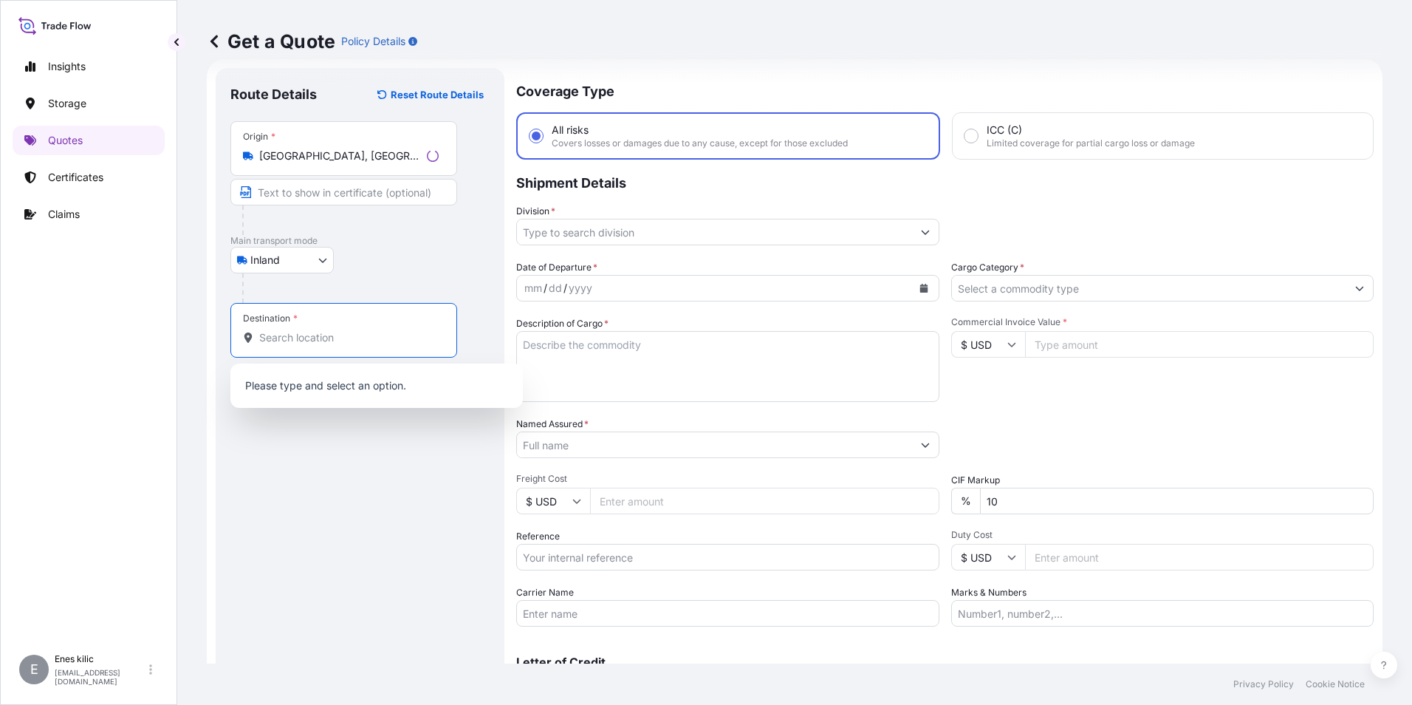
click at [321, 333] on input "Destination *" at bounding box center [348, 337] width 179 height 15
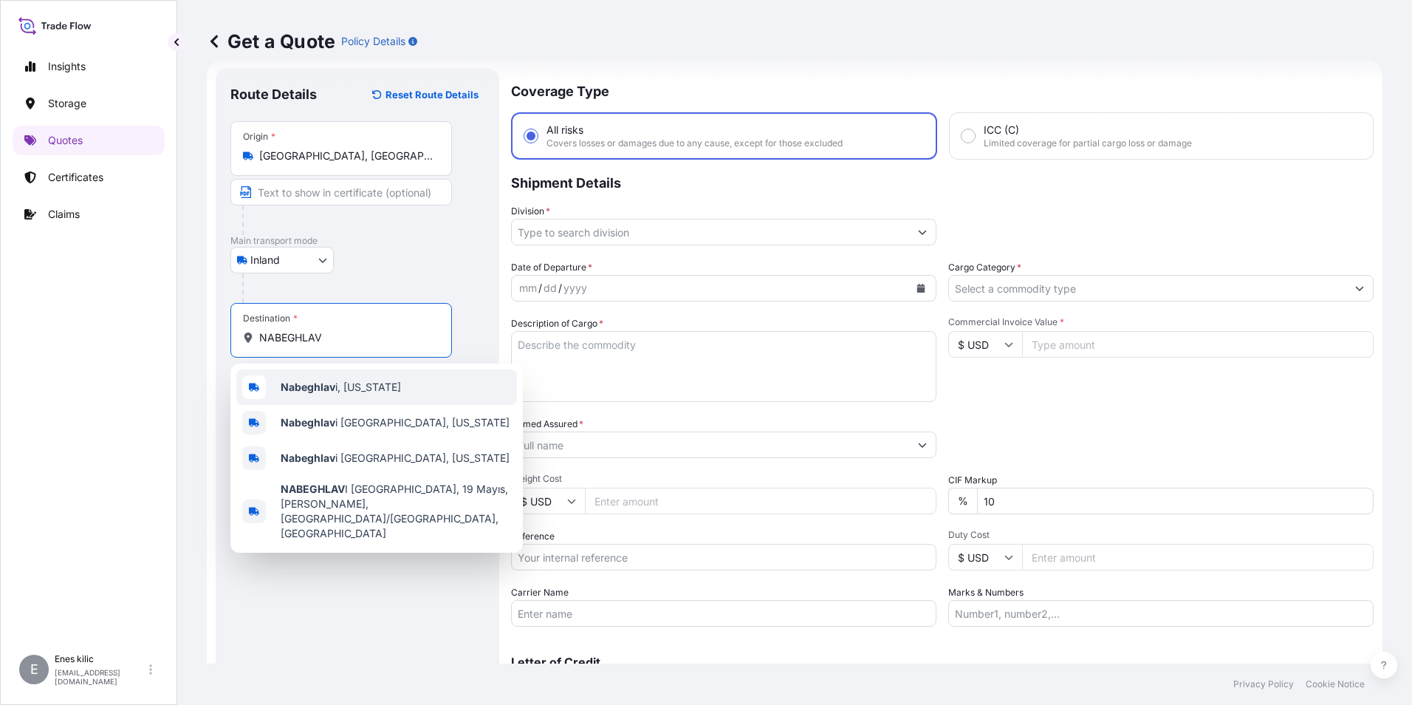
click at [345, 396] on div "Nabeghlav i, [US_STATE]" at bounding box center [376, 386] width 281 height 35
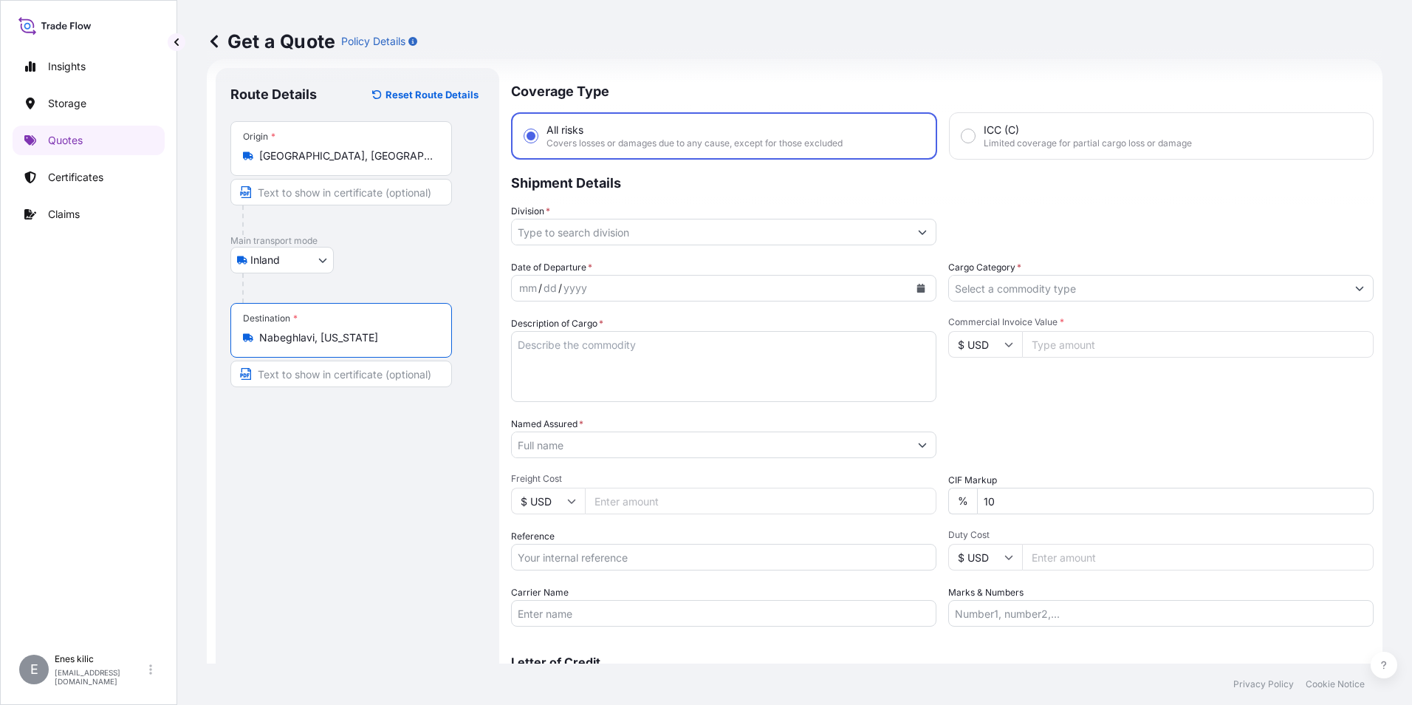
type input "Nabeghlavi, [US_STATE]"
click at [602, 252] on div "Coverage Type All risks Covers losses or damages due to any cause, except for t…" at bounding box center [942, 402] width 863 height 668
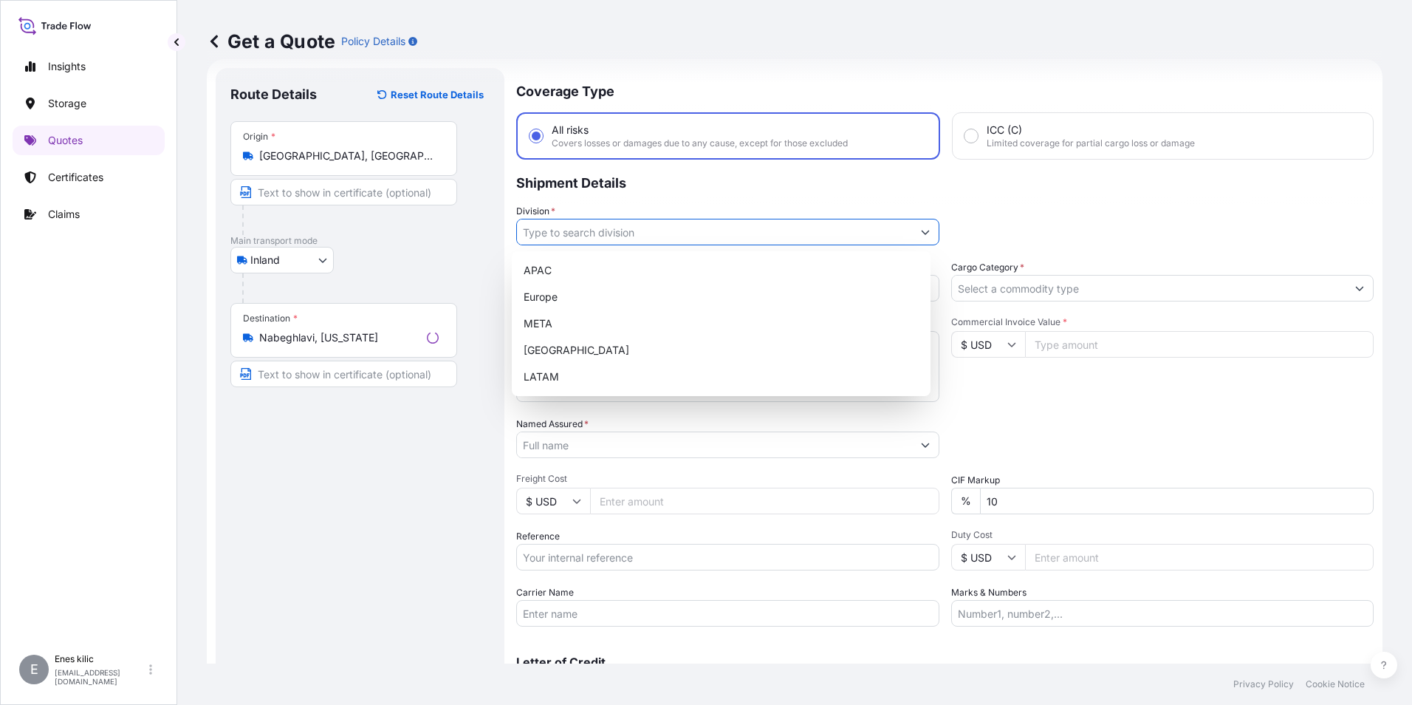
click at [601, 238] on input "Division *" at bounding box center [714, 232] width 395 height 27
click at [615, 319] on div "META" at bounding box center [721, 323] width 407 height 27
type input "META"
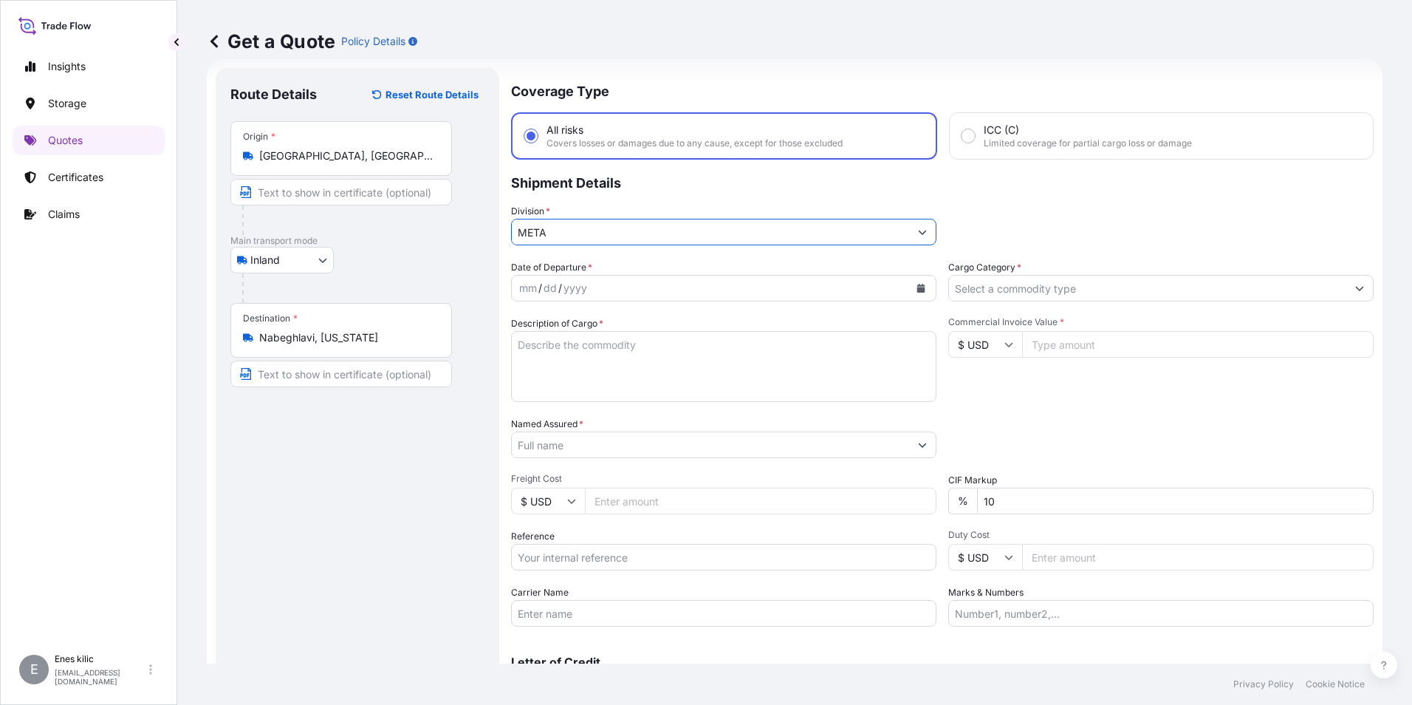
drag, startPoint x: 1051, startPoint y: 260, endPoint x: 1051, endPoint y: 292, distance: 32.5
click at [1054, 266] on div "Cargo Category *" at bounding box center [1160, 280] width 425 height 41
click at [1051, 292] on input "Cargo Category *" at bounding box center [1147, 288] width 397 height 27
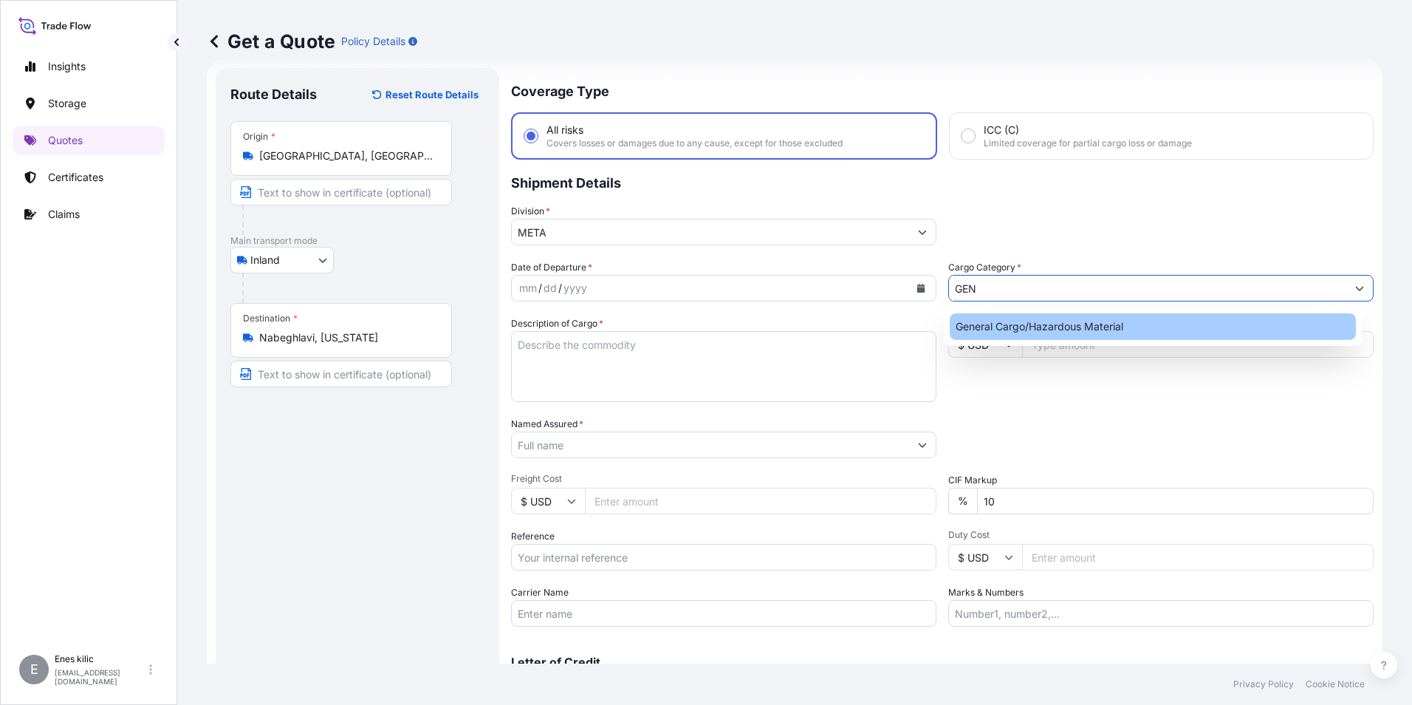
click at [1041, 322] on div "General Cargo/Hazardous Material" at bounding box center [1153, 326] width 407 height 27
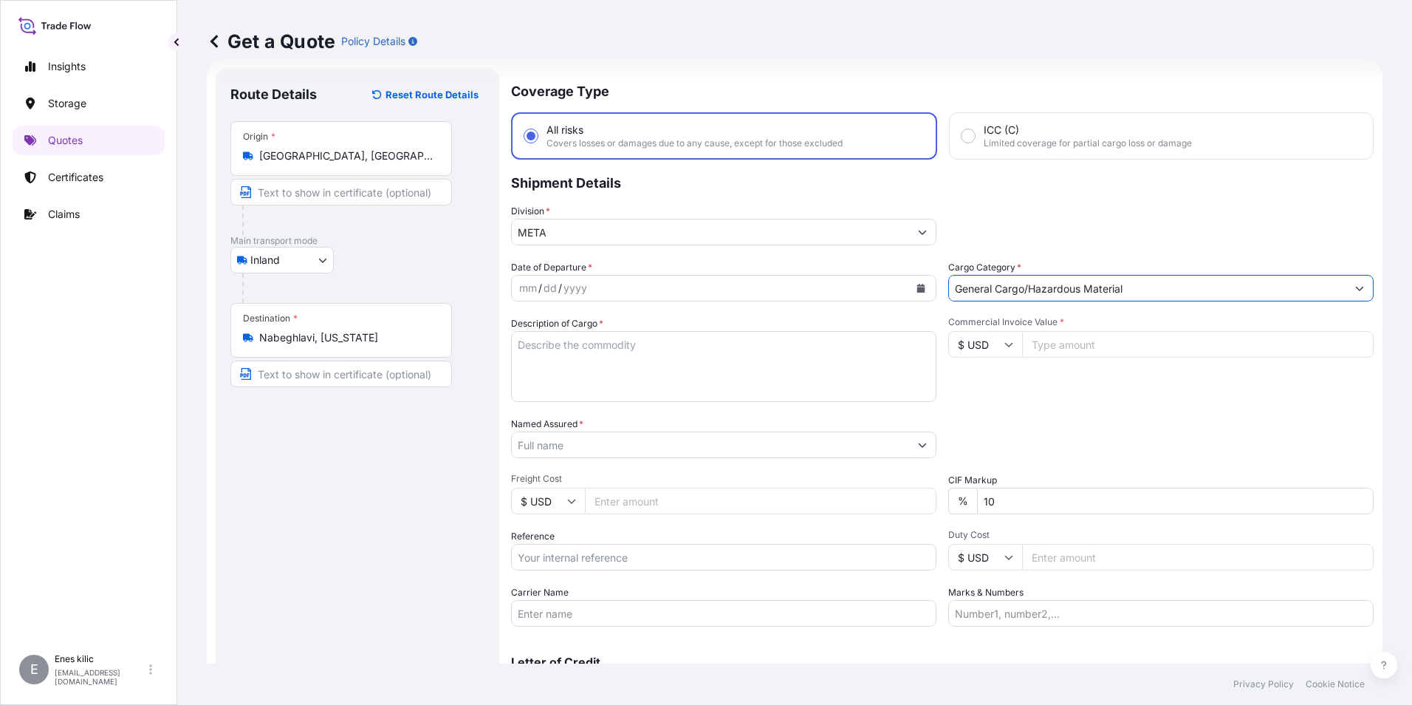
type input "General Cargo/Hazardous Material"
click at [718, 287] on div "mm / dd / yyyy" at bounding box center [710, 288] width 397 height 27
click at [917, 284] on icon "Calendar" at bounding box center [921, 288] width 9 height 9
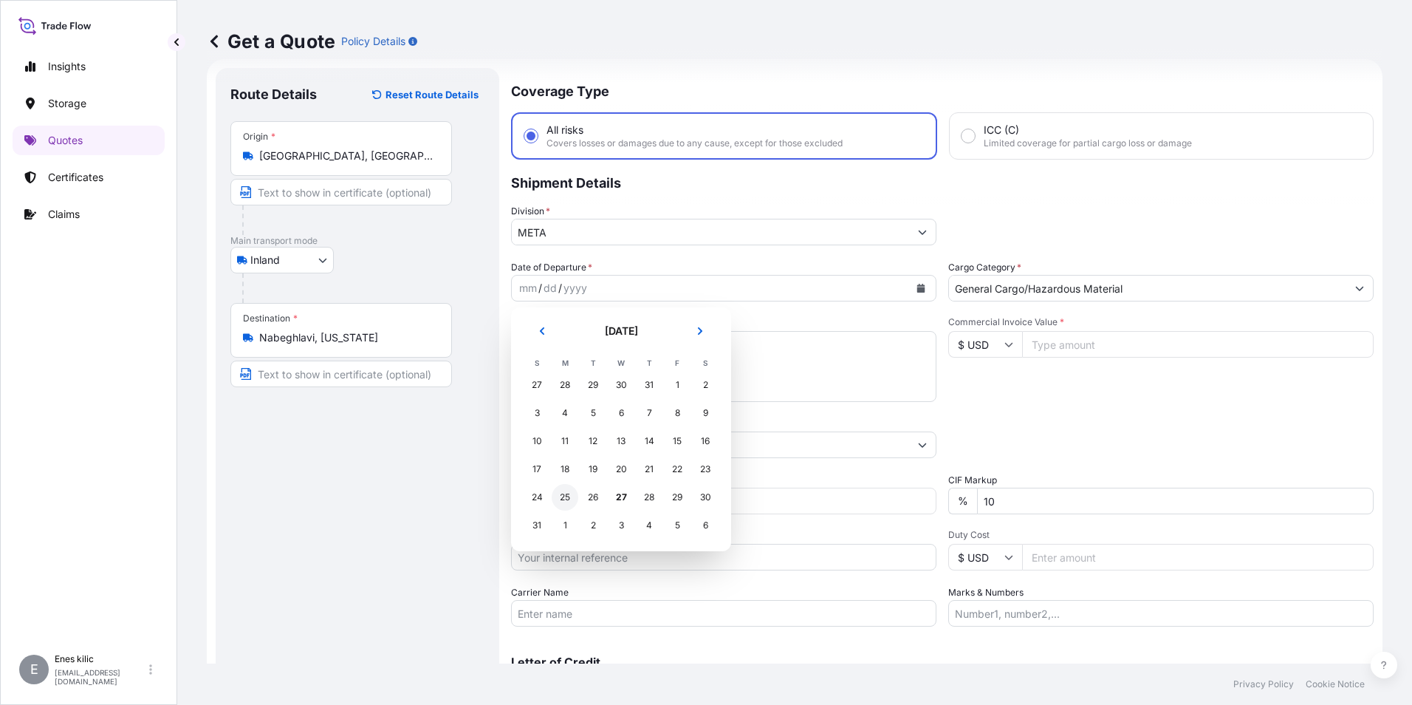
click at [567, 496] on div "25" at bounding box center [565, 497] width 27 height 27
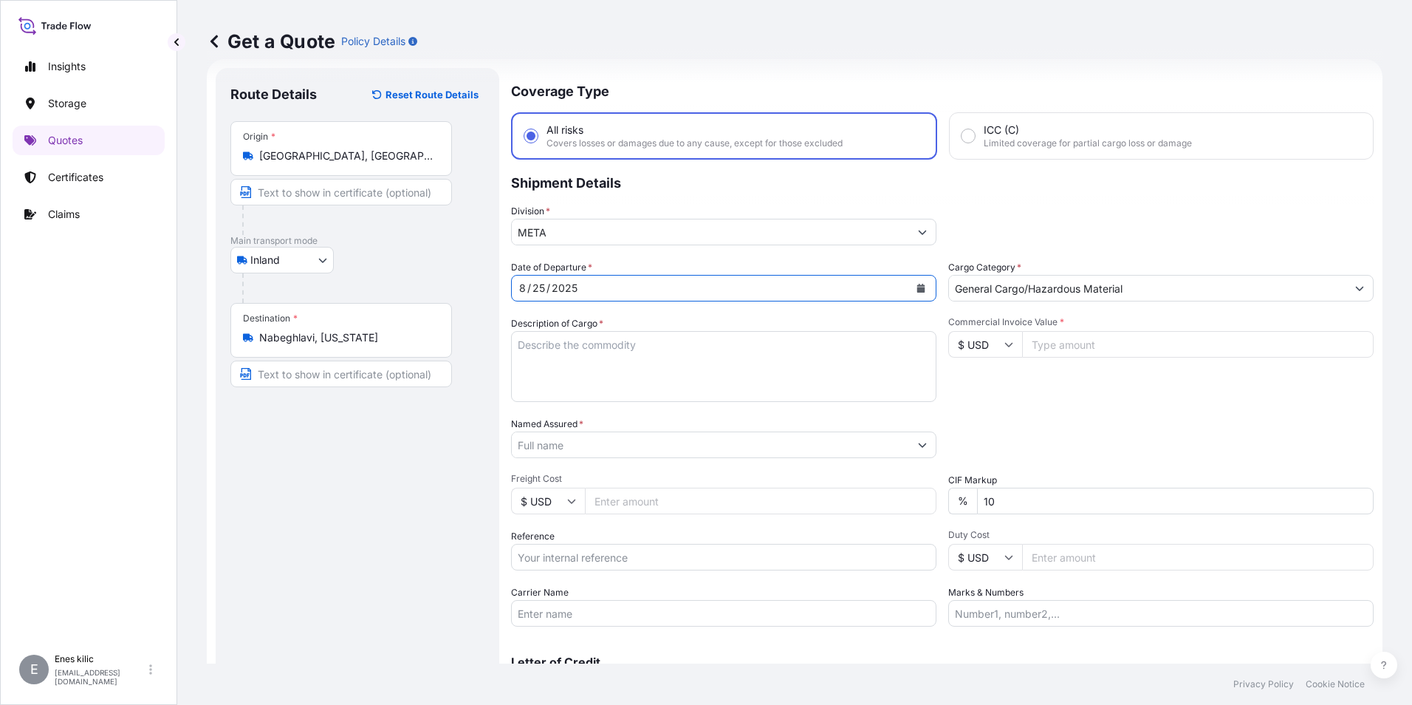
click at [589, 315] on div "Date of Departure * [DATE] Cargo Category * General Cargo/Hazardous Material De…" at bounding box center [942, 443] width 863 height 366
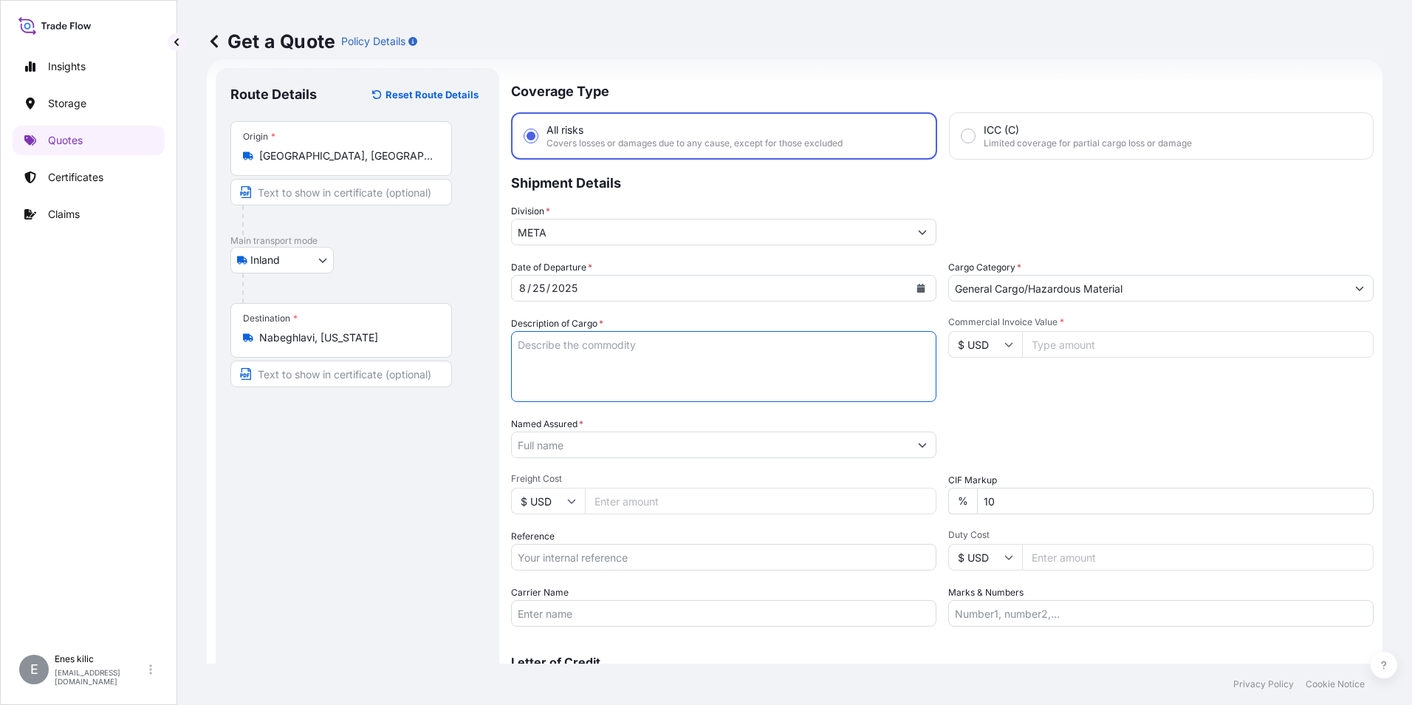
click at [584, 363] on textarea "Description of Cargo *" at bounding box center [723, 366] width 425 height 71
click at [562, 356] on textarea "Description of Cargo *" at bounding box center [723, 366] width 425 height 71
paste textarea "CAPS ALUMINIUM EMPTY BEVERAGE CANS"
click at [799, 336] on textarea "CAPS ALUMINIUM EMPTY BEVERAGE CANS" at bounding box center [723, 366] width 425 height 71
paste textarea "18 KAP - 2.396,93 KG"
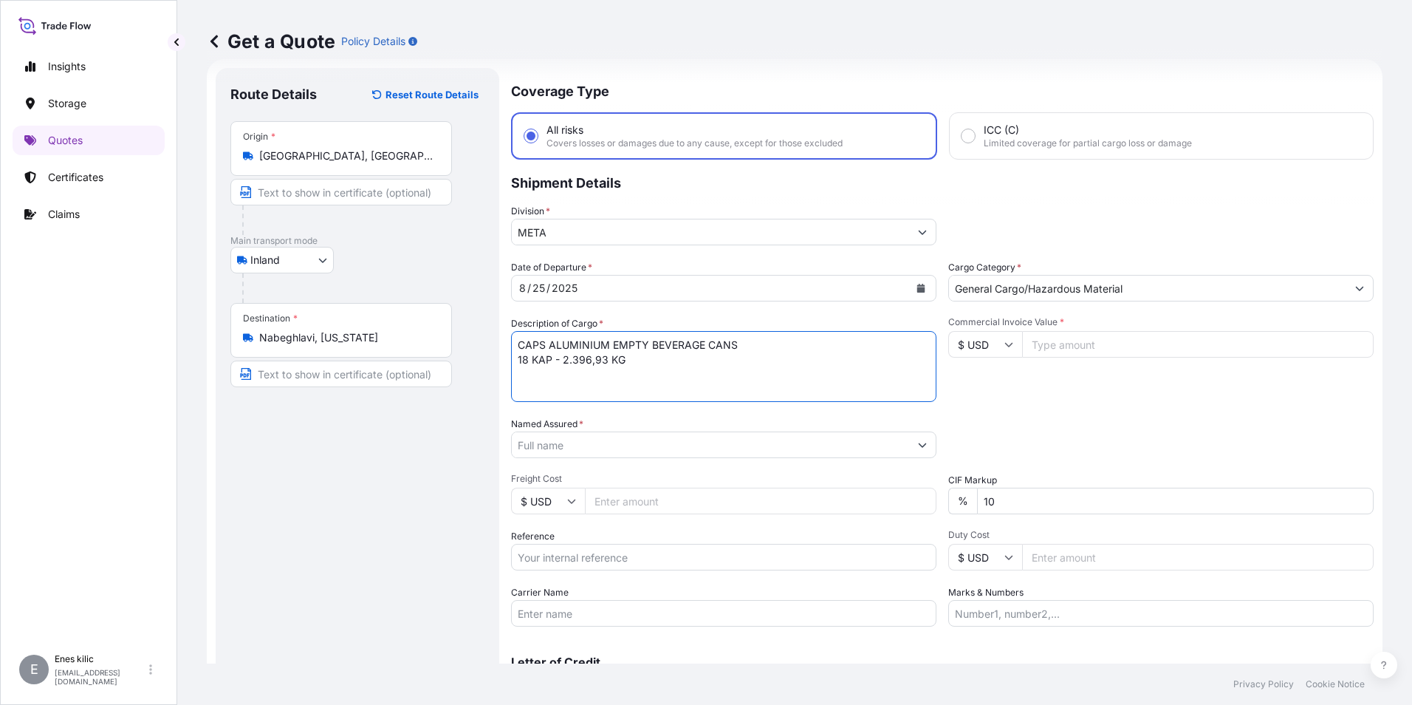
click at [646, 354] on textarea "CAPS ALUMINIUM EMPTY BEVERAGE CANS 18 KAP - 2.396,93 KG" at bounding box center [723, 366] width 425 height 71
paste textarea "35 NNL 93 / 35 AOH 268"
type textarea "CAPS ALUMINIUM EMPTY BEVERAGE CANS 18 KAP - 2.396,93 KG 35 NNL 93 / 35 AOH 268 …"
click at [994, 345] on input "$ USD" at bounding box center [985, 344] width 74 height 27
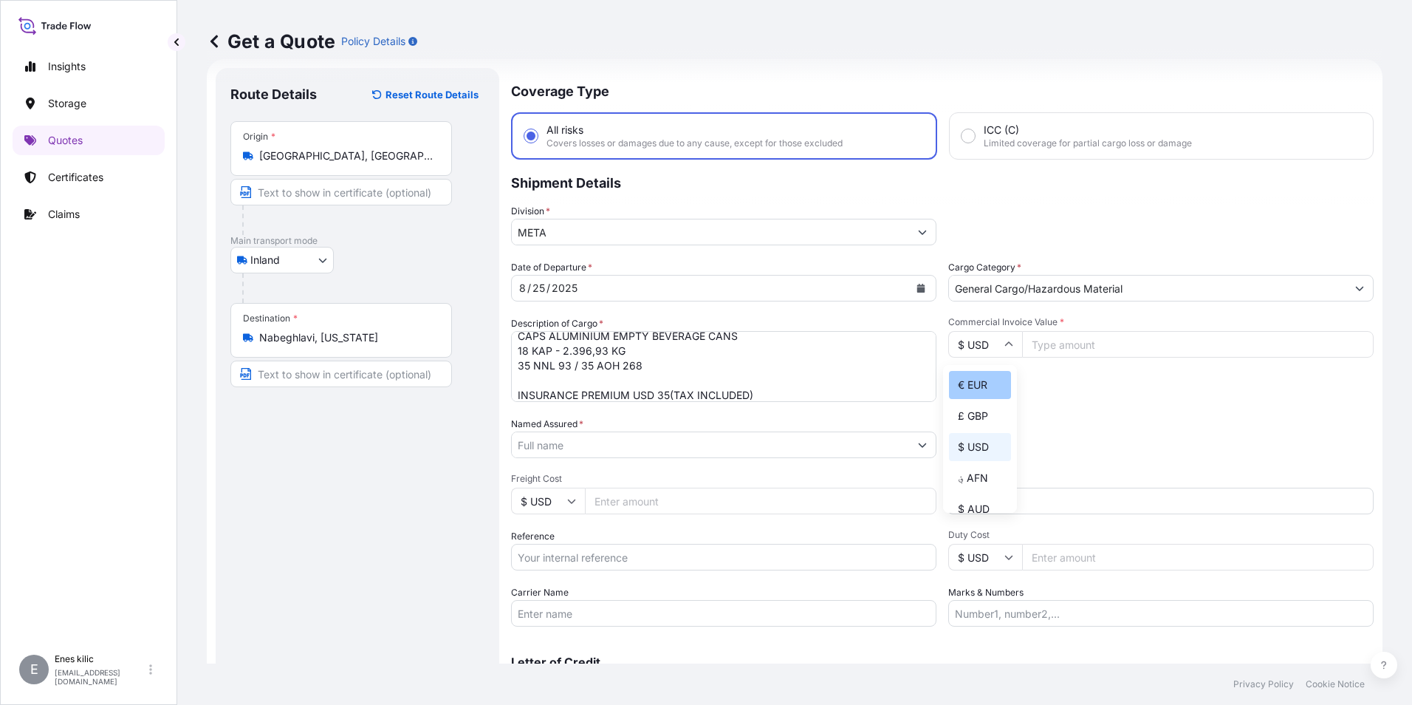
click at [986, 380] on div "€ EUR" at bounding box center [980, 385] width 62 height 28
type input "€ EUR"
click at [1063, 353] on input "Commercial Invoice Value *" at bounding box center [1198, 344] width 352 height 27
click at [1183, 340] on input "Commercial Invoice Value *" at bounding box center [1198, 344] width 352 height 27
type input "12148.62"
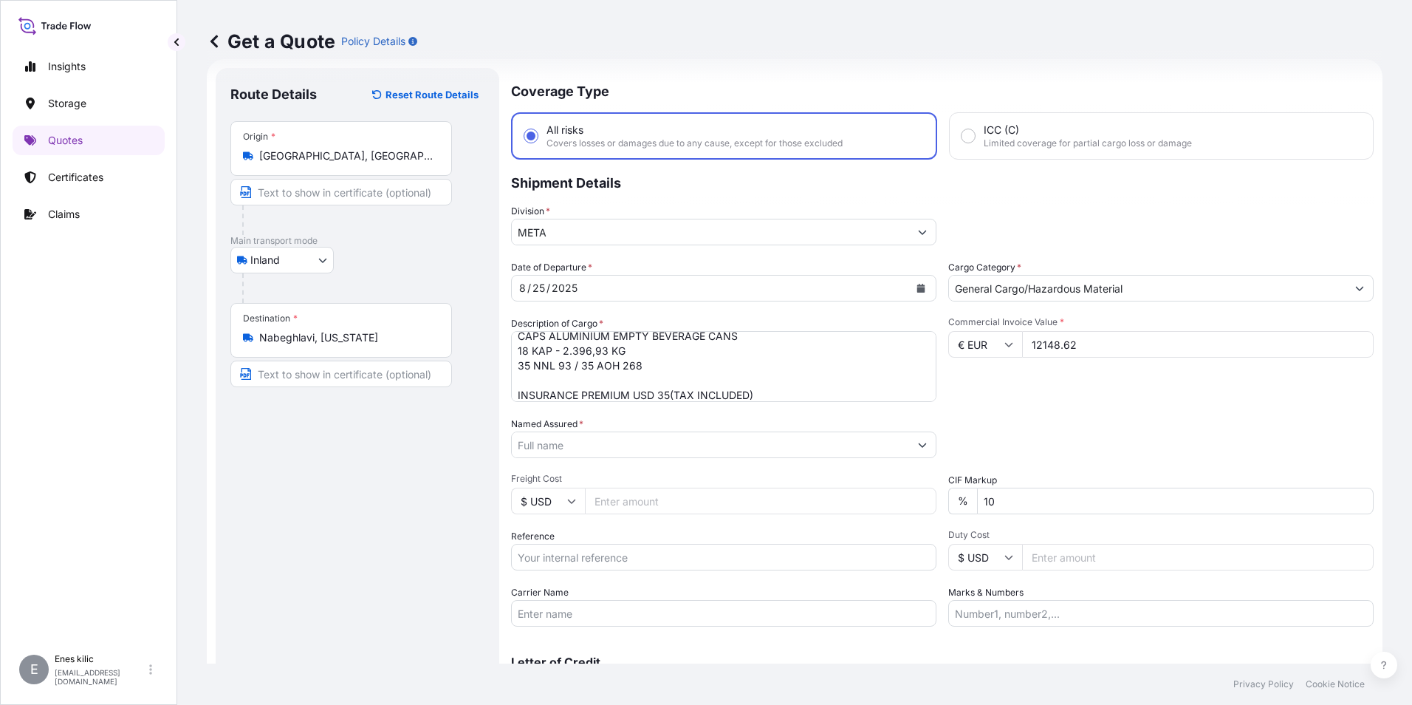
click at [1126, 417] on div "Packing Category Type to search a container mode Please select a primary mode o…" at bounding box center [1160, 437] width 425 height 41
click at [1061, 490] on input "10" at bounding box center [1175, 500] width 397 height 27
type input "0"
click at [1044, 418] on div "Packing Category Type to search a container mode Please select a primary mode o…" at bounding box center [1160, 437] width 425 height 41
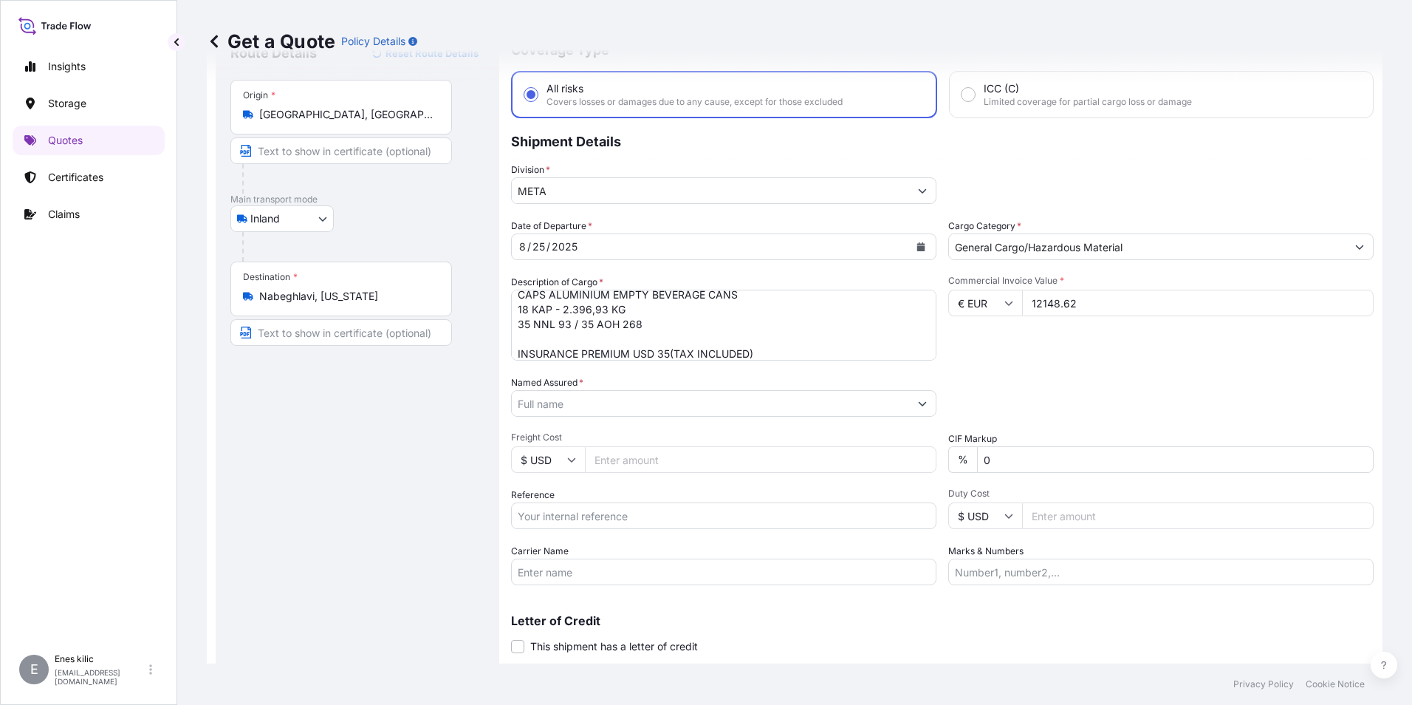
scroll to position [97, 0]
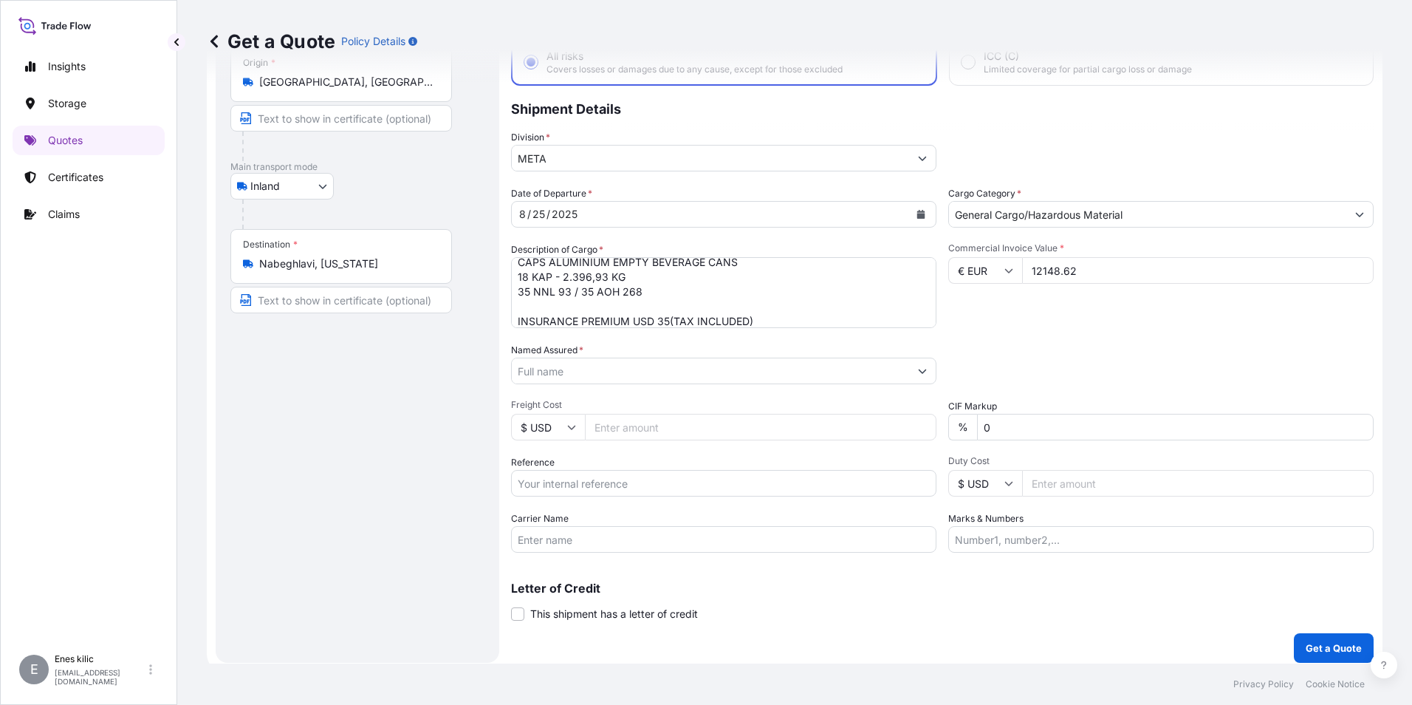
click at [612, 349] on div "Named Assured *" at bounding box center [723, 363] width 425 height 41
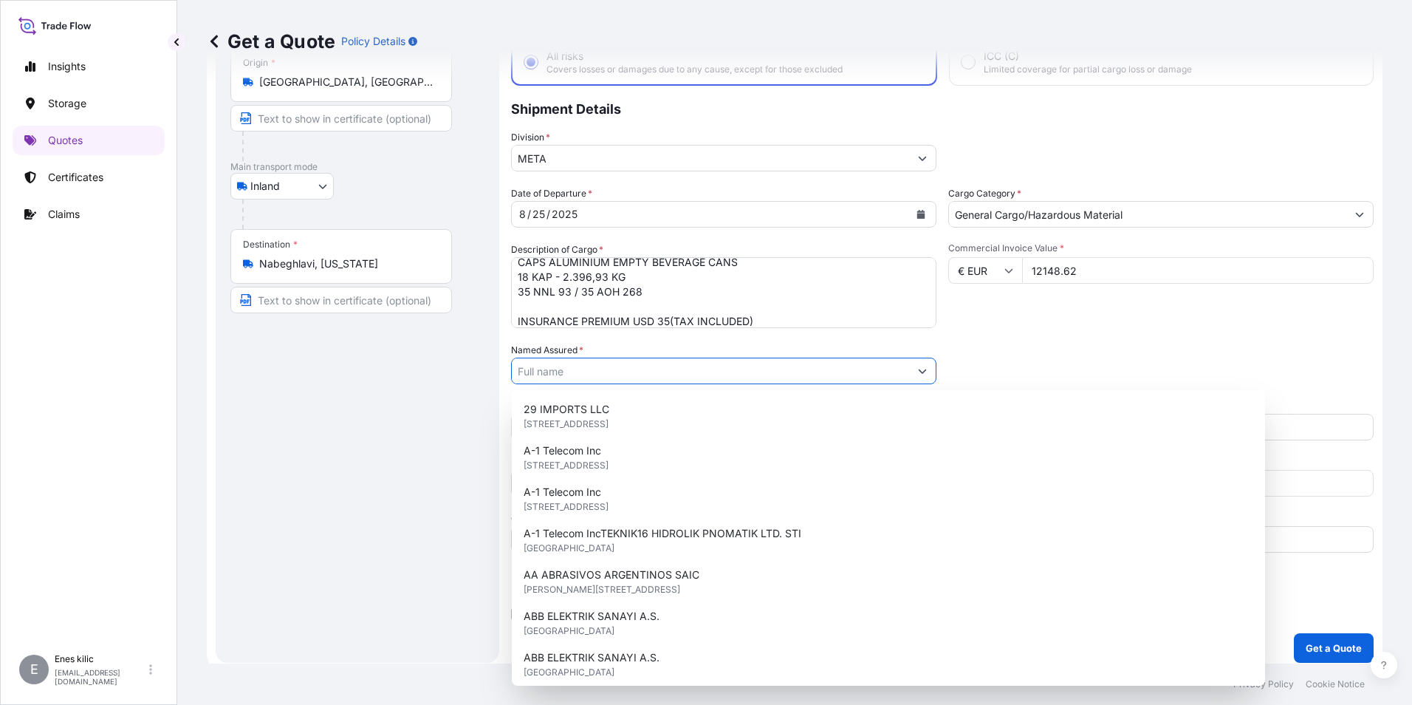
click at [609, 369] on input "Named Assured *" at bounding box center [710, 370] width 397 height 27
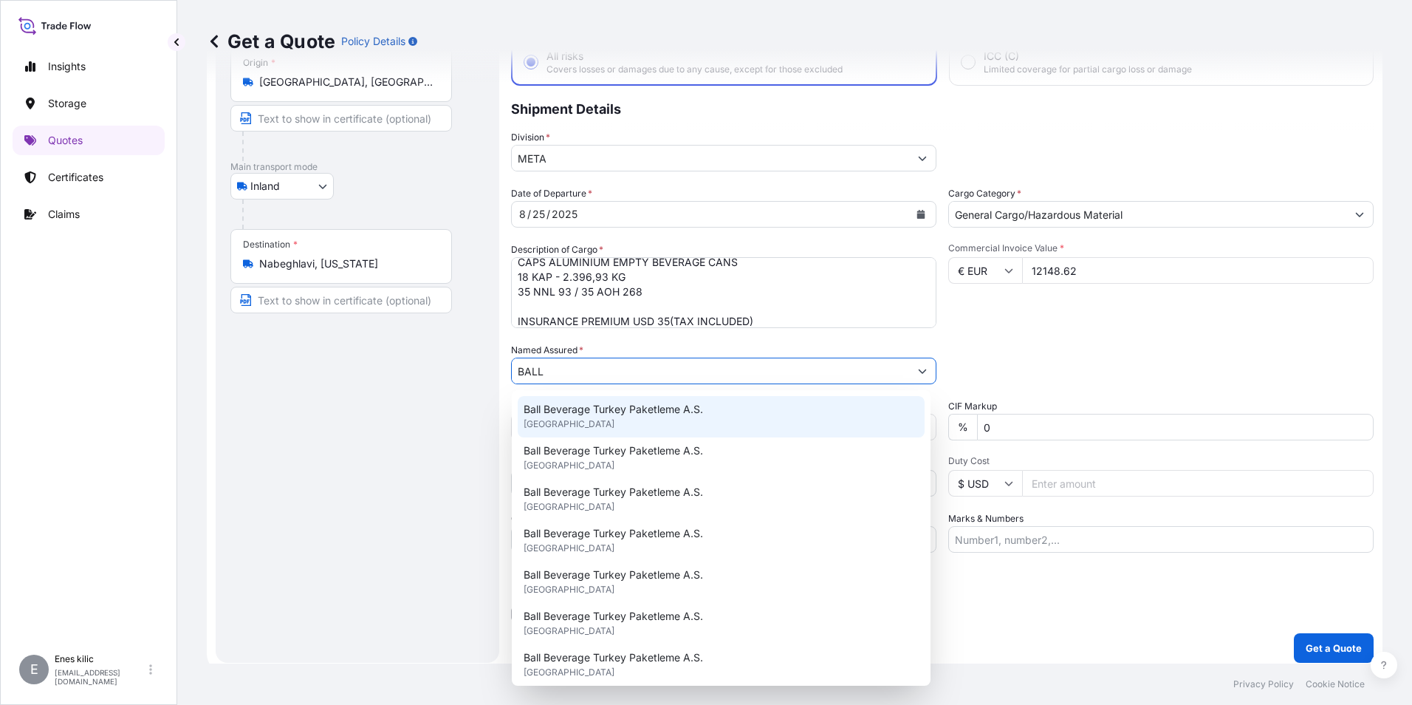
click at [606, 409] on span "Ball Beverage Turkey Paketleme A.S." at bounding box center [613, 409] width 179 height 15
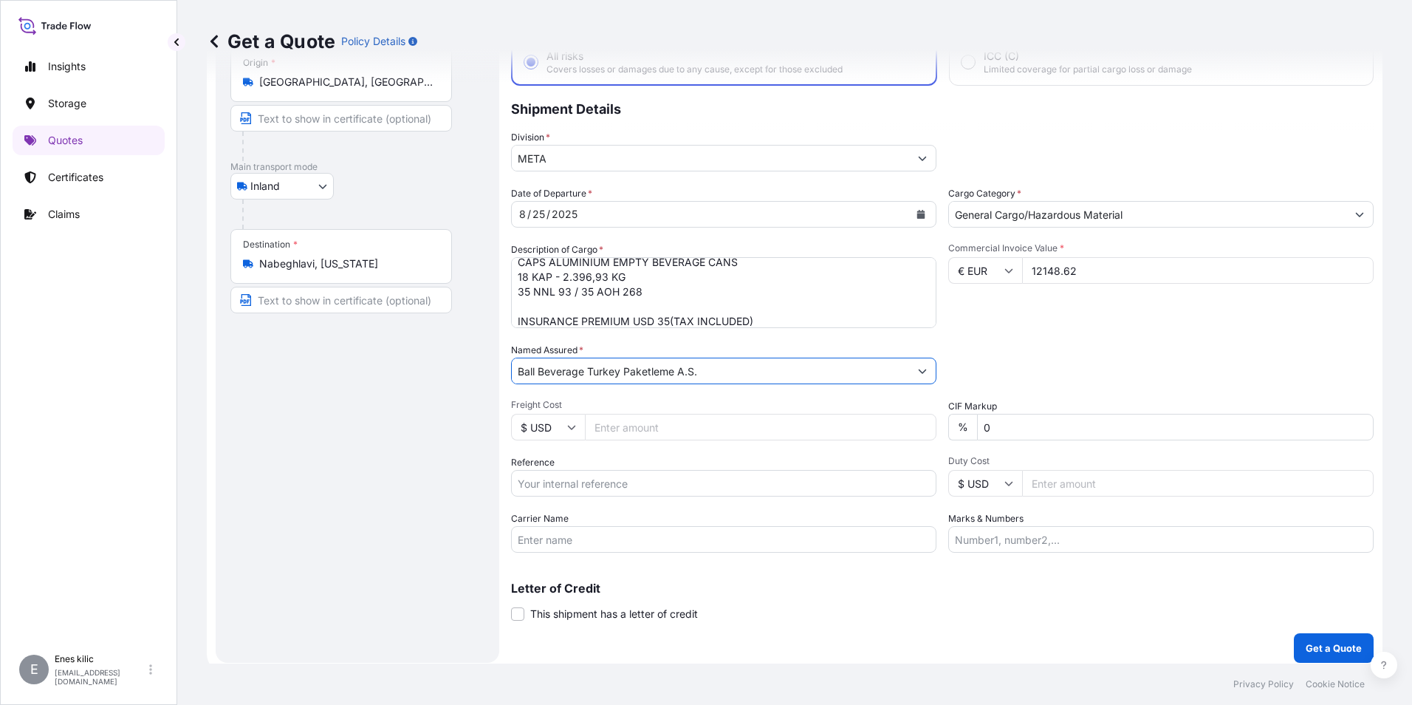
type input "Ball Beverage Turkey Paketleme A.S."
click at [609, 464] on div "Reference" at bounding box center [723, 475] width 425 height 41
click at [605, 480] on input "Reference" at bounding box center [723, 483] width 425 height 27
drag, startPoint x: 626, startPoint y: 480, endPoint x: 630, endPoint y: 489, distance: 9.9
click at [626, 480] on input "Reference" at bounding box center [723, 483] width 425 height 27
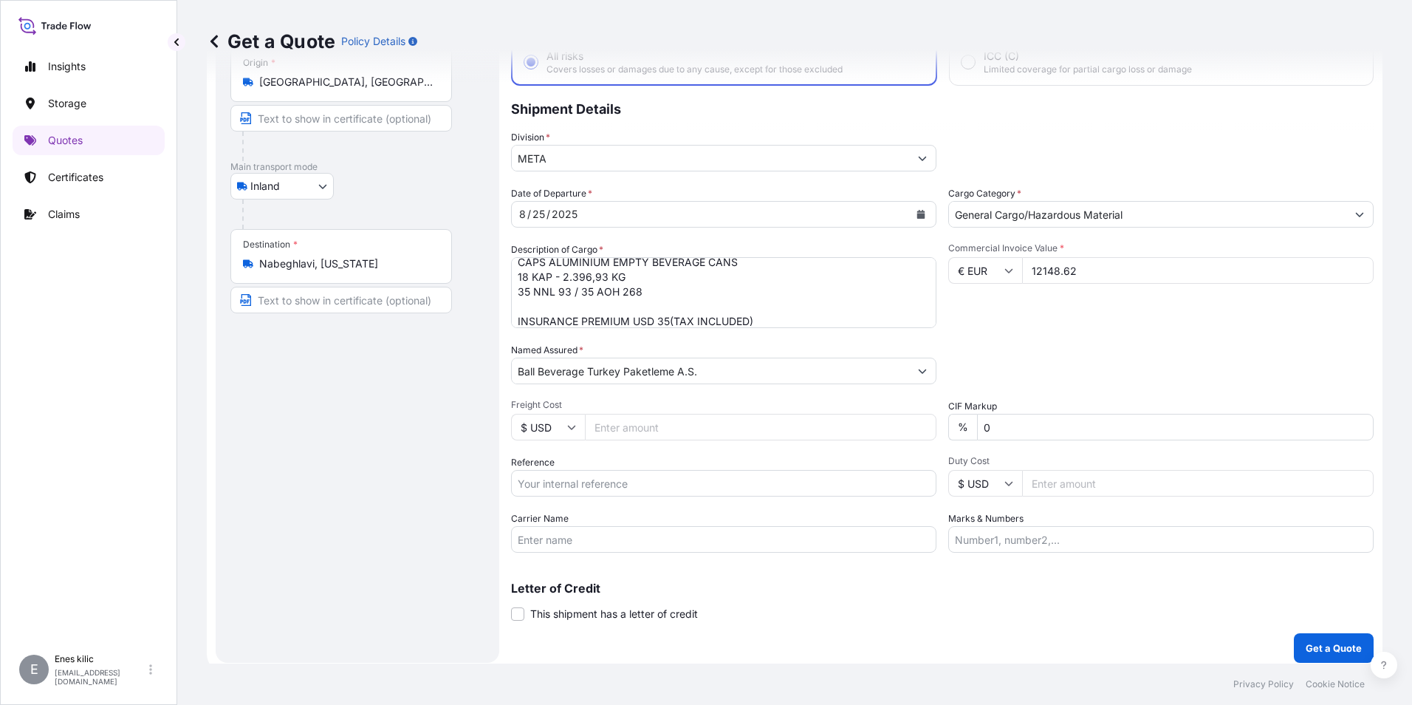
paste input "2201774214"
type input "2201774214"
click at [527, 542] on input "Carrier Name" at bounding box center [723, 539] width 425 height 27
drag, startPoint x: 580, startPoint y: 513, endPoint x: 580, endPoint y: 524, distance: 11.8
click at [580, 515] on div "Carrier Name" at bounding box center [723, 531] width 425 height 41
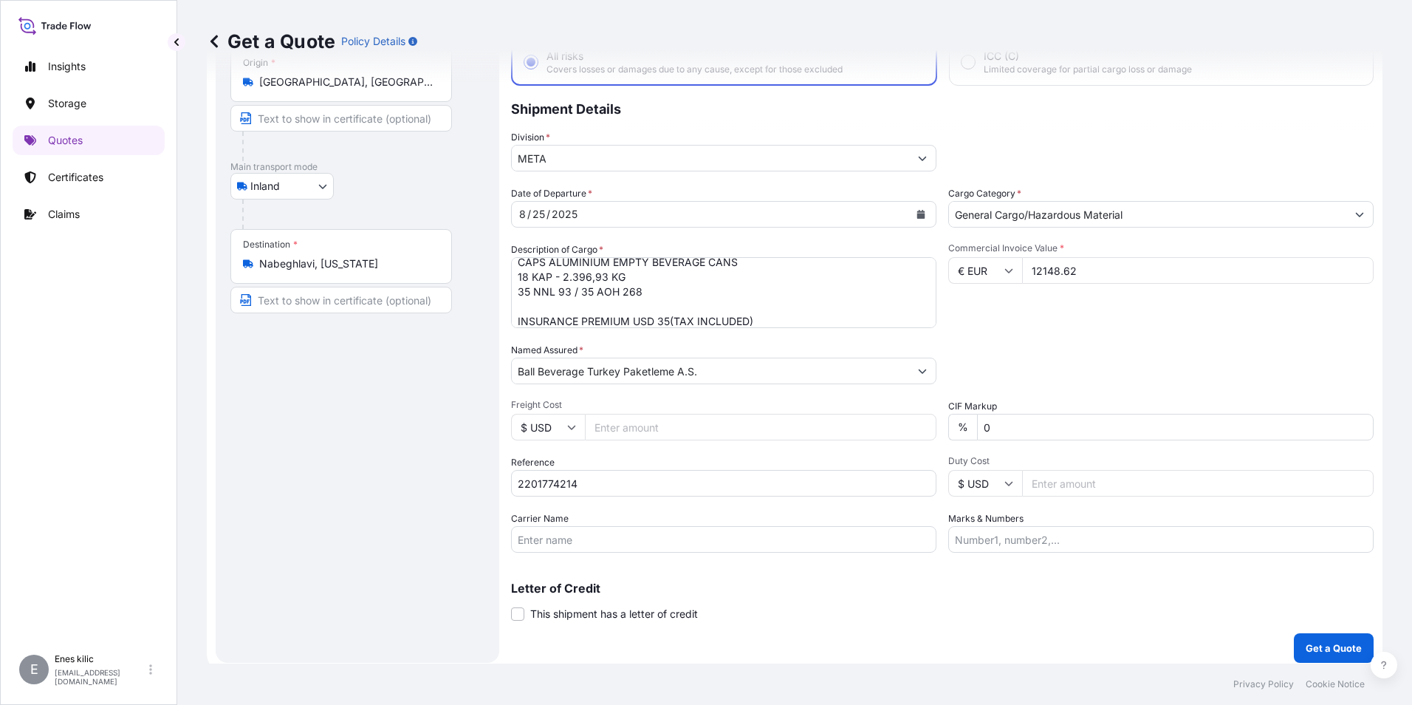
click at [580, 533] on input "Carrier Name" at bounding box center [723, 539] width 425 height 27
paste input "35 NNL 93 / 35 AOH 268"
type input "35 NNL 93 / 35 AOH 268"
drag, startPoint x: 1083, startPoint y: 617, endPoint x: 1112, endPoint y: 617, distance: 28.8
click at [1084, 617] on div "Letter of Credit This shipment has a letter of credit Letter of credit * Letter…" at bounding box center [942, 601] width 863 height 39
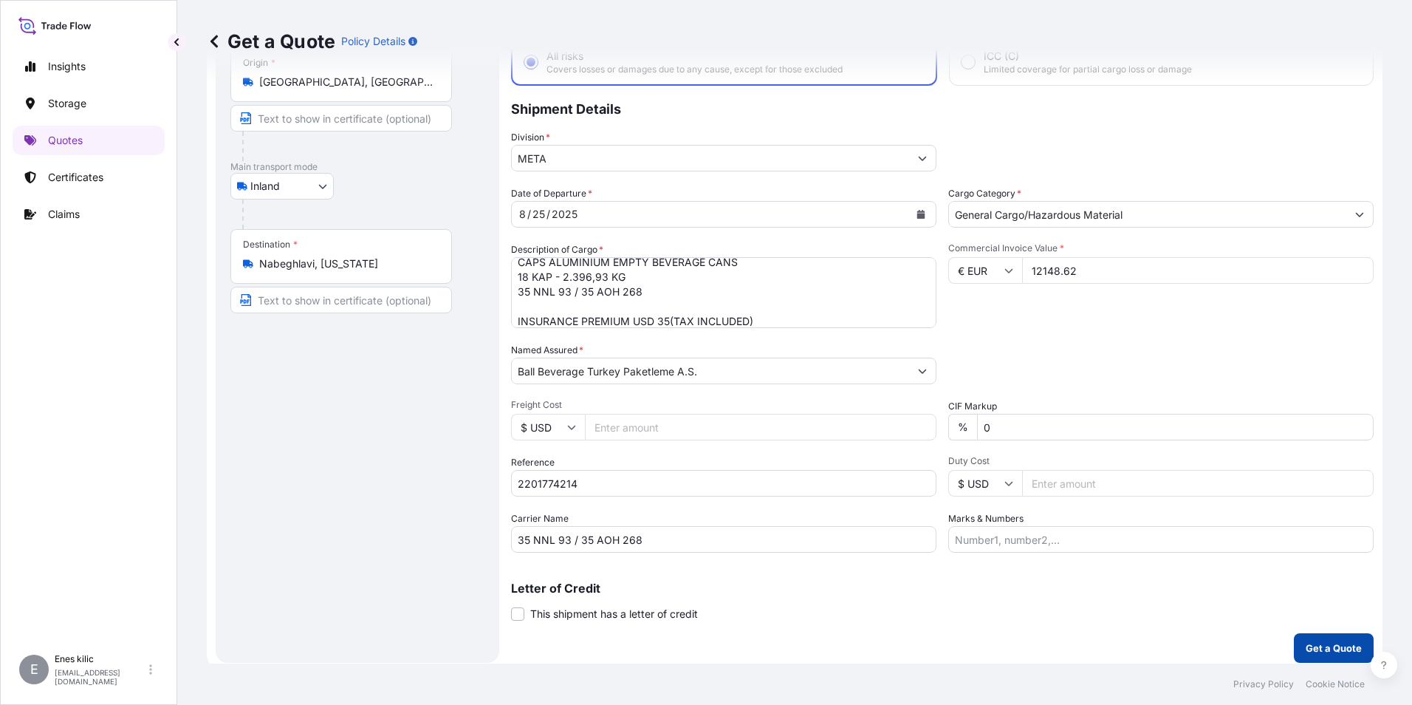
click at [1332, 643] on p "Get a Quote" at bounding box center [1334, 647] width 56 height 15
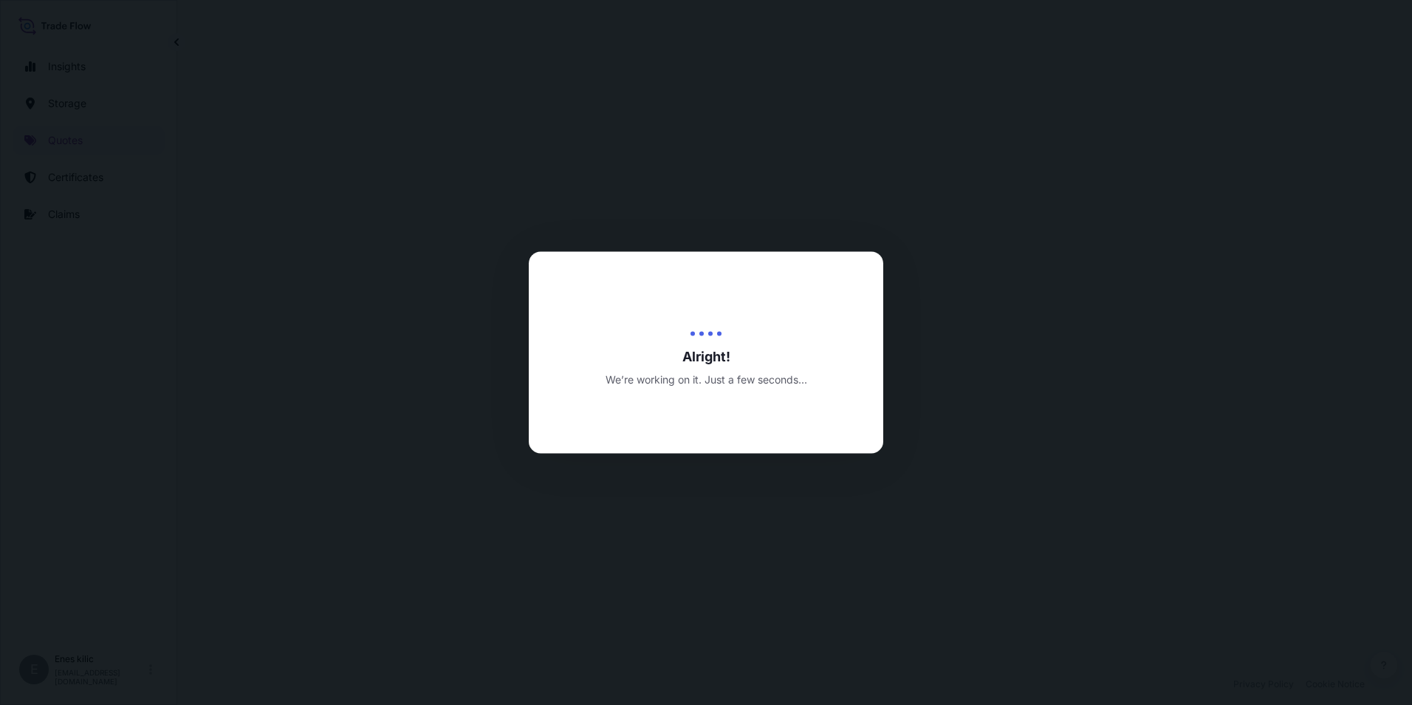
select select "Inland"
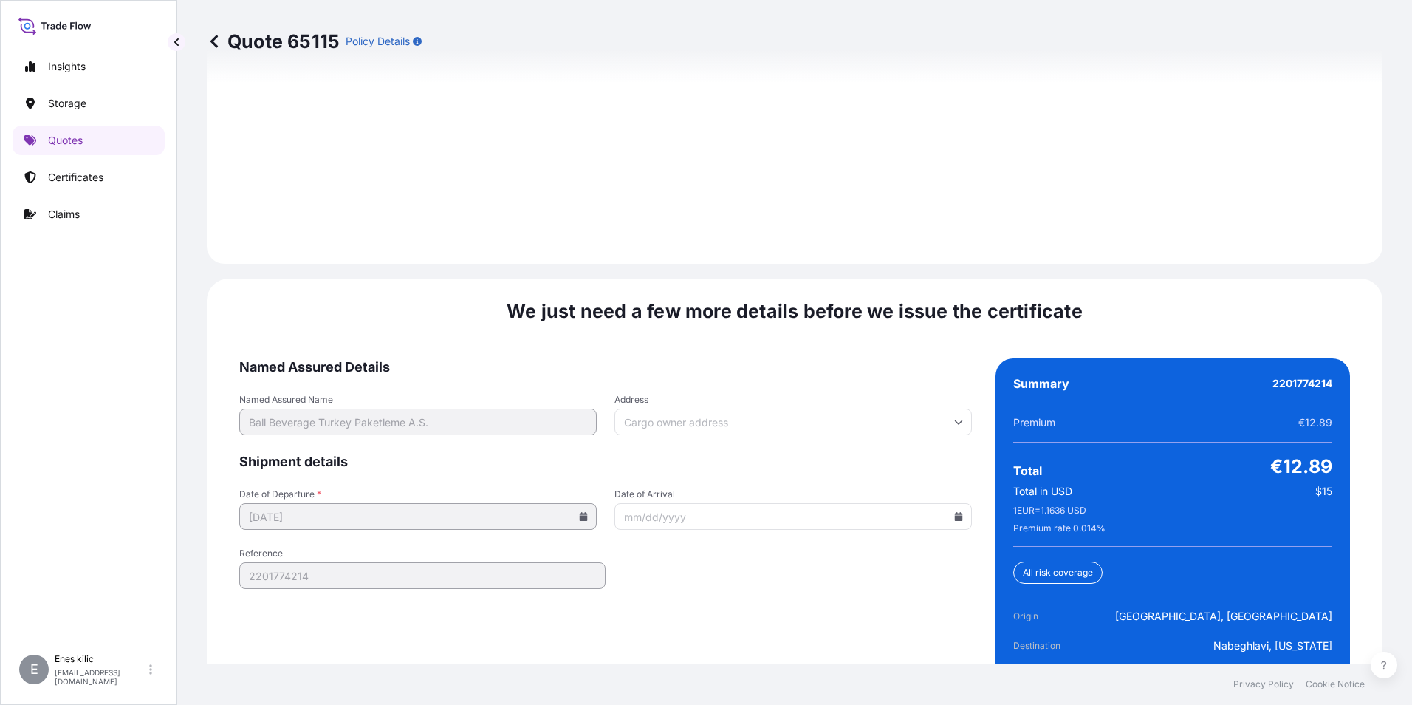
scroll to position [2157, 0]
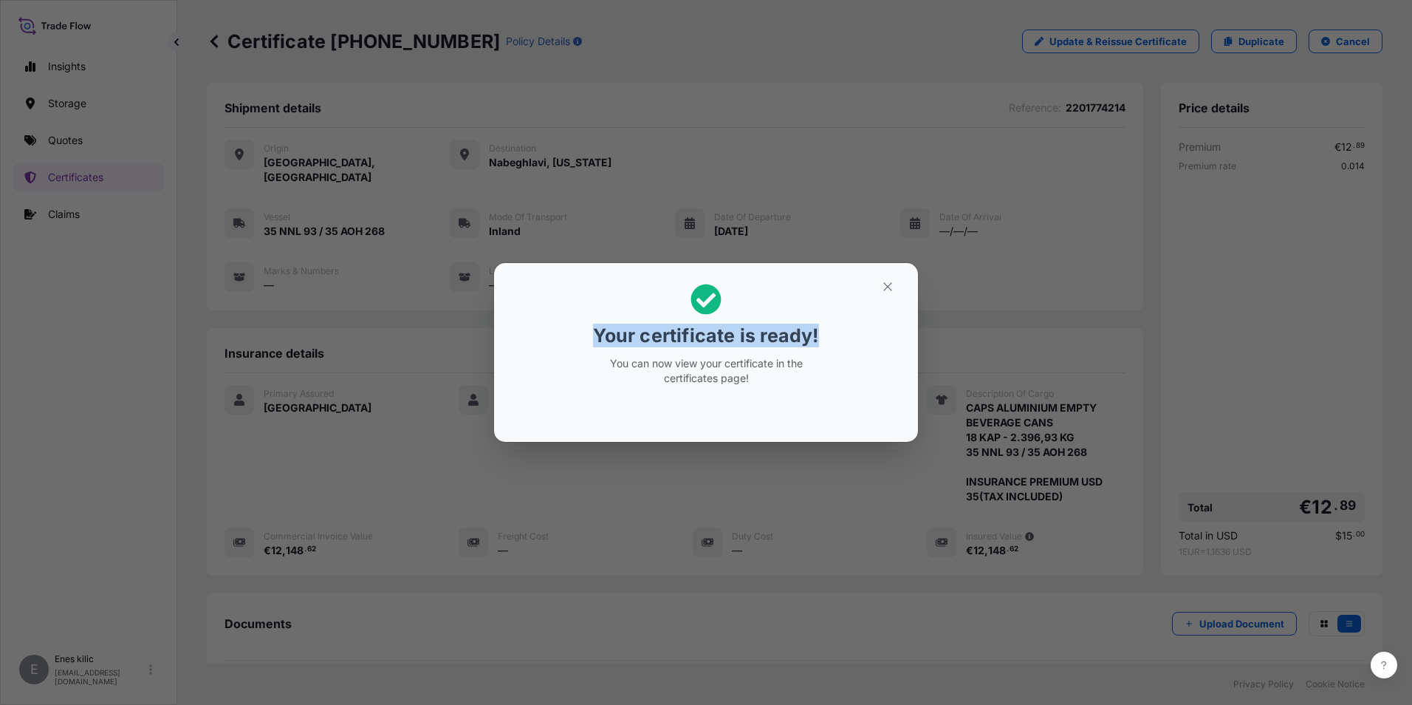
click at [897, 289] on section "Your certificate is ready! You can now view your certificate in the certificate…" at bounding box center [706, 352] width 424 height 179
click at [883, 289] on icon "button" at bounding box center [887, 286] width 13 height 13
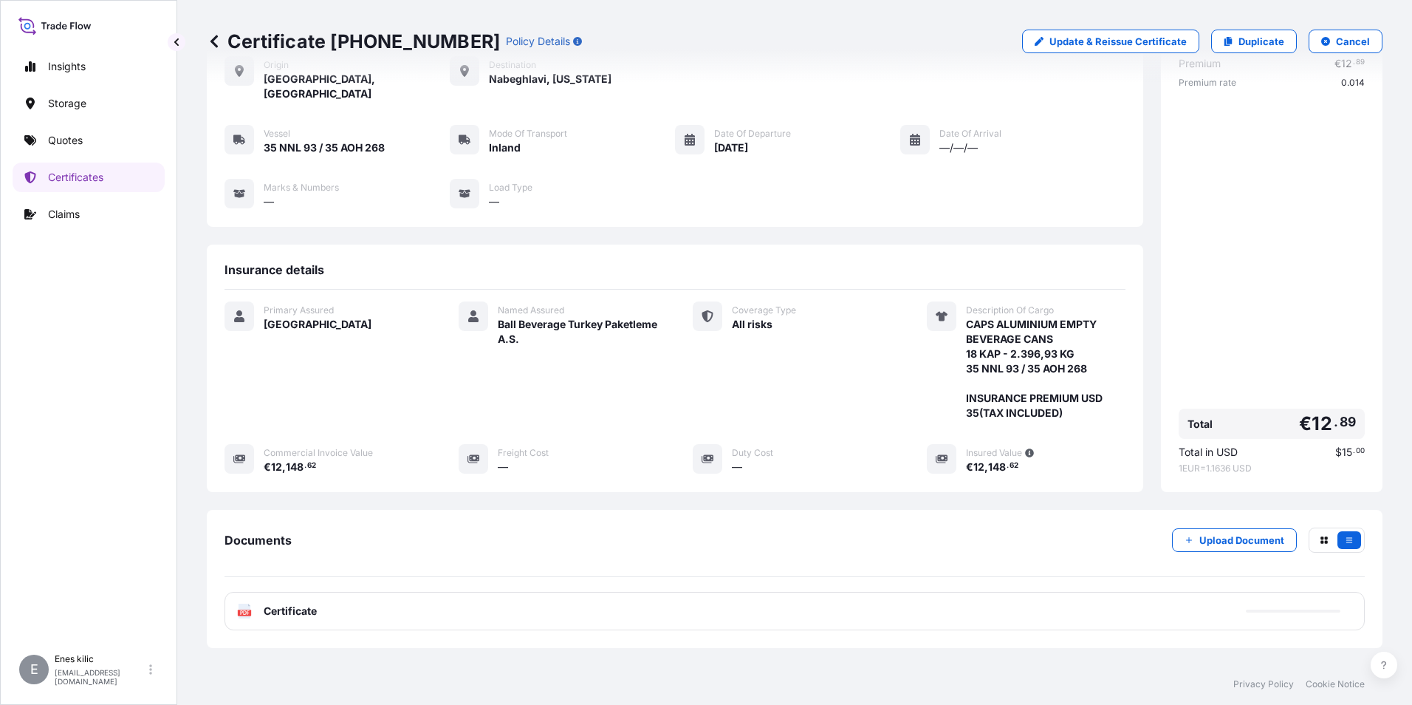
scroll to position [160, 0]
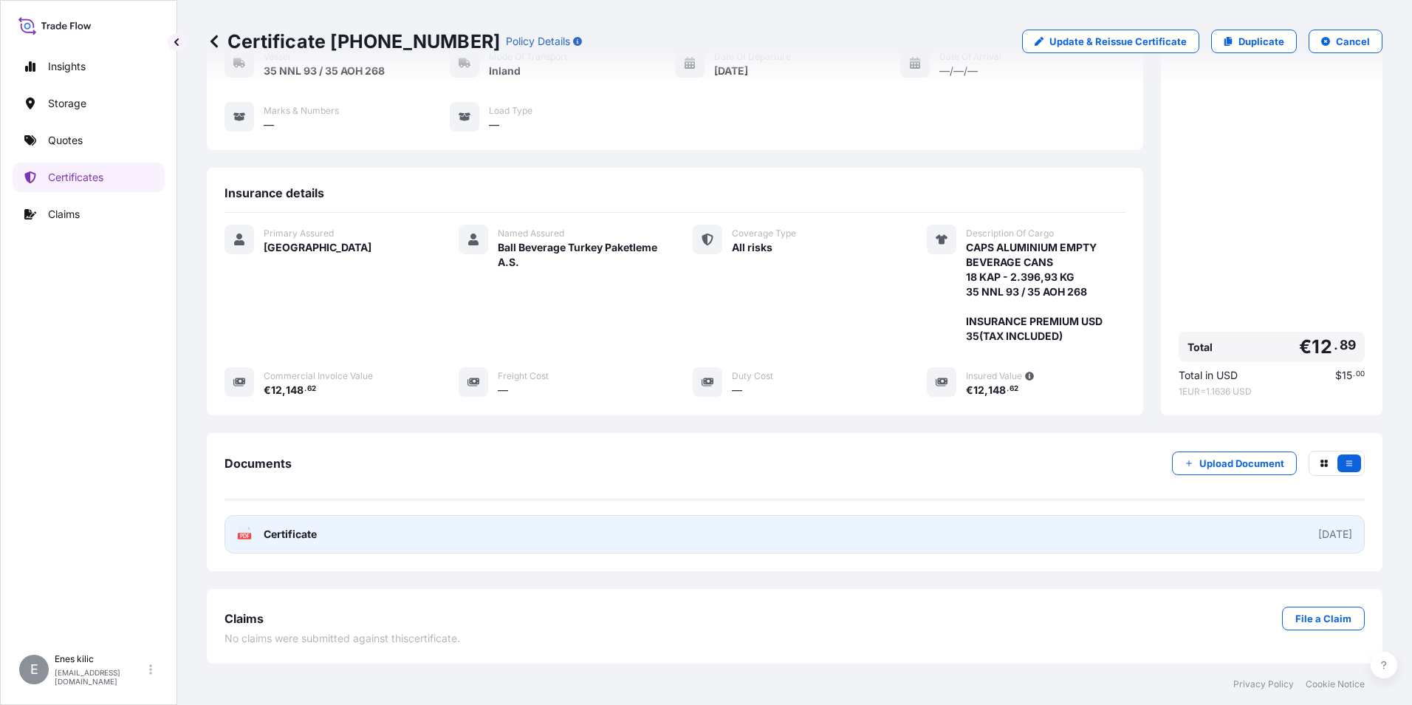
click at [290, 533] on span "Certificate" at bounding box center [290, 534] width 53 height 15
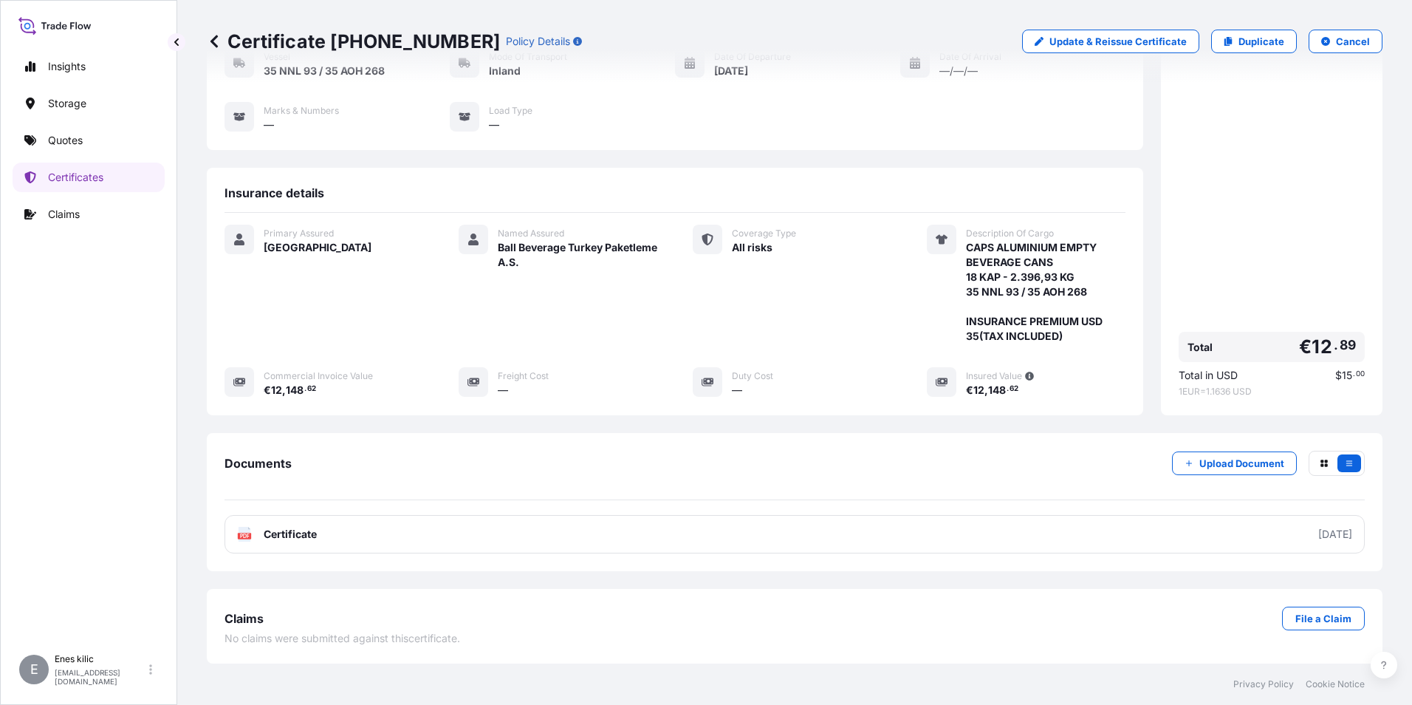
click at [693, 298] on div "Coverage Type All risks" at bounding box center [792, 284] width 199 height 119
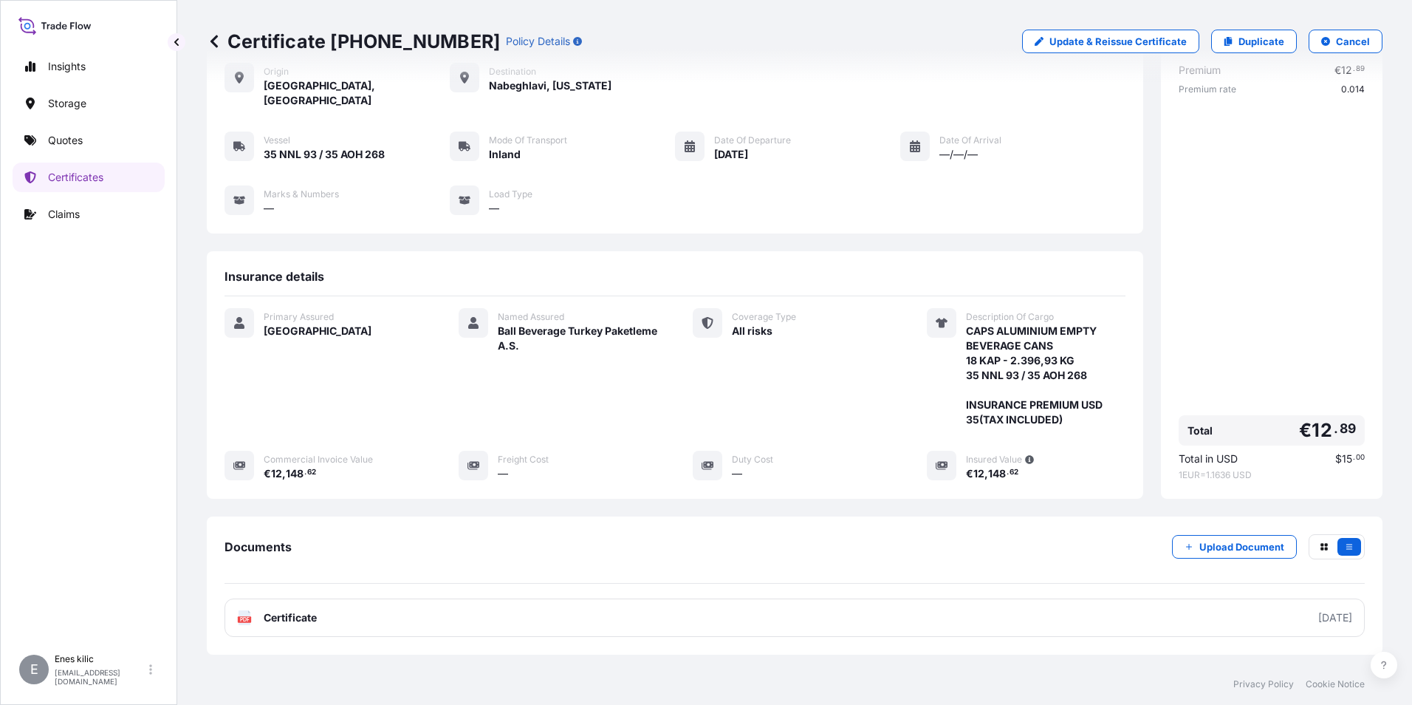
scroll to position [13, 0]
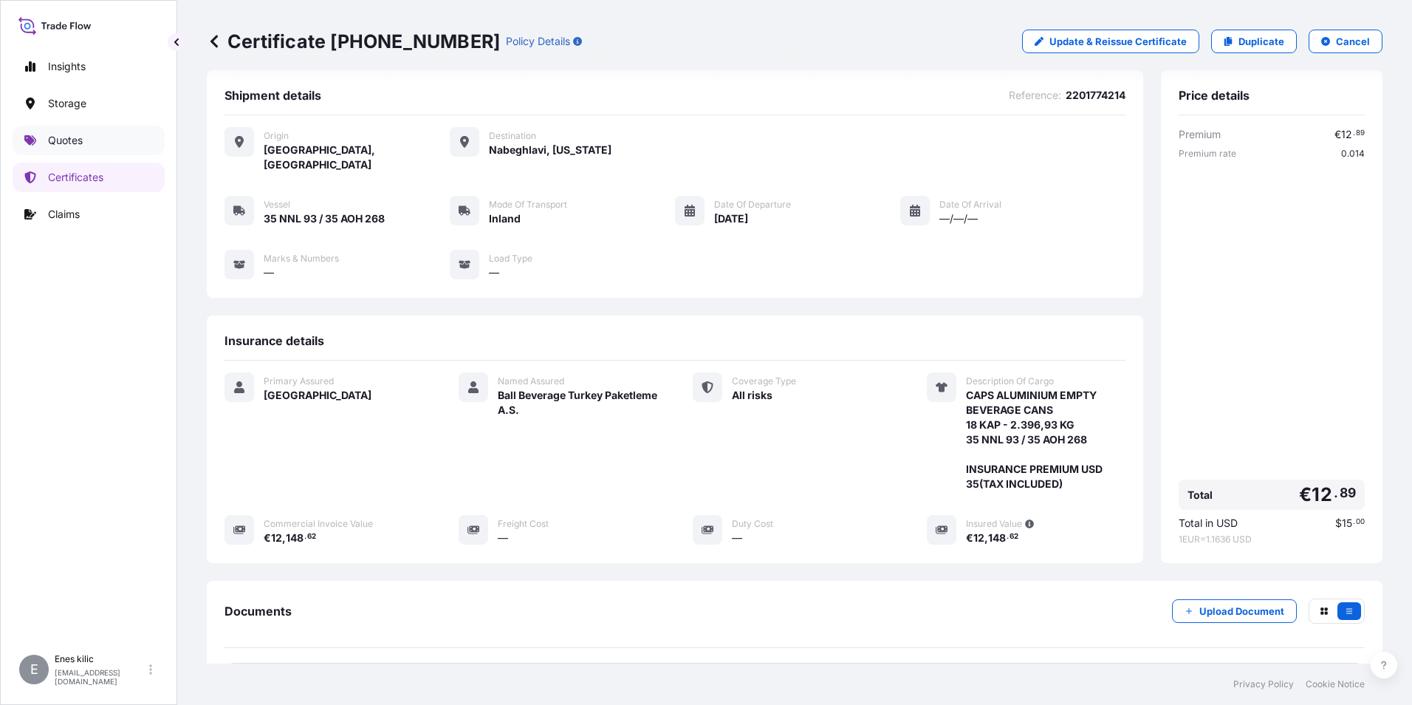
click at [96, 142] on link "Quotes" at bounding box center [89, 141] width 152 height 30
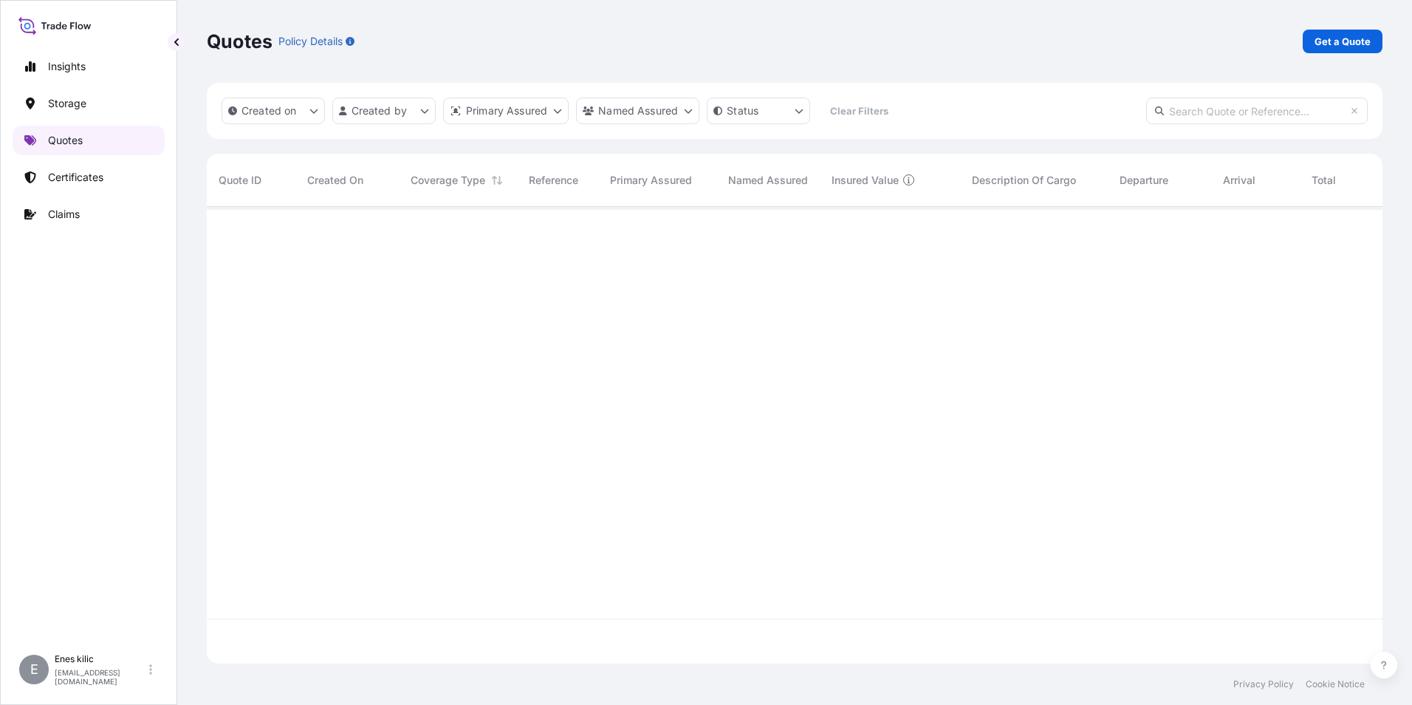
scroll to position [454, 1165]
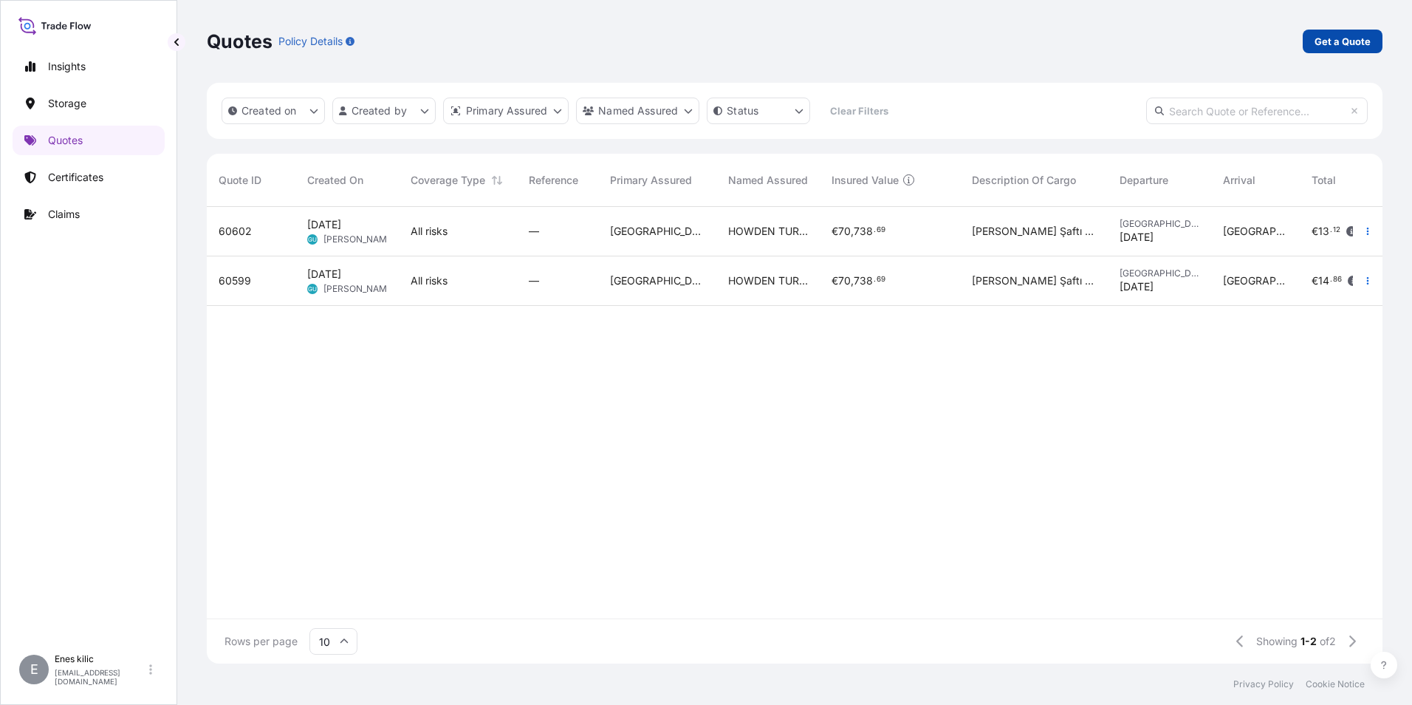
click at [1325, 51] on link "Get a Quote" at bounding box center [1343, 42] width 80 height 24
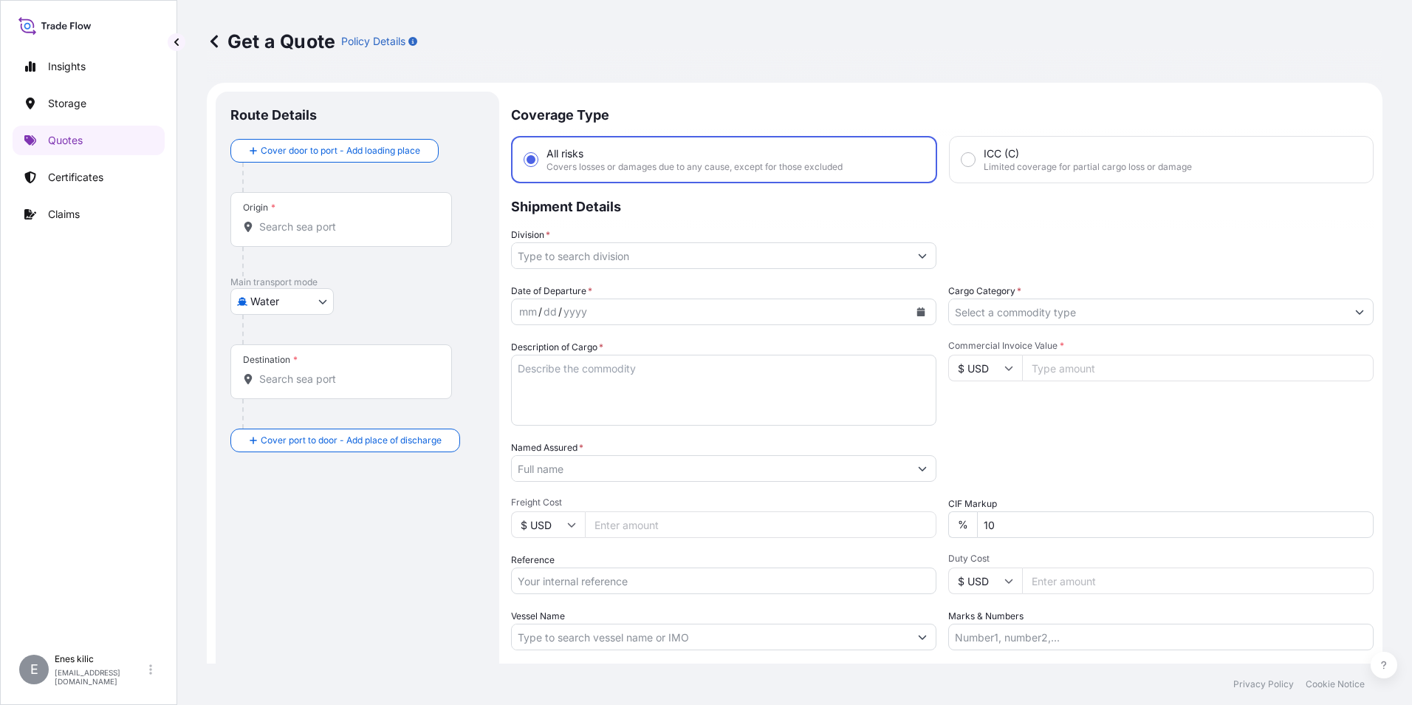
click at [273, 231] on input "Origin *" at bounding box center [346, 226] width 174 height 15
click at [284, 302] on body "0 options available. Insights Storage Quotes Certificates Claims E [PERSON_NAME…" at bounding box center [706, 352] width 1412 height 705
click at [284, 394] on span "Inland" at bounding box center [274, 393] width 30 height 15
select select "Inland"
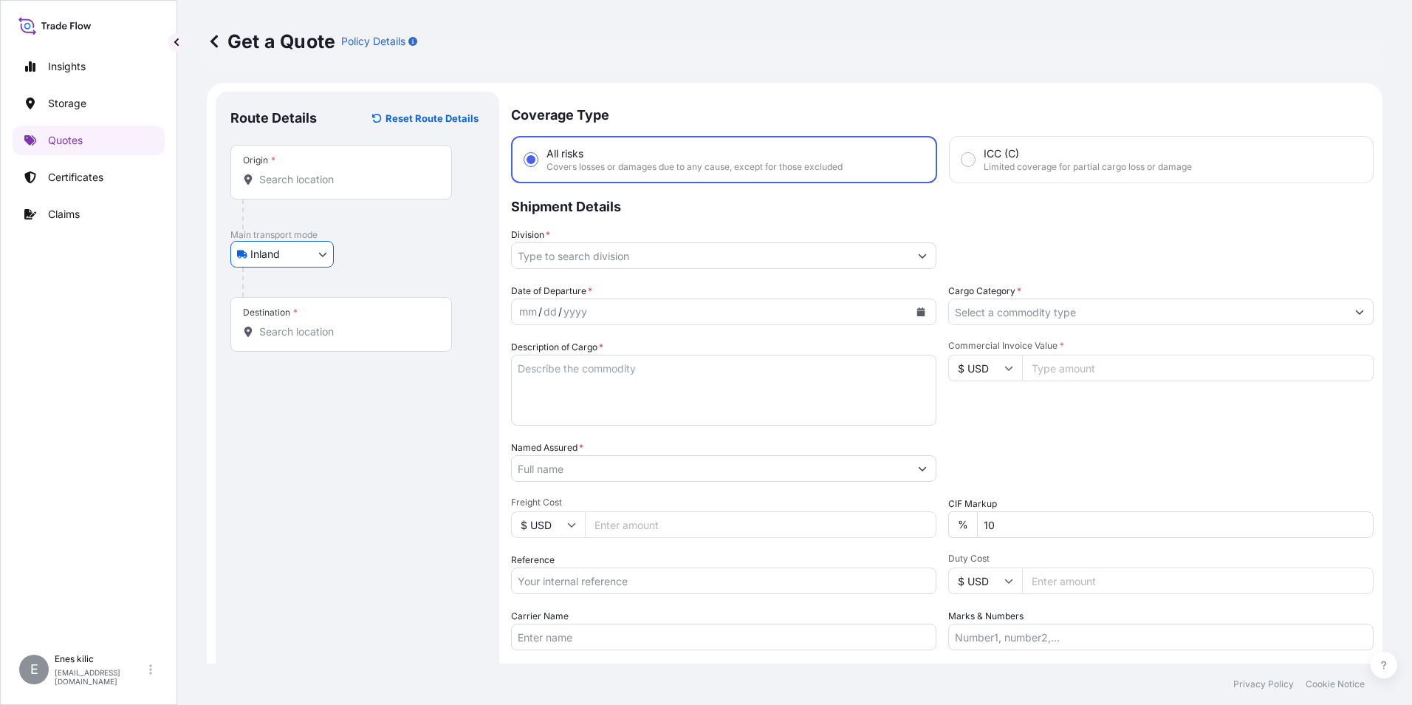
click at [301, 199] on div "Origin *" at bounding box center [341, 172] width 222 height 55
click at [301, 187] on input "Origin *" at bounding box center [346, 179] width 174 height 15
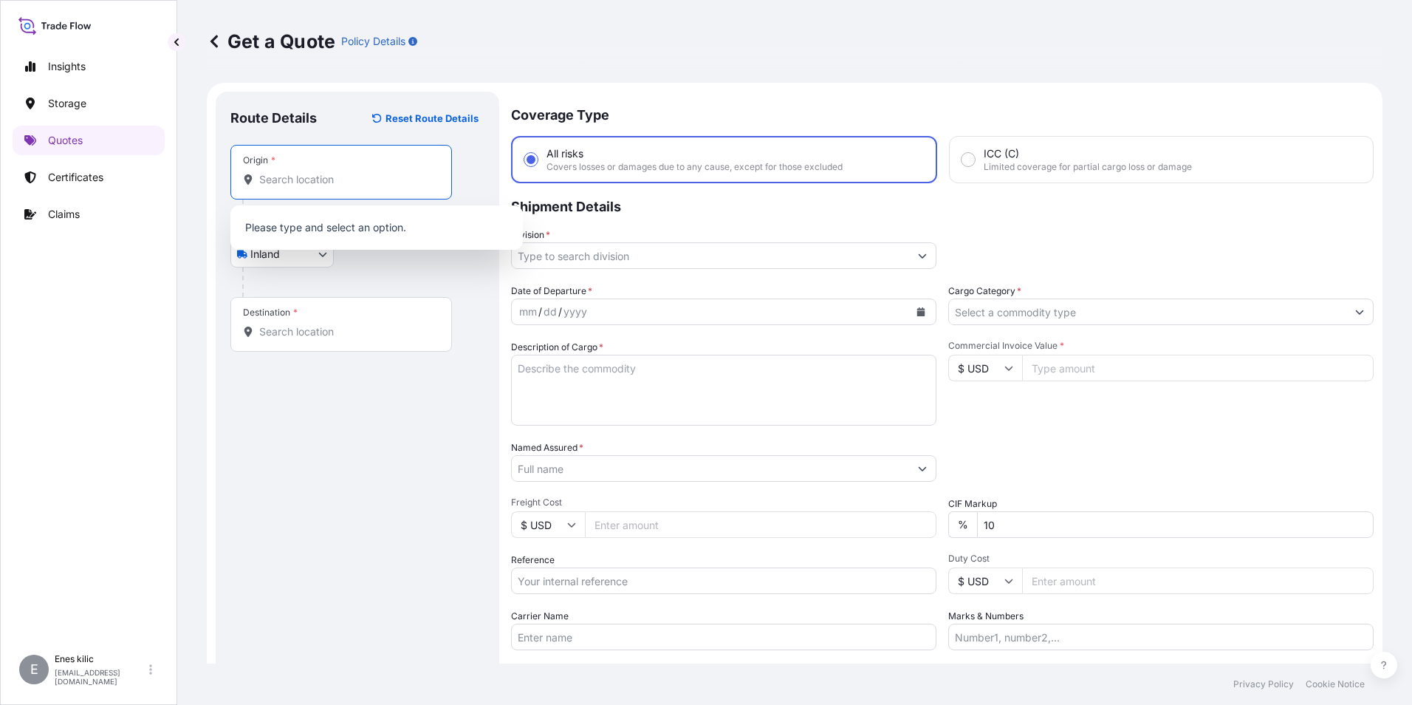
click at [298, 189] on div "Origin *" at bounding box center [341, 172] width 222 height 55
click at [298, 187] on input "Origin *" at bounding box center [346, 179] width 174 height 15
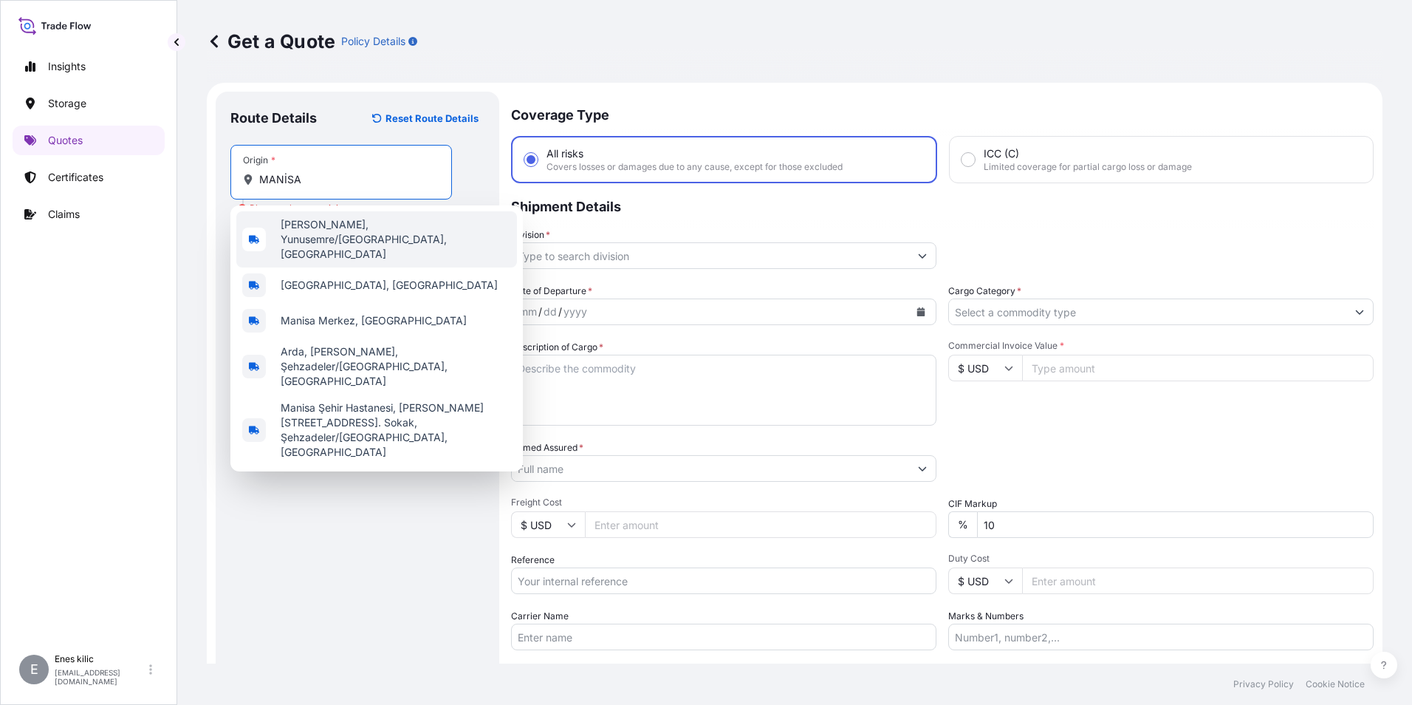
click at [363, 267] on div "[GEOGRAPHIC_DATA], [GEOGRAPHIC_DATA]" at bounding box center [376, 284] width 281 height 35
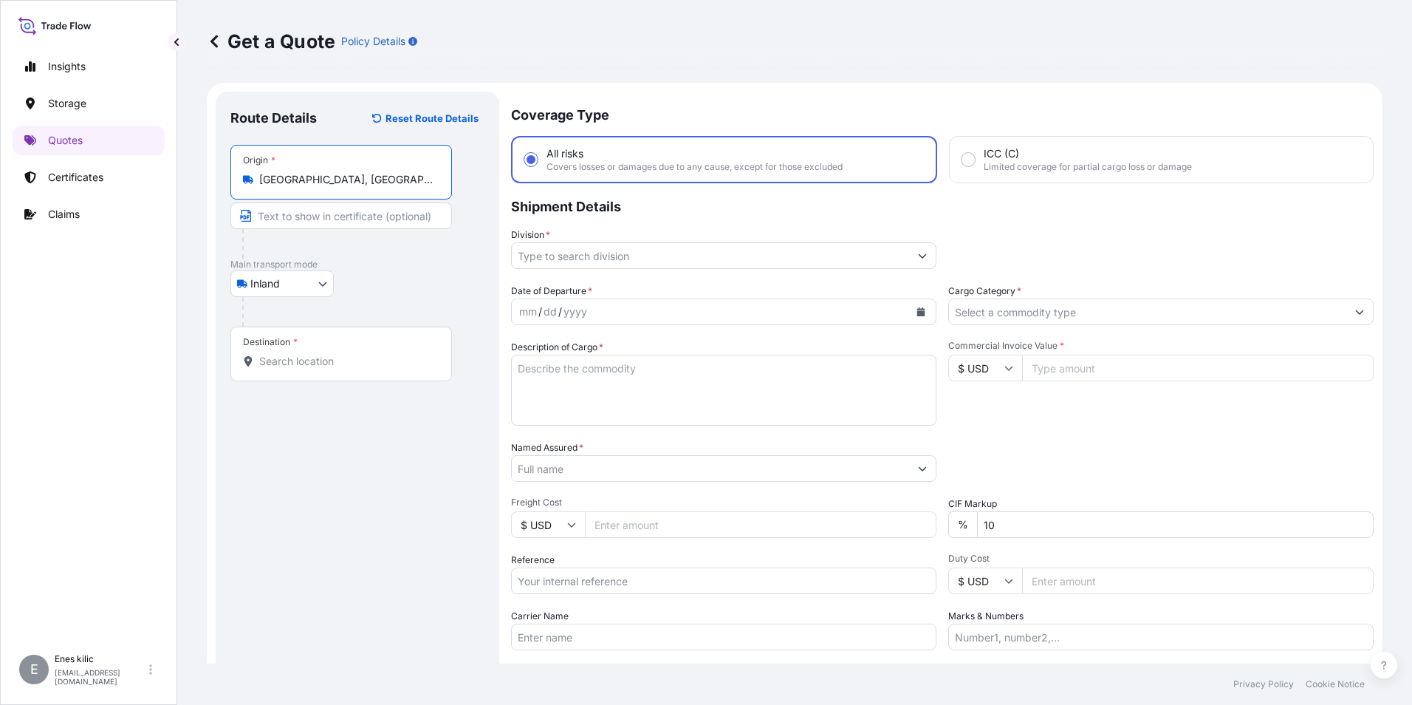
type input "[GEOGRAPHIC_DATA], [GEOGRAPHIC_DATA]"
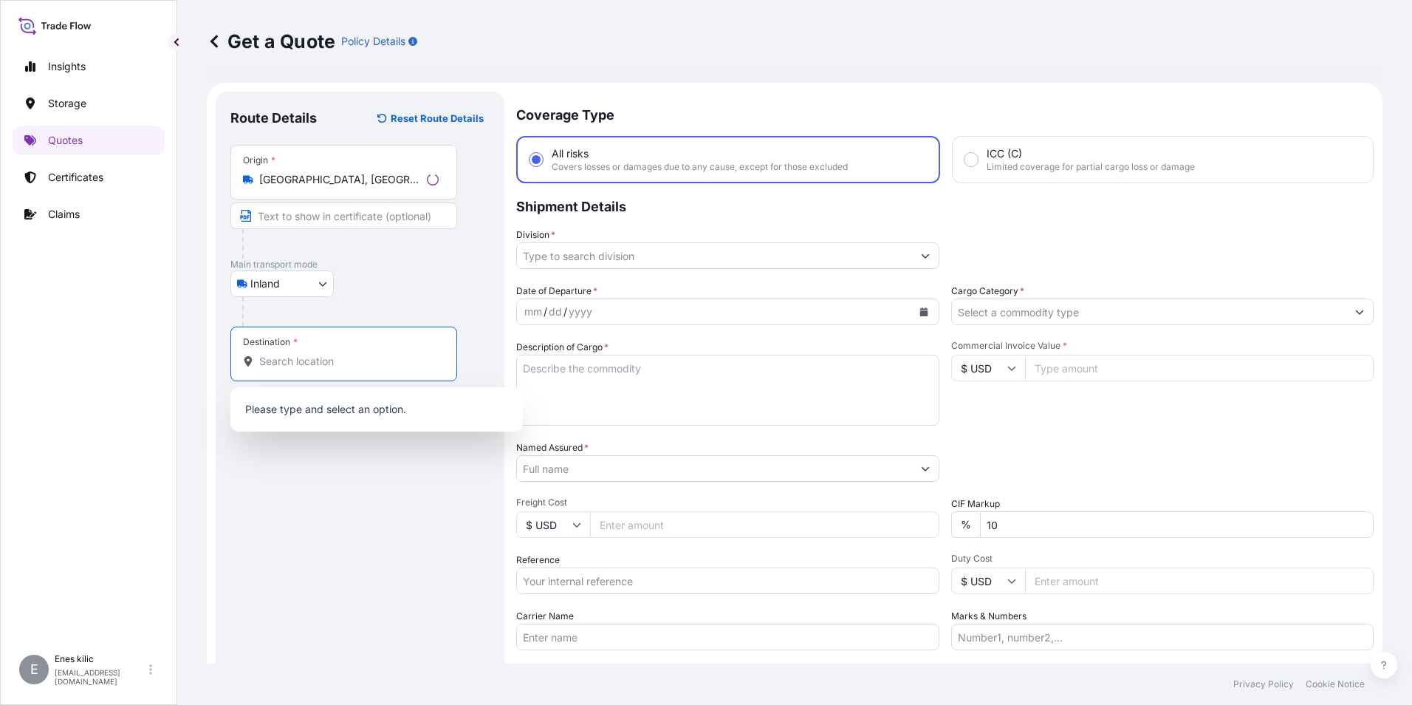
click at [308, 365] on input "Destination *" at bounding box center [348, 361] width 179 height 15
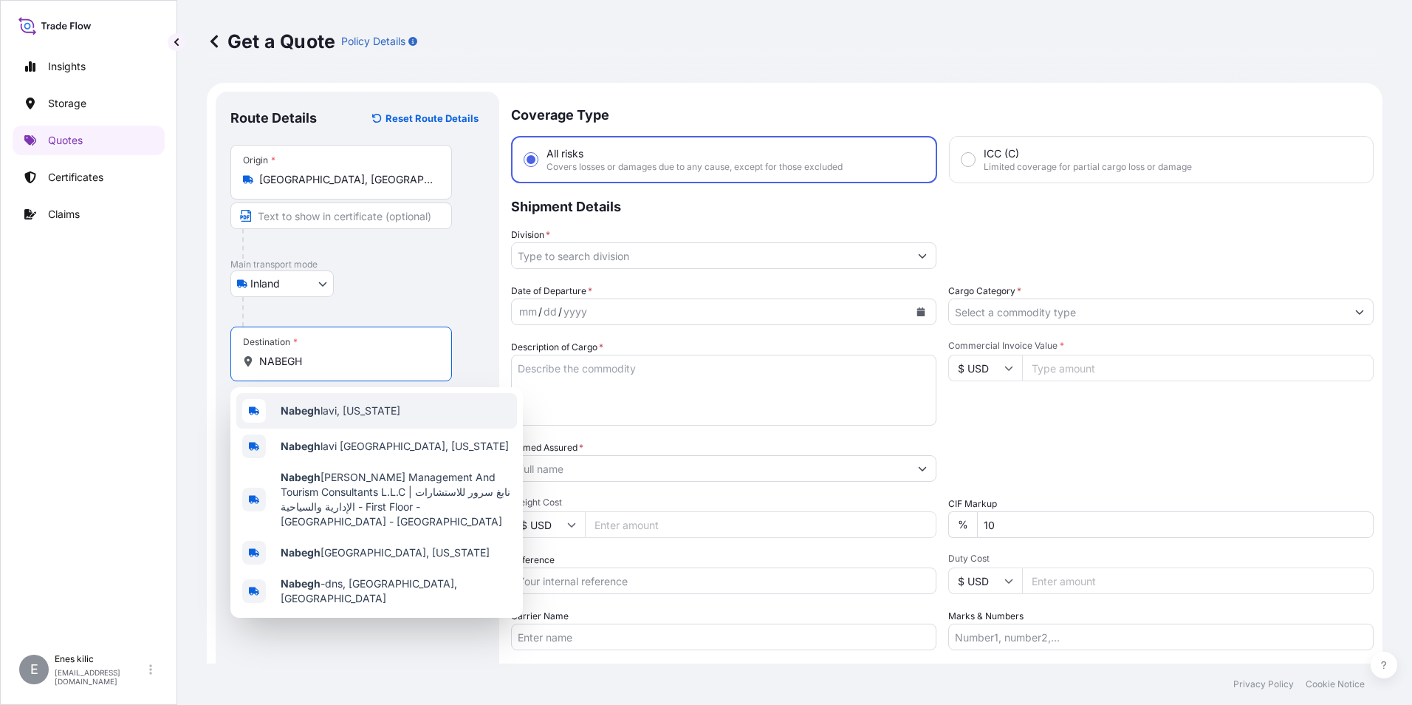
click at [333, 412] on span "[PERSON_NAME], [US_STATE]" at bounding box center [341, 410] width 120 height 15
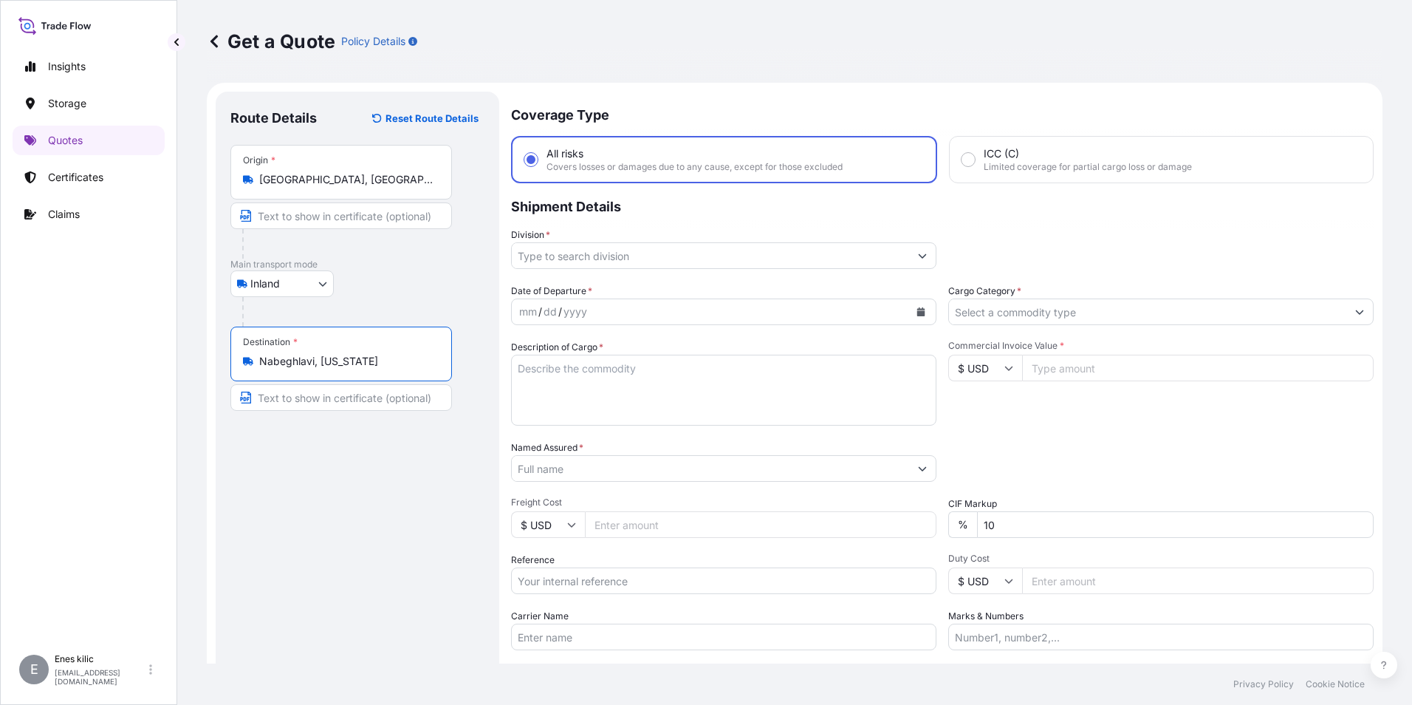
type input "Nabeghlavi, [US_STATE]"
click at [609, 238] on div "Division *" at bounding box center [723, 247] width 425 height 41
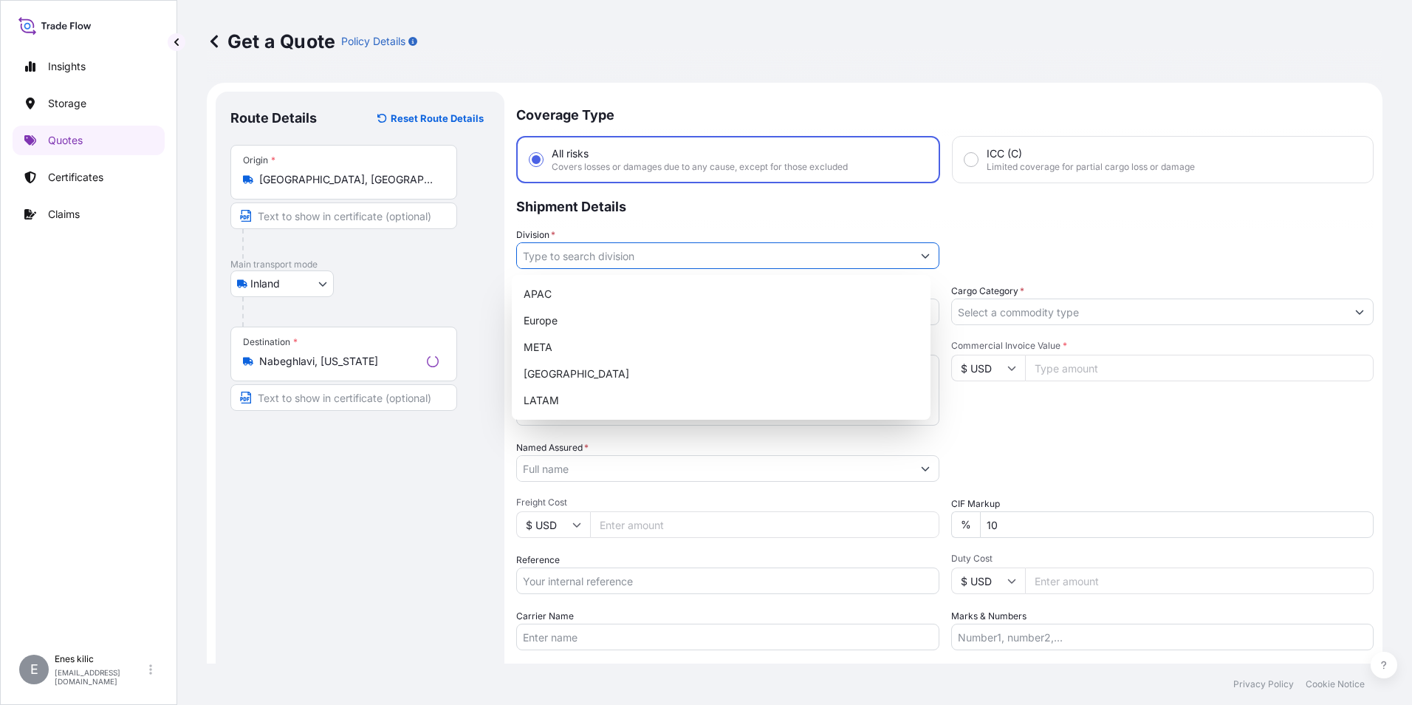
click at [609, 253] on input "Division *" at bounding box center [714, 255] width 395 height 27
click at [595, 343] on div "META" at bounding box center [721, 347] width 407 height 27
type input "META"
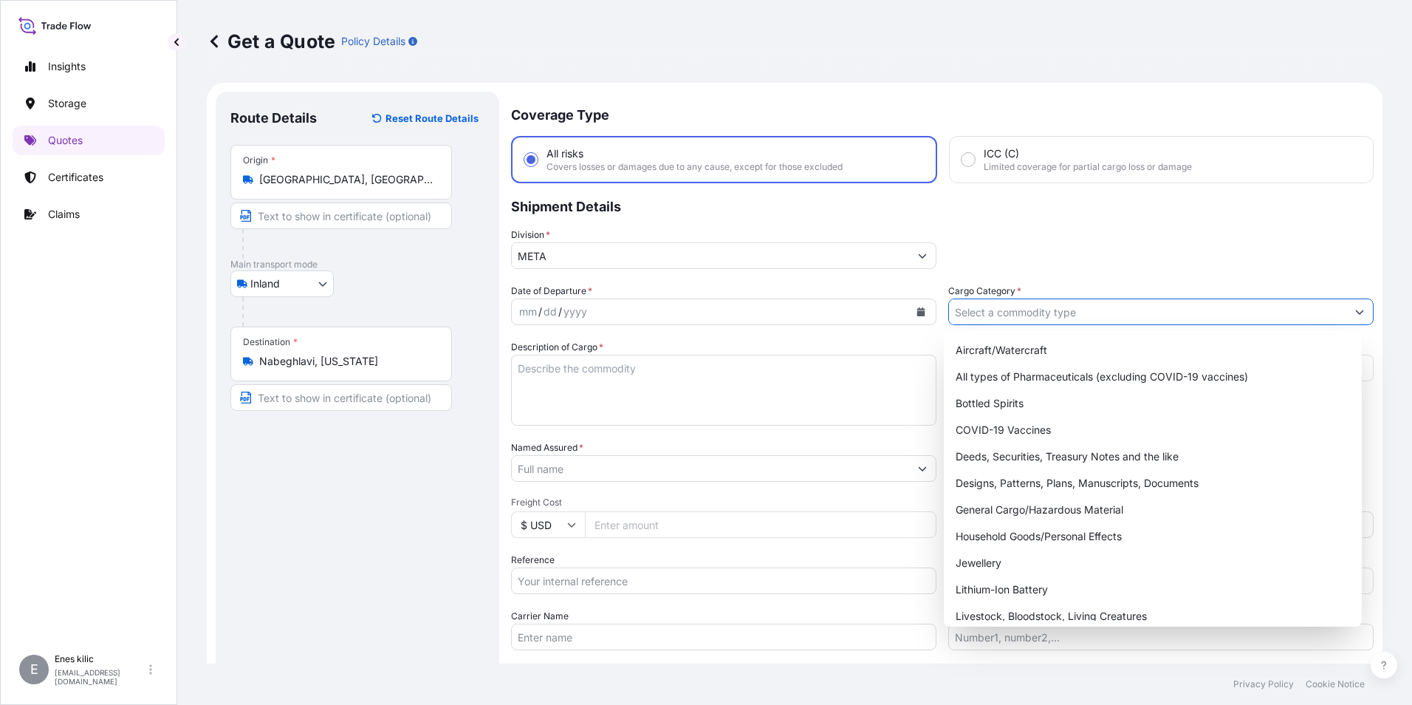
click at [1014, 307] on input "Cargo Category *" at bounding box center [1147, 311] width 397 height 27
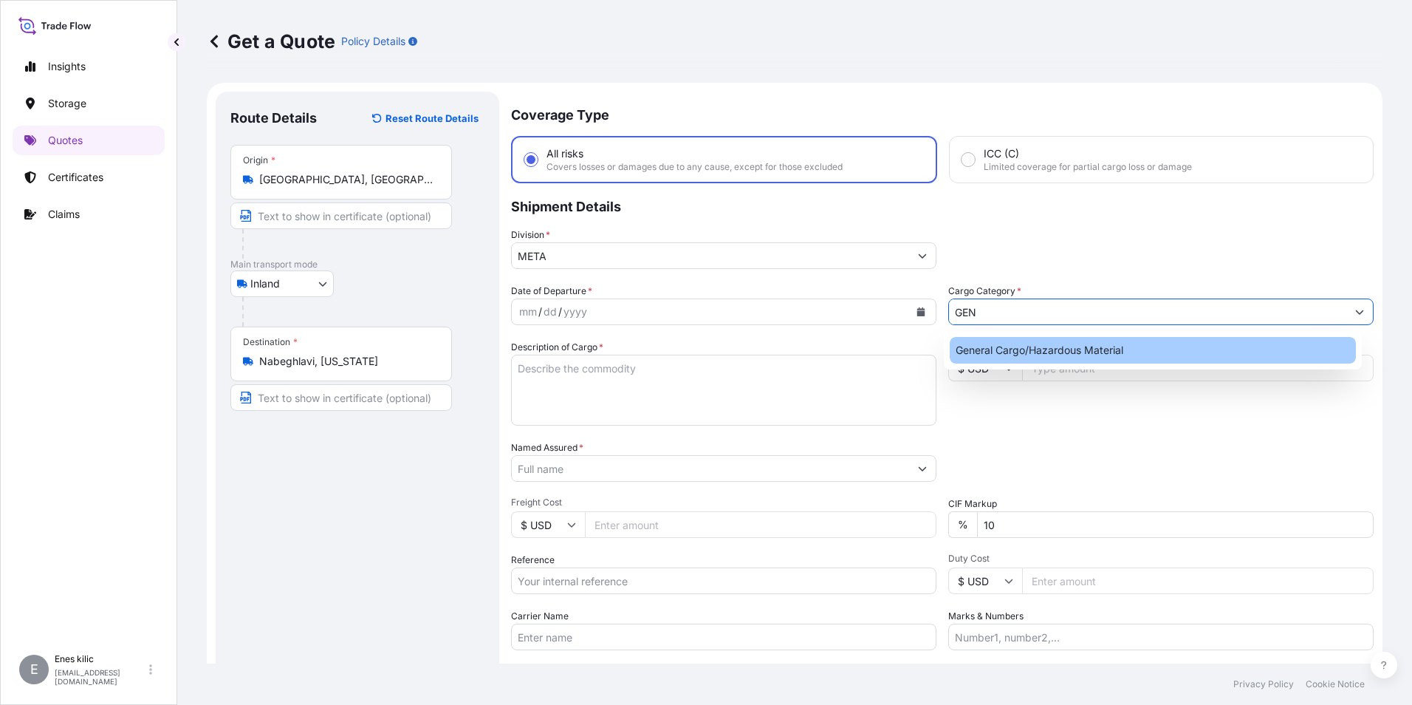
click at [1033, 349] on div "General Cargo/Hazardous Material" at bounding box center [1153, 350] width 407 height 27
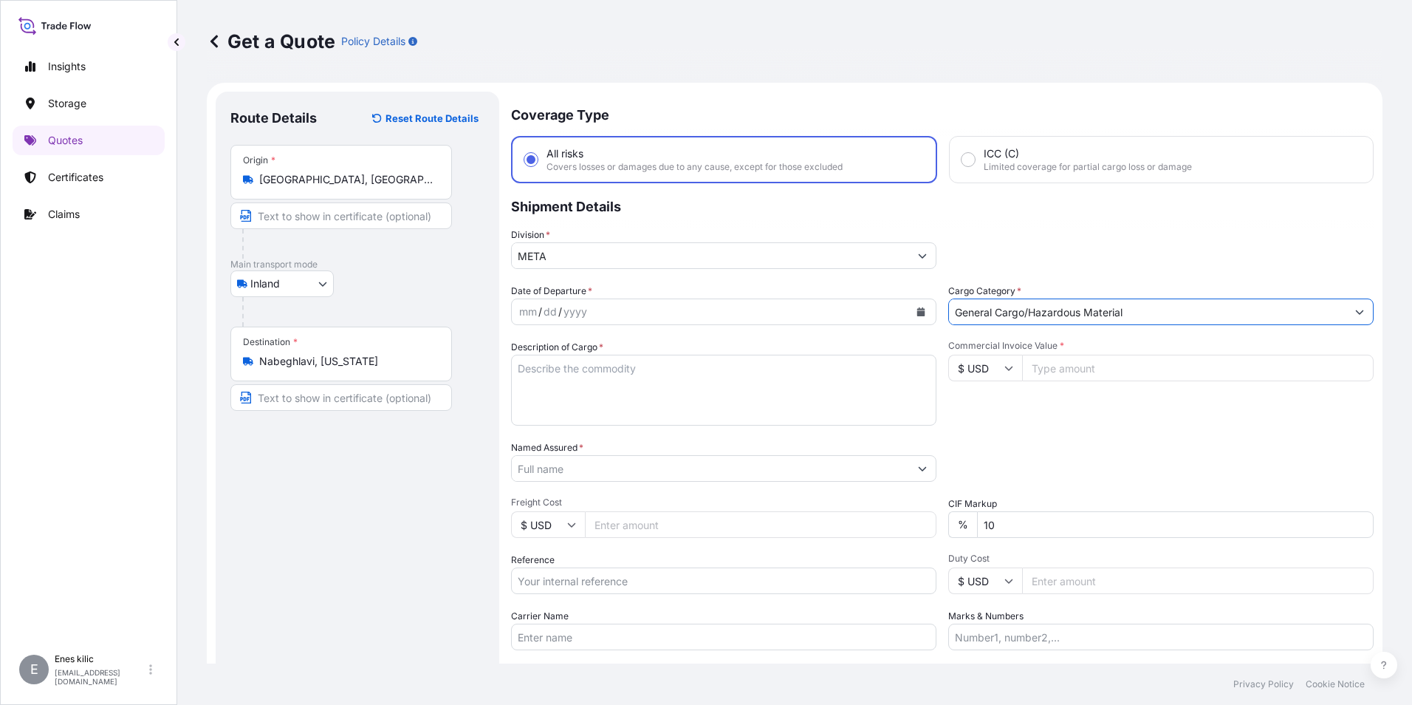
type input "General Cargo/Hazardous Material"
click at [726, 307] on div "mm / dd / yyyy" at bounding box center [710, 311] width 397 height 27
click at [917, 315] on icon "Calendar" at bounding box center [921, 311] width 8 height 9
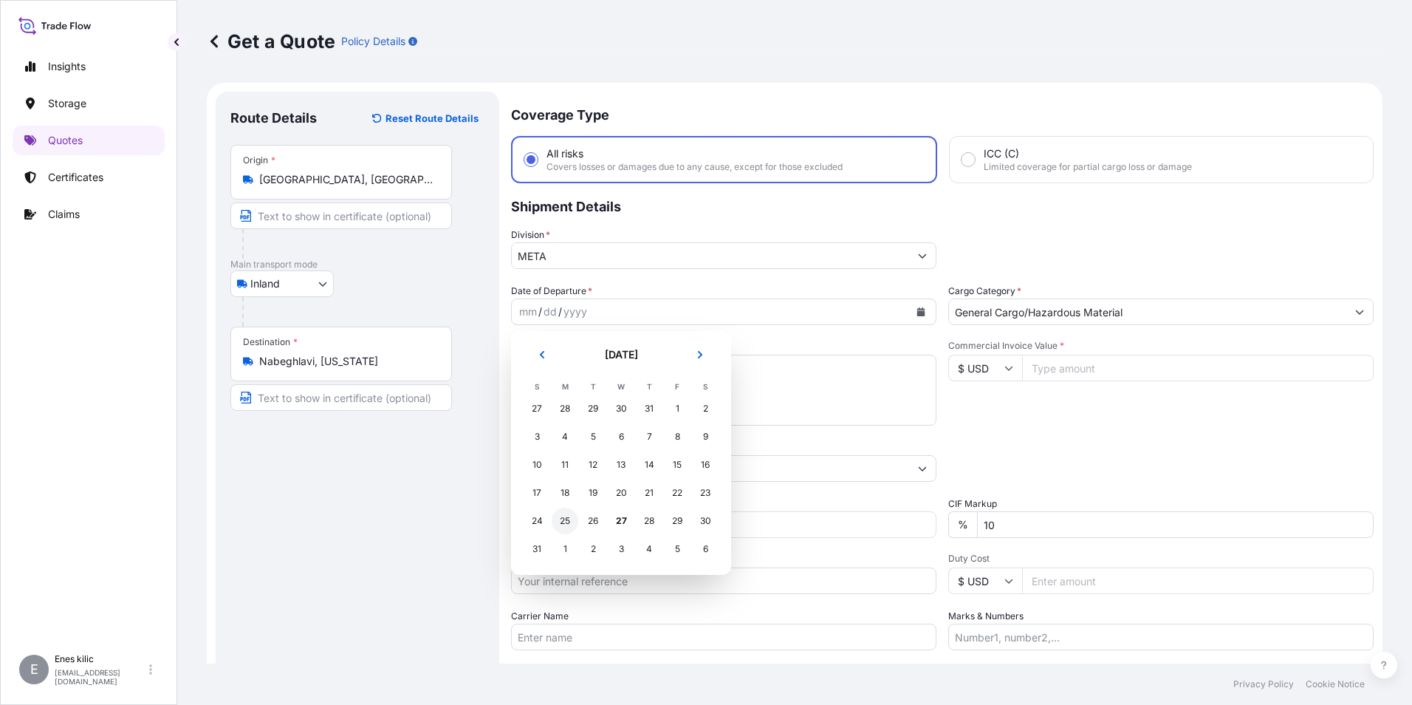
click at [572, 519] on div "25" at bounding box center [565, 520] width 27 height 27
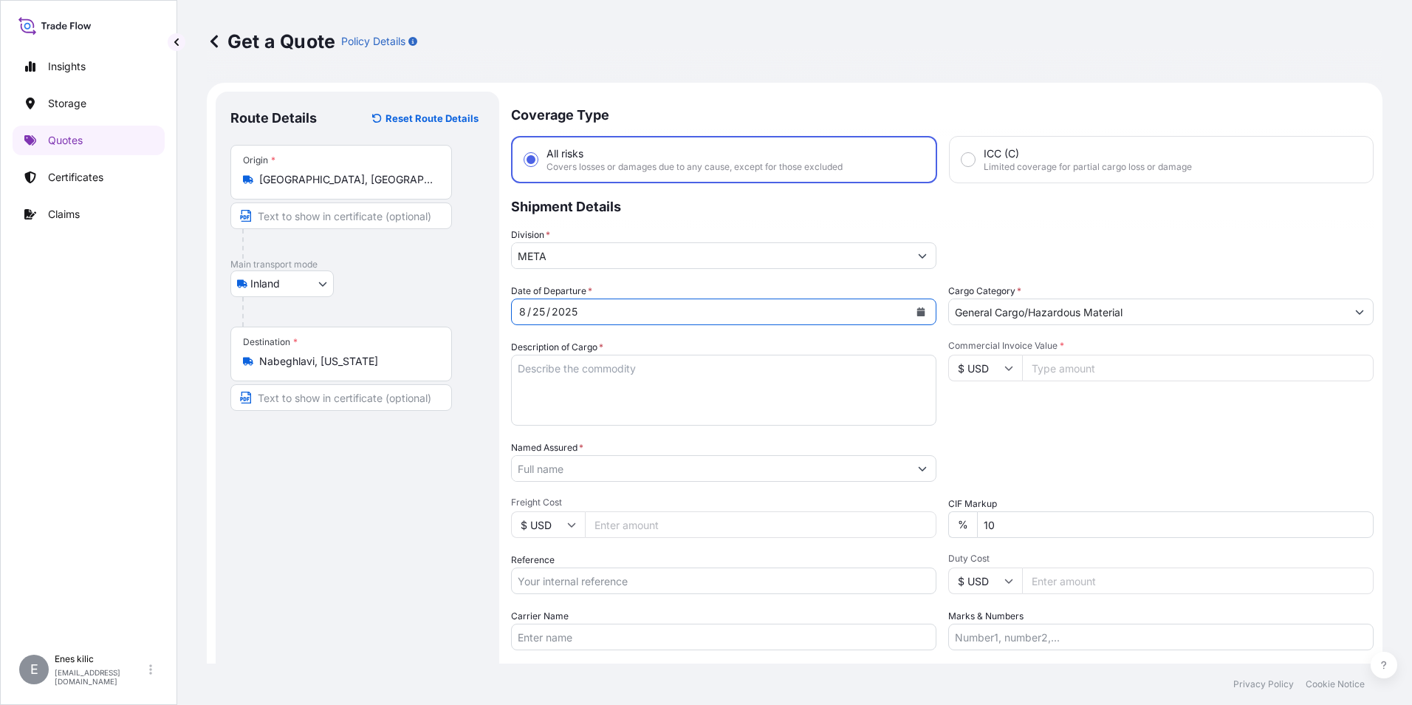
click at [599, 392] on textarea "Description of Cargo *" at bounding box center [723, 390] width 425 height 71
click at [587, 372] on textarea "Description of Cargo *" at bounding box center [723, 390] width 425 height 71
paste textarea "CAPS ALUMINIUM EMPTY BEVERAGE CANS"
click at [757, 379] on textarea "CAPS ALUMINIUM EMPTY BEVERAGE CANS" at bounding box center [723, 390] width 425 height 71
paste textarea "18 KAP - 2.396,93 KG"
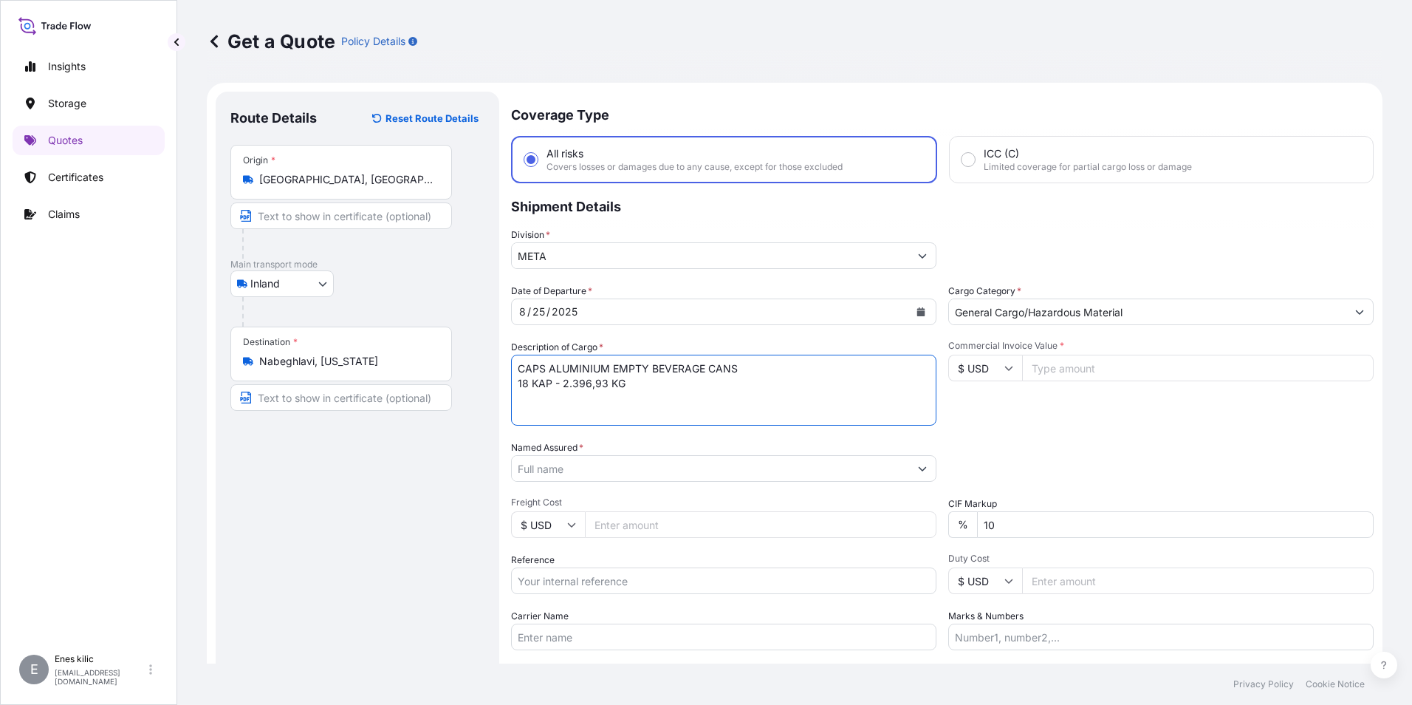
click at [639, 373] on textarea "CAPS ALUMINIUM EMPTY BEVERAGE CANS 18 KAP - 2.396,93 KG" at bounding box center [723, 390] width 425 height 71
click at [653, 383] on textarea "CAPS ALUMINIUM EMPTY BEVERAGE CANS 18 KAP - 2.396,93 KG" at bounding box center [723, 390] width 425 height 71
paste textarea "48 AAR 412 / 48 AAR 411"
type textarea "CAPS ALUMINIUM EMPTY BEVERAGE CANS 18 KAP - 2.396,93 KG 48 AAR 412 / 48 AAR 411…"
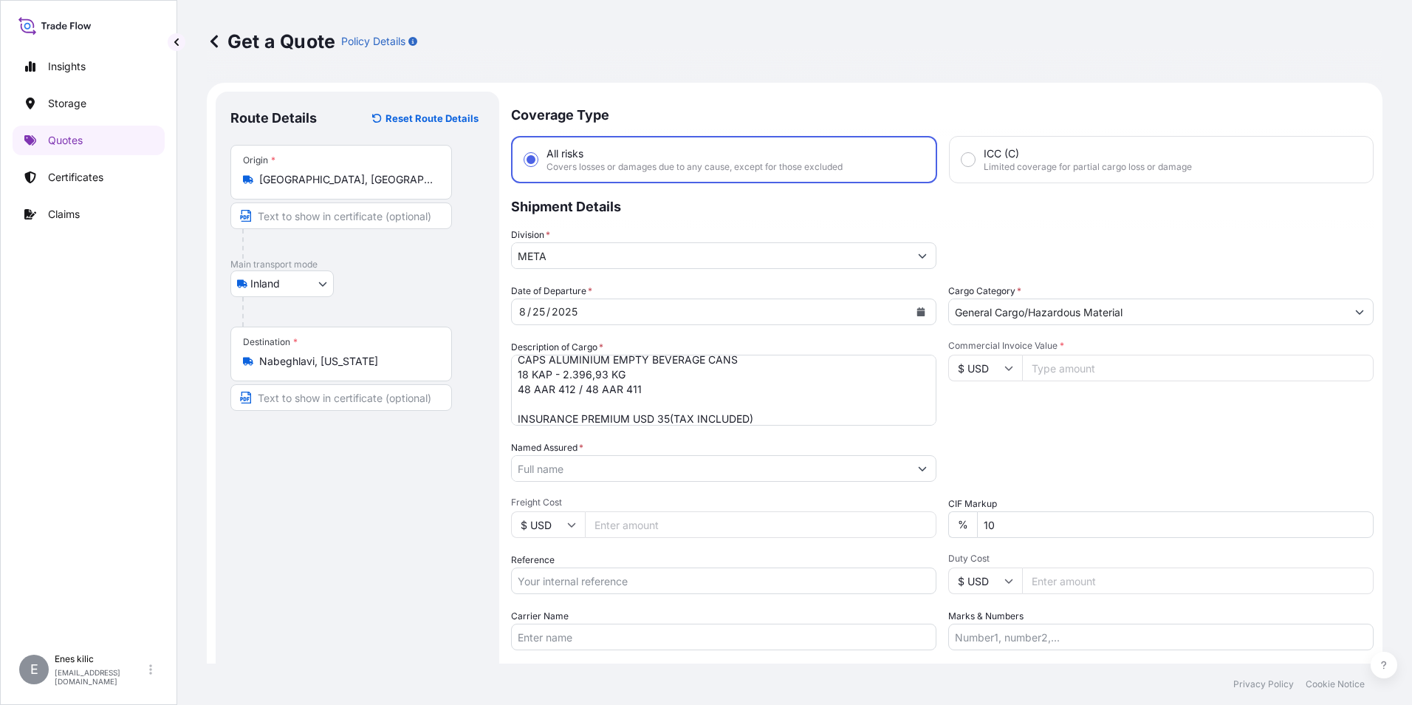
click at [1007, 371] on icon at bounding box center [1008, 367] width 9 height 9
click at [979, 406] on div "€ EUR" at bounding box center [980, 408] width 62 height 28
type input "€ EUR"
click at [1050, 372] on input "Commercial Invoice Value *" at bounding box center [1198, 368] width 352 height 27
type input "12148.62"
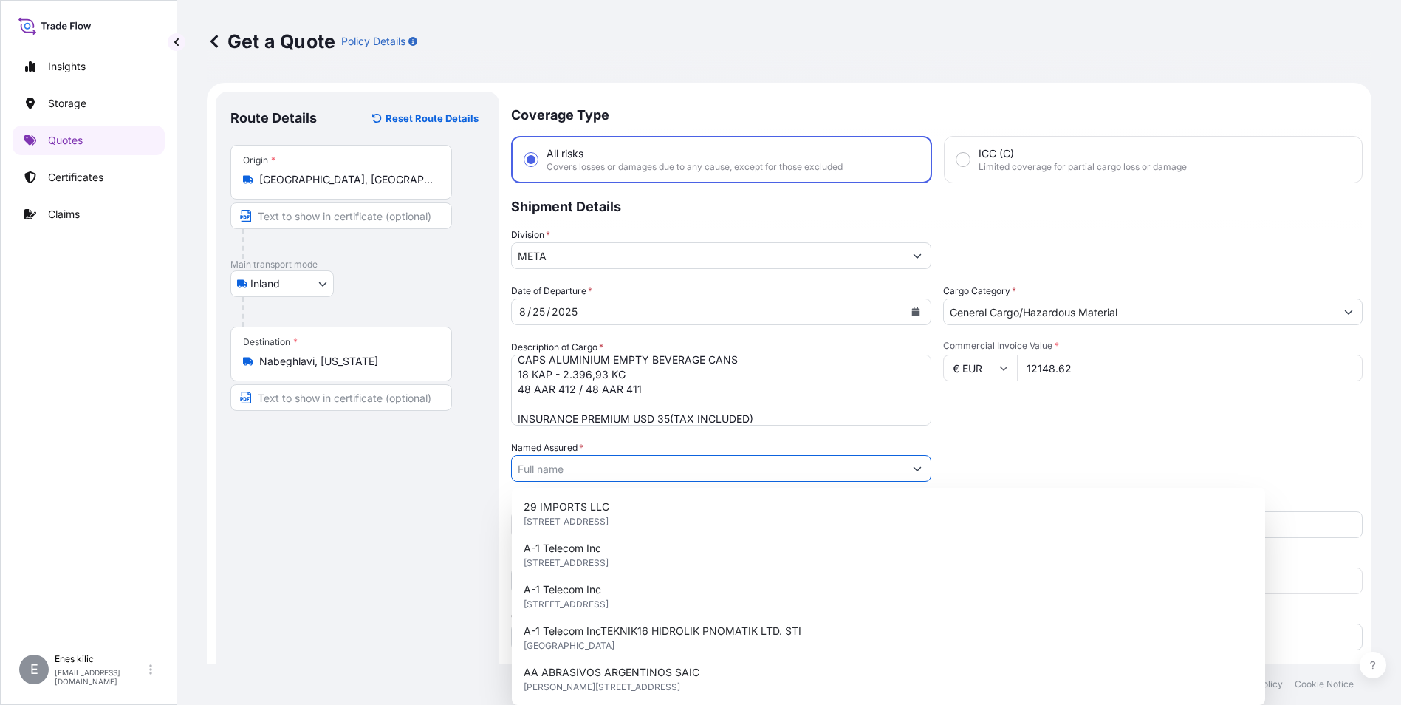
click at [1185, 420] on div "Commercial Invoice Value * € EUR 12148.62" at bounding box center [1153, 383] width 420 height 86
click at [1112, 502] on div "CIF Markup % 10" at bounding box center [1160, 516] width 425 height 41
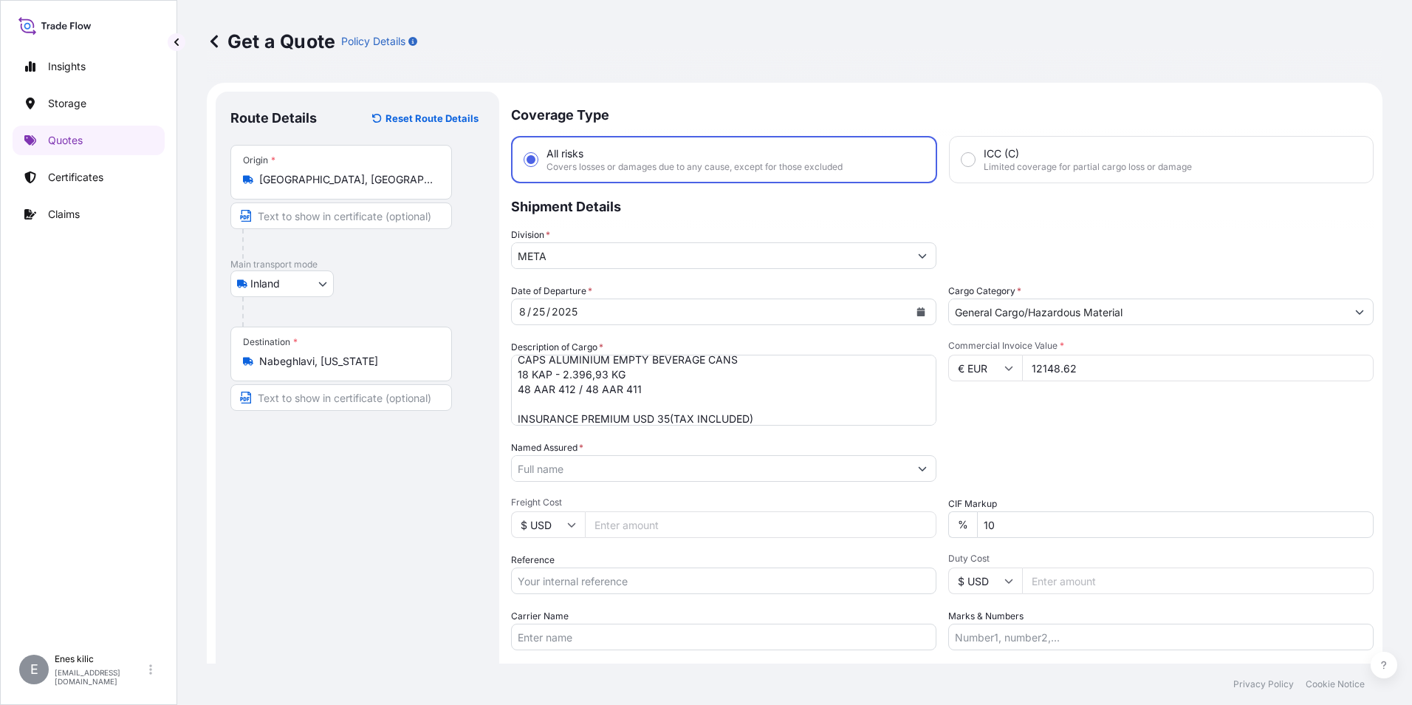
click at [1112, 517] on input "10" at bounding box center [1175, 524] width 397 height 27
type input "0"
click at [1107, 500] on div "CIF Markup % 0" at bounding box center [1160, 516] width 425 height 41
click at [544, 456] on input "Named Assured *" at bounding box center [710, 468] width 397 height 27
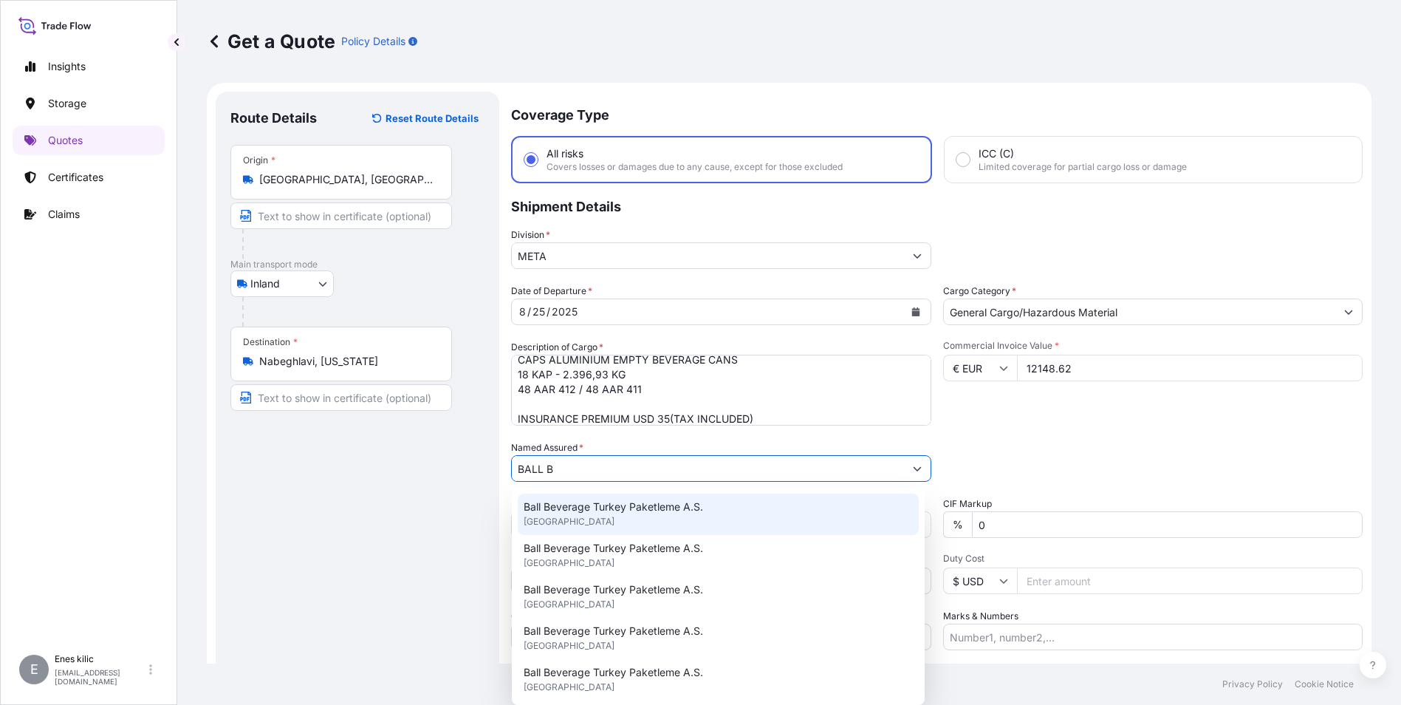
click at [598, 513] on span "Ball Beverage Turkey Paketleme A.S." at bounding box center [613, 506] width 179 height 15
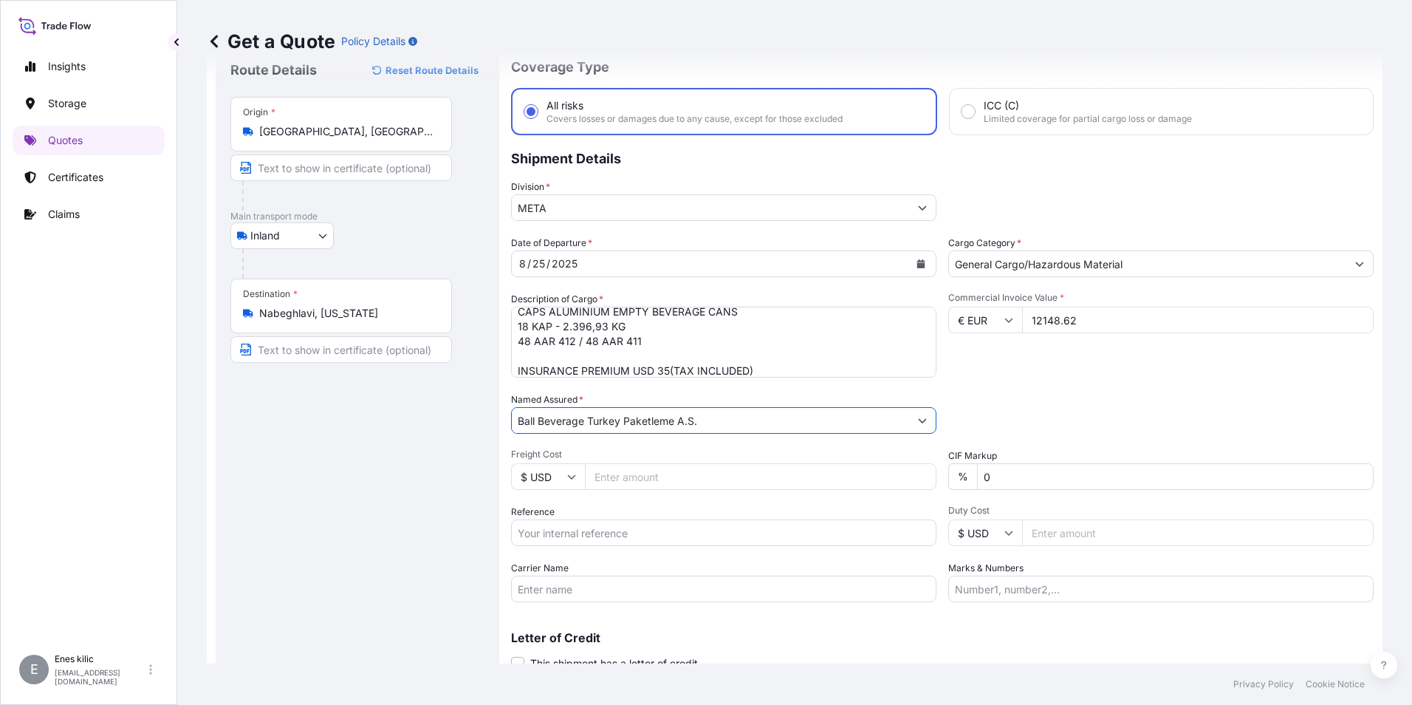
scroll to position [74, 0]
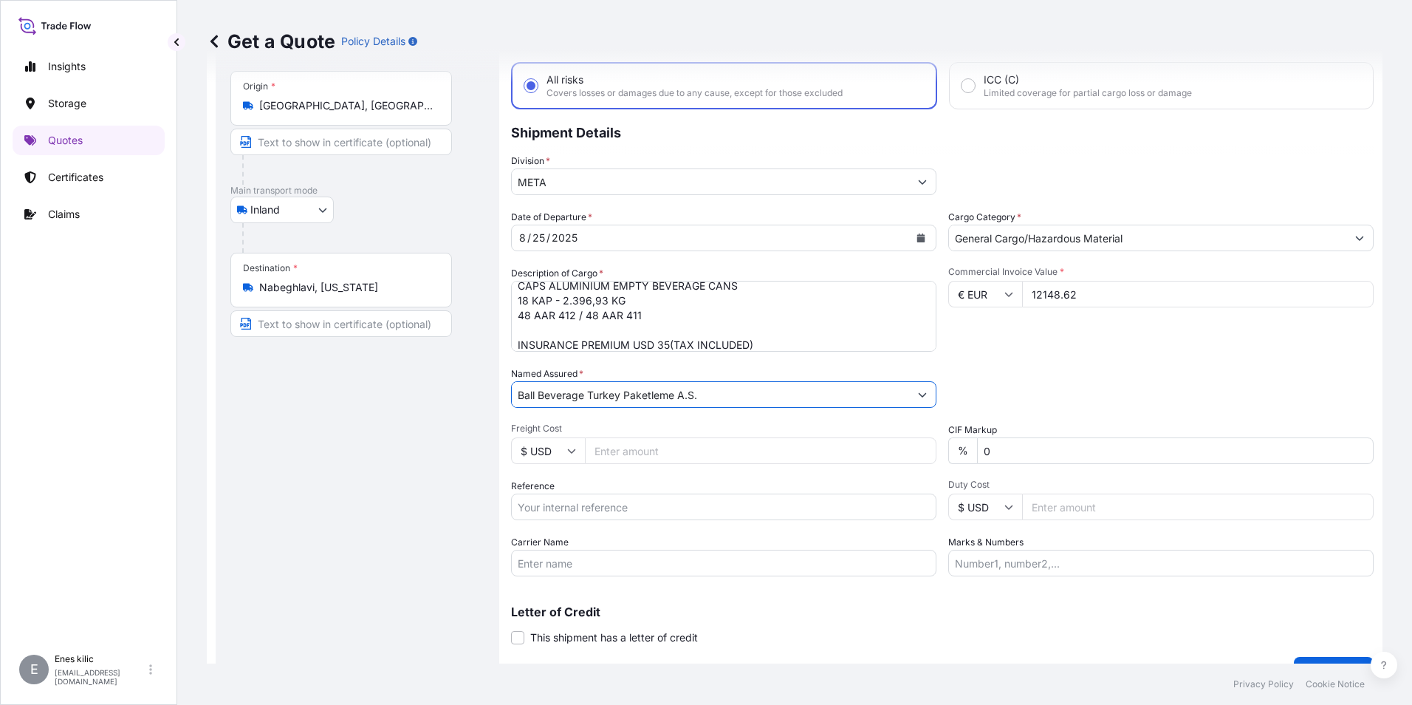
type input "Ball Beverage Turkey Paketleme A.S."
click at [595, 512] on input "Reference" at bounding box center [723, 506] width 425 height 27
click at [706, 502] on input "Reference" at bounding box center [723, 506] width 425 height 27
paste input "2201774219"
type input "2201774219"
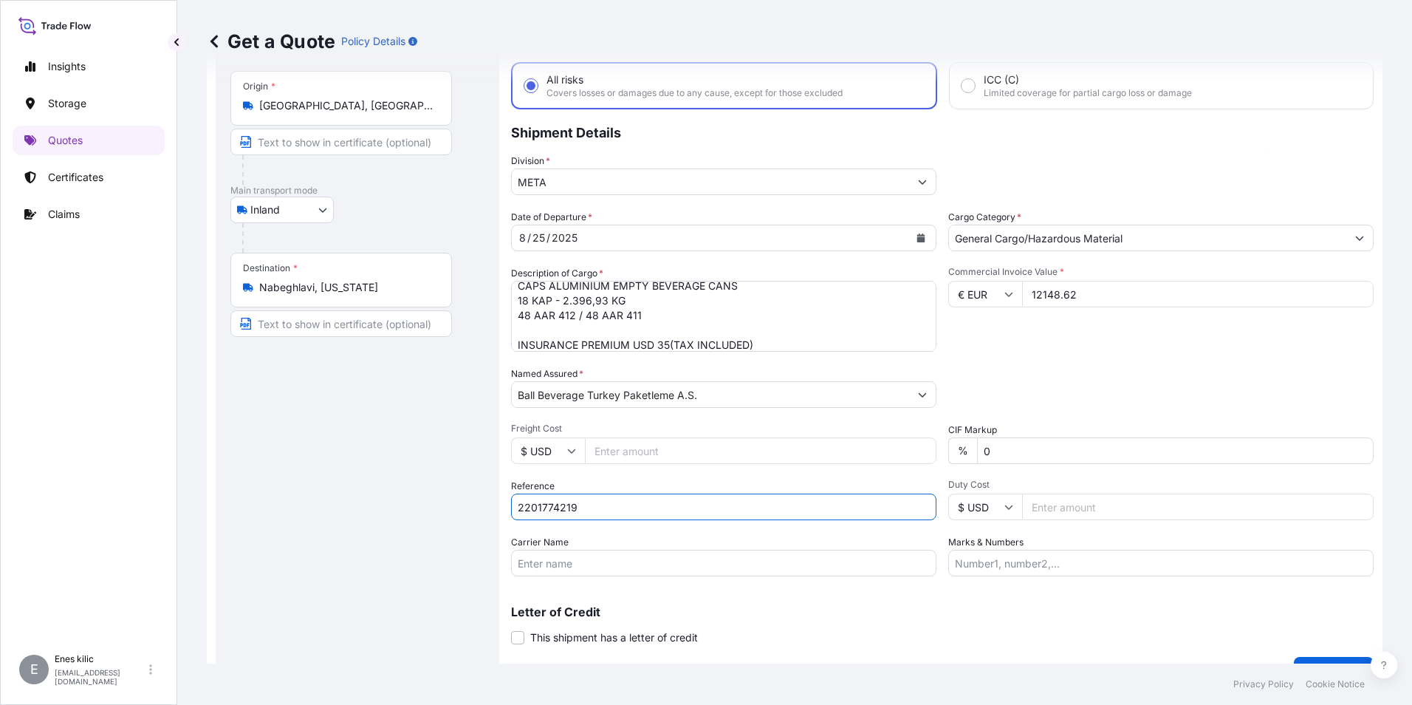
click at [630, 569] on input "Carrier Name" at bounding box center [723, 563] width 425 height 27
click at [624, 560] on input "Carrier Name" at bounding box center [723, 563] width 425 height 27
paste input "48 AAR 412 / 48 AAR 411"
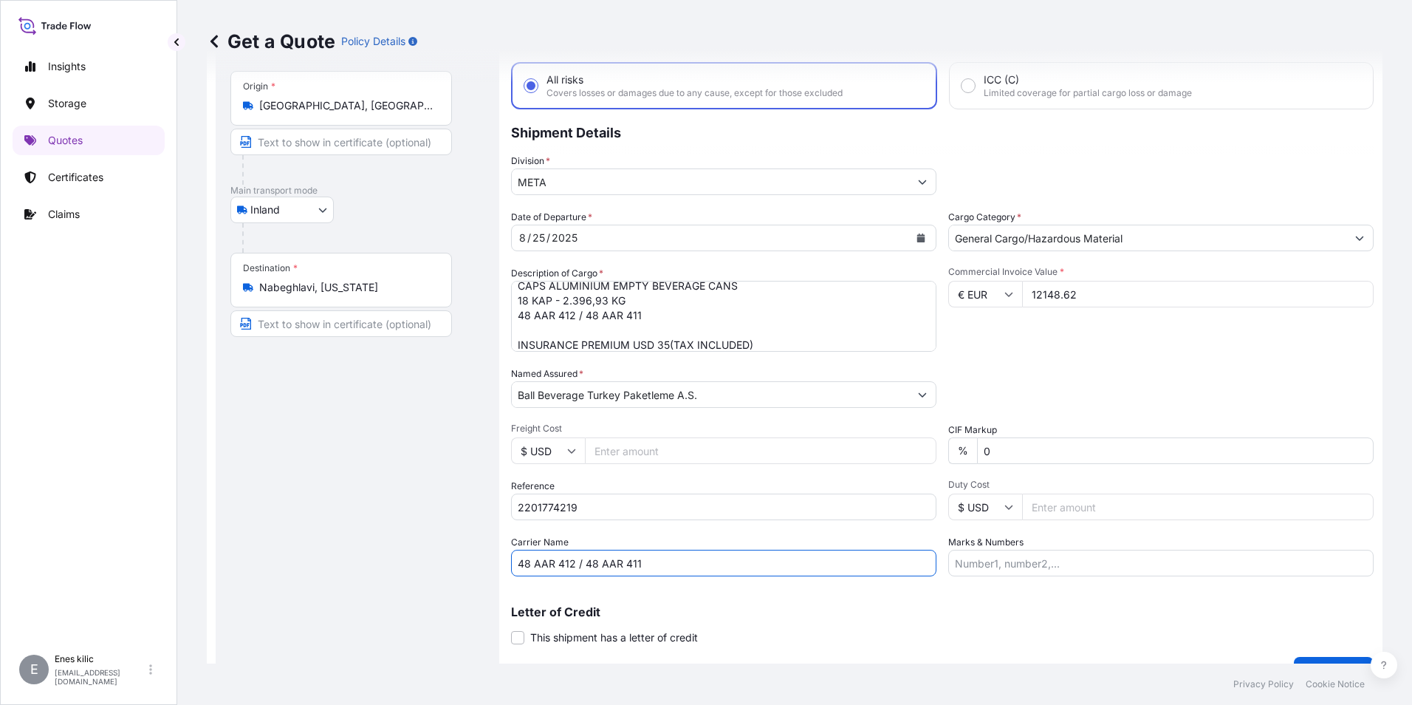
type input "48 AAR 412 / 48 AAR 411"
click at [838, 522] on div "Date of Departure * [DATE] Cargo Category * General Cargo/Hazardous Material De…" at bounding box center [942, 393] width 863 height 366
click at [1154, 379] on div "Packing Category Type to search a container mode Please select a primary mode o…" at bounding box center [1160, 386] width 425 height 41
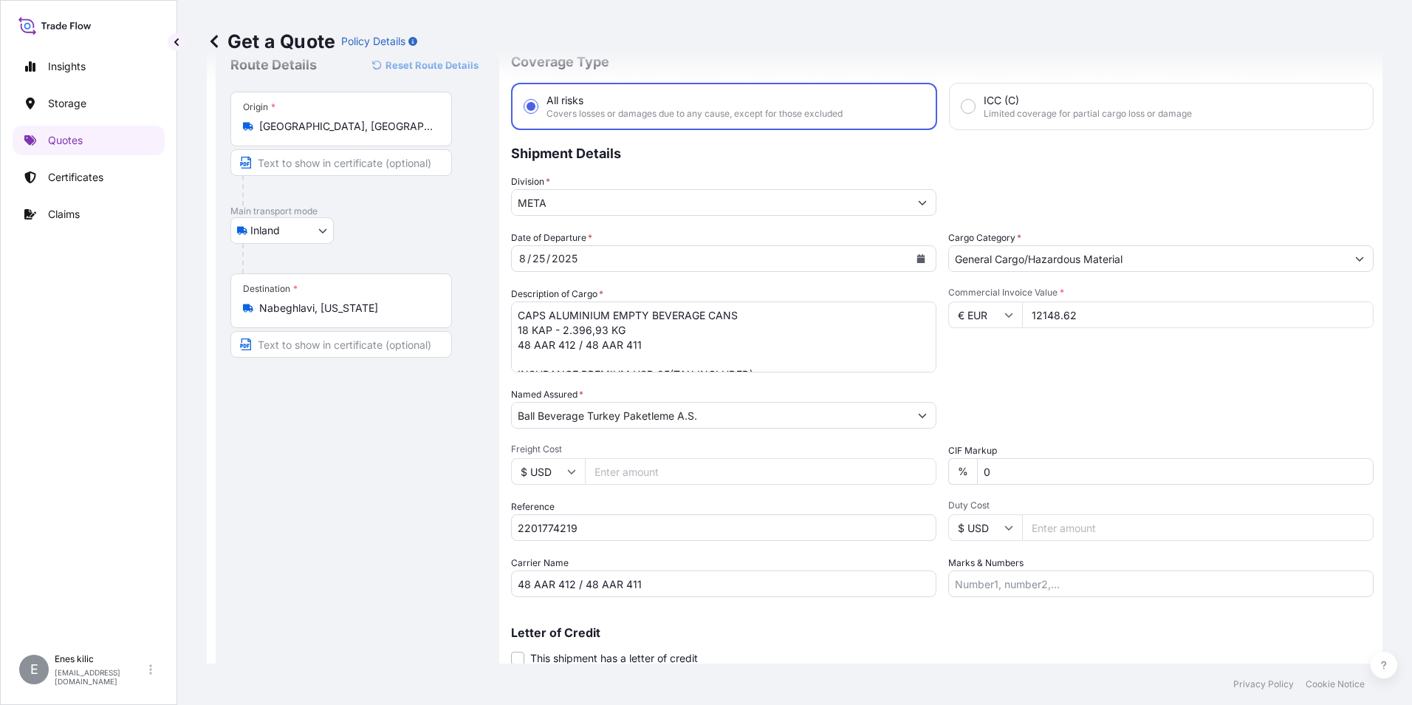
scroll to position [106, 0]
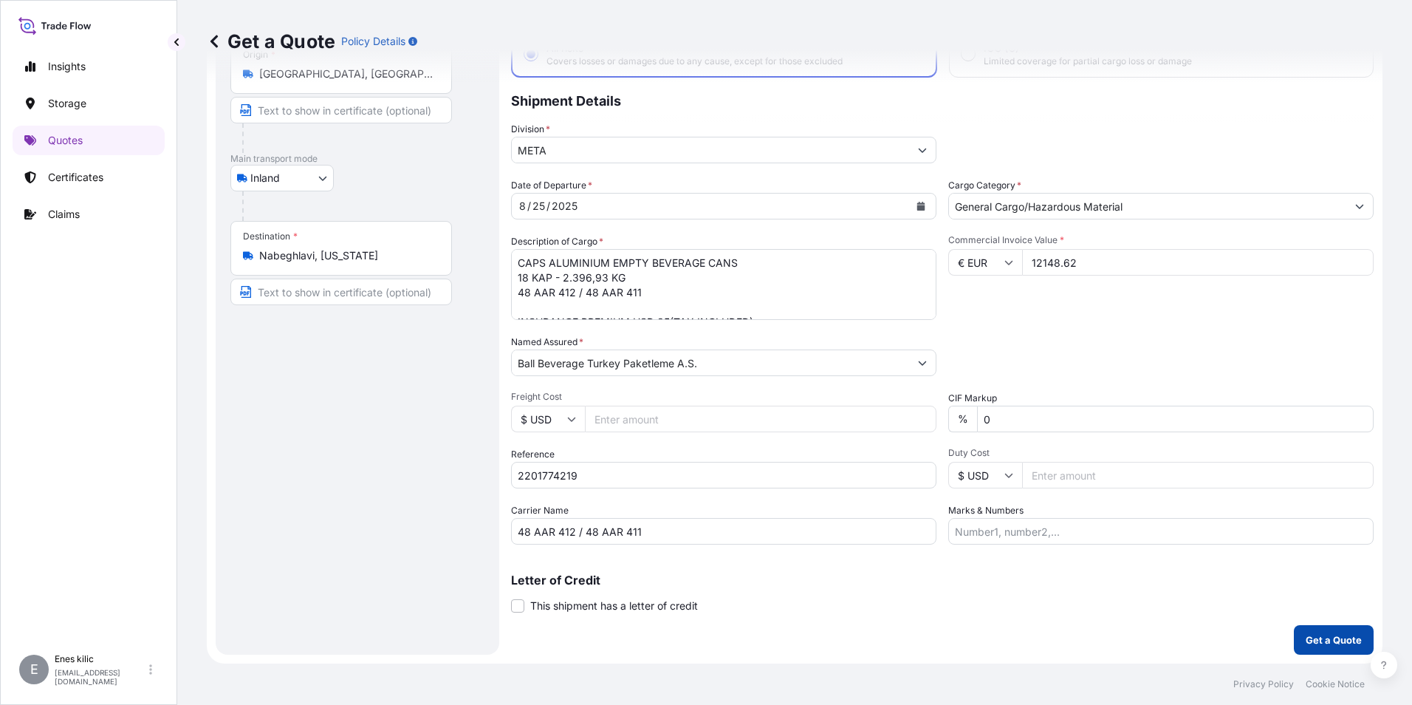
click at [1322, 642] on p "Get a Quote" at bounding box center [1334, 639] width 56 height 15
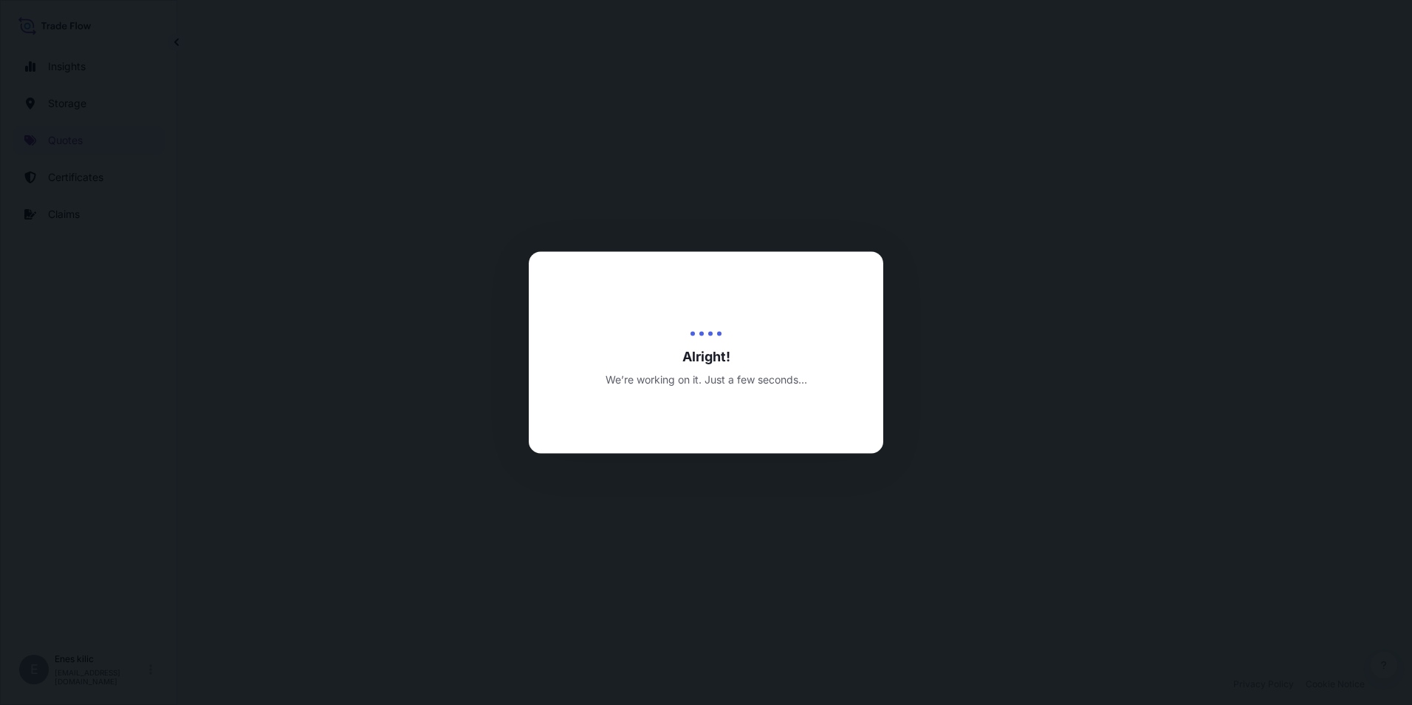
select select "Inland"
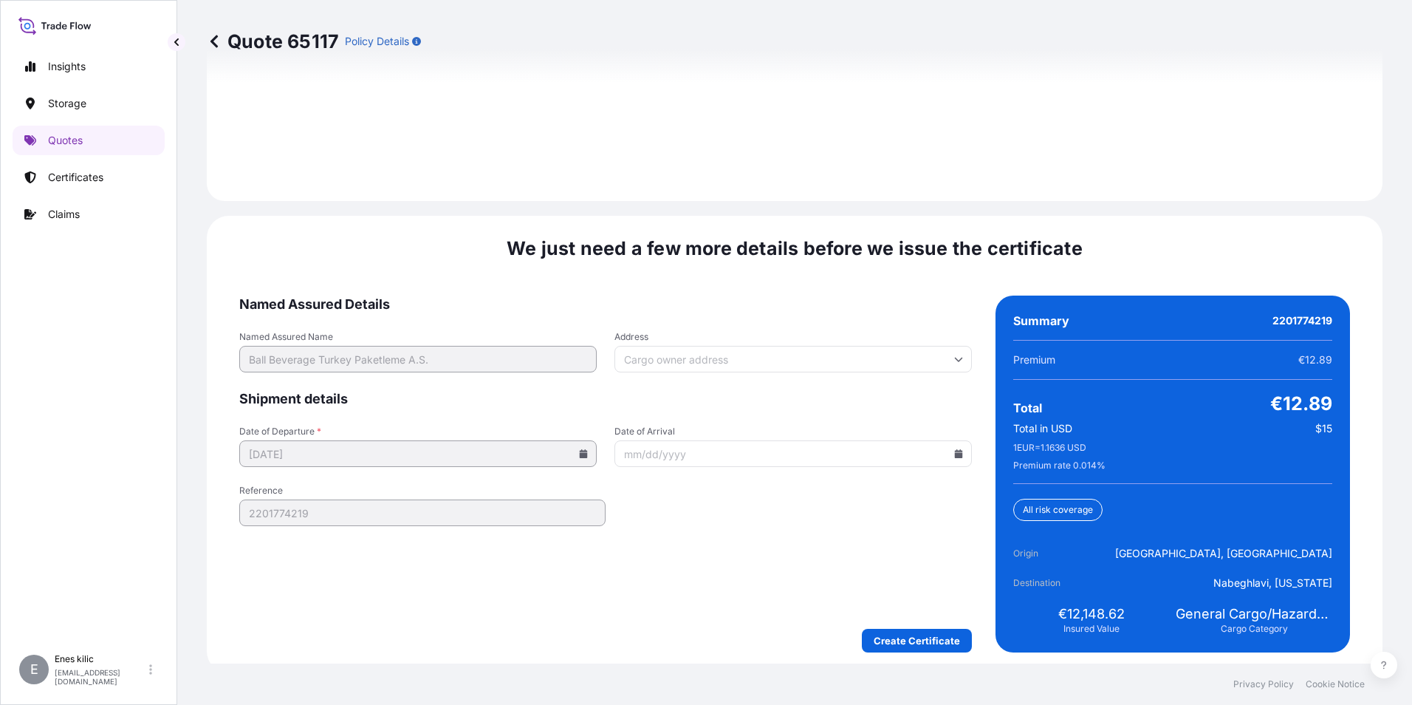
scroll to position [2157, 0]
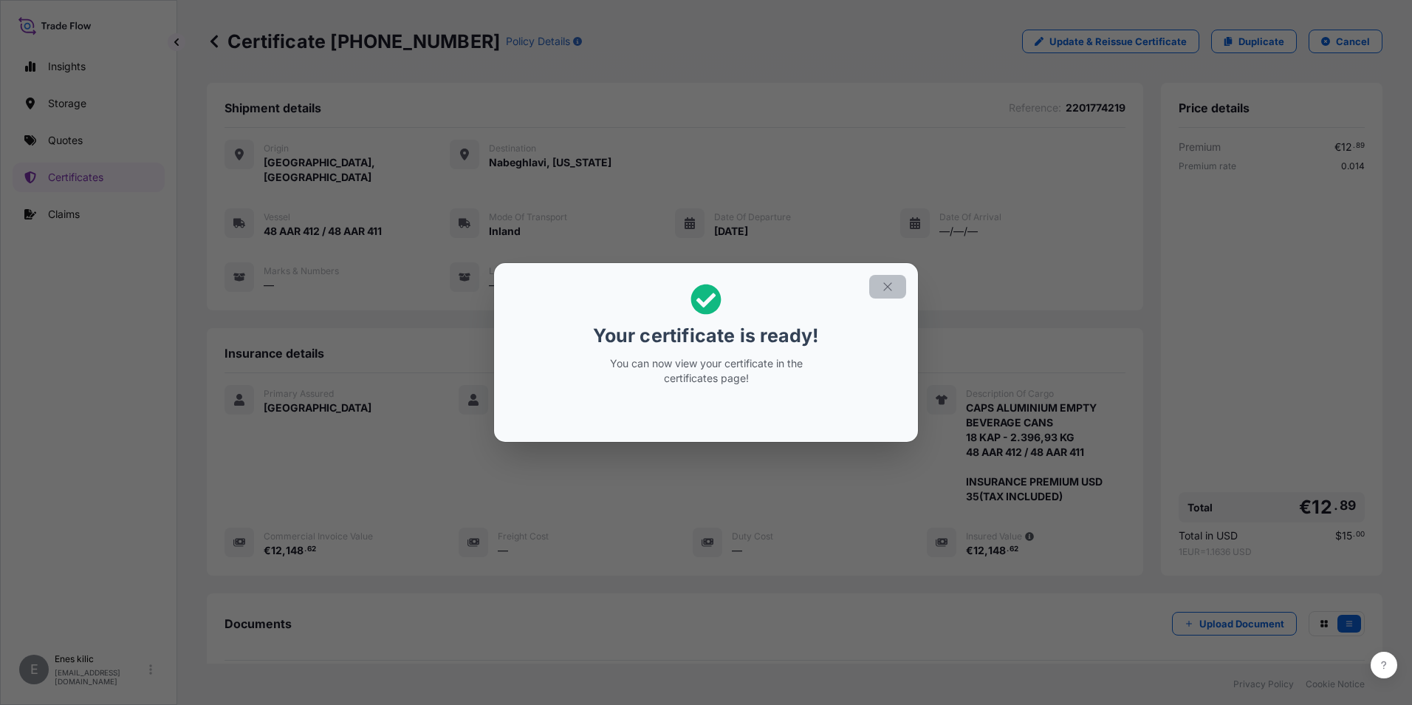
click at [892, 283] on icon "button" at bounding box center [887, 286] width 13 height 13
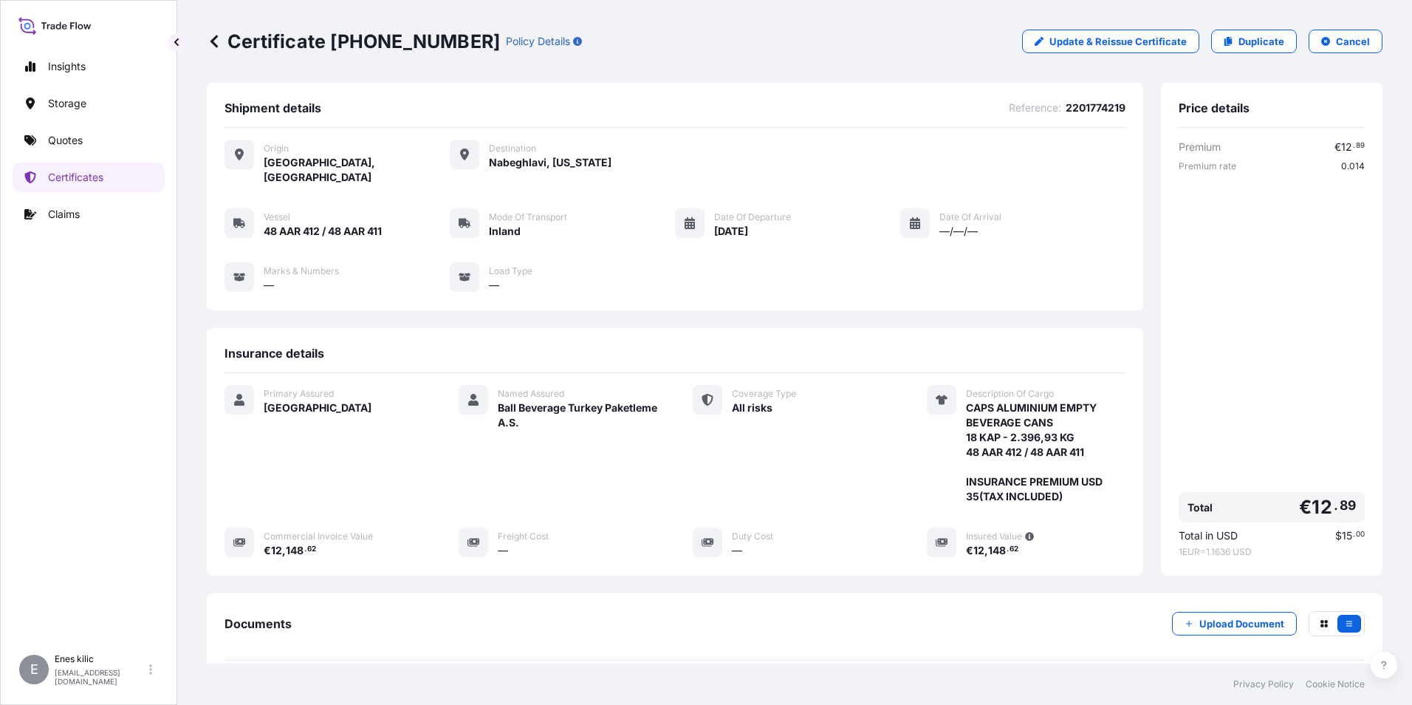
scroll to position [146, 0]
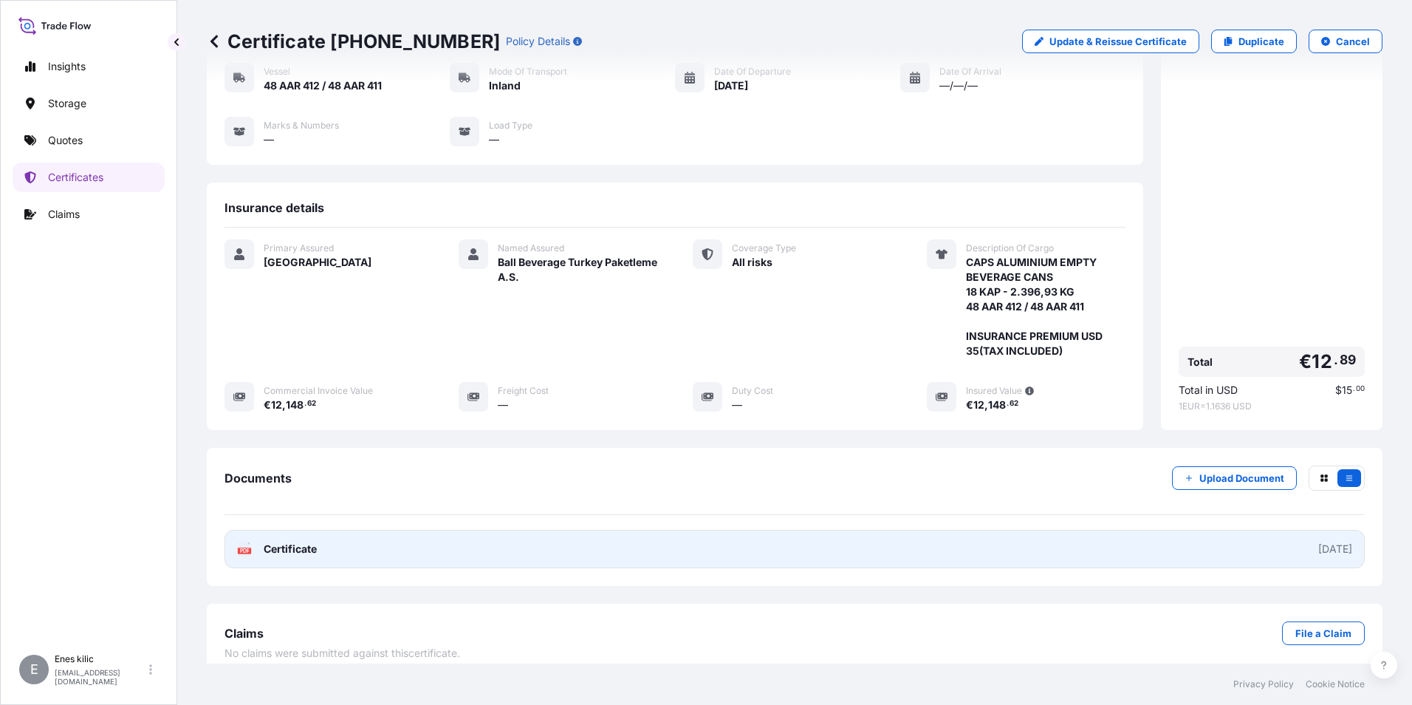
click at [305, 541] on span "Certificate" at bounding box center [290, 548] width 53 height 15
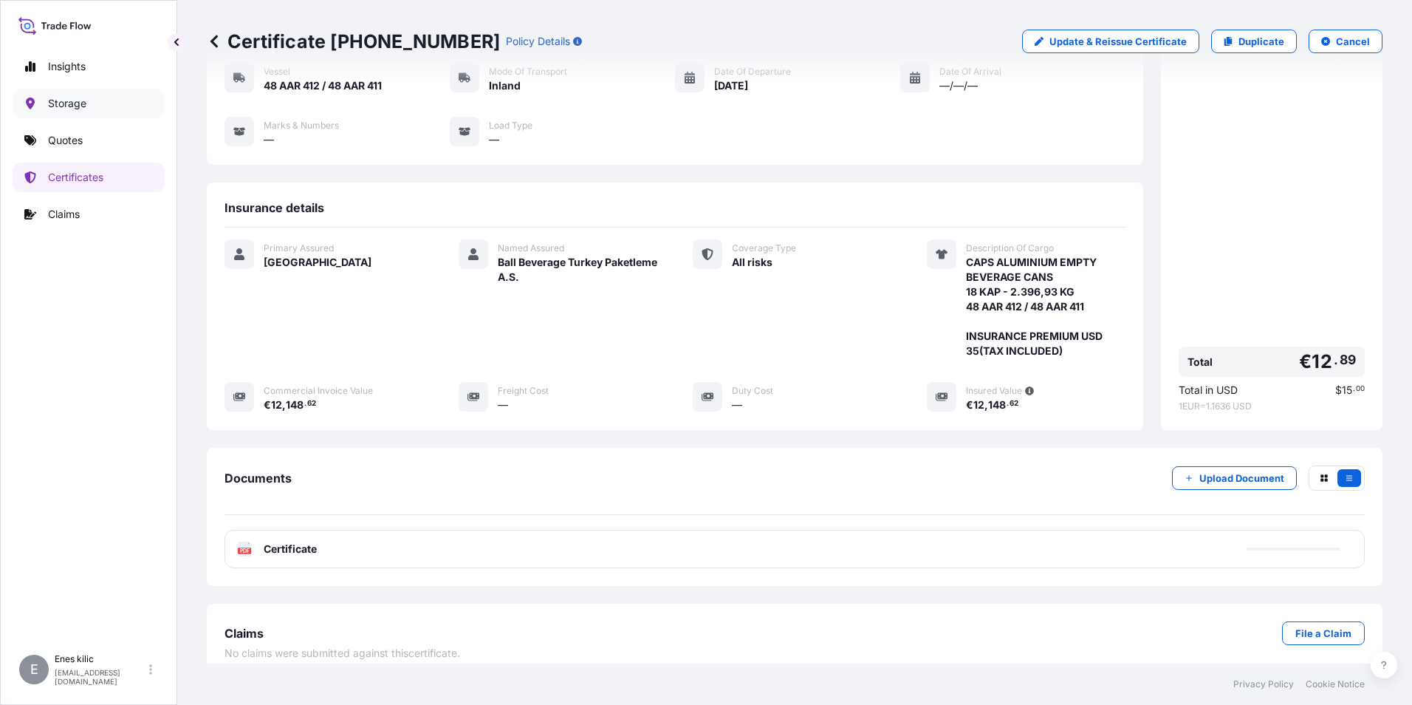
click at [91, 138] on link "Quotes" at bounding box center [89, 141] width 152 height 30
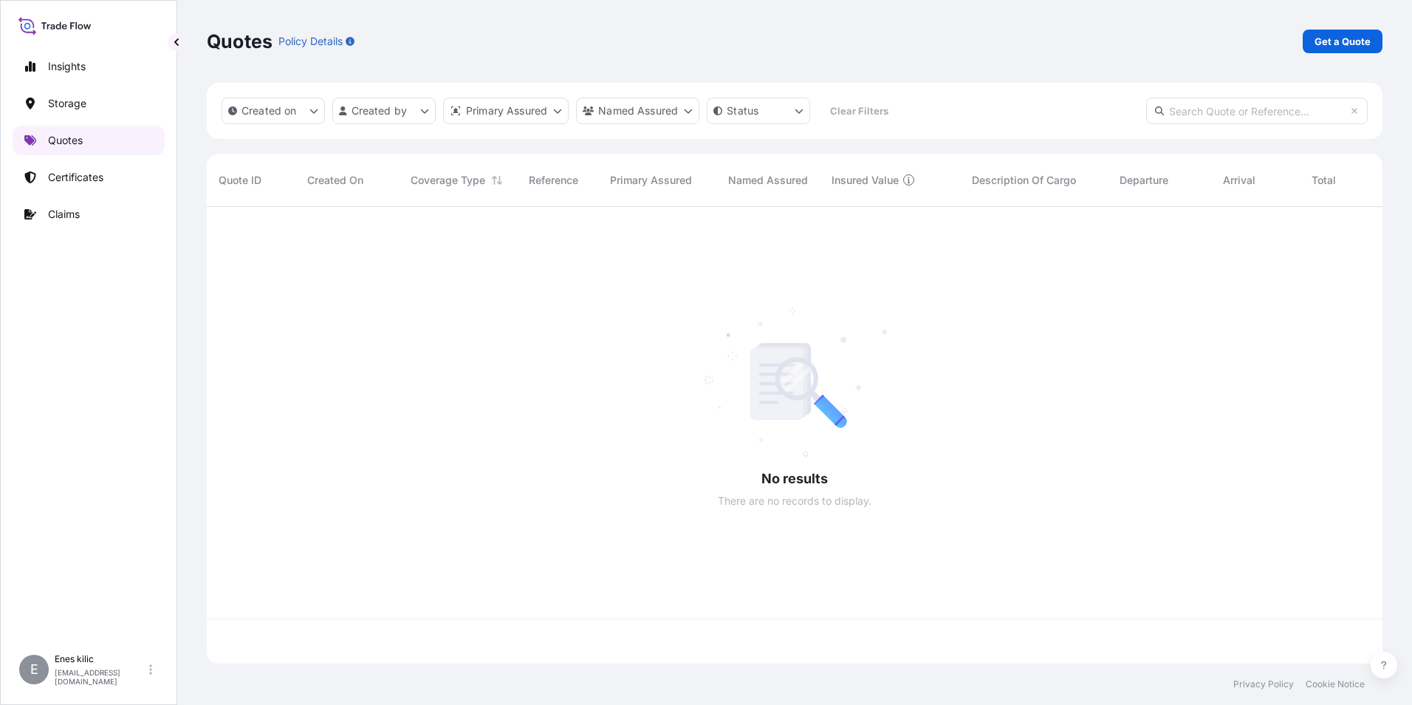
scroll to position [454, 1165]
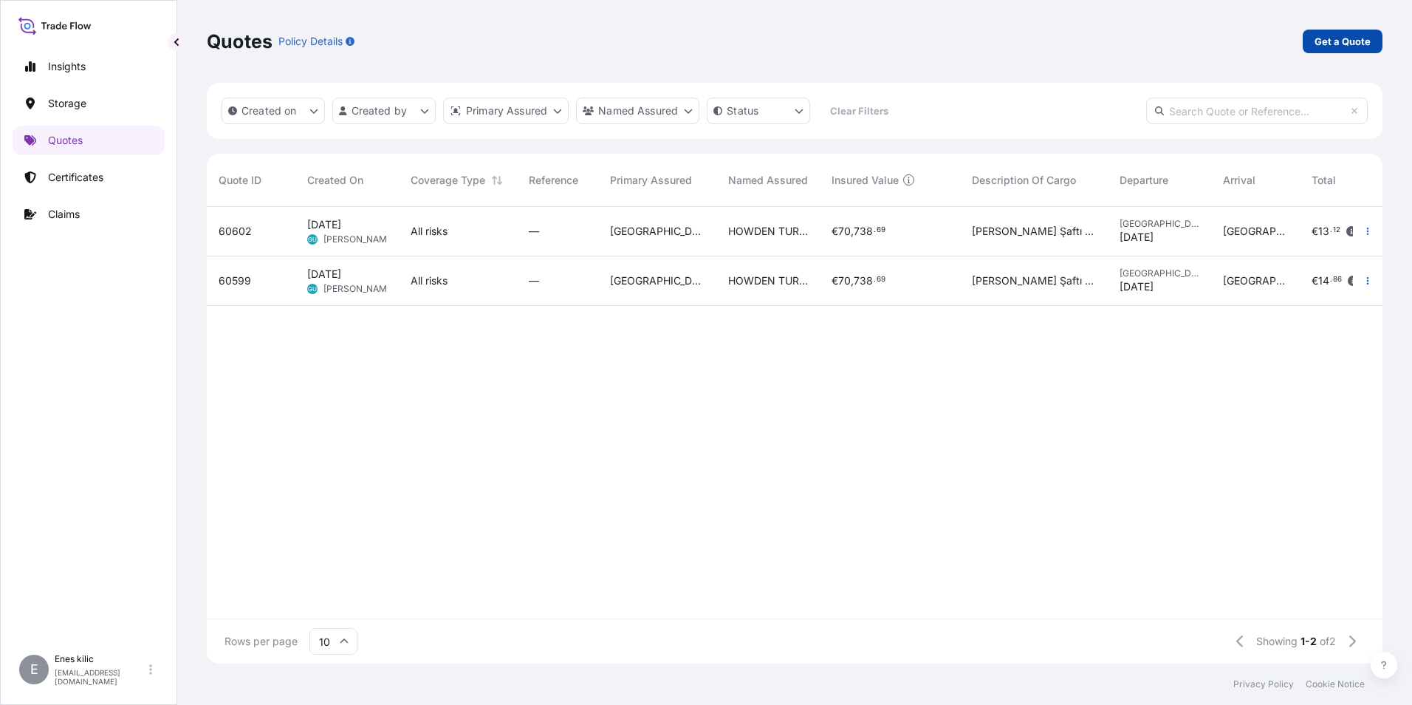
click at [1335, 32] on link "Get a Quote" at bounding box center [1343, 42] width 80 height 24
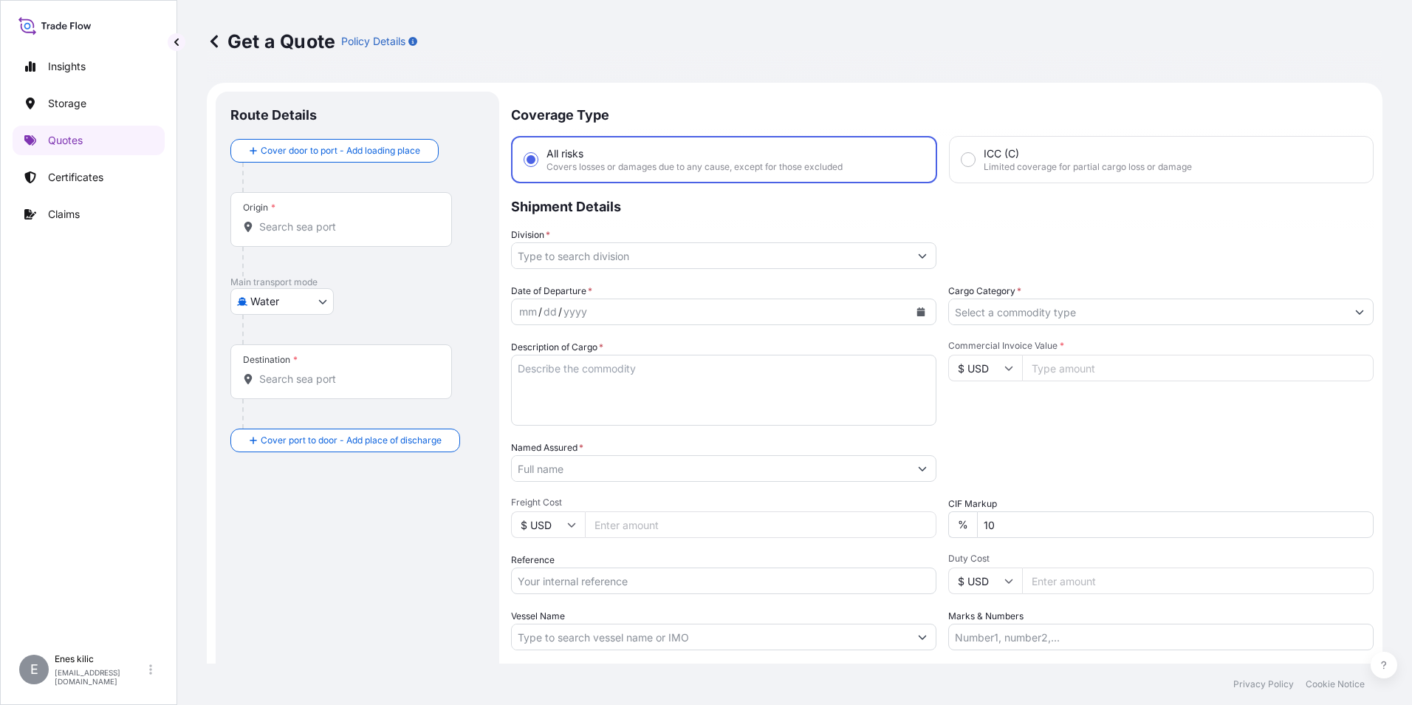
scroll to position [24, 0]
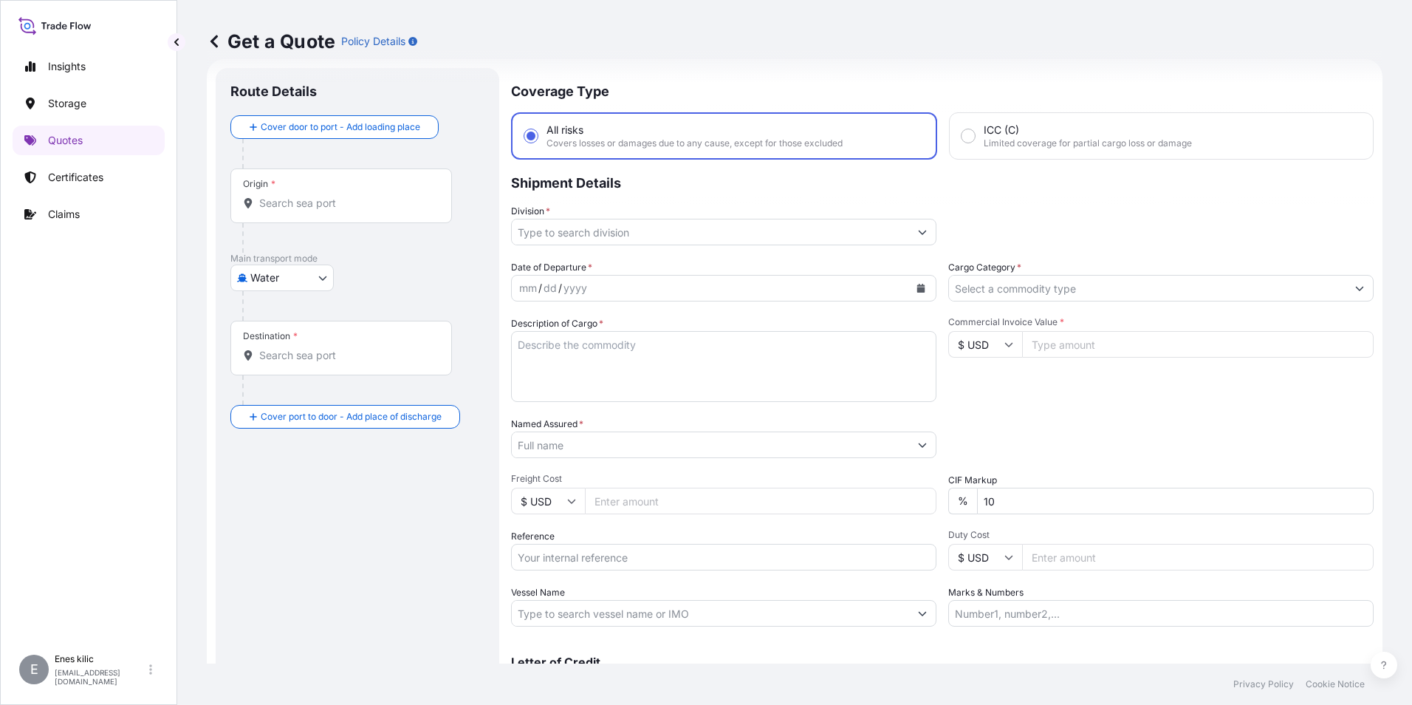
click at [295, 287] on body "Insights Storage Quotes Certificates Claims E [PERSON_NAME] [PERSON_NAME][EMAIL…" at bounding box center [706, 352] width 1412 height 705
click at [281, 369] on span "Inland" at bounding box center [274, 369] width 30 height 15
select select "Inland"
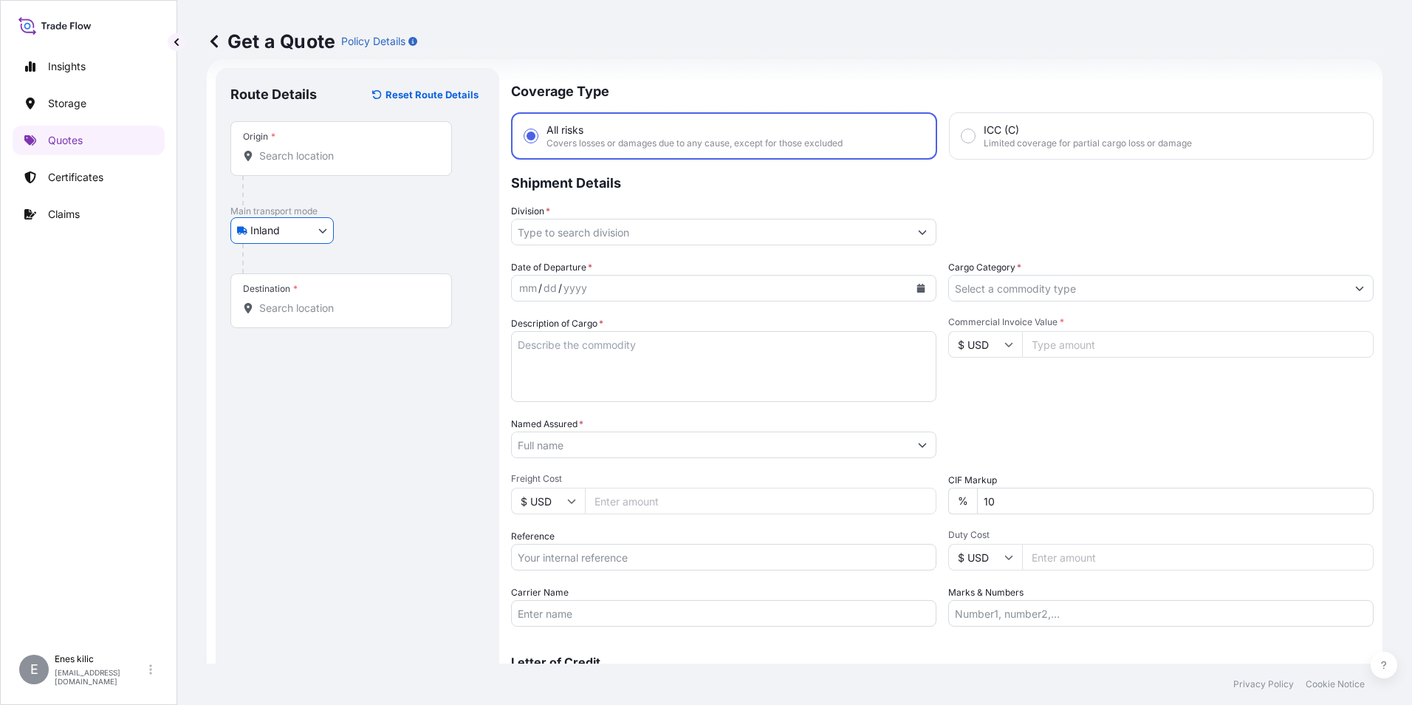
click at [307, 175] on div "Origin *" at bounding box center [341, 148] width 222 height 55
click at [307, 163] on input "Origin *" at bounding box center [346, 155] width 174 height 15
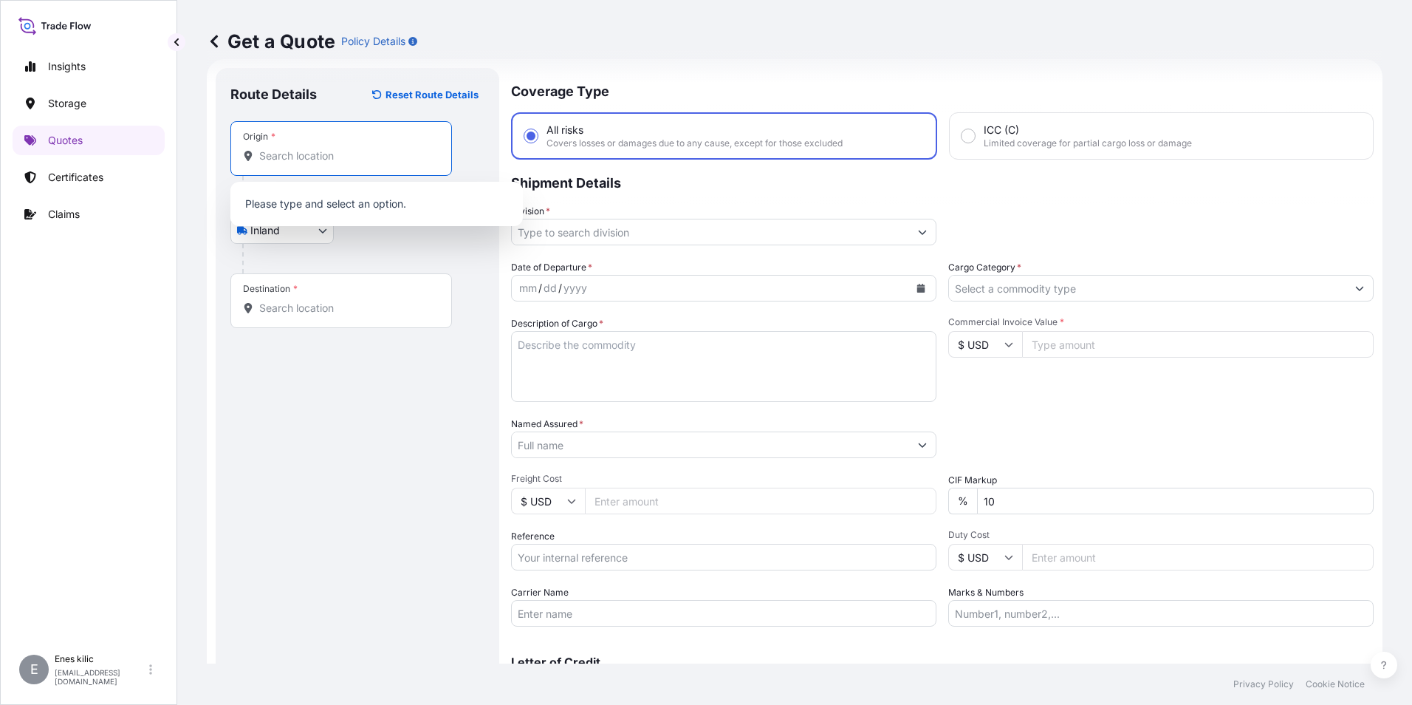
click at [307, 161] on input "Origin *" at bounding box center [346, 155] width 174 height 15
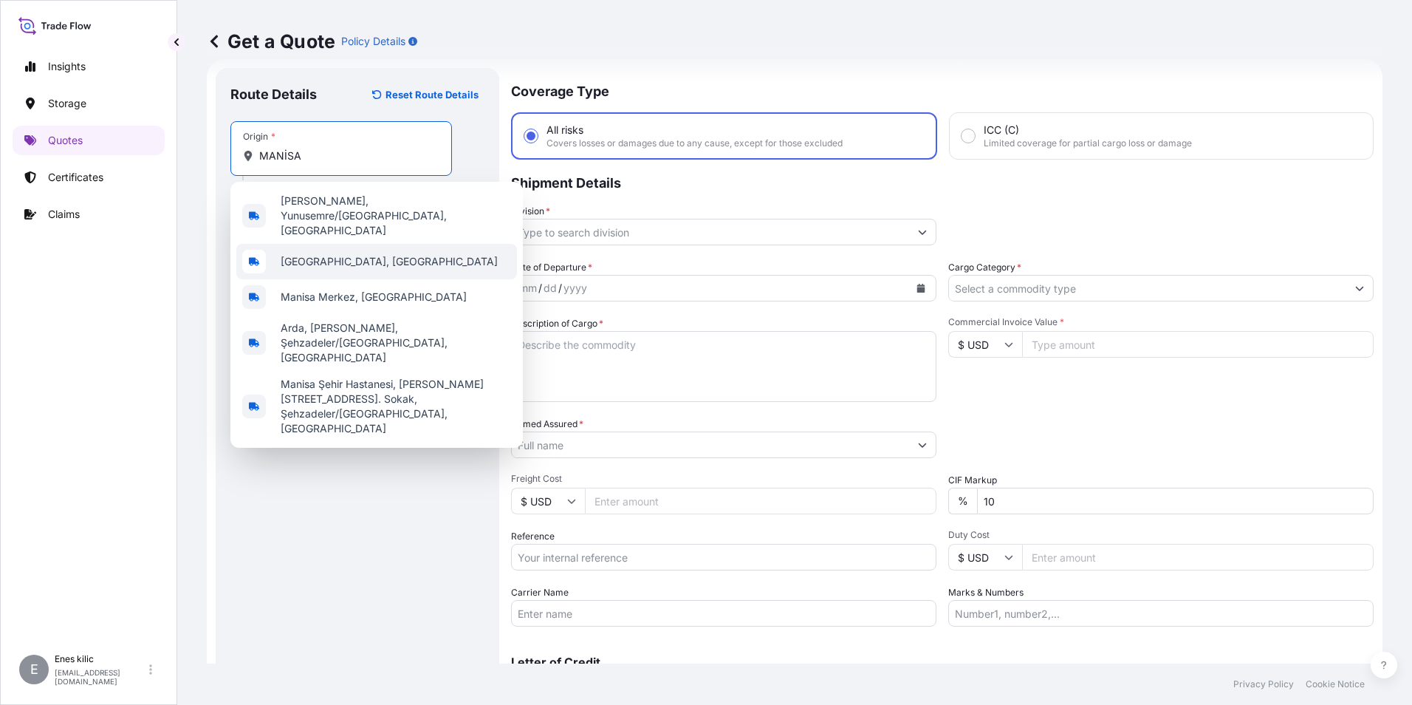
click at [349, 254] on span "[GEOGRAPHIC_DATA], [GEOGRAPHIC_DATA]" at bounding box center [389, 261] width 217 height 15
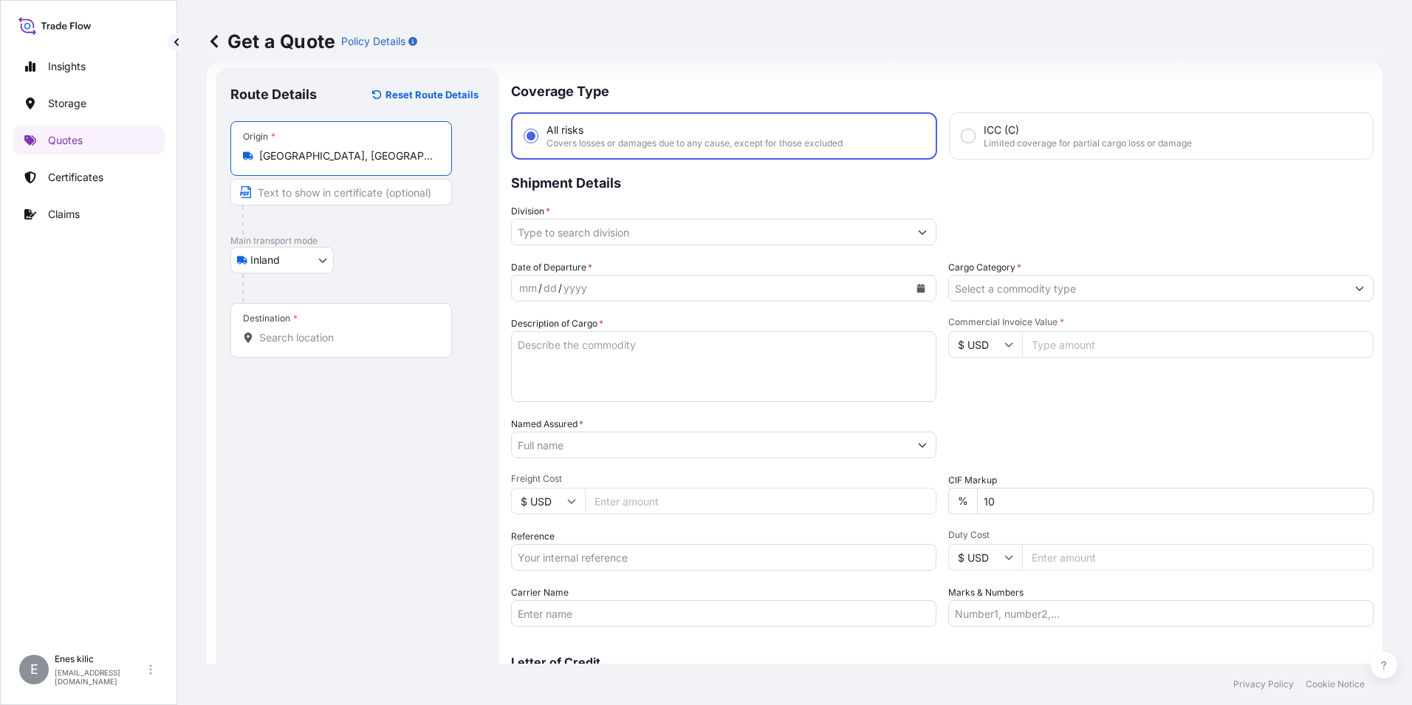
type input "[GEOGRAPHIC_DATA], [GEOGRAPHIC_DATA]"
click at [332, 338] on input "Destination *" at bounding box center [346, 337] width 174 height 15
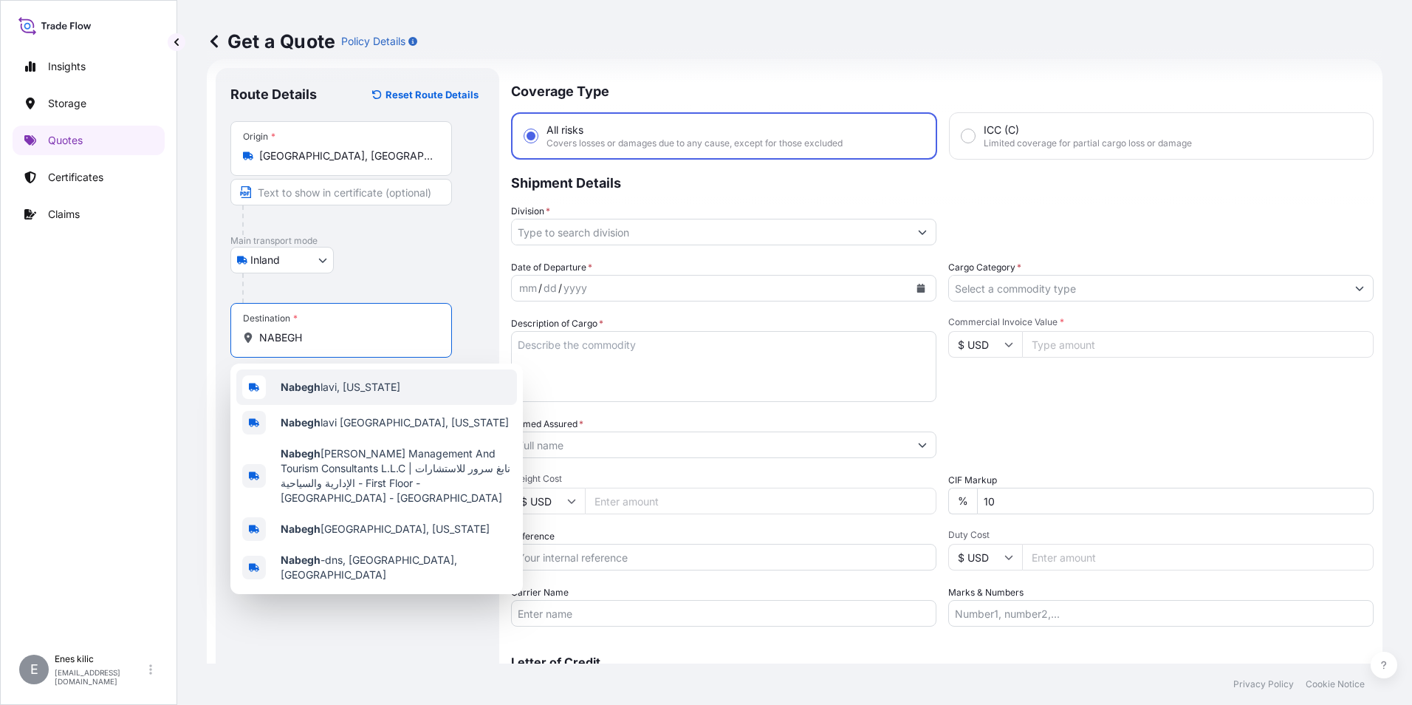
click at [327, 389] on span "[PERSON_NAME], [US_STATE]" at bounding box center [341, 387] width 120 height 15
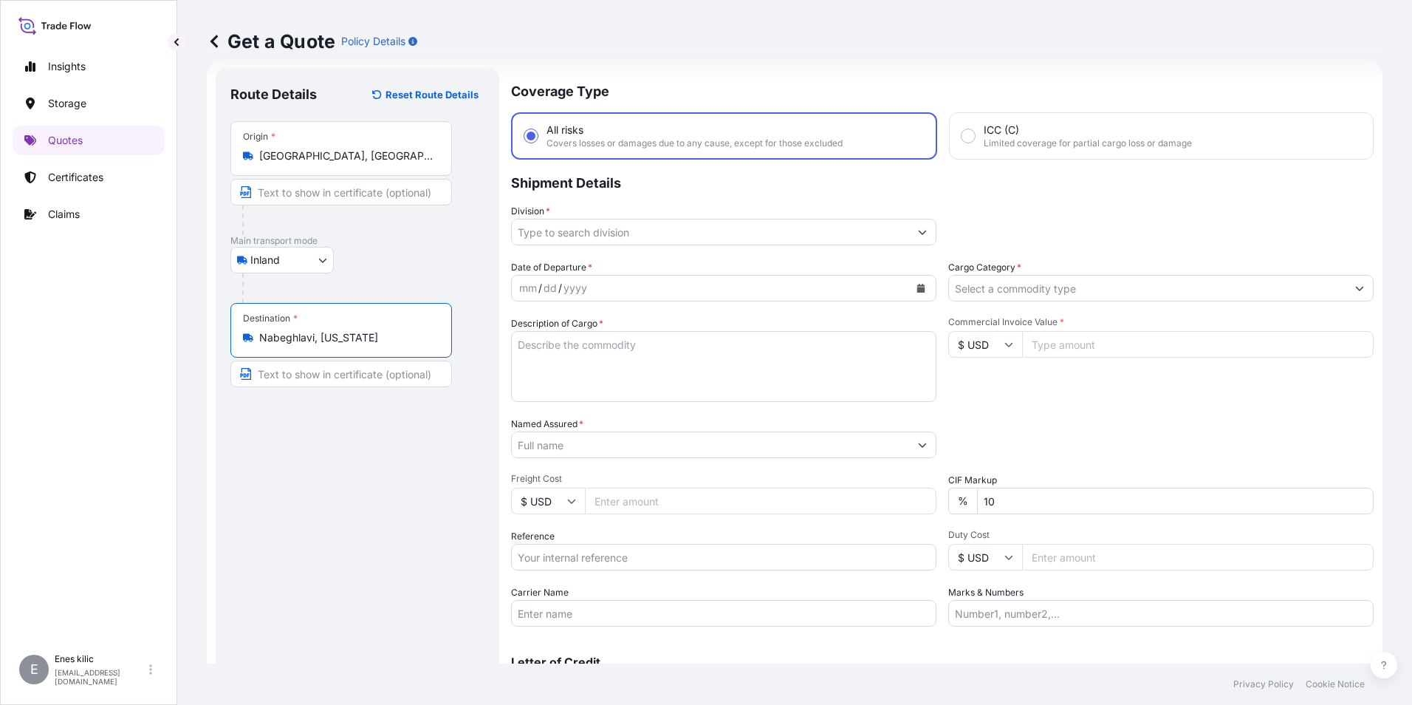
type input "Nabeghlavi, [US_STATE]"
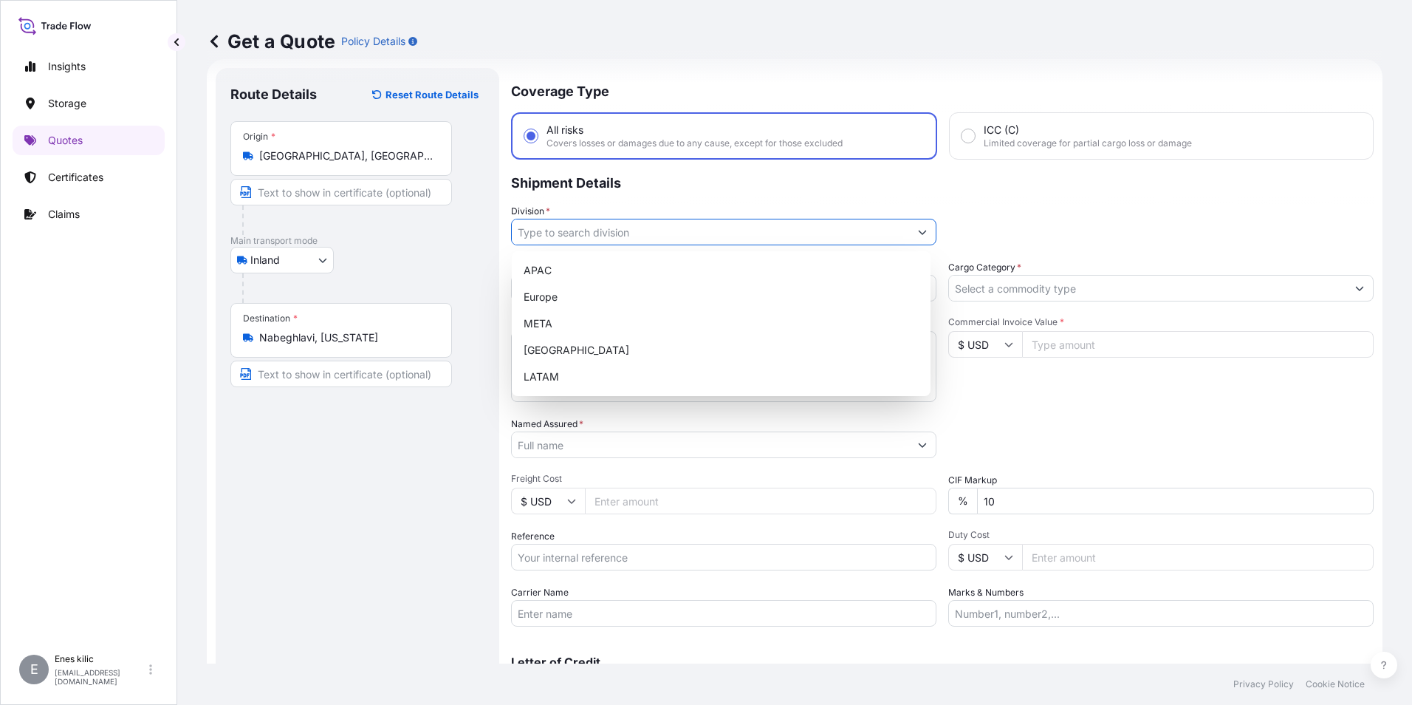
click at [595, 225] on input "Division *" at bounding box center [710, 232] width 397 height 27
click at [583, 323] on div "META" at bounding box center [721, 323] width 407 height 27
type input "META"
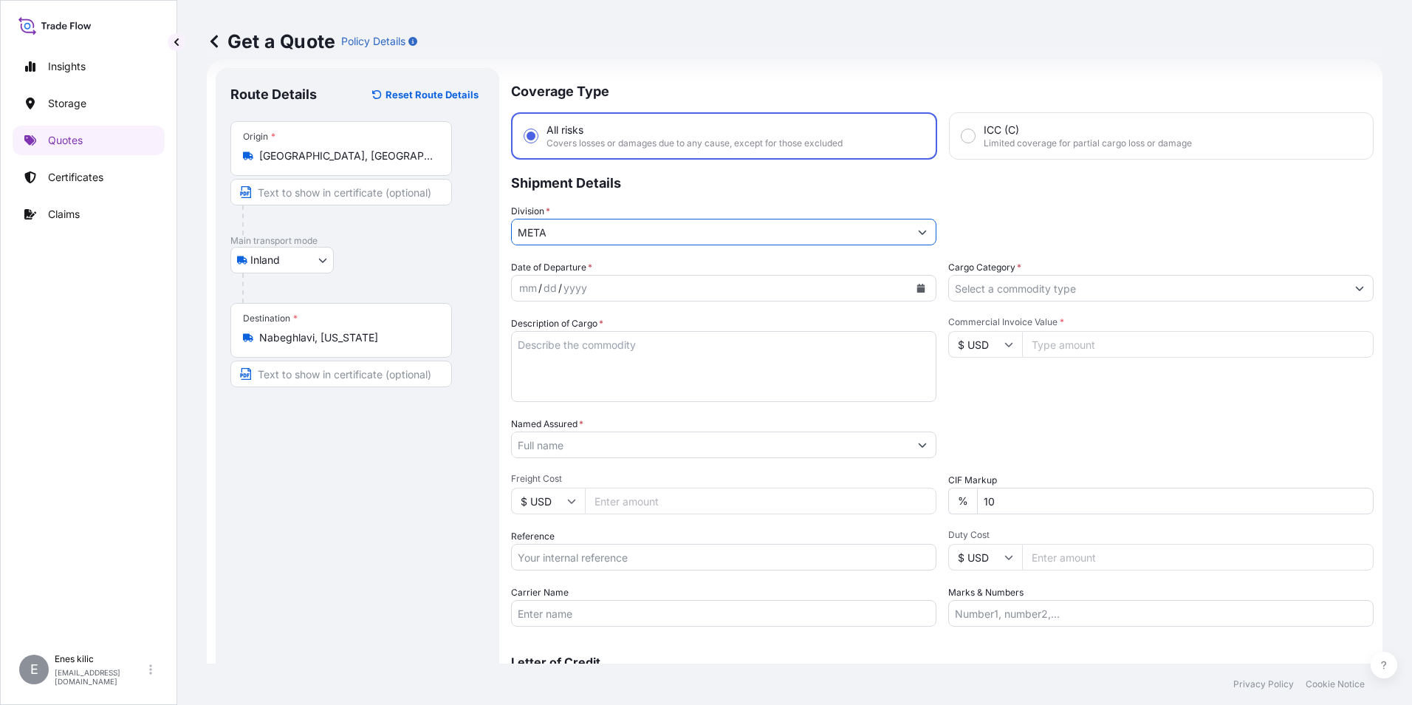
click at [999, 284] on input "Cargo Category *" at bounding box center [1147, 288] width 397 height 27
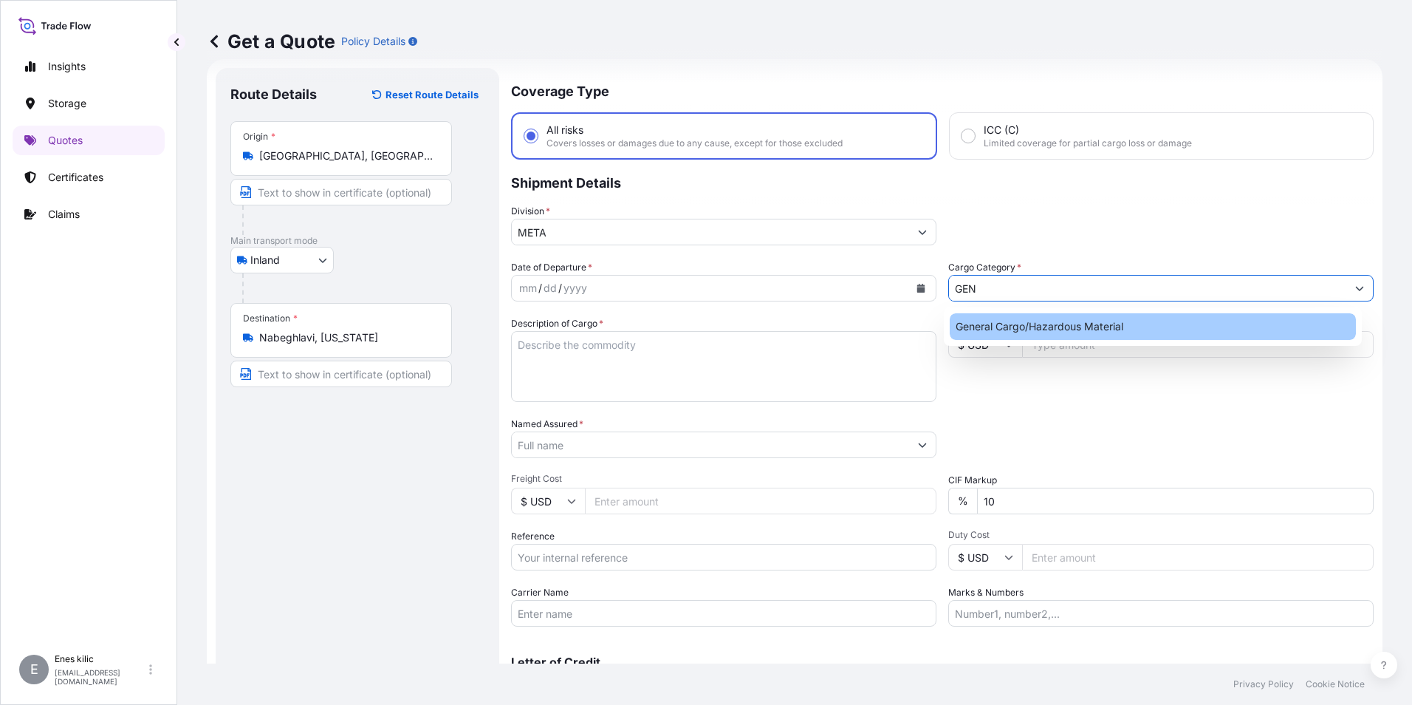
click at [1020, 326] on div "General Cargo/Hazardous Material" at bounding box center [1153, 326] width 407 height 27
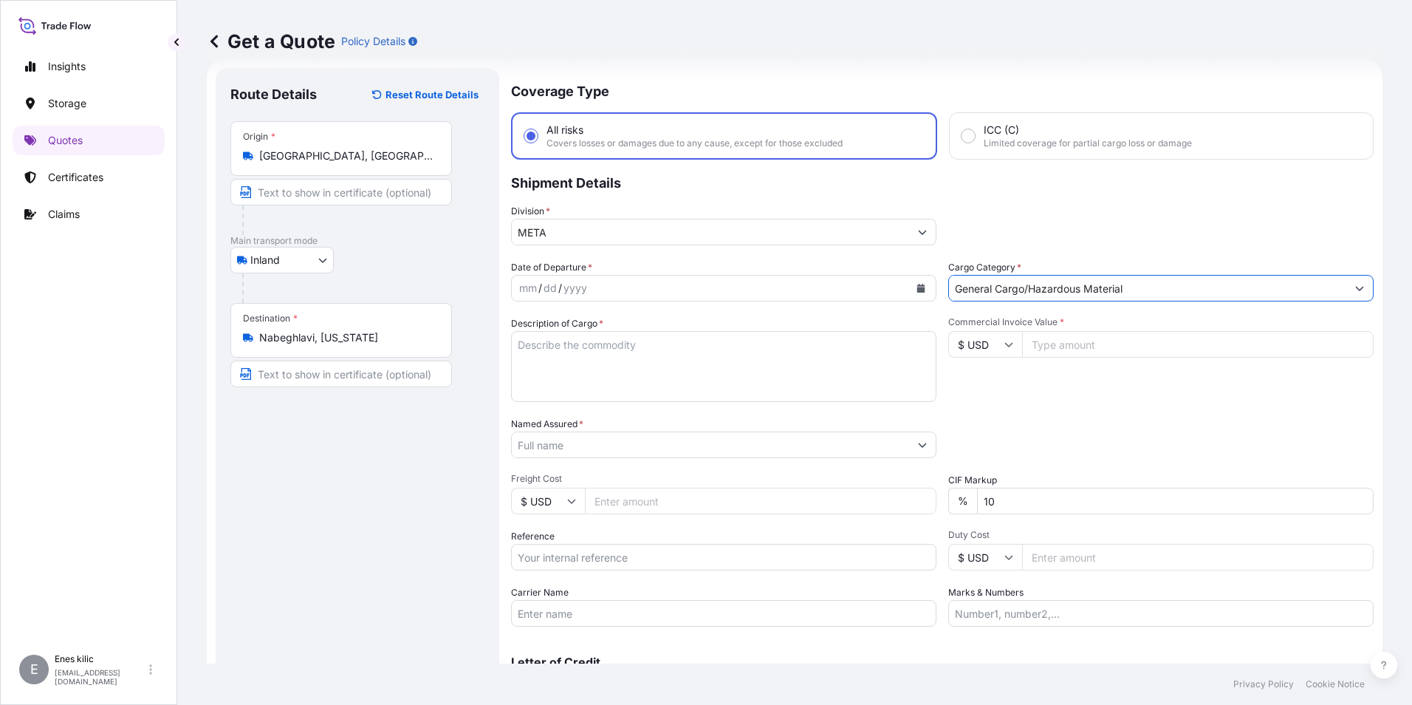
type input "General Cargo/Hazardous Material"
click at [658, 294] on div "mm / dd / yyyy" at bounding box center [710, 288] width 397 height 27
click at [917, 286] on icon "Calendar" at bounding box center [921, 288] width 8 height 9
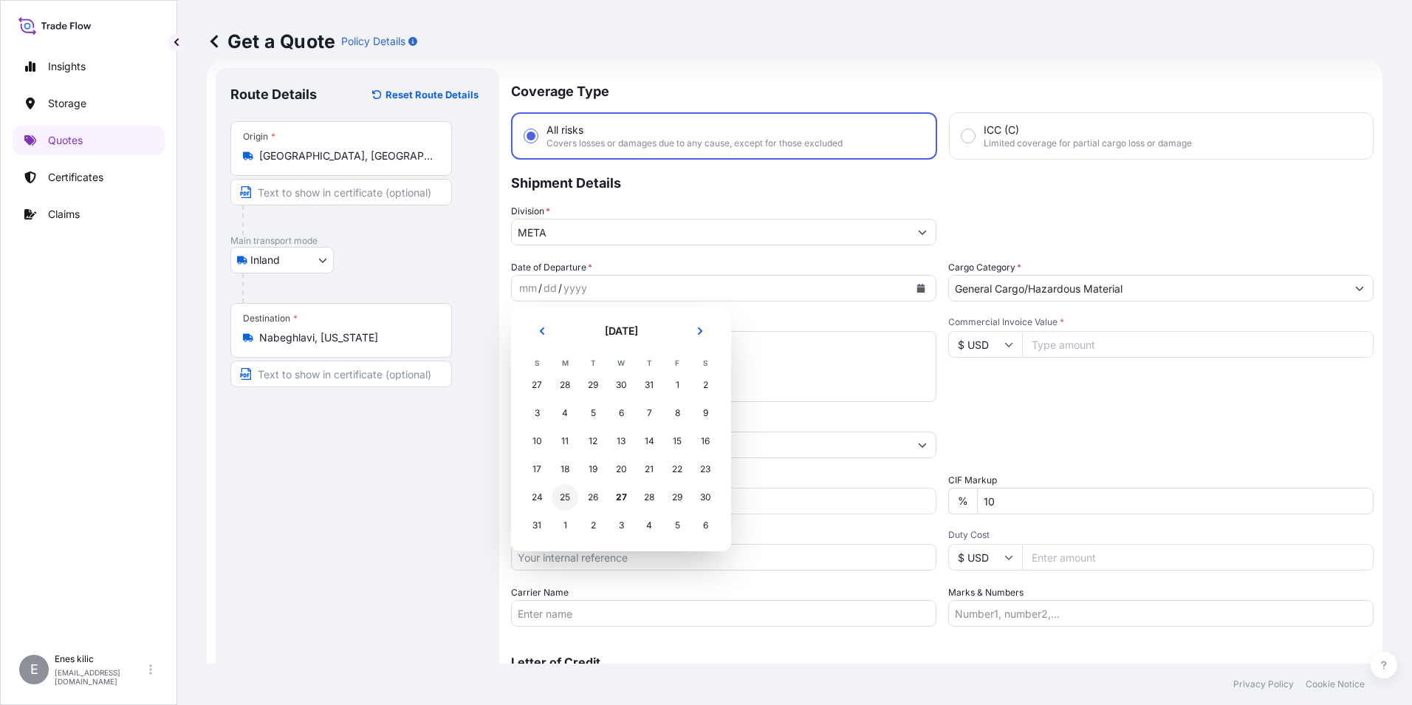
click at [558, 495] on div "25" at bounding box center [565, 497] width 27 height 27
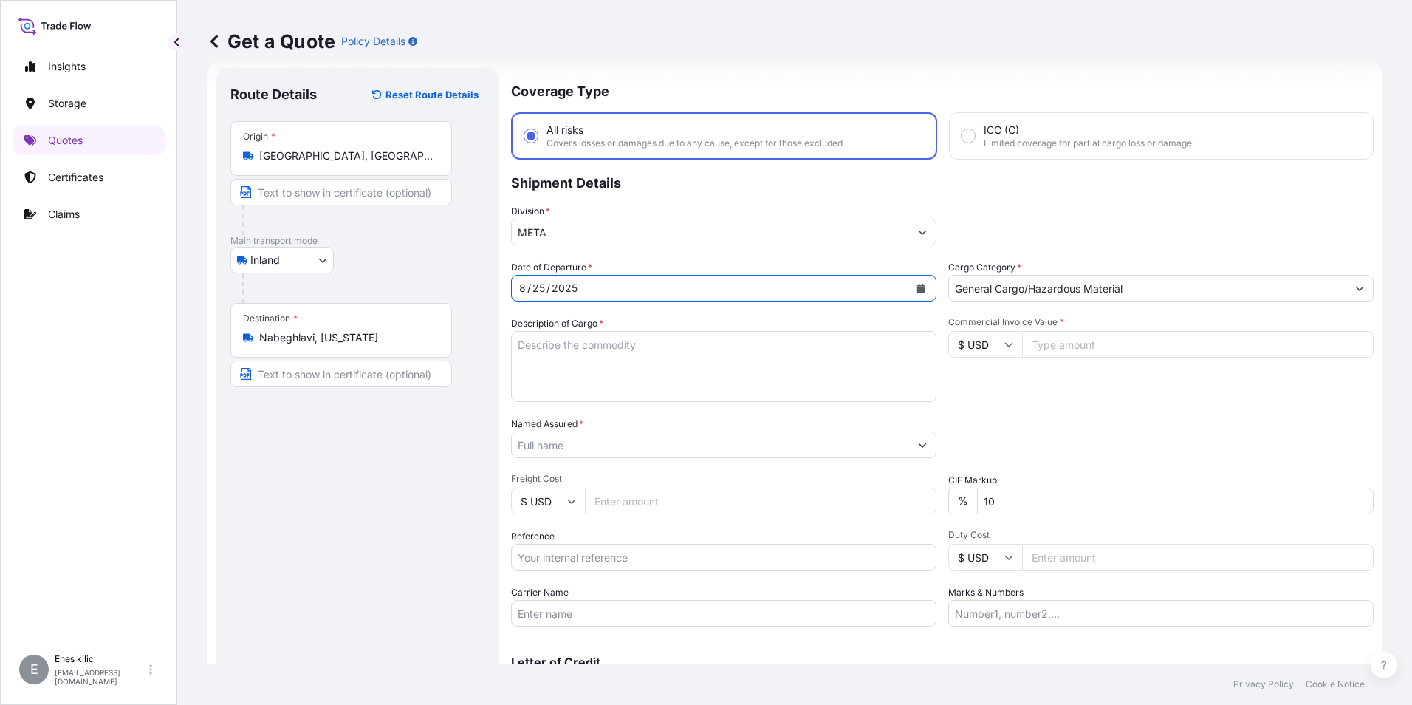
click at [592, 362] on textarea "Description of Cargo *" at bounding box center [723, 366] width 425 height 71
click at [653, 346] on textarea "Description of Cargo *" at bounding box center [723, 366] width 425 height 71
paste textarea "CAPS ALUMINIUM EMPTY BEVERAGE CANS"
click at [808, 350] on textarea "CAPS ALUMINIUM EMPTY BEVERAGE CANS" at bounding box center [723, 366] width 425 height 71
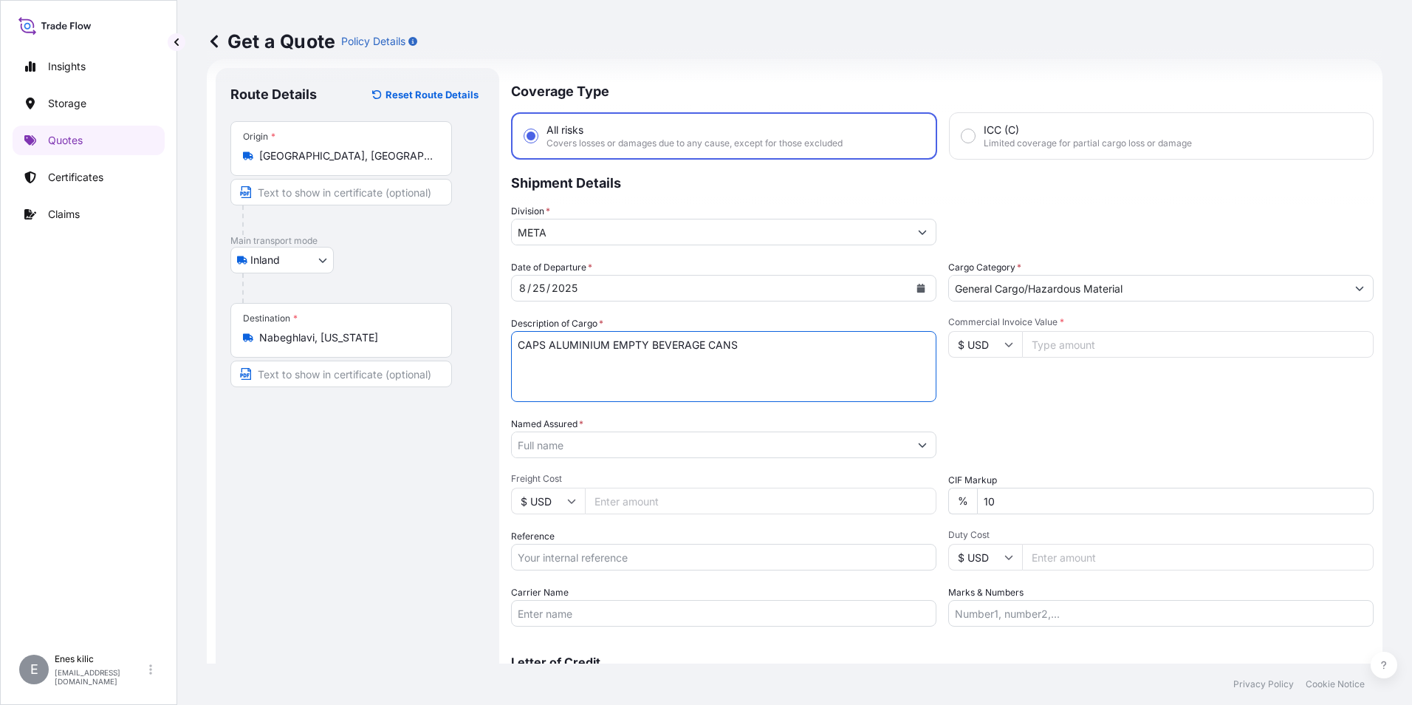
paste textarea "VARSA AKREDİTİF ŞARTLARI"
drag, startPoint x: 564, startPoint y: 357, endPoint x: 434, endPoint y: 361, distance: 129.3
click at [434, 361] on form "Route Details Reset Route Details Place of loading Road / Inland Road / Inland …" at bounding box center [795, 402] width 1176 height 686
paste textarea "18 KAP - 2.396,93 KG"
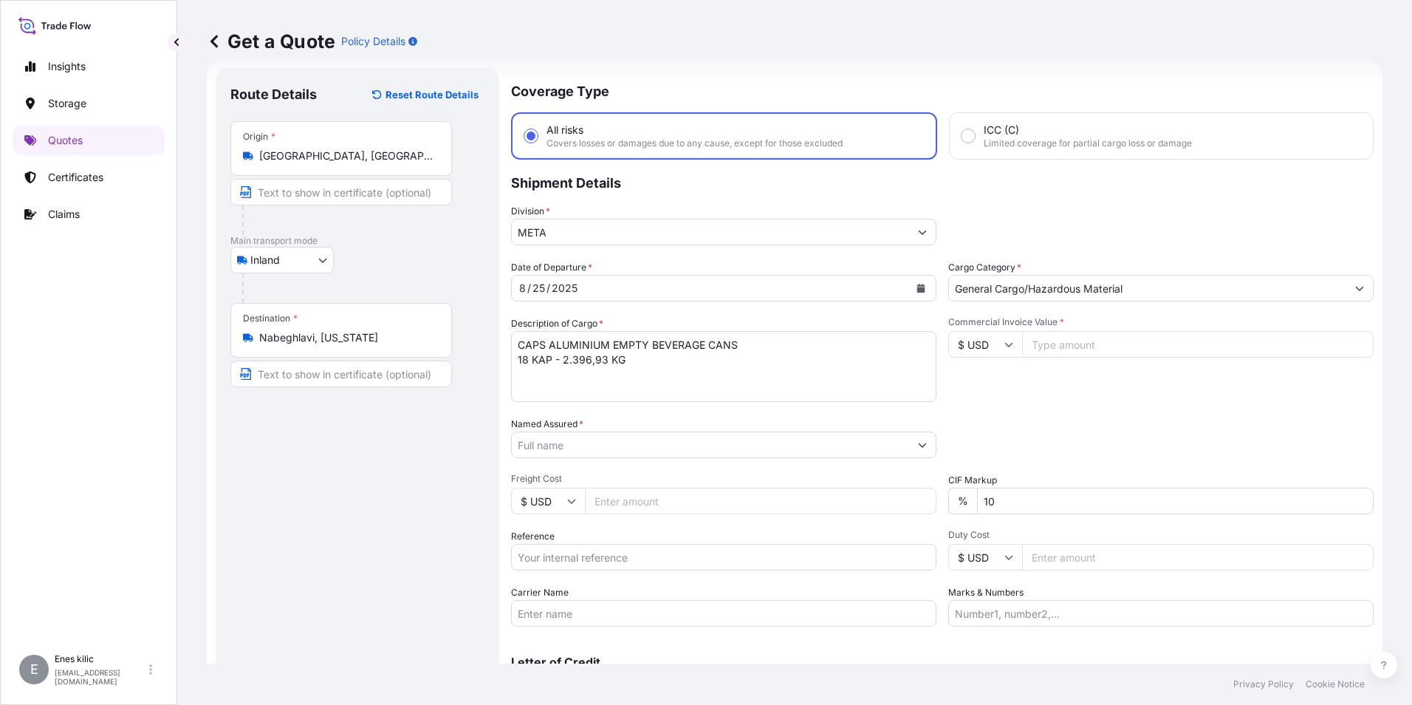
click at [649, 352] on textarea "CAPS ALUMINIUM EMPTY BEVERAGE CANS 18 KAP - 2.396,93 KG" at bounding box center [723, 366] width 425 height 71
click at [682, 360] on textarea "CAPS ALUMINIUM EMPTY BEVERAGE CANS 18 KAP - 2.396,93 KG" at bounding box center [723, 366] width 425 height 71
paste textarea "45 AS 493 / 35 BKF 246"
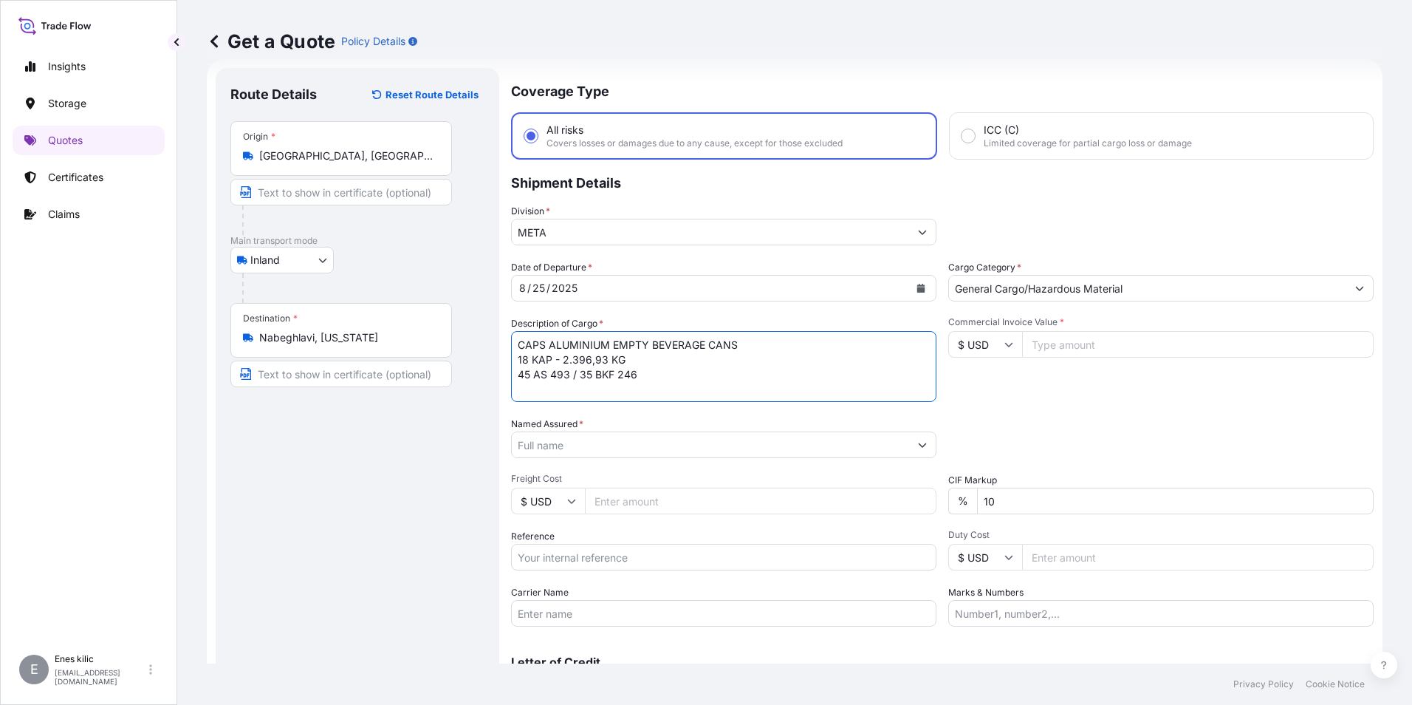
scroll to position [9, 0]
type textarea "CAPS ALUMINIUM EMPTY BEVERAGE CANS 18 KAP - 2.396,93 KG 45 AS 493 / 35 BKF 246 …"
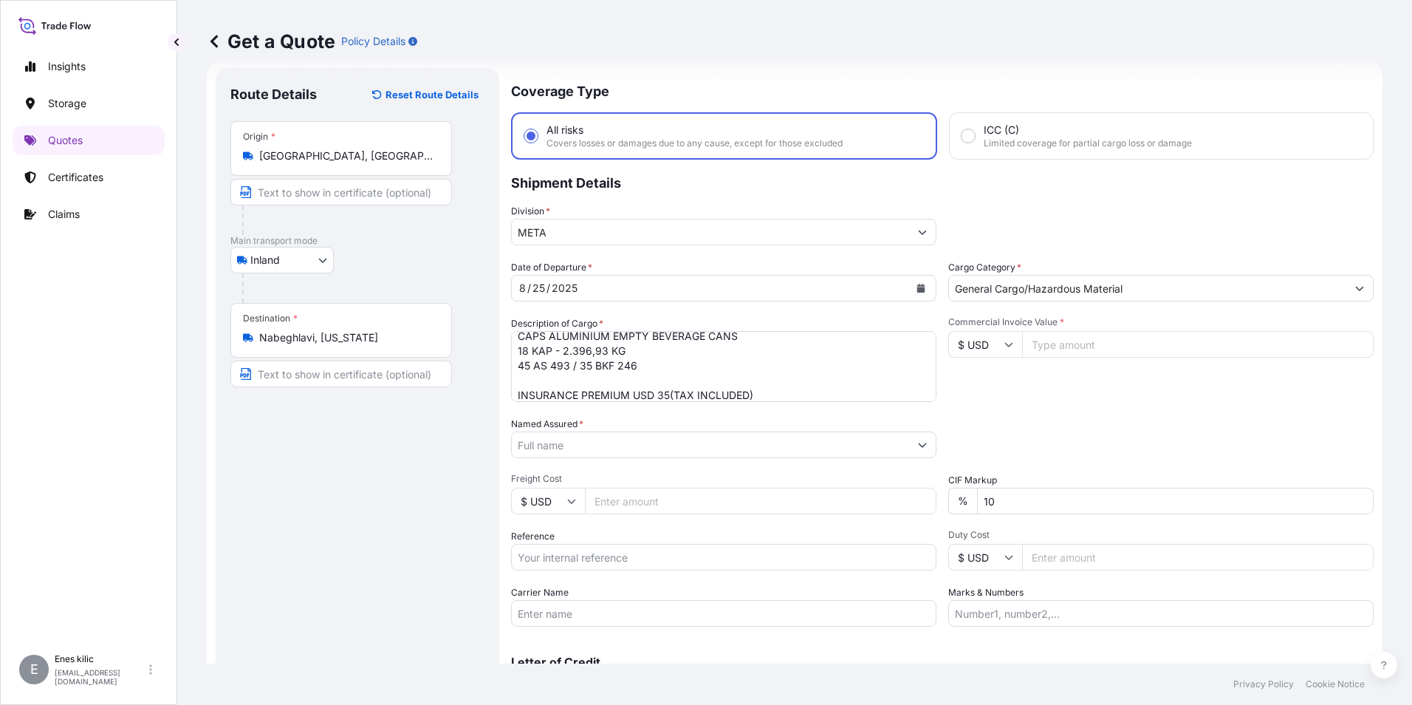
click at [975, 349] on input "$ USD" at bounding box center [985, 344] width 74 height 27
click at [982, 380] on div "€ EUR" at bounding box center [980, 385] width 62 height 28
type input "€ EUR"
click at [1053, 356] on input "Commercial Invoice Value *" at bounding box center [1198, 344] width 352 height 27
type input "12148.62"
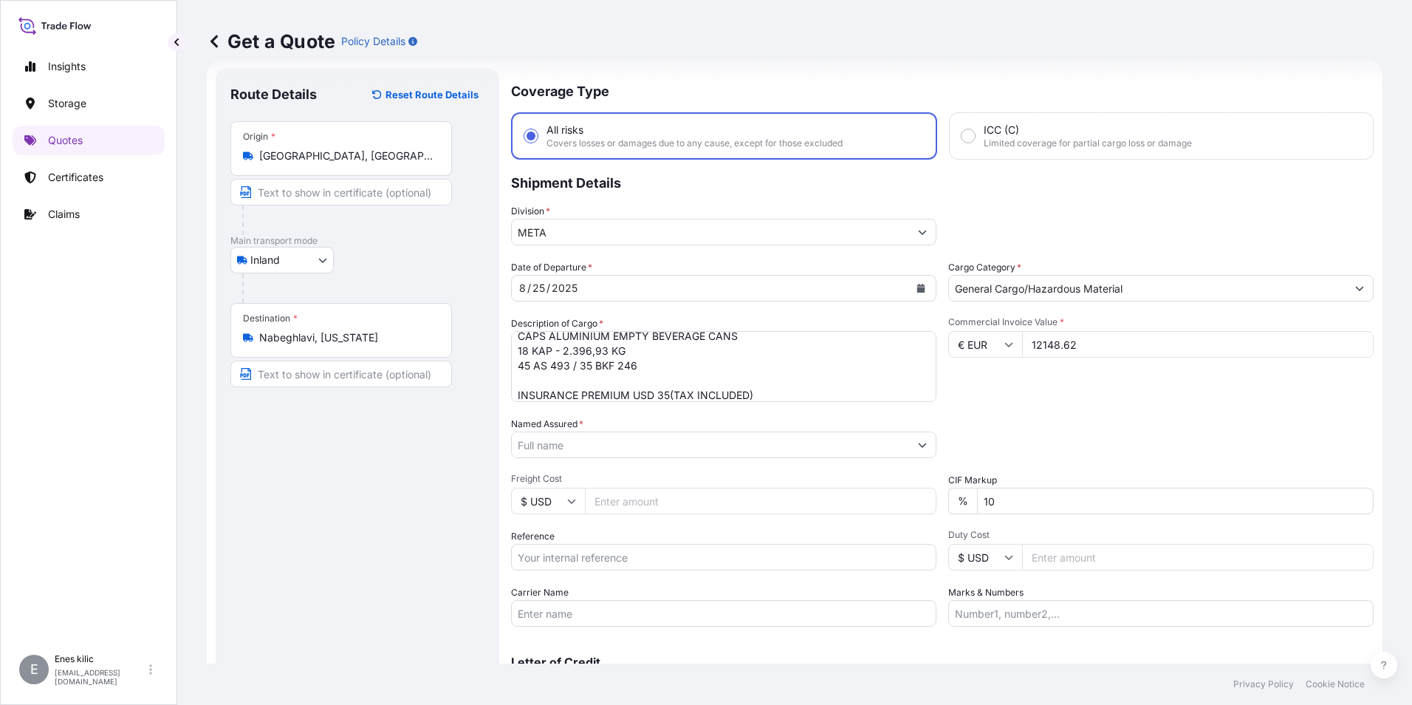
click at [1064, 507] on input "10" at bounding box center [1175, 500] width 397 height 27
type input "0"
click at [948, 420] on div "Packing Category Type to search a container mode Please select a primary mode o…" at bounding box center [1160, 437] width 425 height 41
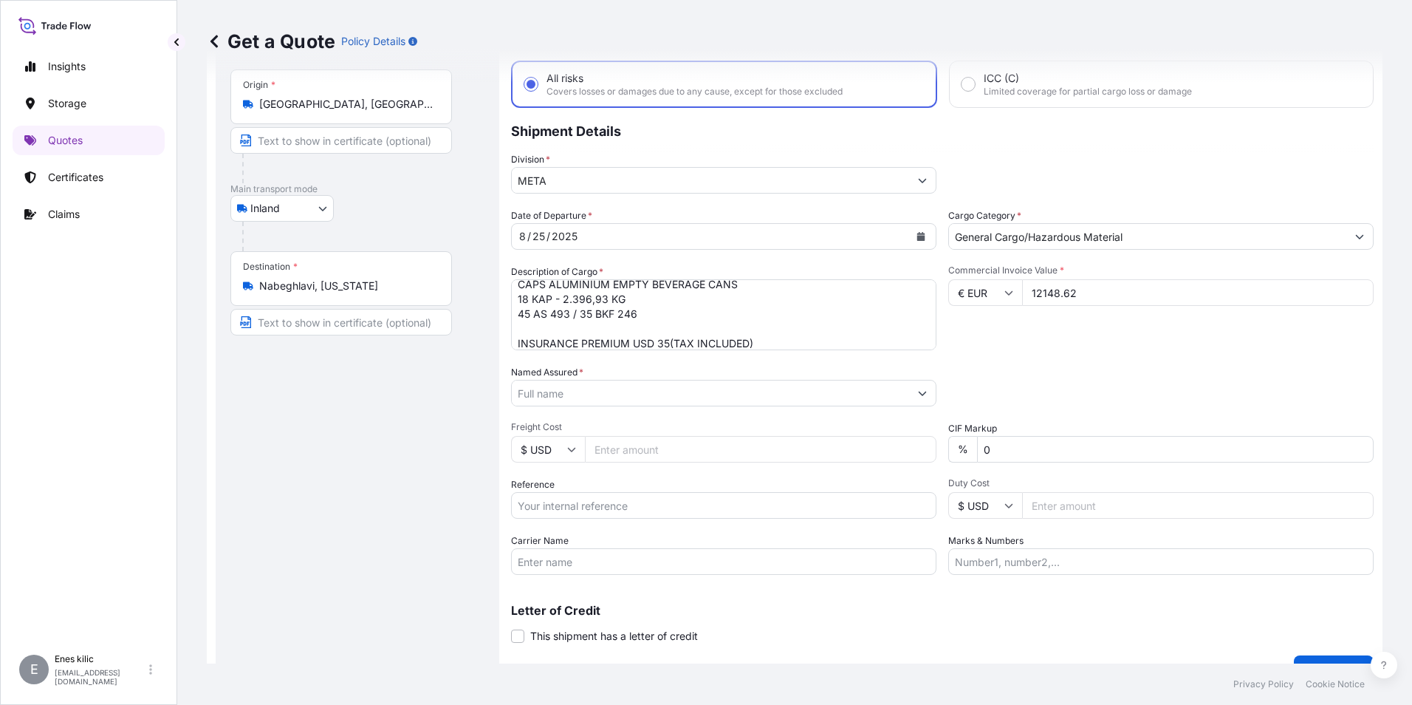
scroll to position [97, 0]
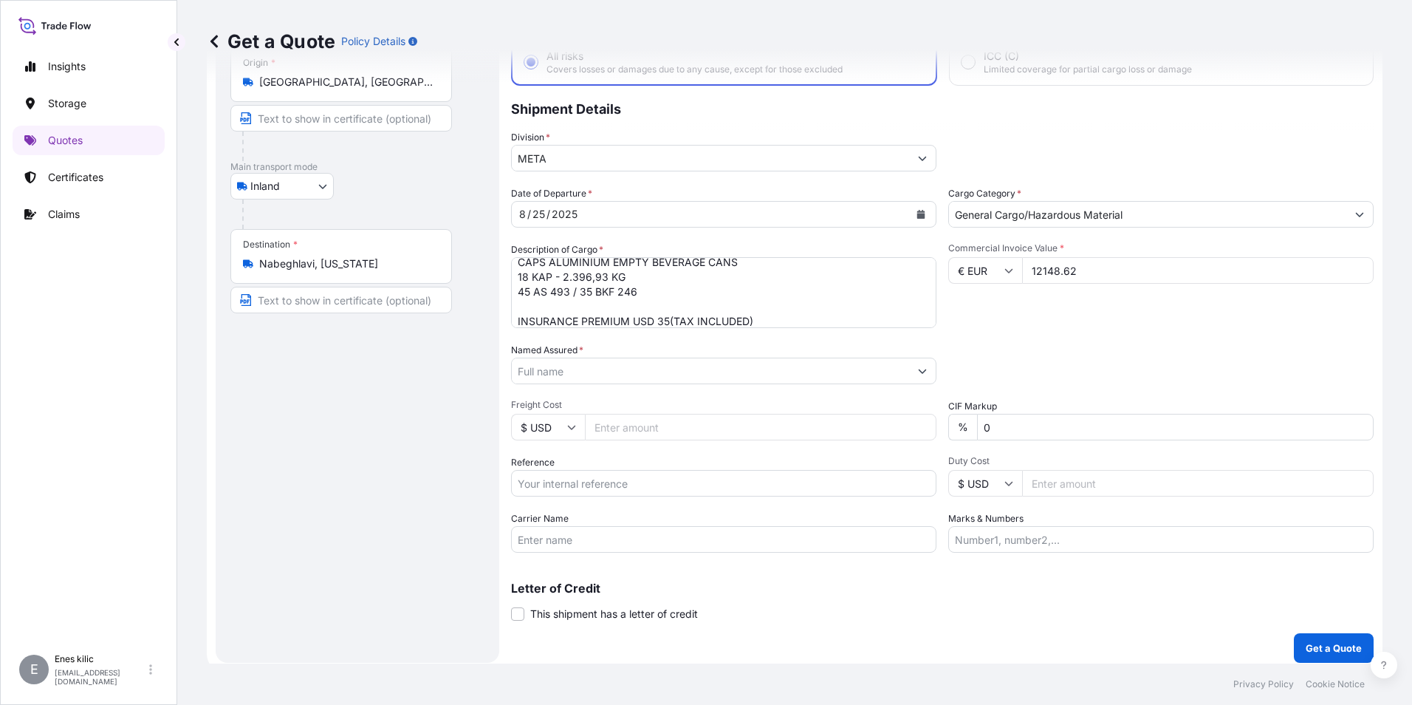
click at [662, 369] on input "Named Assured *" at bounding box center [710, 370] width 397 height 27
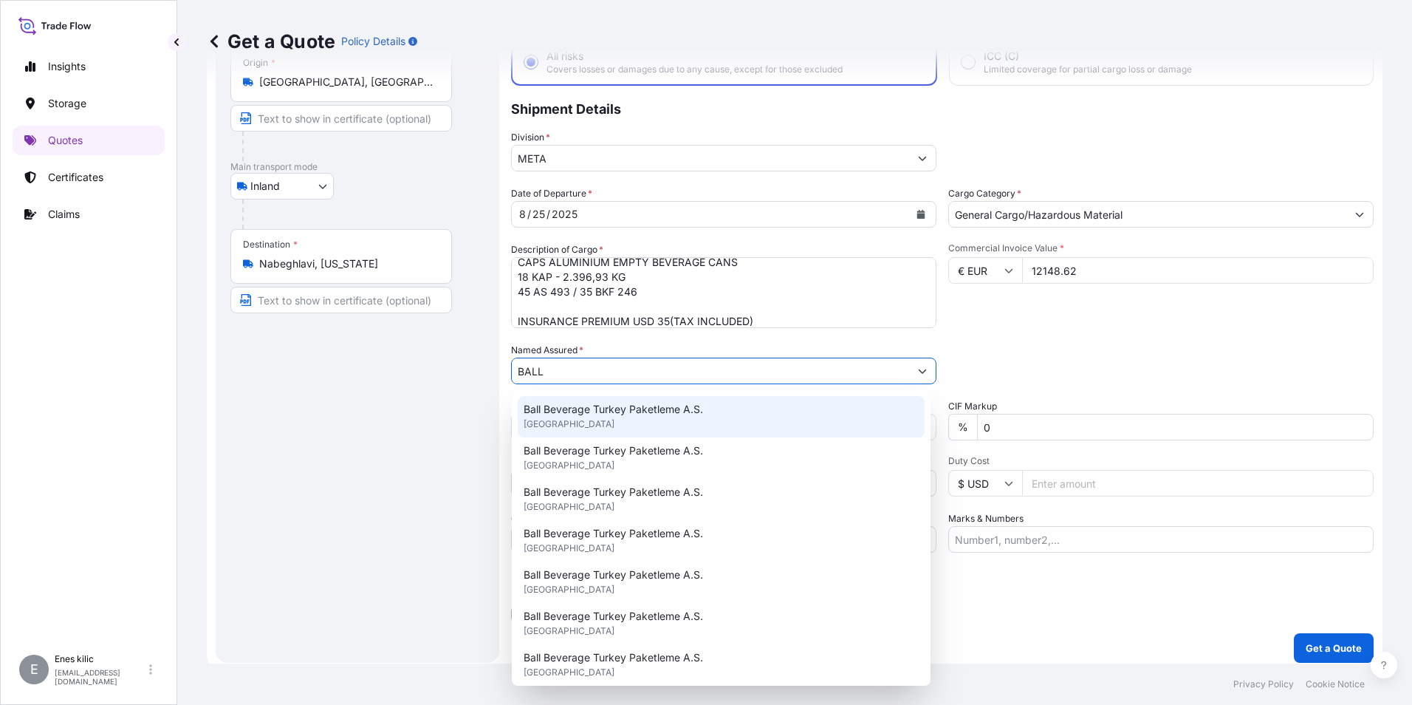
click at [657, 420] on div "Ball Beverage Turkey Paketleme A.S. [GEOGRAPHIC_DATA]" at bounding box center [721, 416] width 407 height 41
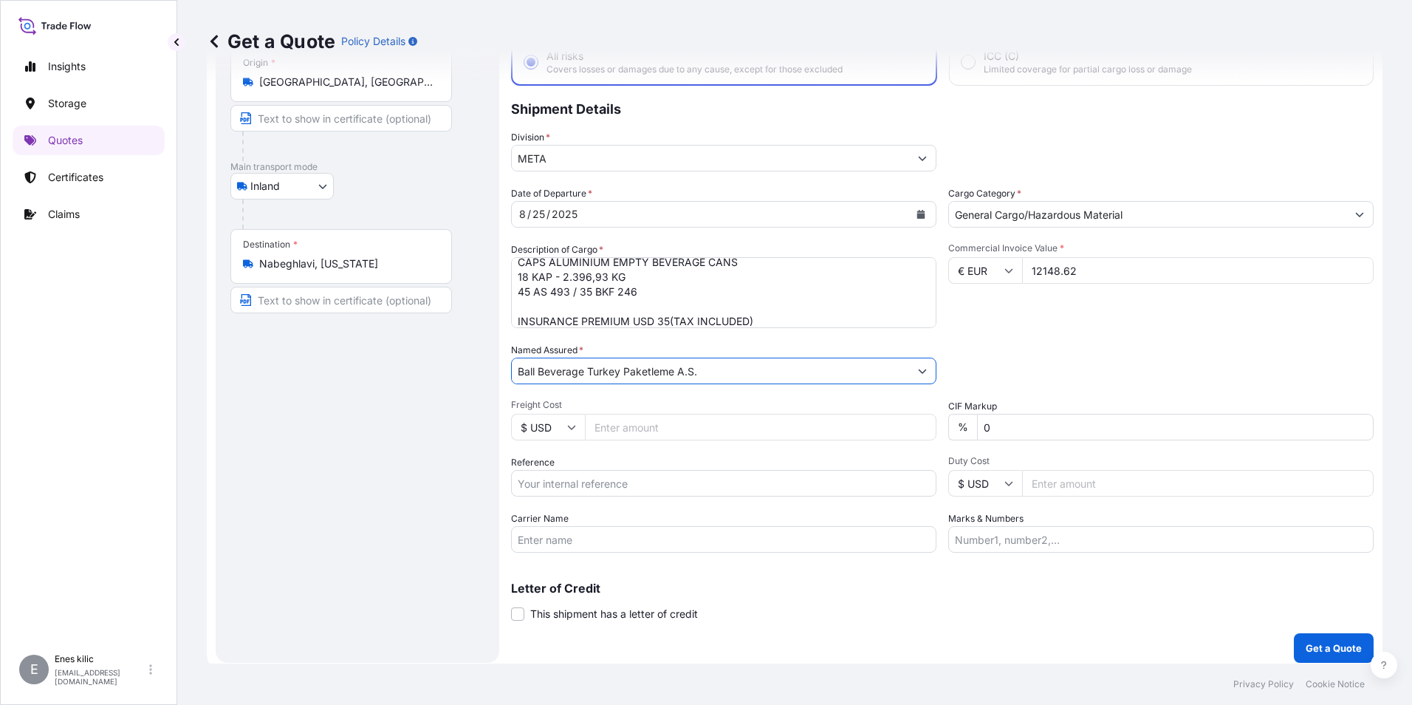
scroll to position [106, 0]
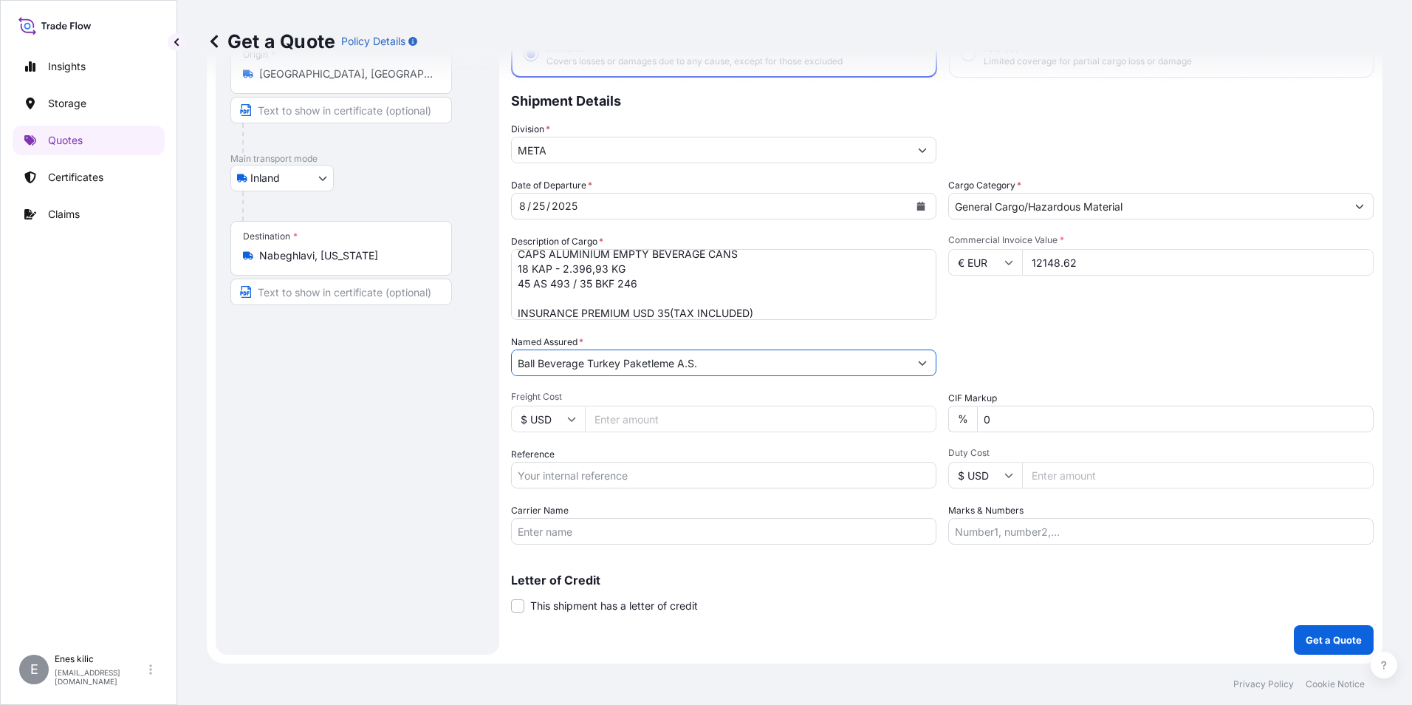
type input "Ball Beverage Turkey Paketleme A.S."
click at [632, 483] on input "Reference" at bounding box center [723, 475] width 425 height 27
click at [564, 464] on input "Reference" at bounding box center [723, 475] width 425 height 27
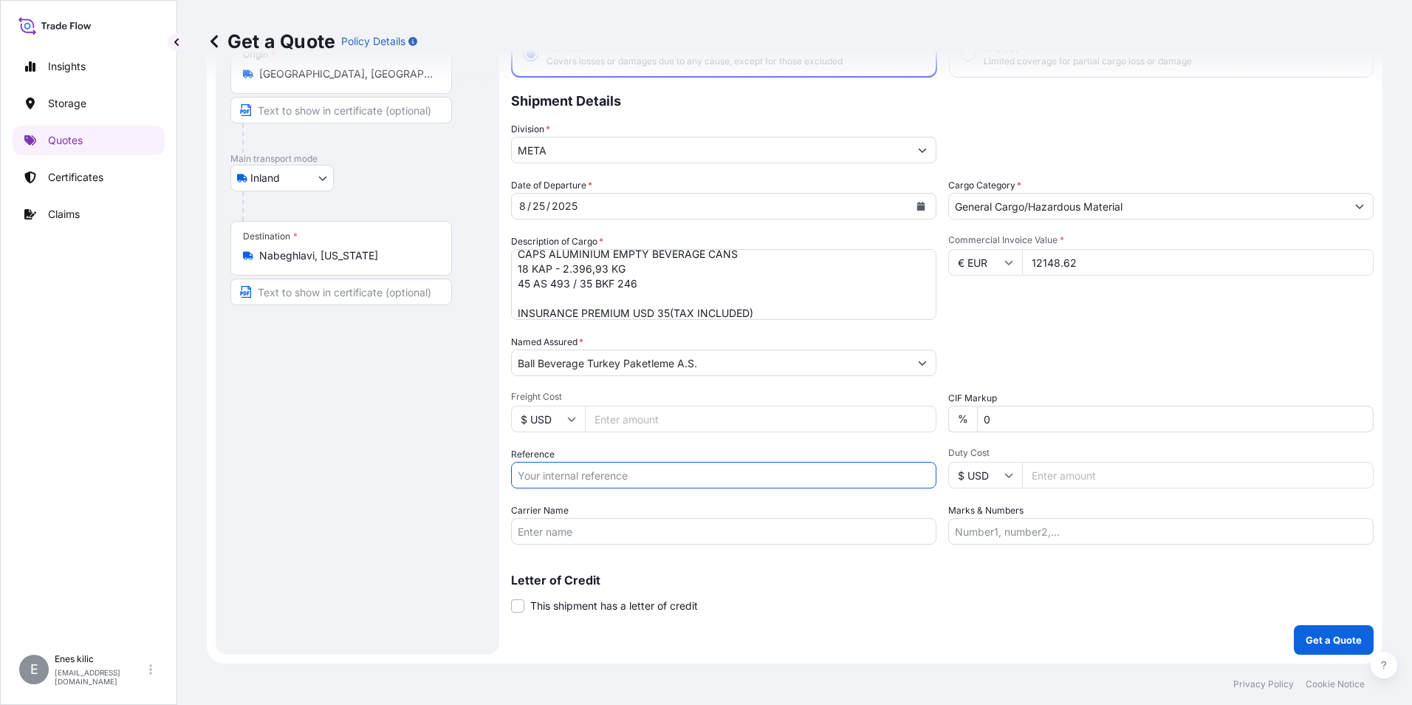
paste input "2201774217"
type input "2201774217"
drag, startPoint x: 443, startPoint y: 501, endPoint x: 465, endPoint y: 504, distance: 21.7
click at [443, 501] on div "Route Details Reset Route Details Place of loading Road / Inland Road / Inland …" at bounding box center [357, 320] width 254 height 639
click at [595, 526] on input "Carrier Name" at bounding box center [723, 531] width 425 height 27
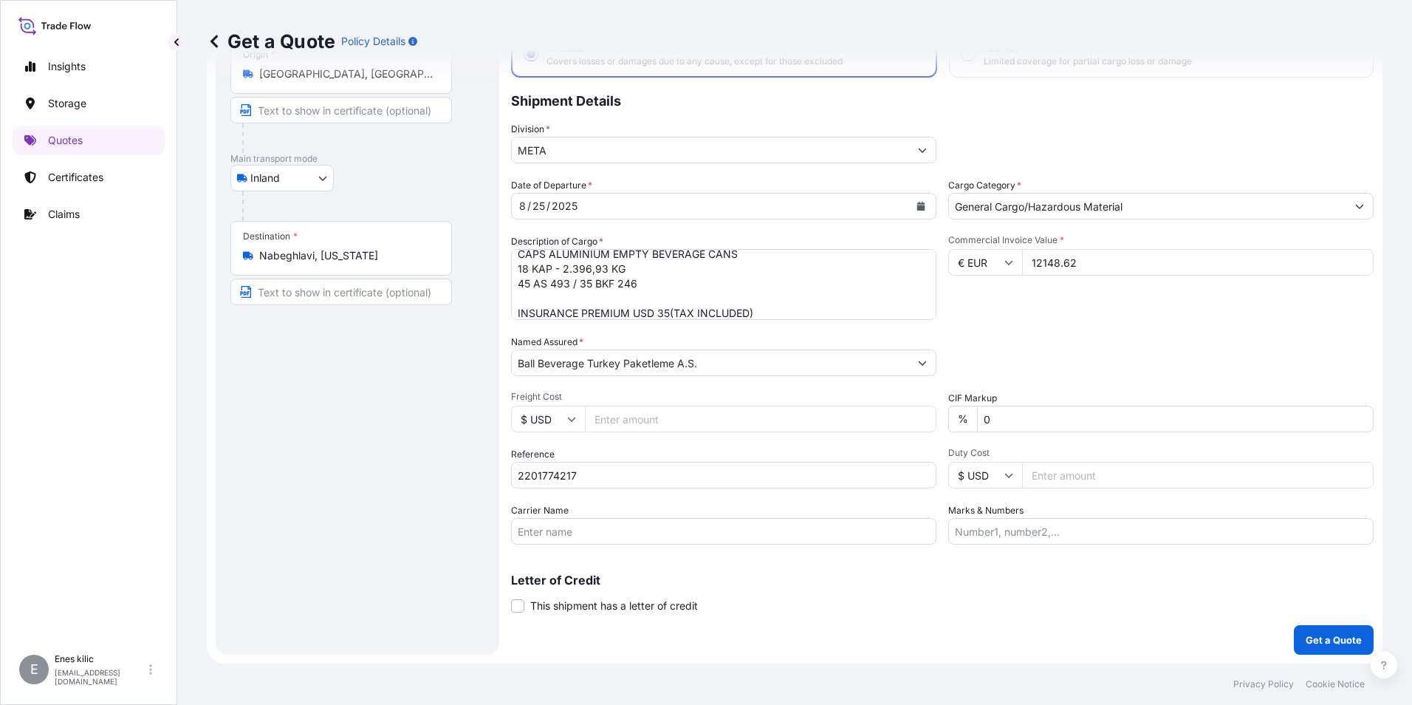
click at [575, 525] on input "Carrier Name" at bounding box center [723, 531] width 425 height 27
paste input "45 AS 493 / 35 BKF 246"
type input "45 AS 493 / 35 BKF 246"
click at [956, 611] on div "Letter of Credit This shipment has a letter of credit Letter of credit * Letter…" at bounding box center [942, 593] width 863 height 39
click at [1304, 632] on button "Get a Quote" at bounding box center [1334, 640] width 80 height 30
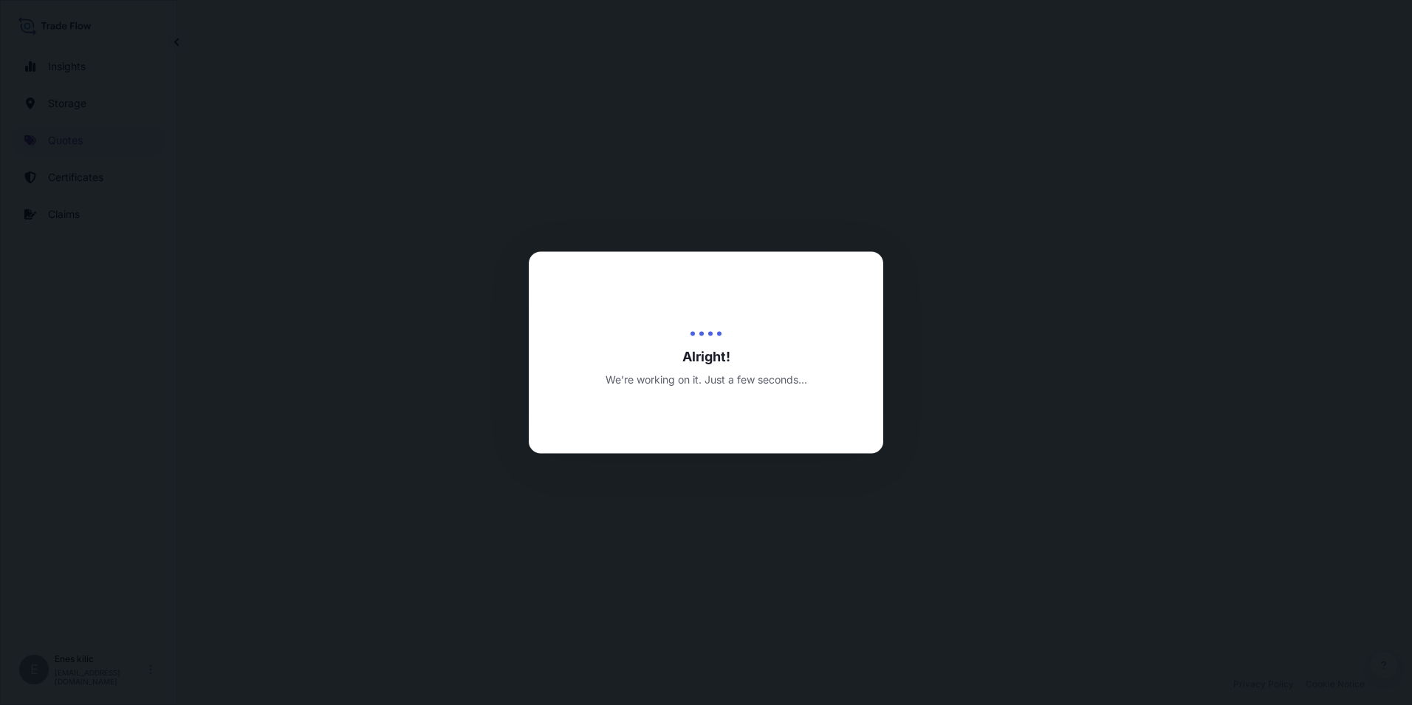
select select "Inland"
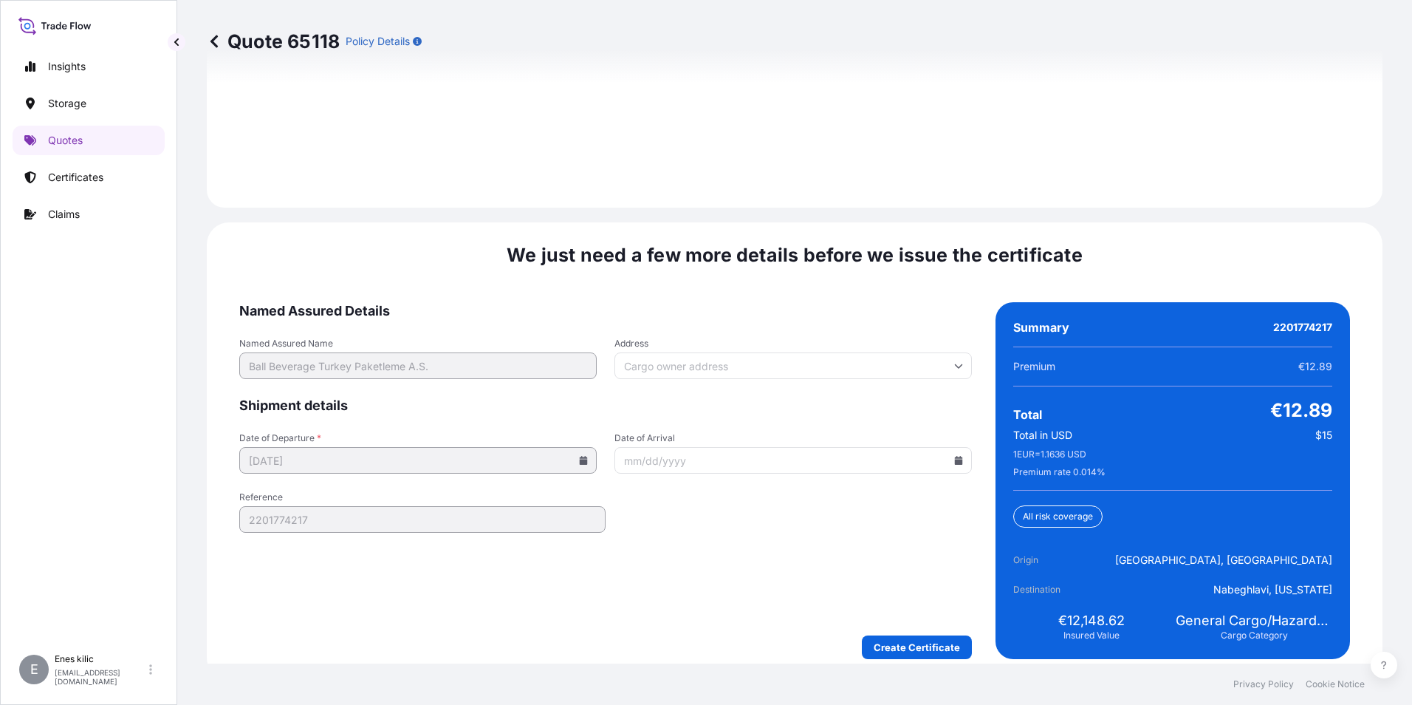
scroll to position [2157, 0]
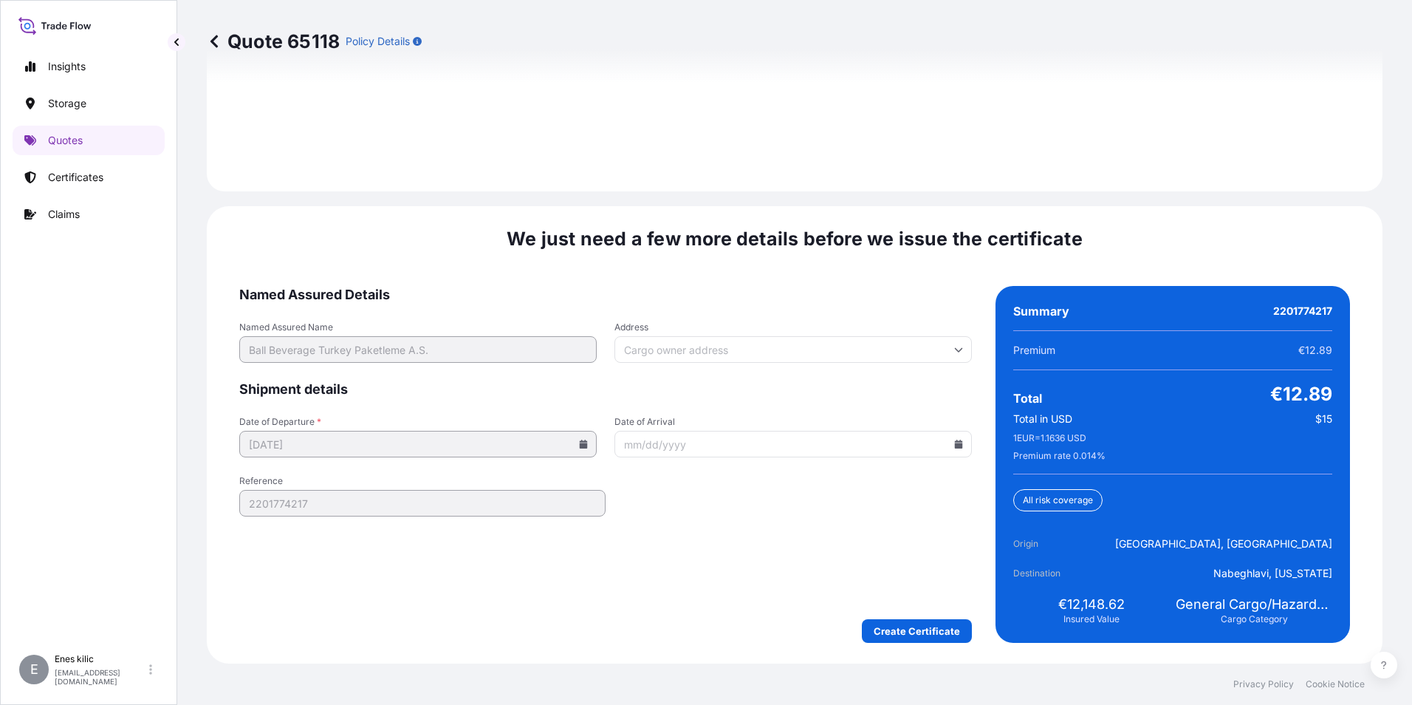
click at [917, 618] on form "Named Assured Details Named Assured Name Ball Beverage Turkey Paketleme A.S. Ad…" at bounding box center [605, 464] width 733 height 357
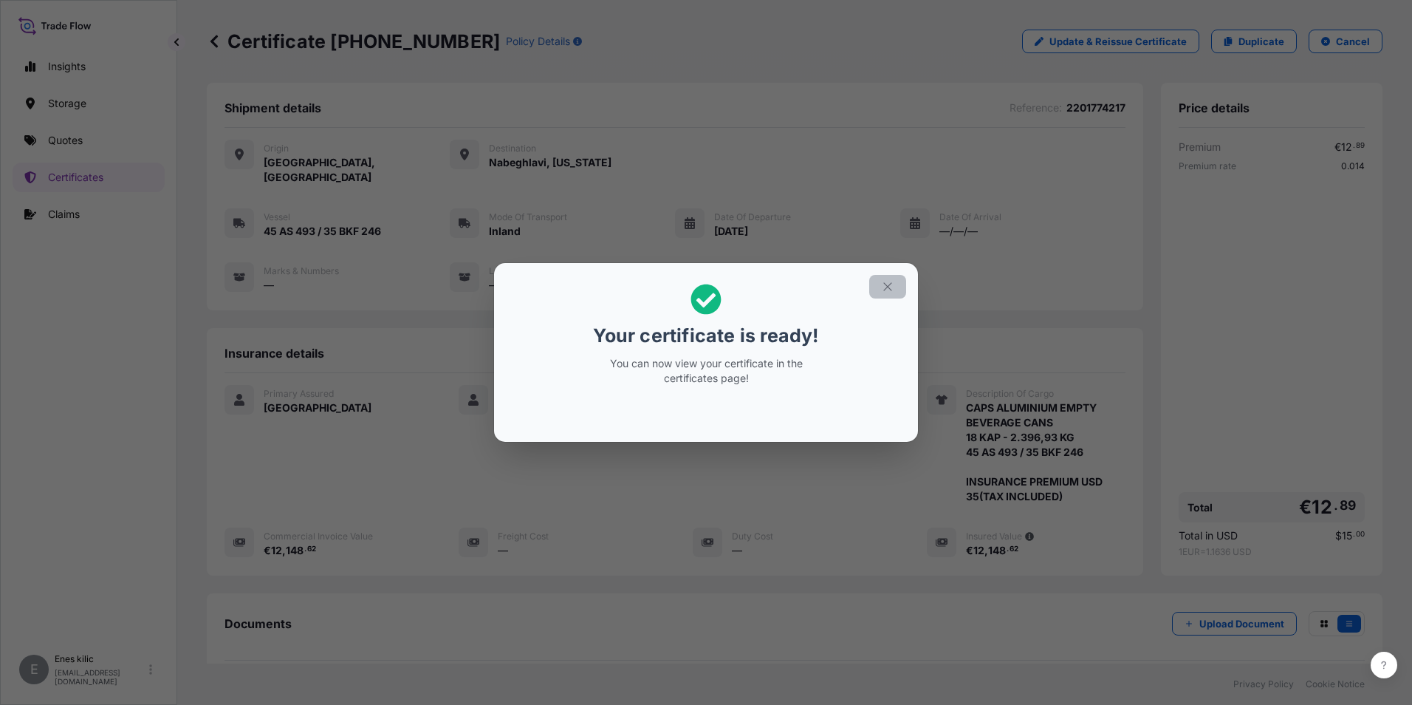
click at [877, 281] on button "button" at bounding box center [887, 287] width 37 height 24
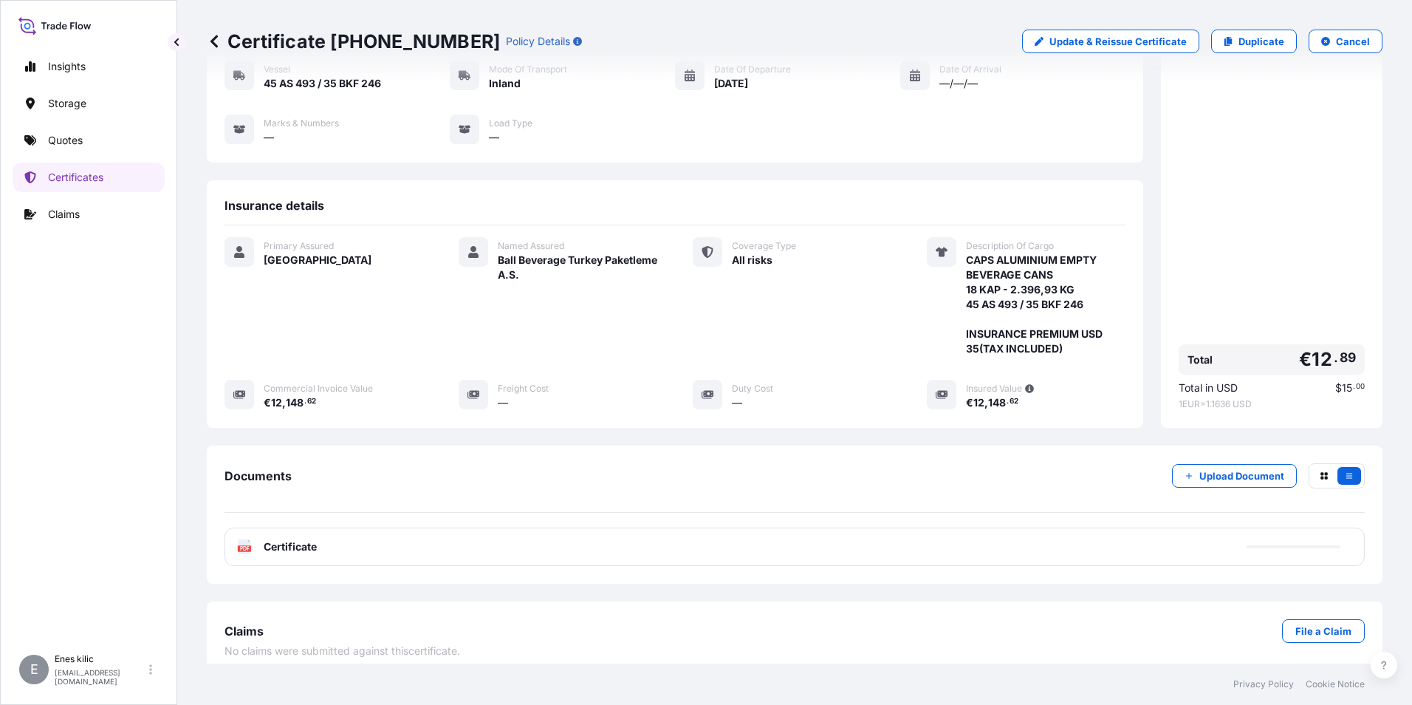
scroll to position [160, 0]
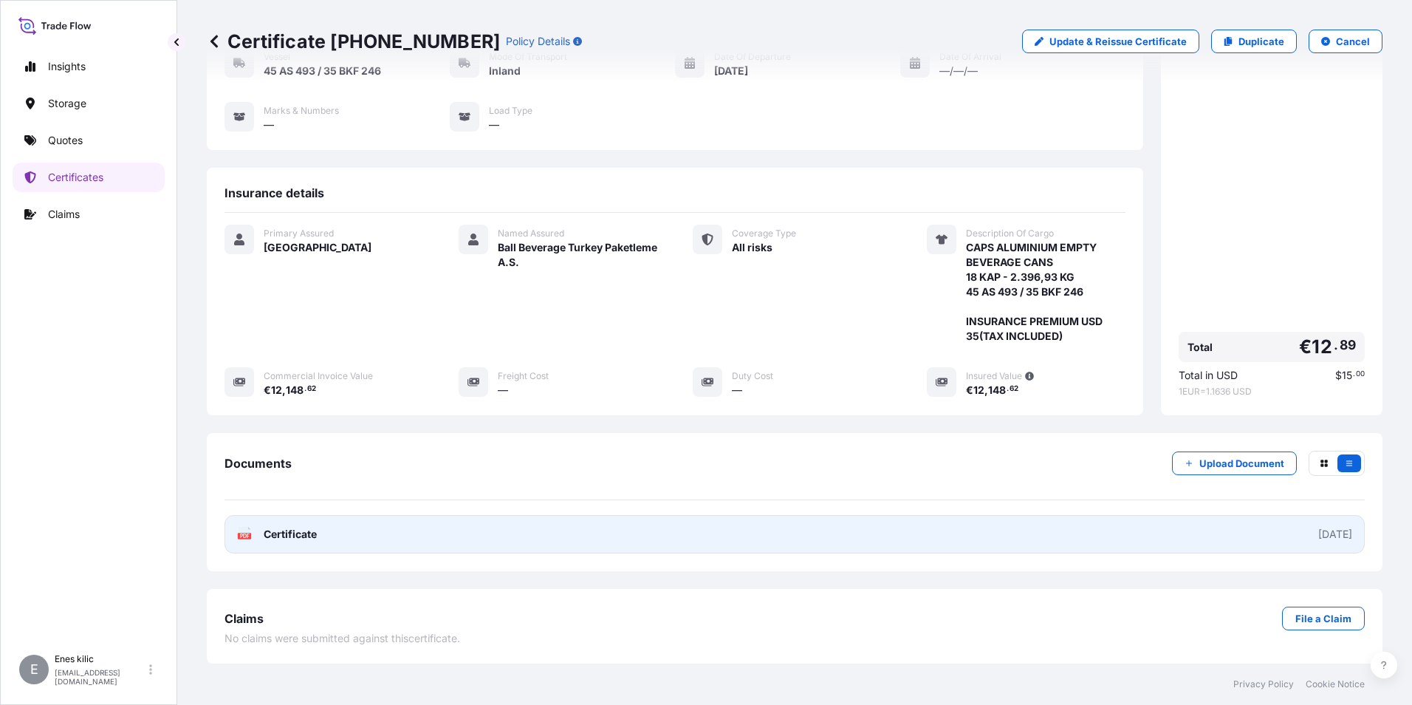
click at [313, 536] on span "Certificate" at bounding box center [290, 534] width 53 height 15
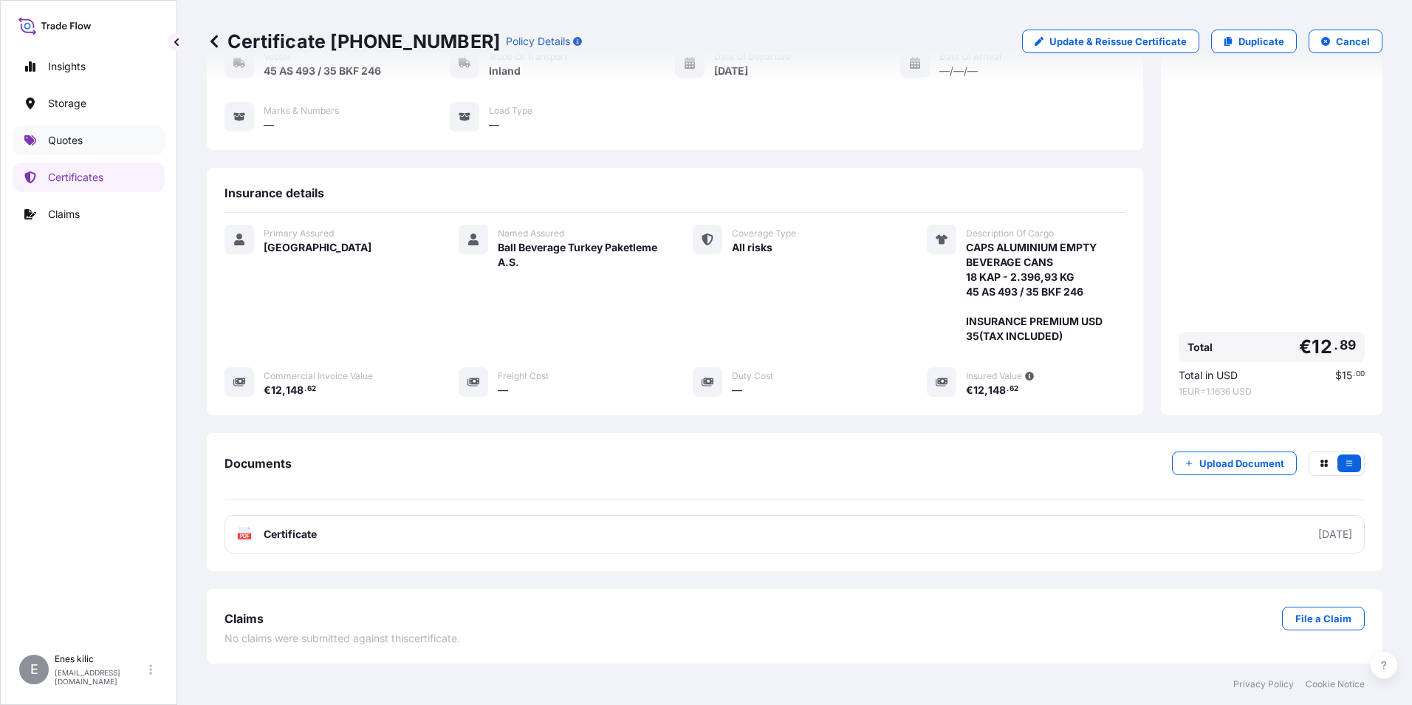
click at [81, 145] on p "Quotes" at bounding box center [65, 140] width 35 height 15
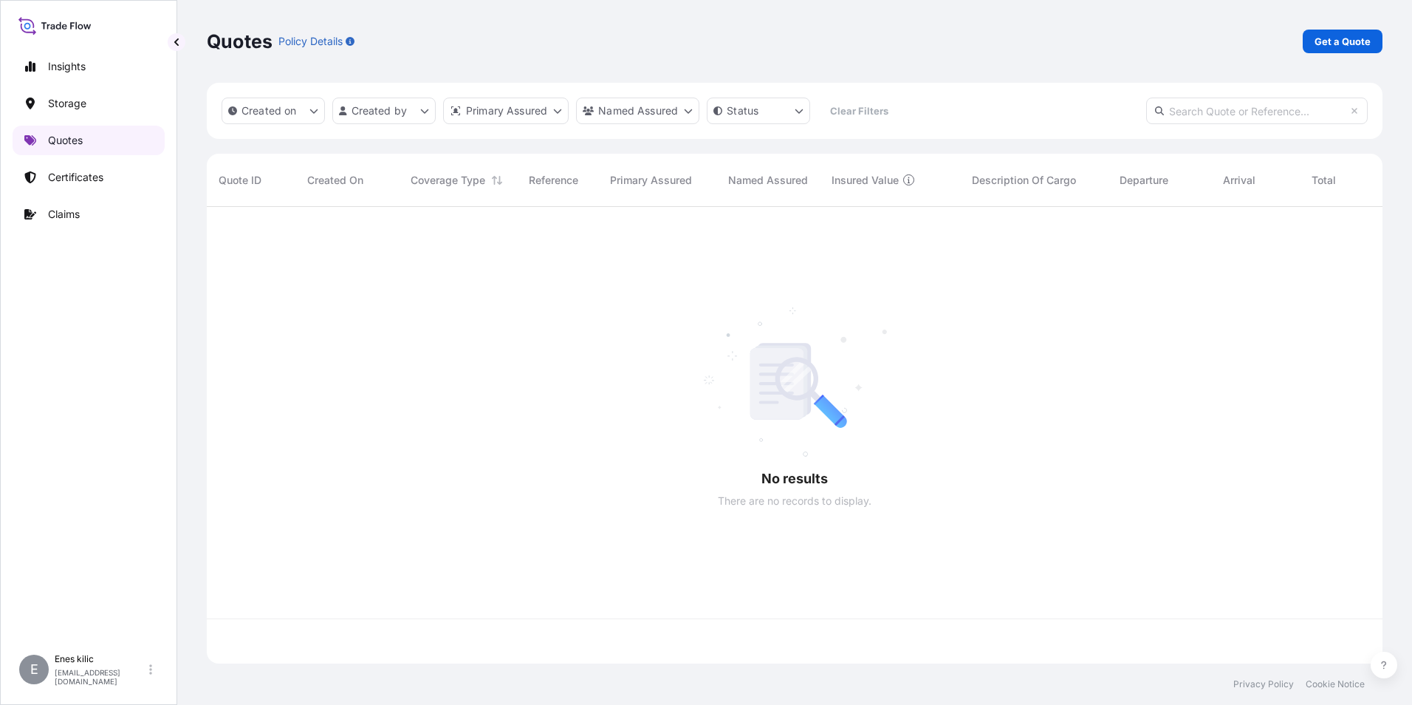
scroll to position [454, 1165]
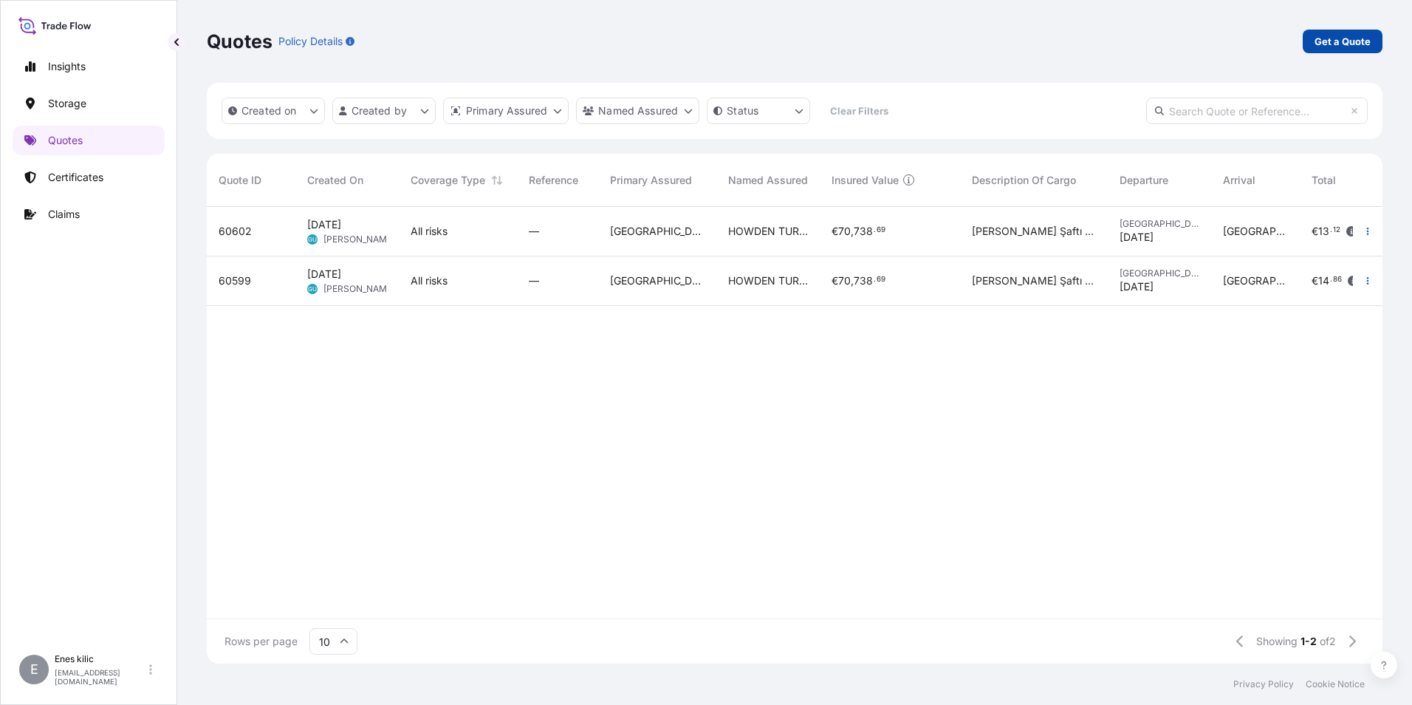
click at [1337, 38] on p "Get a Quote" at bounding box center [1343, 41] width 56 height 15
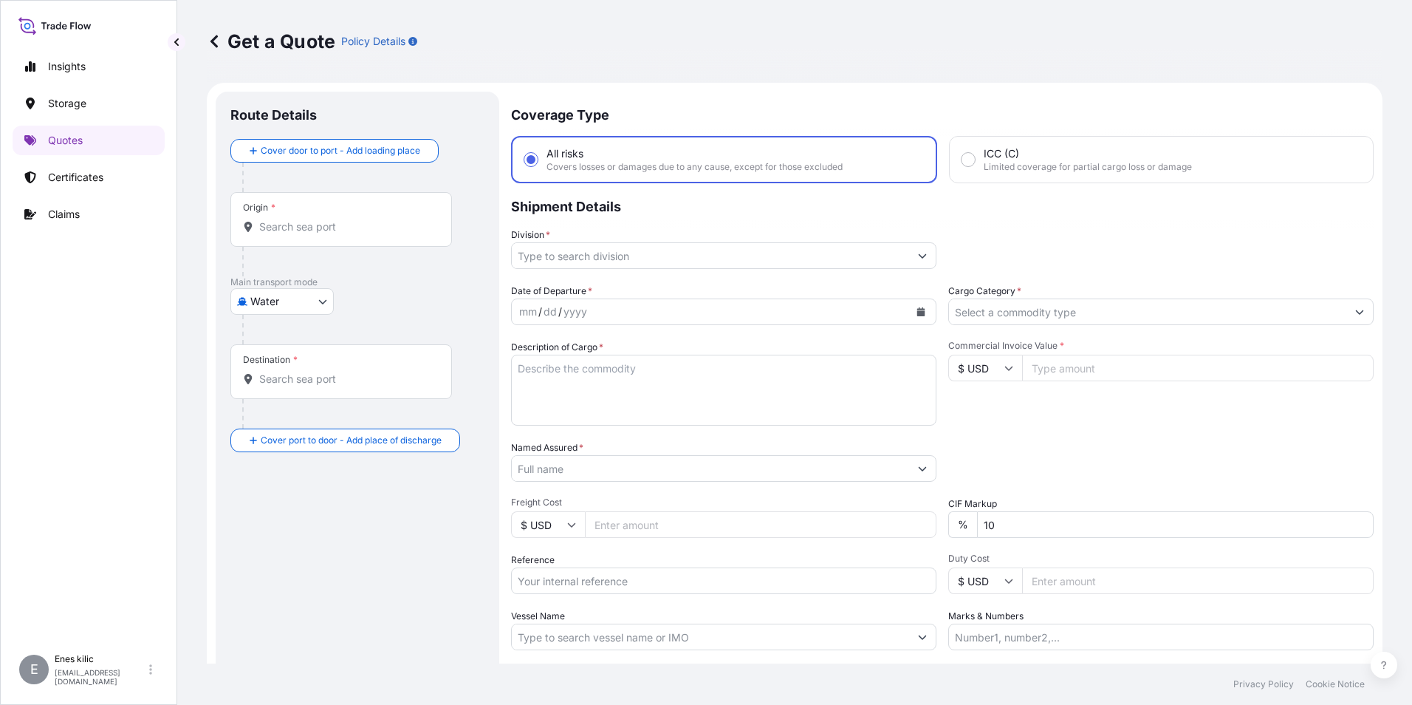
scroll to position [24, 0]
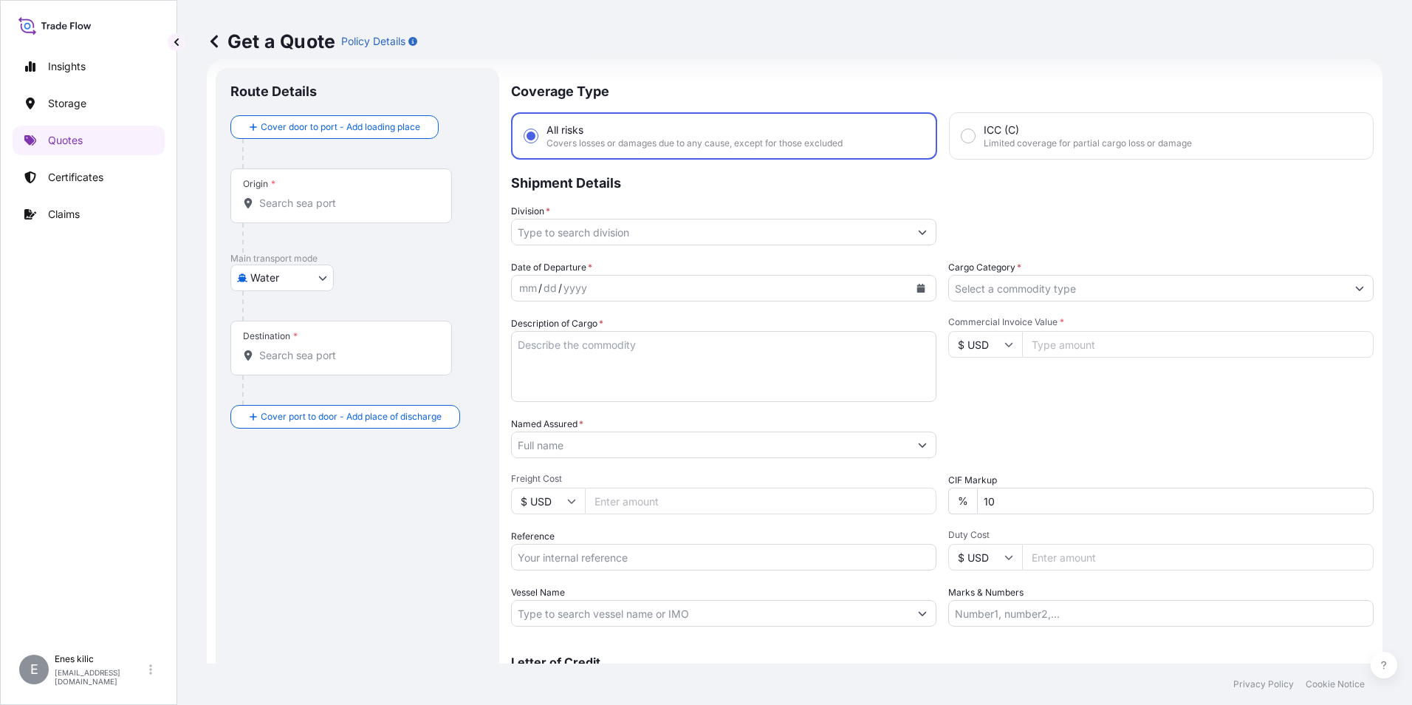
click at [308, 274] on body "Insights Storage Quotes Certificates Claims E [PERSON_NAME] [PERSON_NAME][EMAIL…" at bounding box center [706, 352] width 1412 height 705
click at [285, 367] on span "Inland" at bounding box center [274, 369] width 30 height 15
select select "Inland"
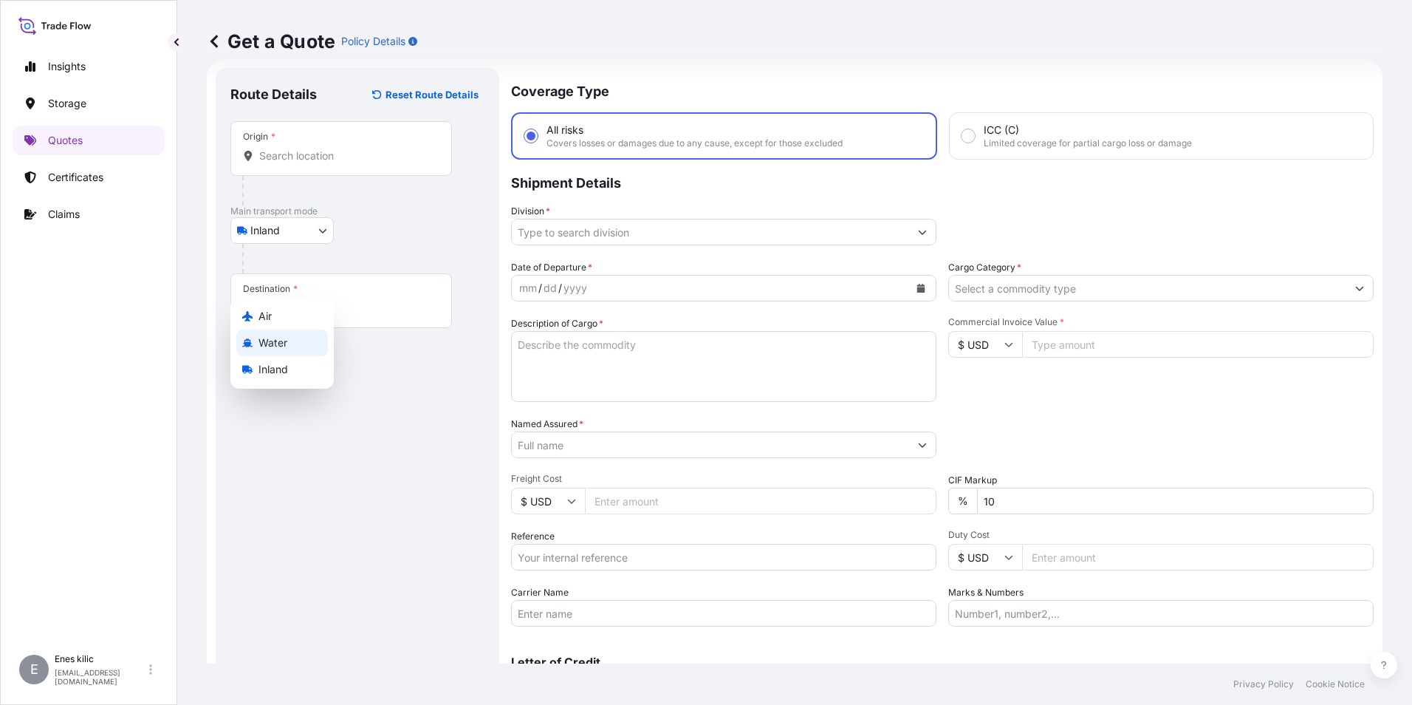
click at [304, 198] on div at bounding box center [347, 191] width 210 height 30
click at [314, 172] on div "Origin *" at bounding box center [341, 148] width 222 height 55
click at [314, 163] on input "Origin *" at bounding box center [346, 155] width 174 height 15
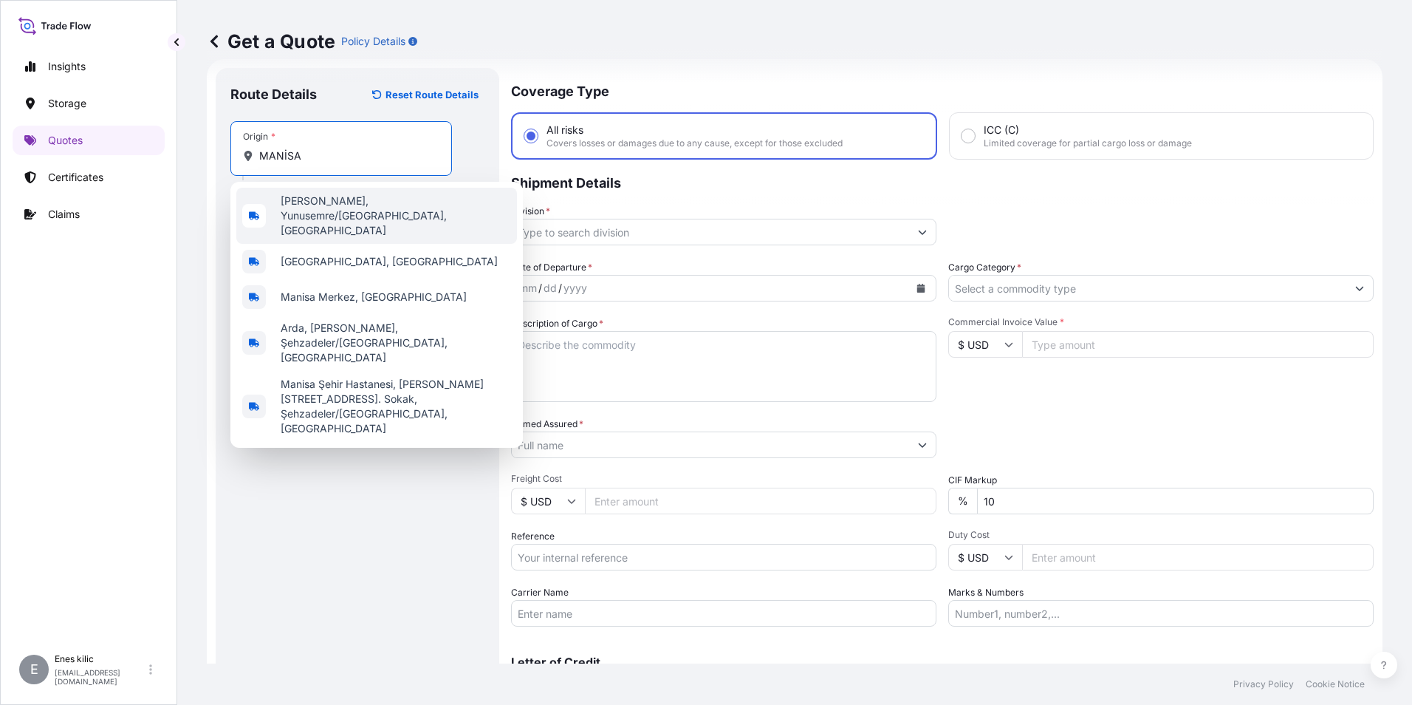
click at [357, 250] on div "[GEOGRAPHIC_DATA], [GEOGRAPHIC_DATA]" at bounding box center [376, 261] width 281 height 35
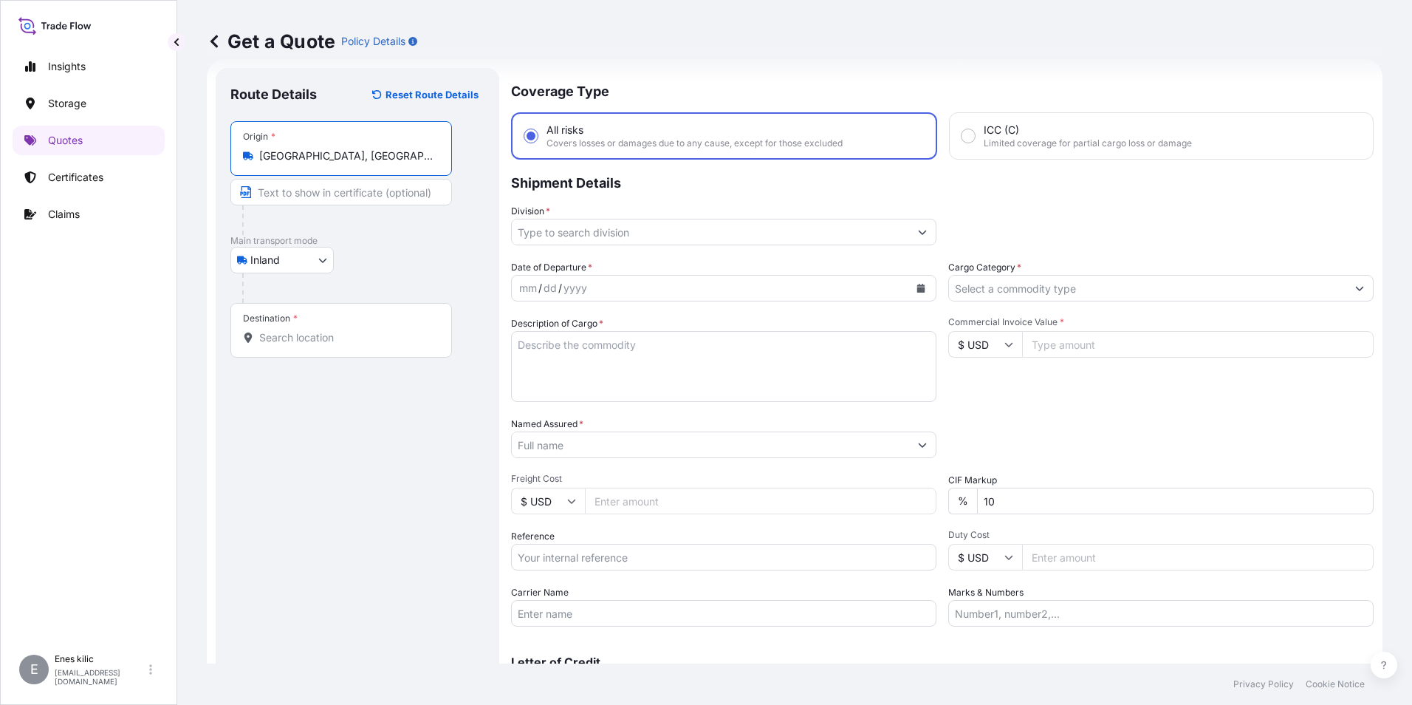
type input "[GEOGRAPHIC_DATA], [GEOGRAPHIC_DATA]"
click at [341, 313] on div "Destination *" at bounding box center [341, 330] width 222 height 55
click at [341, 330] on input "Destination *" at bounding box center [346, 337] width 174 height 15
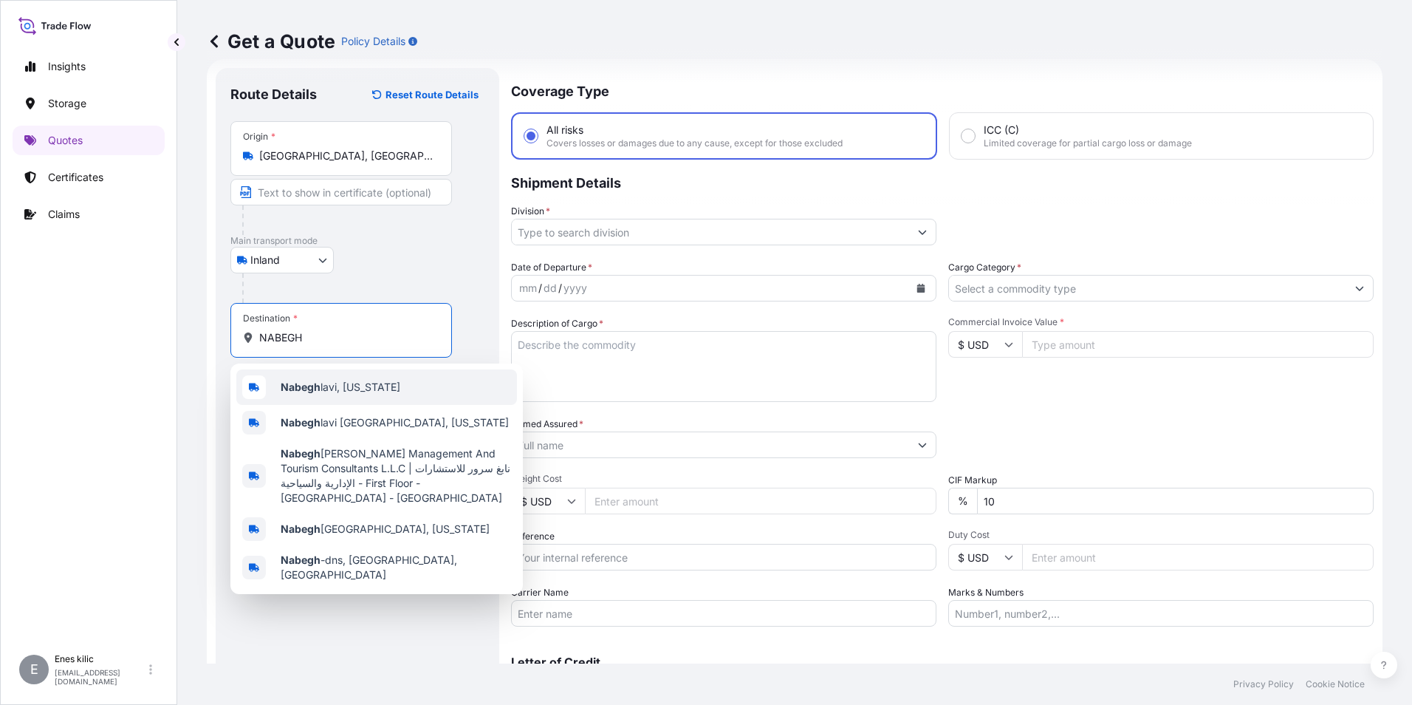
click at [349, 382] on span "[PERSON_NAME], [US_STATE]" at bounding box center [341, 387] width 120 height 15
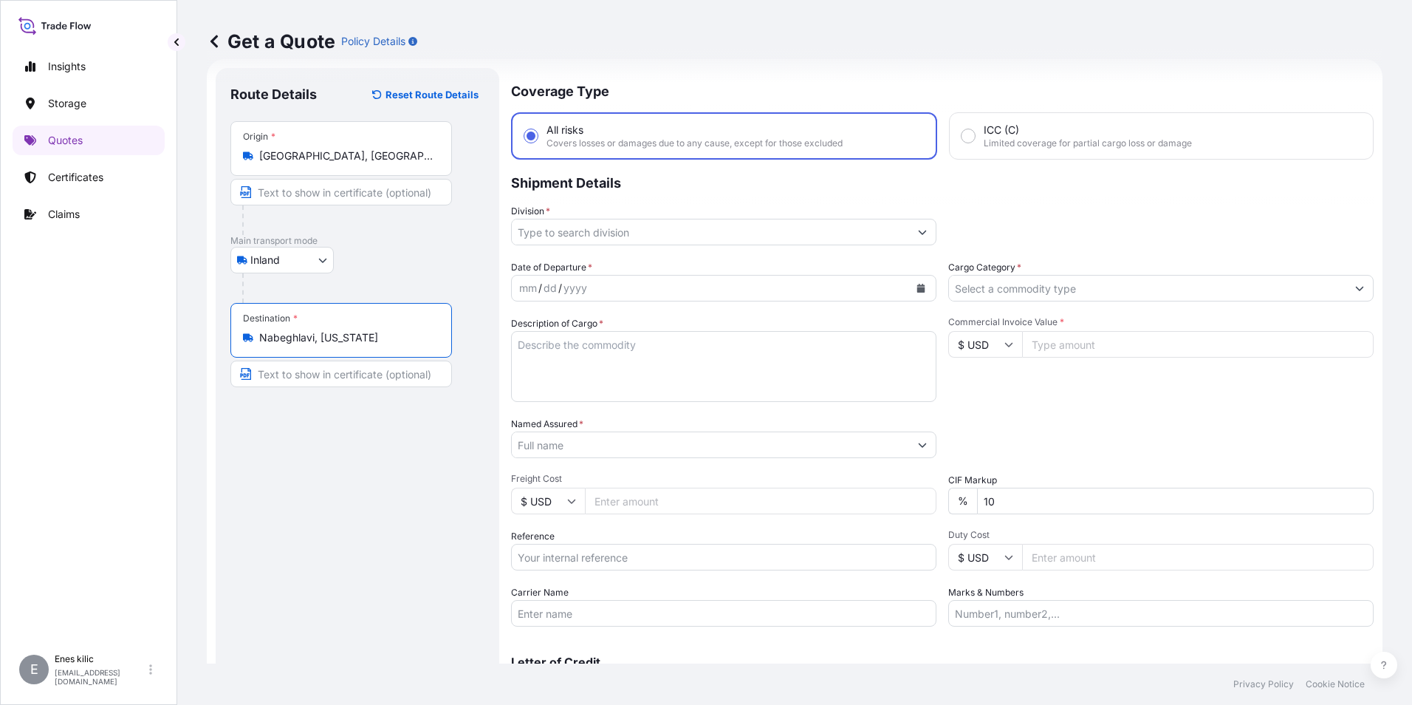
type input "Nabeghlavi, [US_STATE]"
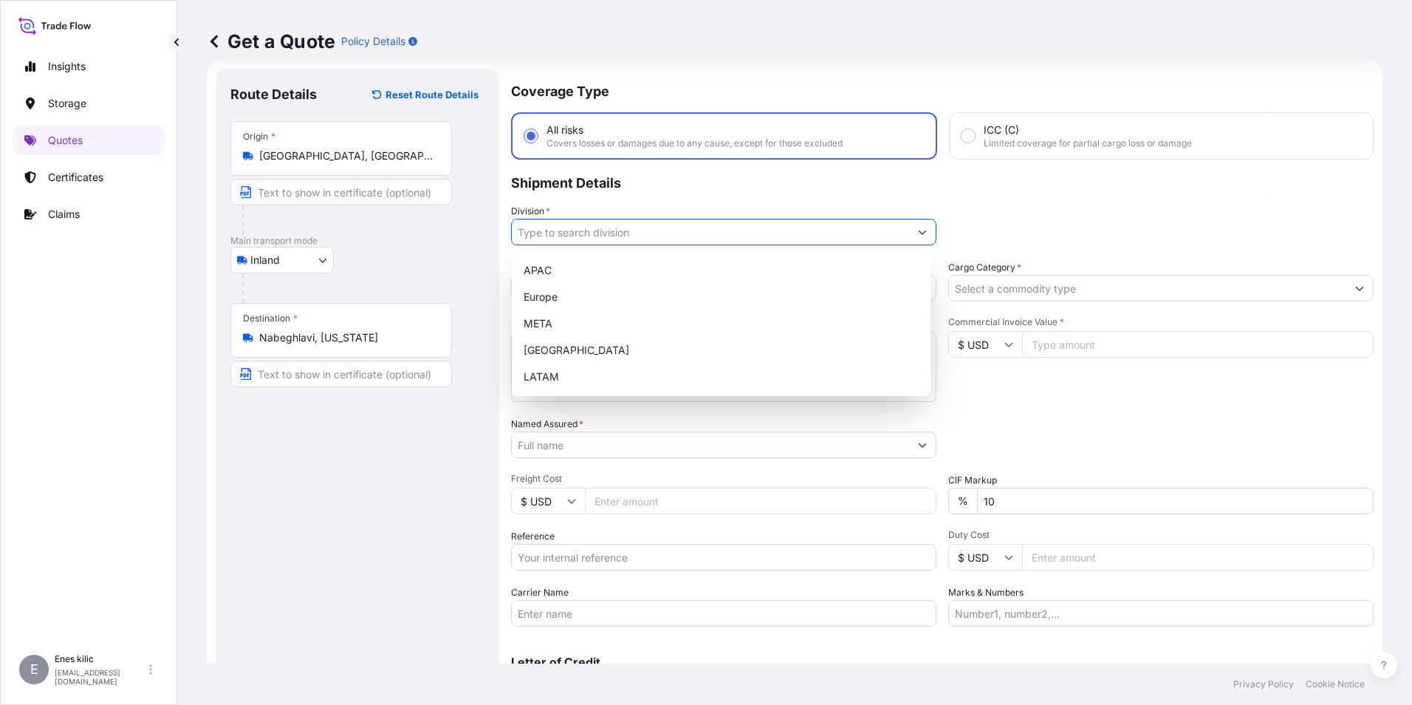
click at [575, 229] on input "Division *" at bounding box center [710, 232] width 397 height 27
click at [695, 322] on div "META" at bounding box center [721, 323] width 407 height 27
type input "META"
click at [1069, 263] on div "Cargo Category *" at bounding box center [1160, 280] width 425 height 41
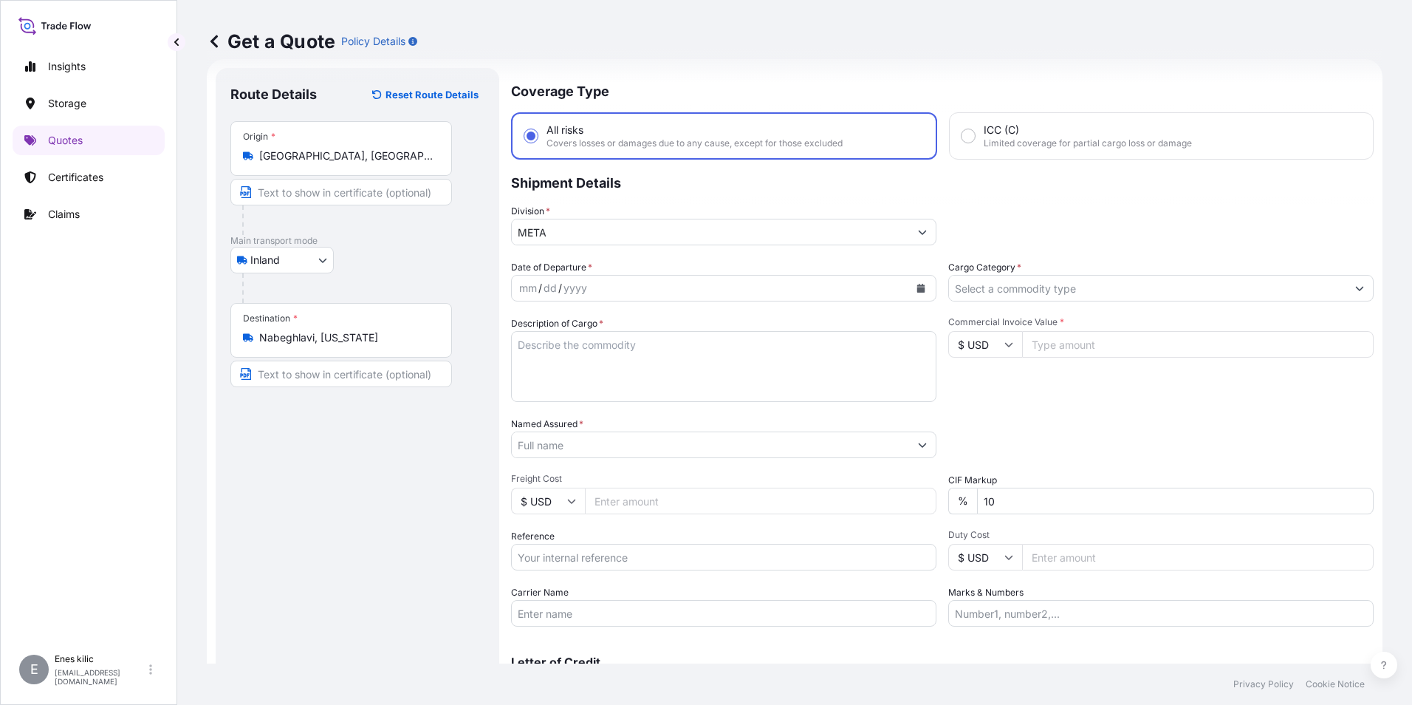
click at [1060, 295] on input "Cargo Category *" at bounding box center [1147, 288] width 397 height 27
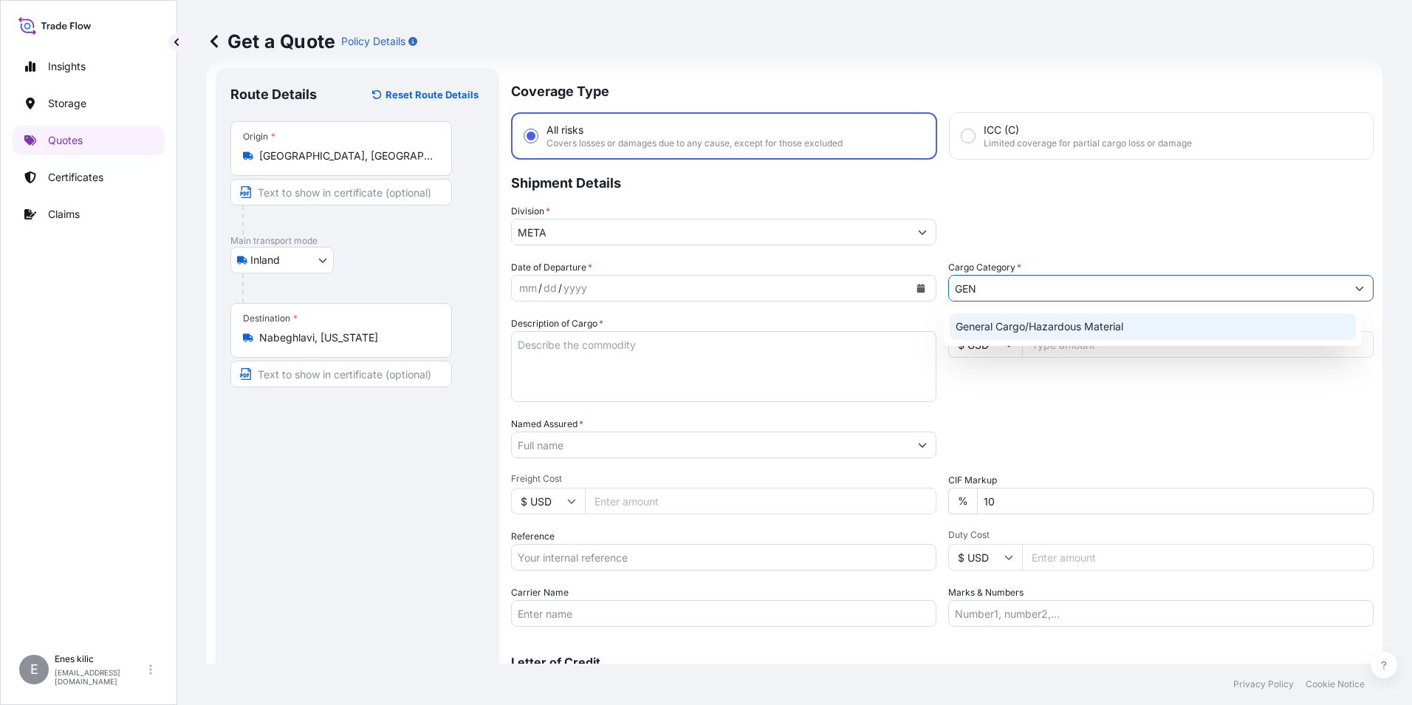
click at [1060, 330] on div "General Cargo/Hazardous Material" at bounding box center [1153, 326] width 407 height 27
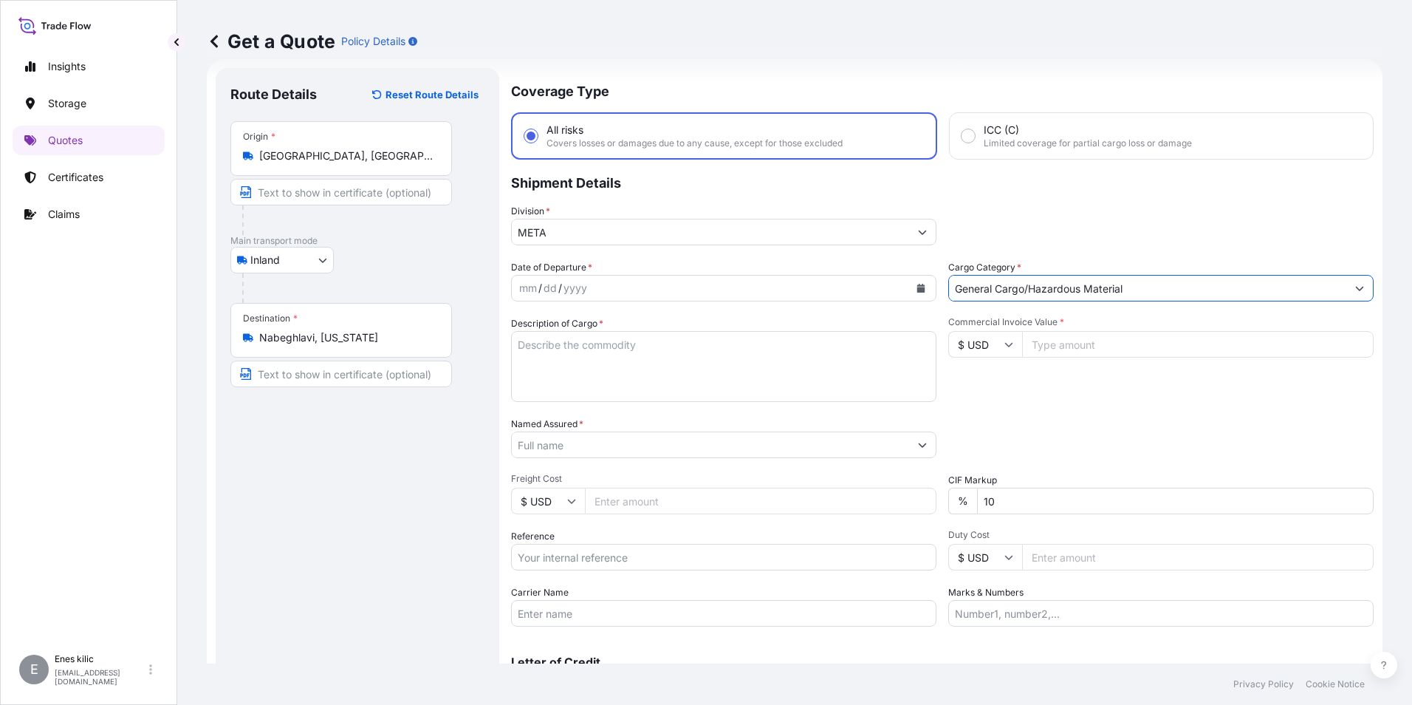
type input "General Cargo/Hazardous Material"
click at [741, 290] on div "mm / dd / yyyy" at bounding box center [710, 288] width 397 height 27
click at [898, 281] on div "mm / dd / yyyy" at bounding box center [710, 288] width 397 height 27
click at [916, 283] on button "Calendar" at bounding box center [921, 288] width 24 height 24
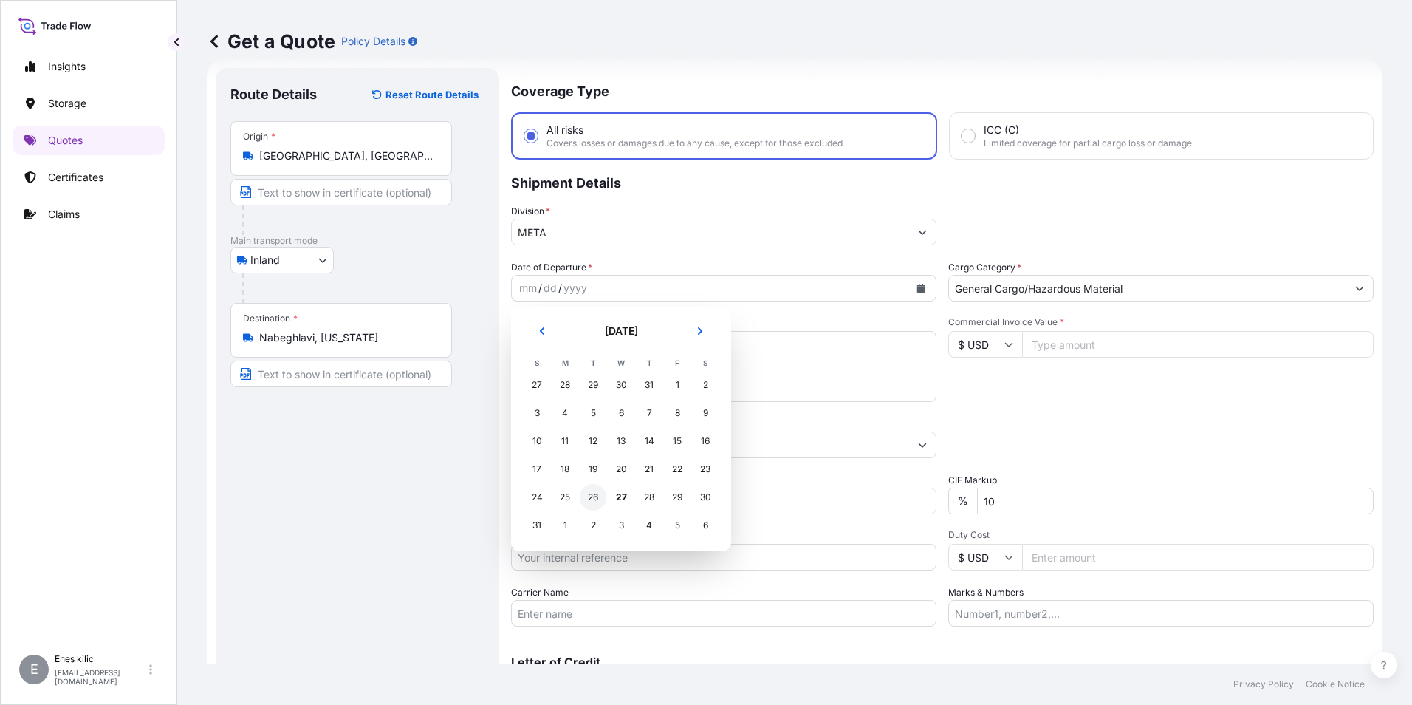
click at [600, 499] on div "26" at bounding box center [593, 497] width 27 height 27
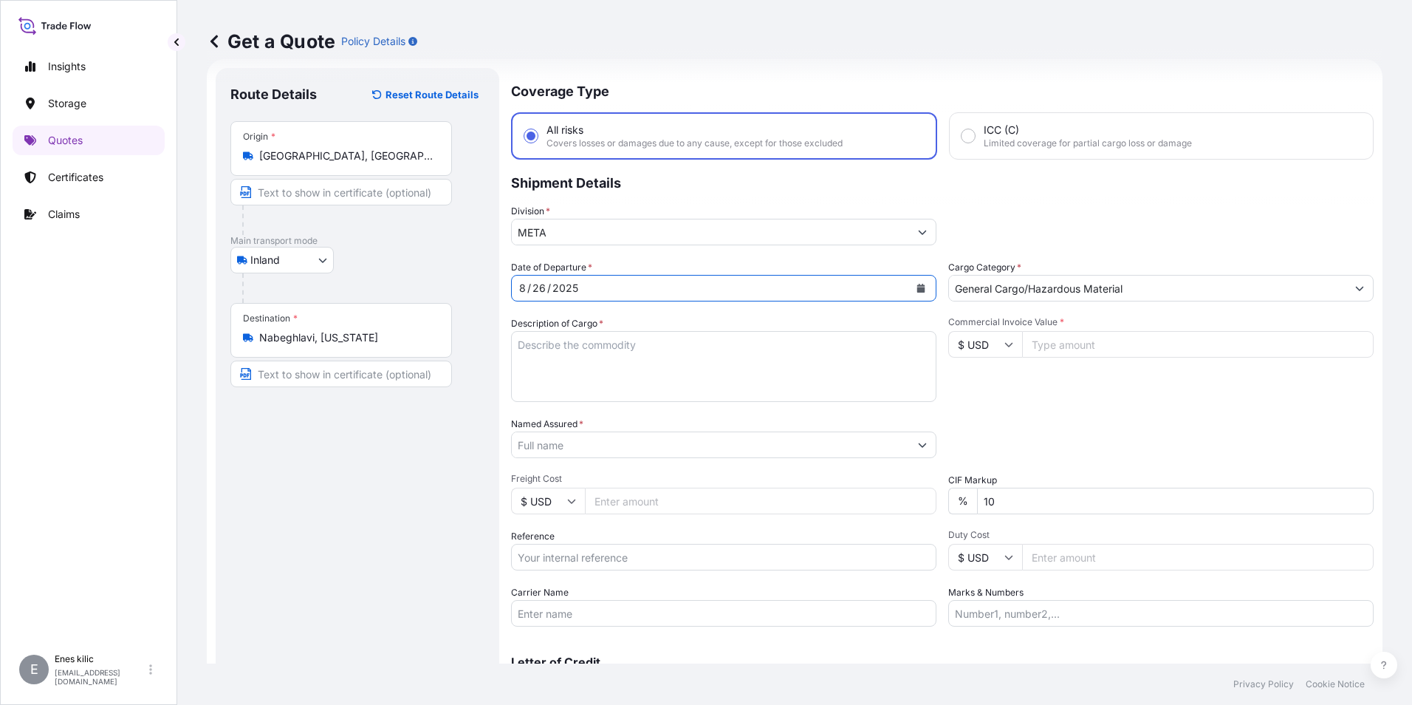
click at [606, 366] on textarea "Description of Cargo *" at bounding box center [723, 366] width 425 height 71
click at [594, 352] on textarea "Description of Cargo *" at bounding box center [723, 366] width 425 height 71
paste textarea "CAPS ALUMINIUM EMPTY BEVERAGE CANS"
click at [821, 335] on textarea "CAPS ALUMINIUM EMPTY BEVERAGE CANS" at bounding box center [723, 366] width 425 height 71
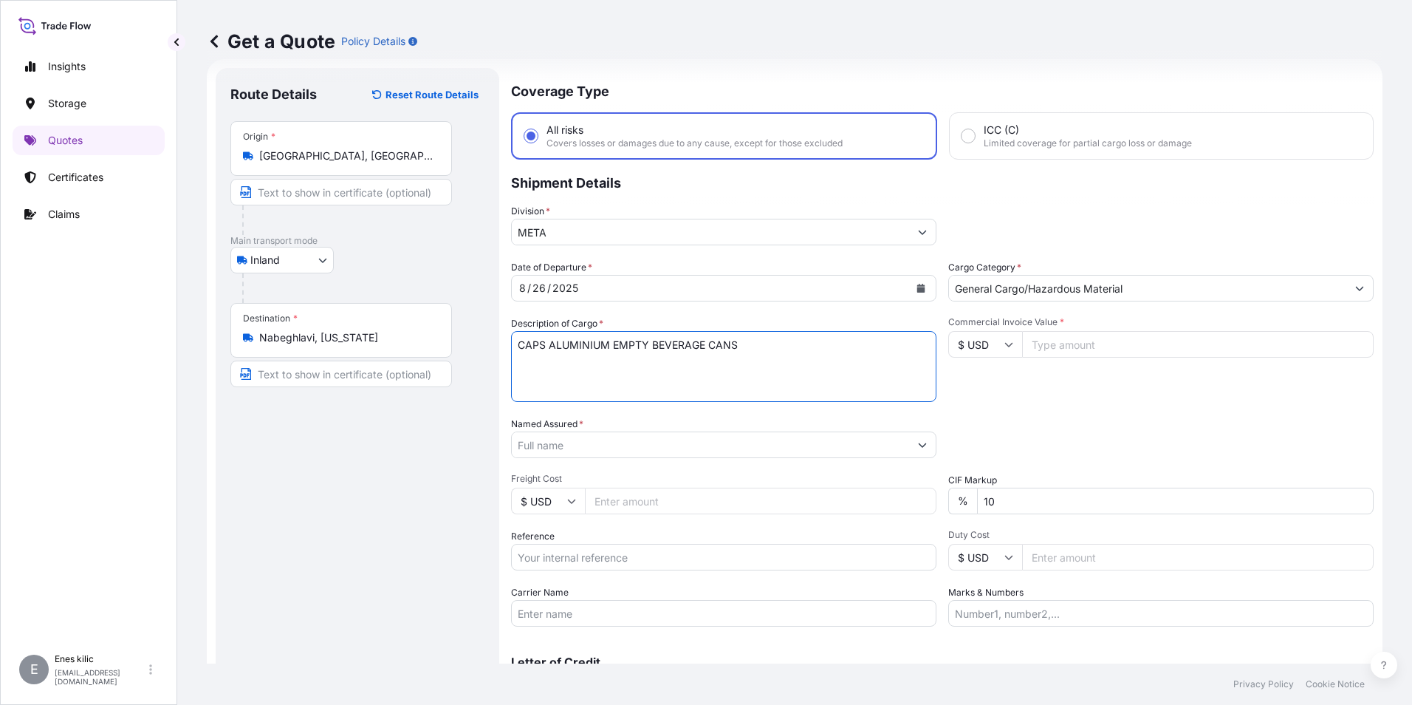
paste textarea "18 KAP - 2.396,93 KG"
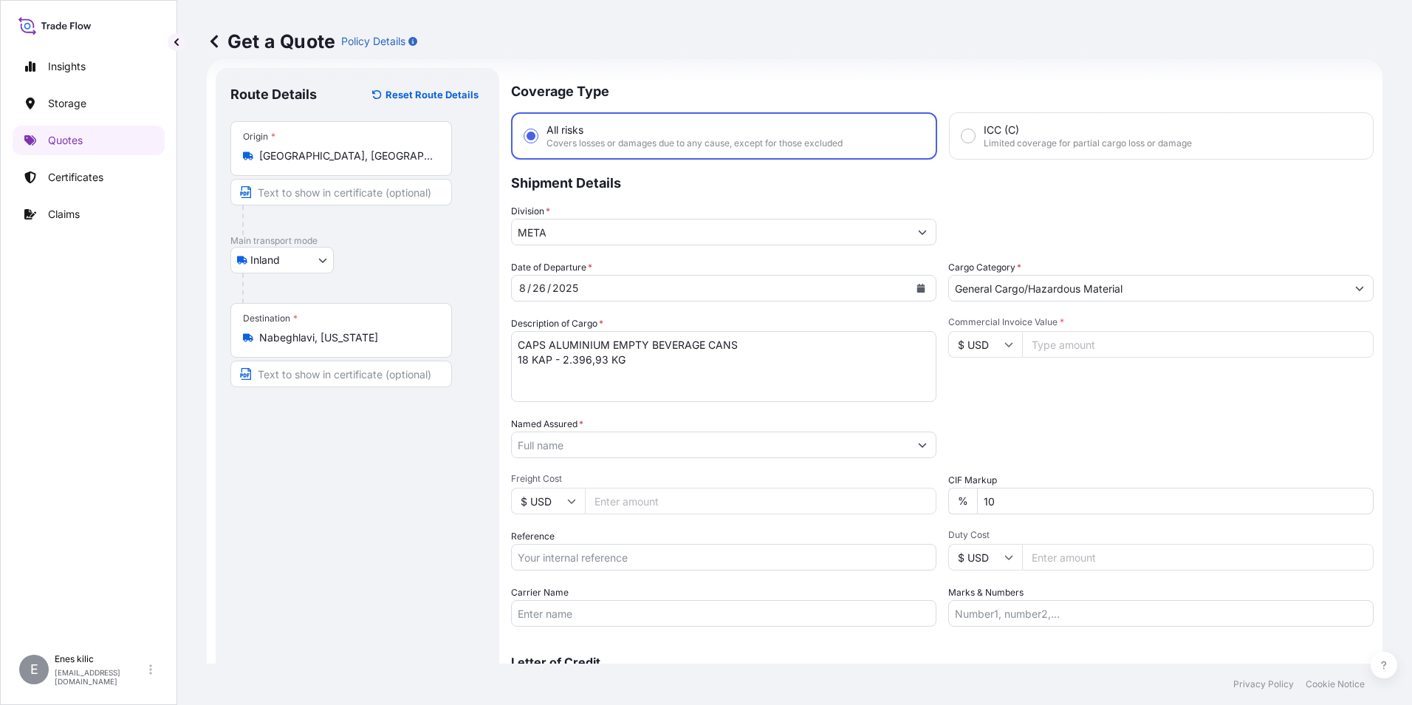
click at [661, 371] on textarea "CAPS ALUMINIUM EMPTY BEVERAGE CANS 18 KAP - 2.396,93 KG" at bounding box center [723, 366] width 425 height 71
paste textarea "08 AAR 216 / 08 GA 723"
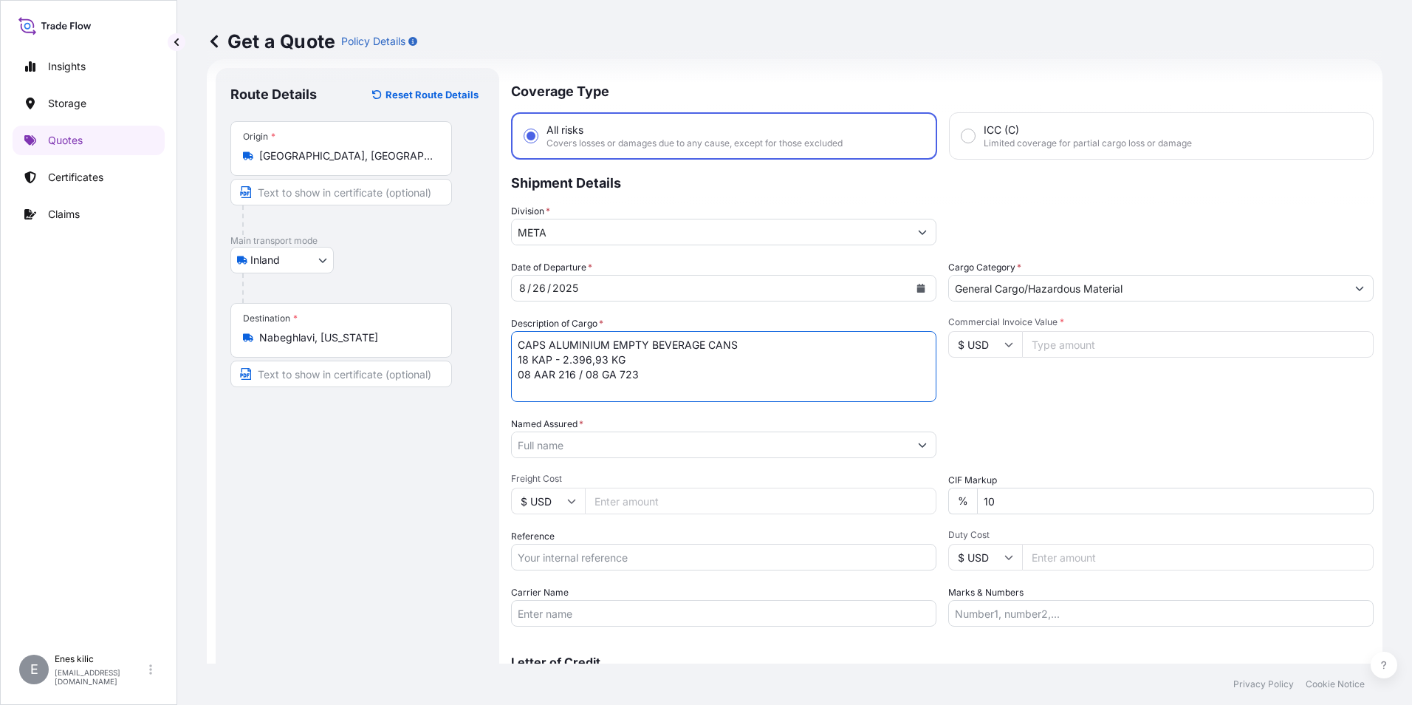
scroll to position [9, 0]
type textarea "CAPS ALUMINIUM EMPTY BEVERAGE CANS 18 KAP - 2.396,93 KG 08 AAR 216 / 08 GA 723 …"
click at [964, 353] on input "$ USD" at bounding box center [985, 344] width 74 height 27
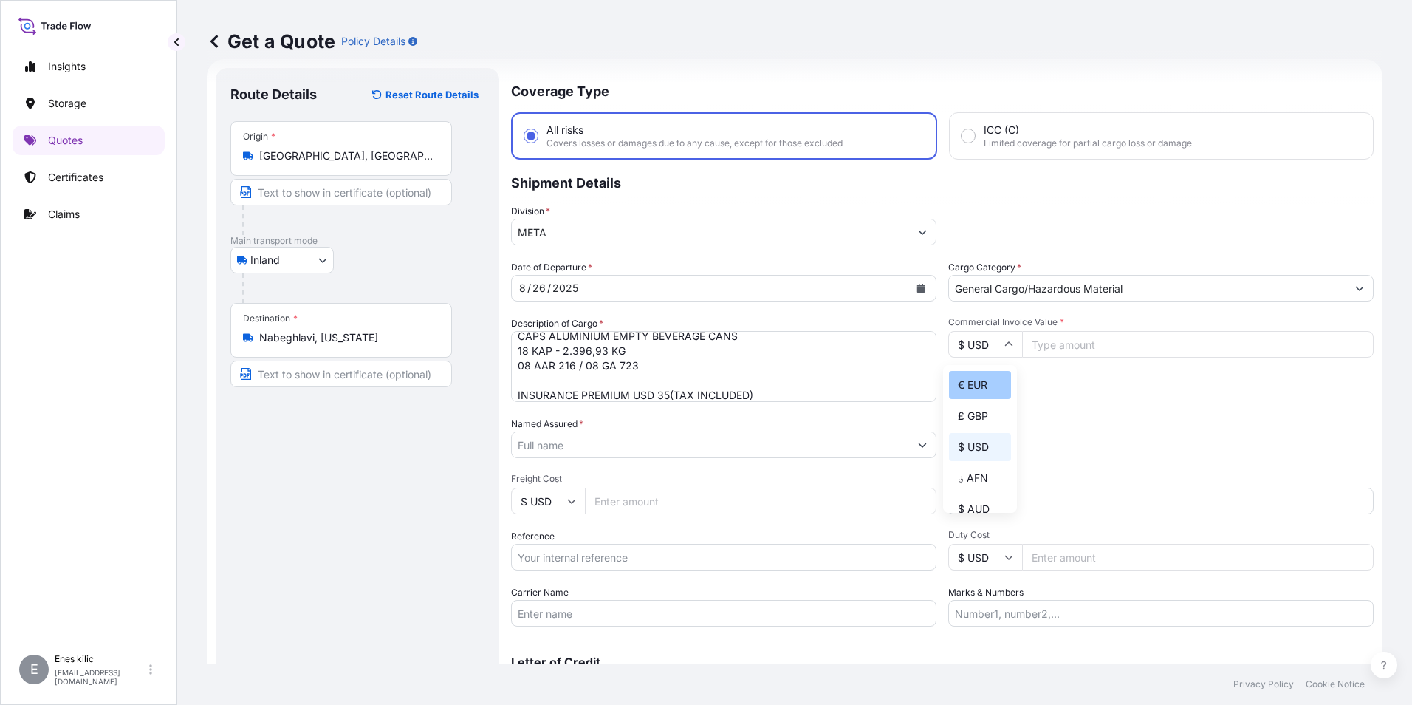
click at [981, 388] on div "€ EUR" at bounding box center [980, 385] width 62 height 28
type input "€ EUR"
click at [1065, 343] on input "Commercial Invoice Value *" at bounding box center [1198, 344] width 352 height 27
type input "12148.62"
click at [1047, 514] on div "Date of Departure * [DATE] Cargo Category * General Cargo/Hazardous Material De…" at bounding box center [942, 443] width 863 height 366
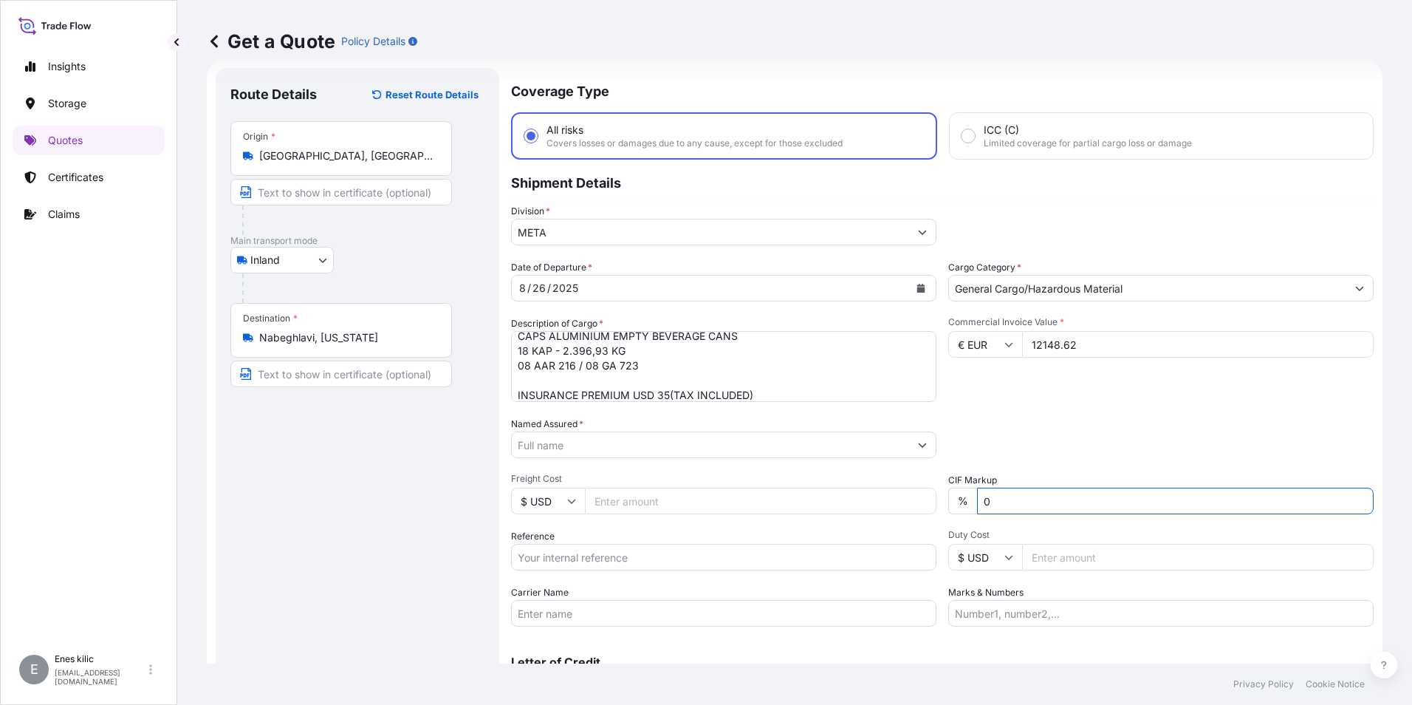
type input "0"
click at [1053, 435] on div "Packing Category Type to search a container mode Please select a primary mode o…" at bounding box center [1160, 437] width 425 height 41
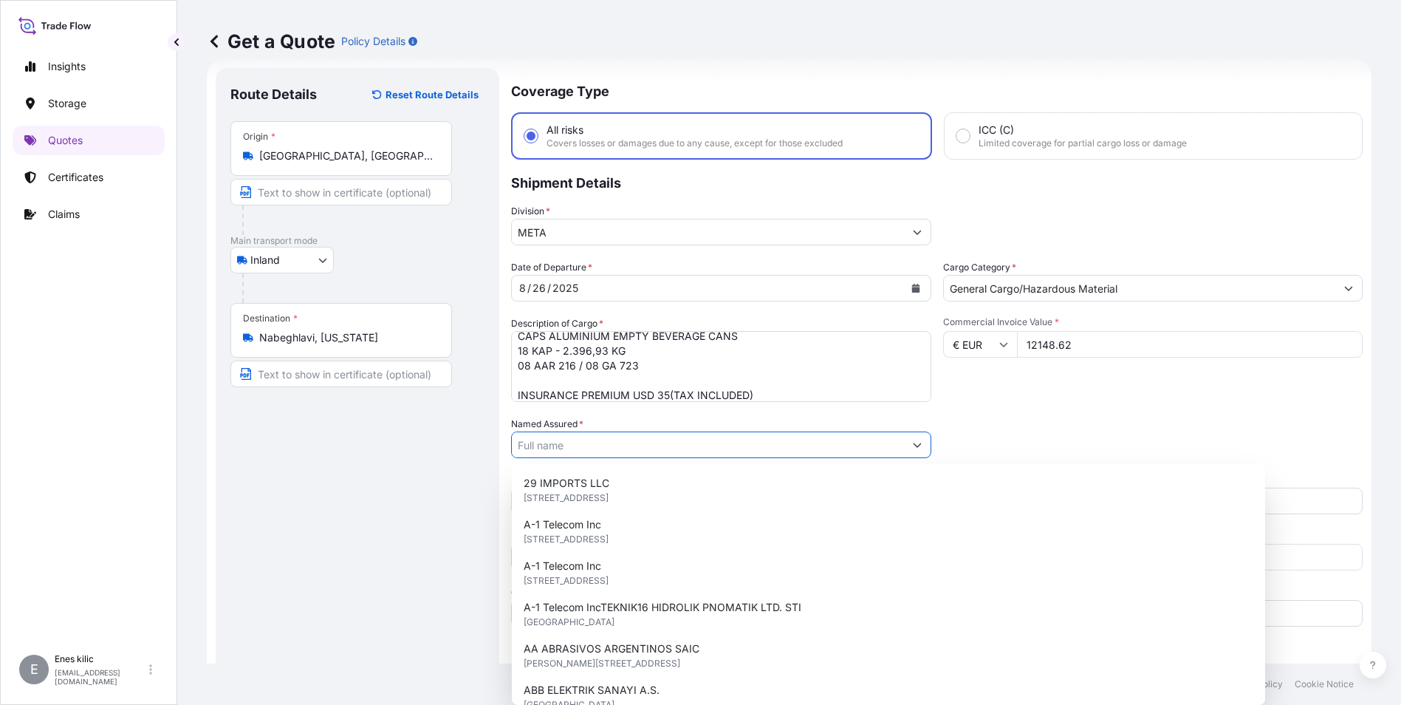
click at [605, 454] on input "Named Assured *" at bounding box center [708, 444] width 392 height 27
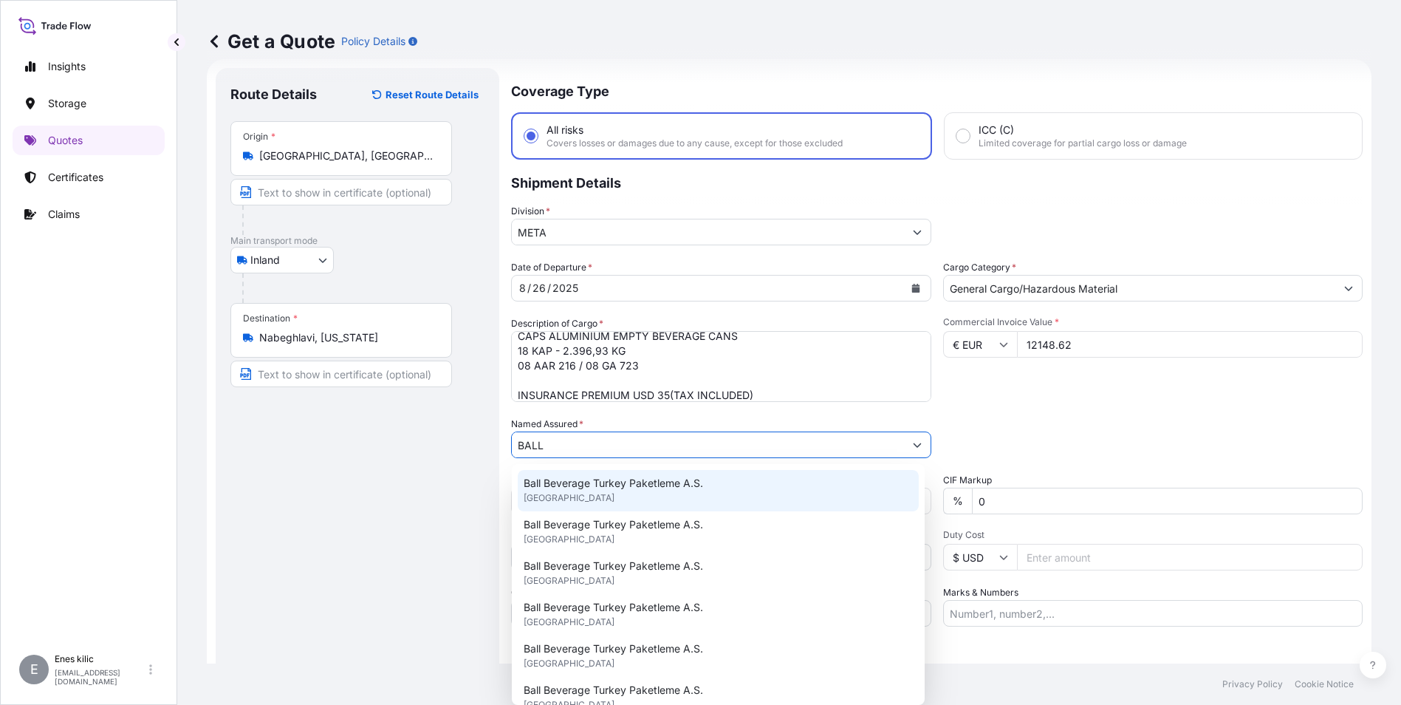
click at [609, 485] on span "Ball Beverage Turkey Paketleme A.S." at bounding box center [613, 483] width 179 height 15
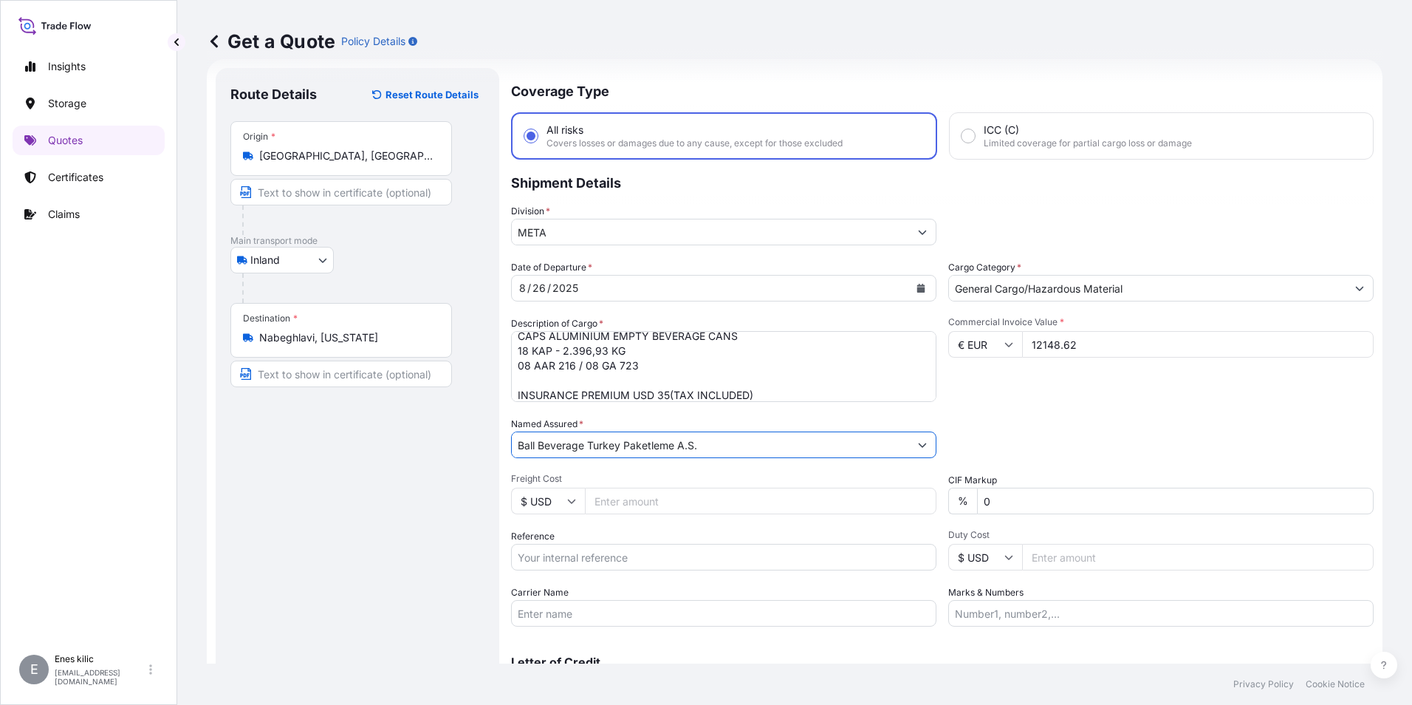
type input "Ball Beverage Turkey Paketleme A.S."
click at [603, 561] on input "Reference" at bounding box center [723, 557] width 425 height 27
click at [598, 554] on input "Reference" at bounding box center [723, 557] width 425 height 27
paste input "2201774221"
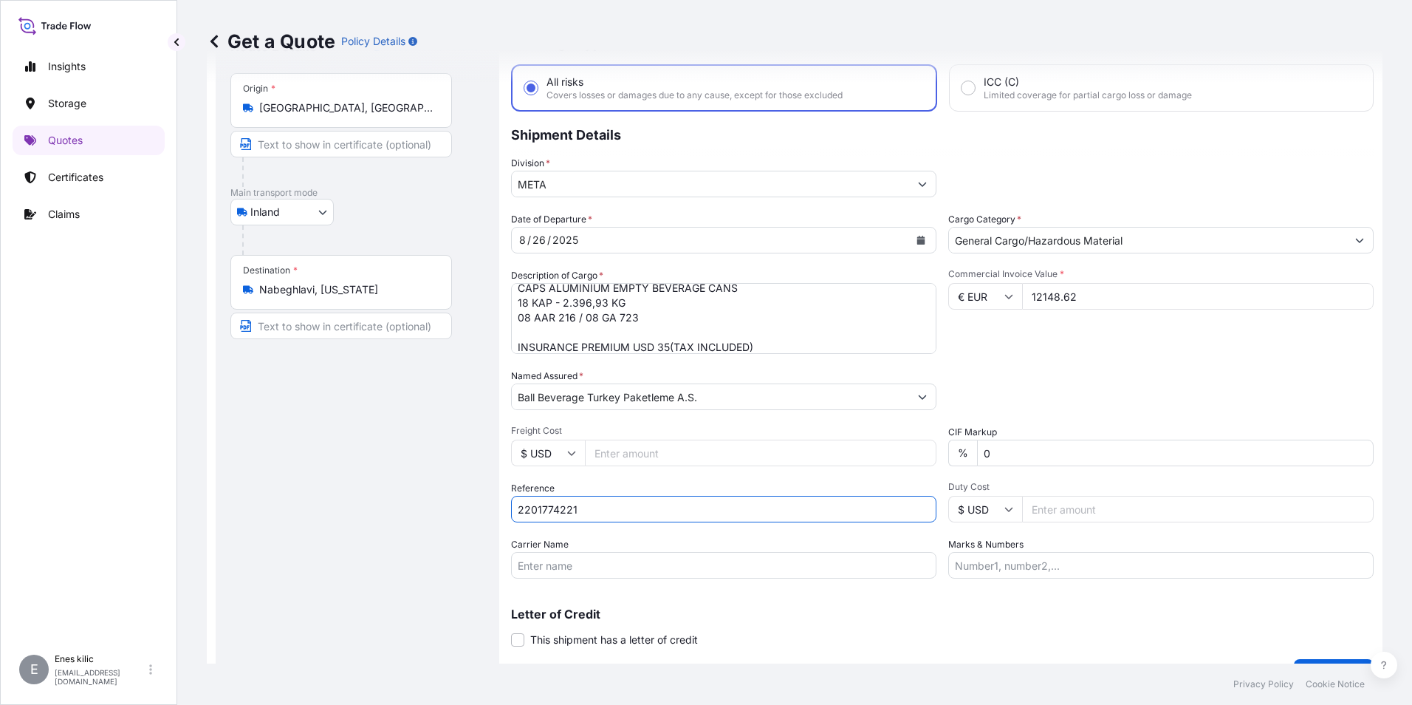
scroll to position [97, 0]
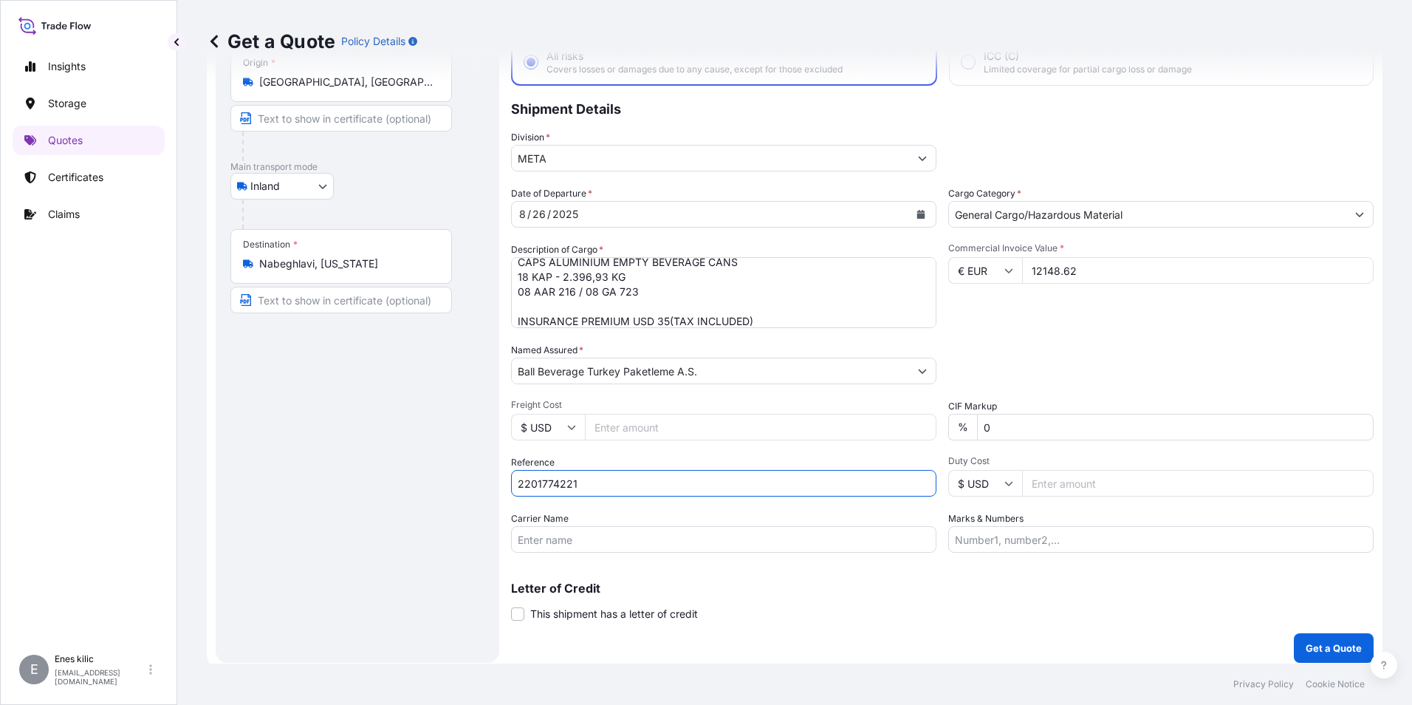
type input "2201774221"
click at [537, 536] on input "Carrier Name" at bounding box center [723, 539] width 425 height 27
click at [630, 543] on input "Carrier Name" at bounding box center [723, 539] width 425 height 27
paste input "08 AAR 216 / 08 GA 723"
type input "08 AAR 216 / 08 GA 723"
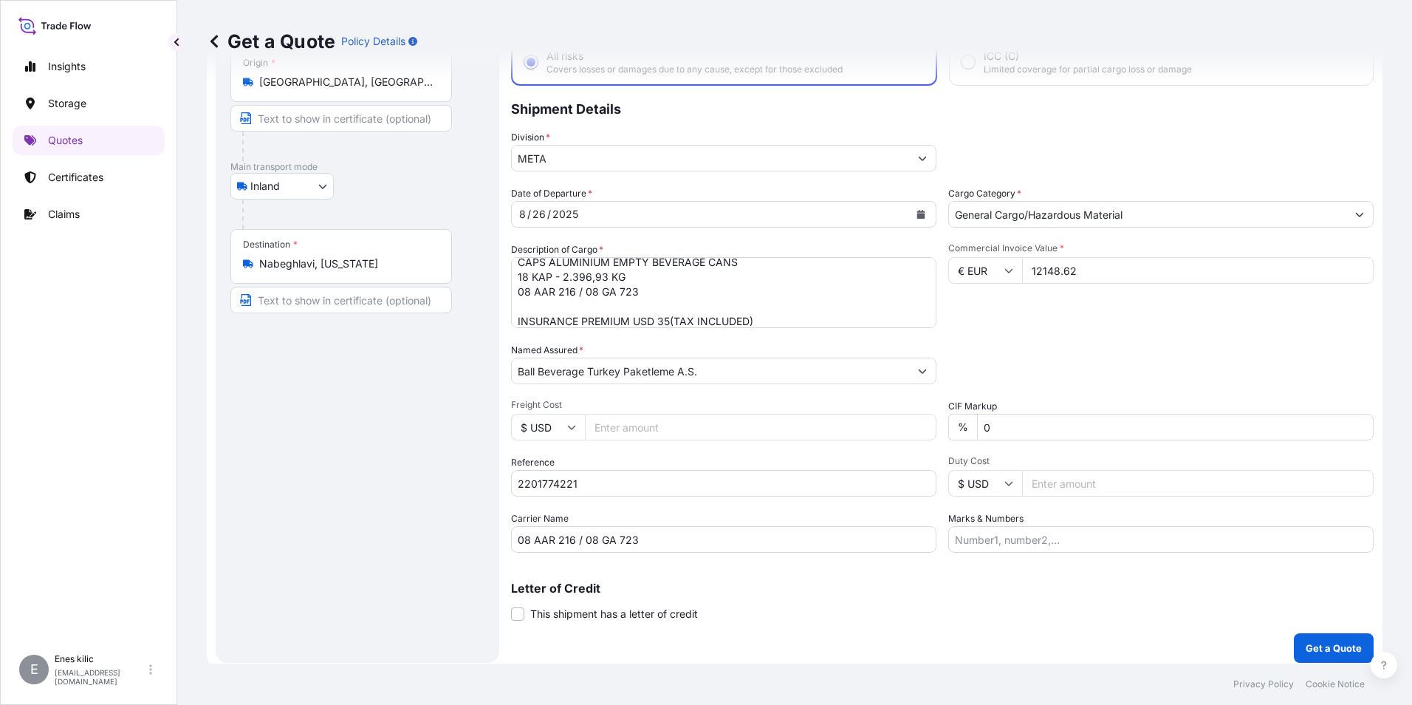
click at [985, 629] on div "Coverage Type All risks Covers losses or damages due to any cause, except for t…" at bounding box center [942, 328] width 863 height 668
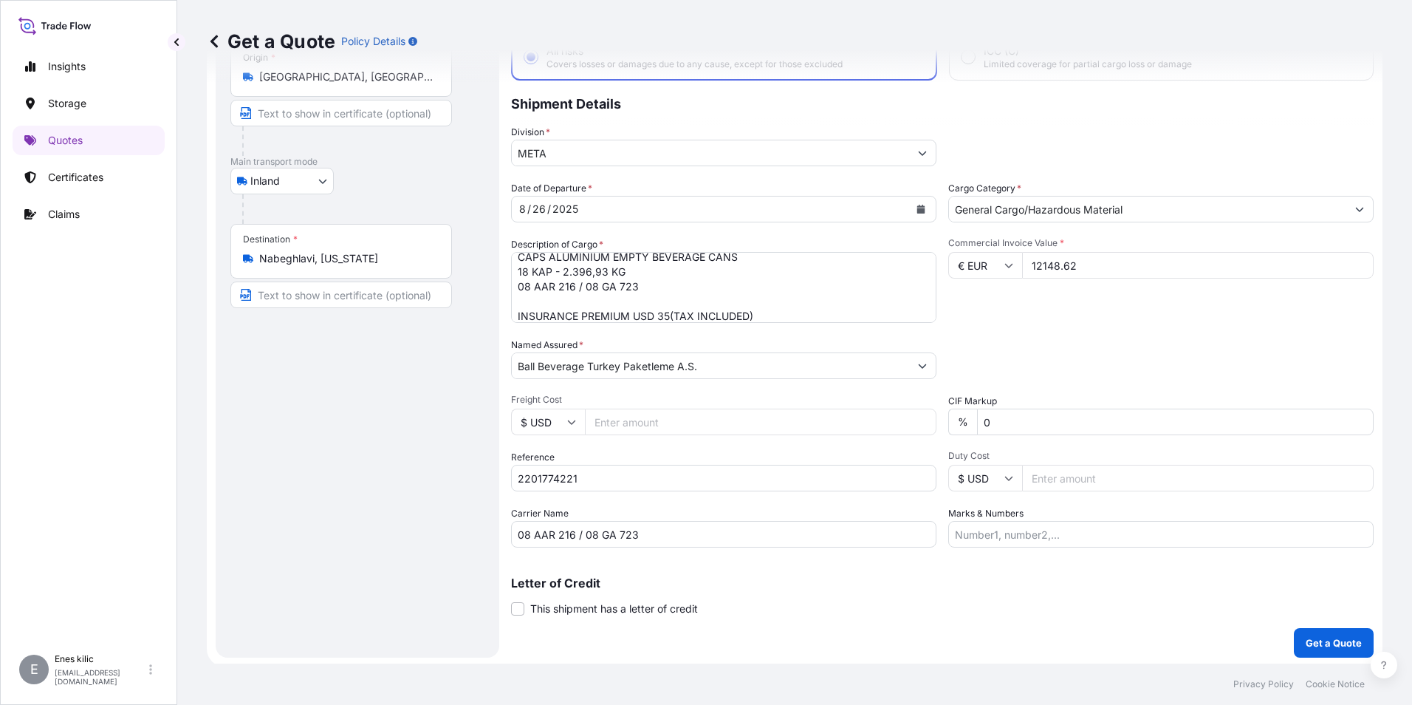
scroll to position [106, 0]
click at [1321, 637] on p "Get a Quote" at bounding box center [1334, 639] width 56 height 15
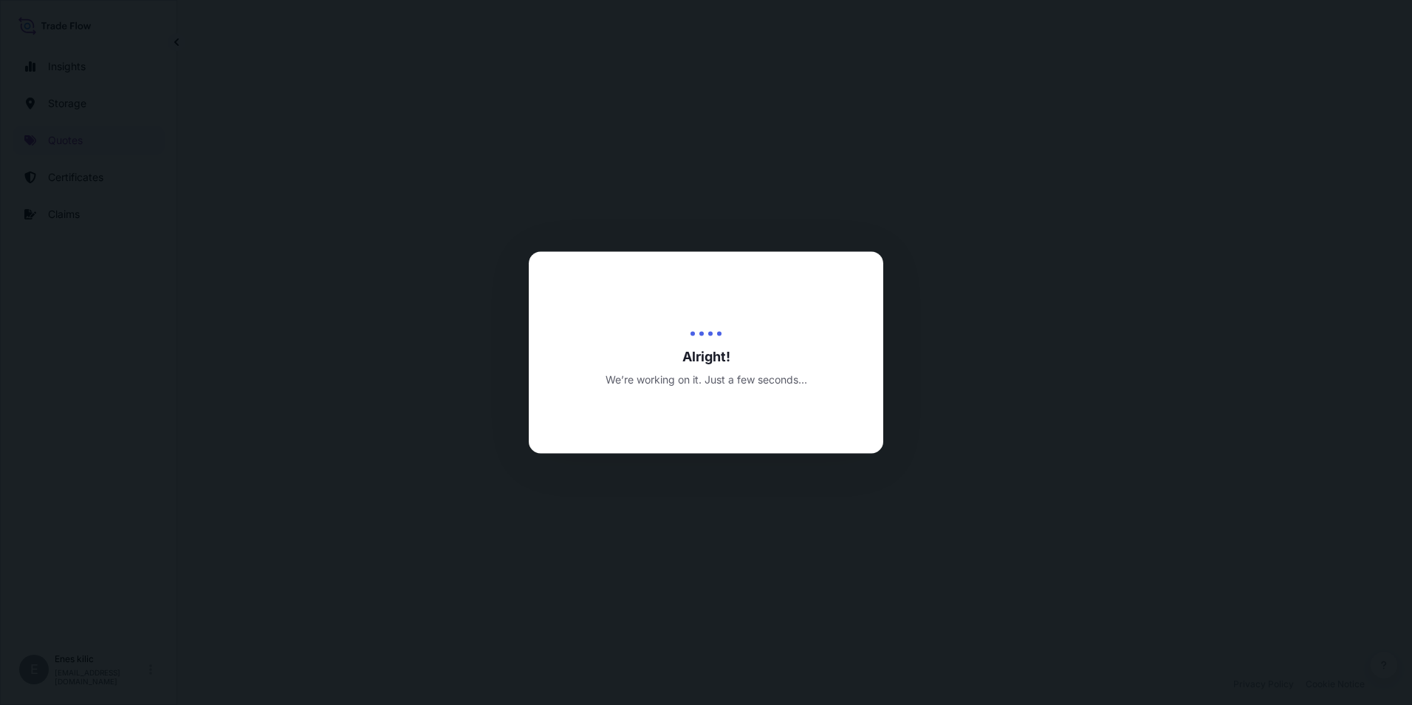
select select "Inland"
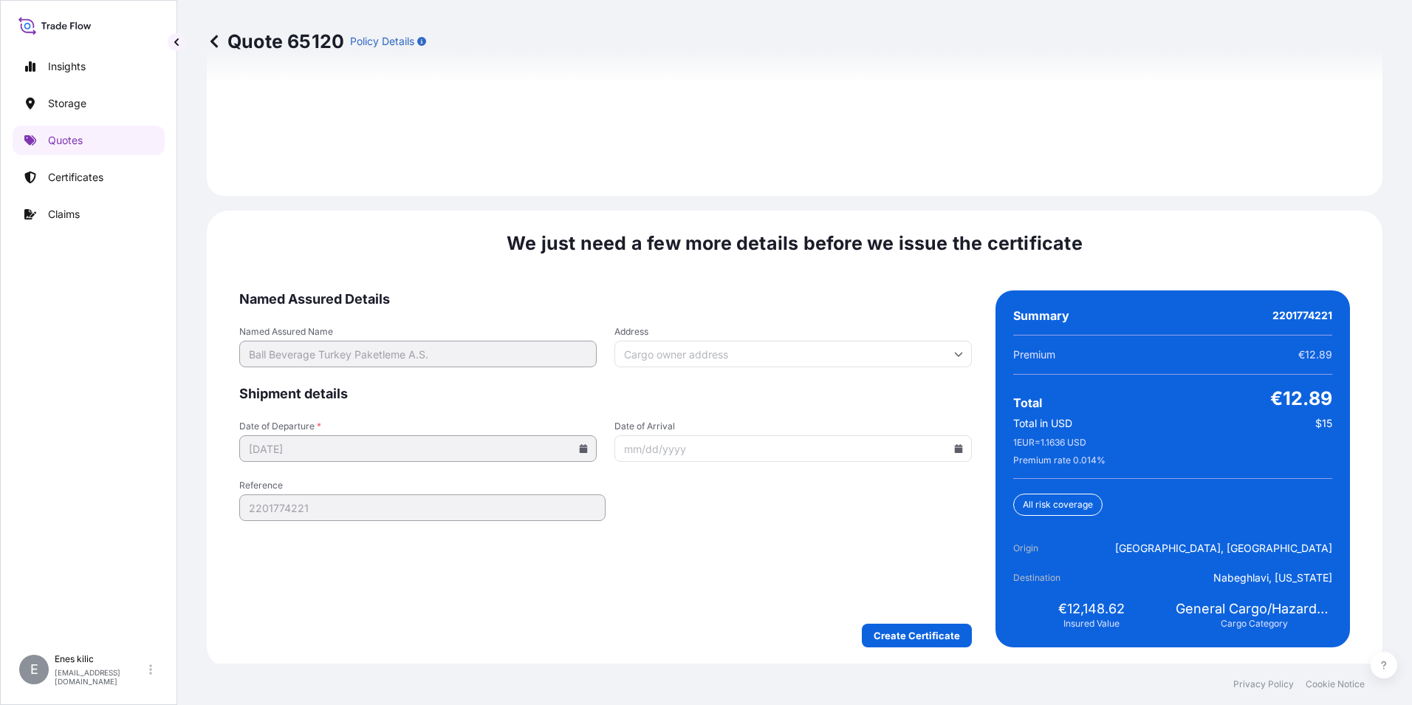
scroll to position [2157, 0]
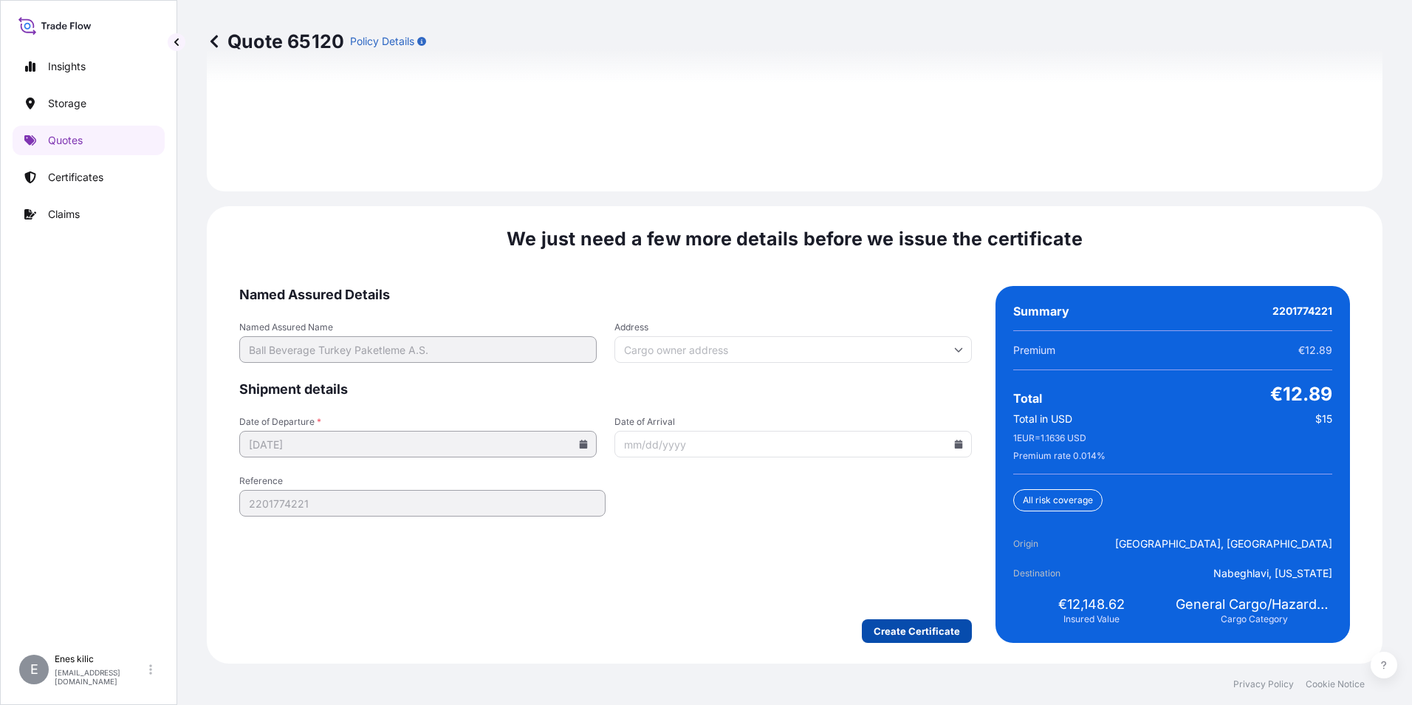
click at [902, 618] on form "Named Assured Details Named Assured Name Ball Beverage Turkey Paketleme A.S. Ad…" at bounding box center [605, 464] width 733 height 357
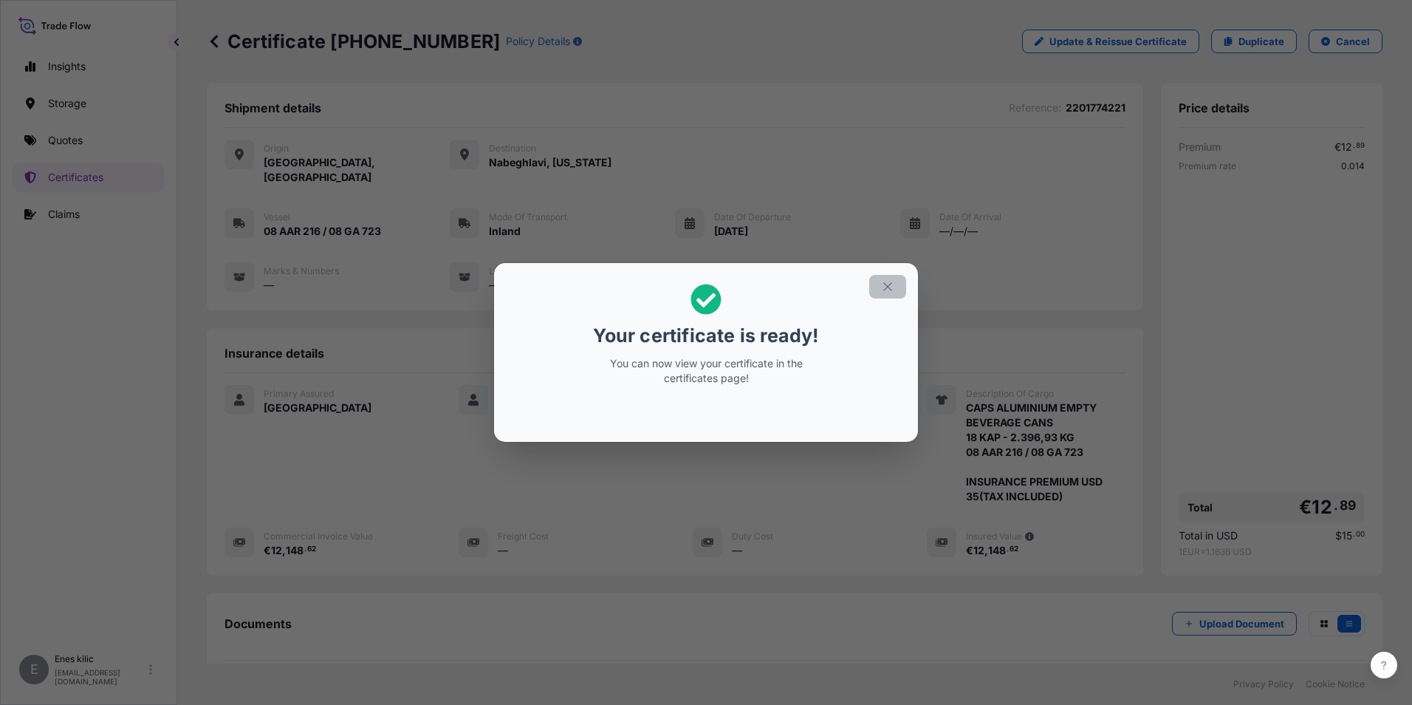
click at [891, 283] on icon "button" at bounding box center [887, 286] width 13 height 13
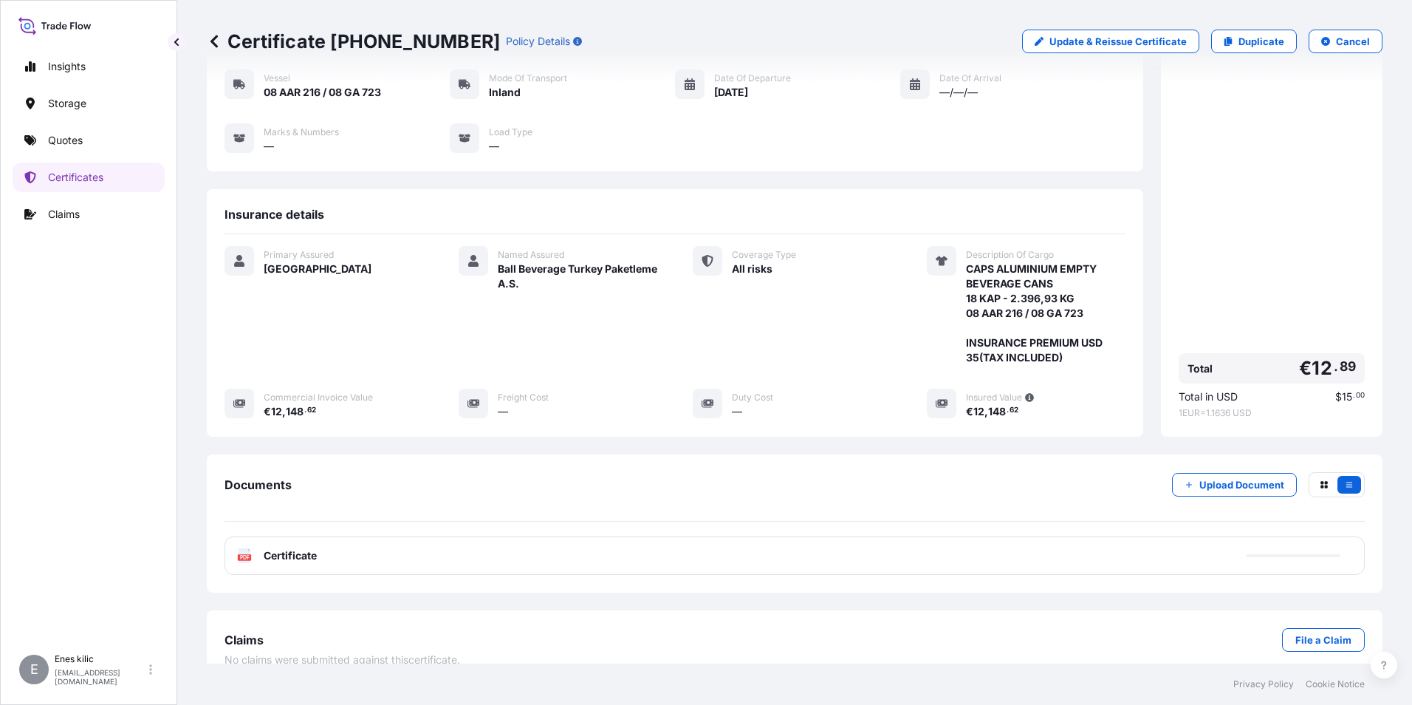
scroll to position [146, 0]
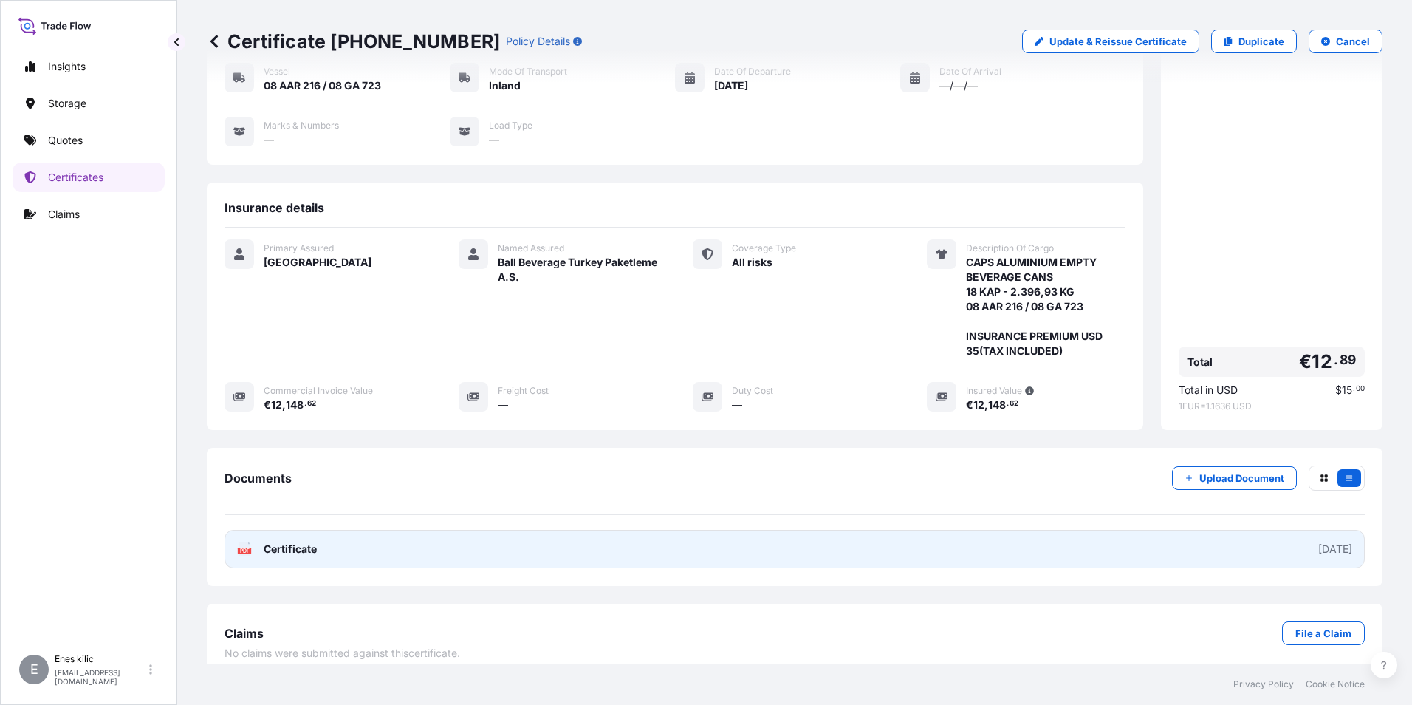
click at [301, 541] on span "Certificate" at bounding box center [290, 548] width 53 height 15
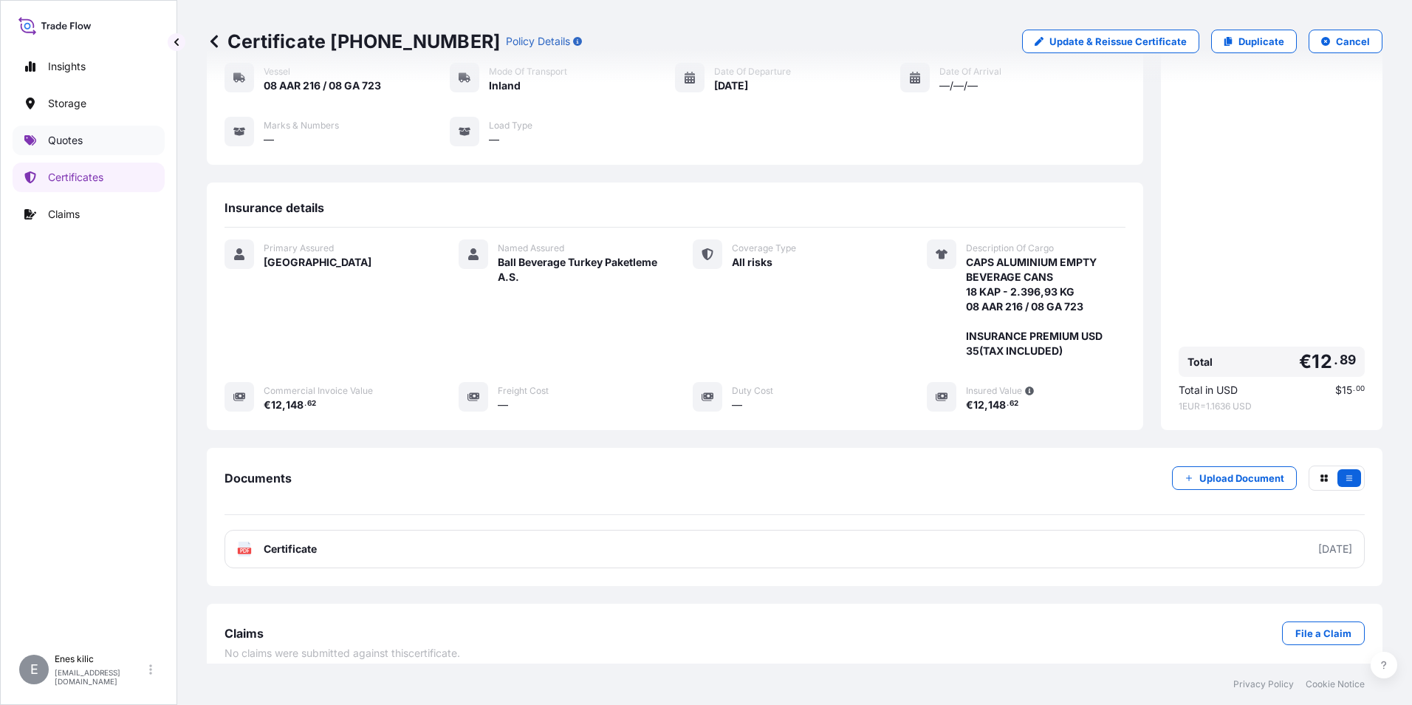
click at [75, 144] on p "Quotes" at bounding box center [65, 140] width 35 height 15
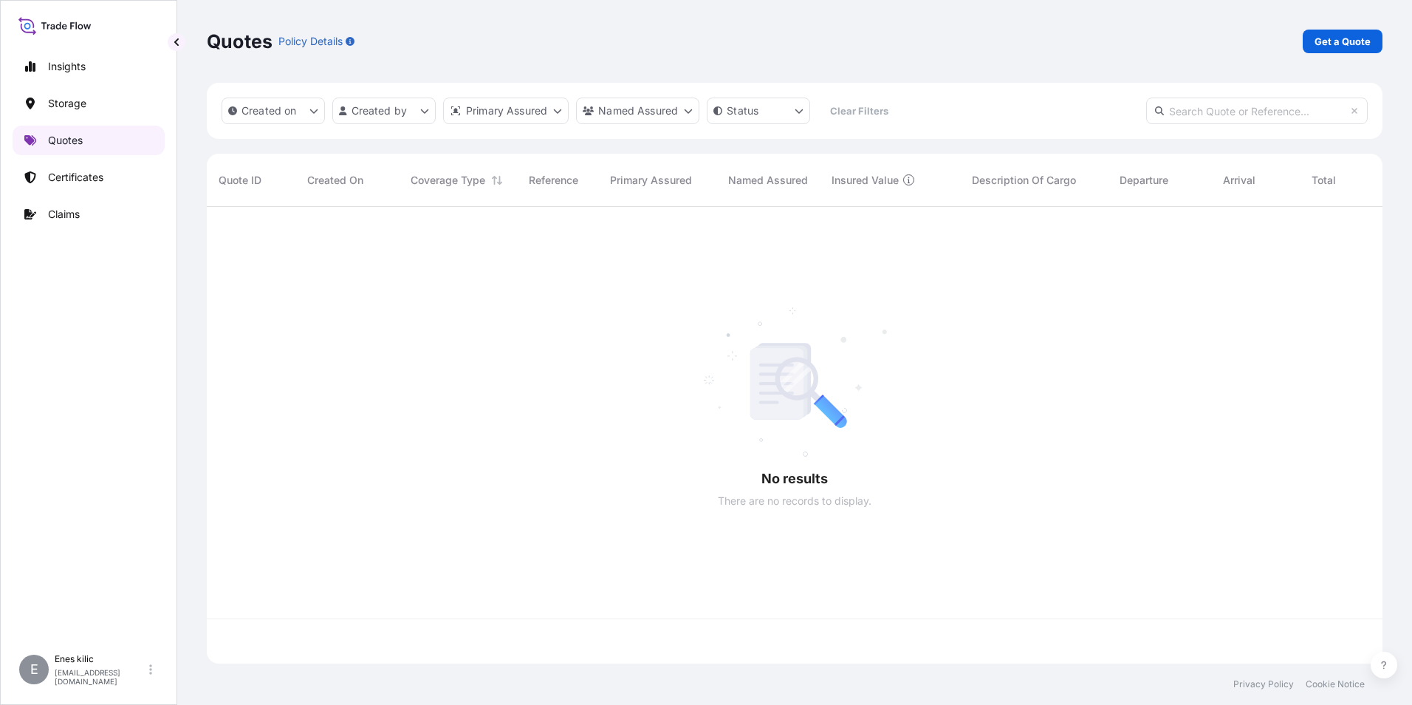
scroll to position [454, 1165]
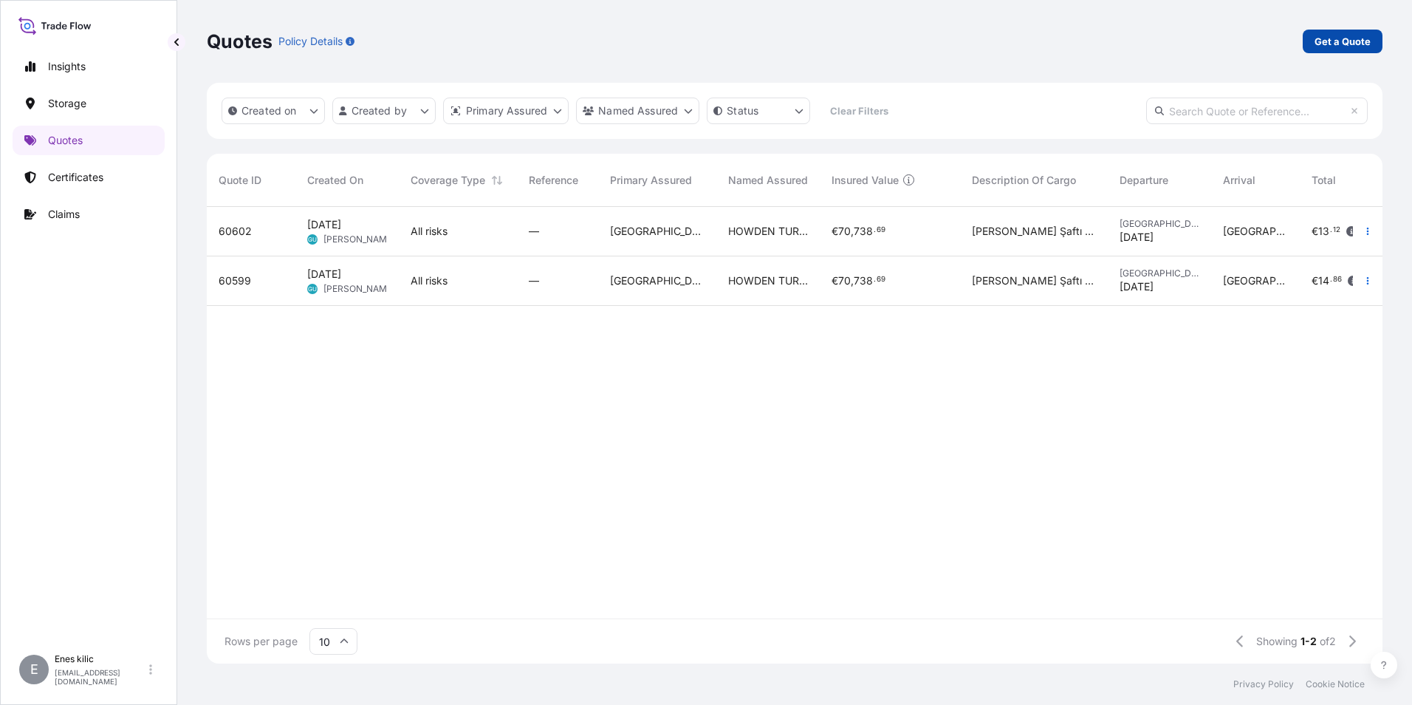
click at [1340, 44] on p "Get a Quote" at bounding box center [1343, 41] width 56 height 15
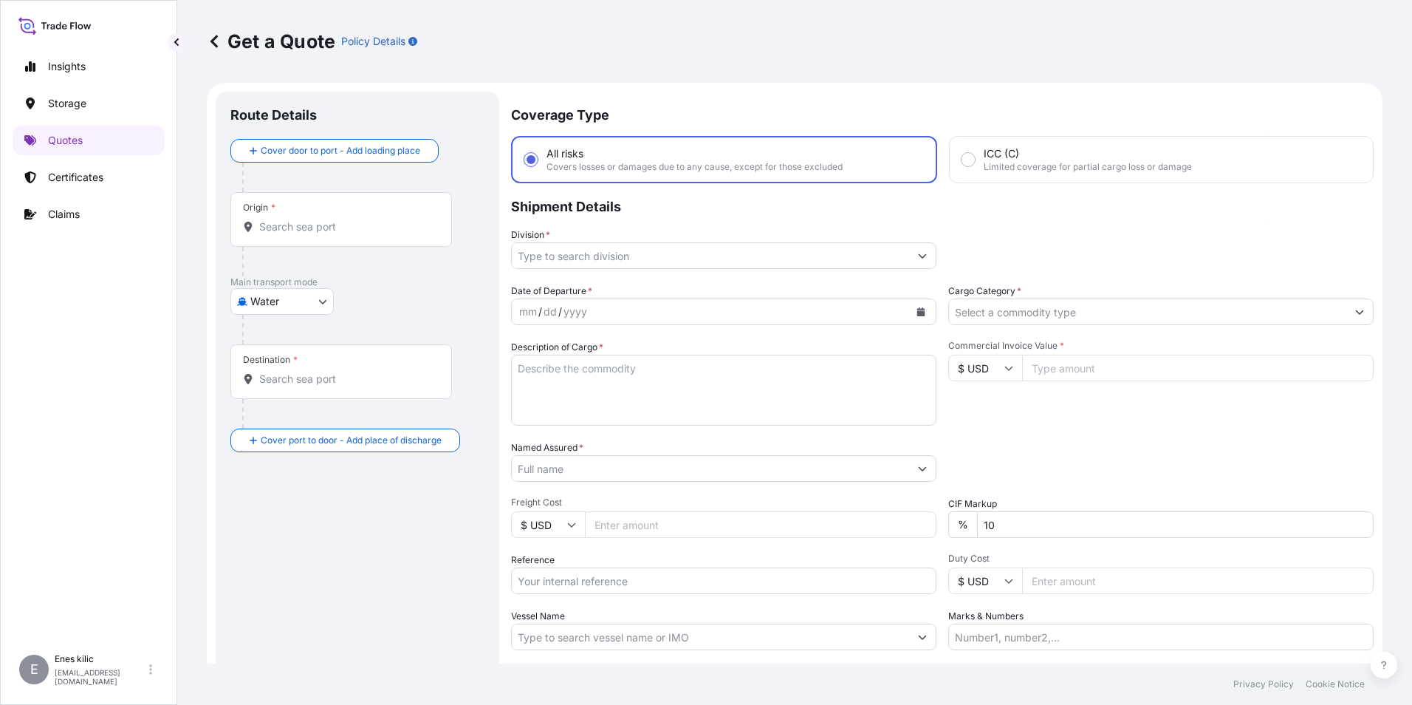
scroll to position [24, 0]
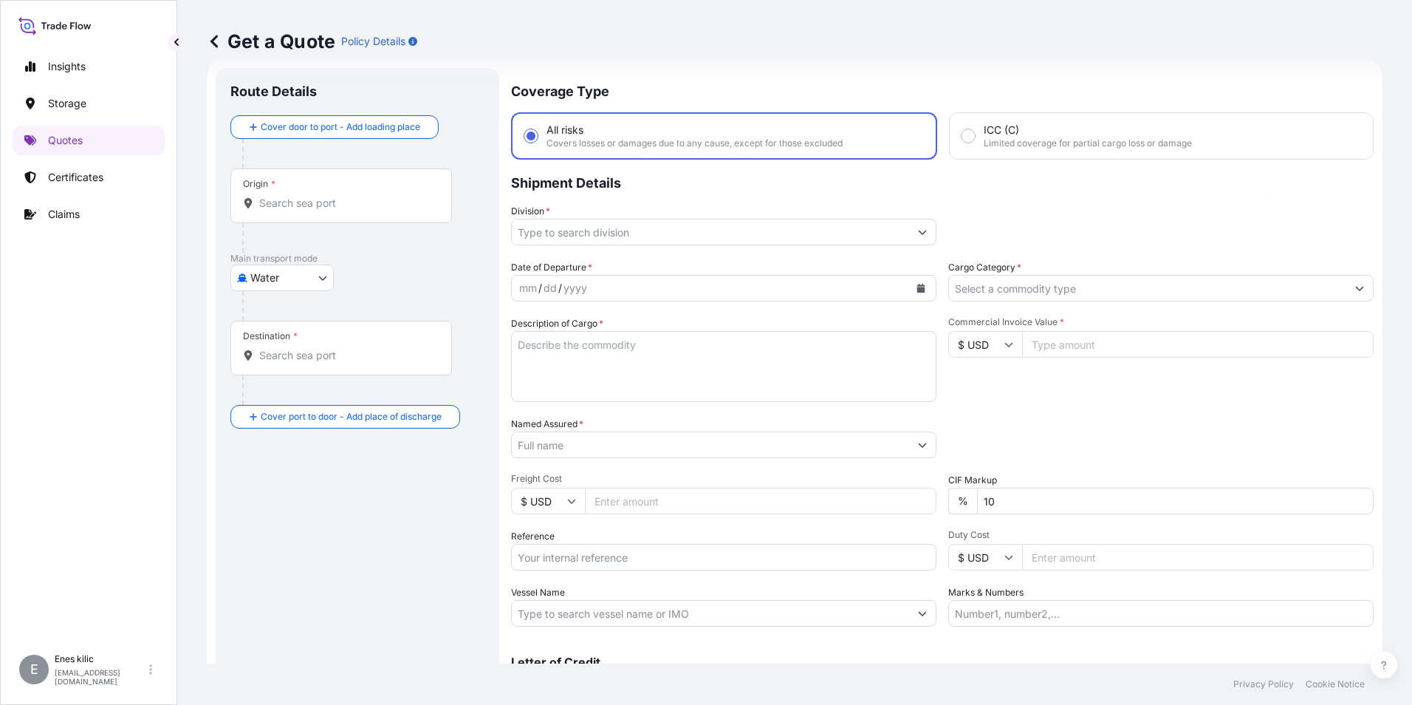
click at [292, 208] on input "Origin *" at bounding box center [346, 203] width 174 height 15
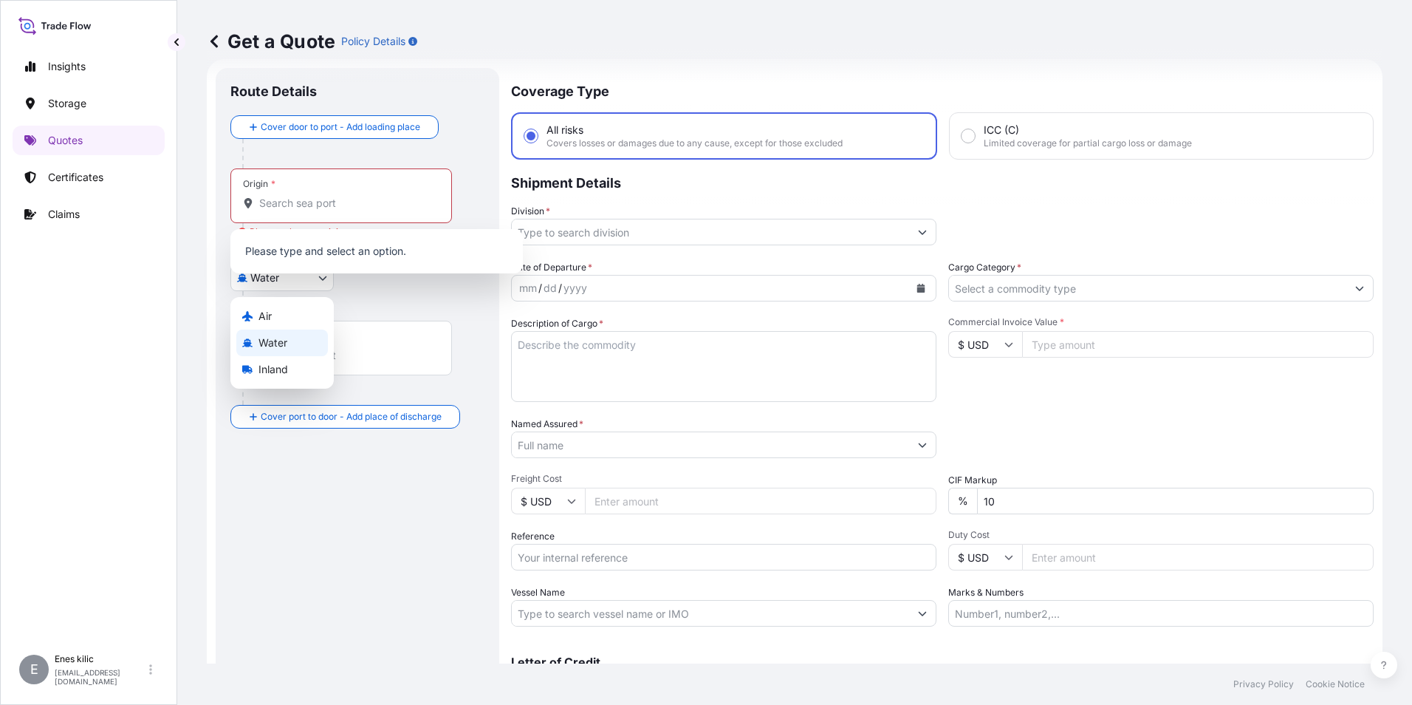
click at [272, 284] on body "0 options available. Insights Storage Quotes Certificates Claims E [PERSON_NAME…" at bounding box center [706, 352] width 1412 height 705
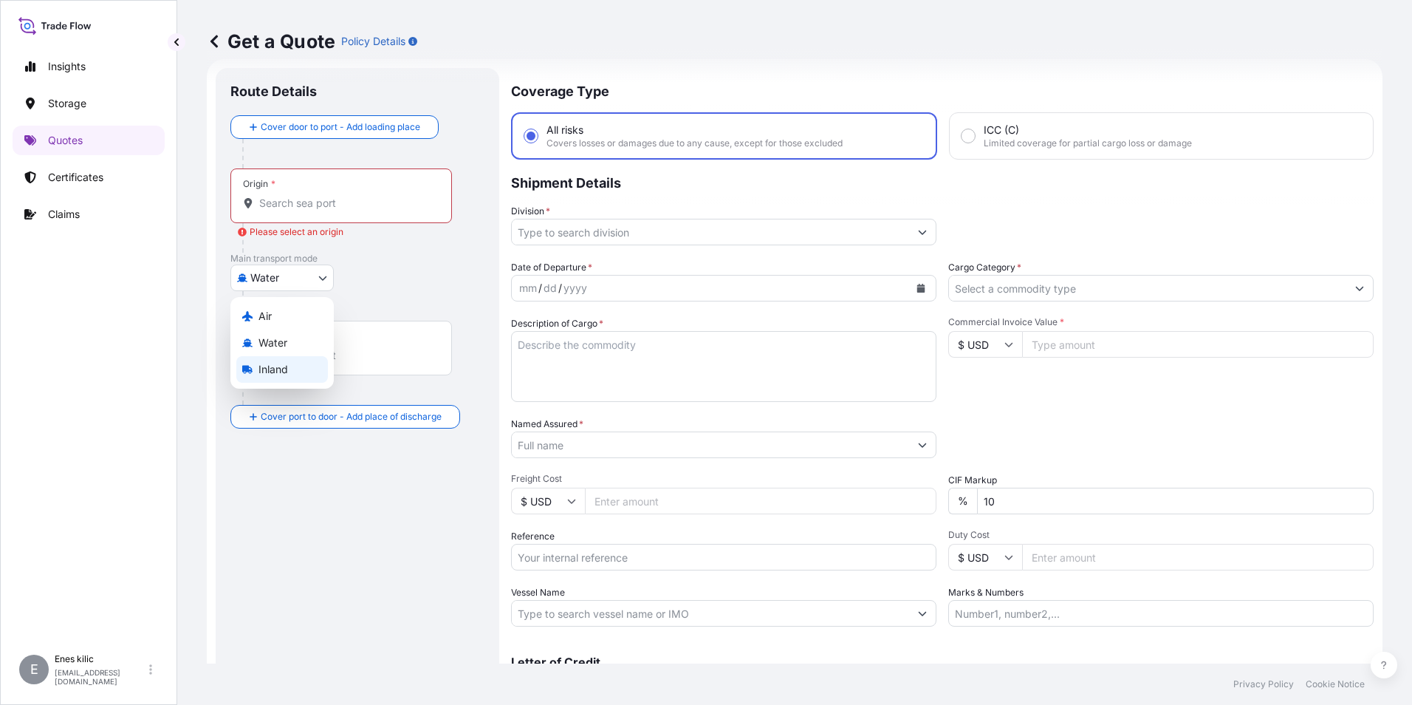
click at [285, 365] on span "Inland" at bounding box center [274, 369] width 30 height 15
select select "Inland"
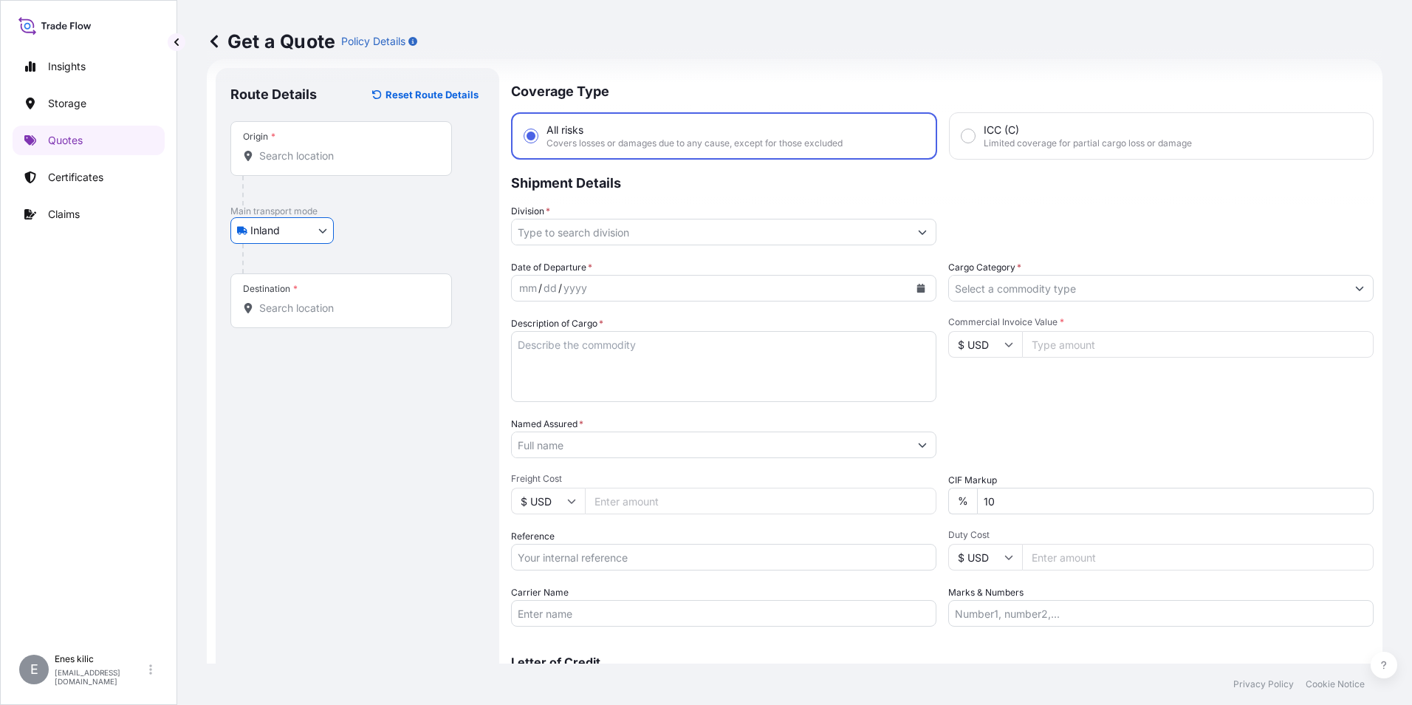
click at [306, 177] on div at bounding box center [347, 191] width 210 height 30
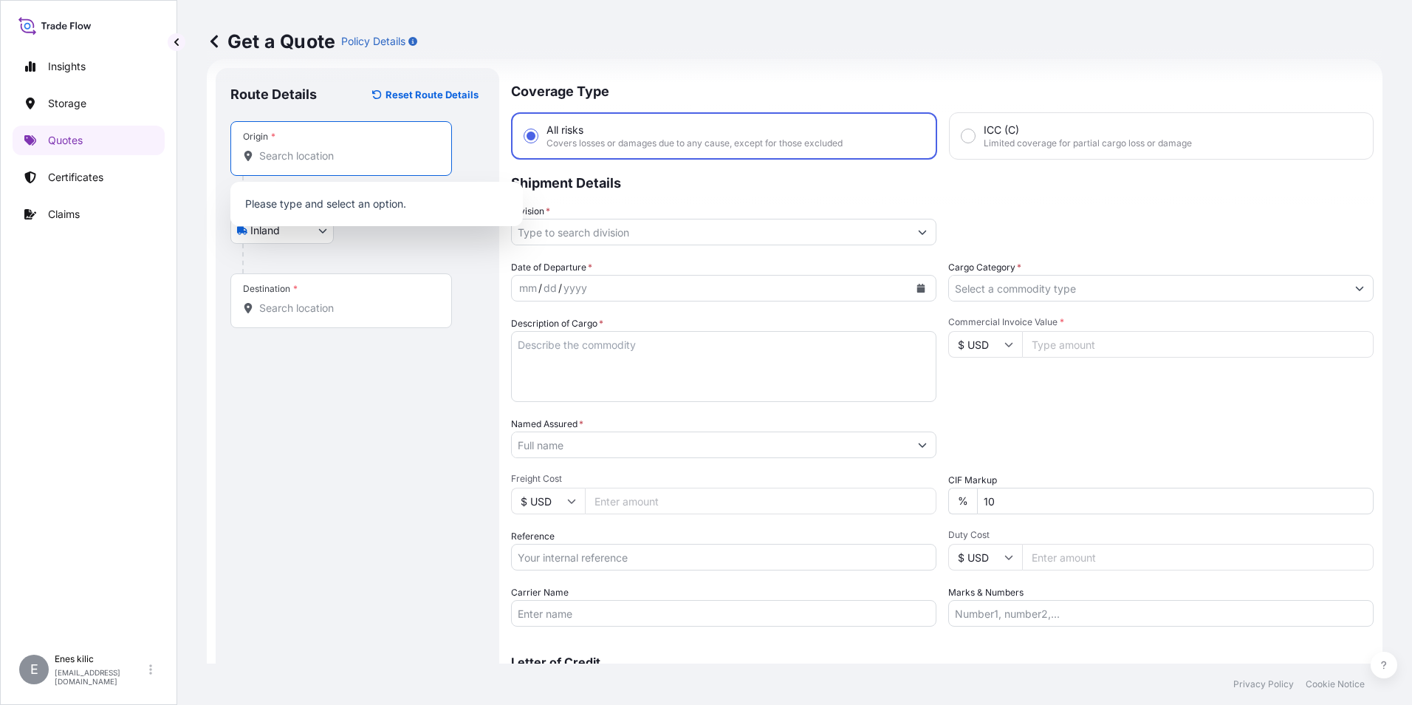
click at [308, 162] on input "Origin *" at bounding box center [346, 155] width 174 height 15
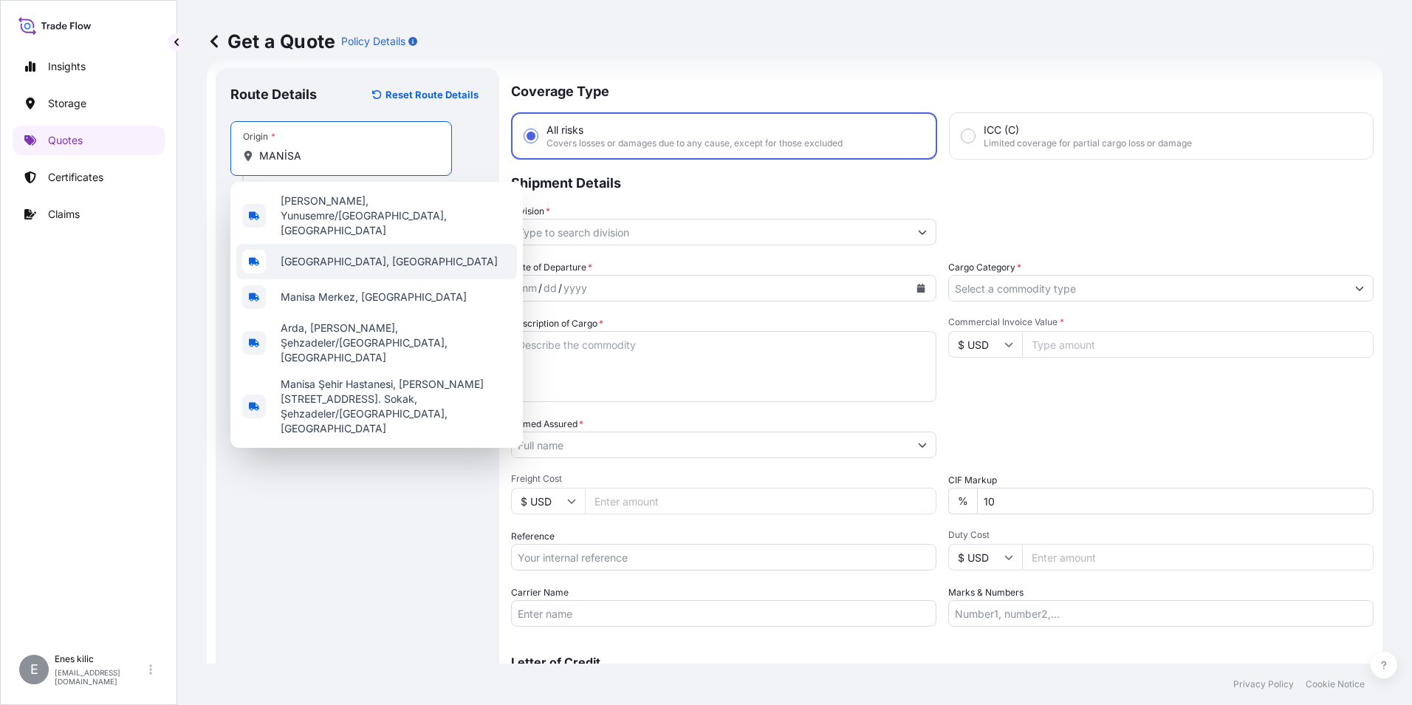
click at [319, 253] on div "[GEOGRAPHIC_DATA], [GEOGRAPHIC_DATA]" at bounding box center [376, 261] width 281 height 35
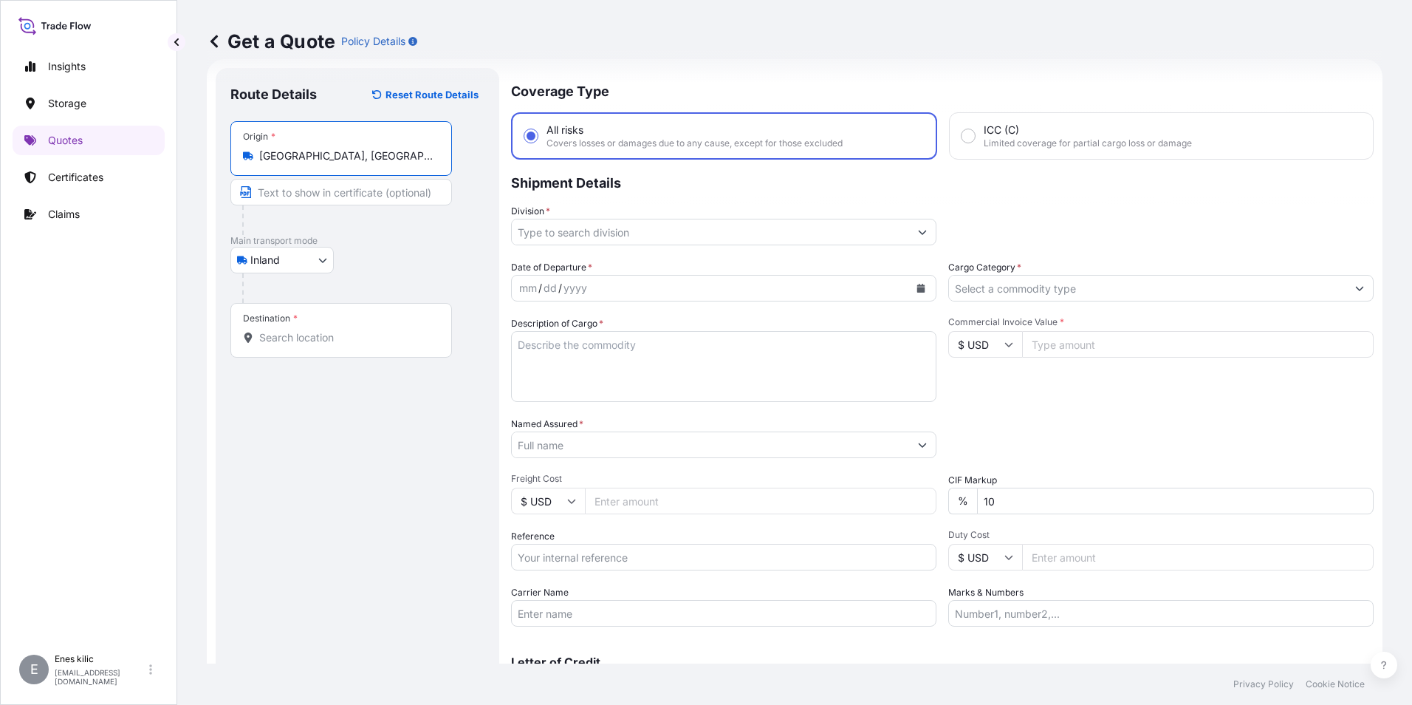
type input "[GEOGRAPHIC_DATA], [GEOGRAPHIC_DATA]"
click at [318, 322] on div "Destination *" at bounding box center [341, 330] width 222 height 55
click at [318, 330] on input "Destination *" at bounding box center [346, 337] width 174 height 15
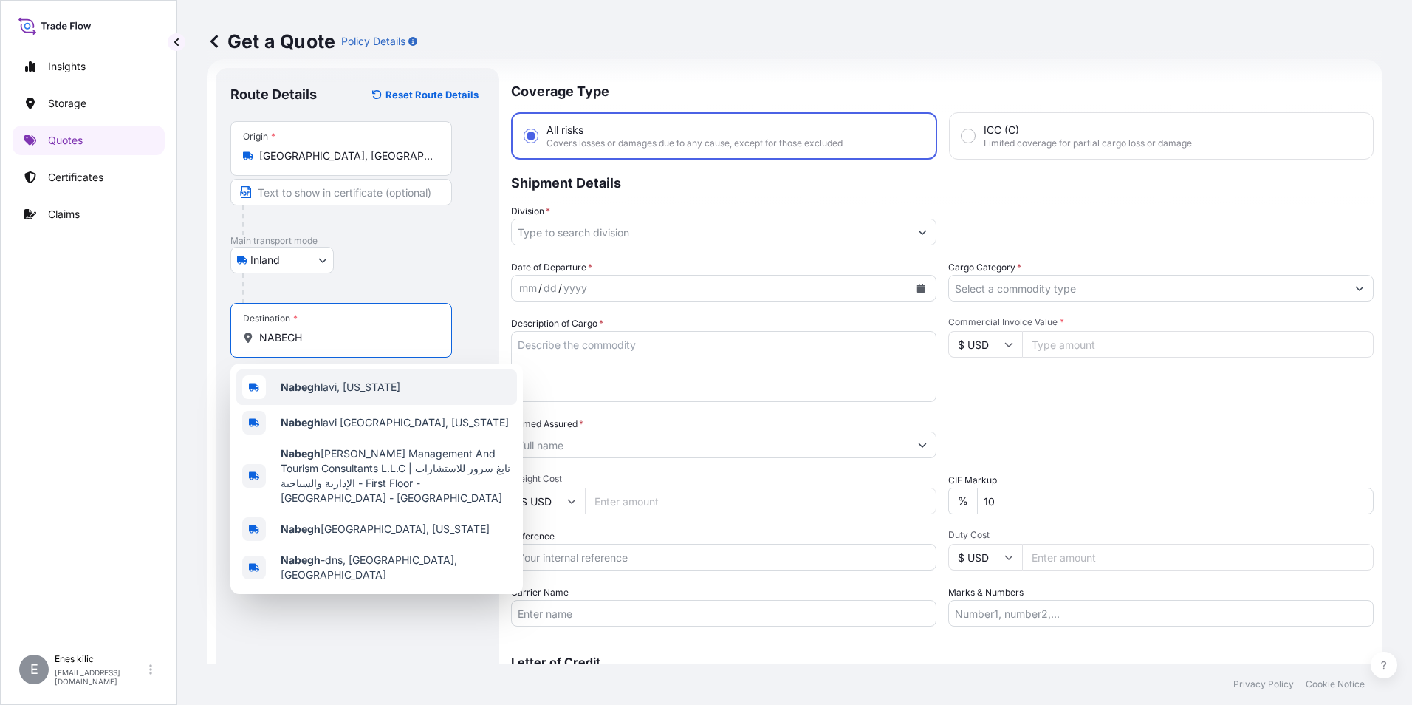
click at [349, 390] on span "[PERSON_NAME], [US_STATE]" at bounding box center [341, 387] width 120 height 15
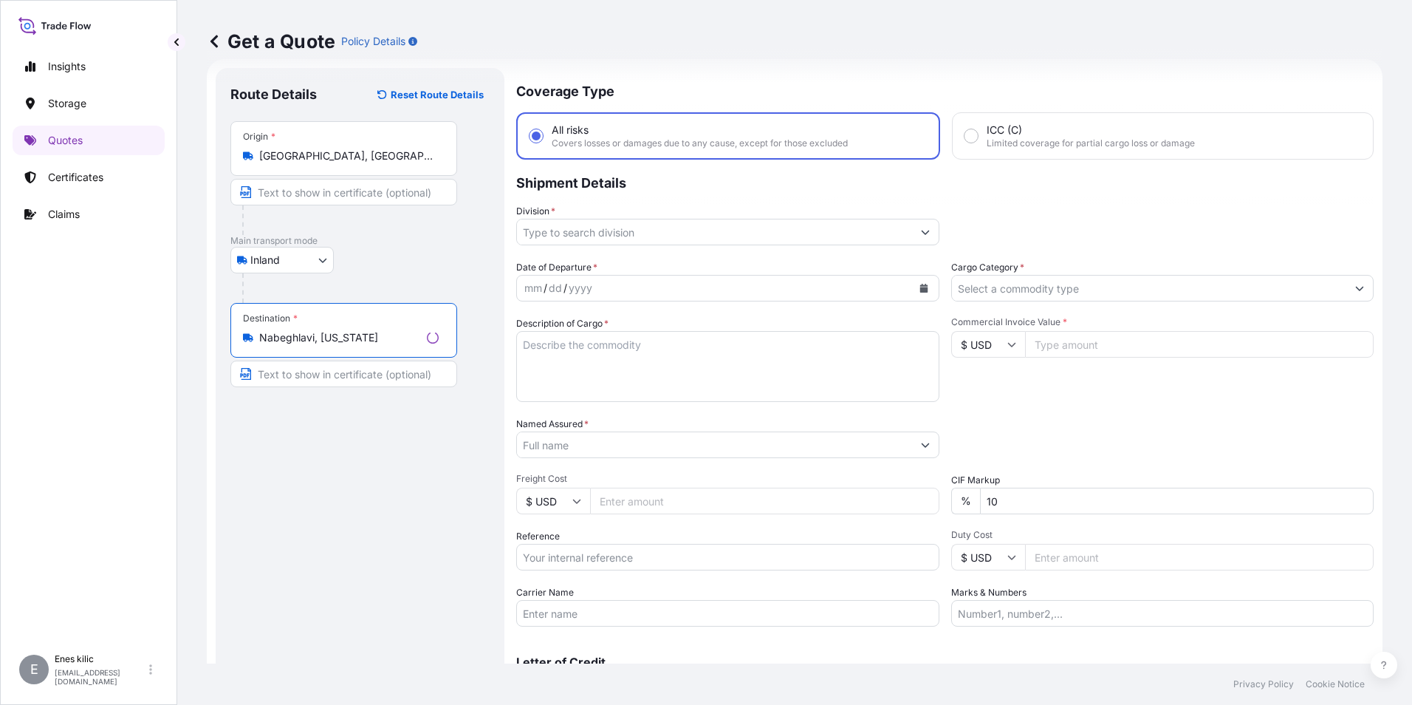
type input "Nabeghlavi, [US_STATE]"
click at [558, 237] on input "Division *" at bounding box center [714, 232] width 395 height 27
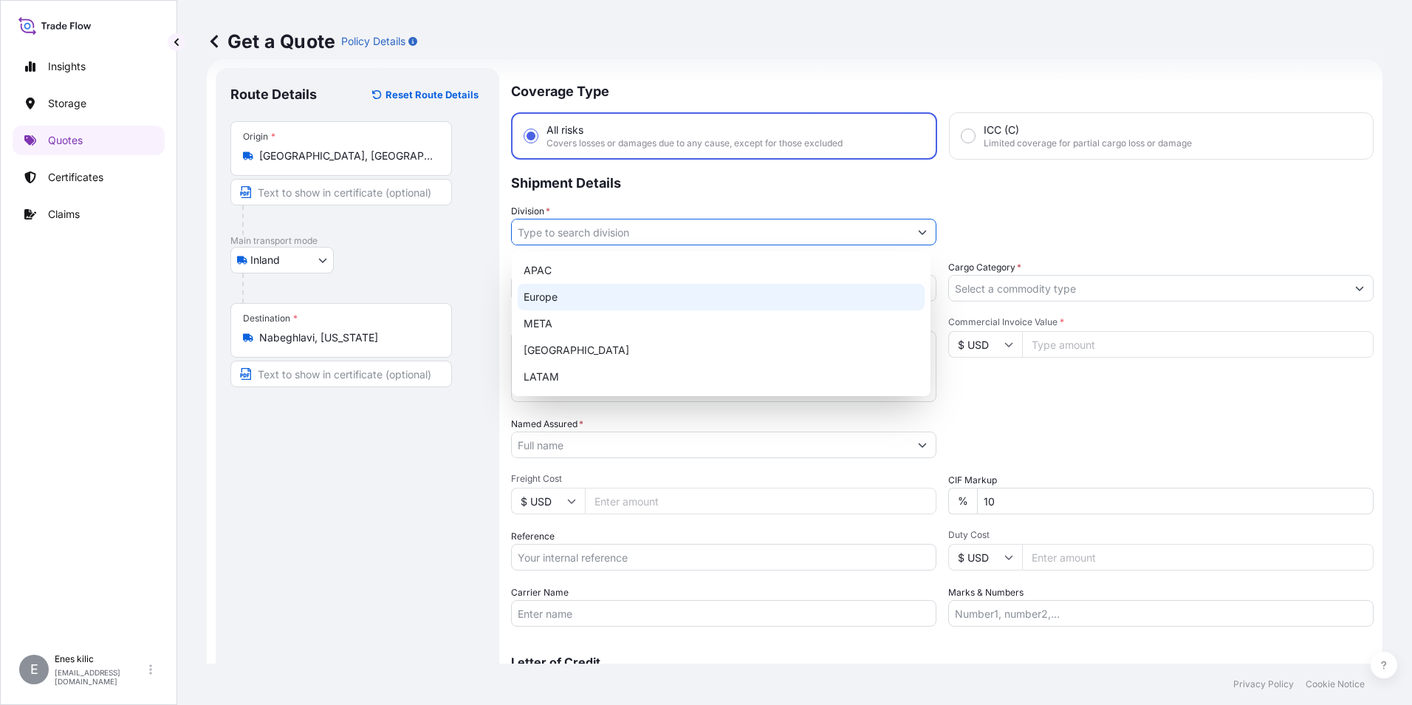
click at [587, 323] on div "META" at bounding box center [721, 323] width 407 height 27
type input "META"
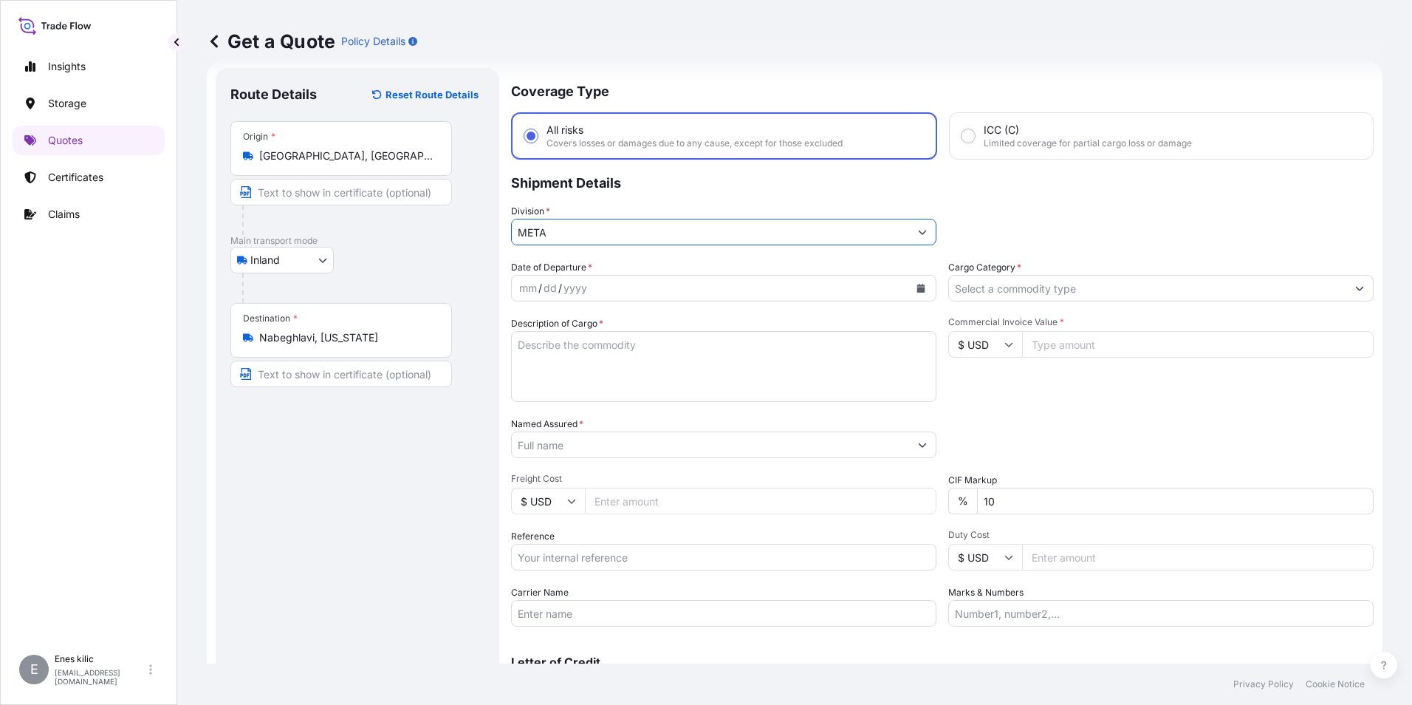
click at [1085, 290] on input "Cargo Category *" at bounding box center [1147, 288] width 397 height 27
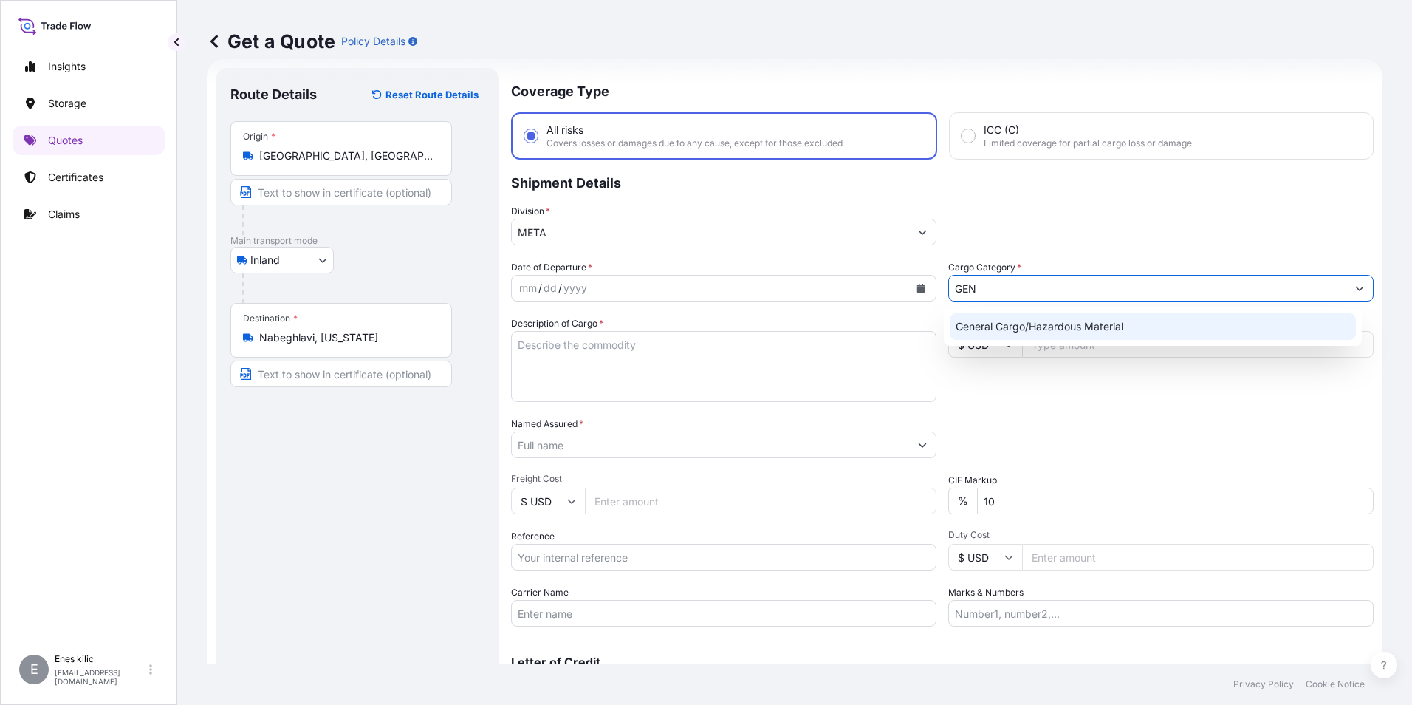
click at [1082, 319] on div "General Cargo/Hazardous Material" at bounding box center [1153, 326] width 407 height 27
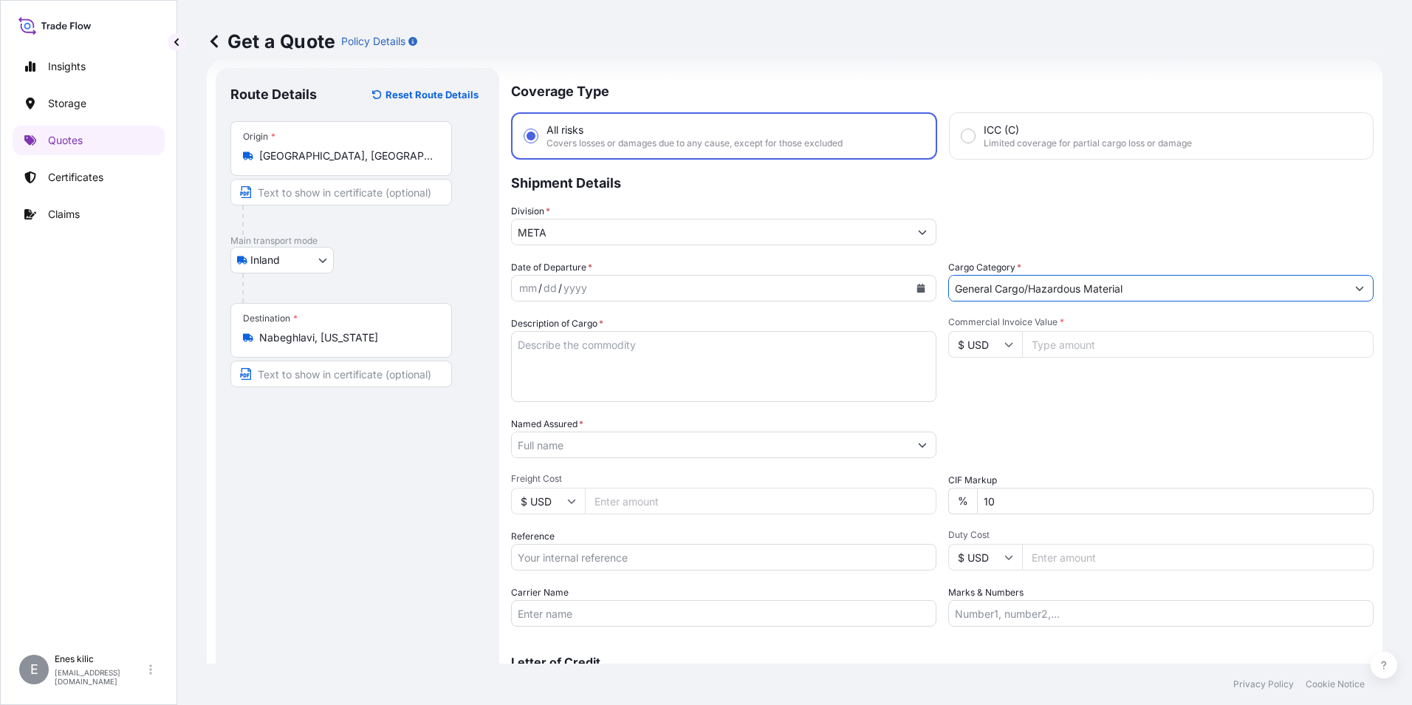
type input "General Cargo/Hazardous Material"
click at [687, 292] on div "mm / dd / yyyy" at bounding box center [710, 288] width 397 height 27
click at [903, 296] on div "mm / dd / yyyy" at bounding box center [723, 288] width 425 height 27
click at [917, 289] on icon "Calendar" at bounding box center [921, 288] width 8 height 9
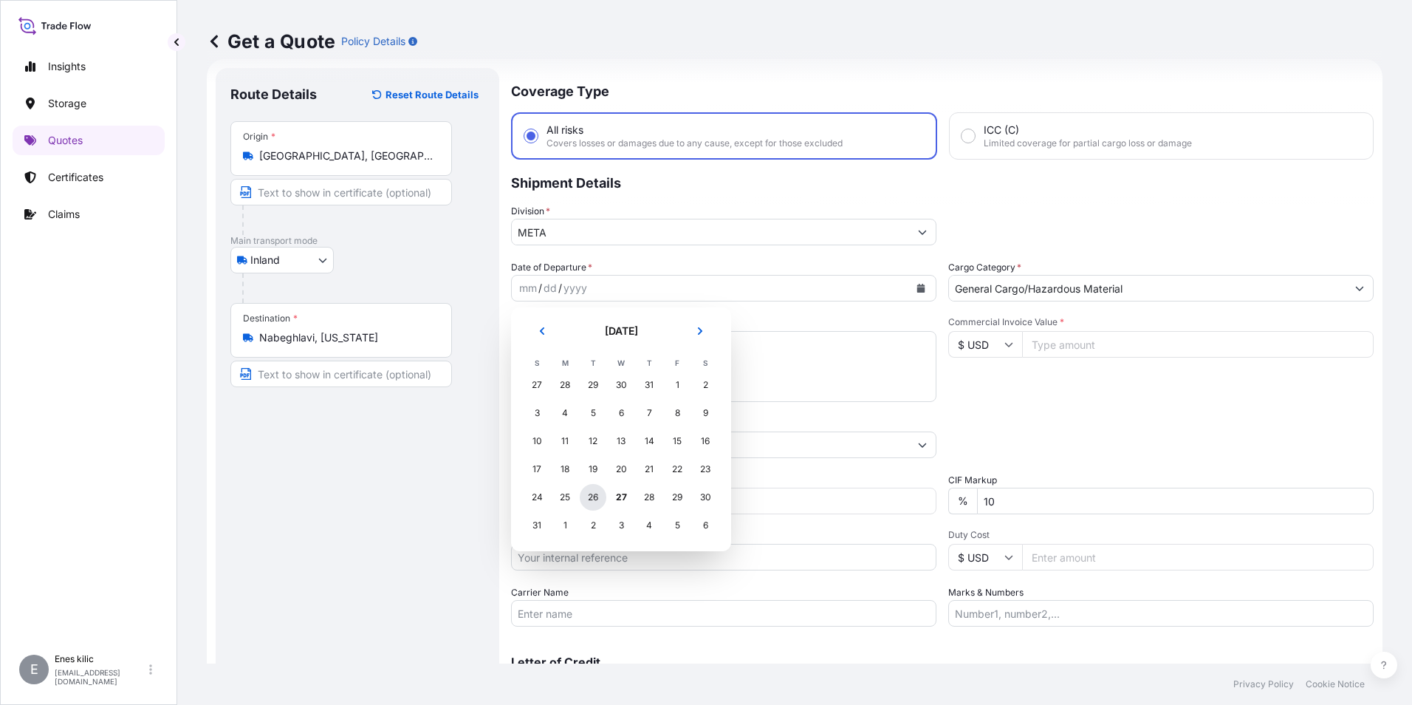
click at [595, 499] on div "26" at bounding box center [593, 497] width 27 height 27
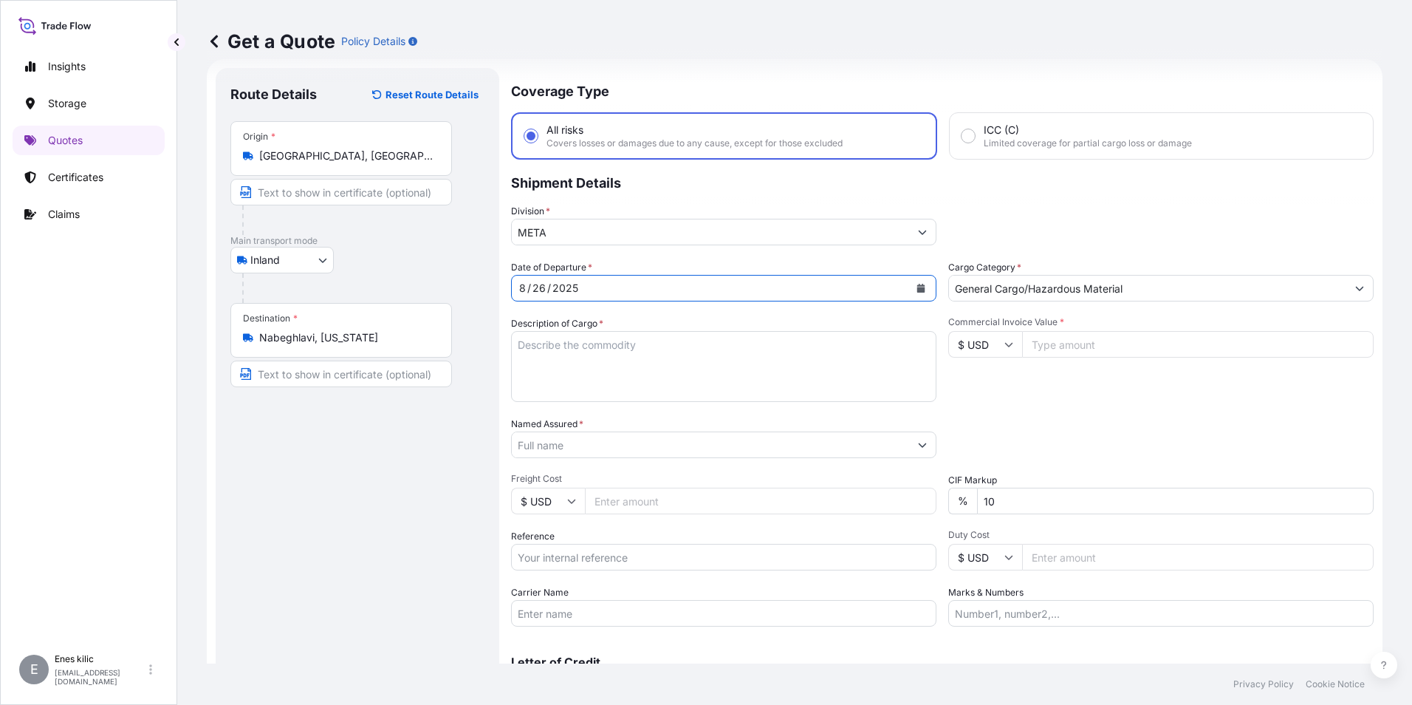
click at [606, 355] on textarea "Description of Cargo *" at bounding box center [723, 366] width 425 height 71
click at [555, 337] on textarea "Description of Cargo *" at bounding box center [723, 366] width 425 height 71
paste textarea "CAPS ALUMINIUM EMPTY BEVERAGE CANS"
click at [777, 363] on textarea "CAPS ALUMINIUM EMPTY BEVERAGE CANS" at bounding box center [723, 366] width 425 height 71
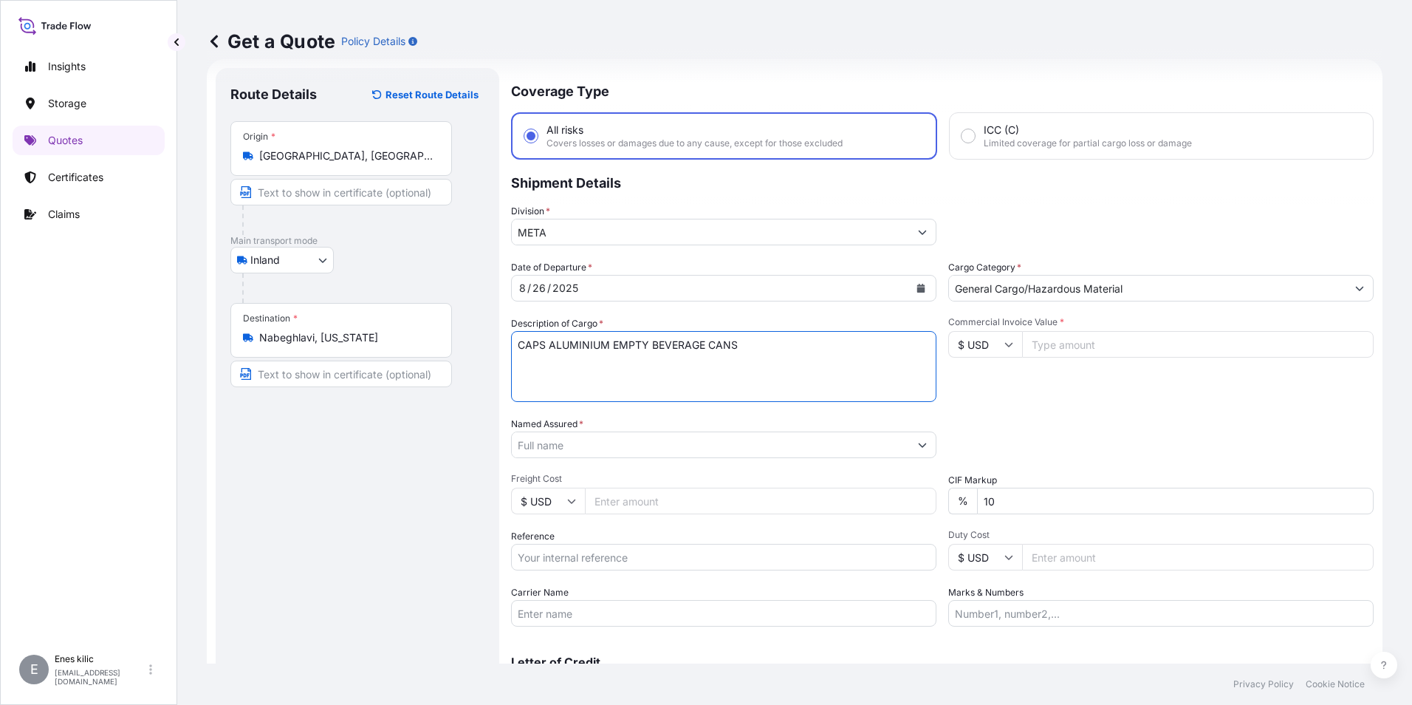
paste textarea "18 KAP - 2.396,93 KG"
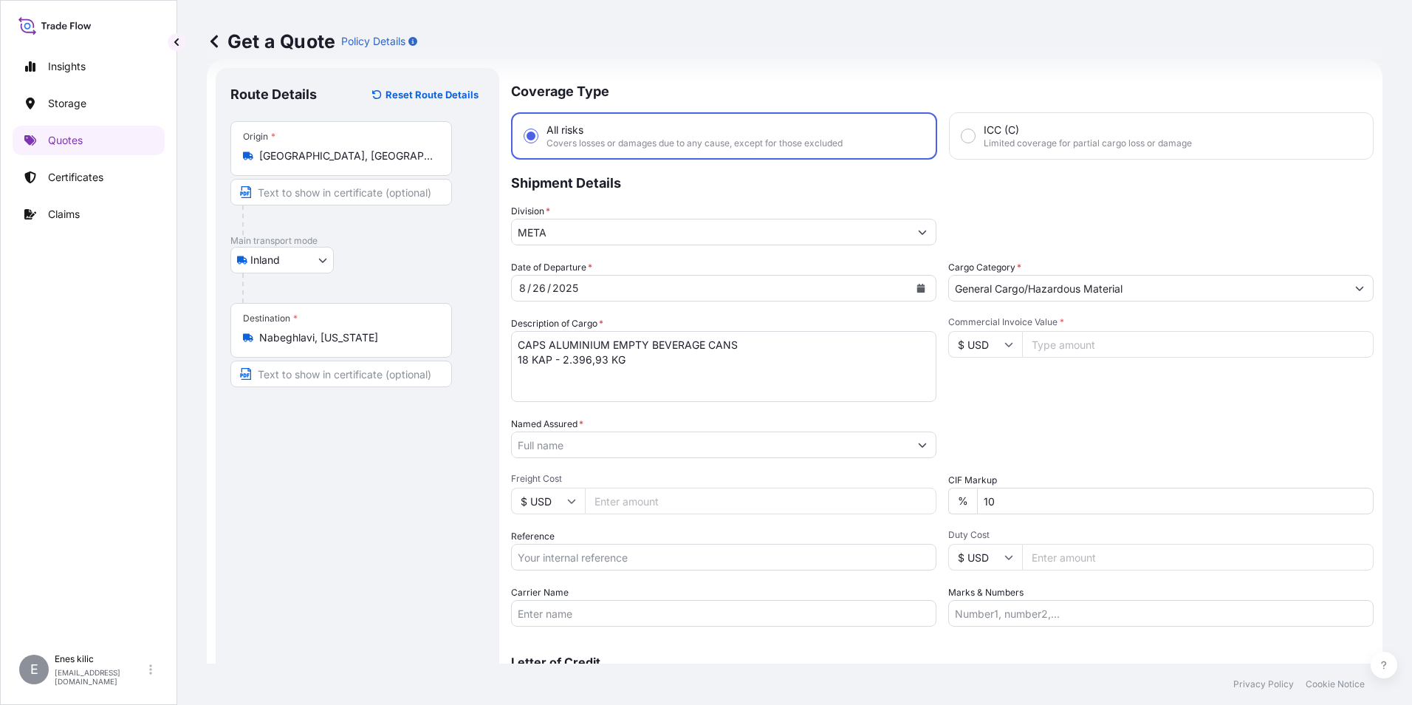
click at [634, 355] on textarea "CAPS ALUMINIUM EMPTY BEVERAGE CANS 18 KAP - 2.396,93 KG" at bounding box center [723, 366] width 425 height 71
paste textarea "32 HL 440 / 32 ADA 689"
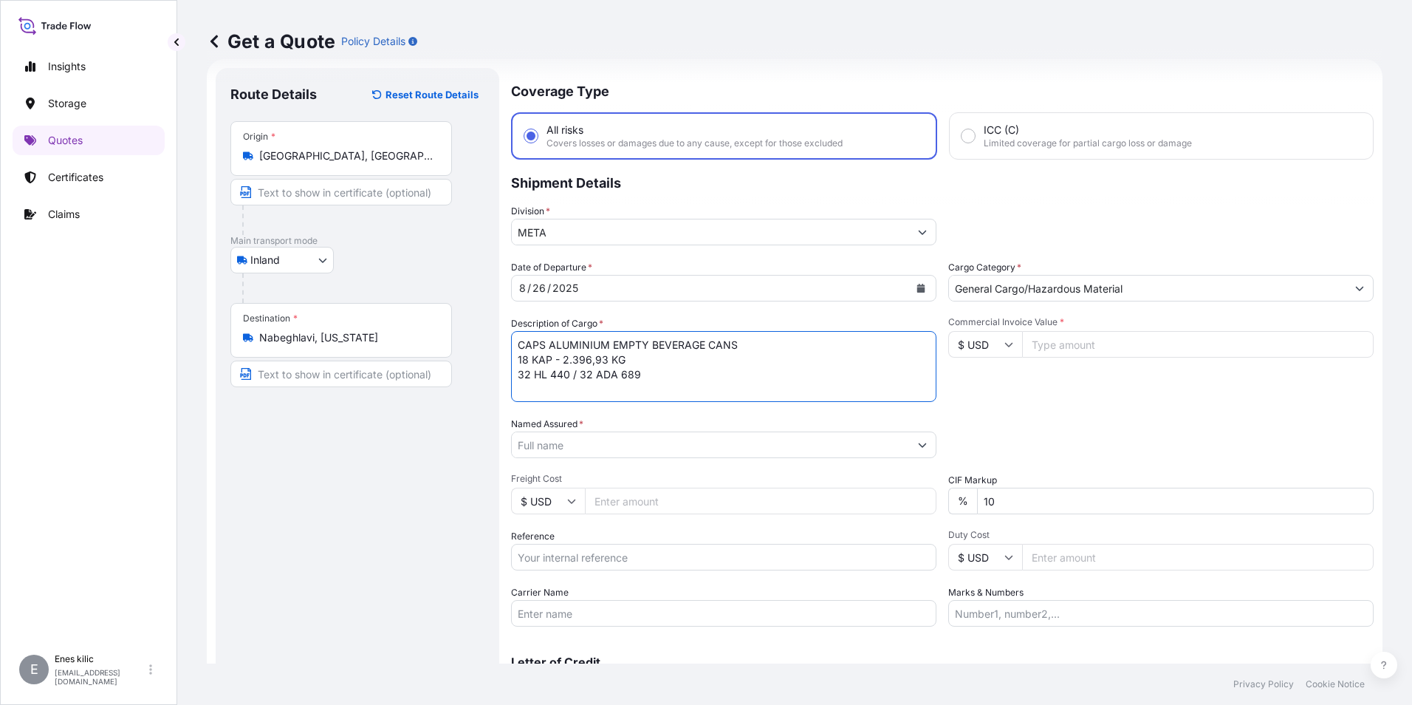
type textarea "CAPS ALUMINIUM EMPTY BEVERAGE CANS 18 KAP - 2.396,93 KG 32 HL 440 / 32 ADA 689"
click at [984, 349] on input "$ USD" at bounding box center [985, 344] width 74 height 27
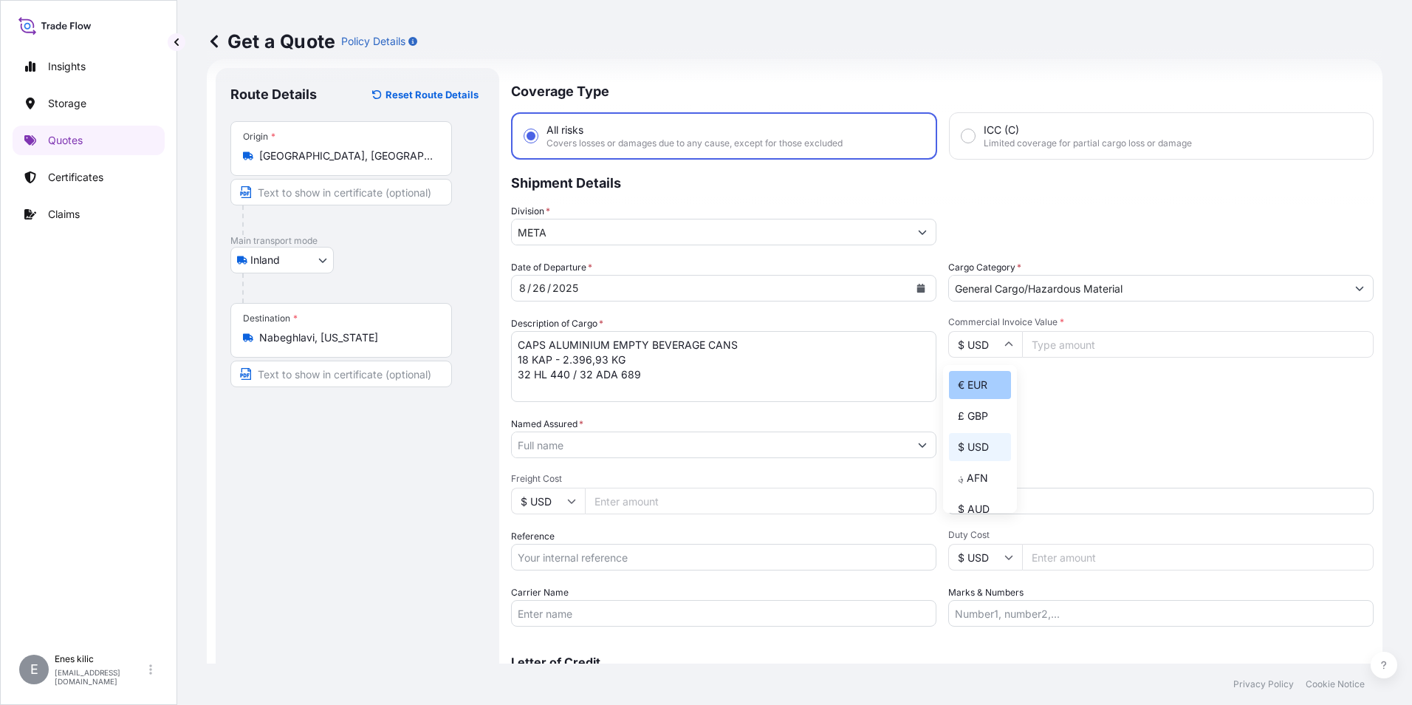
click at [973, 388] on div "€ EUR" at bounding box center [980, 385] width 62 height 28
type input "€ EUR"
click at [1078, 340] on input "Commercial Invoice Value *" at bounding box center [1198, 344] width 352 height 27
type input "12148.62"
click at [1090, 490] on input "10" at bounding box center [1175, 500] width 397 height 27
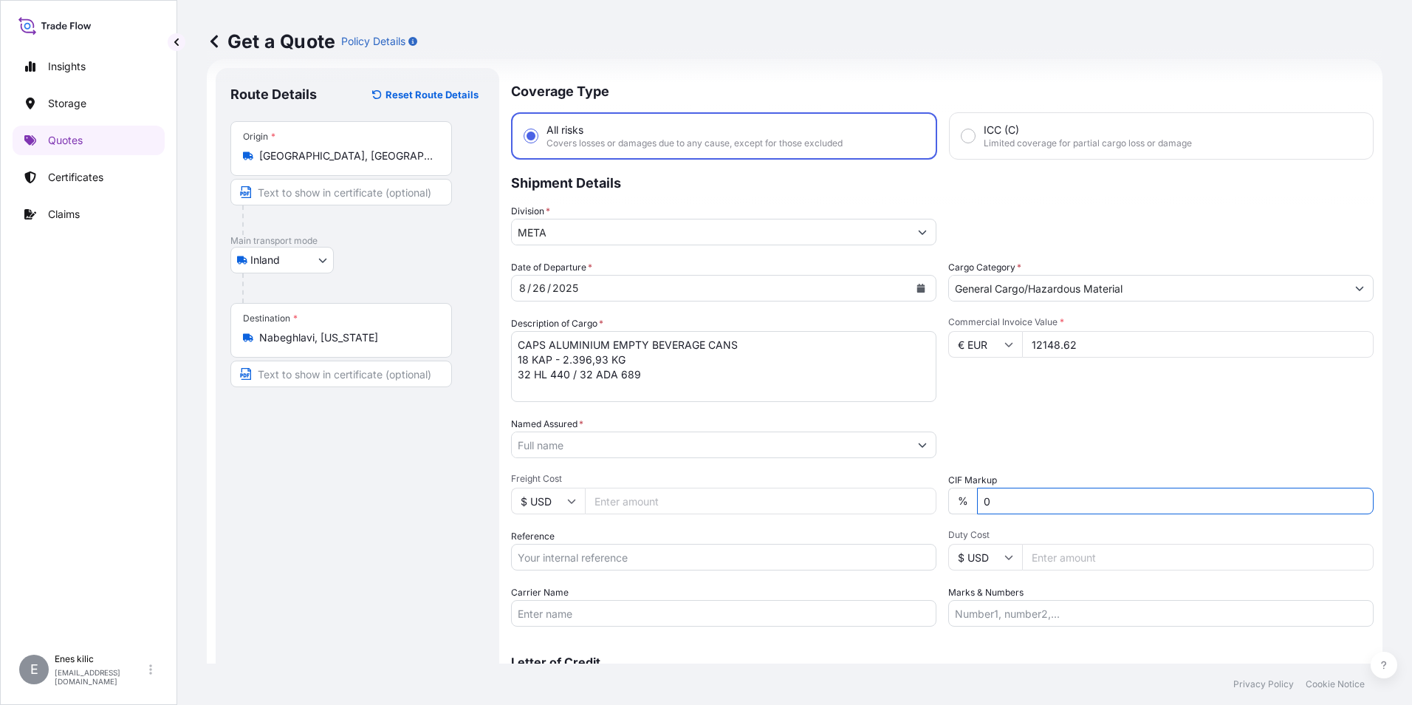
type input "0"
click at [1089, 455] on div "Packing Category Type to search a container mode Please select a primary mode o…" at bounding box center [1160, 437] width 425 height 41
click at [665, 455] on input "Named Assured *" at bounding box center [708, 444] width 392 height 27
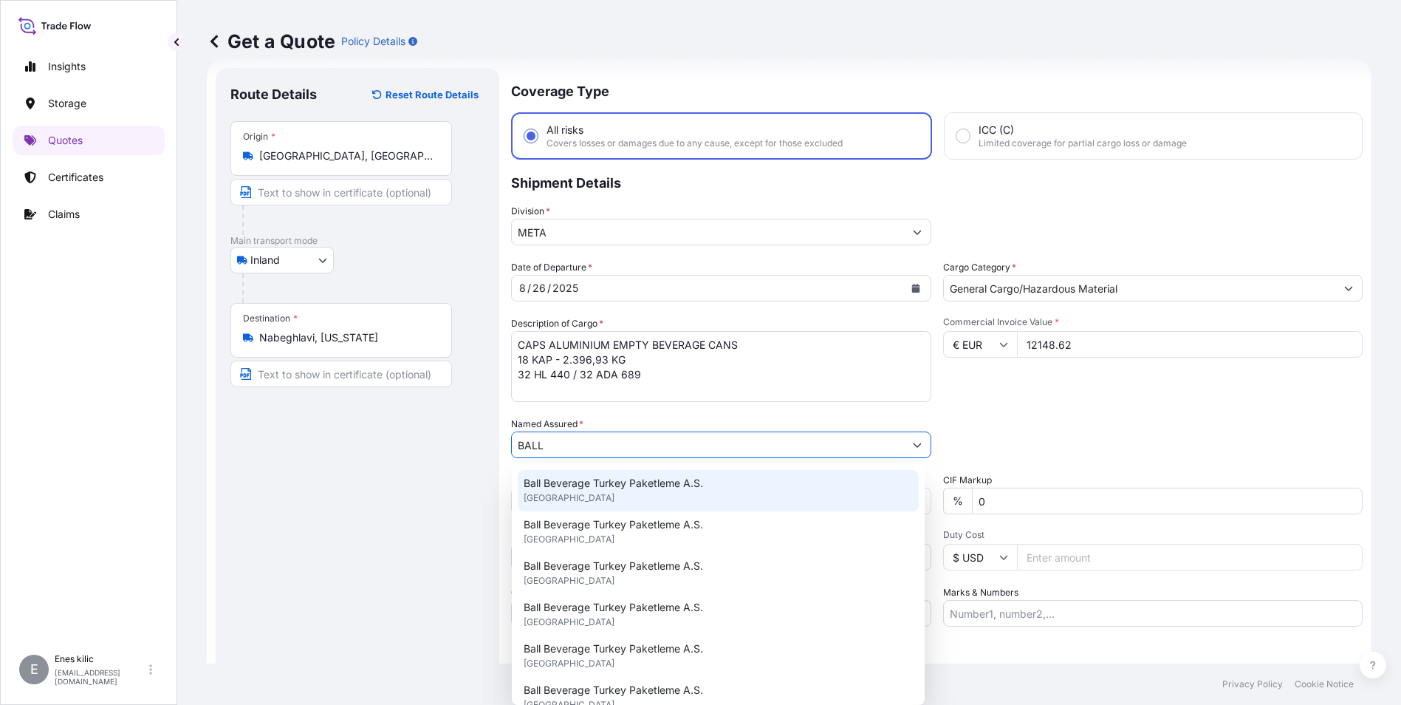
click at [660, 483] on span "Ball Beverage Turkey Paketleme A.S." at bounding box center [613, 483] width 179 height 15
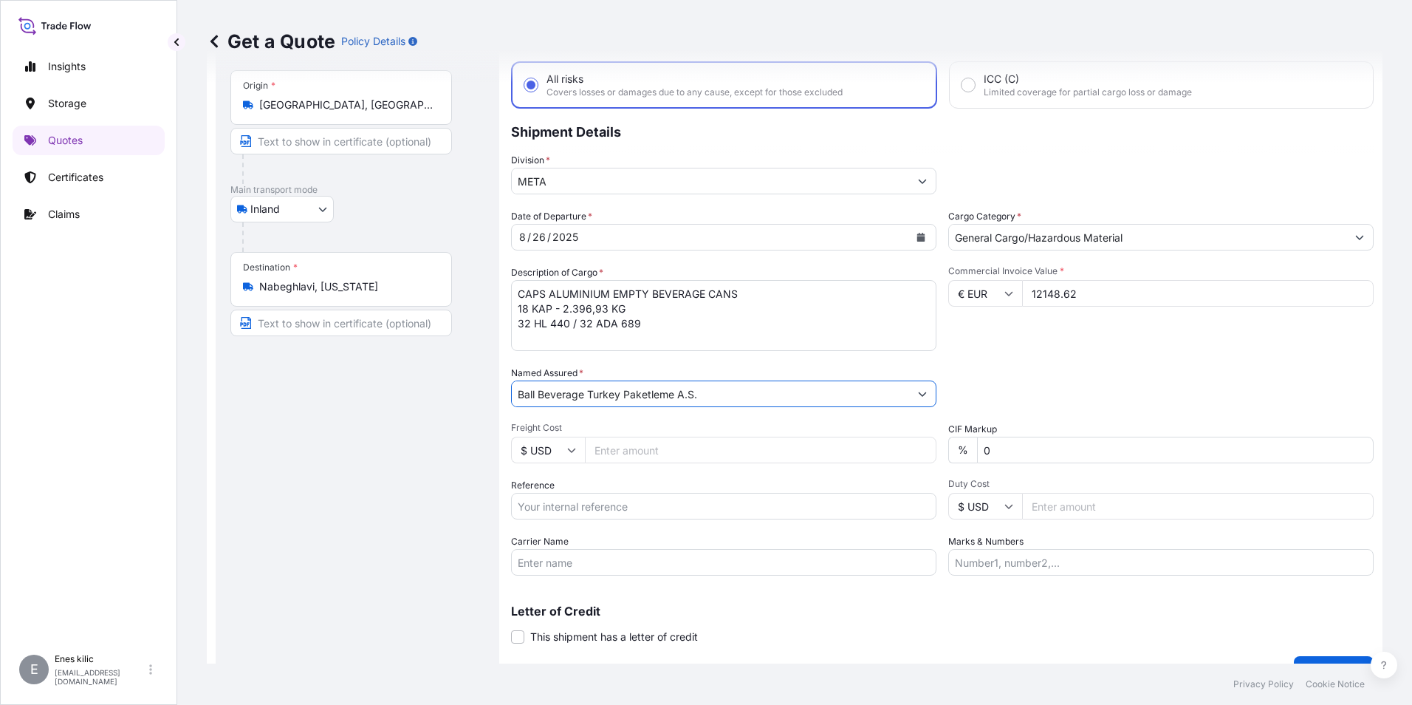
scroll to position [97, 0]
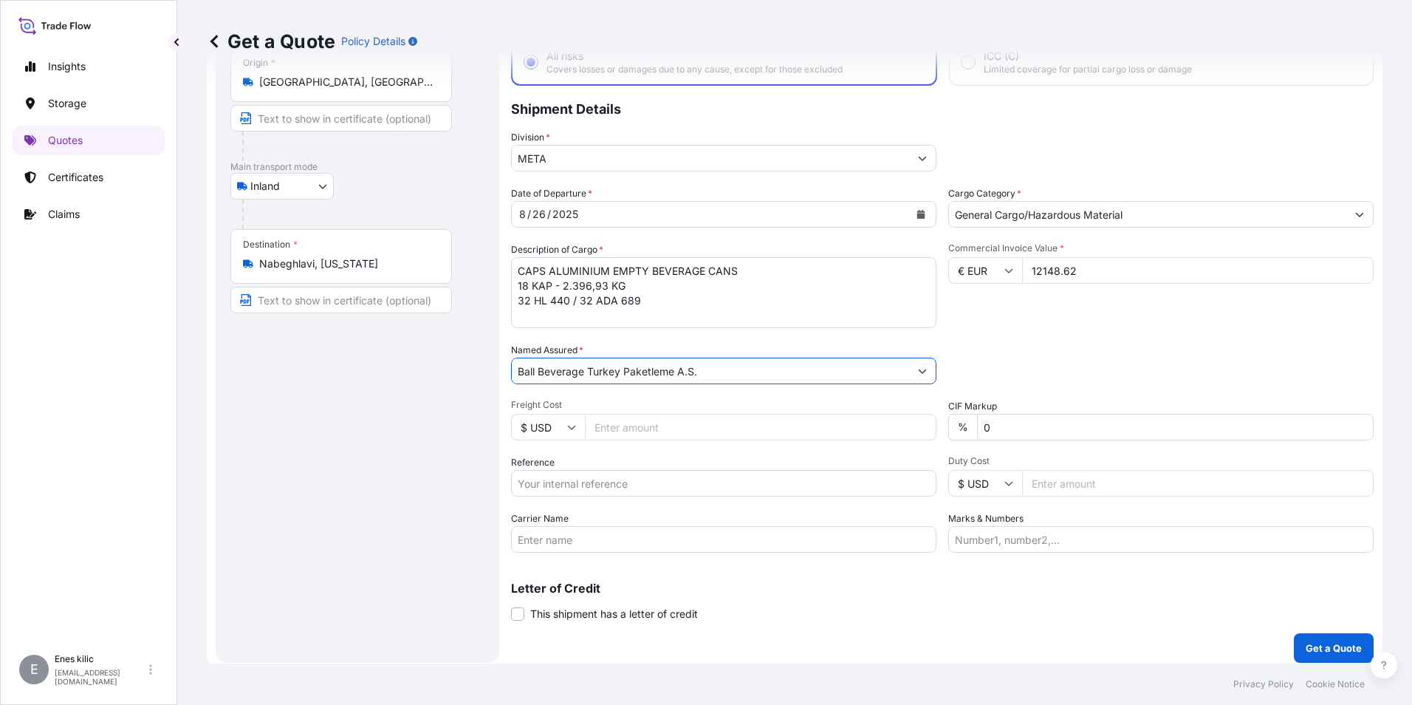
type input "Ball Beverage Turkey Paketleme A.S."
click at [1027, 349] on div "Packing Category Type to search a container mode Please select a primary mode o…" at bounding box center [1160, 363] width 425 height 41
click at [642, 474] on input "Reference" at bounding box center [723, 483] width 425 height 27
click at [654, 482] on input "Reference" at bounding box center [723, 483] width 425 height 27
paste input "2201774225"
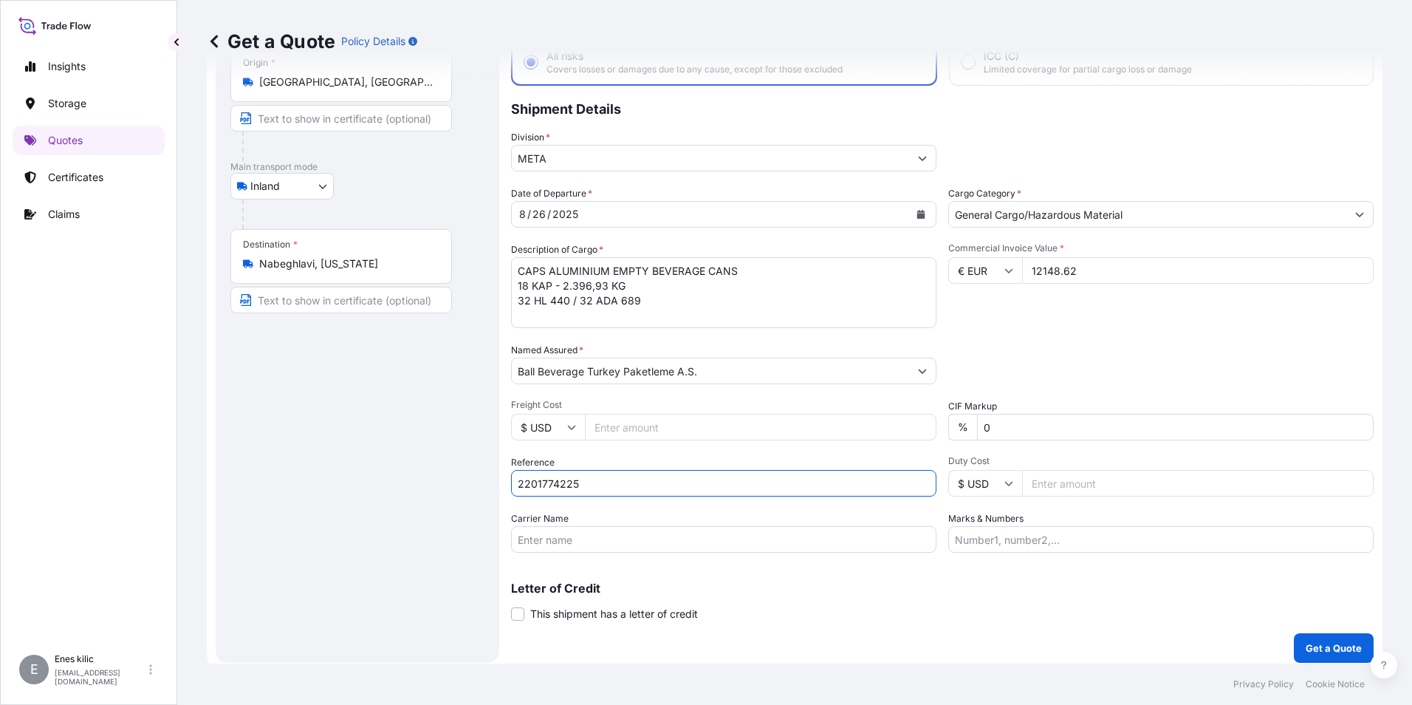
type input "2201774225"
click at [537, 540] on input "Carrier Name" at bounding box center [723, 539] width 425 height 27
click at [636, 531] on input "Carrier Name" at bounding box center [723, 539] width 425 height 27
paste input "32 HL 440 / 32 ADA 689"
type input "32 HL 440 / 32 ADA 689"
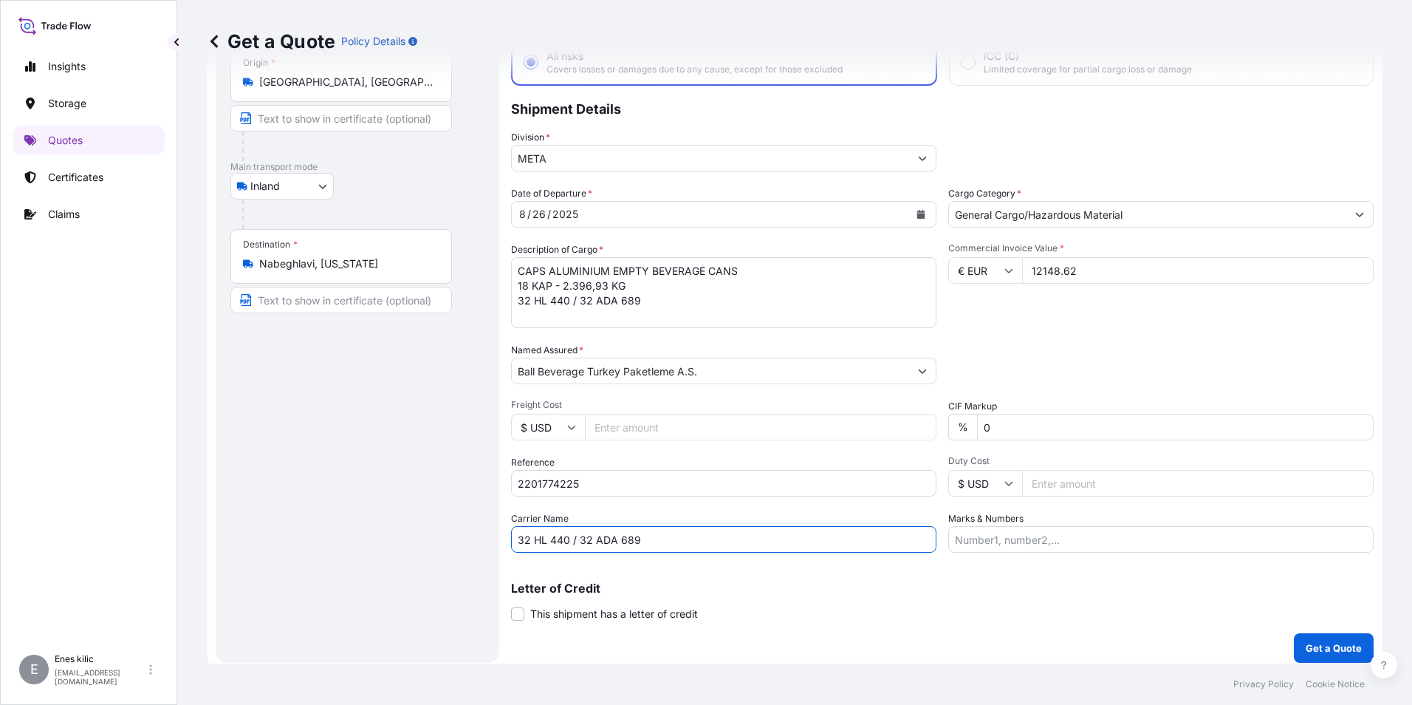
click at [1098, 604] on div "Letter of Credit This shipment has a letter of credit Letter of credit * Letter…" at bounding box center [942, 601] width 863 height 39
click at [1110, 315] on div "Commercial Invoice Value * € EUR 12148.62" at bounding box center [1160, 285] width 425 height 86
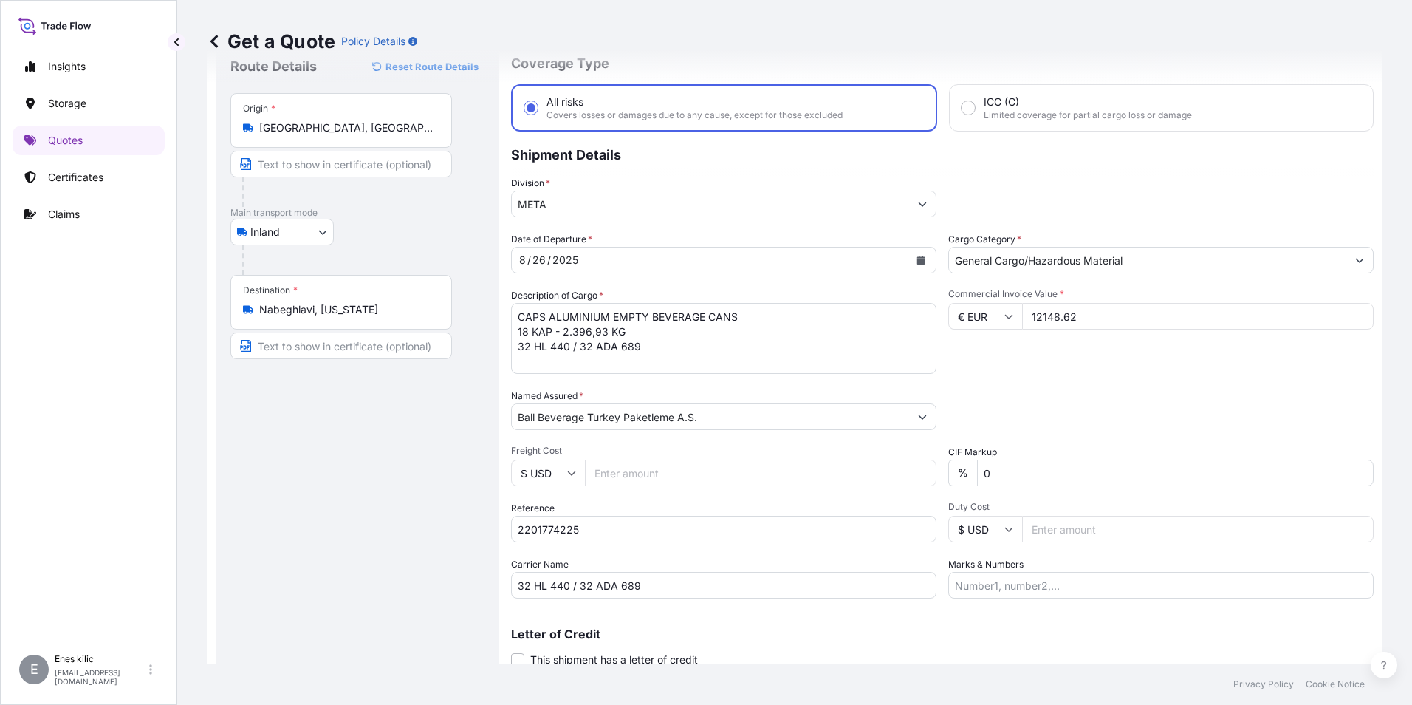
scroll to position [106, 0]
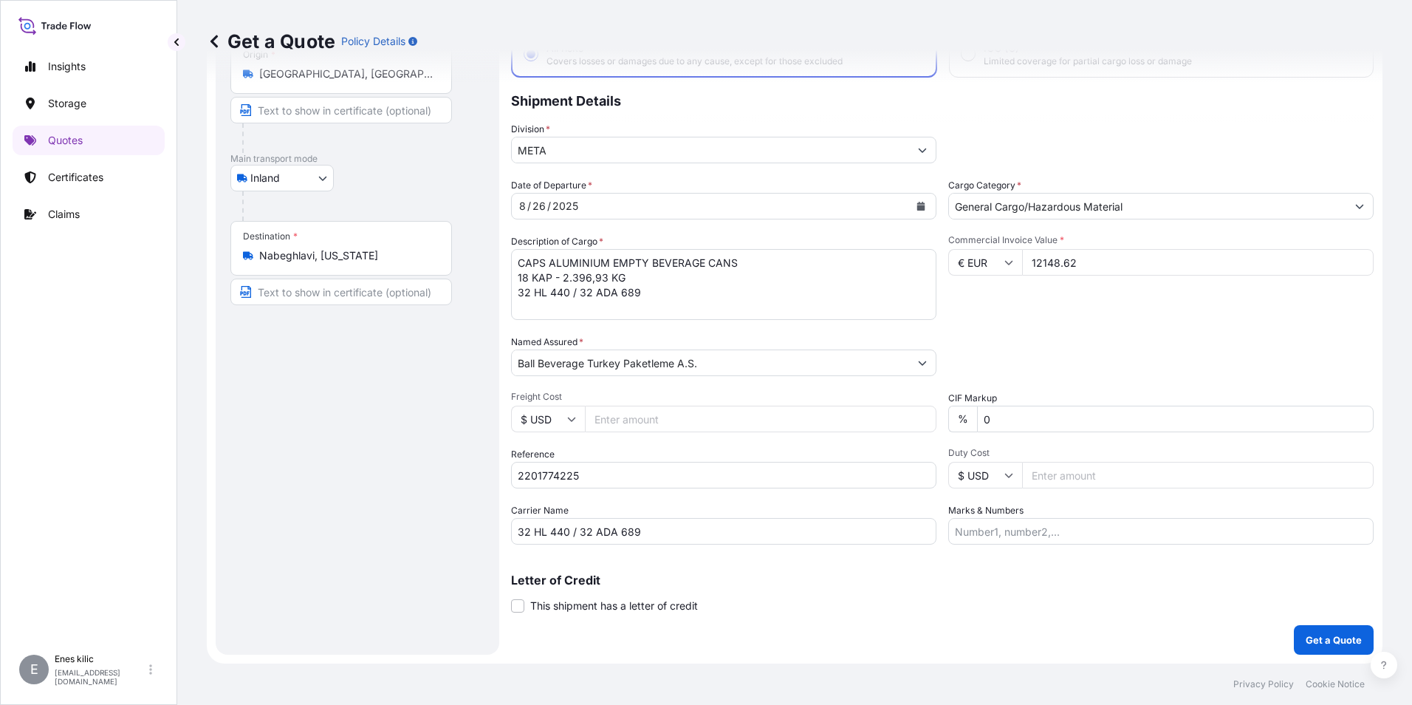
click at [1306, 637] on p "Get a Quote" at bounding box center [1334, 639] width 56 height 15
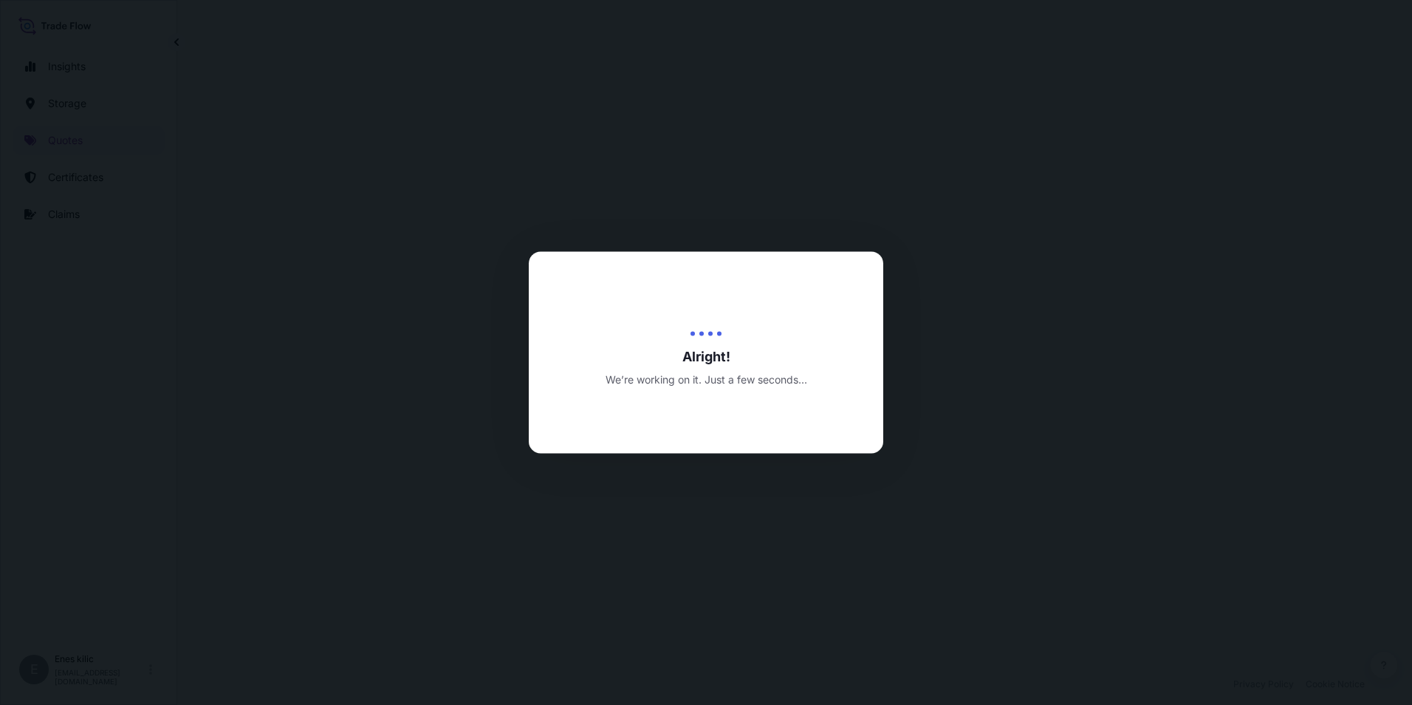
select select "Inland"
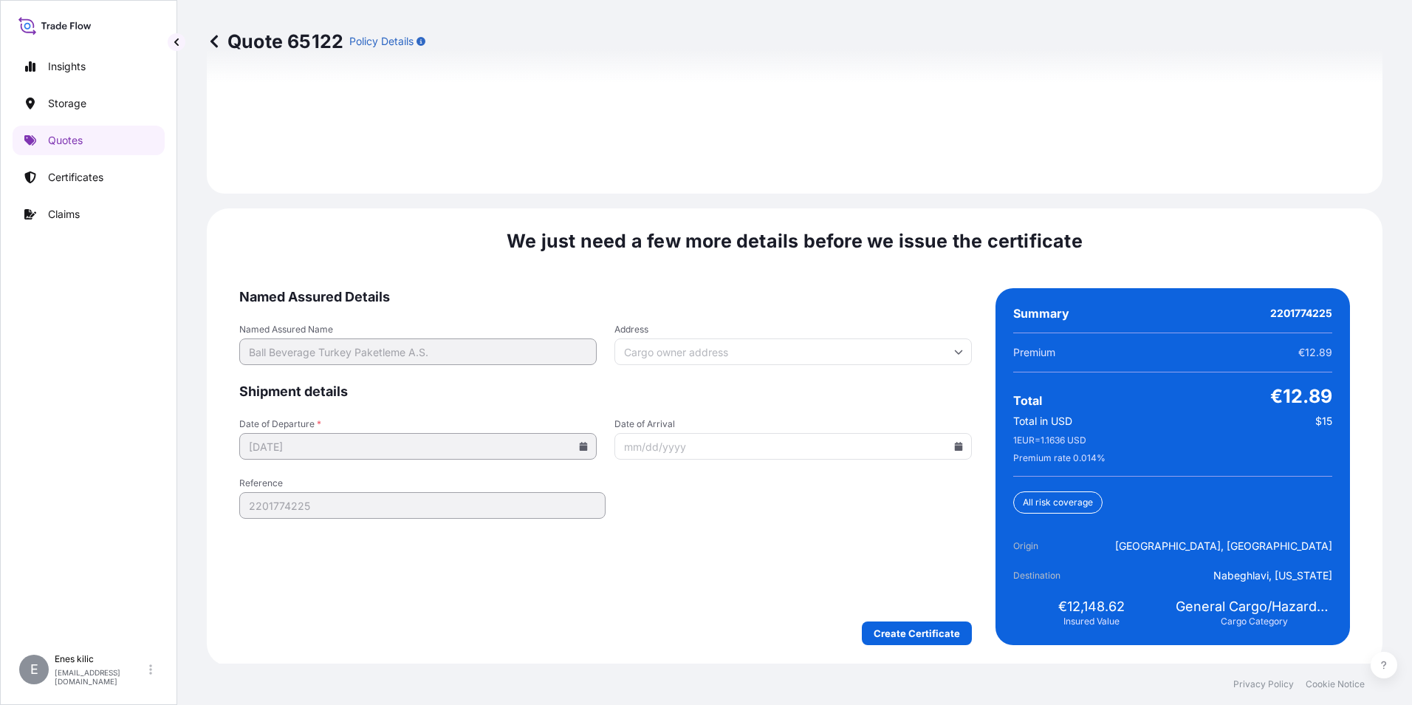
scroll to position [2157, 0]
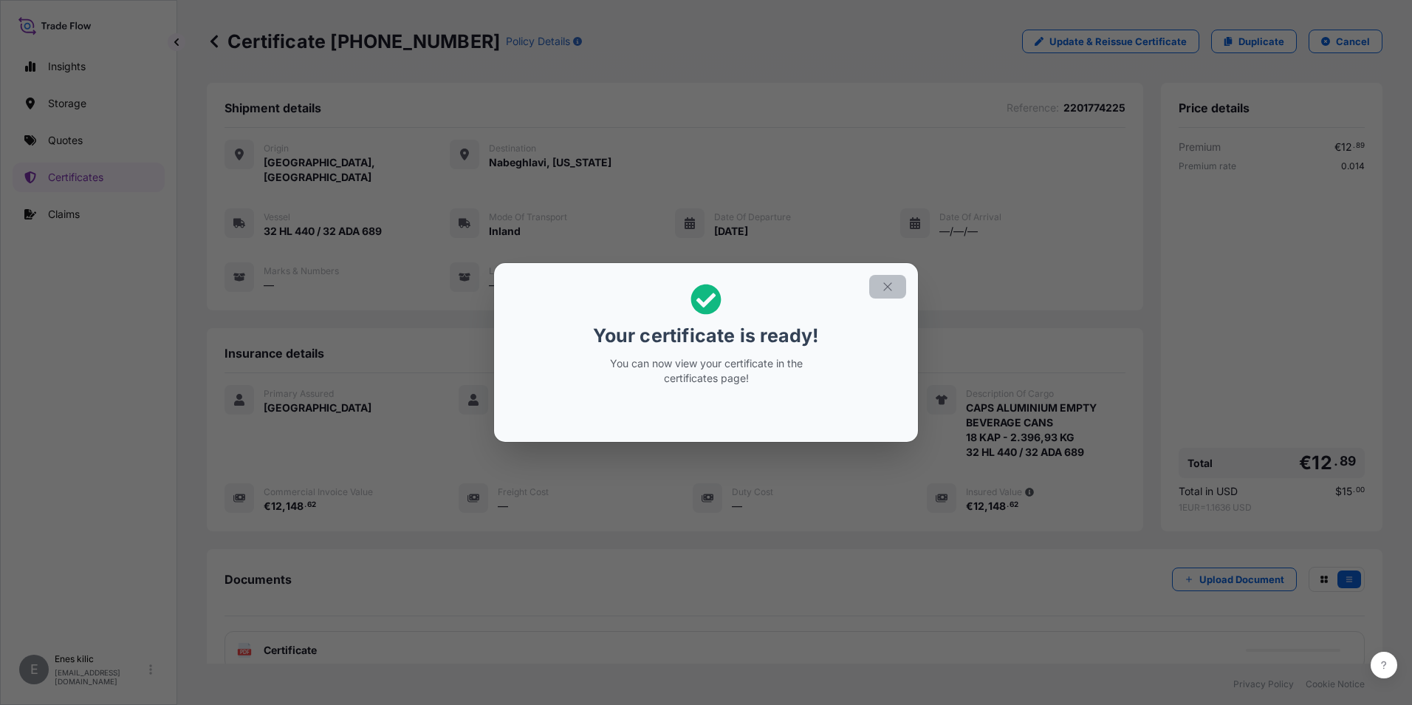
click at [883, 294] on button "button" at bounding box center [887, 287] width 37 height 24
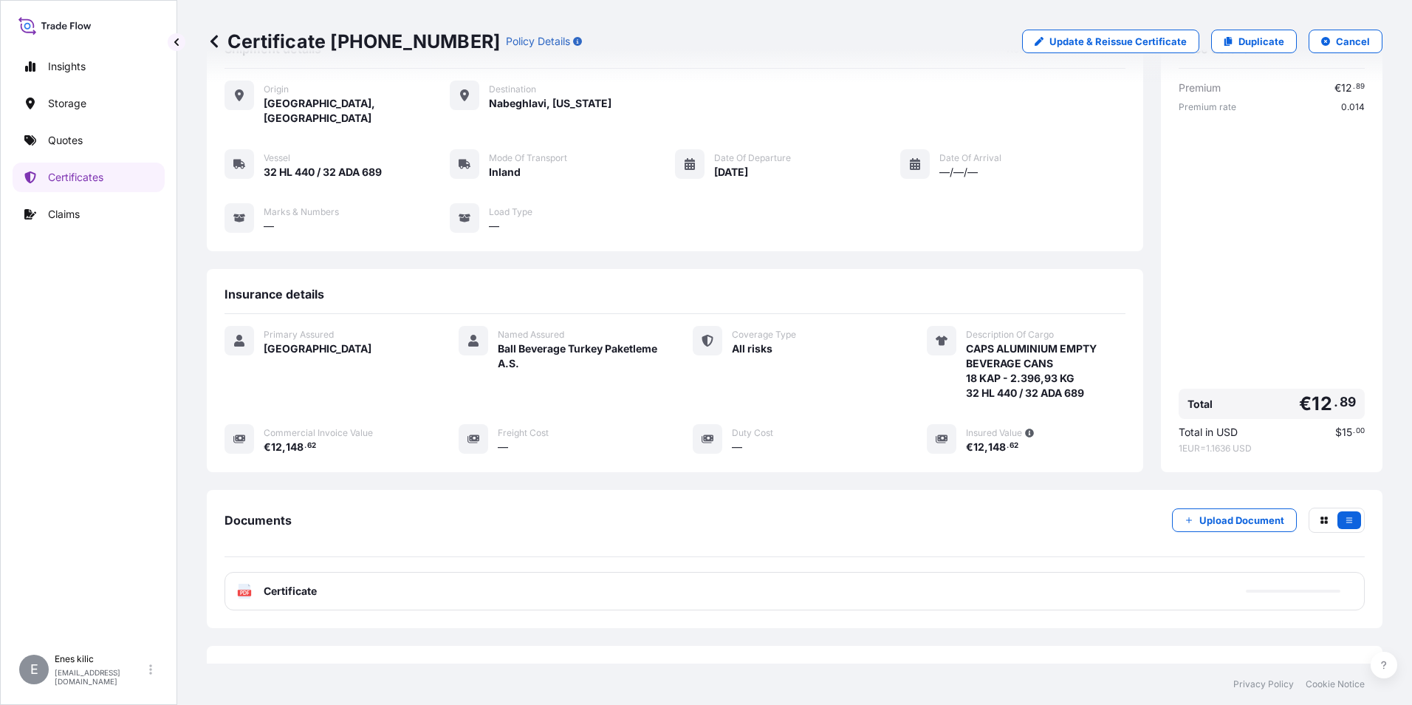
scroll to position [116, 0]
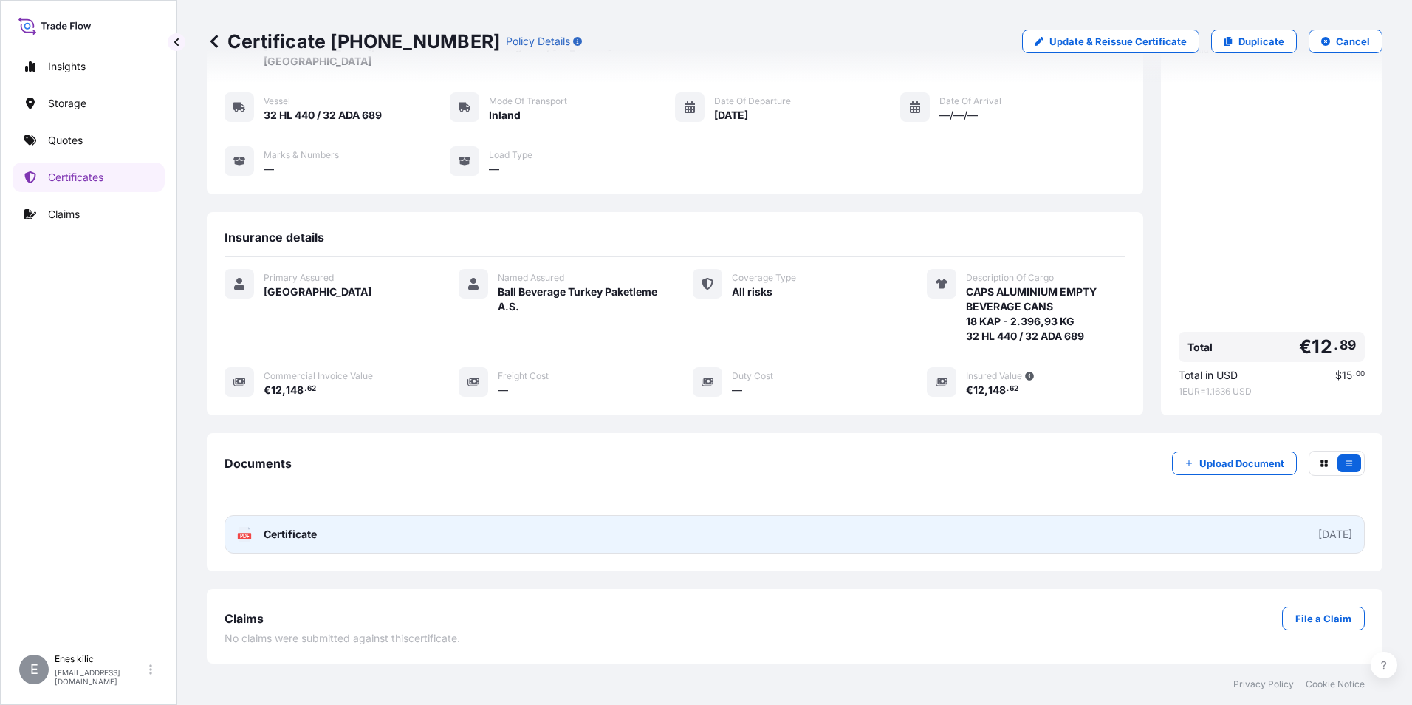
click at [296, 529] on span "Certificate" at bounding box center [290, 534] width 53 height 15
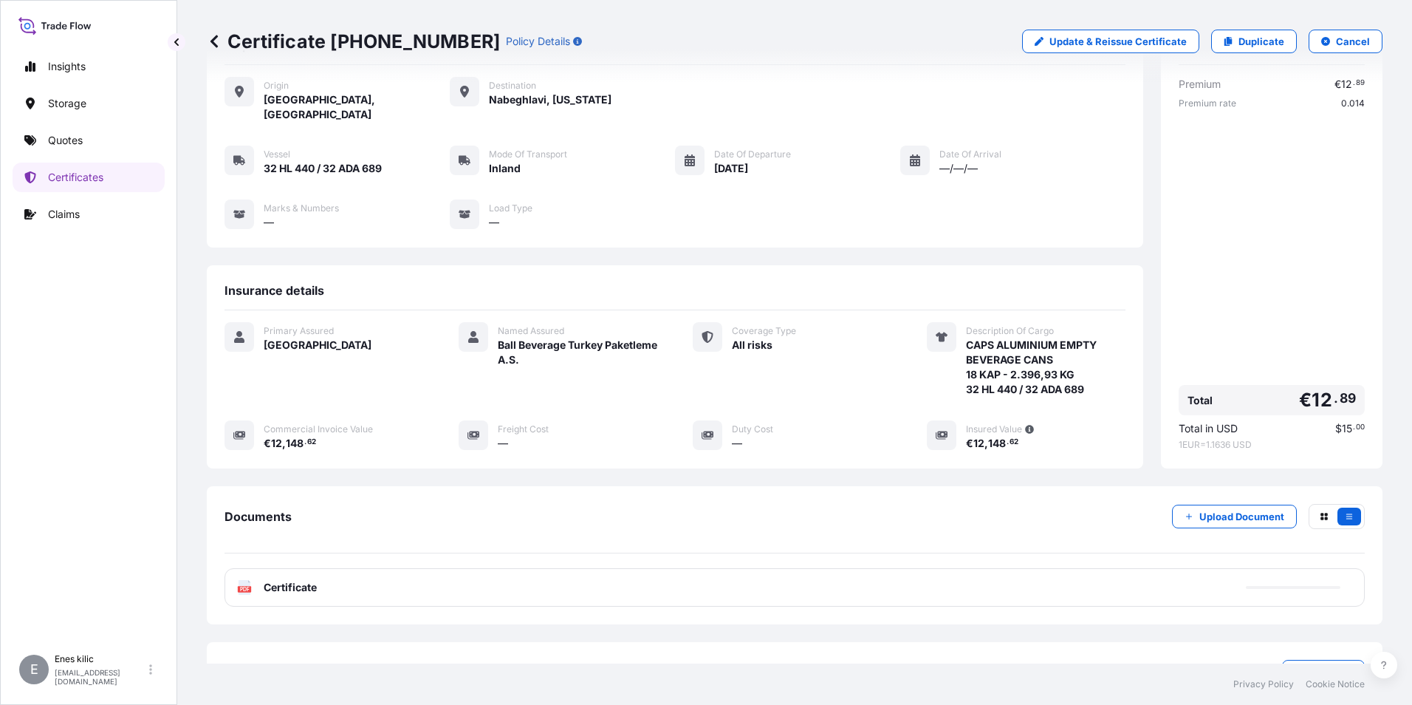
scroll to position [0, 0]
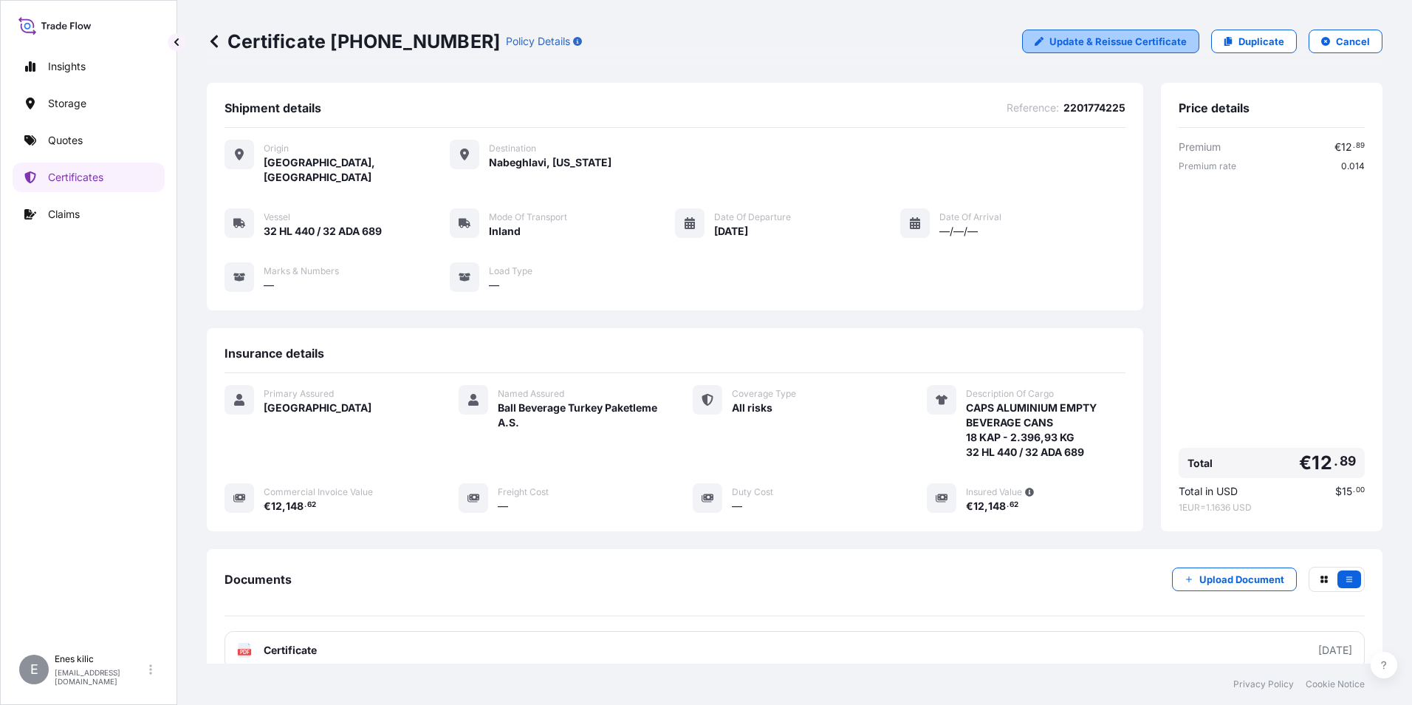
click at [1147, 41] on p "Update & Reissue Certificate" at bounding box center [1118, 41] width 137 height 15
select select "Inland"
select select "31600"
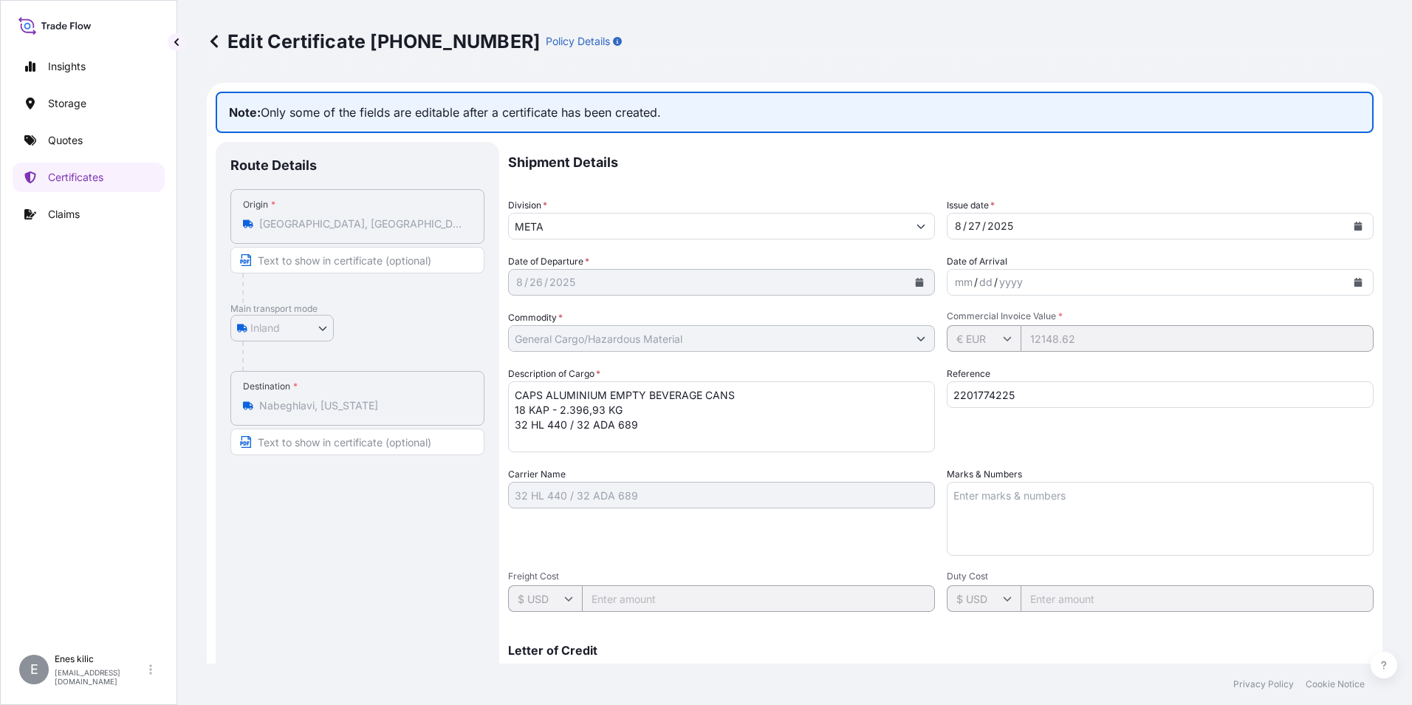
click at [681, 441] on textarea "CAPS ALUMINIUM EMPTY BEVERAGE CANS 18 KAP - 2.396,93 KG 32 HL 440 / 32 ADA 689" at bounding box center [721, 416] width 427 height 71
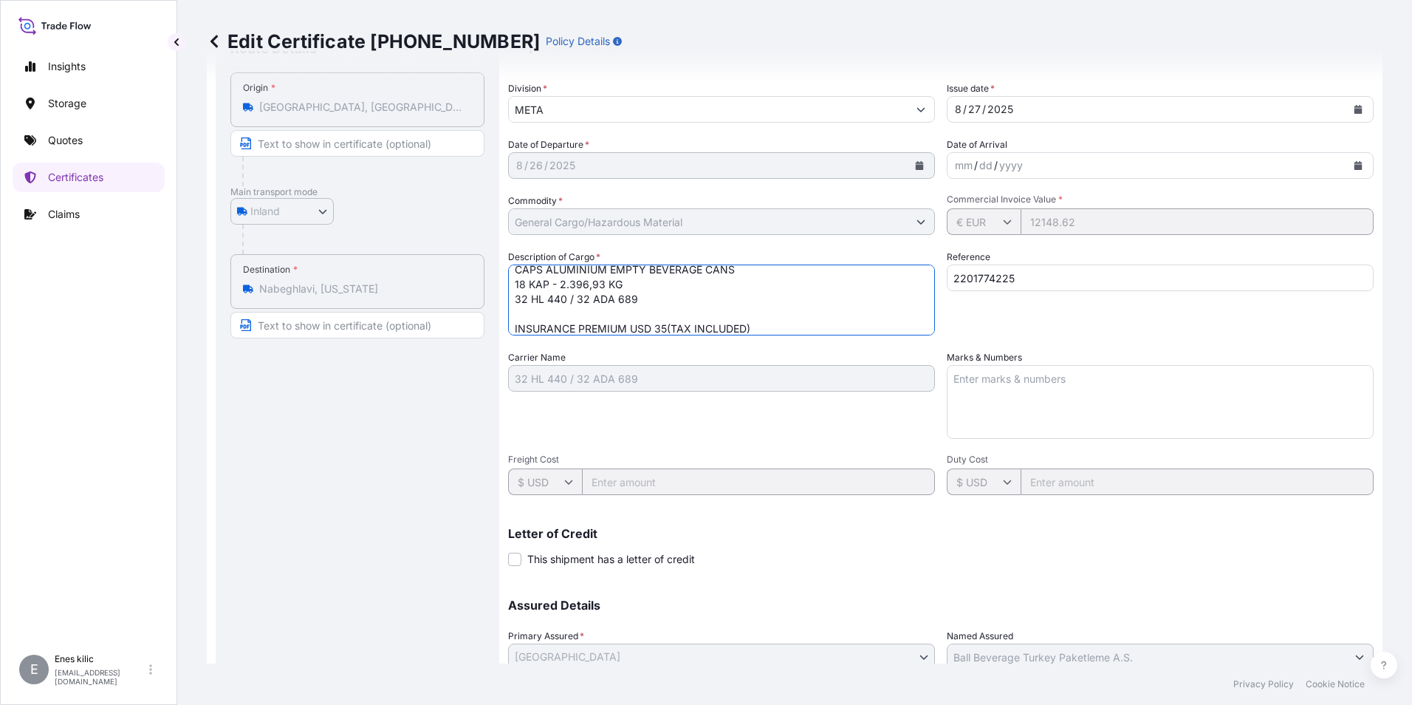
scroll to position [233, 0]
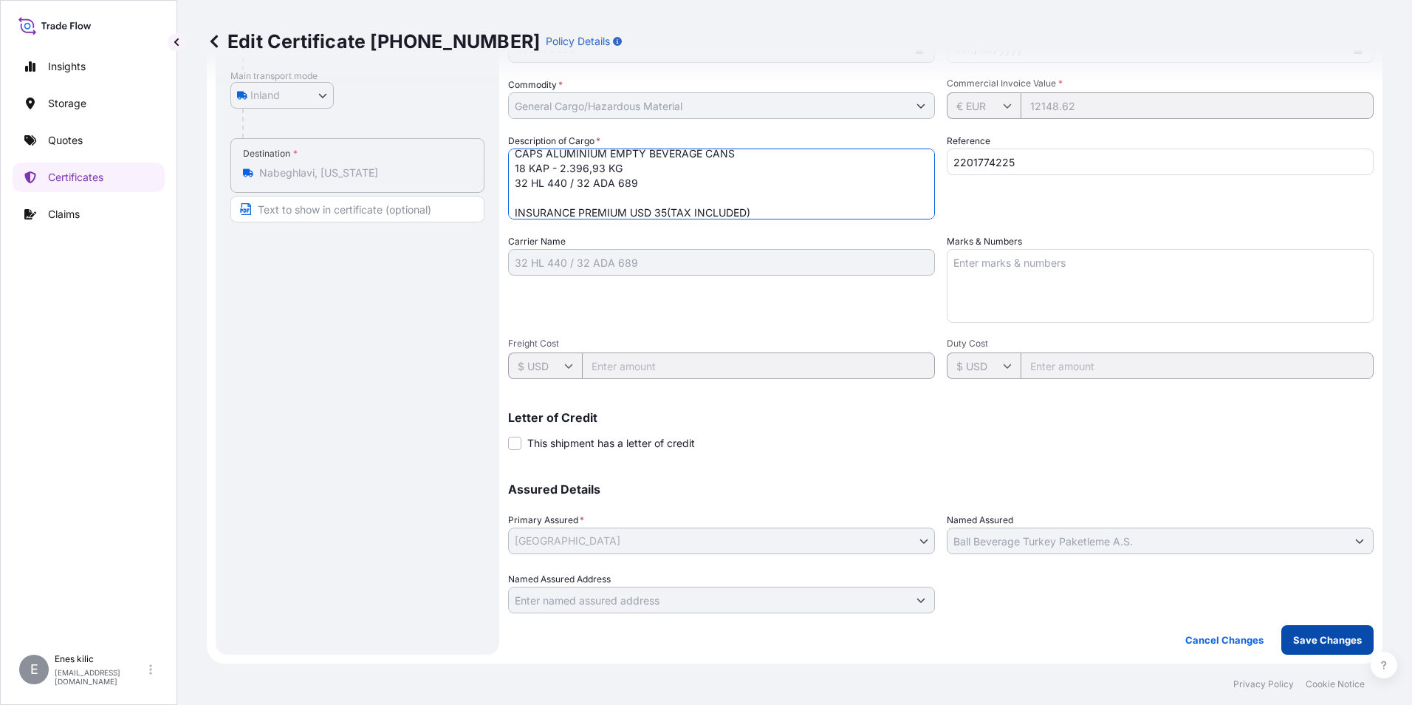
type textarea "CAPS ALUMINIUM EMPTY BEVERAGE CANS 18 KAP - 2.396,93 KG 32 HL 440 / 32 ADA 689 …"
click at [1332, 634] on p "Save Changes" at bounding box center [1327, 639] width 69 height 15
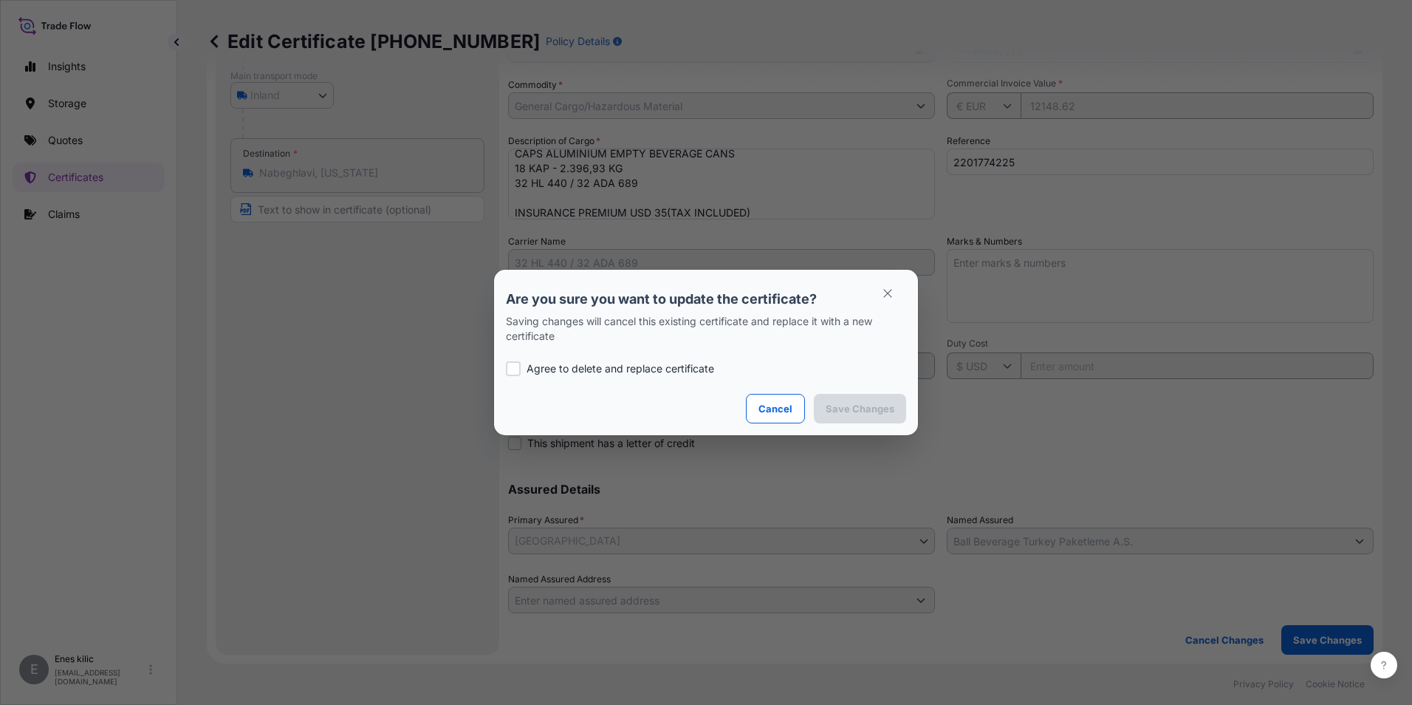
click at [650, 373] on p "Agree to delete and replace certificate" at bounding box center [621, 368] width 188 height 15
checkbox input "true"
click at [917, 400] on section "Are you sure you want to update the certificate? Saving changes will cancel thi…" at bounding box center [706, 352] width 424 height 165
click at [886, 403] on p "Save Changes" at bounding box center [860, 408] width 69 height 15
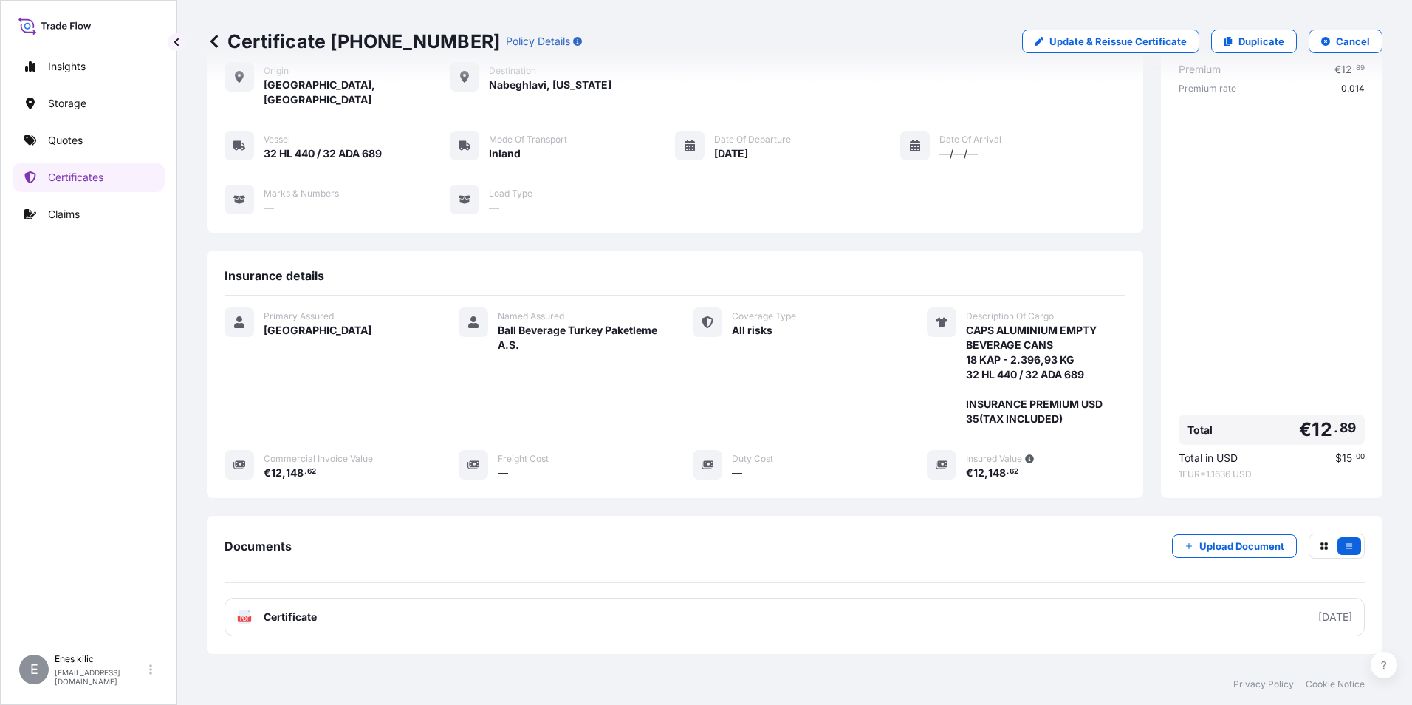
scroll to position [146, 0]
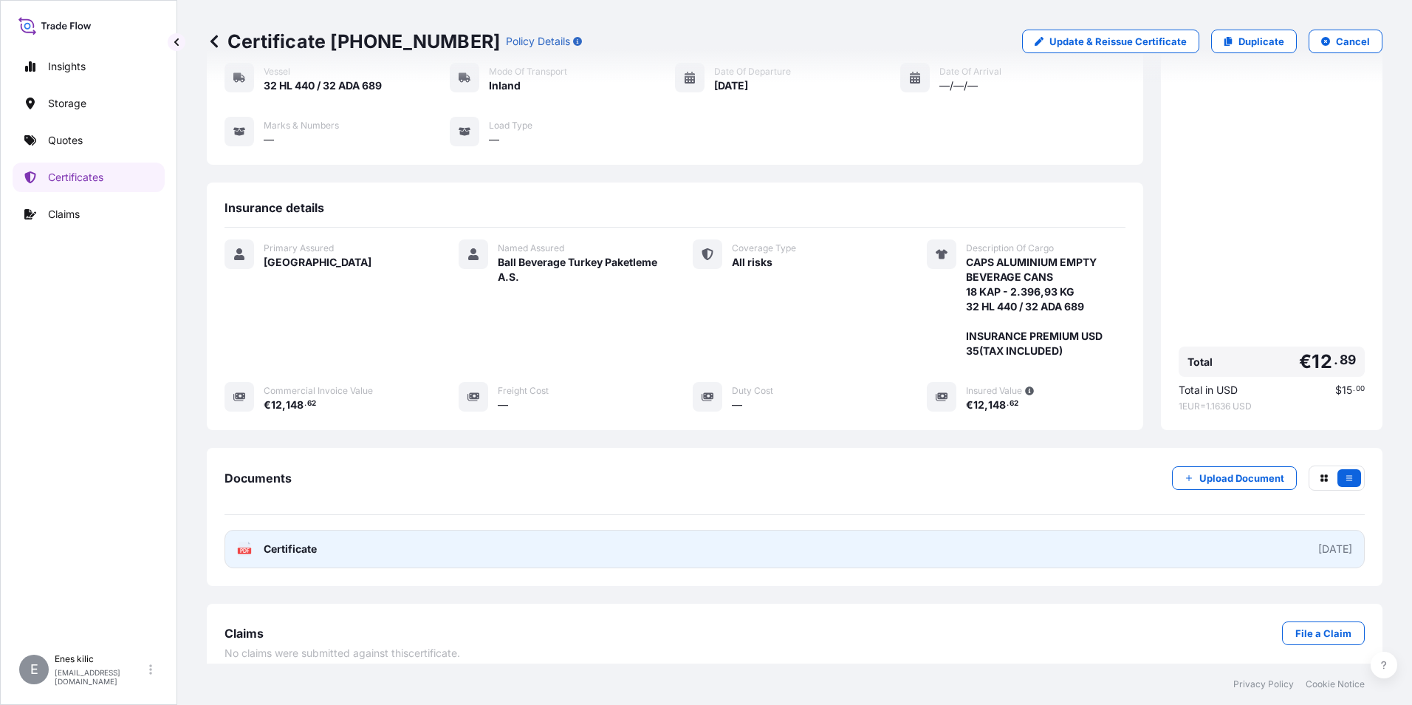
click at [310, 541] on span "Certificate" at bounding box center [290, 548] width 53 height 15
